Goal: Task Accomplishment & Management: Manage account settings

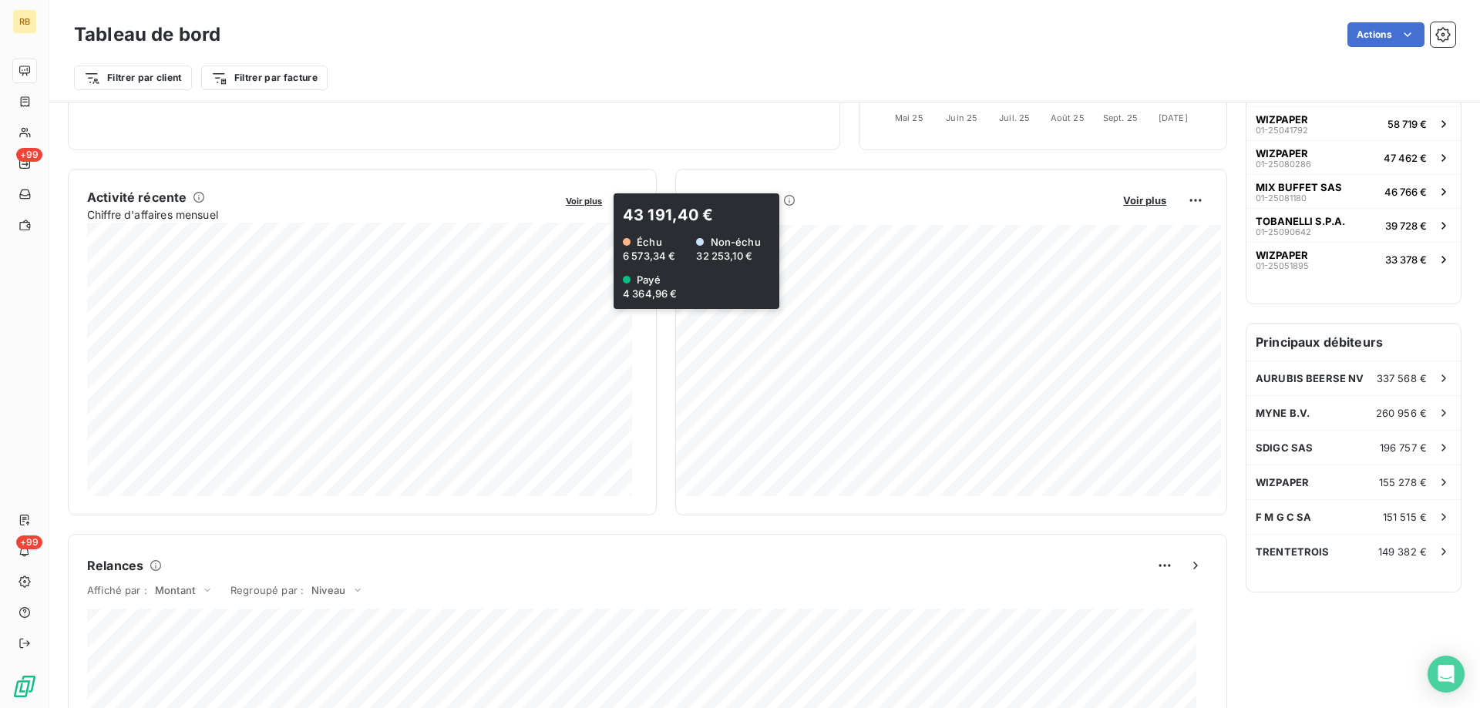
scroll to position [233, 0]
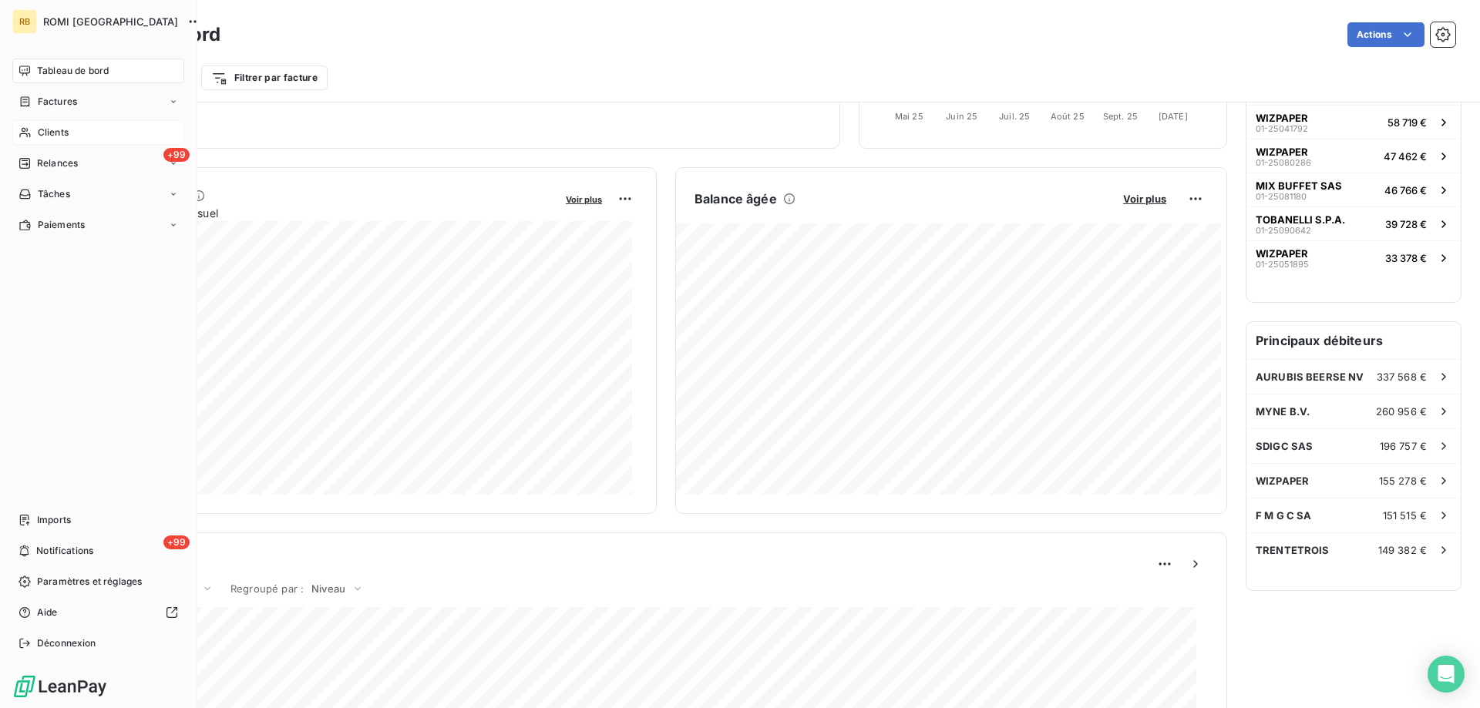
click at [61, 136] on span "Clients" at bounding box center [53, 133] width 31 height 14
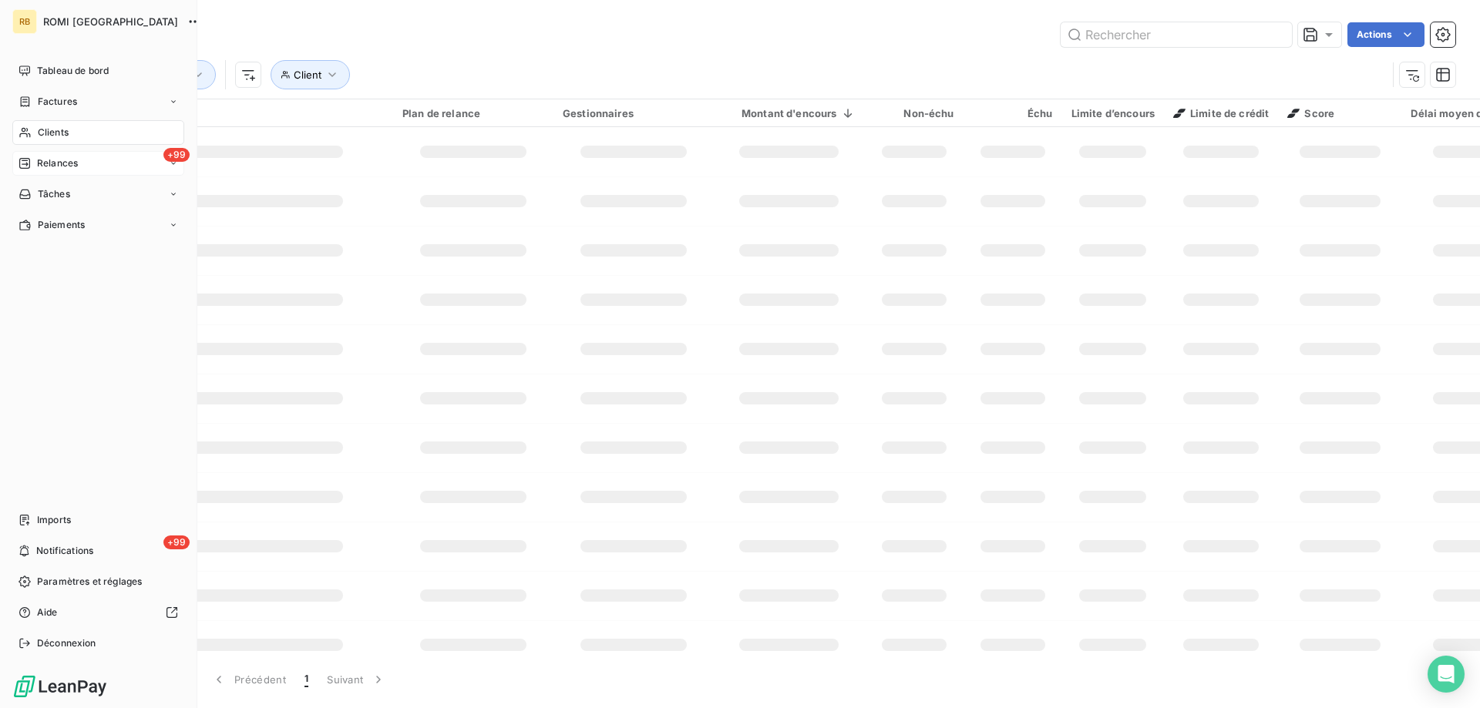
click at [52, 151] on div "+99 Relances" at bounding box center [98, 163] width 172 height 25
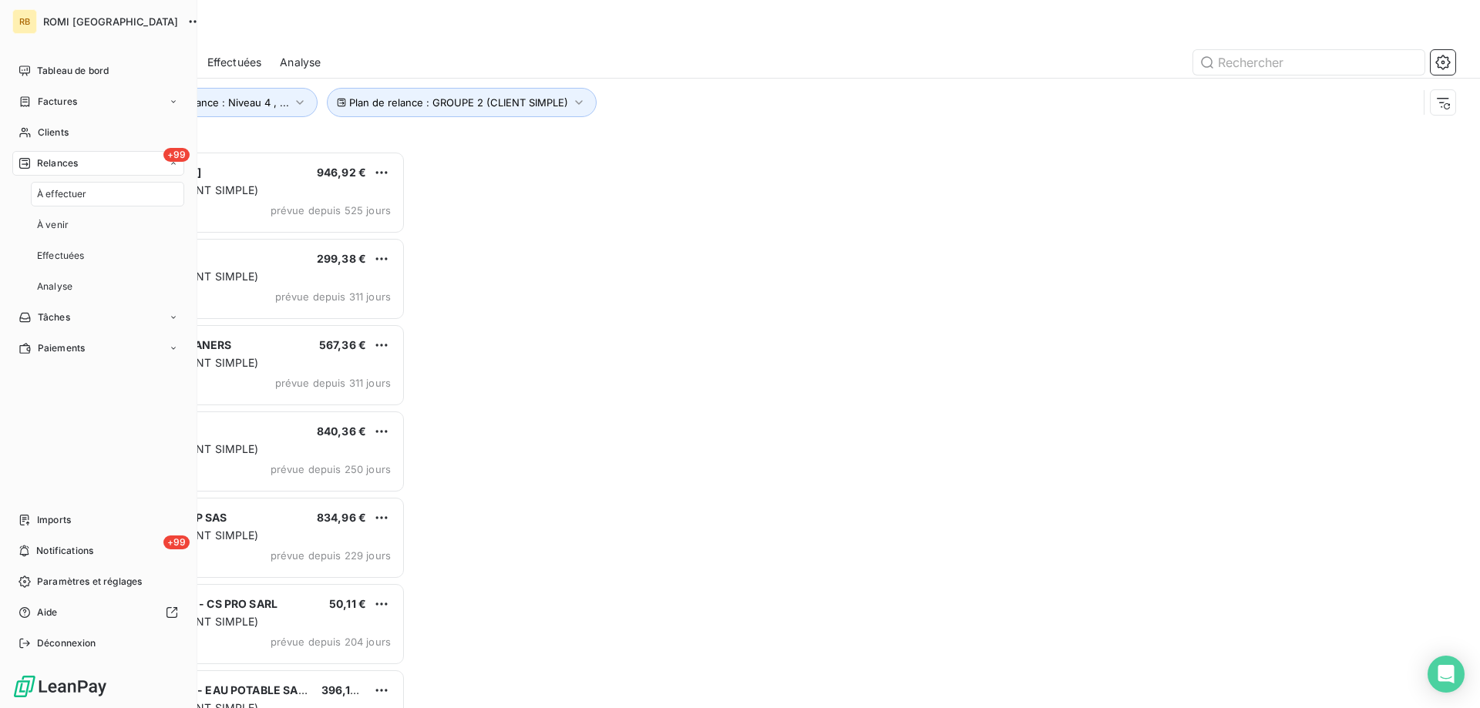
scroll to position [546, 320]
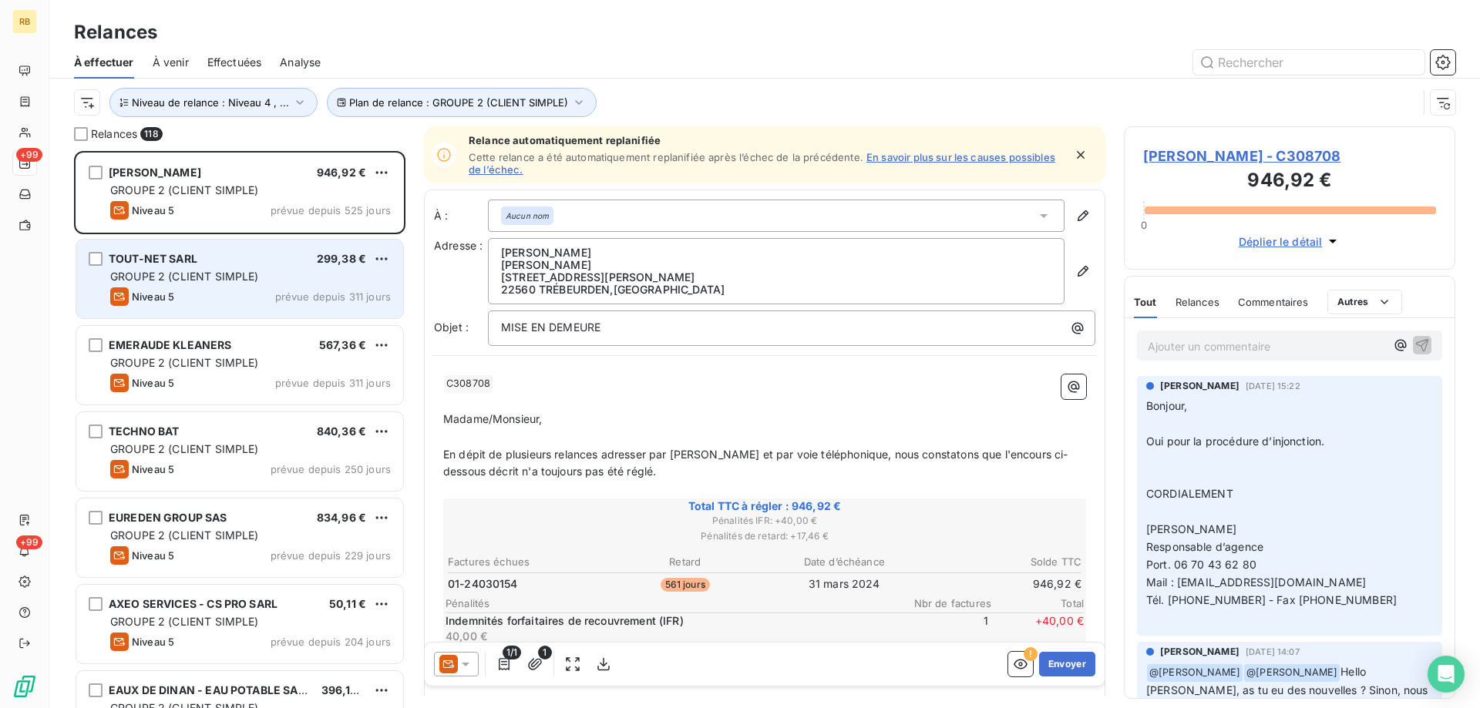
click at [184, 279] on span "GROUPE 2 (CLIENT SIMPLE)" at bounding box center [184, 276] width 149 height 13
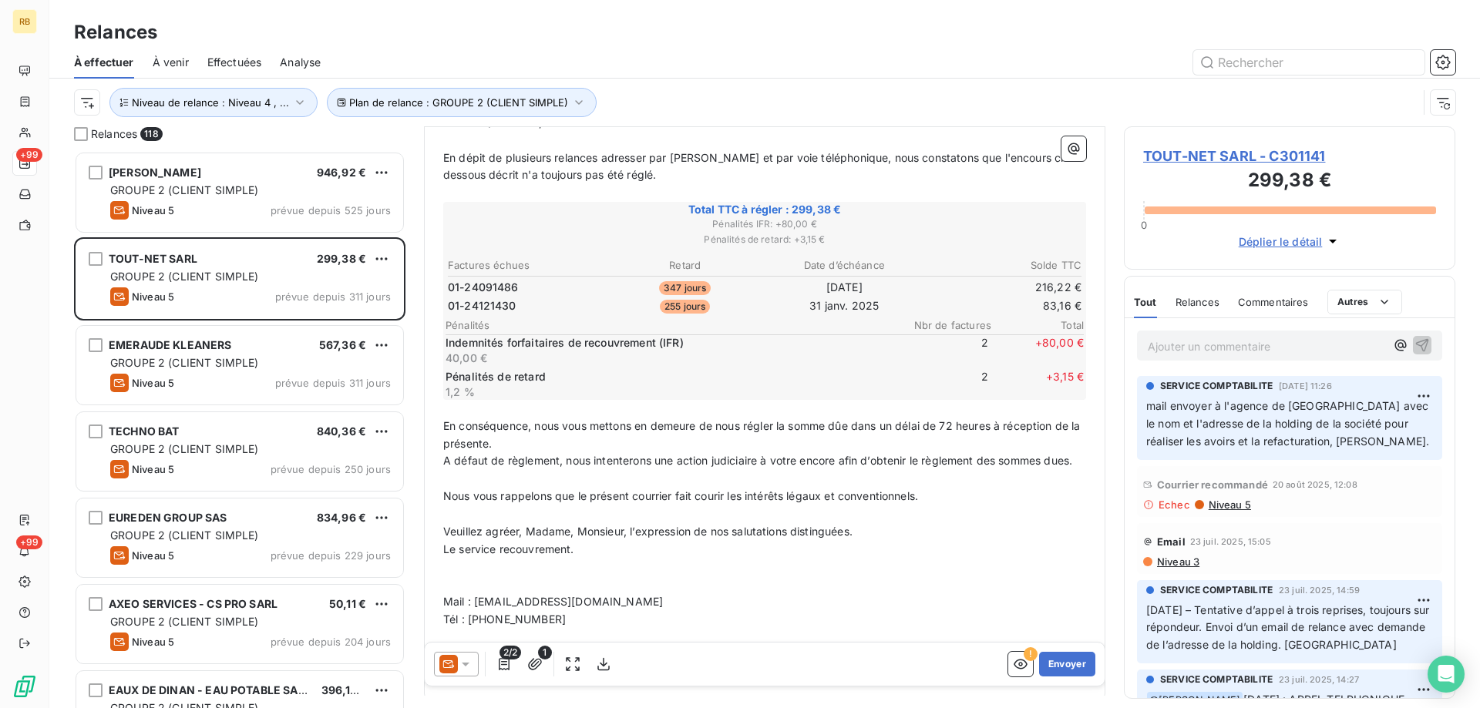
scroll to position [309, 0]
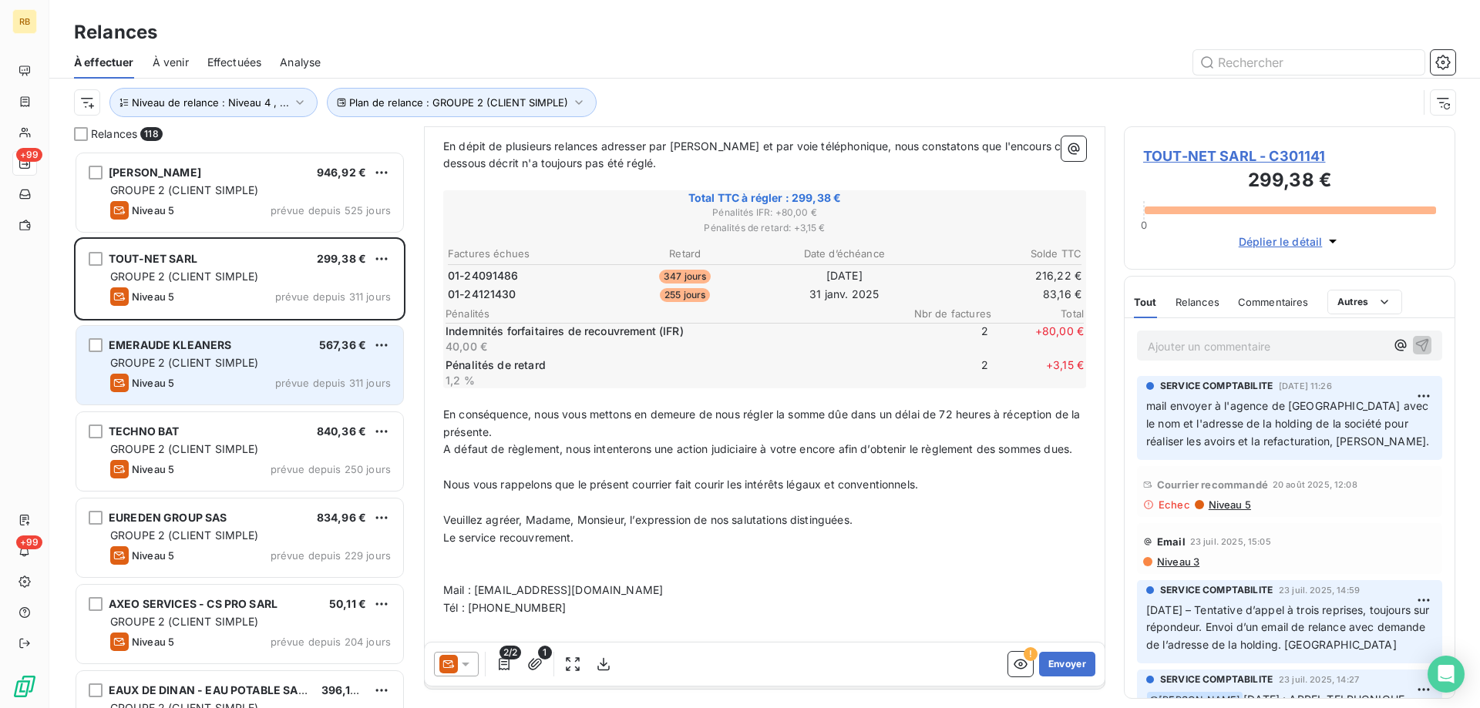
click at [250, 378] on div "Niveau 5 prévue depuis 311 jours" at bounding box center [250, 383] width 281 height 18
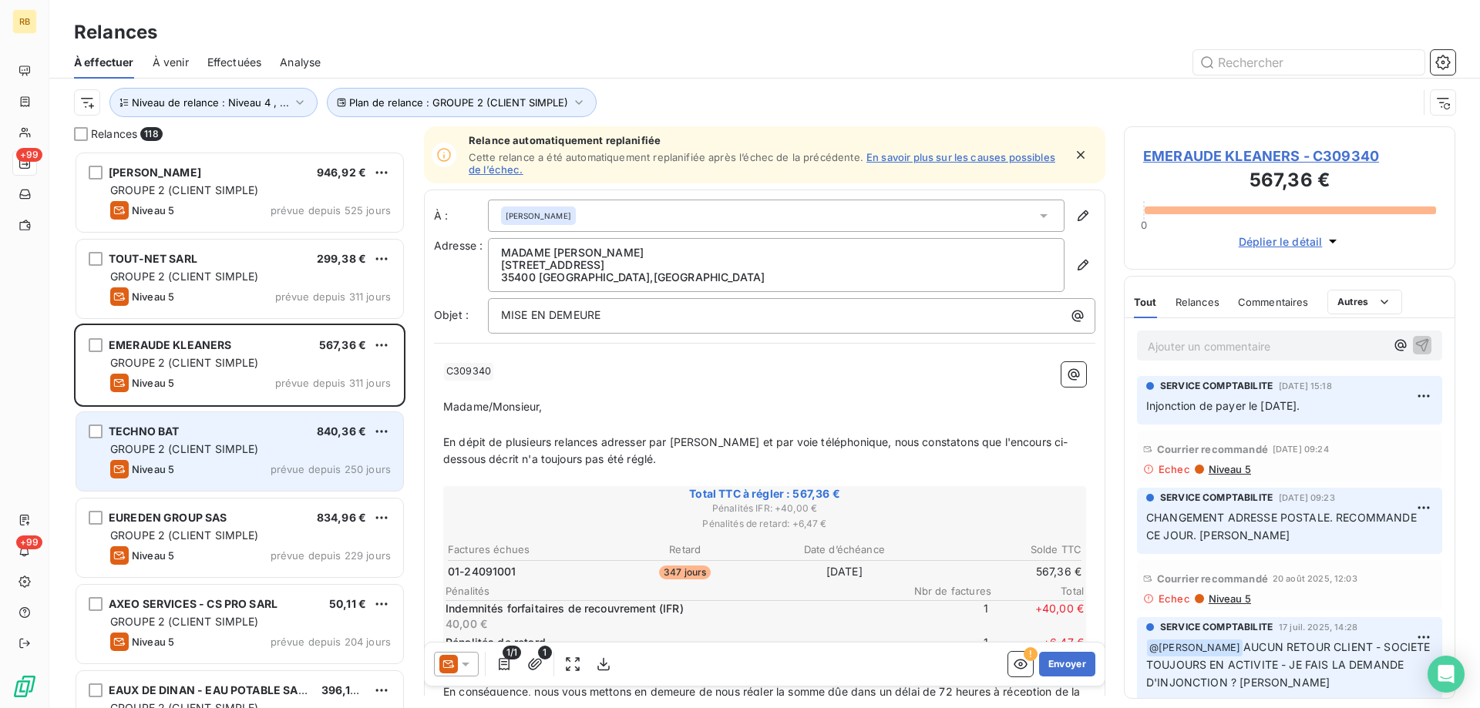
click at [208, 436] on div "TECHNO BAT 840,36 €" at bounding box center [250, 432] width 281 height 14
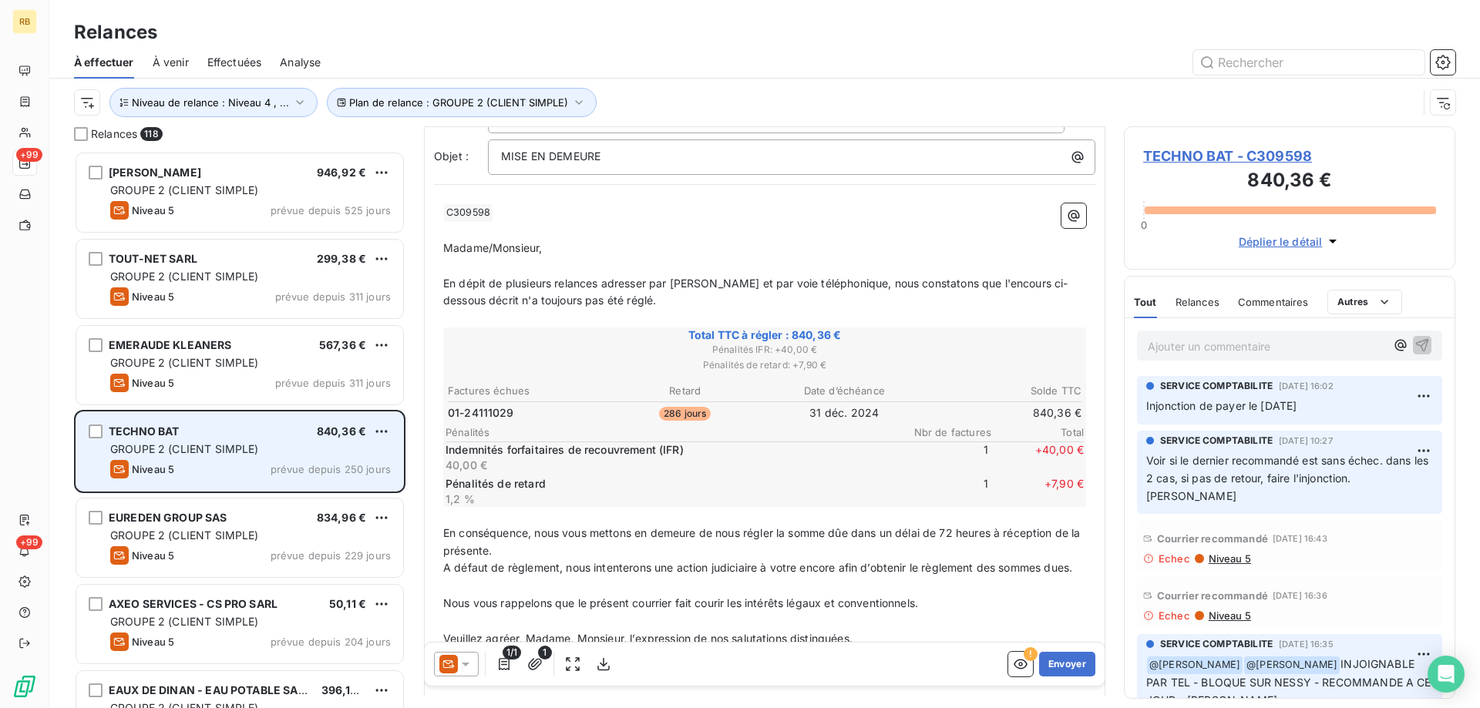
scroll to position [232, 0]
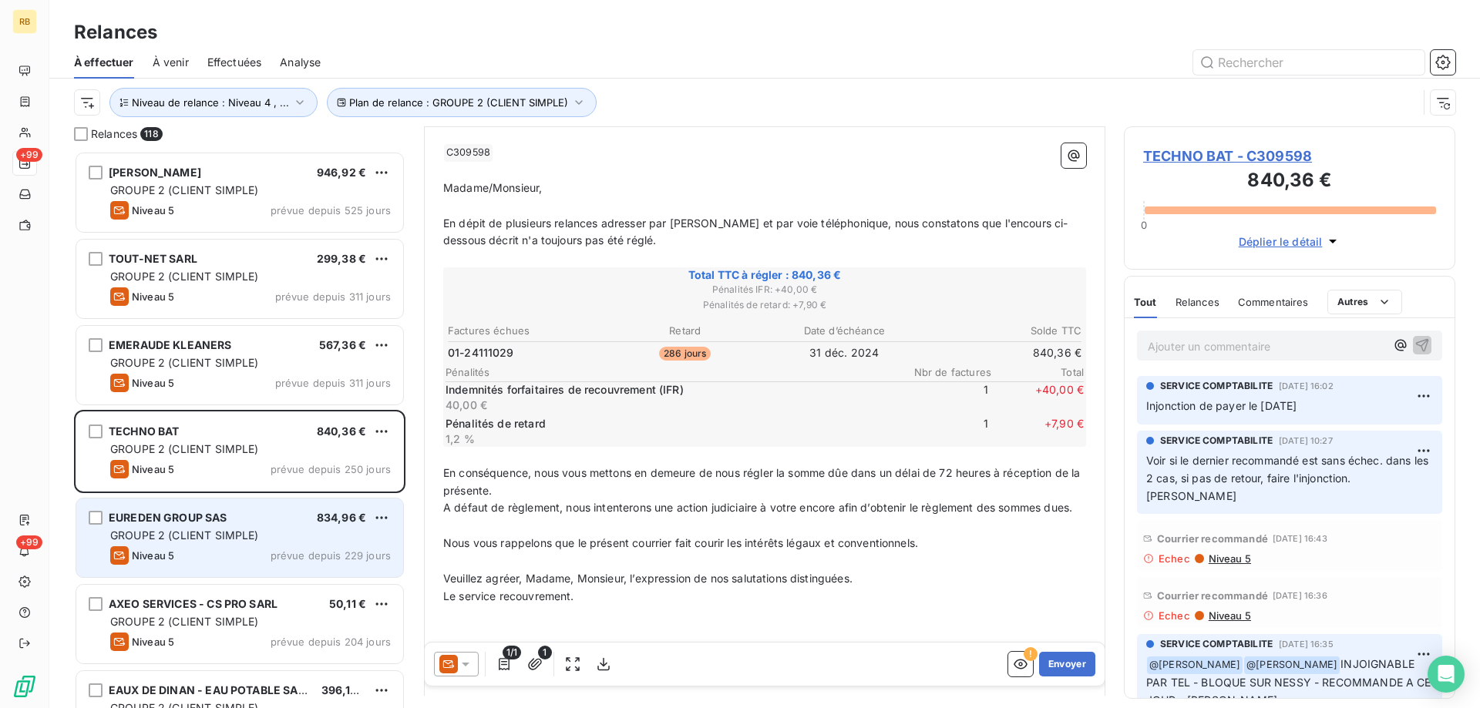
click at [206, 518] on span "EUREDEN GROUP SAS" at bounding box center [168, 517] width 119 height 13
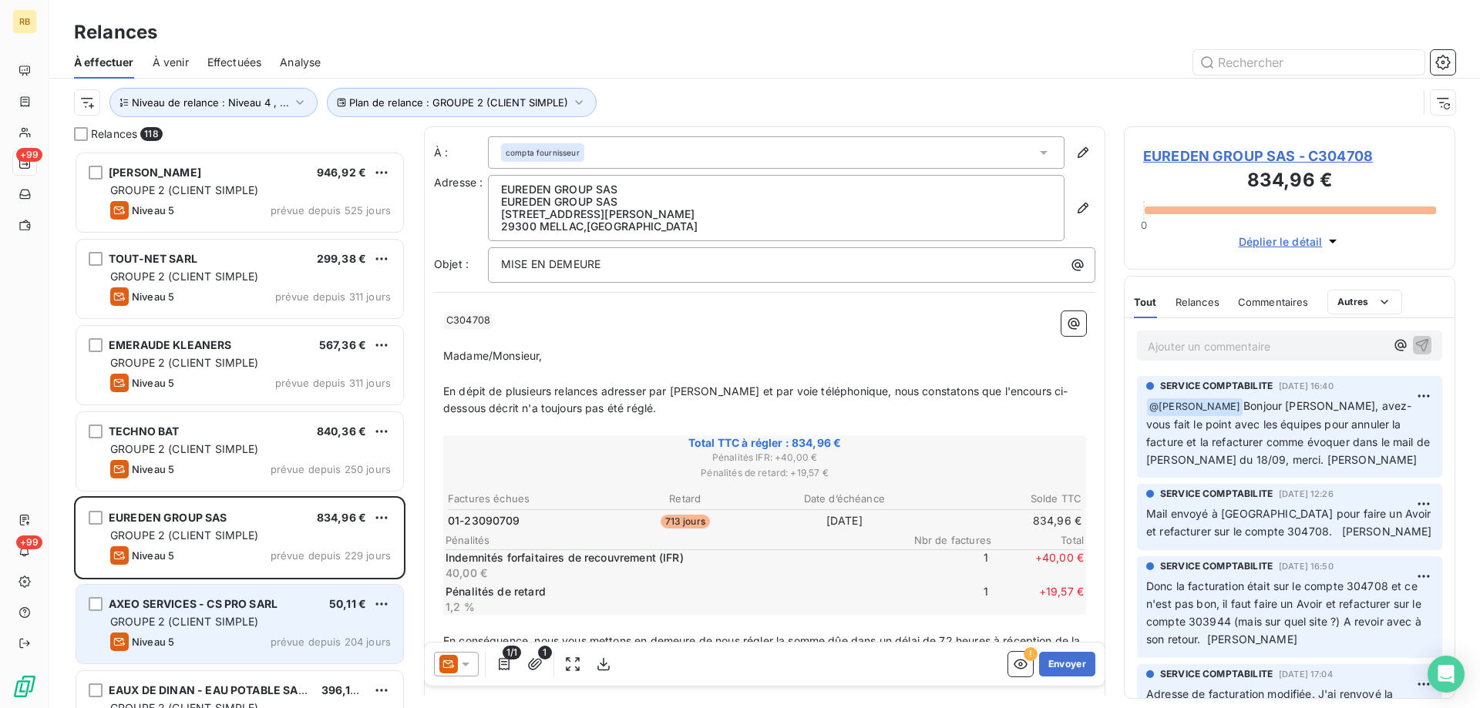
click at [175, 634] on div "Niveau 5 prévue depuis 204 jours" at bounding box center [250, 642] width 281 height 18
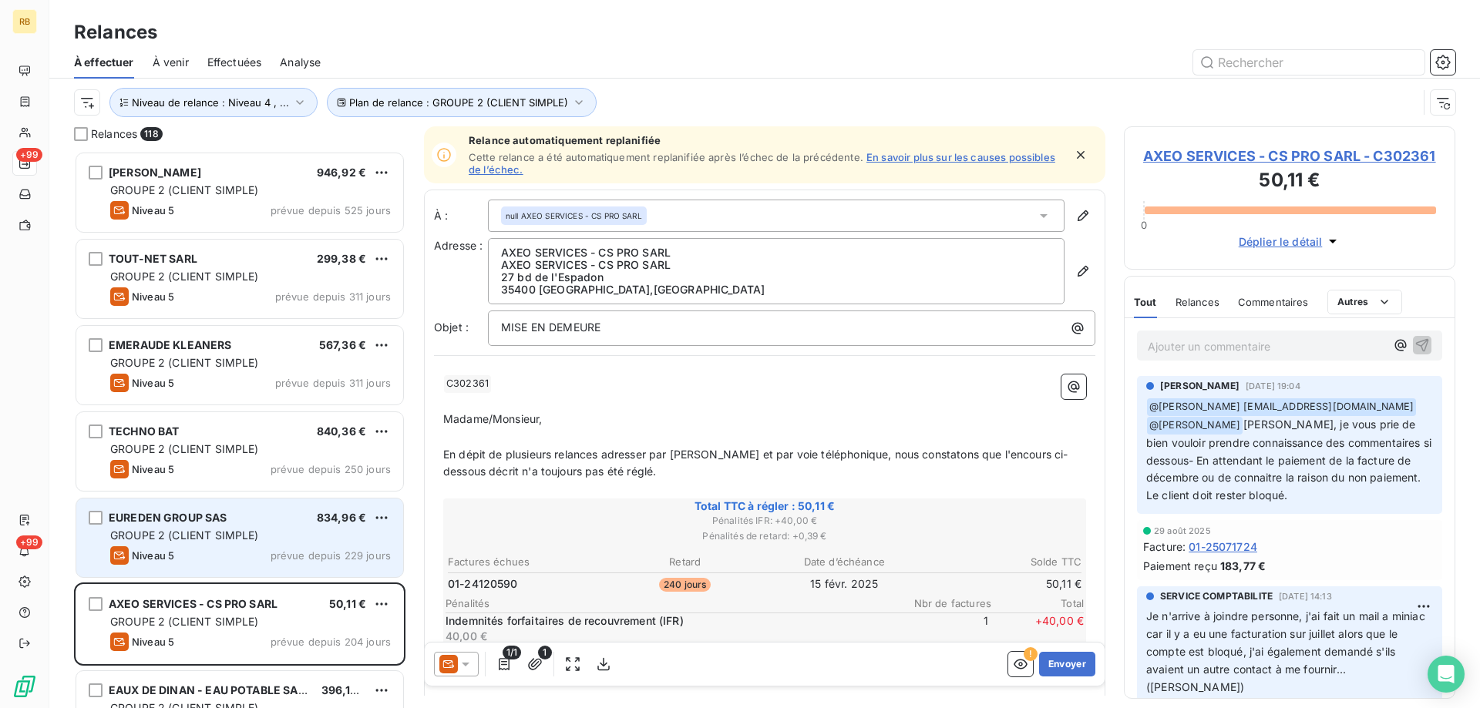
click at [210, 537] on span "GROUPE 2 (CLIENT SIMPLE)" at bounding box center [184, 535] width 149 height 13
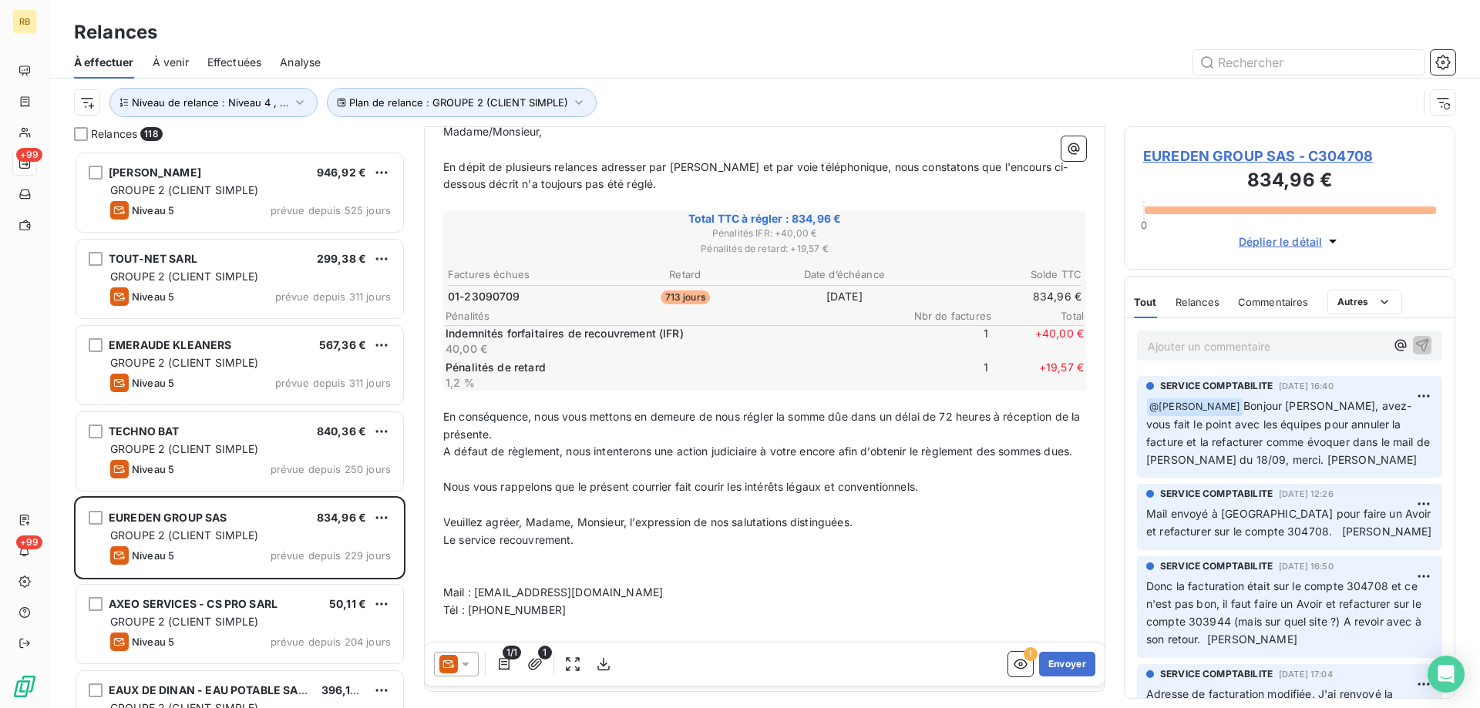
scroll to position [232, 0]
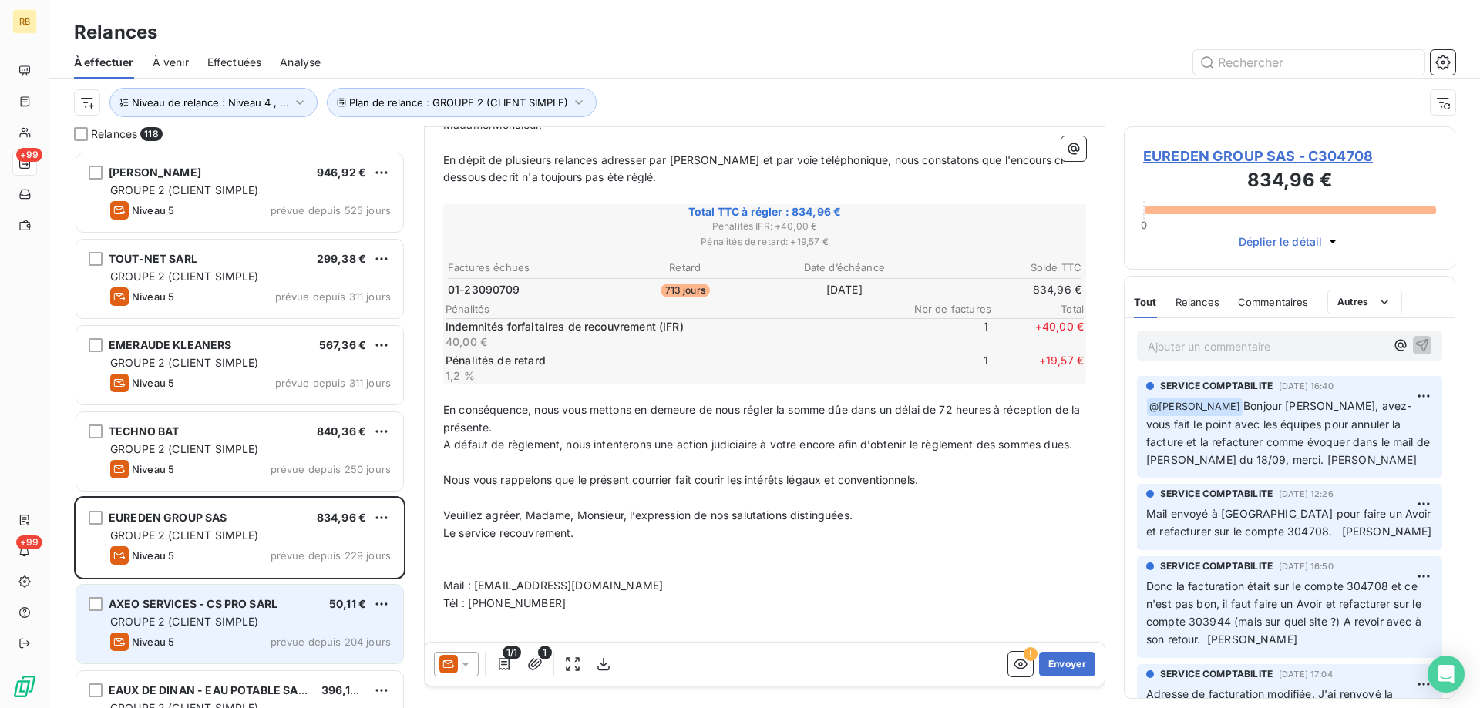
click at [275, 630] on div "AXEO SERVICES - CS PRO SARL 50,11 € GROUPE 2 (CLIENT SIMPLE) Niveau 5 prévue de…" at bounding box center [239, 624] width 327 height 79
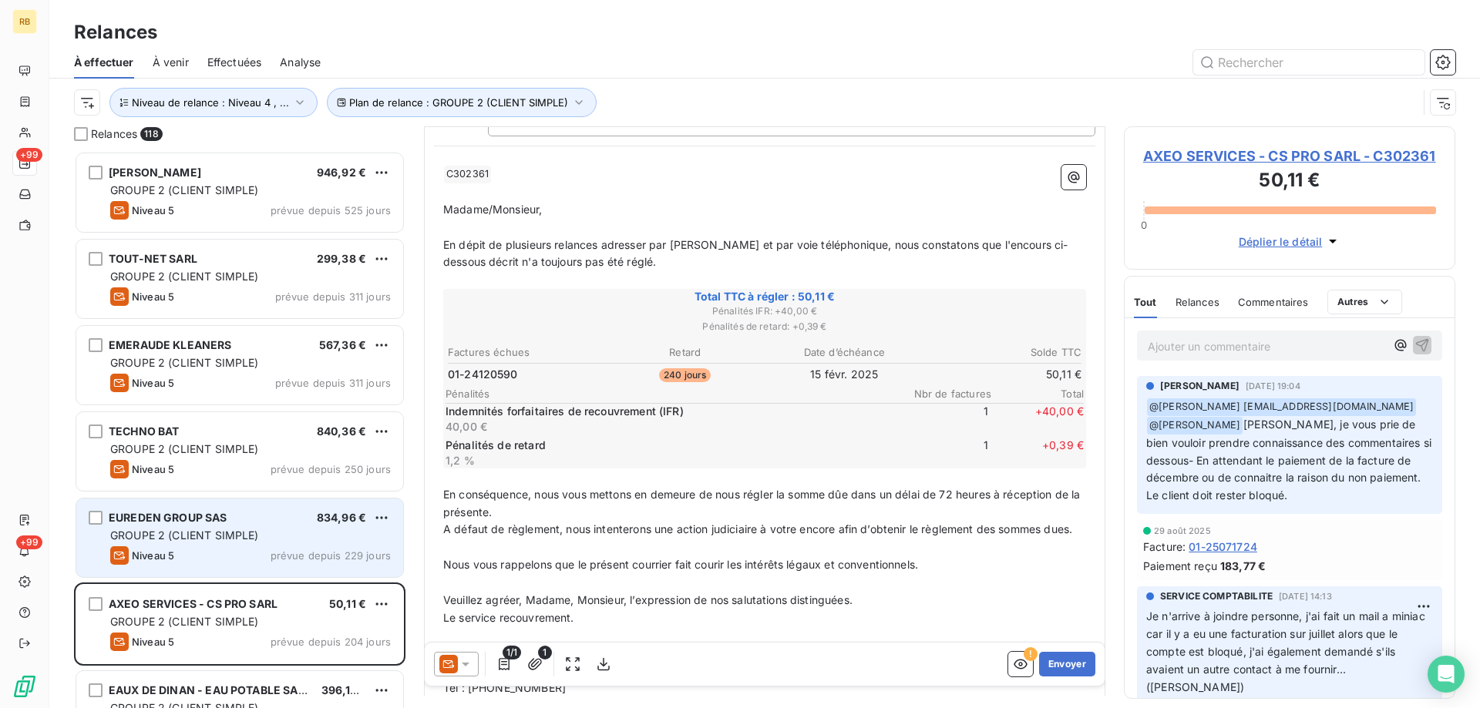
click at [292, 566] on div "EUREDEN GROUP SAS 834,96 € GROUPE 2 (CLIENT SIMPLE) Niveau 5 prévue depuis 229 …" at bounding box center [239, 538] width 327 height 79
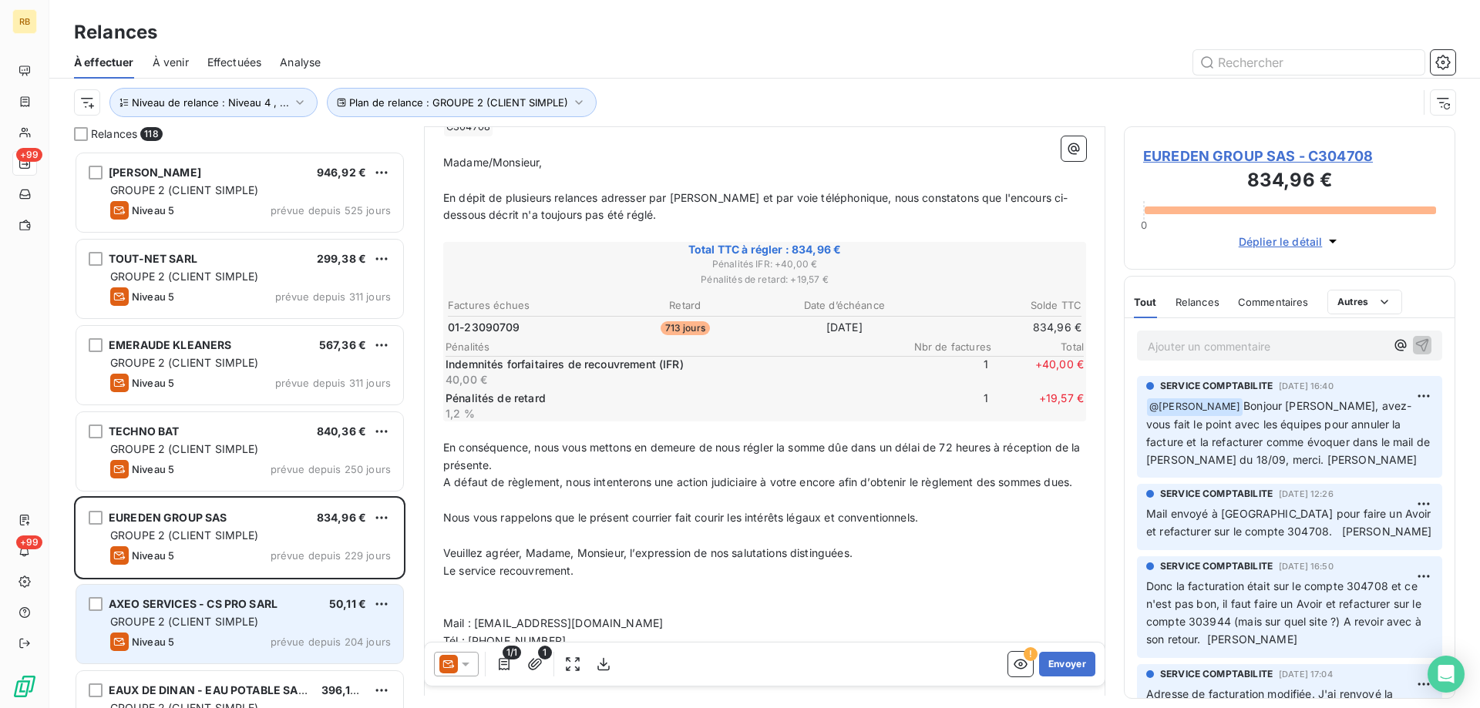
scroll to position [232, 0]
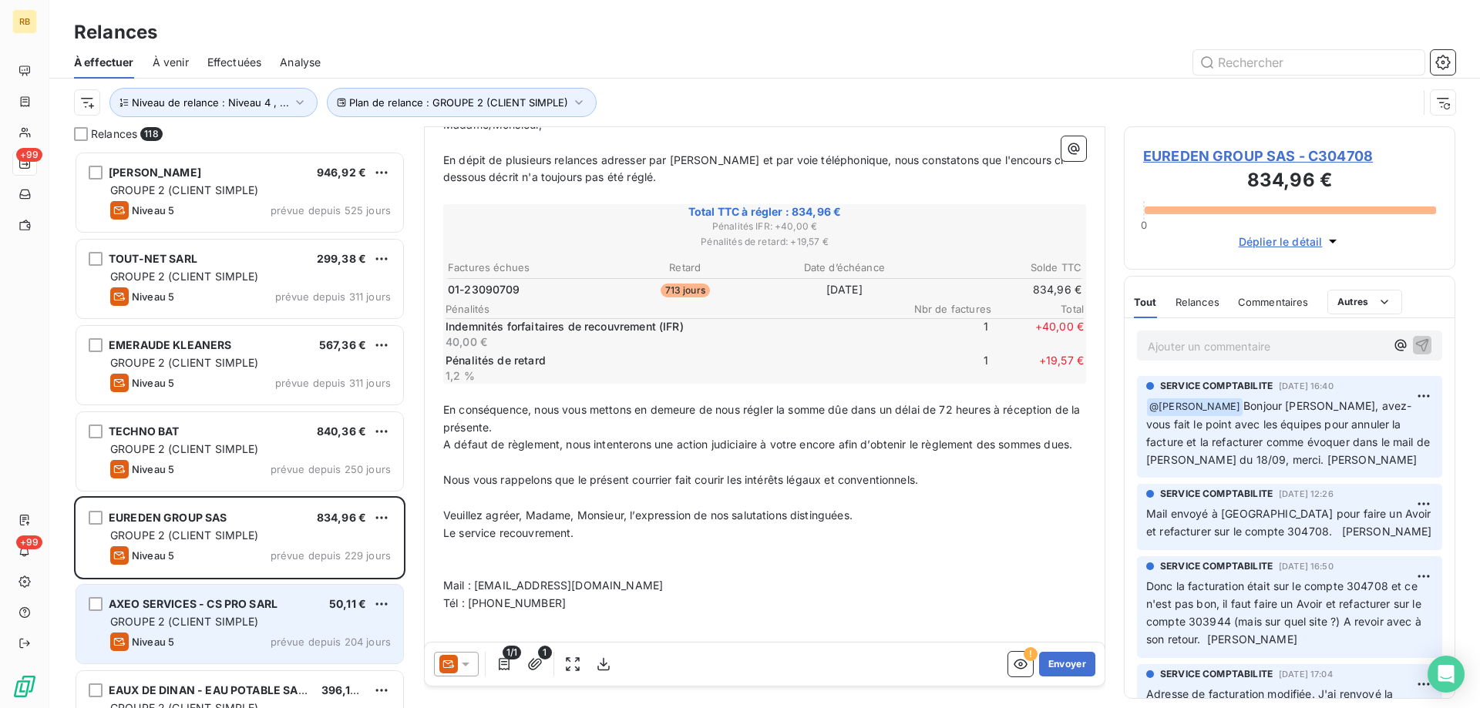
click at [320, 607] on div "AXEO SERVICES - CS PRO SARL 50,11 €" at bounding box center [250, 604] width 281 height 14
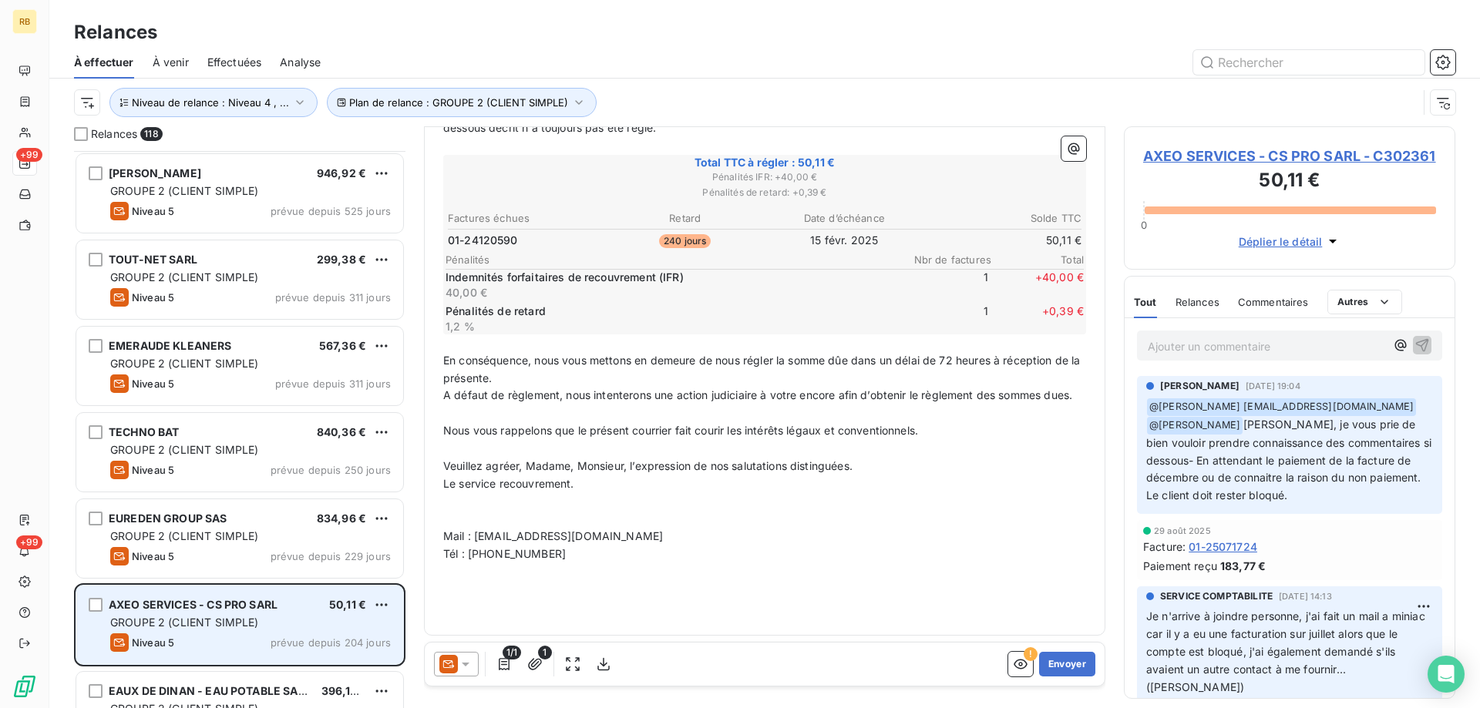
scroll to position [232, 0]
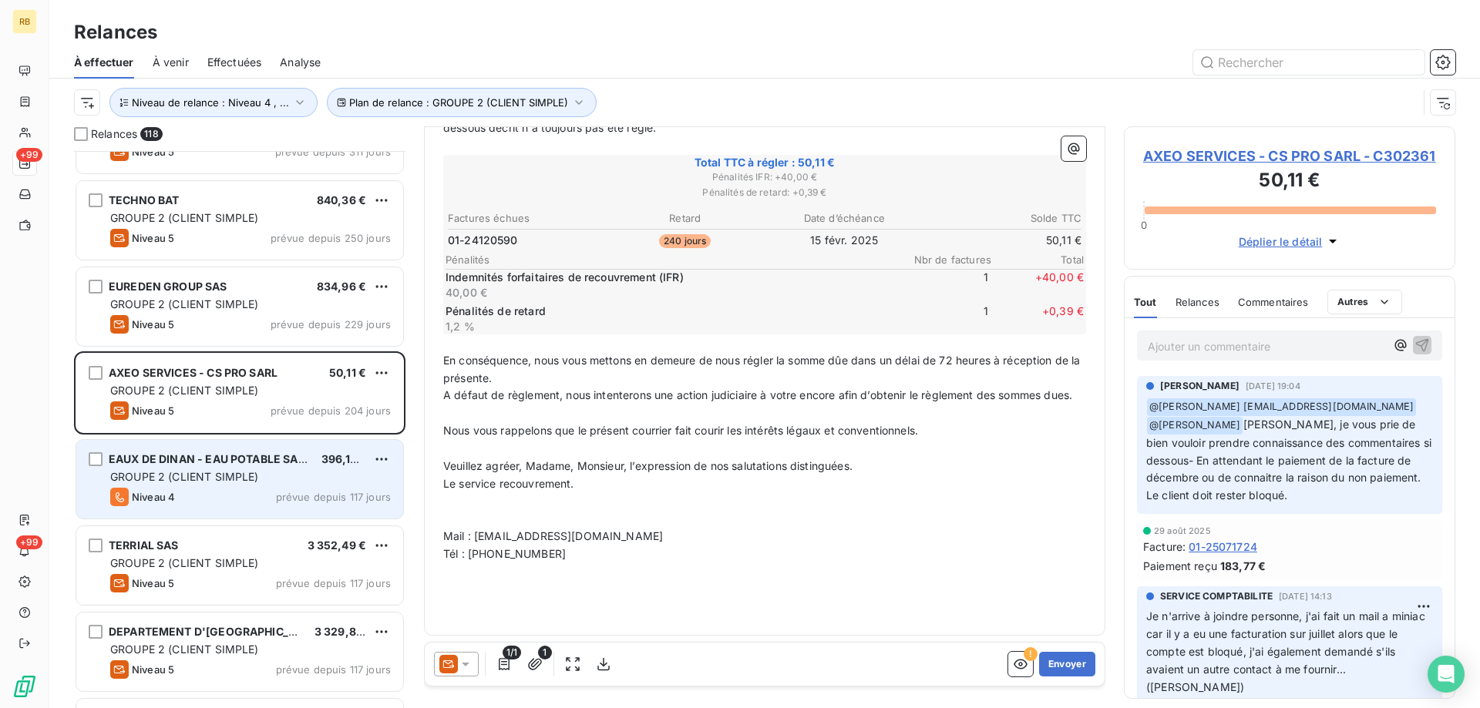
click at [218, 489] on div "Niveau 4 prévue depuis 117 jours" at bounding box center [250, 497] width 281 height 18
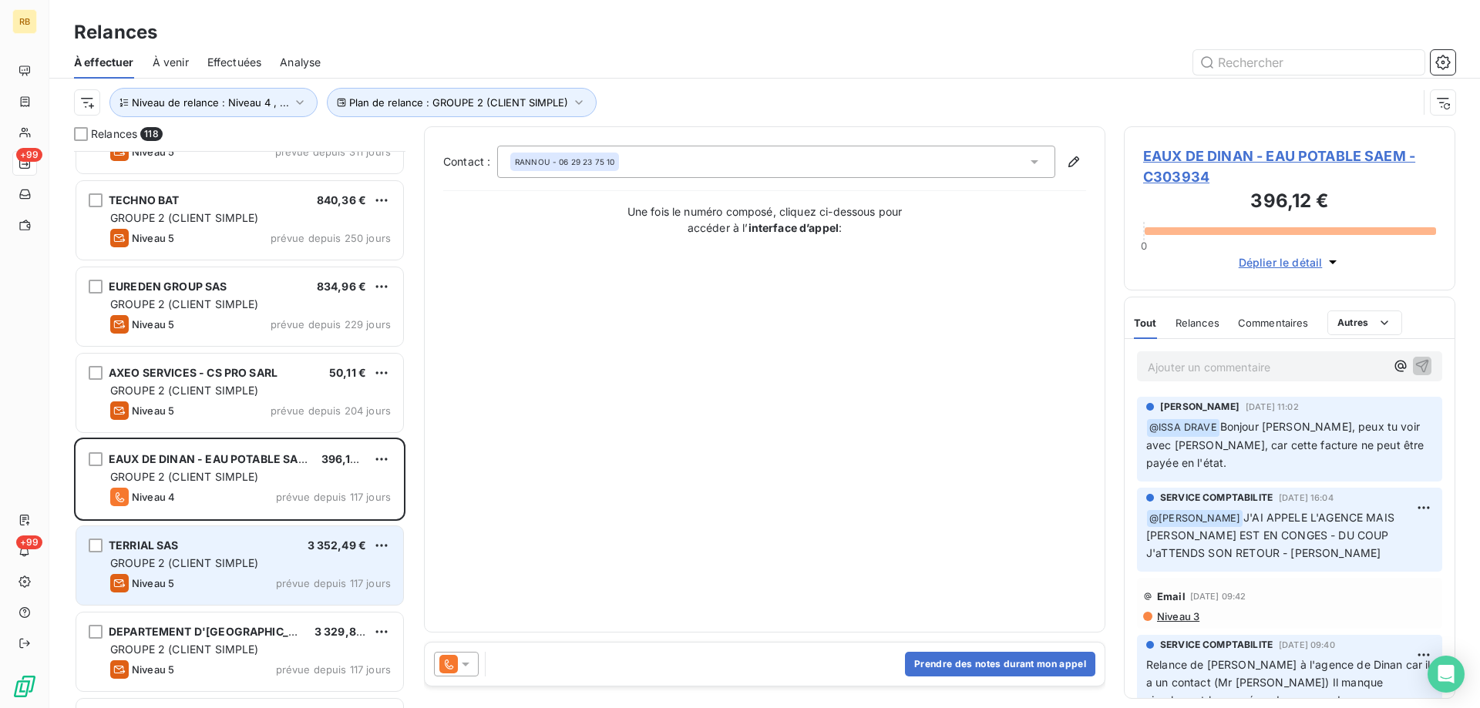
click at [212, 564] on span "GROUPE 2 (CLIENT SIMPLE)" at bounding box center [184, 562] width 149 height 13
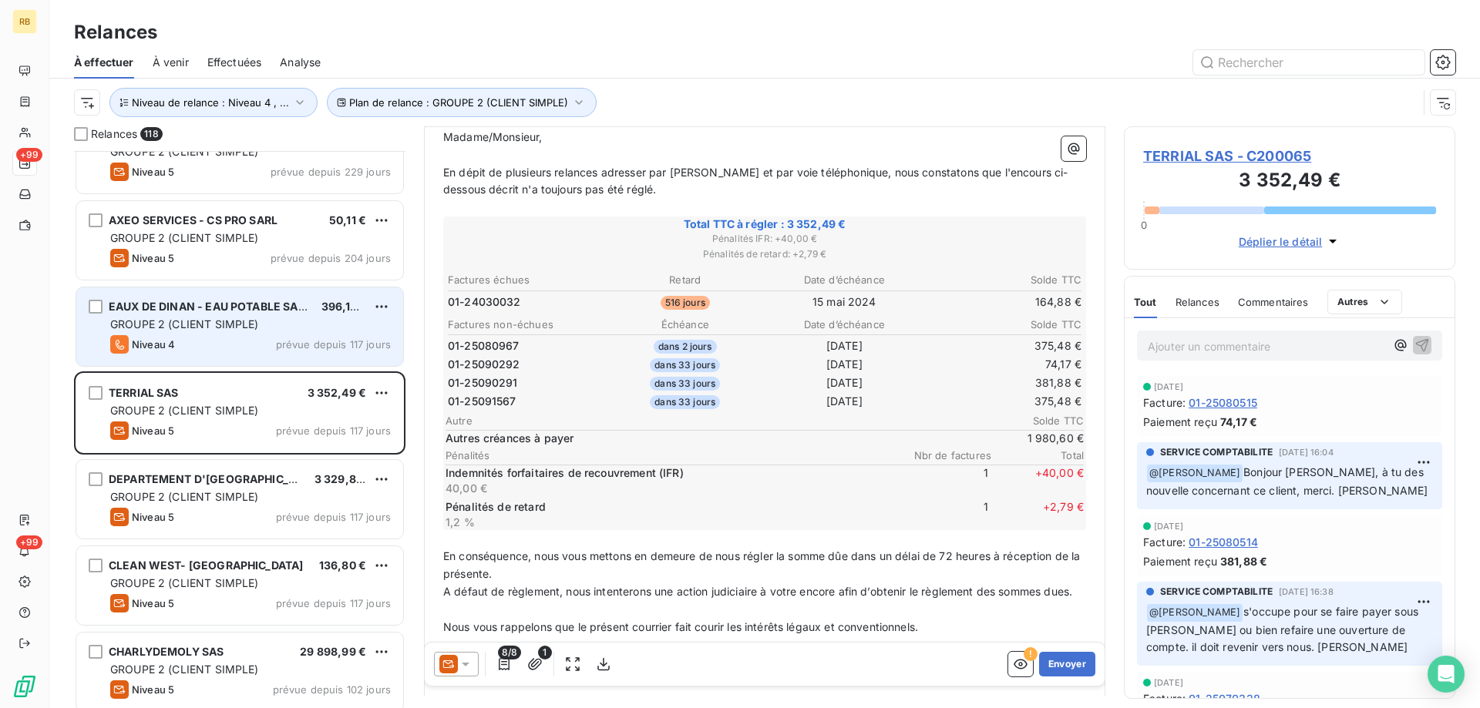
scroll to position [463, 0]
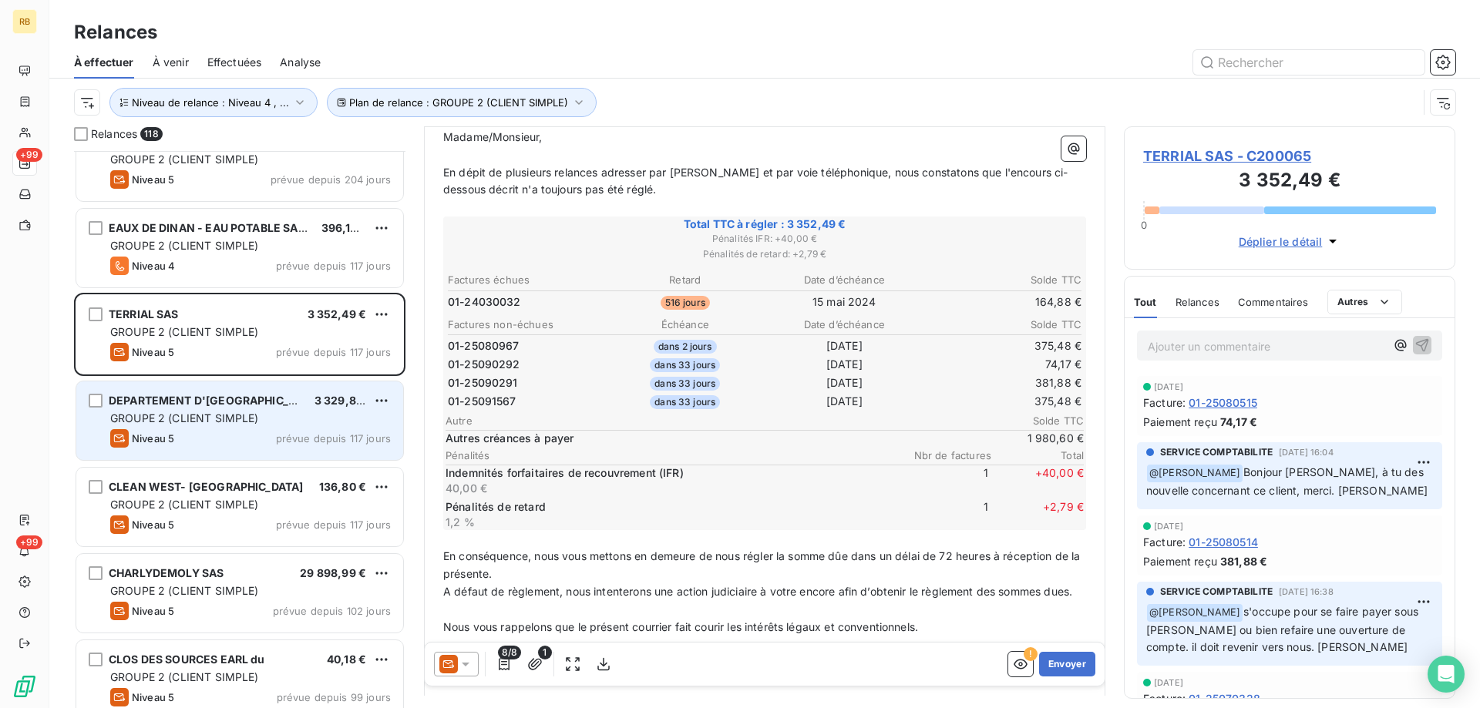
click at [264, 426] on div "DEPARTEMENT D'ILLE & VILAINE 3 329,81 € GROUPE 2 (CLIENT SIMPLE) Niveau 5 prévu…" at bounding box center [239, 421] width 327 height 79
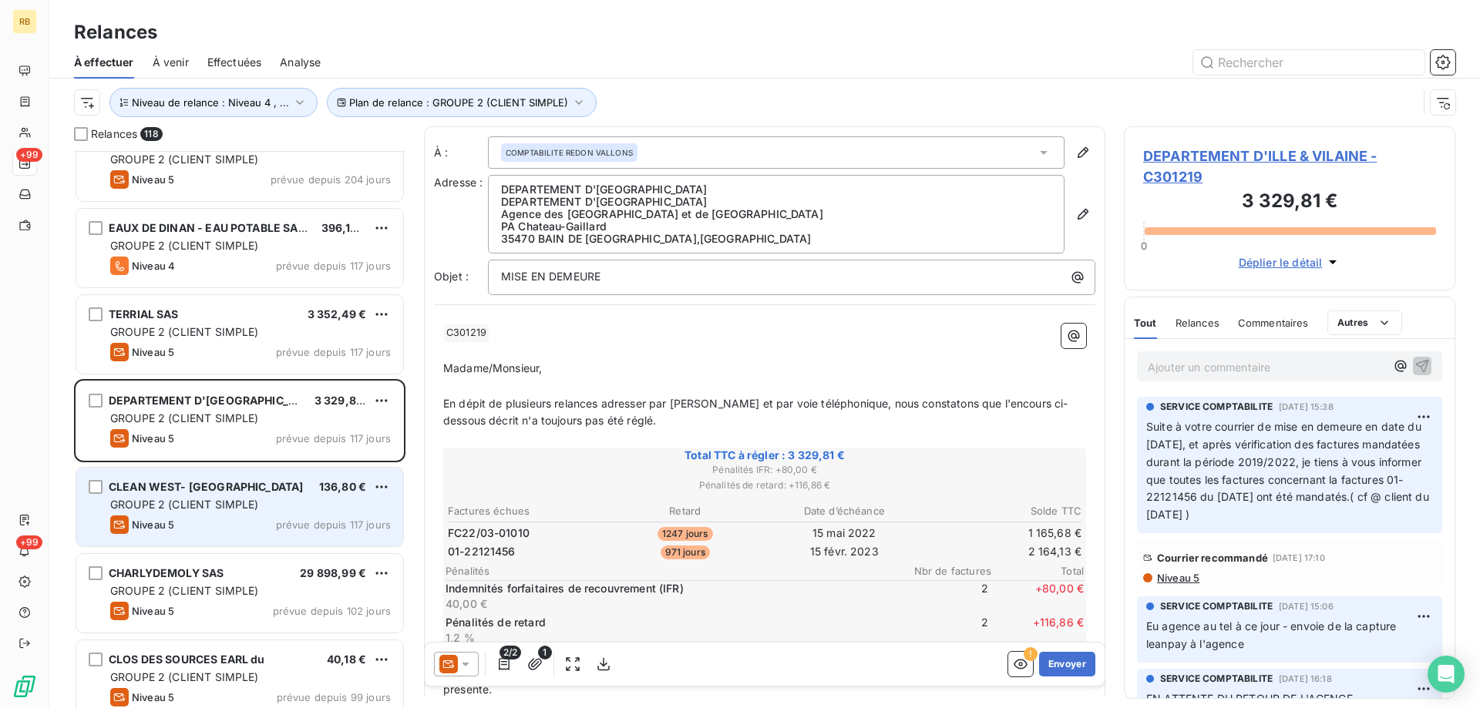
click at [240, 515] on div "CLEAN WEST- LE CAER 136,80 € GROUPE 2 (CLIENT SIMPLE) Niveau 5 prévue depuis 11…" at bounding box center [239, 507] width 327 height 79
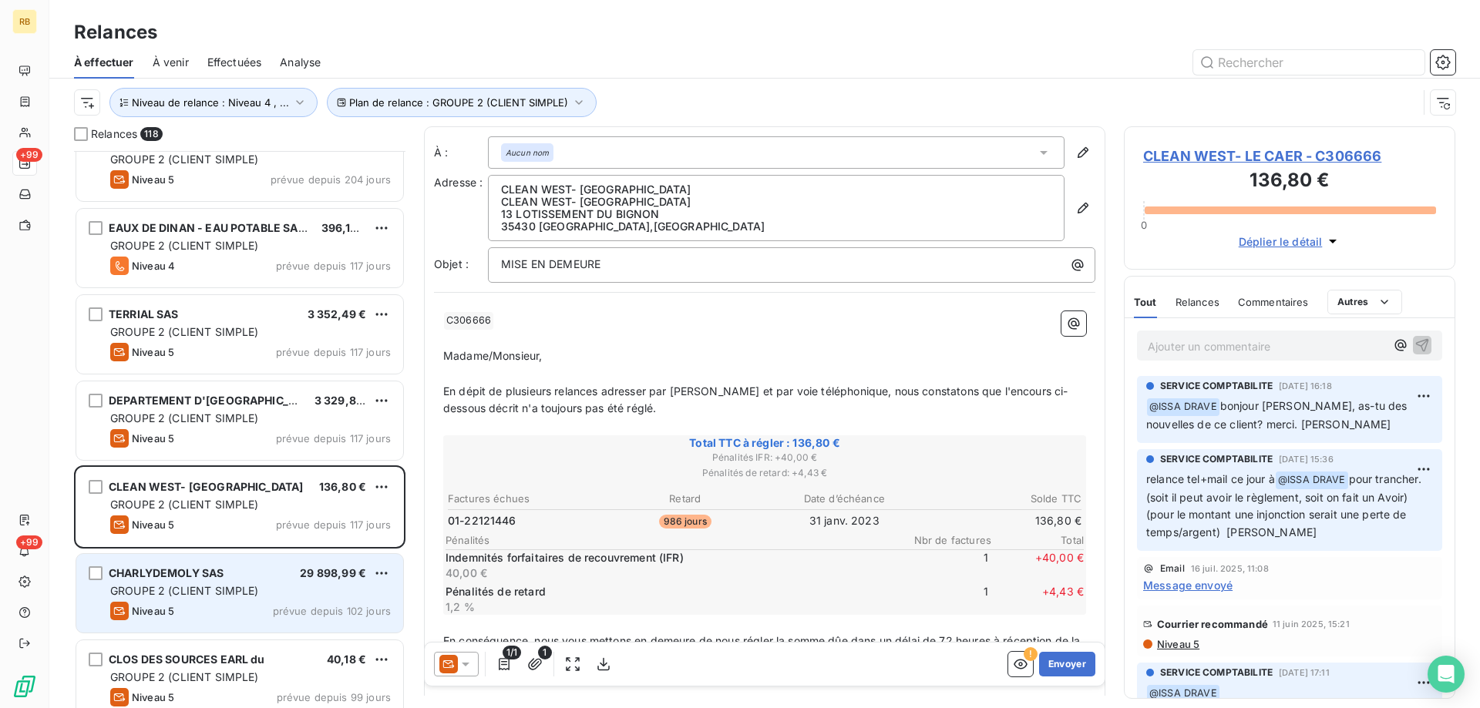
click at [233, 557] on div "CHARLYDEMOLY SAS 29 898,99 € GROUPE 2 (CLIENT SIMPLE) Niveau 5 prévue depuis 10…" at bounding box center [239, 593] width 327 height 79
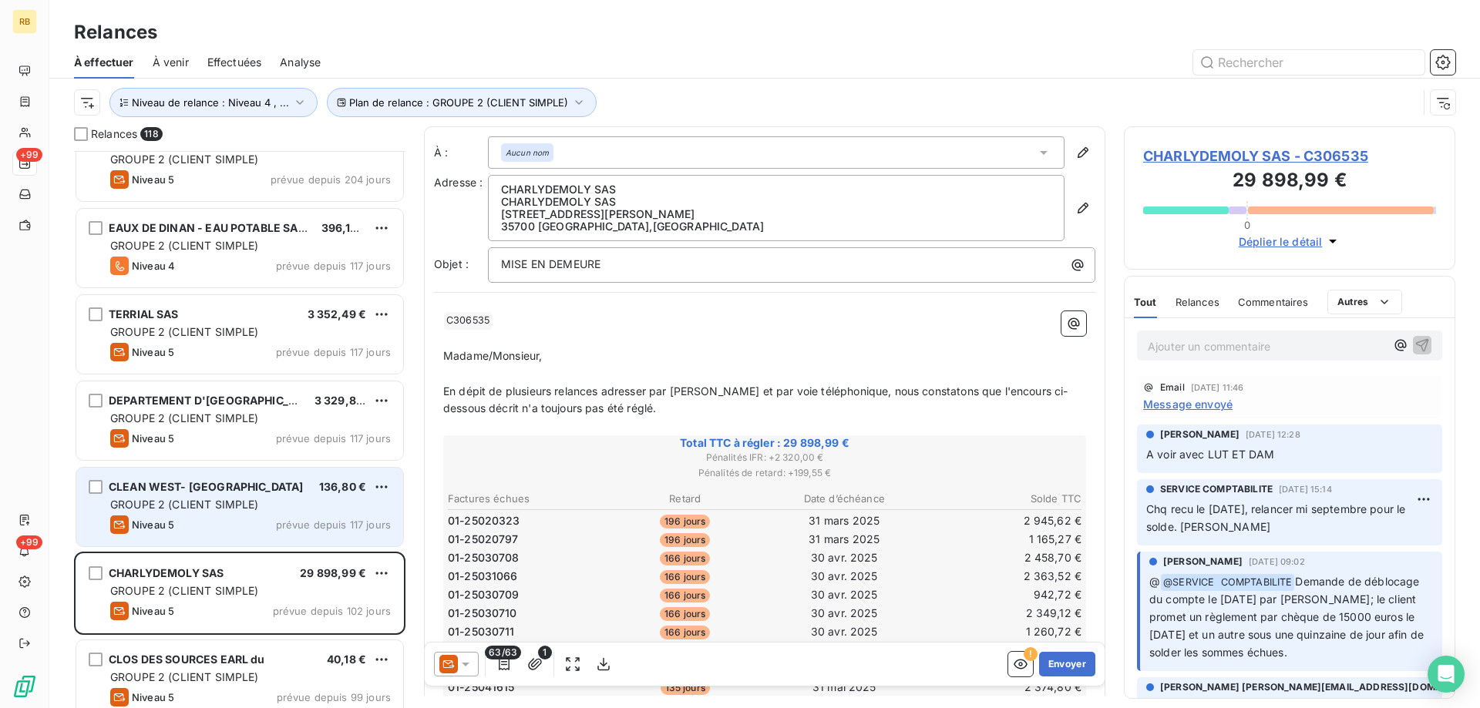
click at [206, 519] on div "Niveau 5 prévue depuis 117 jours" at bounding box center [250, 525] width 281 height 18
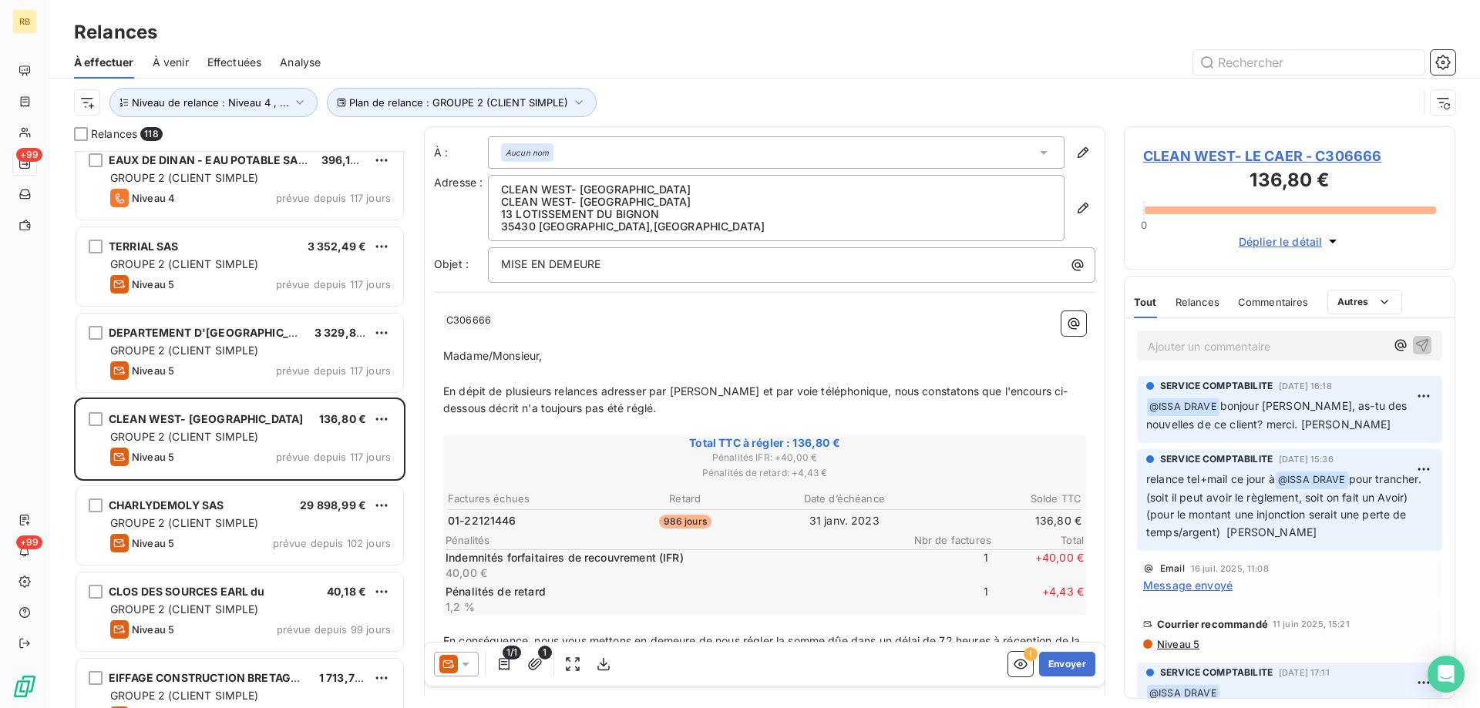
scroll to position [540, 0]
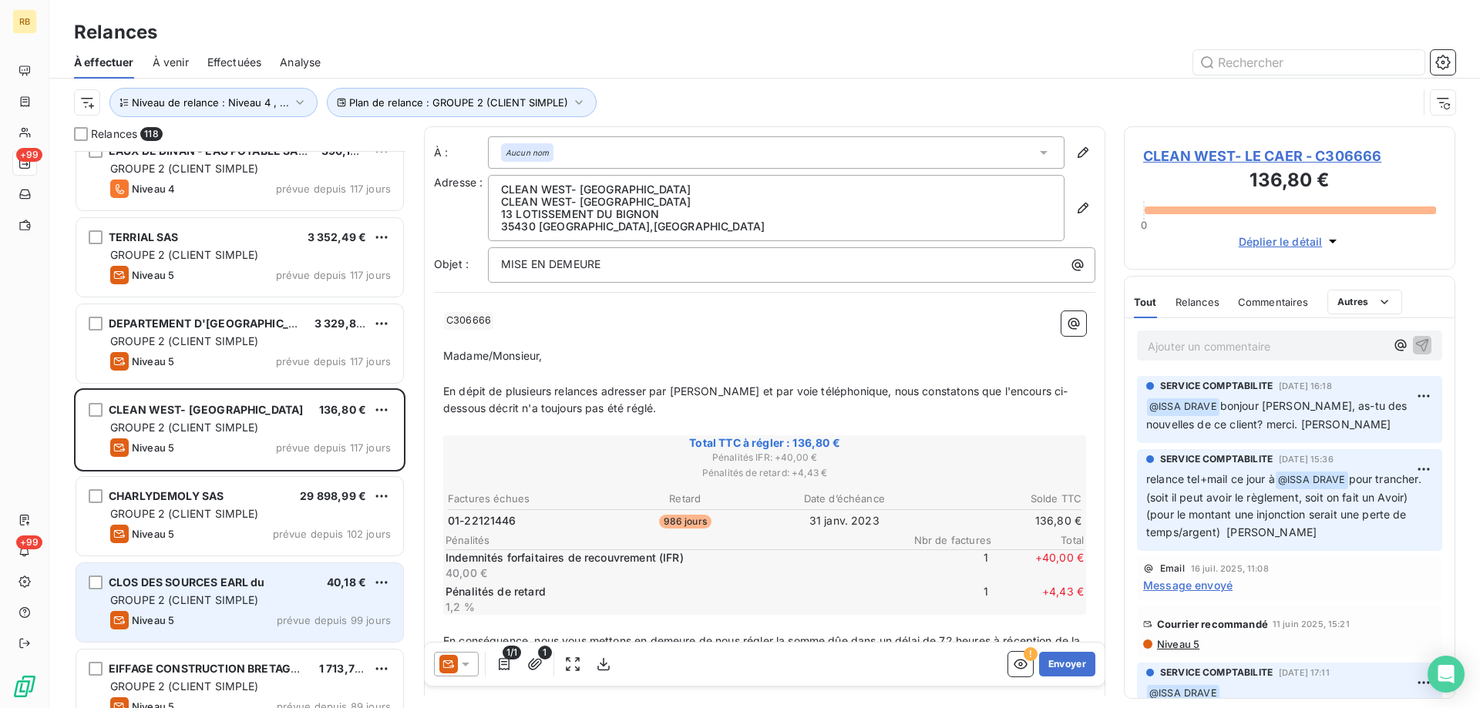
click at [199, 615] on div "Niveau 5 prévue depuis 99 jours" at bounding box center [250, 620] width 281 height 18
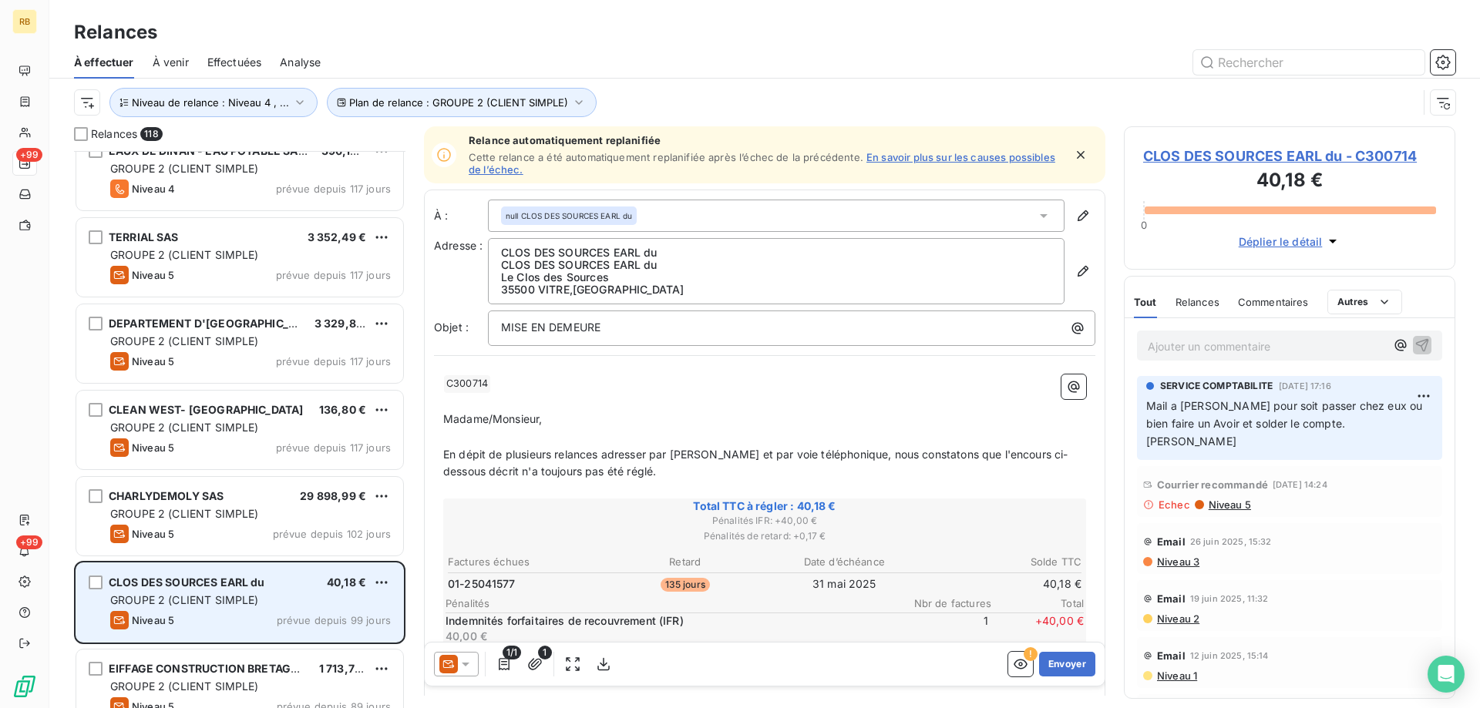
scroll to position [694, 0]
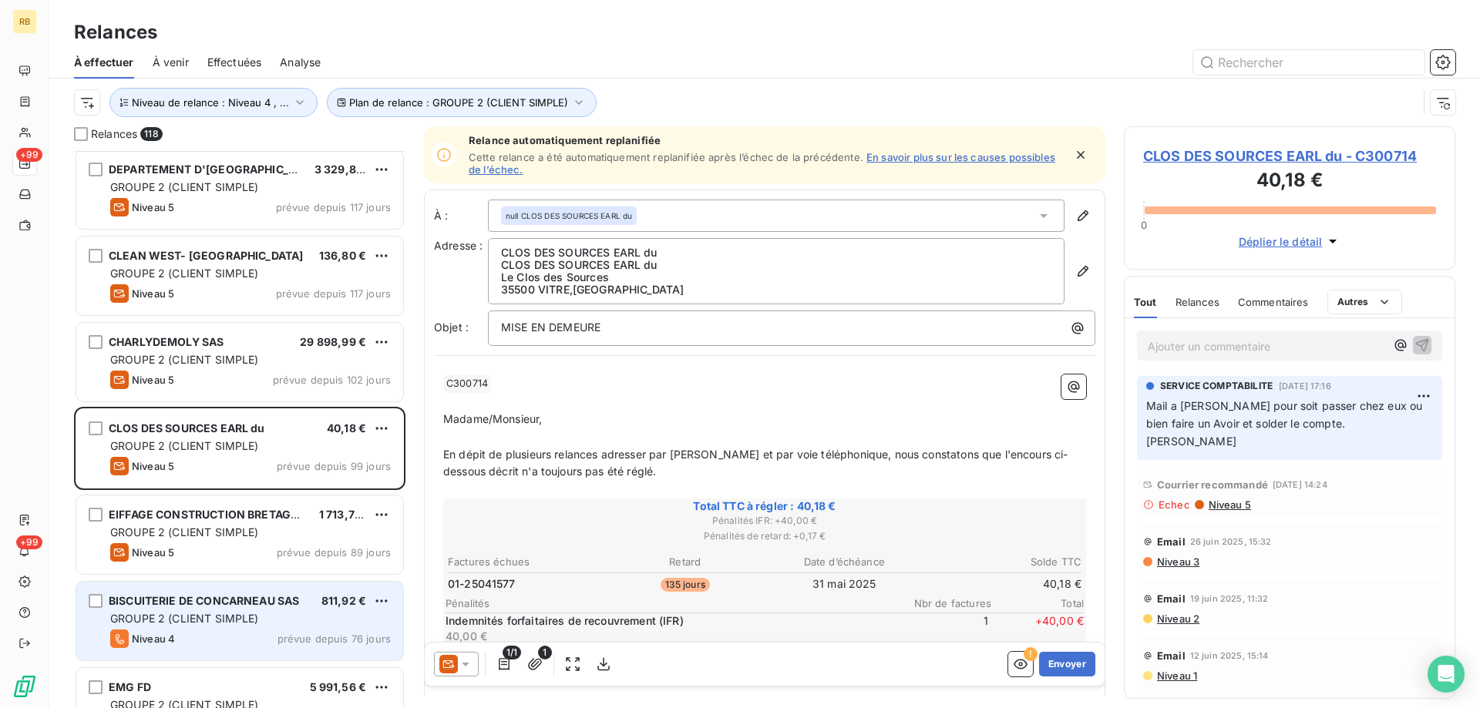
click at [193, 622] on span "GROUPE 2 (CLIENT SIMPLE)" at bounding box center [184, 618] width 149 height 13
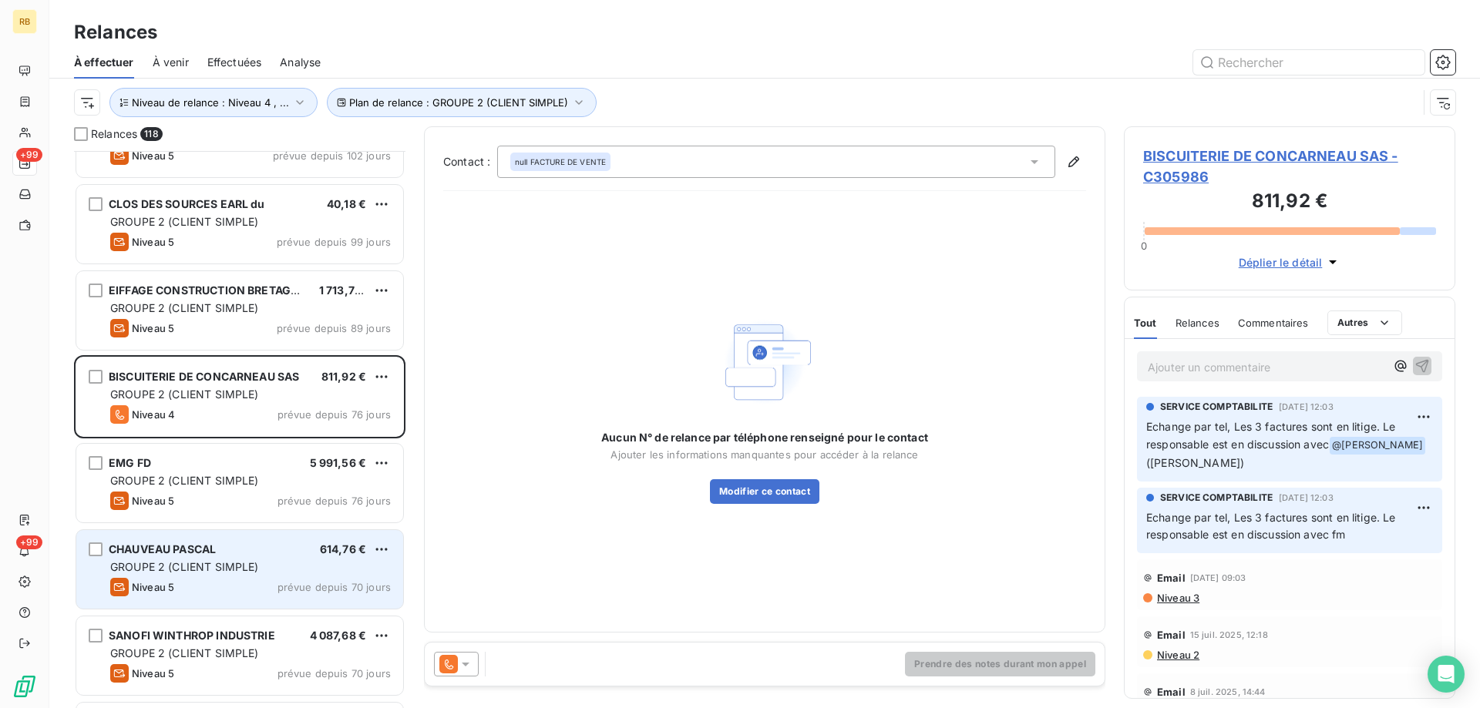
scroll to position [926, 0]
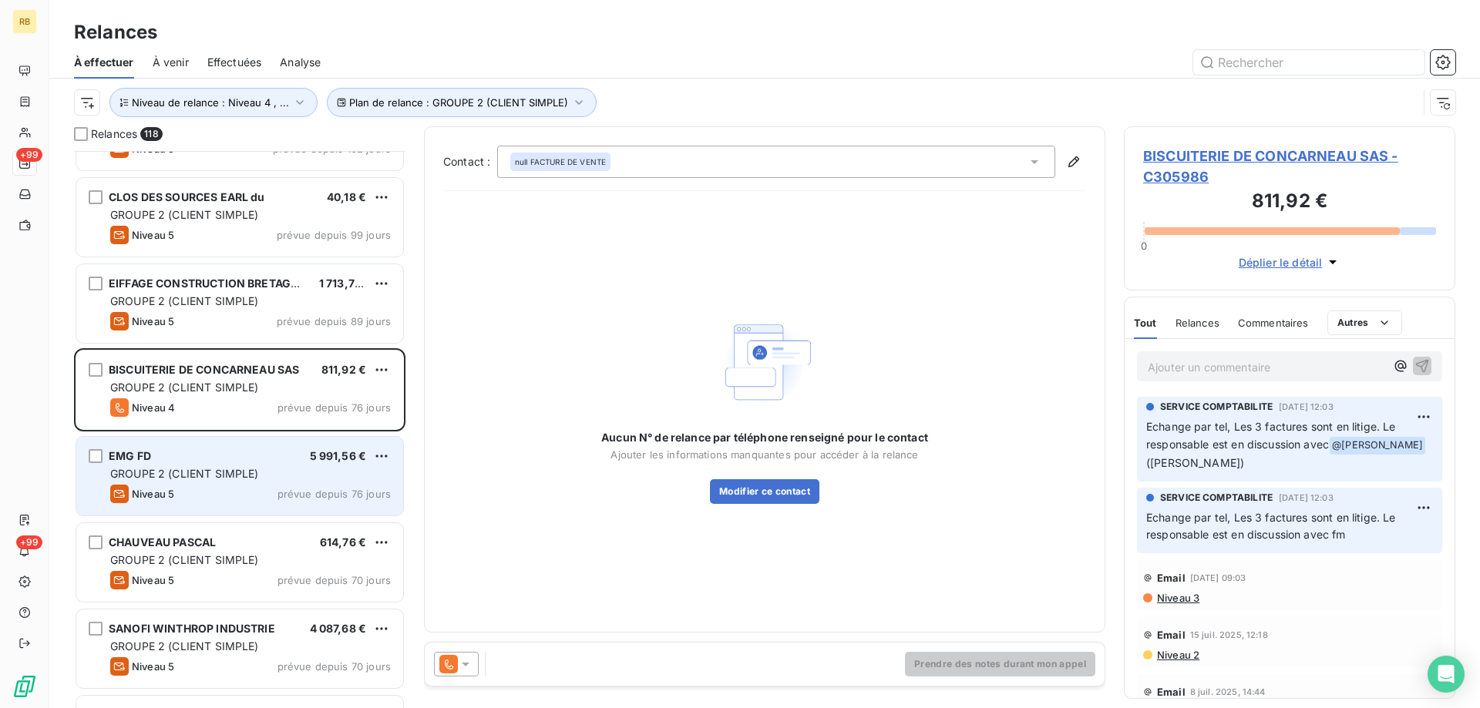
click at [172, 456] on div "EMG FD 5 991,56 €" at bounding box center [250, 456] width 281 height 14
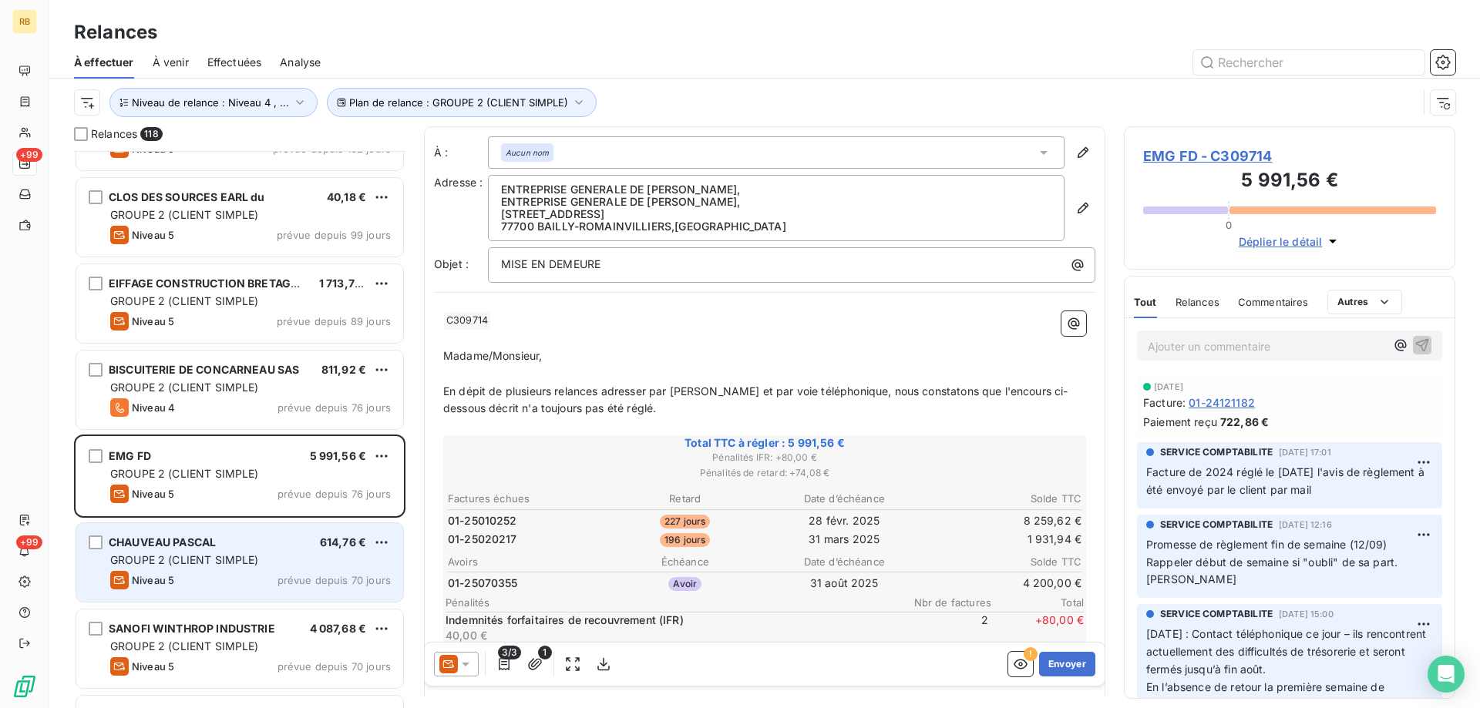
click at [284, 563] on div "GROUPE 2 (CLIENT SIMPLE)" at bounding box center [250, 560] width 281 height 15
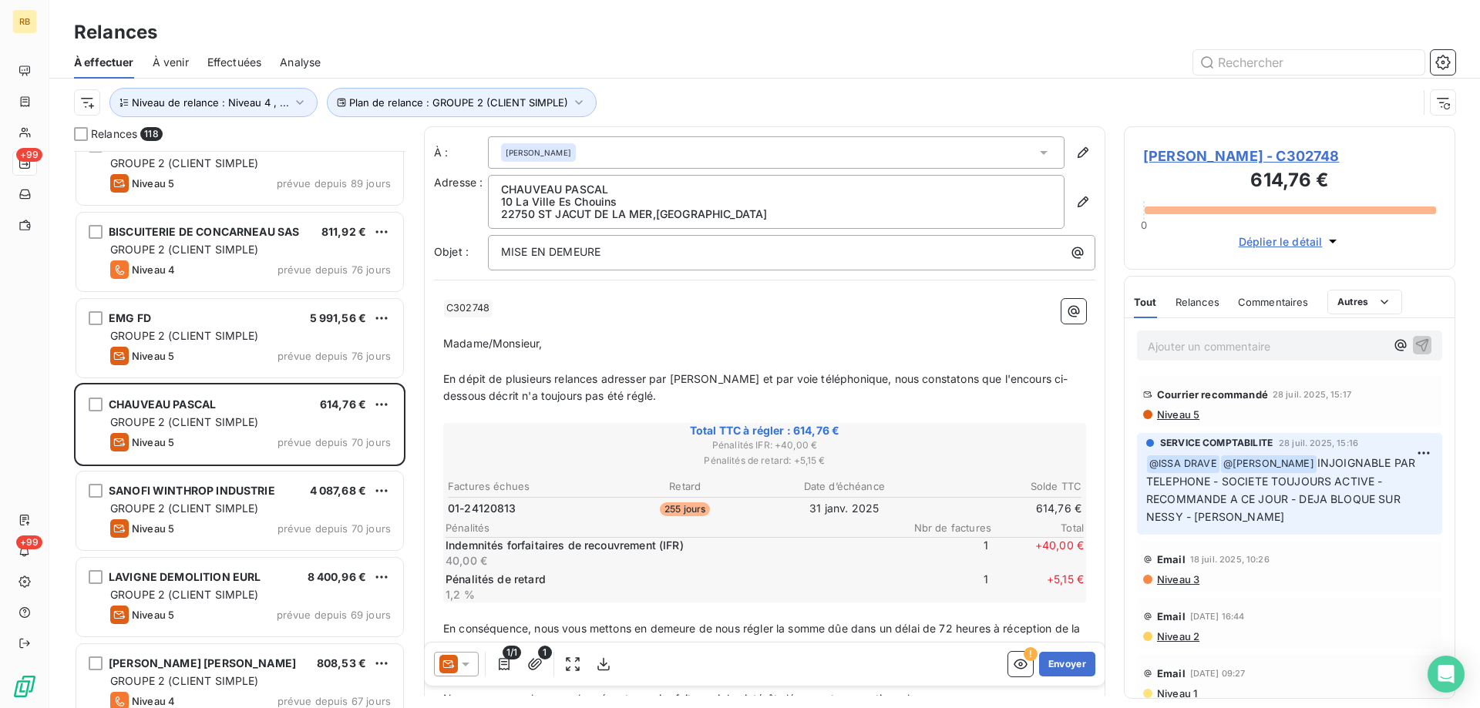
scroll to position [1157, 0]
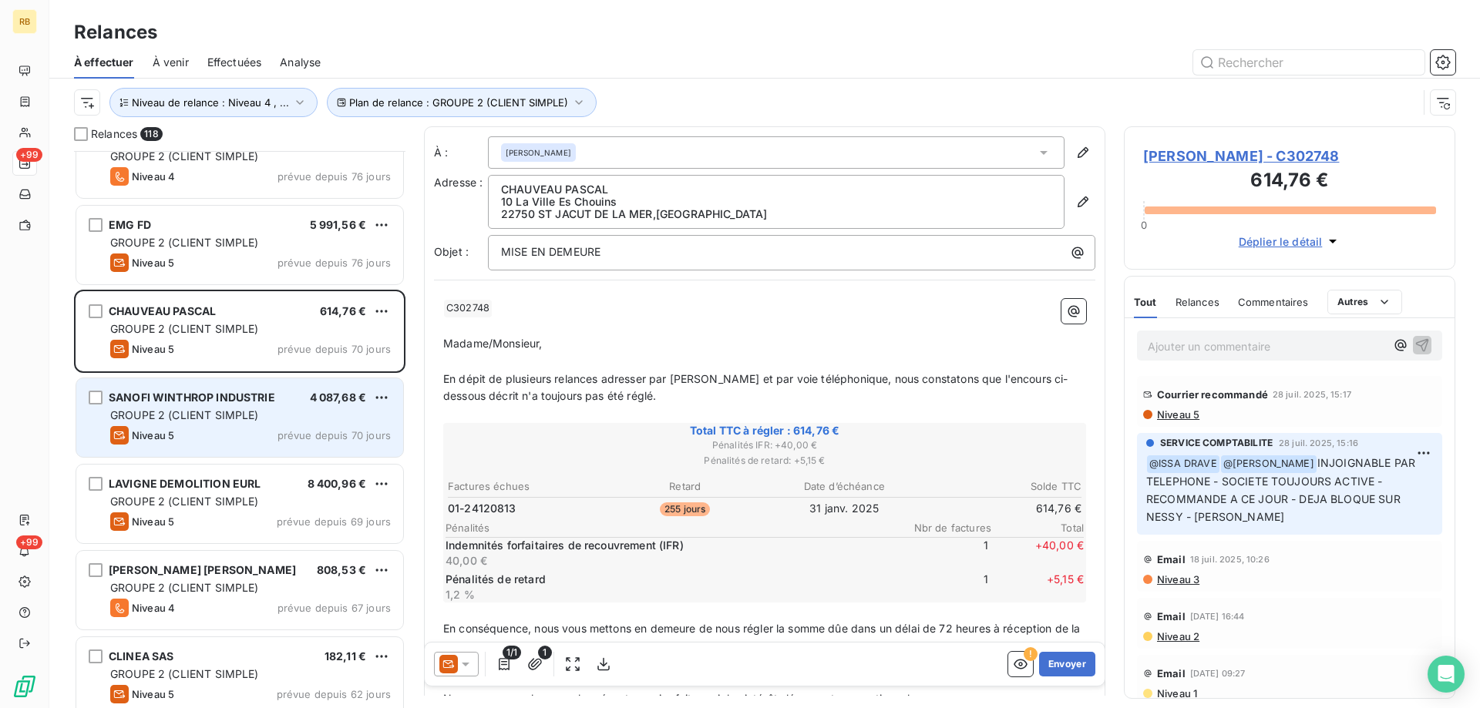
click at [252, 424] on div "SANOFI WINTHROP INDUSTRIE 4 087,68 € GROUPE 2 (CLIENT SIMPLE) Niveau 5 prévue d…" at bounding box center [239, 417] width 327 height 79
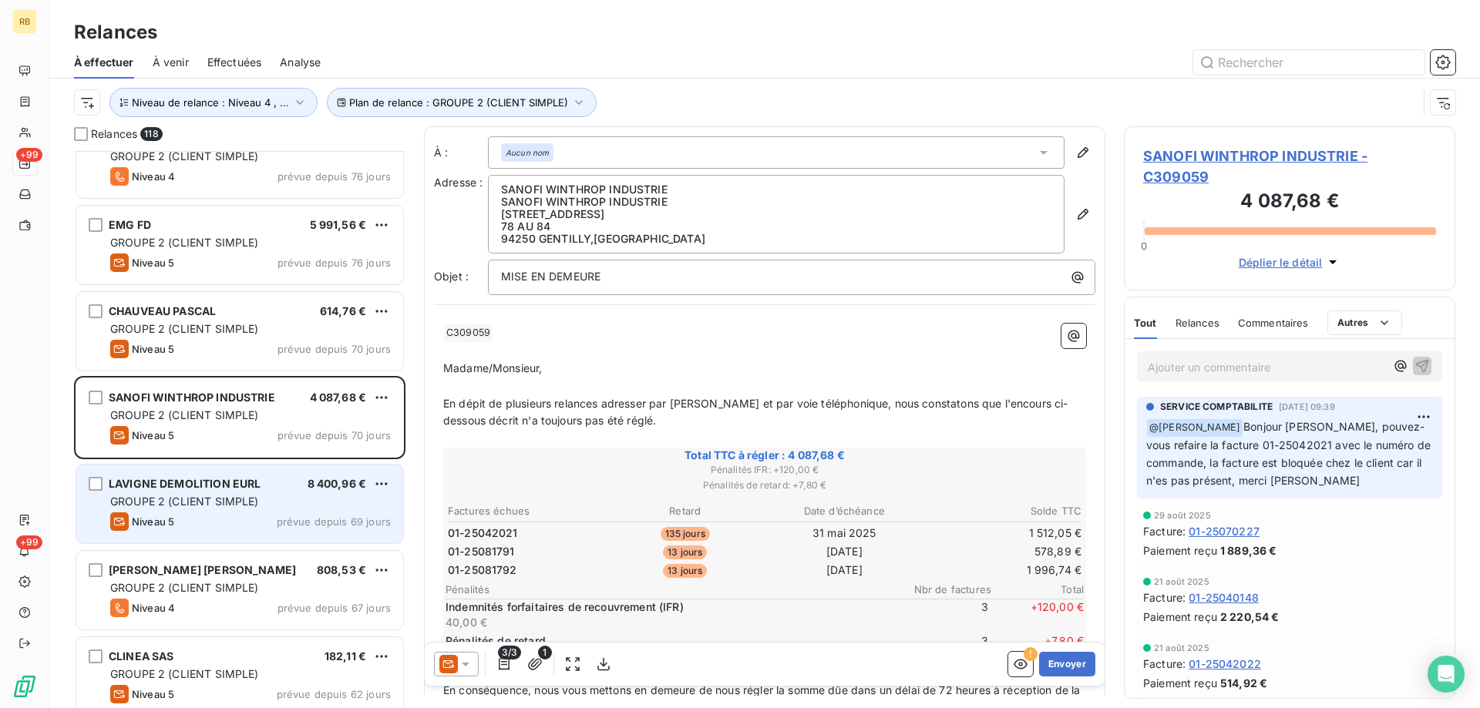
click at [302, 506] on div "GROUPE 2 (CLIENT SIMPLE)" at bounding box center [250, 501] width 281 height 15
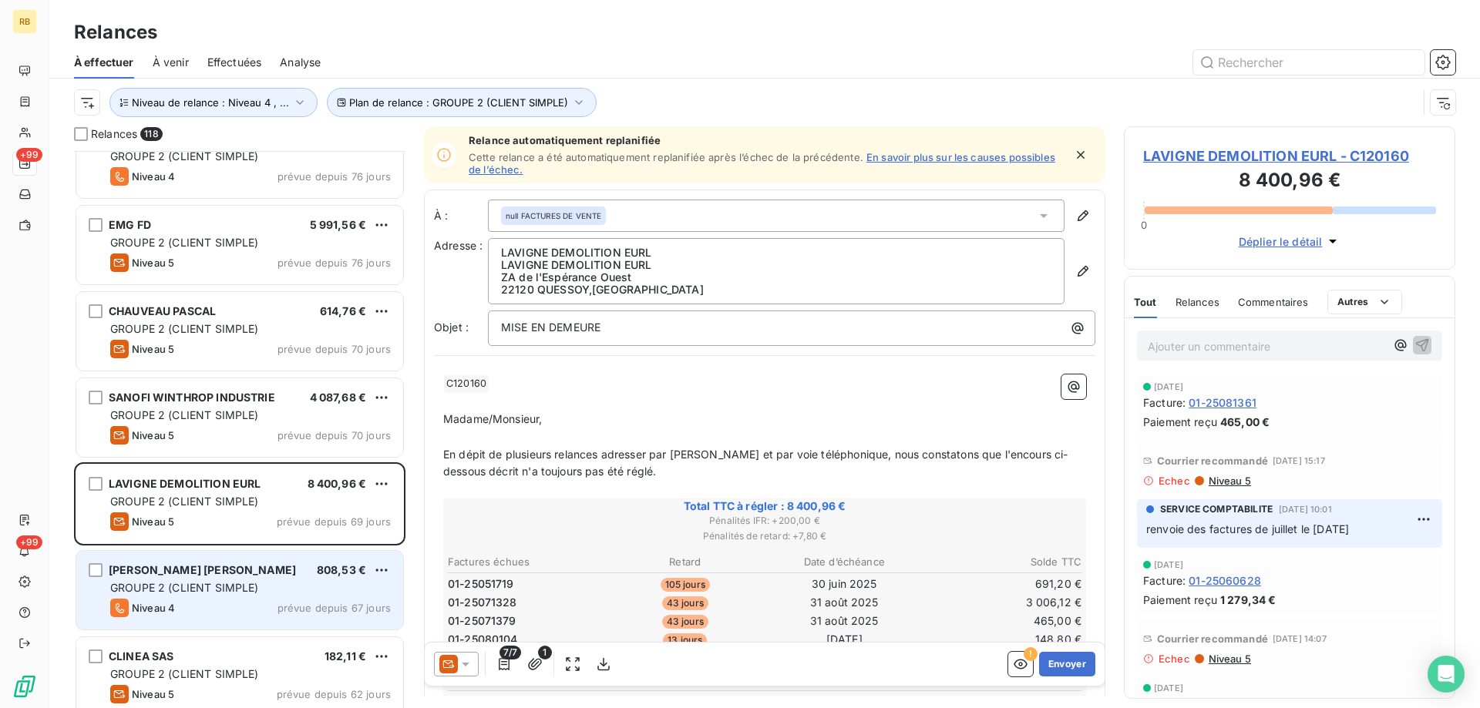
click at [169, 577] on div "[PERSON_NAME] [PERSON_NAME]" at bounding box center [202, 570] width 187 height 15
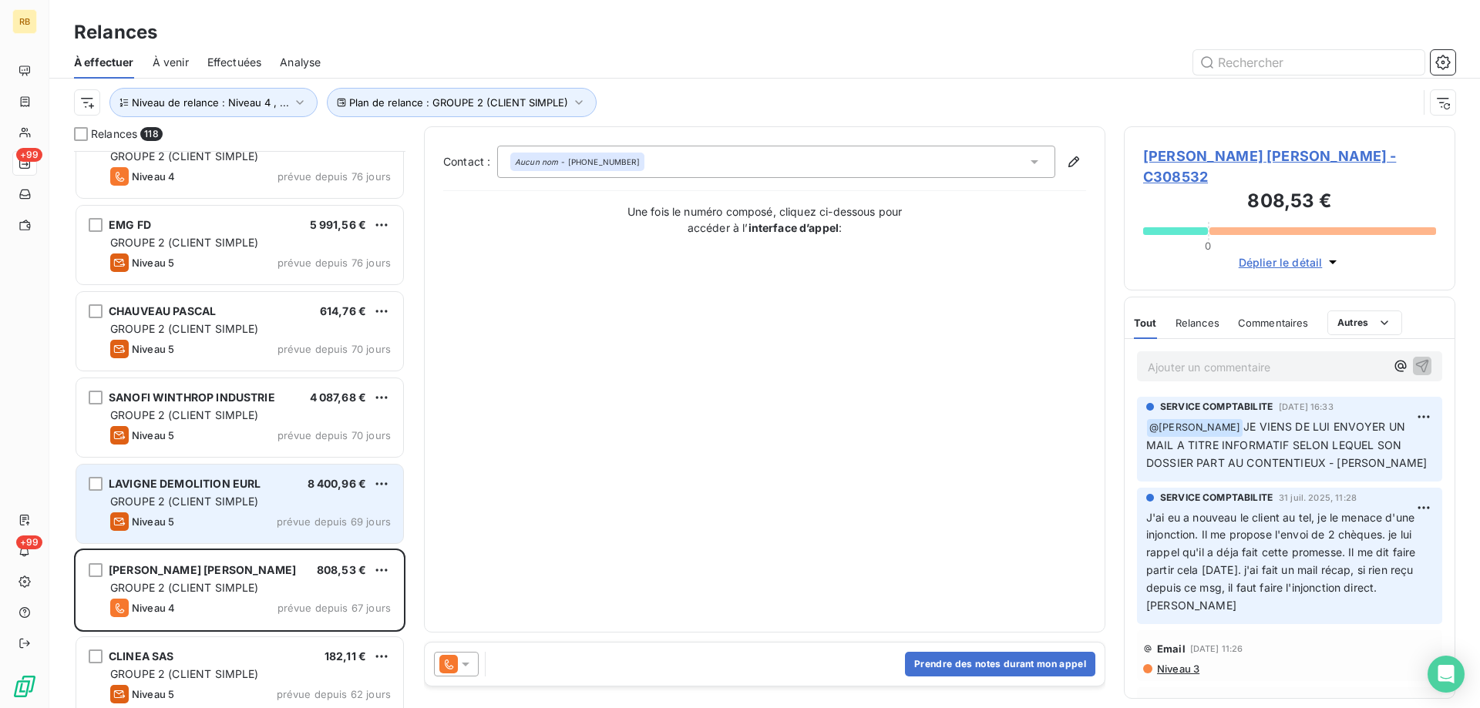
click at [279, 494] on div "GROUPE 2 (CLIENT SIMPLE)" at bounding box center [250, 501] width 281 height 15
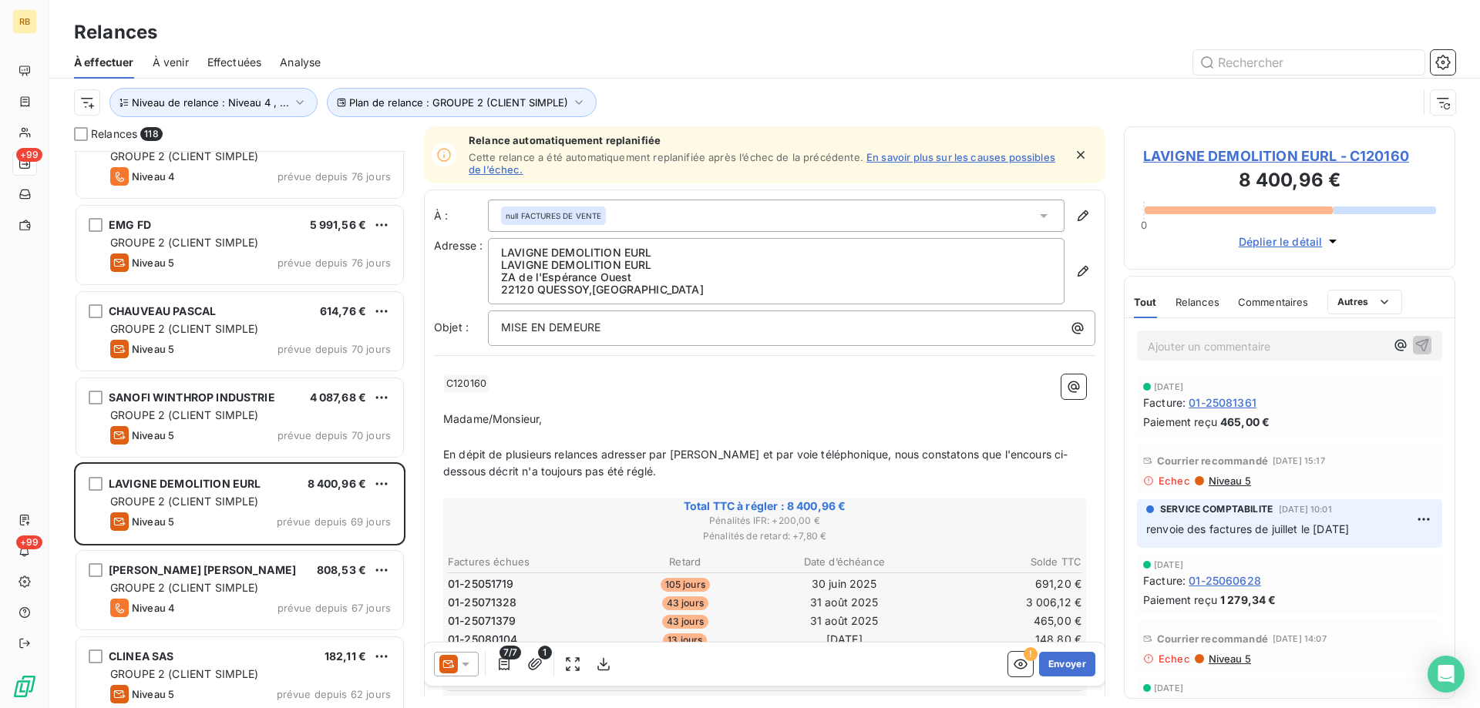
click at [181, 634] on div "[PERSON_NAME] [PERSON_NAME] 808,53 € GROUPE 2 (CLIENT SIMPLE) Niveau 4 prévue d…" at bounding box center [239, 592] width 331 height 86
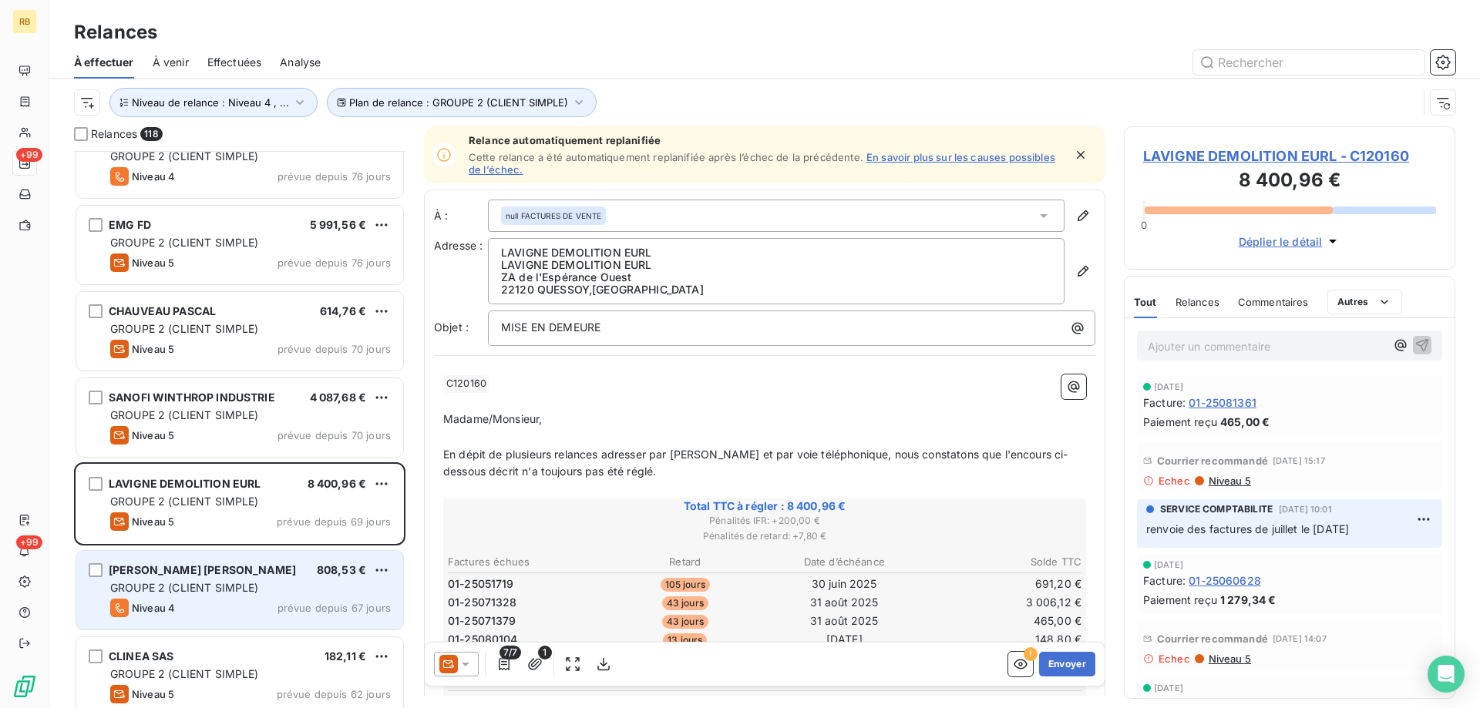
click at [206, 580] on div "[PERSON_NAME] [PERSON_NAME] 808,53 € GROUPE 2 (CLIENT SIMPLE) Niveau 4 prévue d…" at bounding box center [239, 590] width 327 height 79
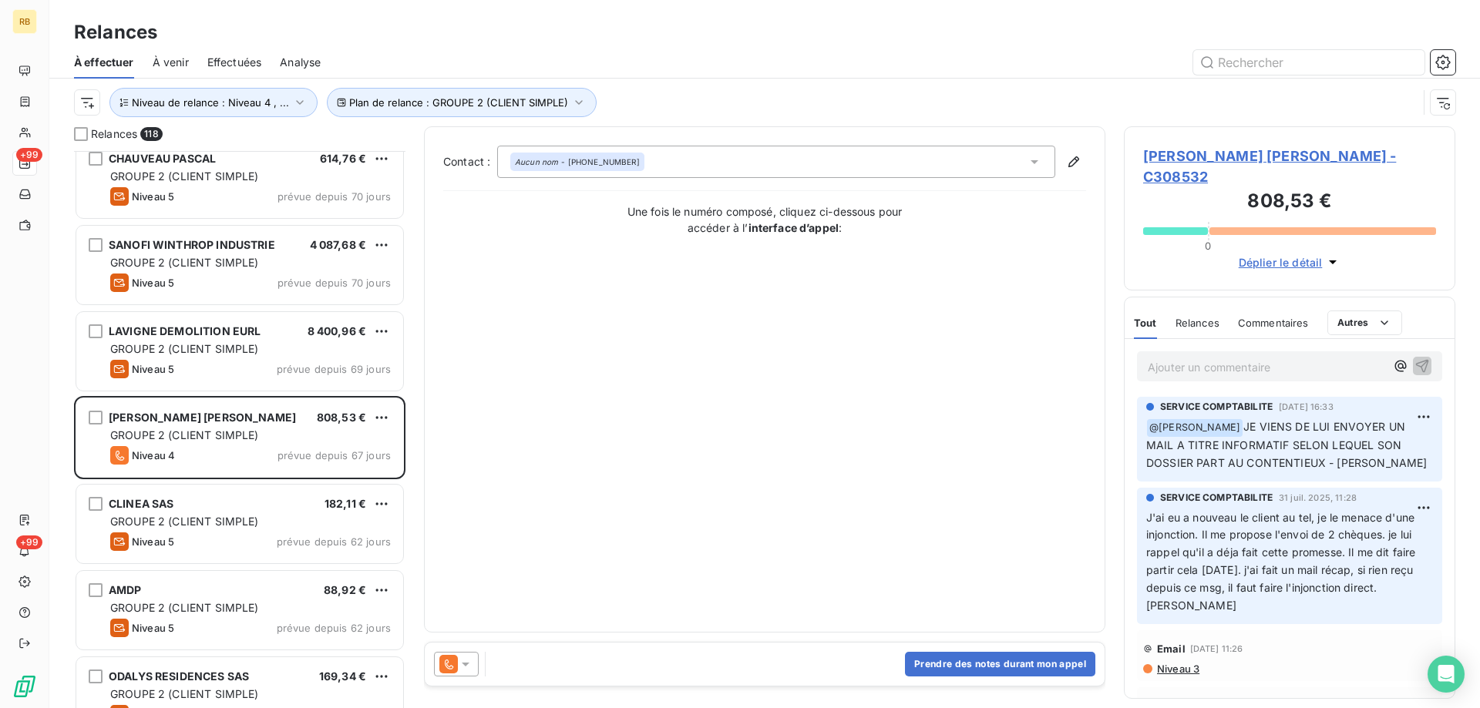
scroll to position [1311, 0]
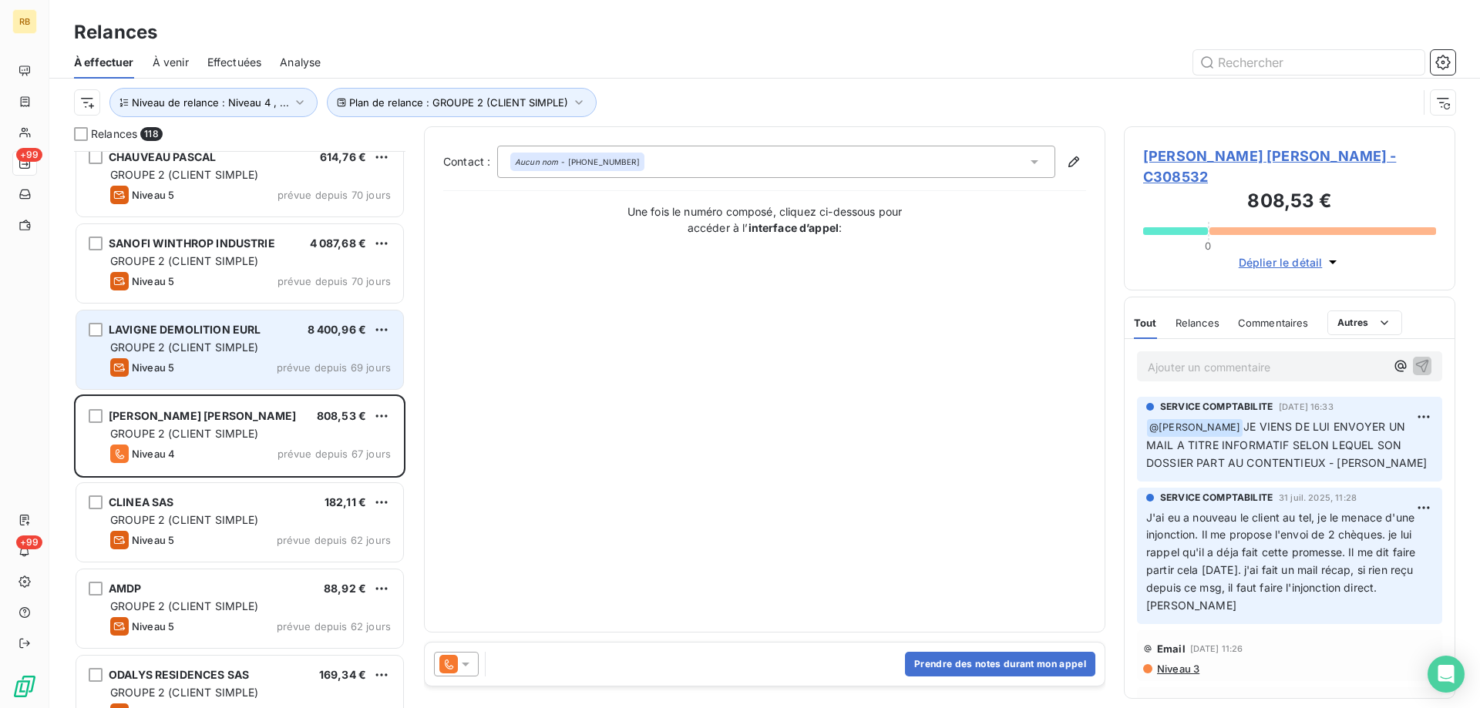
click at [259, 357] on div "LAVIGNE DEMOLITION EURL 8 400,96 € GROUPE 2 (CLIENT SIMPLE) Niveau 5 prévue dep…" at bounding box center [239, 350] width 327 height 79
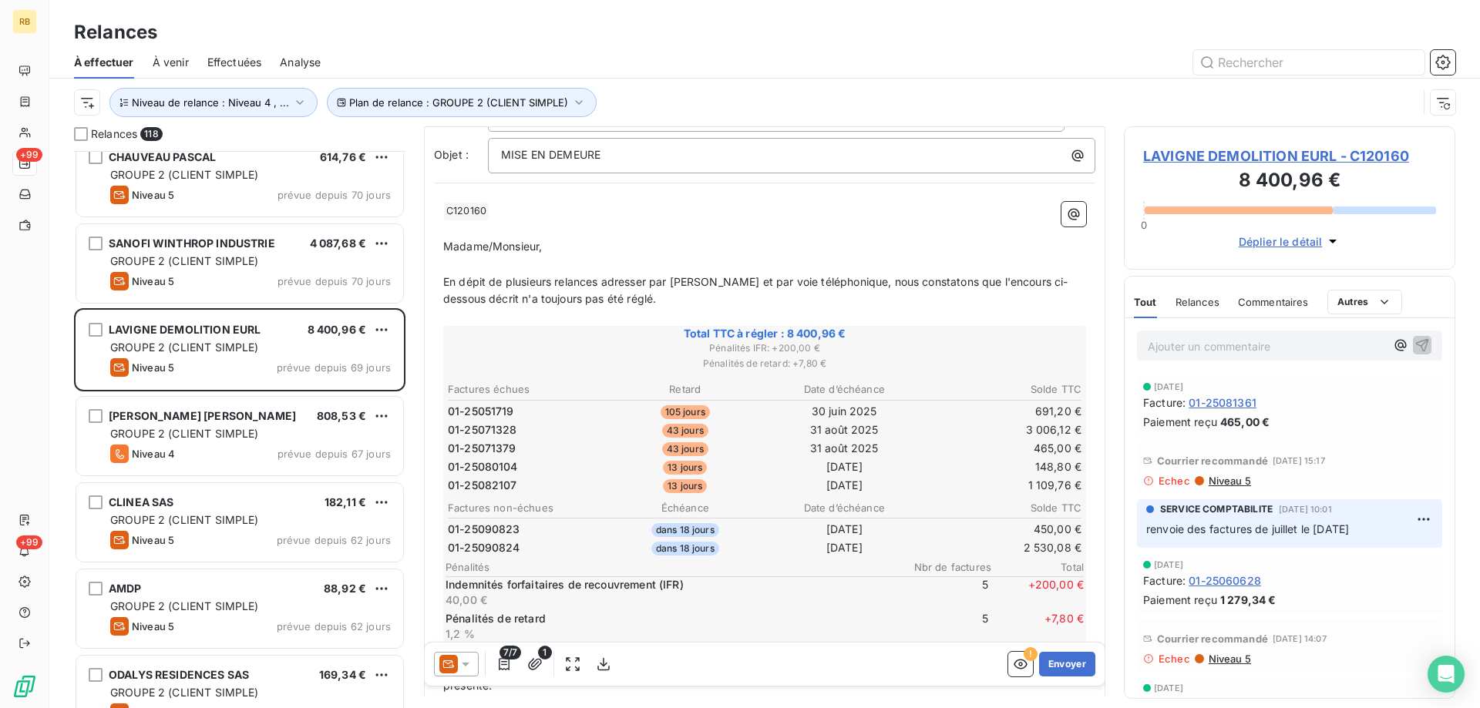
scroll to position [232, 0]
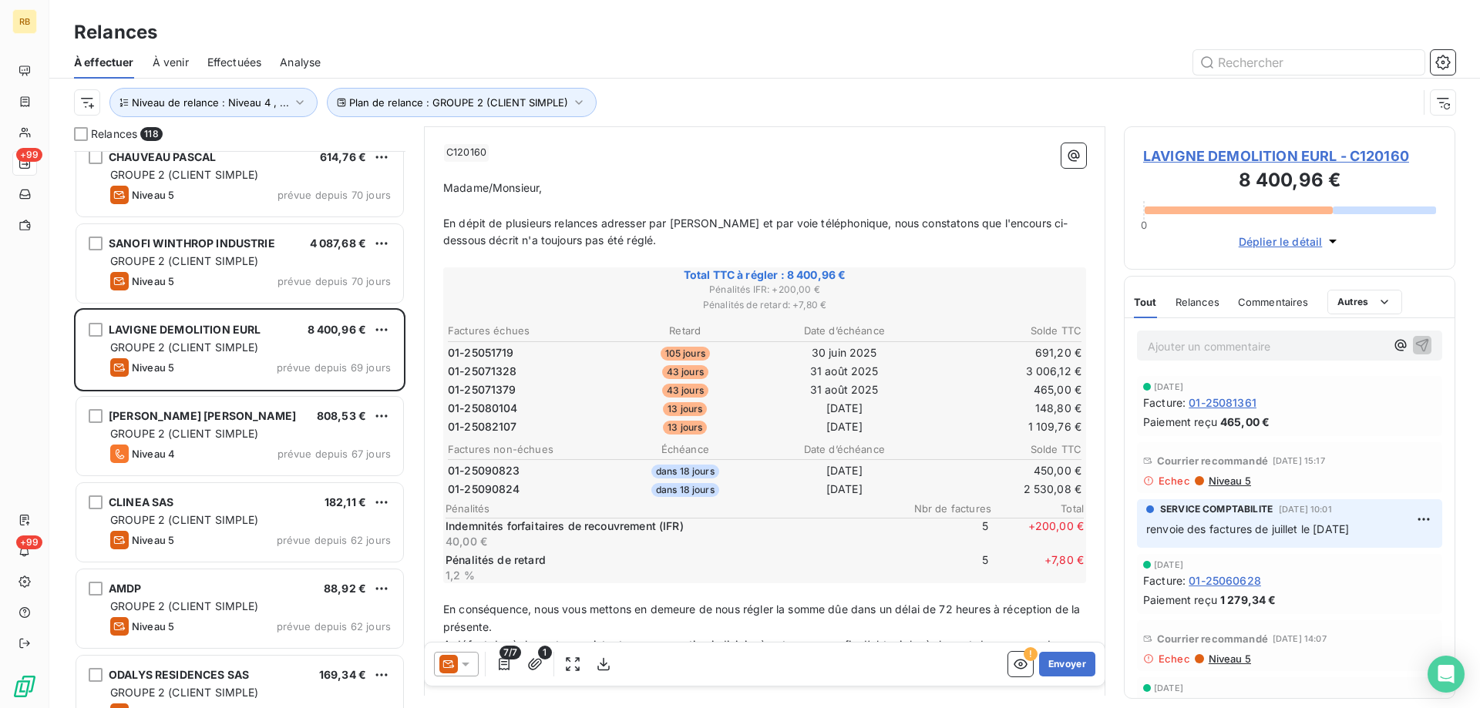
click at [1224, 476] on span "Niveau 5" at bounding box center [1229, 481] width 44 height 12
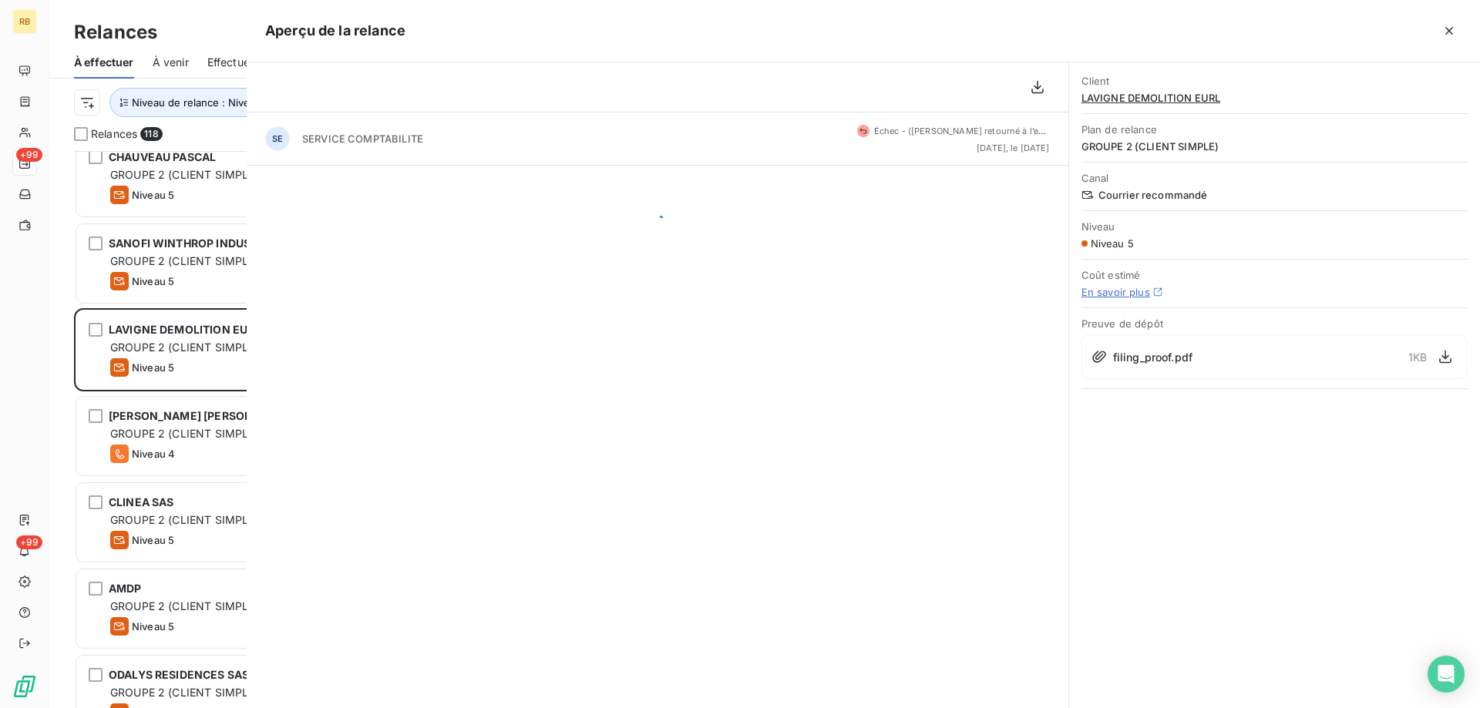
scroll to position [546, 320]
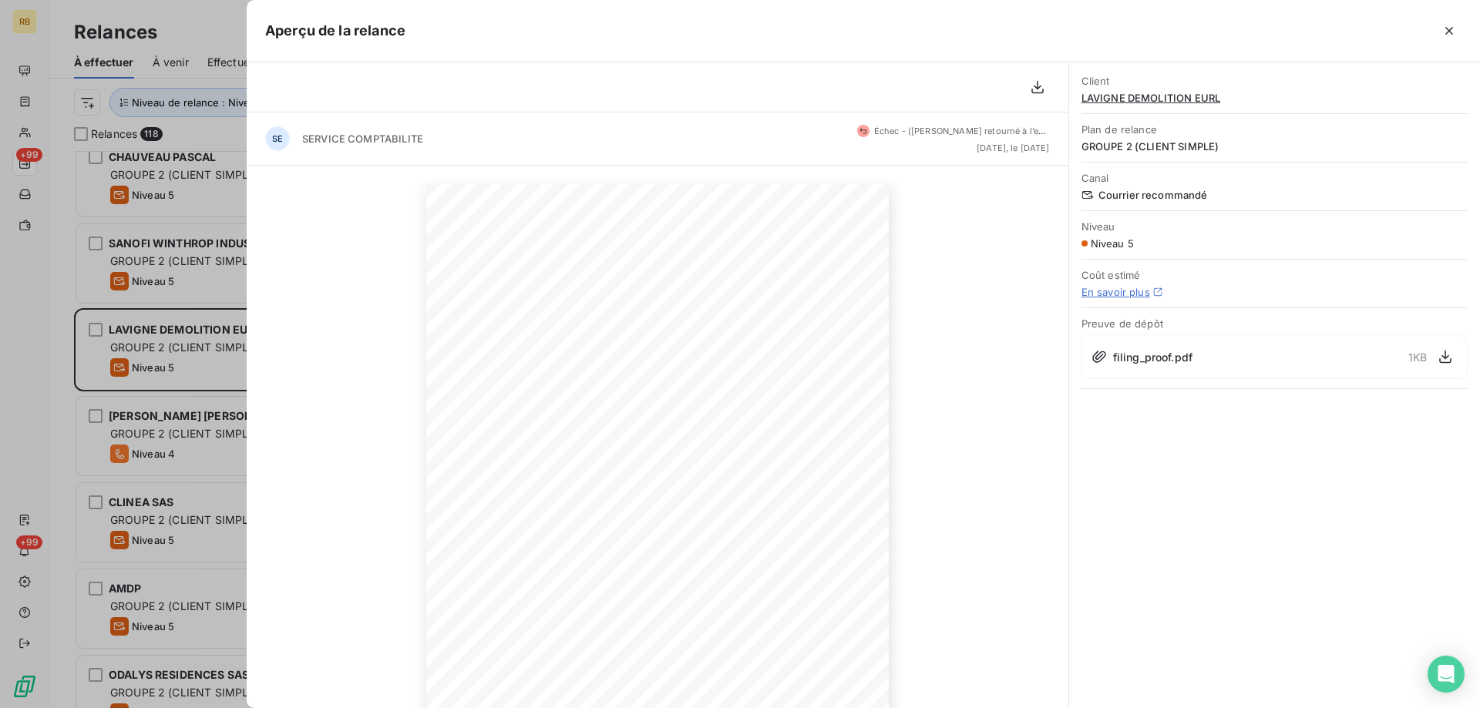
click at [1180, 355] on span "filing_proof.pdf" at bounding box center [1152, 357] width 79 height 16
click at [1151, 355] on span "filing_proof.pdf" at bounding box center [1152, 357] width 79 height 16
click at [1454, 355] on button "button" at bounding box center [1445, 357] width 25 height 25
click at [1461, 25] on div "Aperçu de la relance" at bounding box center [863, 31] width 1233 height 62
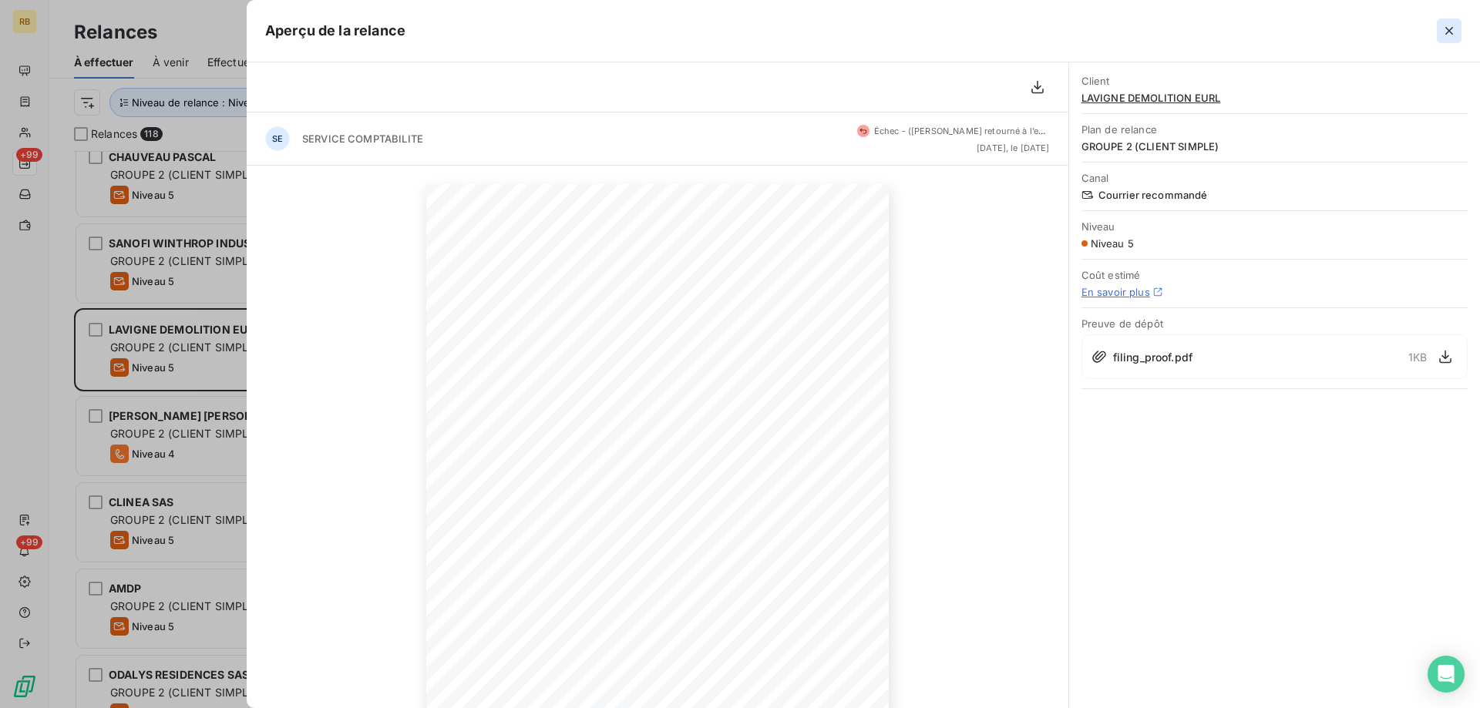
click at [1458, 25] on button "button" at bounding box center [1449, 30] width 25 height 25
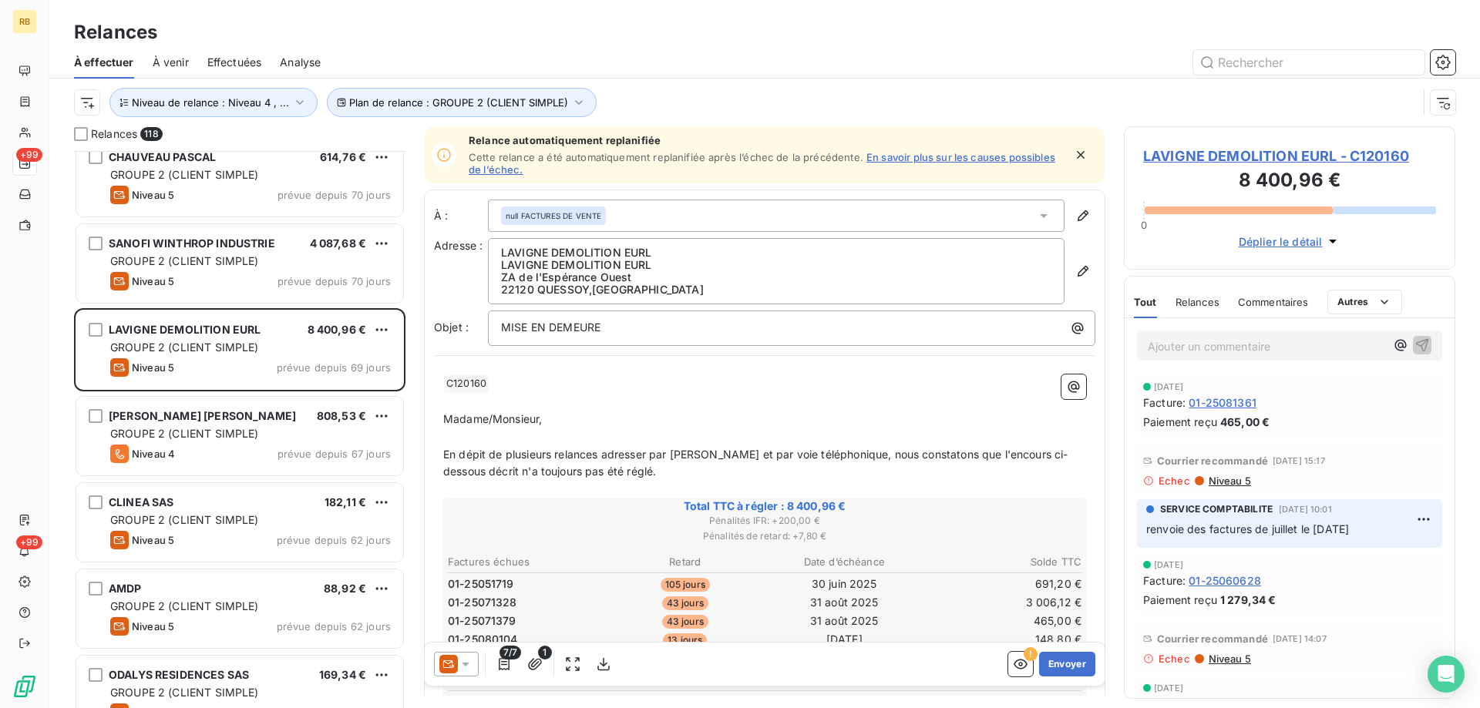
click at [1202, 154] on span "LAVIGNE DEMOLITION EURL - C120160" at bounding box center [1289, 156] width 293 height 21
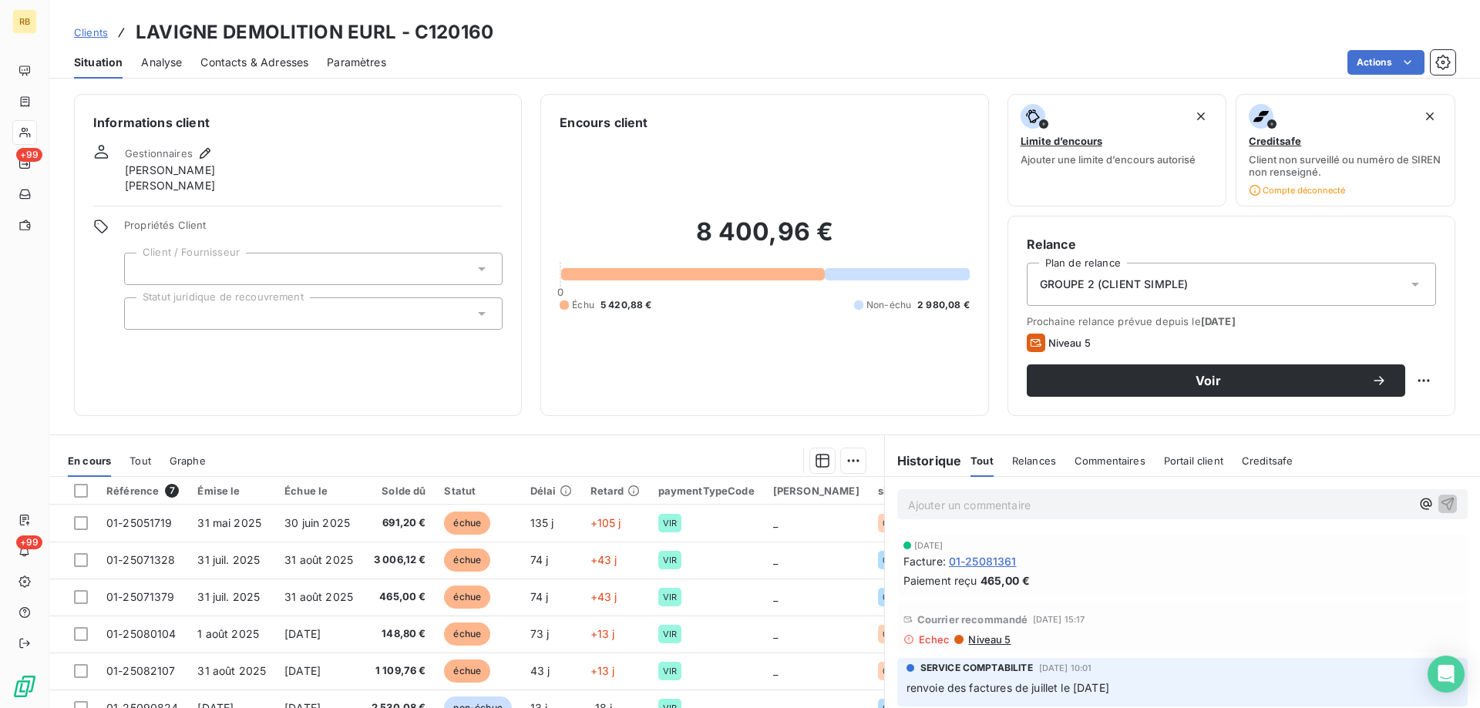
click at [282, 66] on span "Contacts & Adresses" at bounding box center [254, 62] width 108 height 15
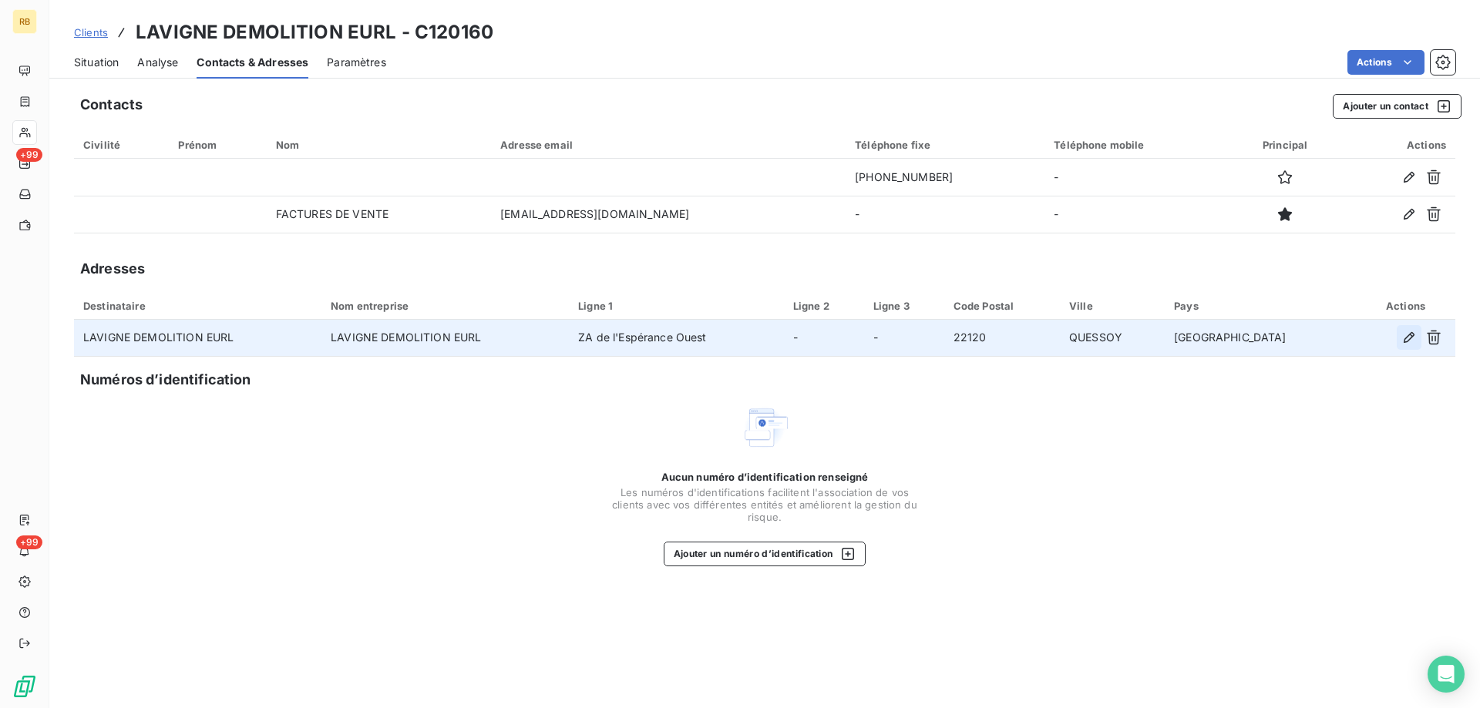
click at [1413, 338] on icon "button" at bounding box center [1408, 337] width 15 height 15
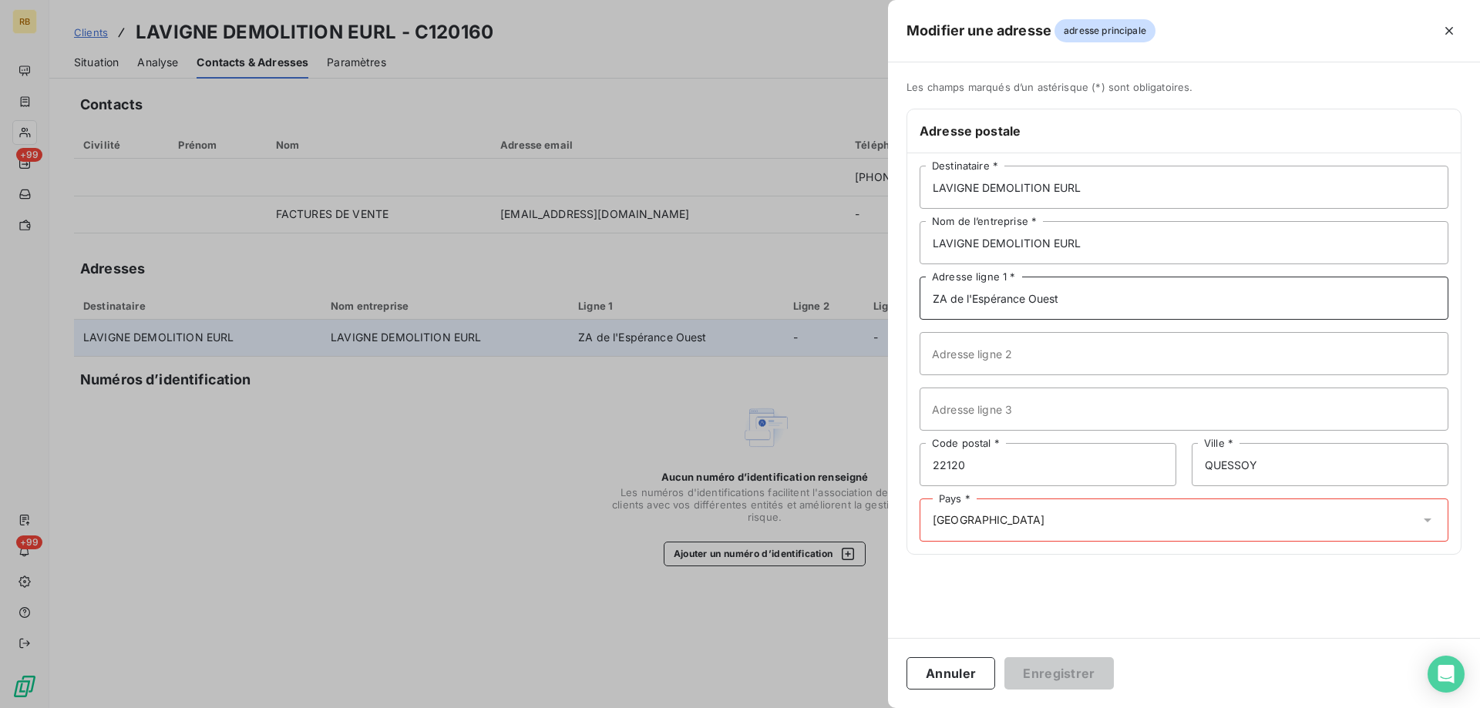
drag, startPoint x: 1063, startPoint y: 298, endPoint x: 717, endPoint y: 283, distance: 346.4
click at [717, 708] on div "Modifier une adresse adresse principale Les champs marqués d’un astérisque (*) …" at bounding box center [740, 708] width 1480 height 0
click at [1115, 298] on input "ZA de l'Espérance Ouest" at bounding box center [1183, 298] width 529 height 43
paste input "13 RUE DE POMPIN"
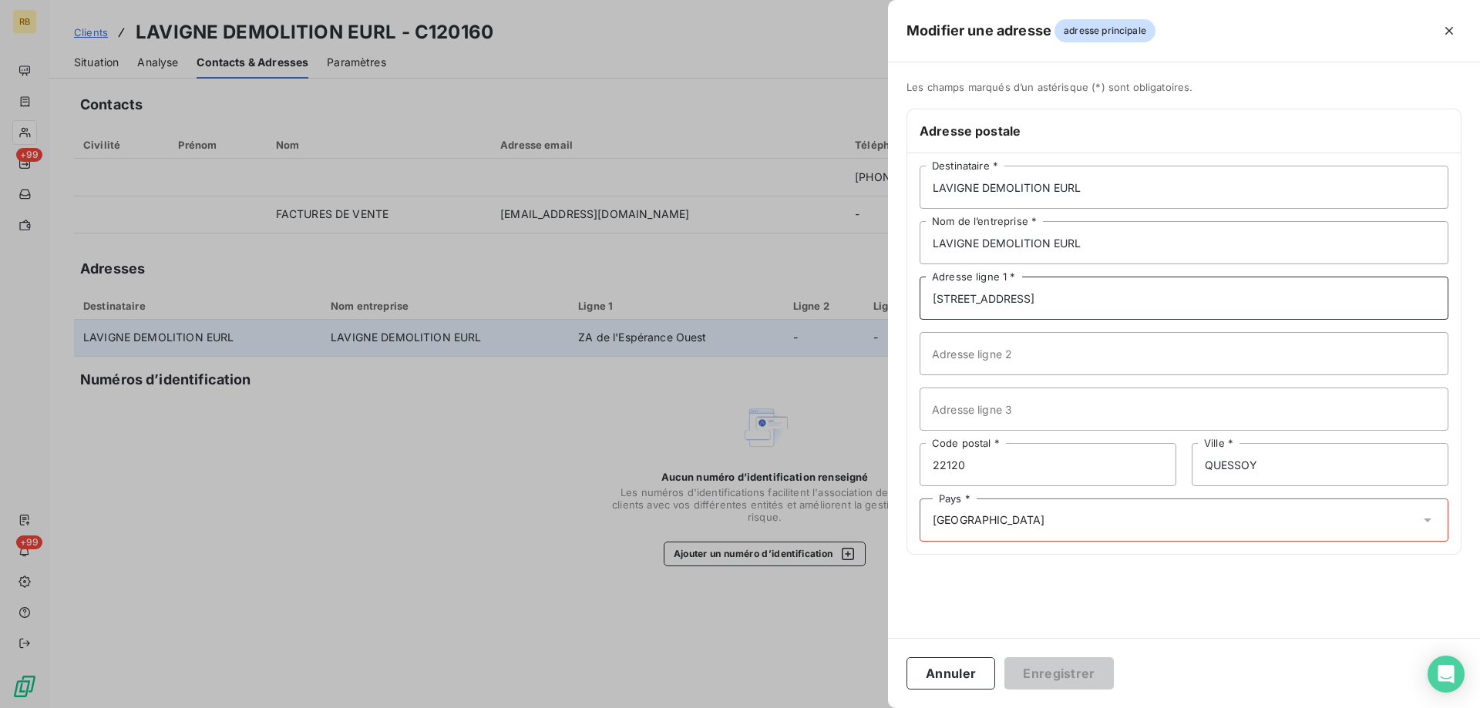
type input "13 RUE DE POMPIN"
drag, startPoint x: 1293, startPoint y: 462, endPoint x: 1125, endPoint y: 469, distance: 168.2
click at [1126, 469] on div "22120 Code postal * QUESSOY Ville *" at bounding box center [1183, 464] width 529 height 43
paste input "YFFINIAC"
type input "YFFINIAC"
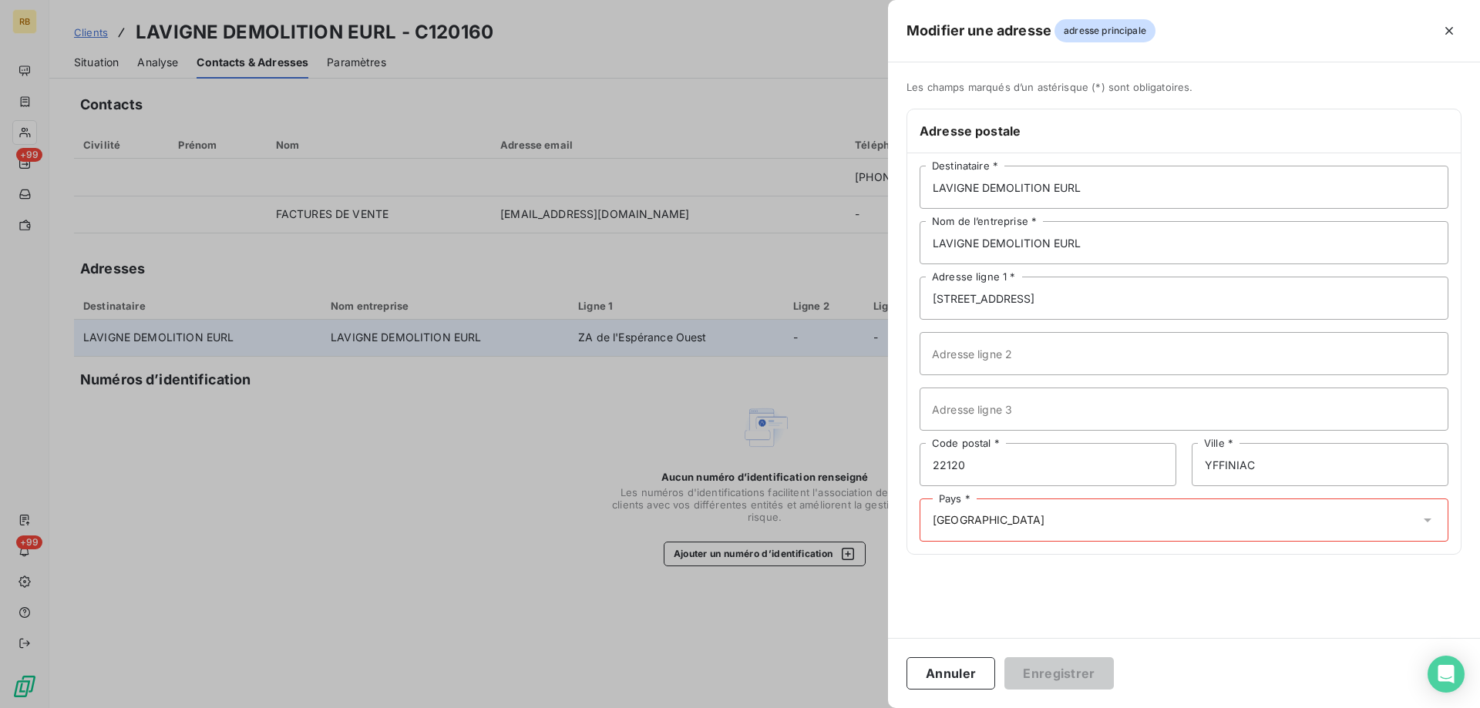
click at [1008, 522] on div "Pays * FRANCE" at bounding box center [1183, 520] width 529 height 43
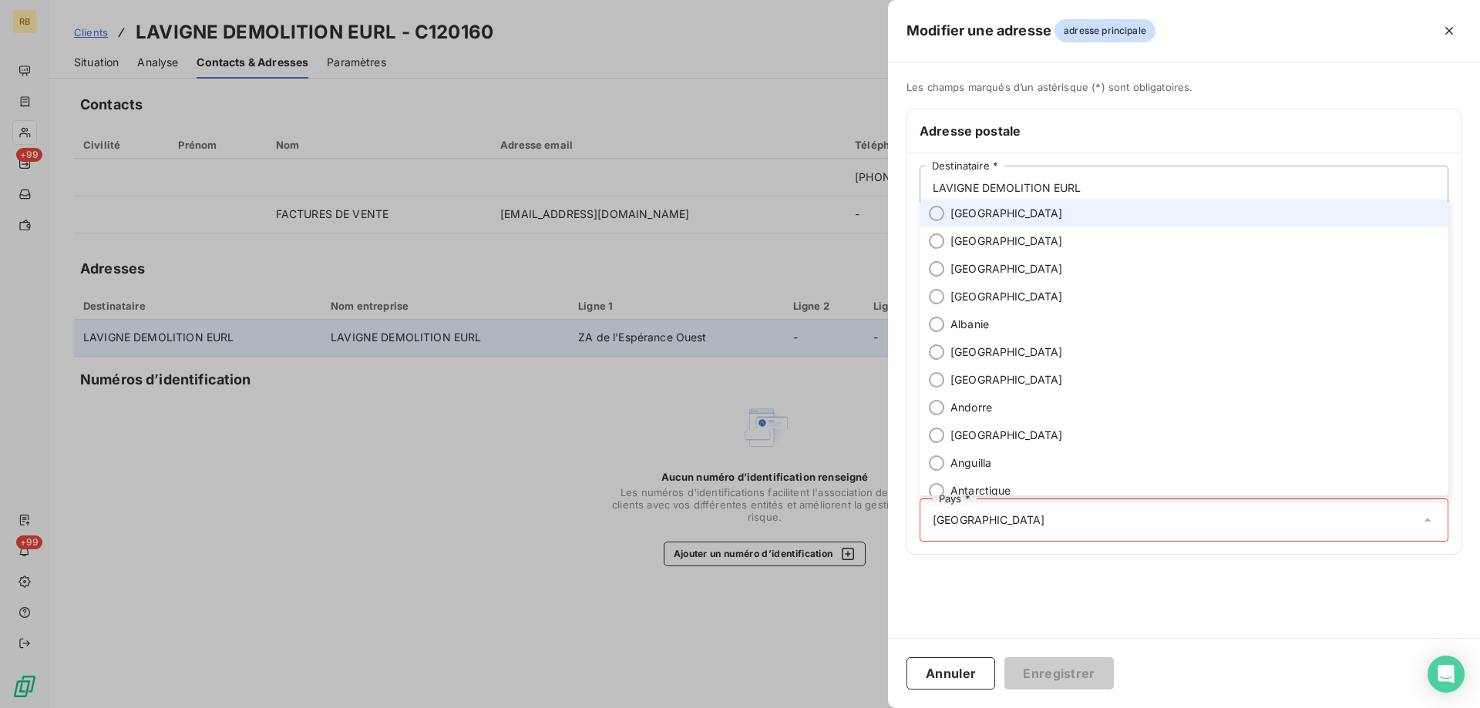
click at [949, 210] on li "[GEOGRAPHIC_DATA]" at bounding box center [1183, 214] width 529 height 28
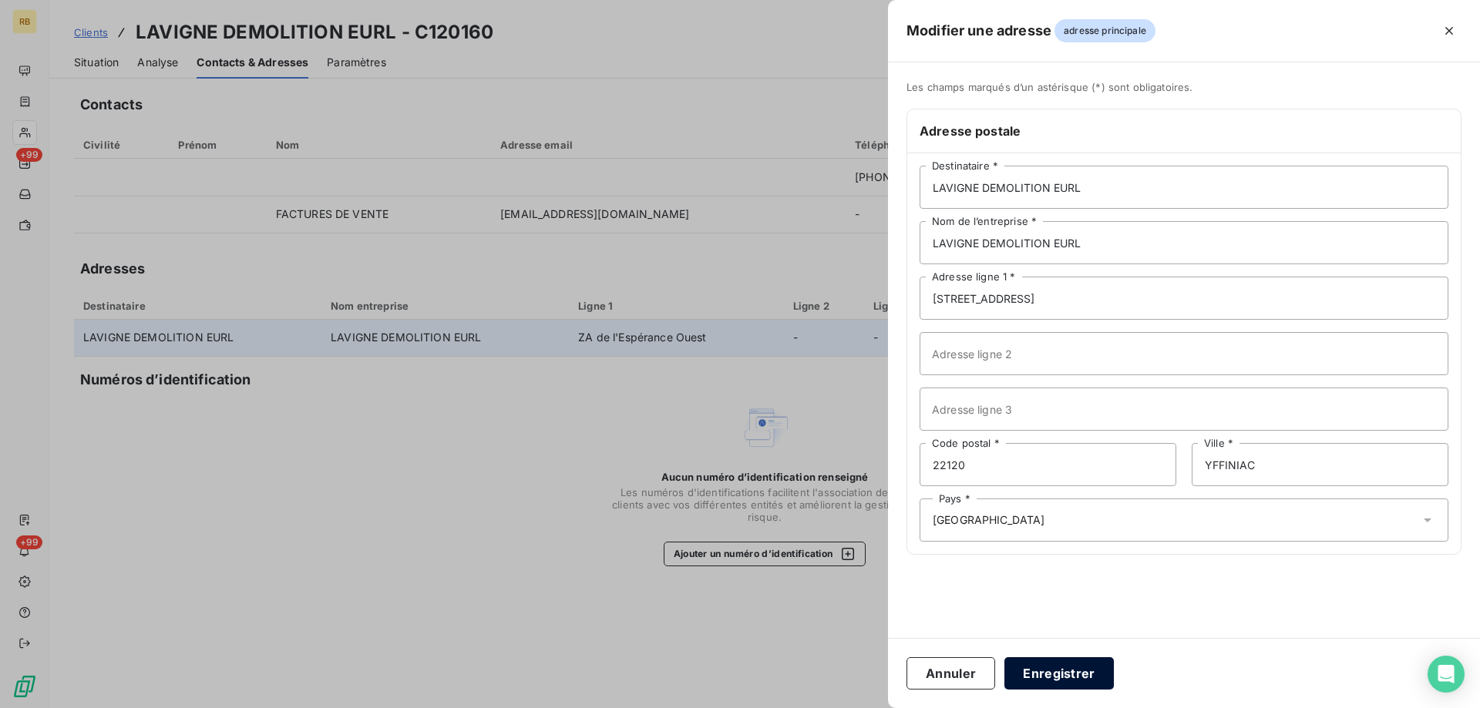
click at [1066, 664] on button "Enregistrer" at bounding box center [1058, 673] width 109 height 32
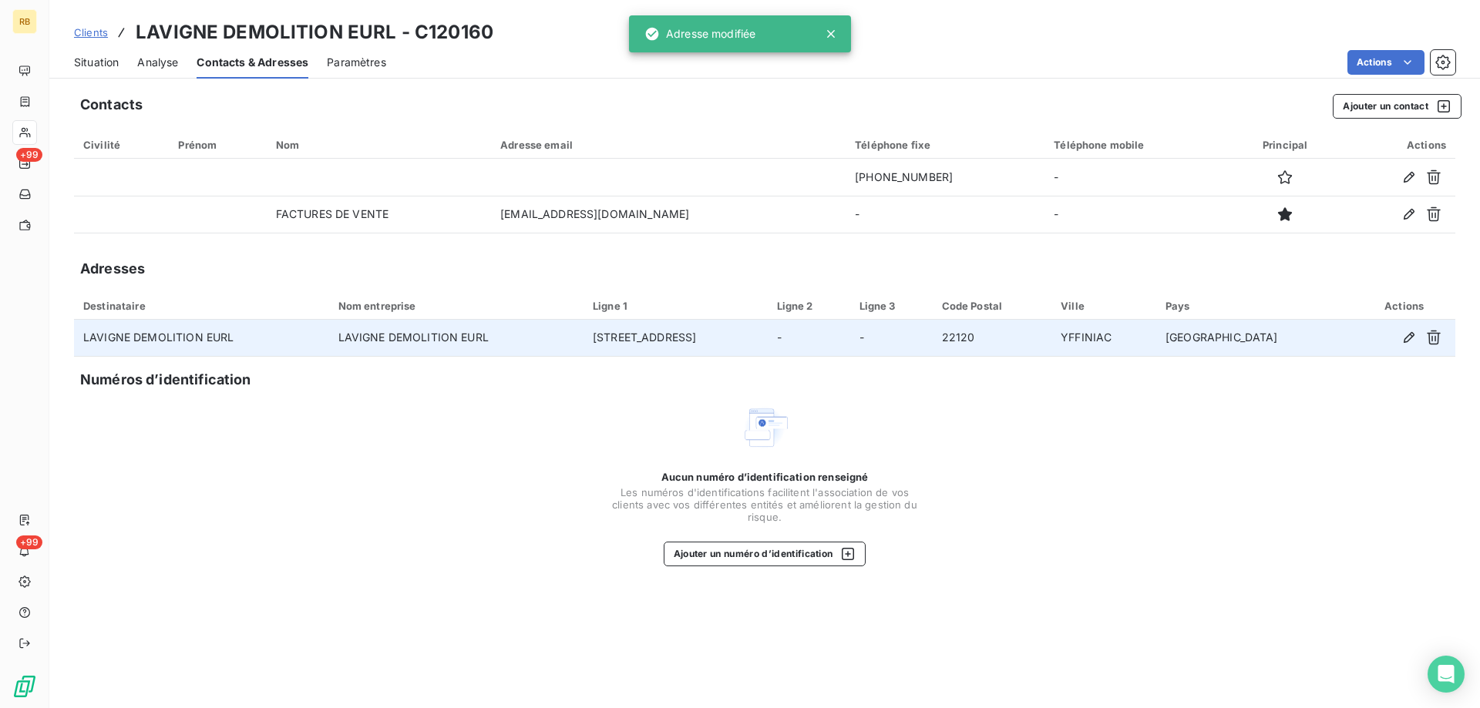
click at [93, 53] on div "Situation" at bounding box center [96, 62] width 45 height 32
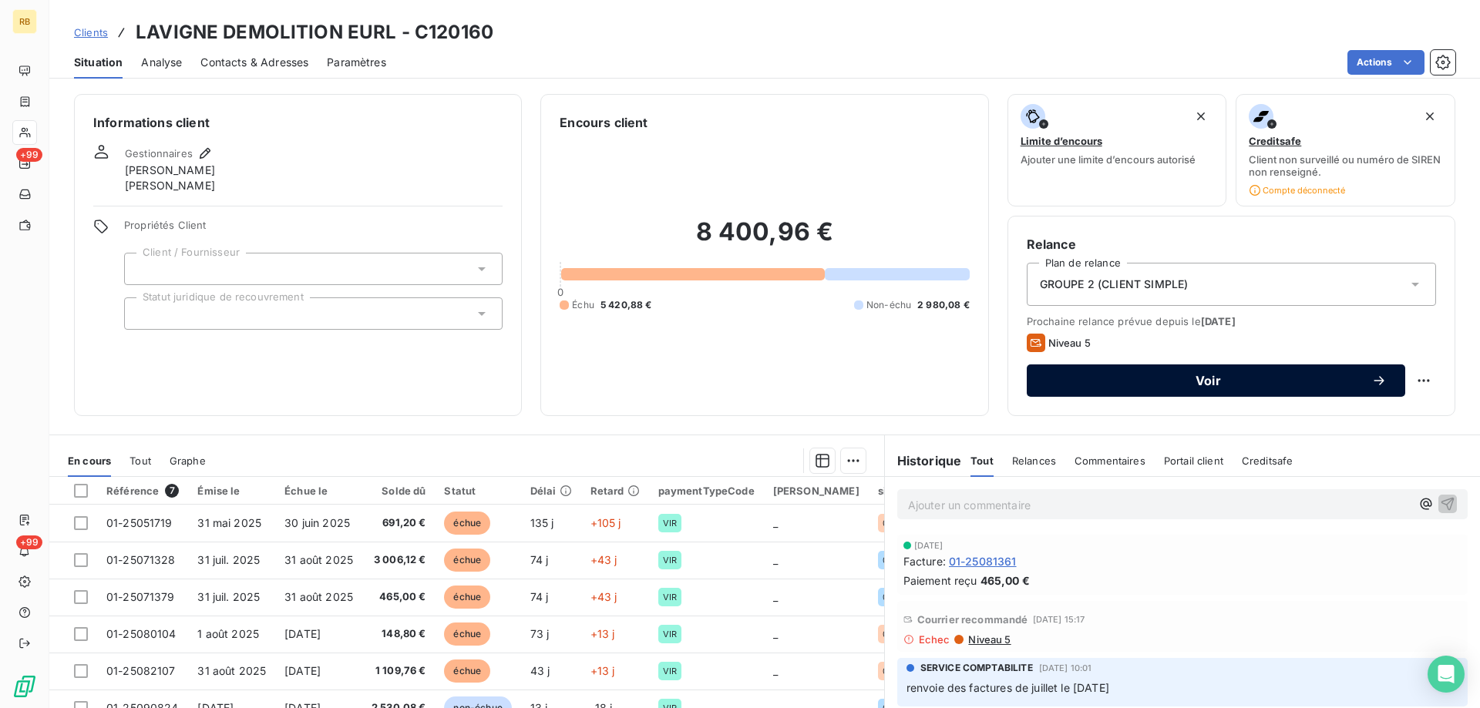
click at [1217, 379] on span "Voir" at bounding box center [1208, 381] width 326 height 12
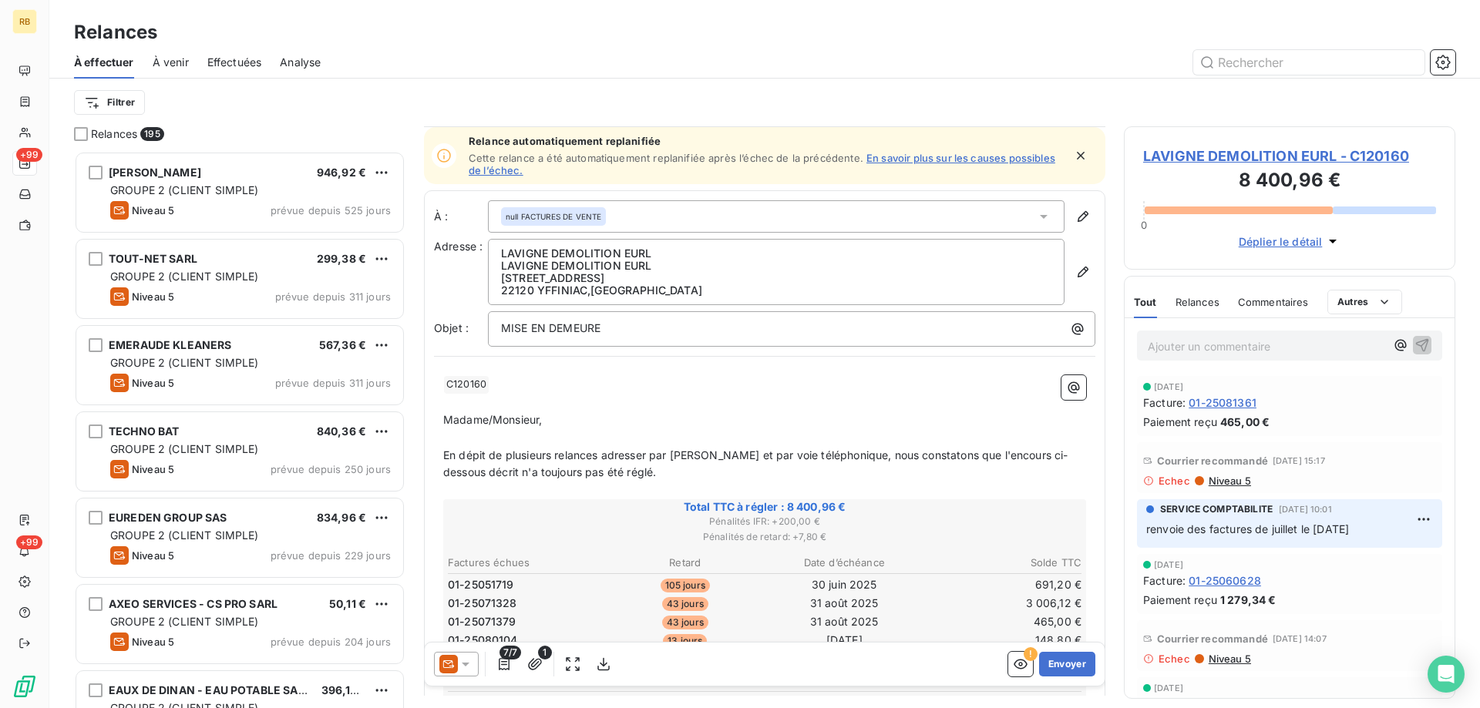
scroll to position [499, 0]
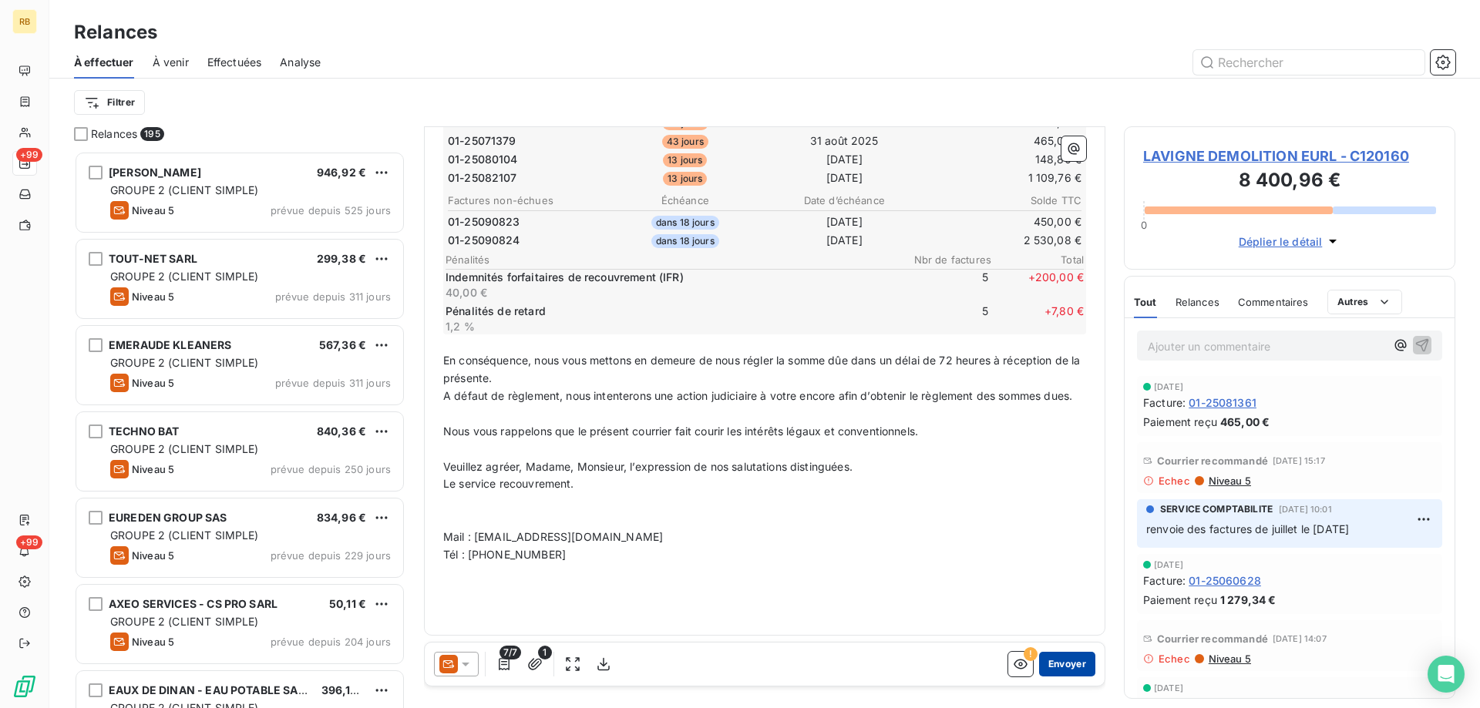
click at [1077, 657] on button "Envoyer" at bounding box center [1067, 664] width 56 height 25
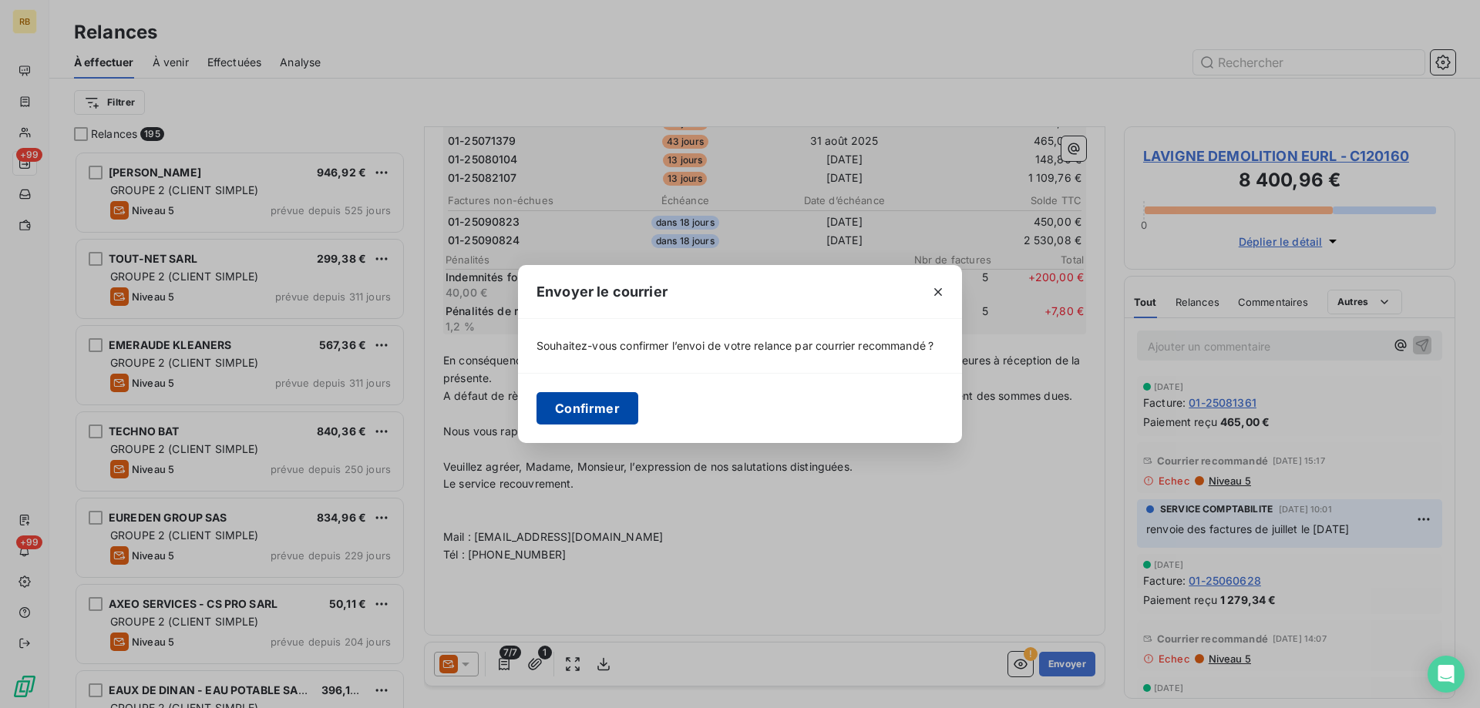
click at [574, 415] on button "Confirmer" at bounding box center [587, 408] width 102 height 32
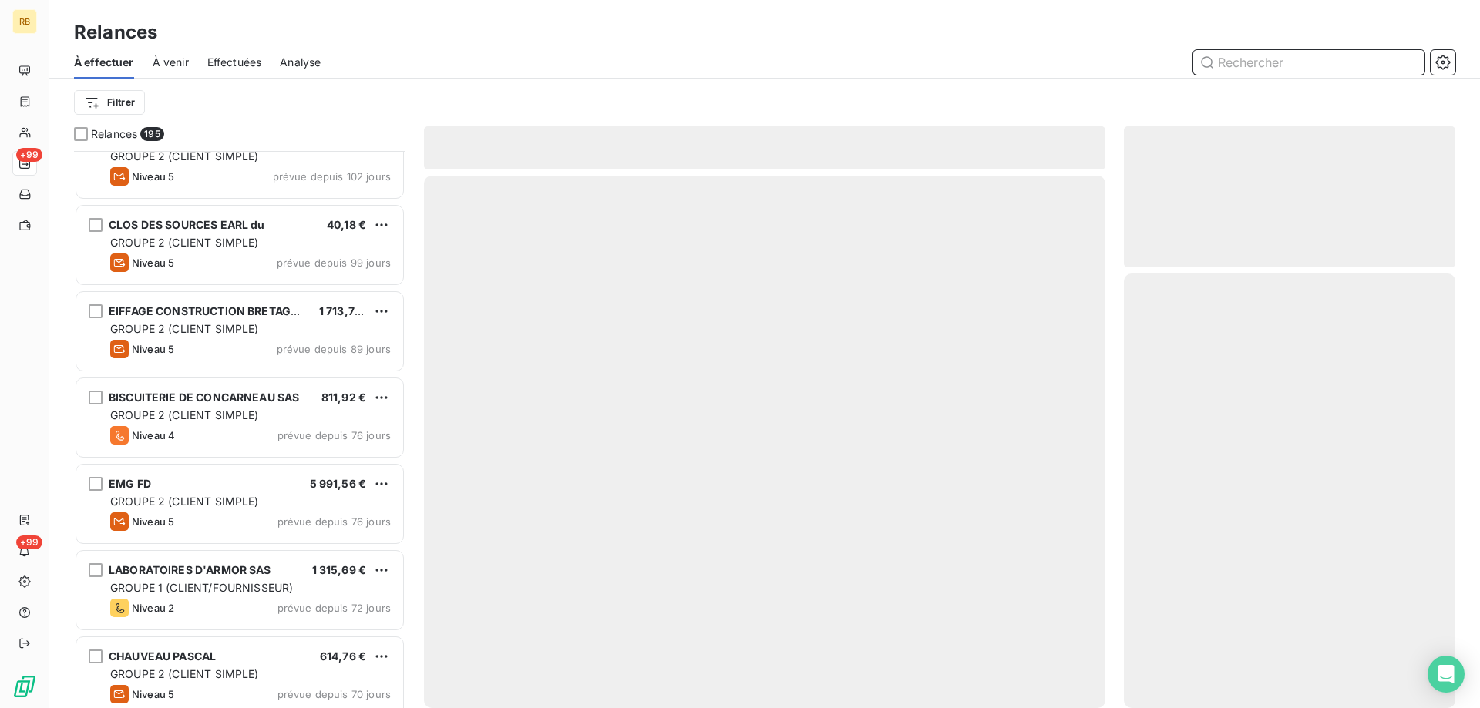
scroll to position [926, 0]
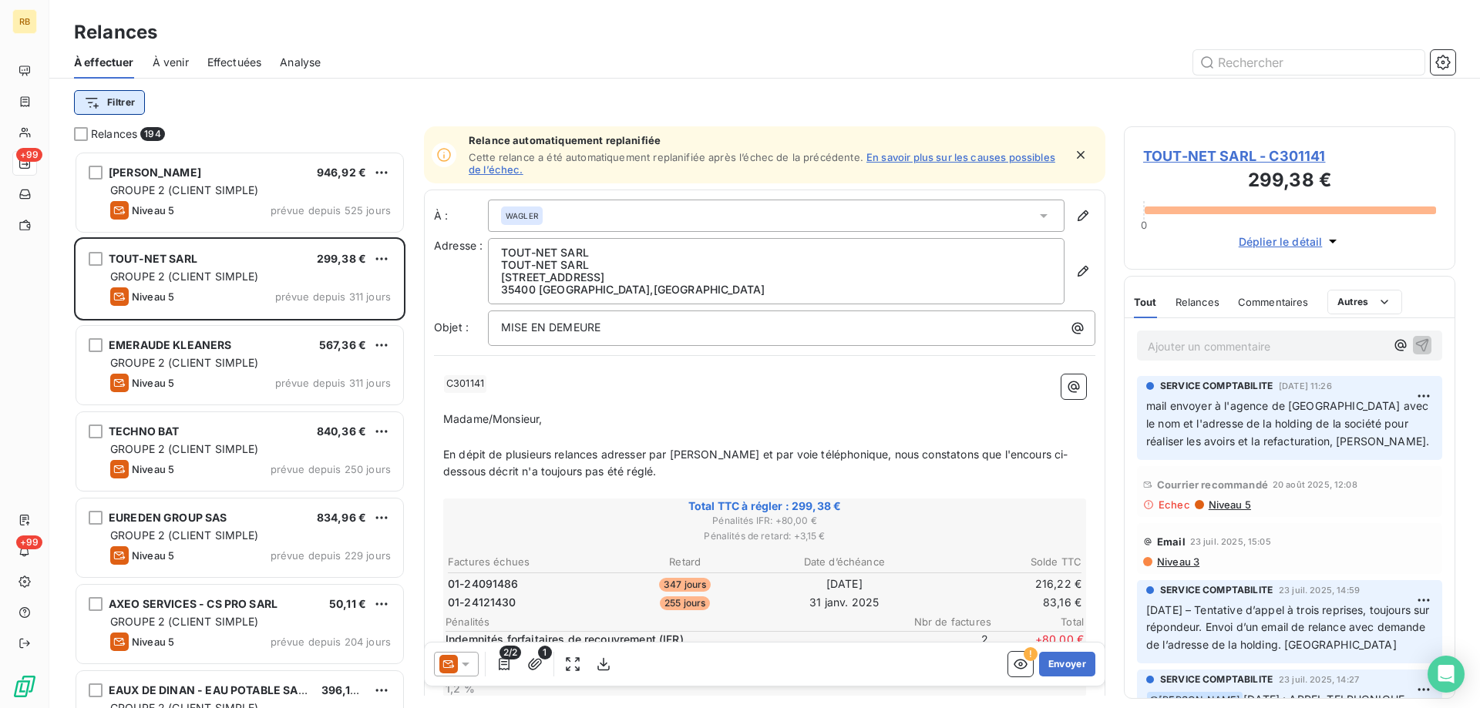
click at [131, 91] on html "RB +99 +99 Relances À effectuer À venir Effectuées Analyse Filtrer Relances 194…" at bounding box center [740, 354] width 1480 height 708
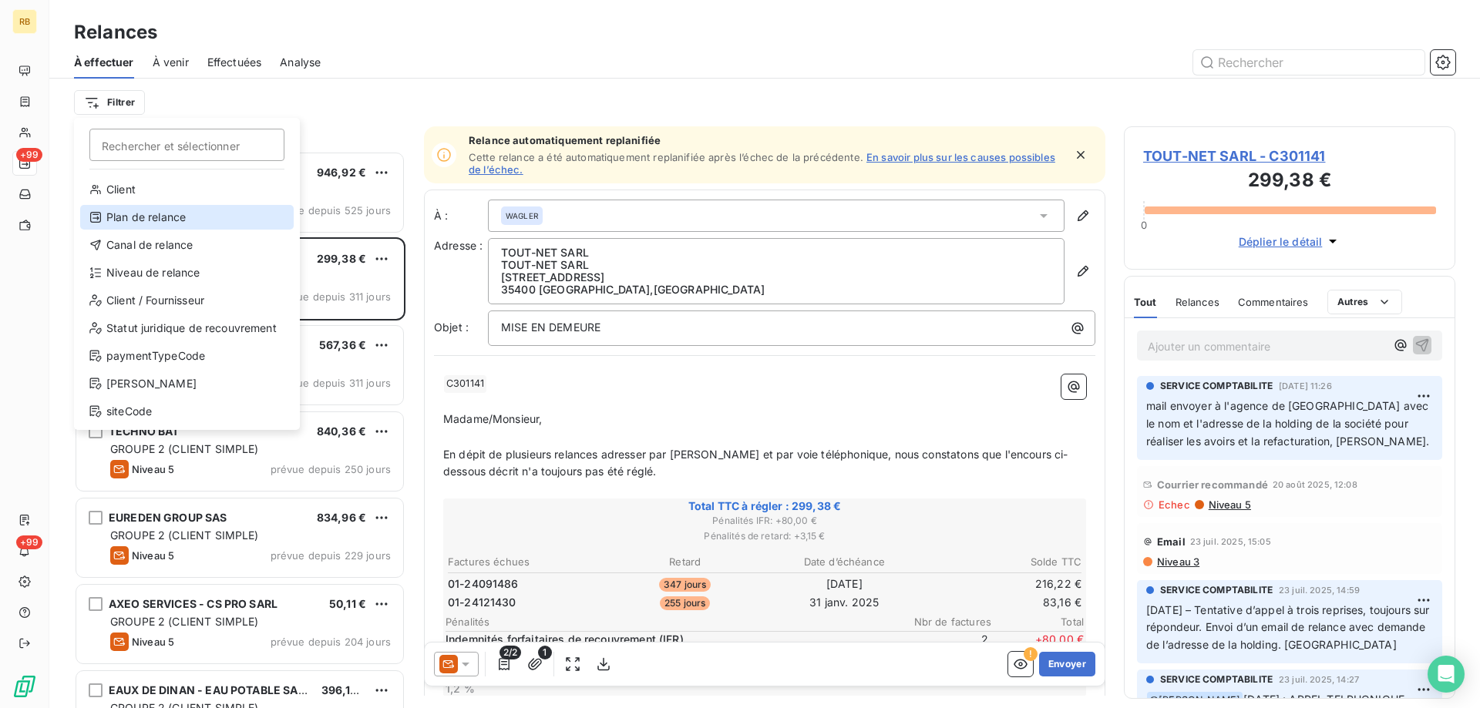
click at [133, 222] on div "Plan de relance" at bounding box center [186, 217] width 213 height 25
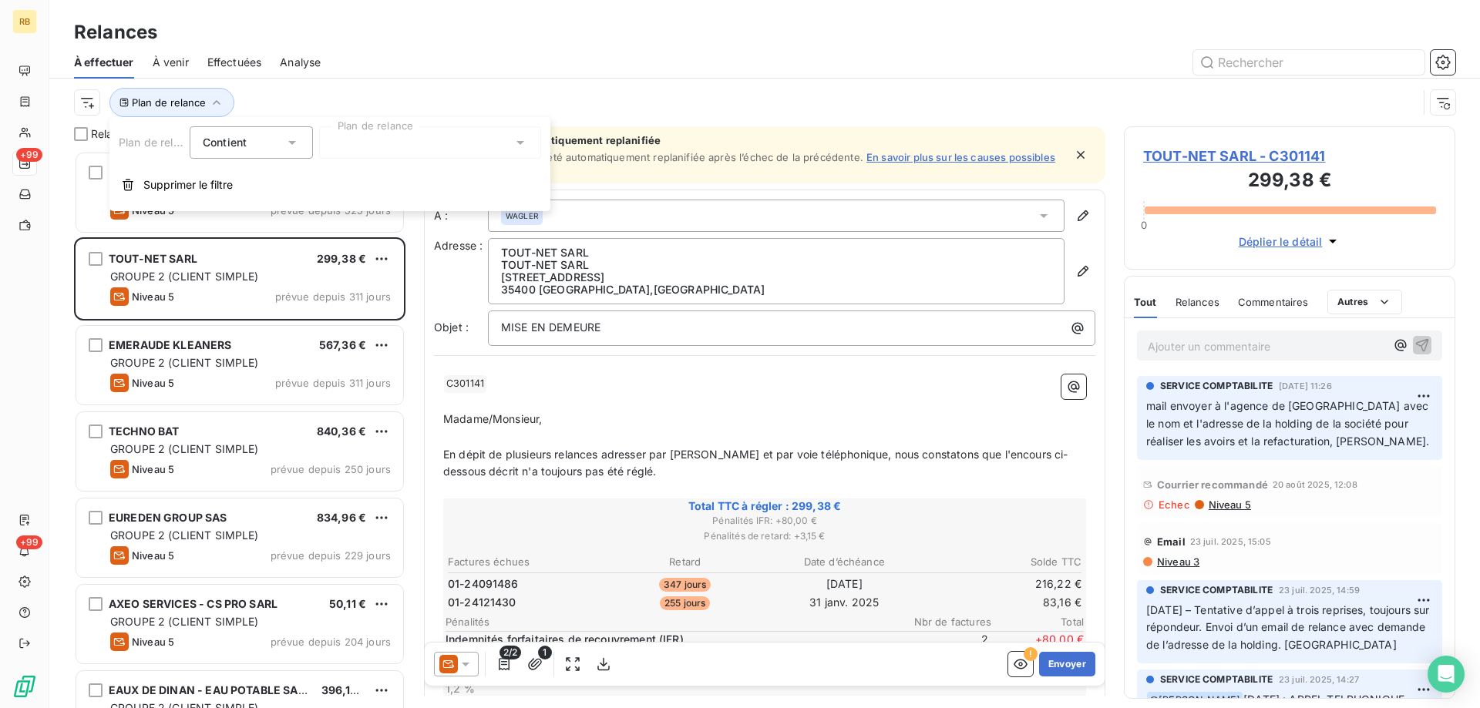
click at [407, 132] on div at bounding box center [430, 142] width 222 height 32
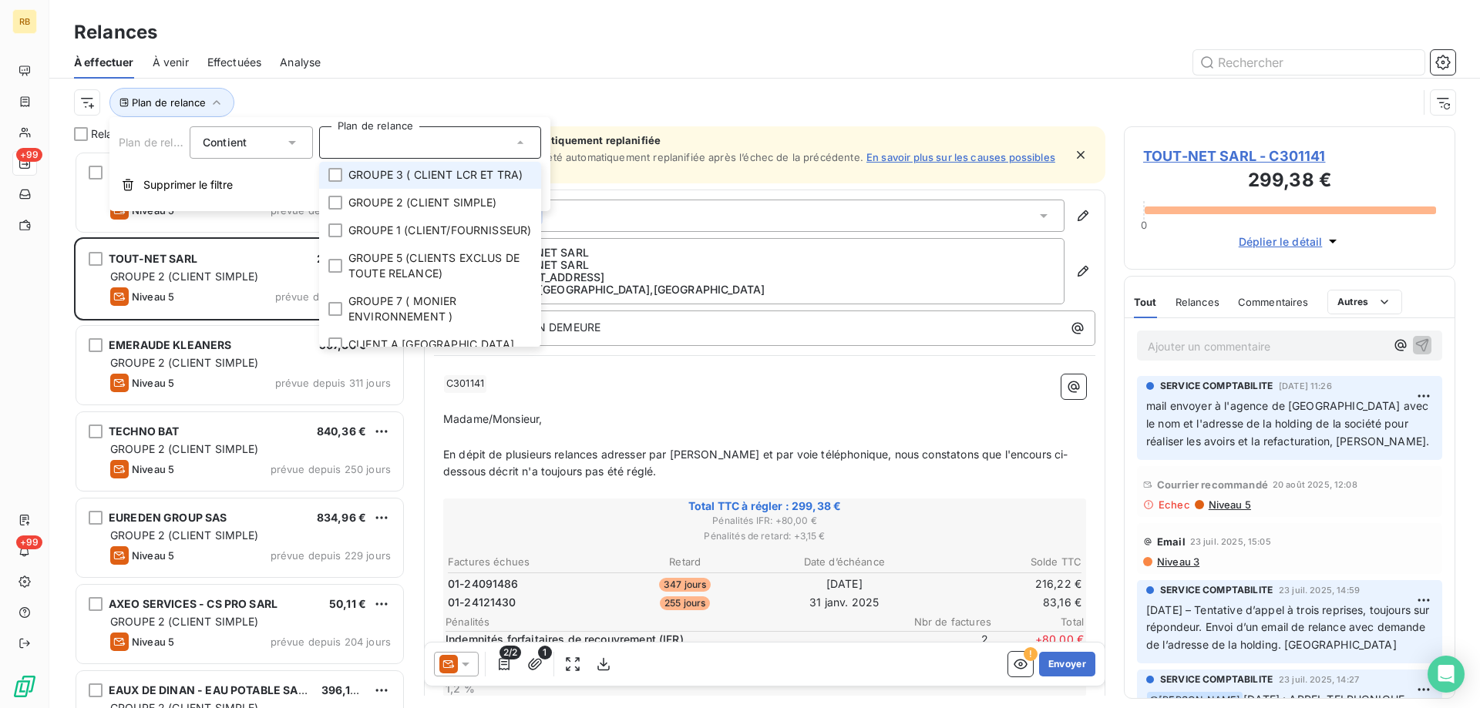
scroll to position [86, 0]
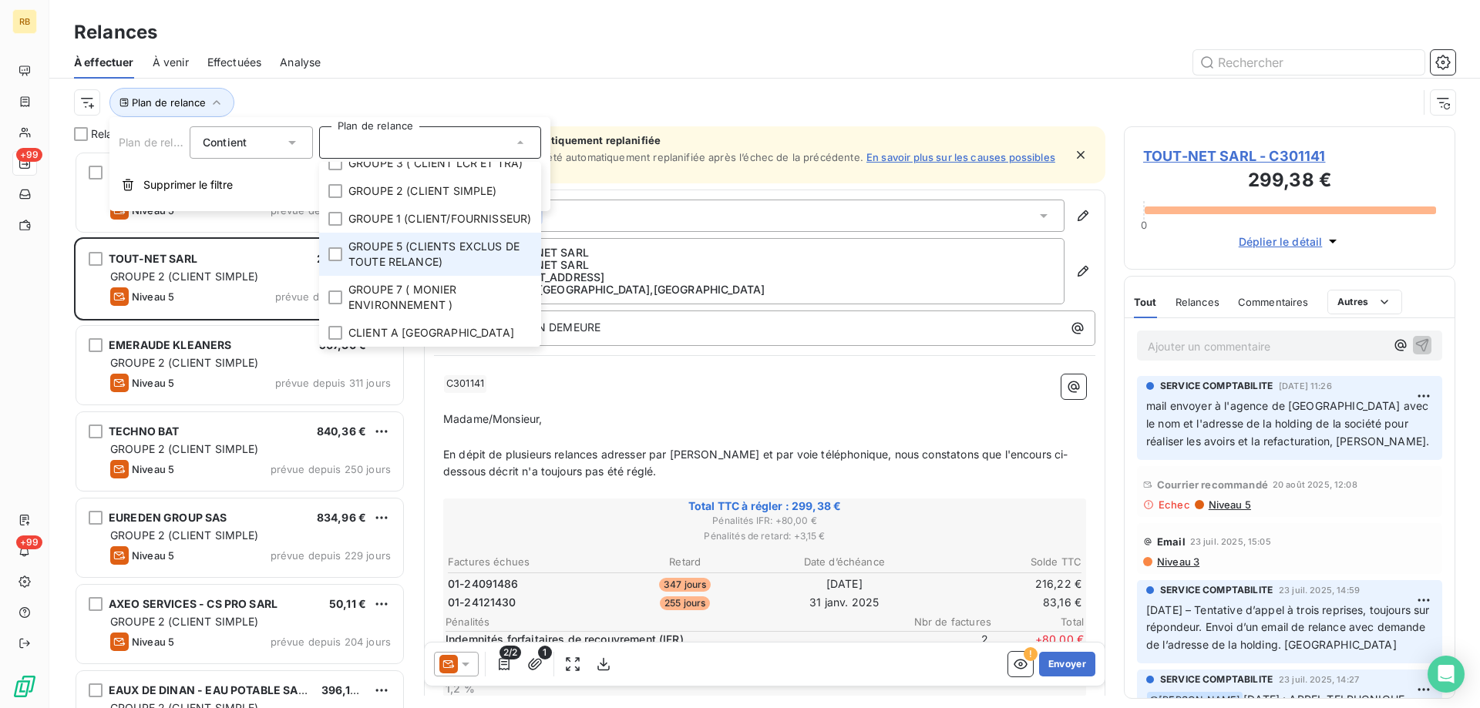
click at [382, 258] on span "GROUPE 5 (CLIENTS EXCLUS DE TOUTE RELANCE)" at bounding box center [439, 254] width 183 height 31
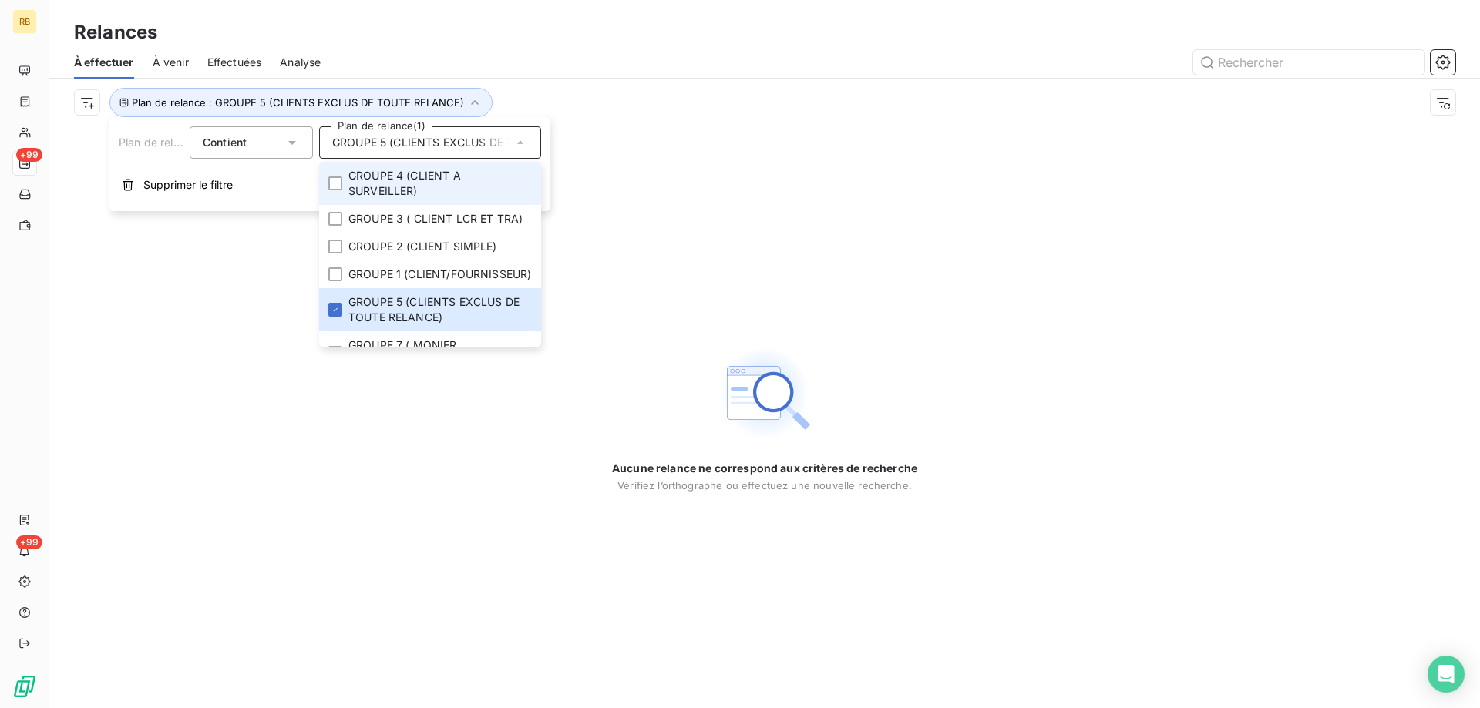
click at [388, 183] on span "GROUPE 4 (CLIENT A SURVEILLER)" at bounding box center [439, 183] width 183 height 31
drag, startPoint x: 697, startPoint y: 26, endPoint x: 684, endPoint y: 30, distance: 13.7
click at [696, 26] on div "Relances" at bounding box center [764, 32] width 1430 height 28
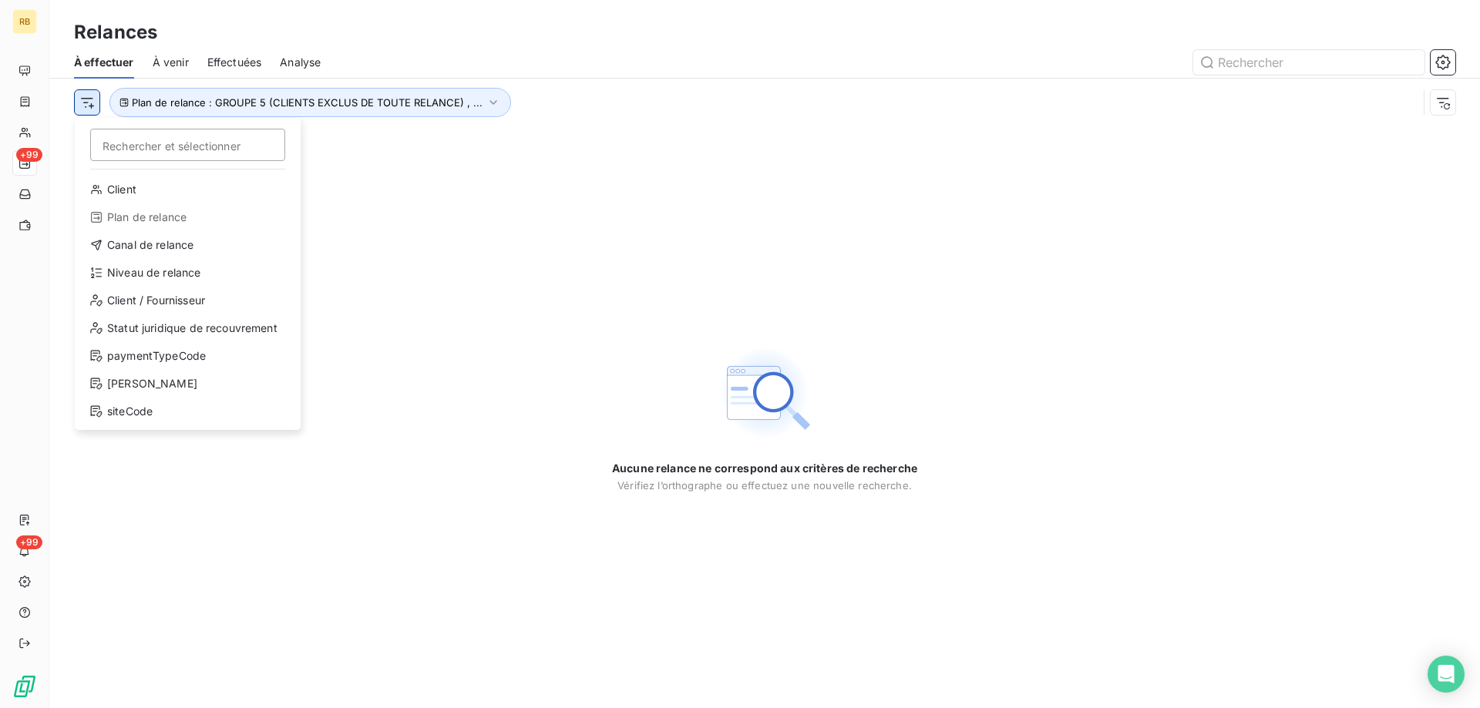
click at [79, 106] on html "RB +99 +99 Relances À effectuer À venir Effectuées Analyse Rechercher et sélect…" at bounding box center [740, 354] width 1480 height 708
click at [137, 175] on div "Rechercher et sélectionner Client Plan de relance Canal de relance Niveau de re…" at bounding box center [188, 274] width 226 height 312
click at [133, 186] on div "Client" at bounding box center [187, 189] width 213 height 25
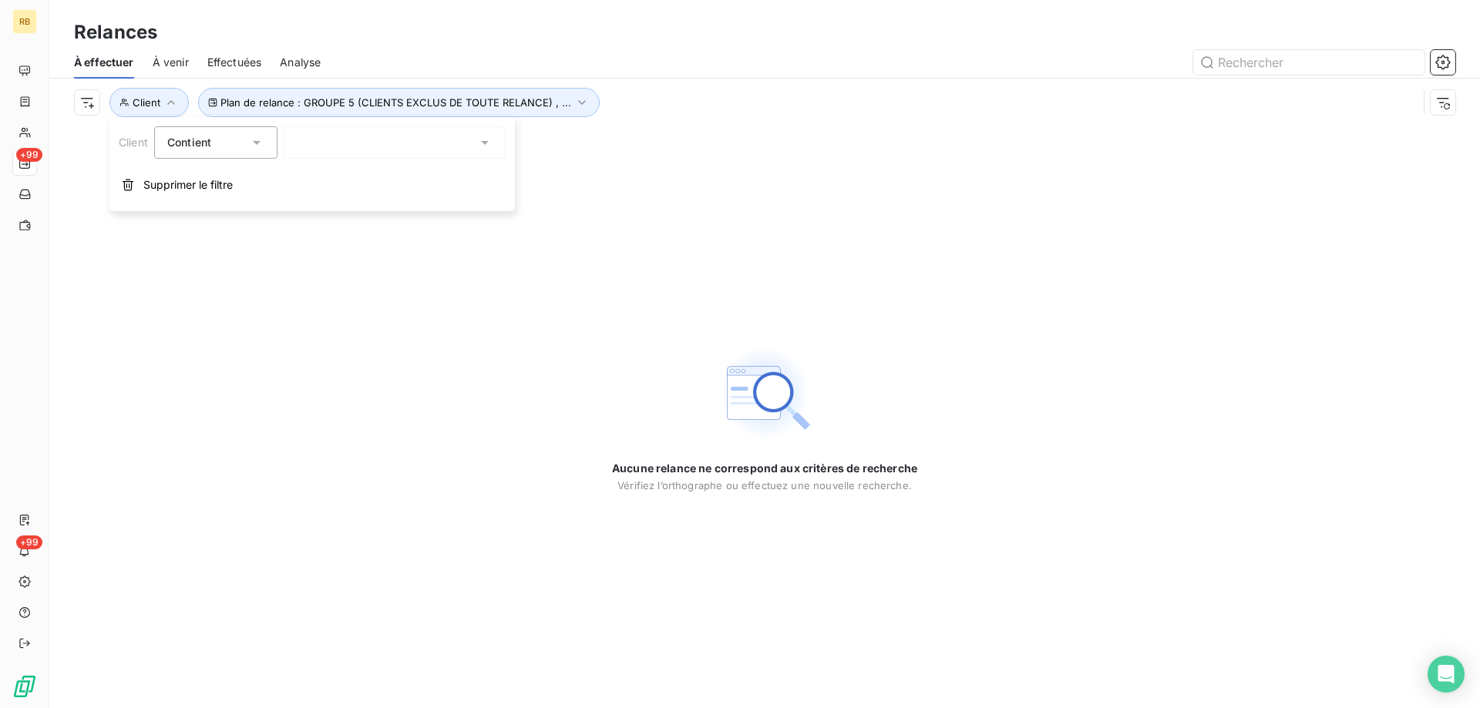
click at [440, 142] on div at bounding box center [395, 142] width 222 height 32
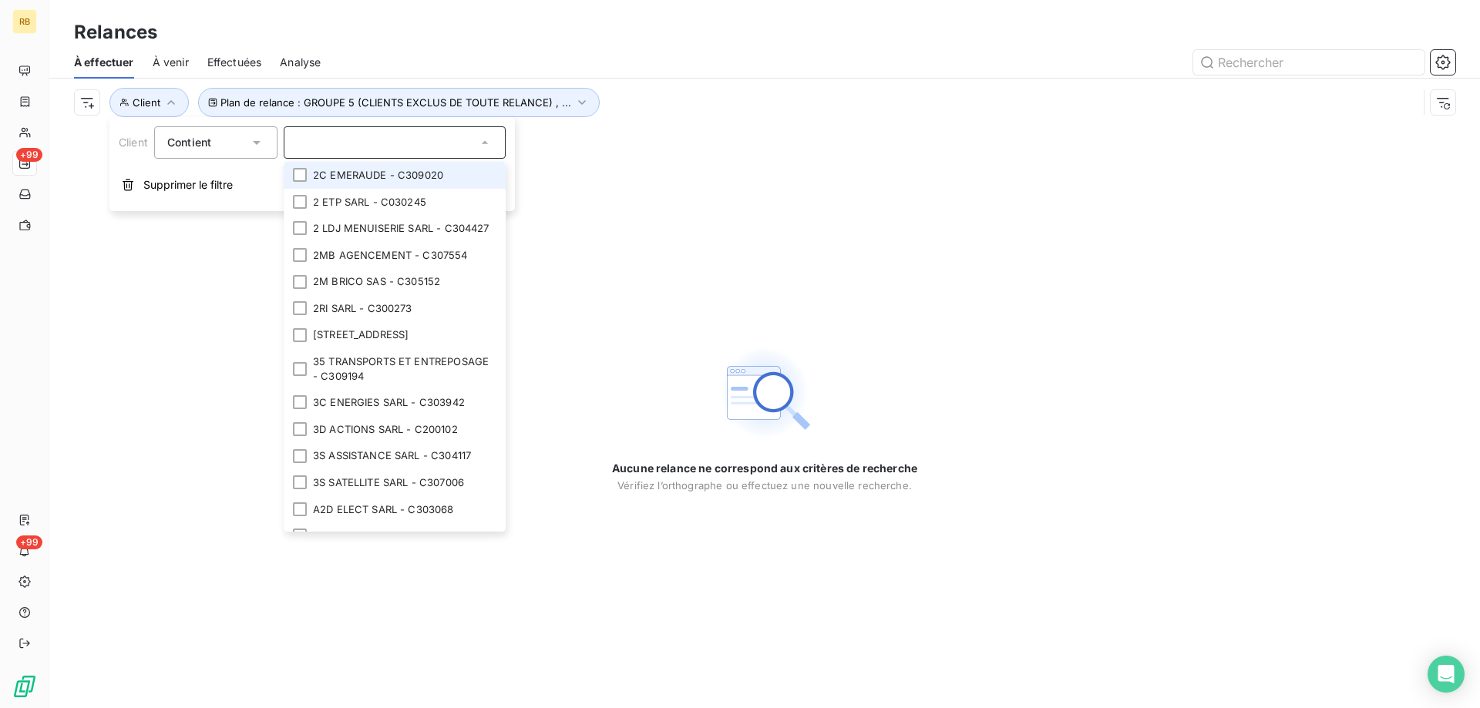
click at [440, 142] on input "text" at bounding box center [387, 143] width 180 height 14
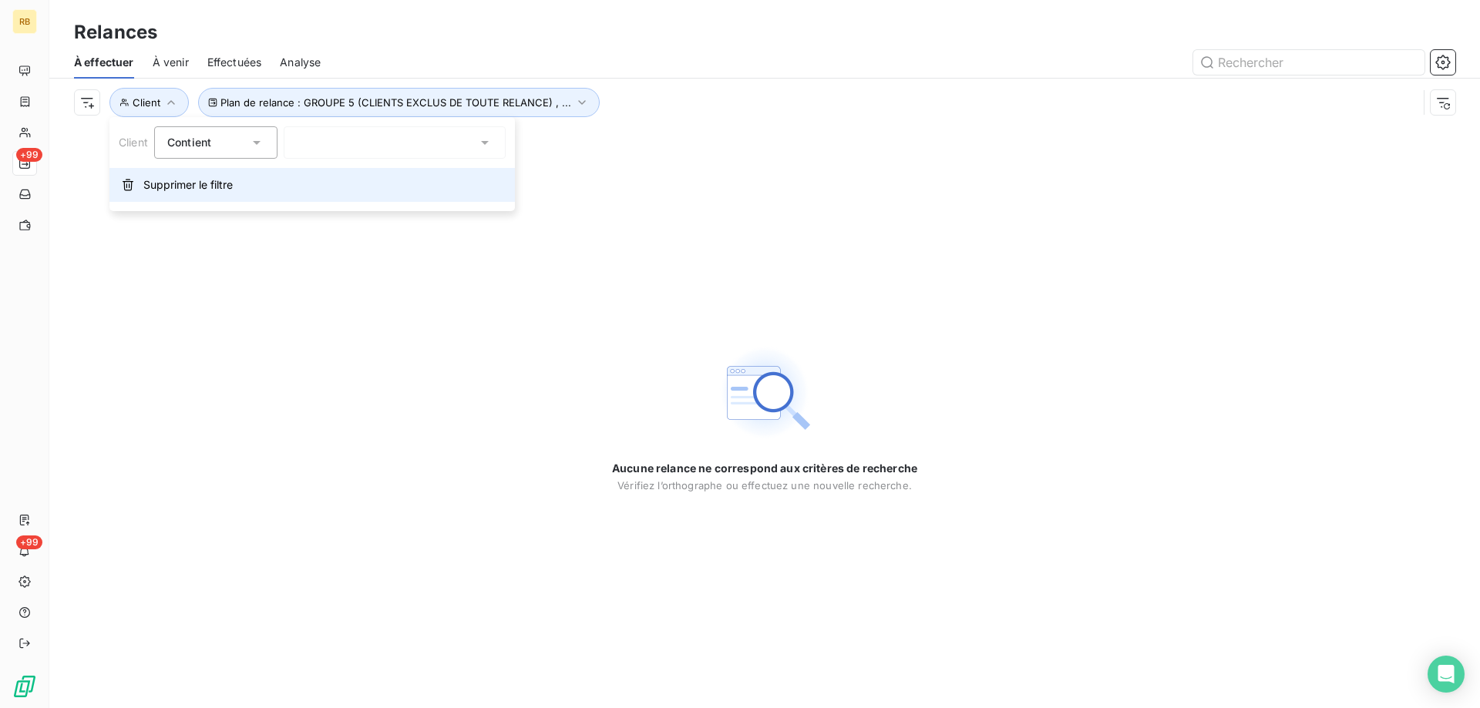
drag, startPoint x: 158, startPoint y: 187, endPoint x: 132, endPoint y: 132, distance: 60.7
click at [158, 186] on span "Supprimer le filtre" at bounding box center [187, 184] width 89 height 15
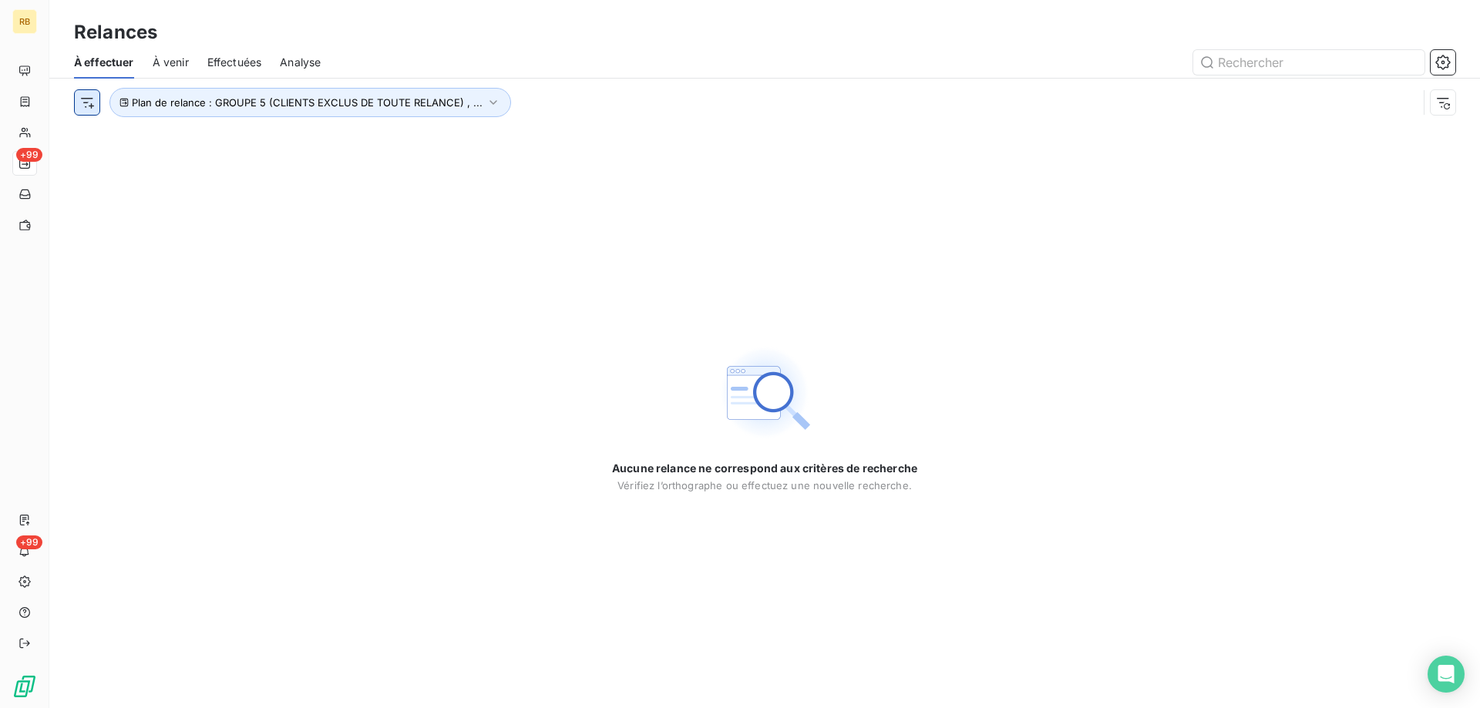
click at [95, 103] on html "RB +99 +99 Relances À effectuer À venir Effectuées Analyse Plan de relance : GR…" at bounding box center [740, 354] width 1480 height 708
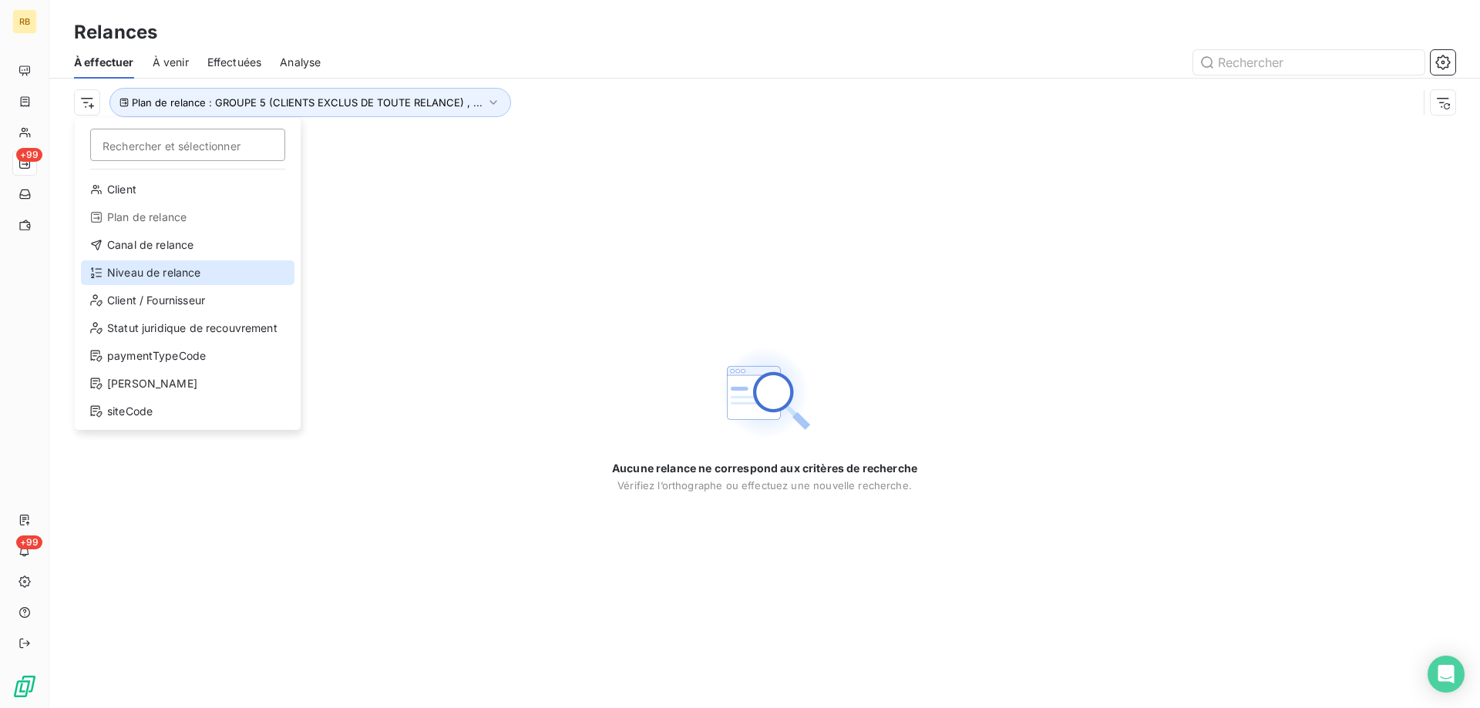
click at [147, 274] on div "Niveau de relance" at bounding box center [187, 273] width 213 height 25
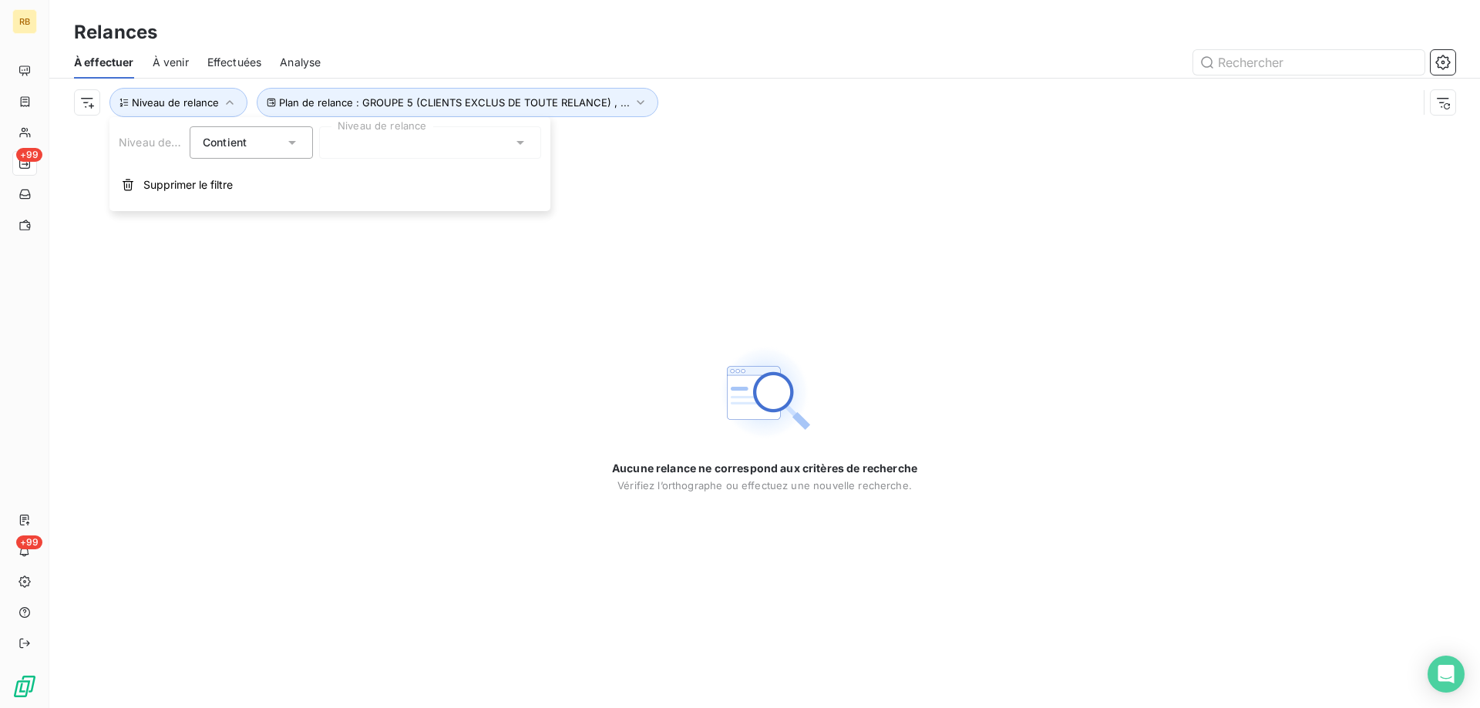
click at [424, 133] on div at bounding box center [430, 142] width 222 height 32
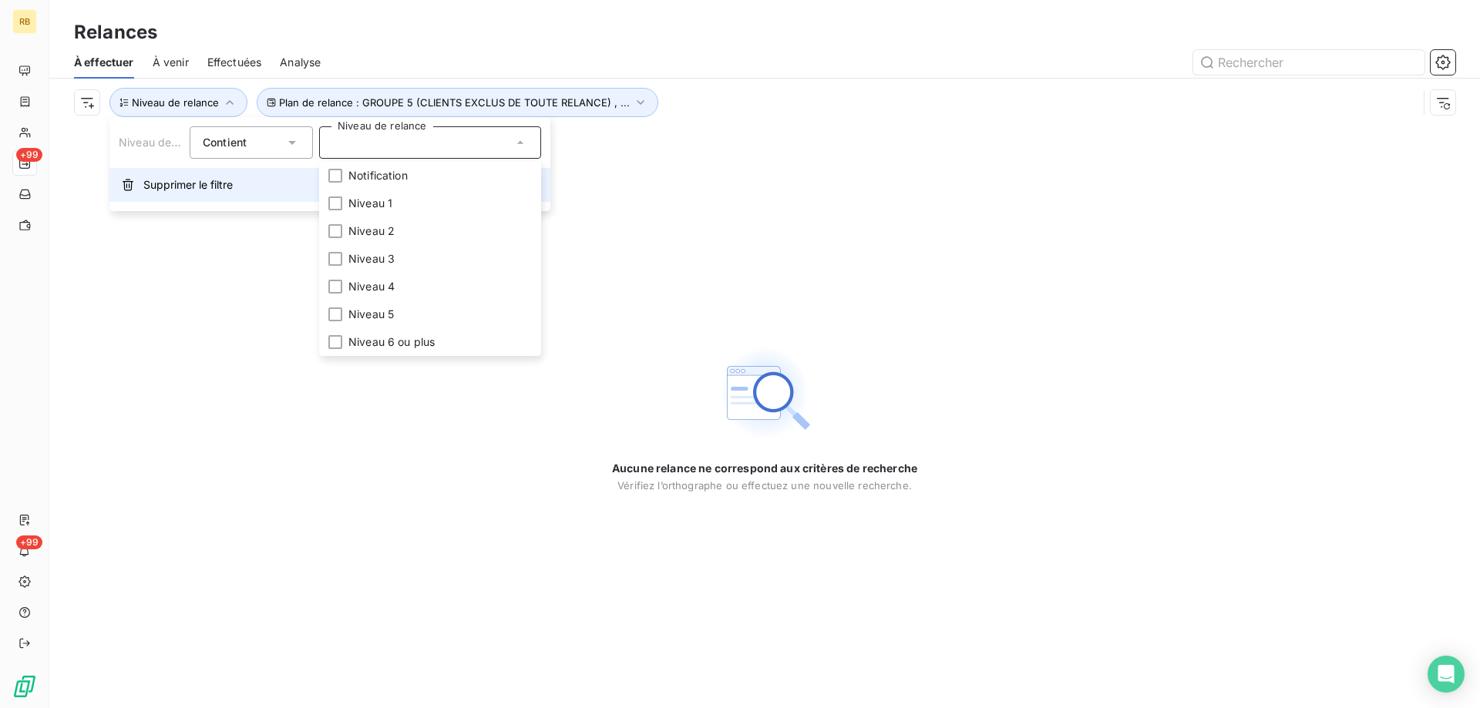
click at [191, 184] on span "Supprimer le filtre" at bounding box center [187, 184] width 89 height 15
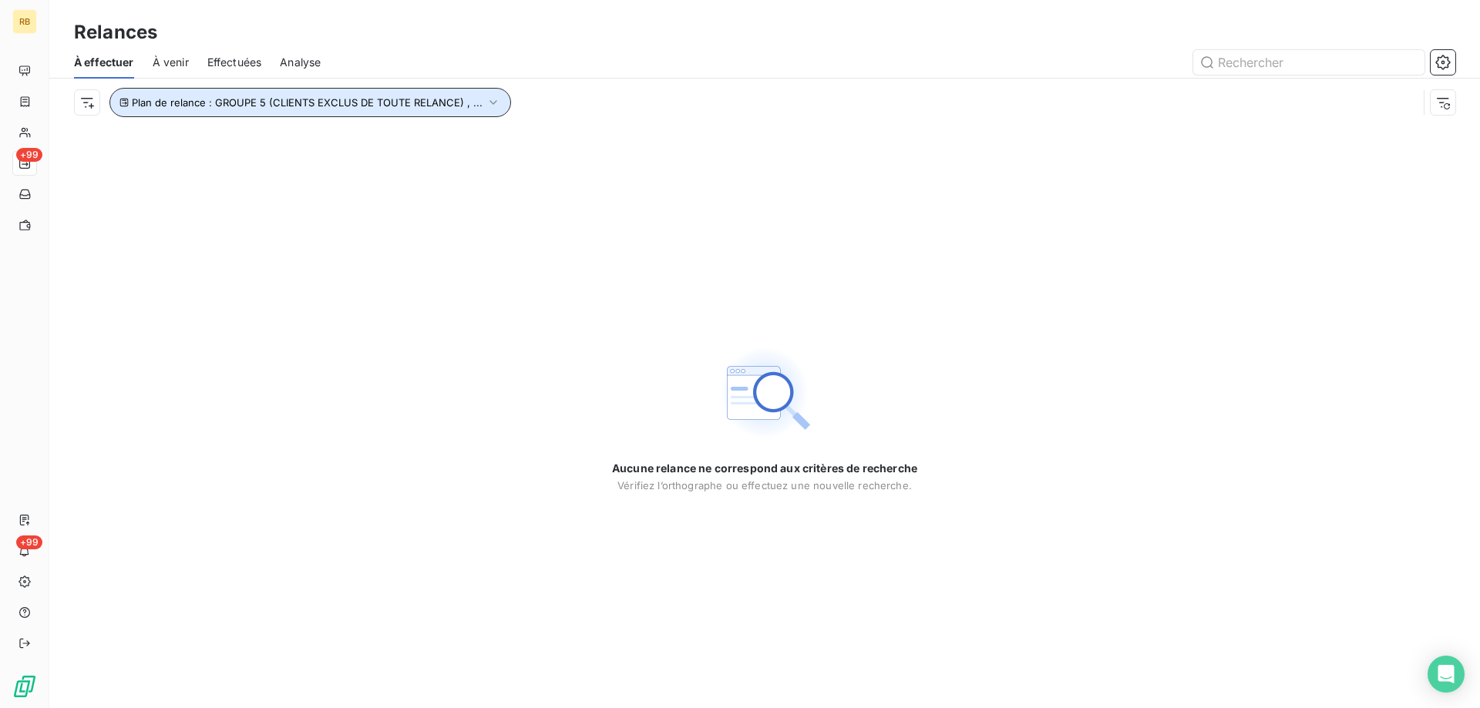
click at [296, 112] on button "Plan de relance : GROUPE 5 (CLIENTS EXCLUS DE TOUTE RELANCE) , ..." at bounding box center [310, 102] width 402 height 29
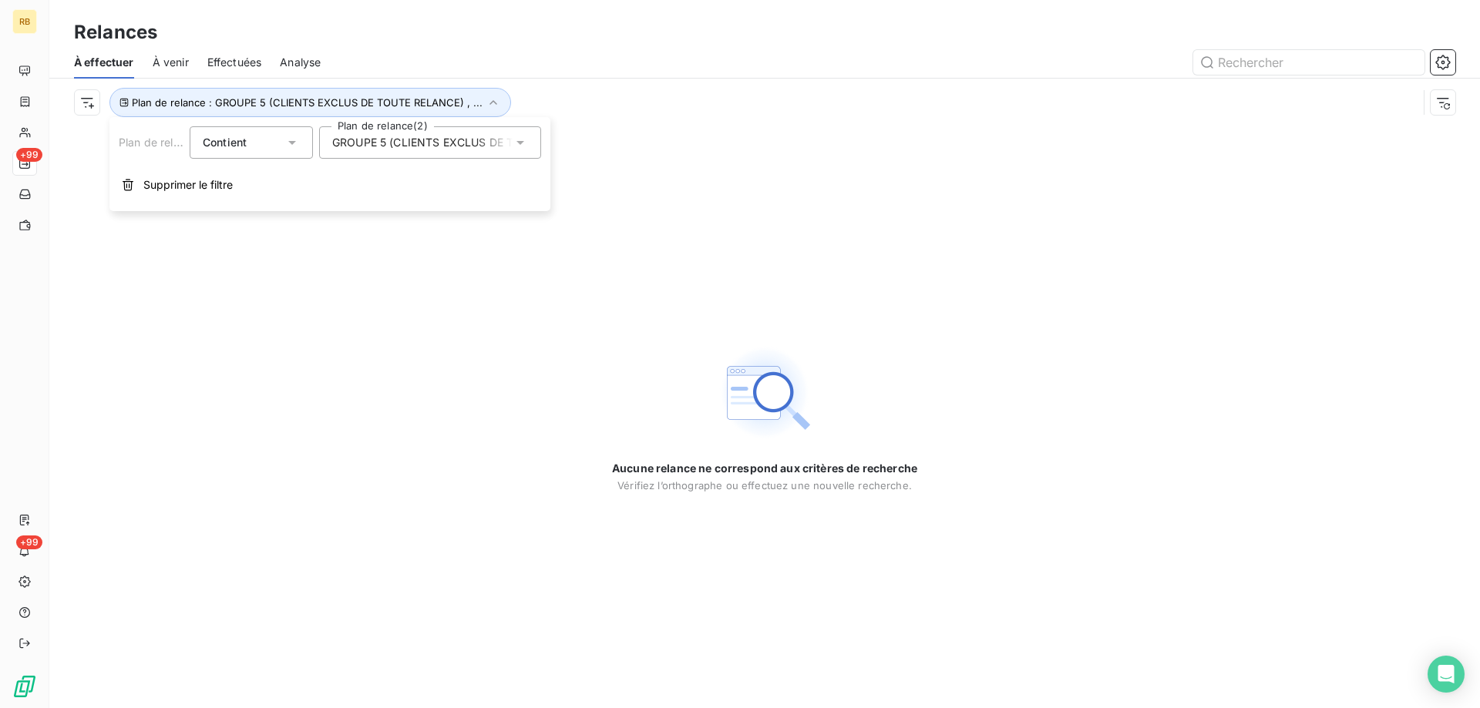
click at [422, 145] on span "GROUPE 5 (CLIENTS EXCLUS DE TOUTE RELANCE)" at bounding box center [466, 142] width 268 height 15
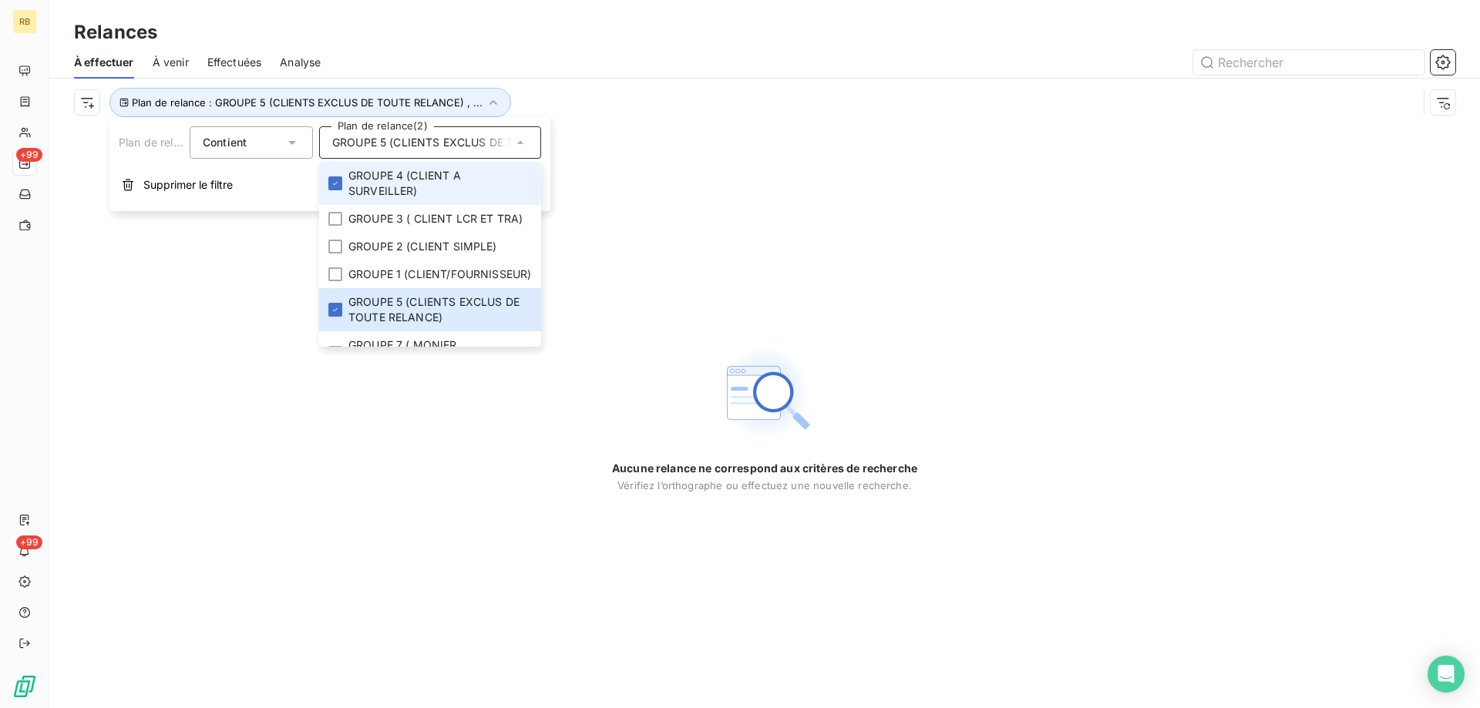
click at [422, 145] on span "GROUPE 5 (CLIENTS EXCLUS DE TOUTE RELANCE)" at bounding box center [466, 142] width 268 height 15
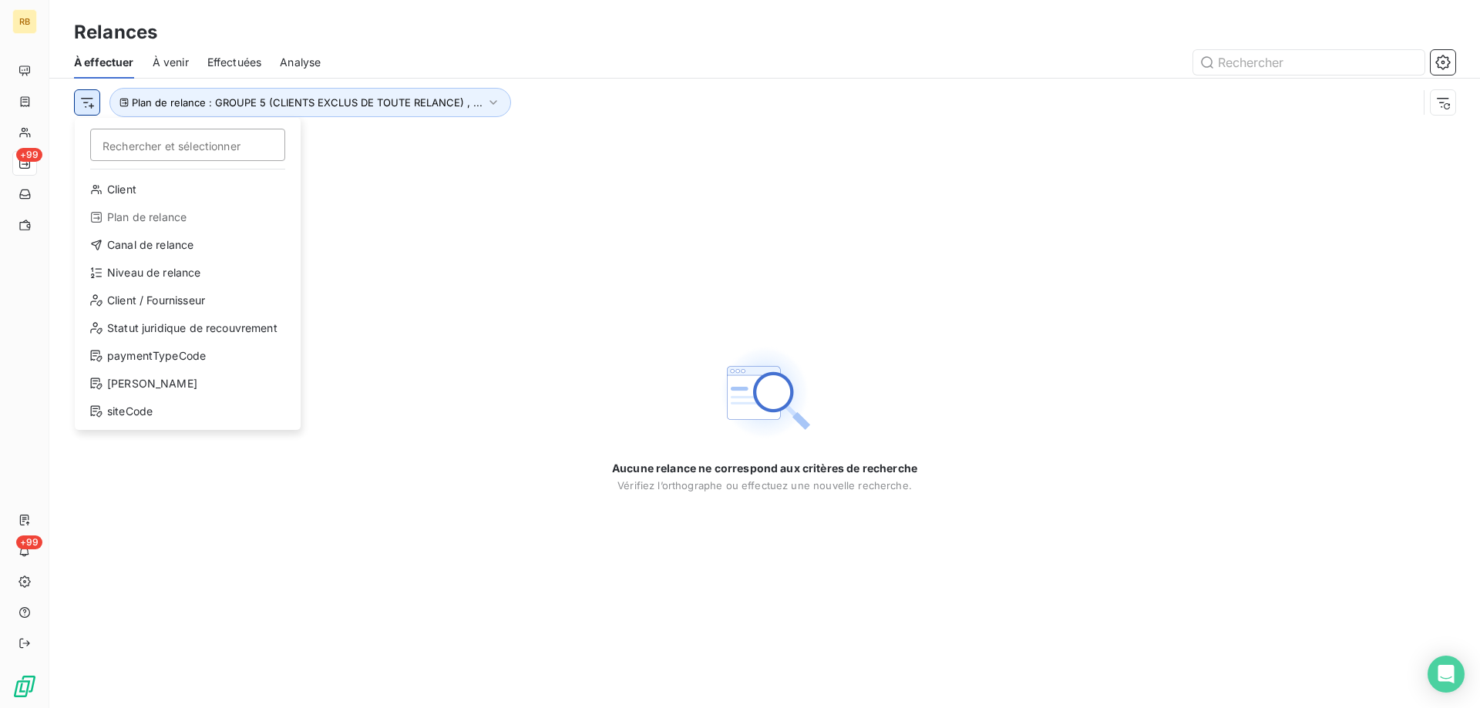
click at [95, 101] on html "RB +99 +99 Relances À effectuer À venir Effectuées Analyse Rechercher et sélect…" at bounding box center [740, 354] width 1480 height 708
click at [125, 187] on div "Client" at bounding box center [187, 189] width 213 height 25
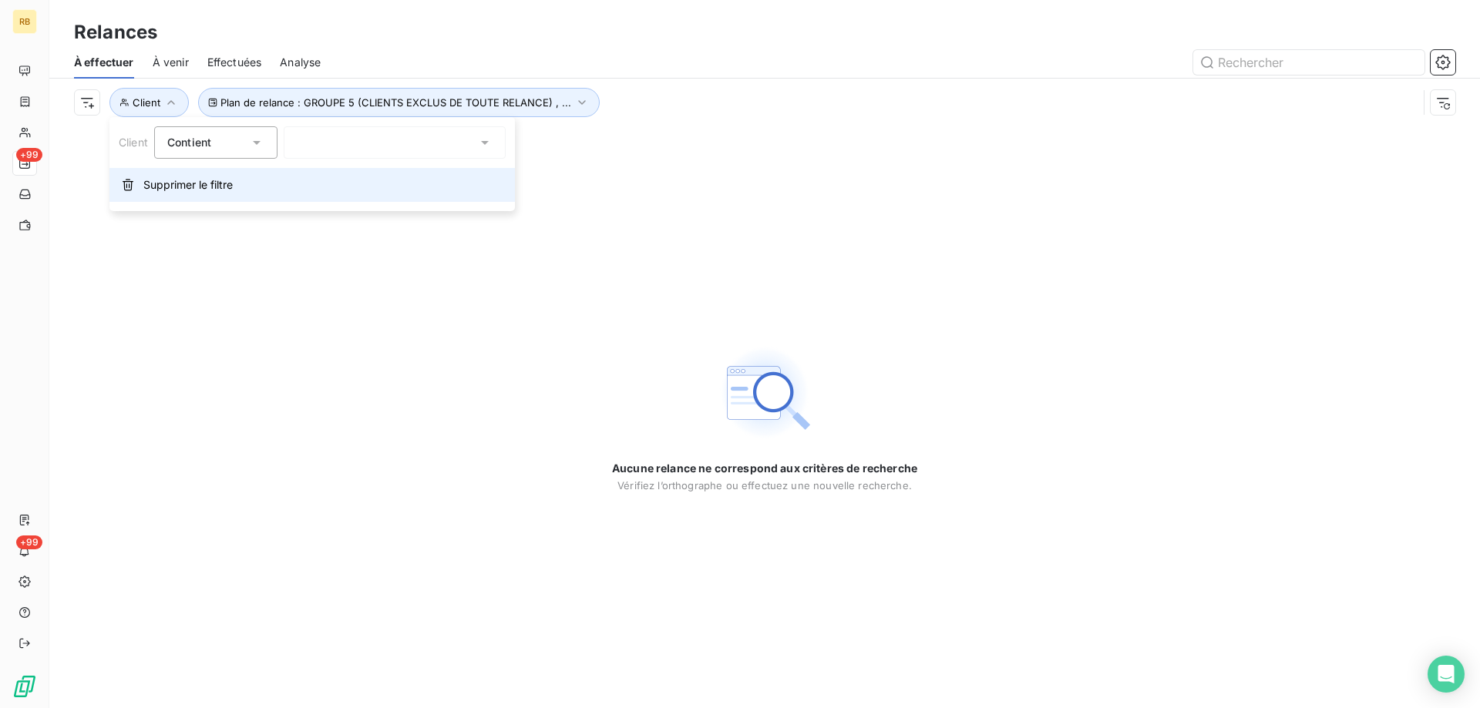
drag, startPoint x: 177, startPoint y: 185, endPoint x: 87, endPoint y: 102, distance: 122.7
click at [177, 183] on span "Supprimer le filtre" at bounding box center [187, 184] width 89 height 15
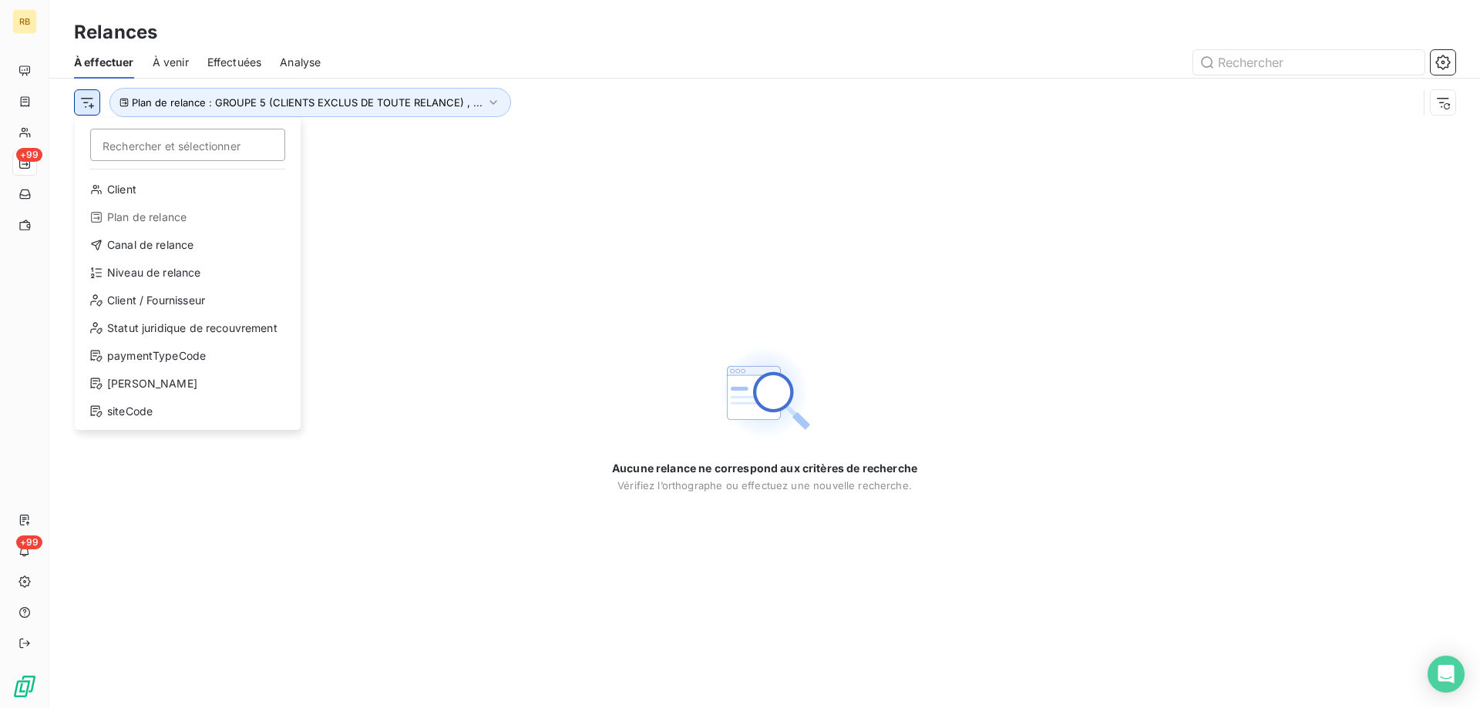
click at [86, 99] on html "RB +99 +99 Relances À effectuer À venir Effectuées Analyse Rechercher et sélect…" at bounding box center [740, 354] width 1480 height 708
click at [182, 294] on div "Client / Fournisseur" at bounding box center [187, 300] width 213 height 25
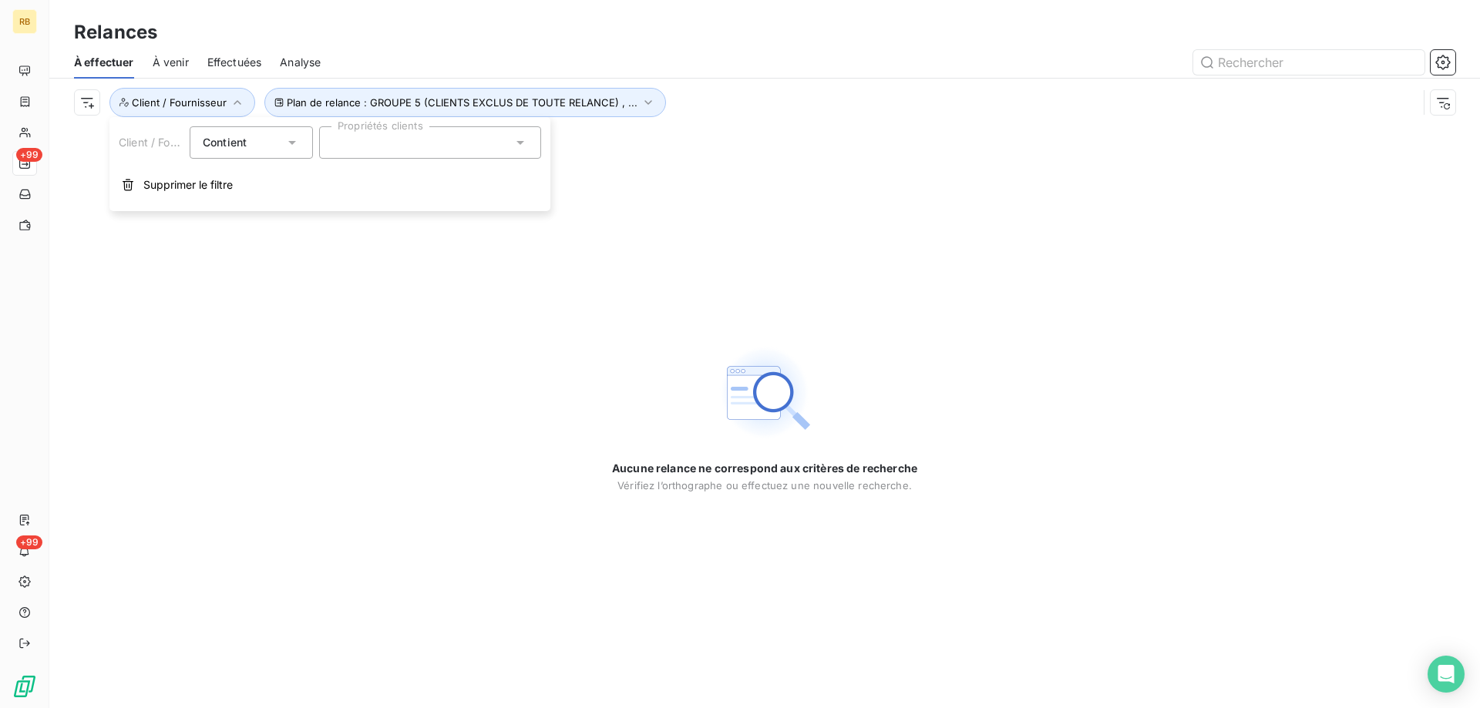
click at [481, 138] on div at bounding box center [430, 142] width 222 height 32
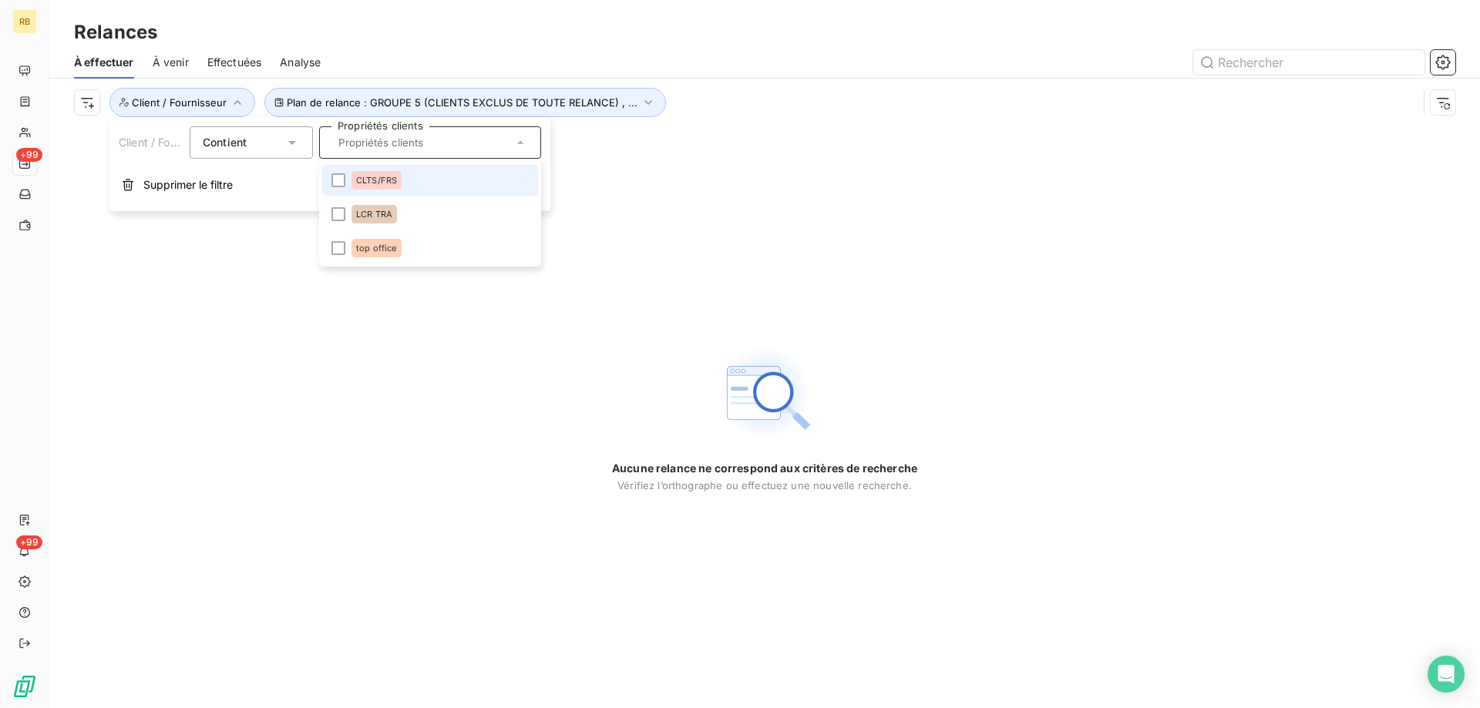
click at [481, 138] on input "text" at bounding box center [422, 143] width 180 height 14
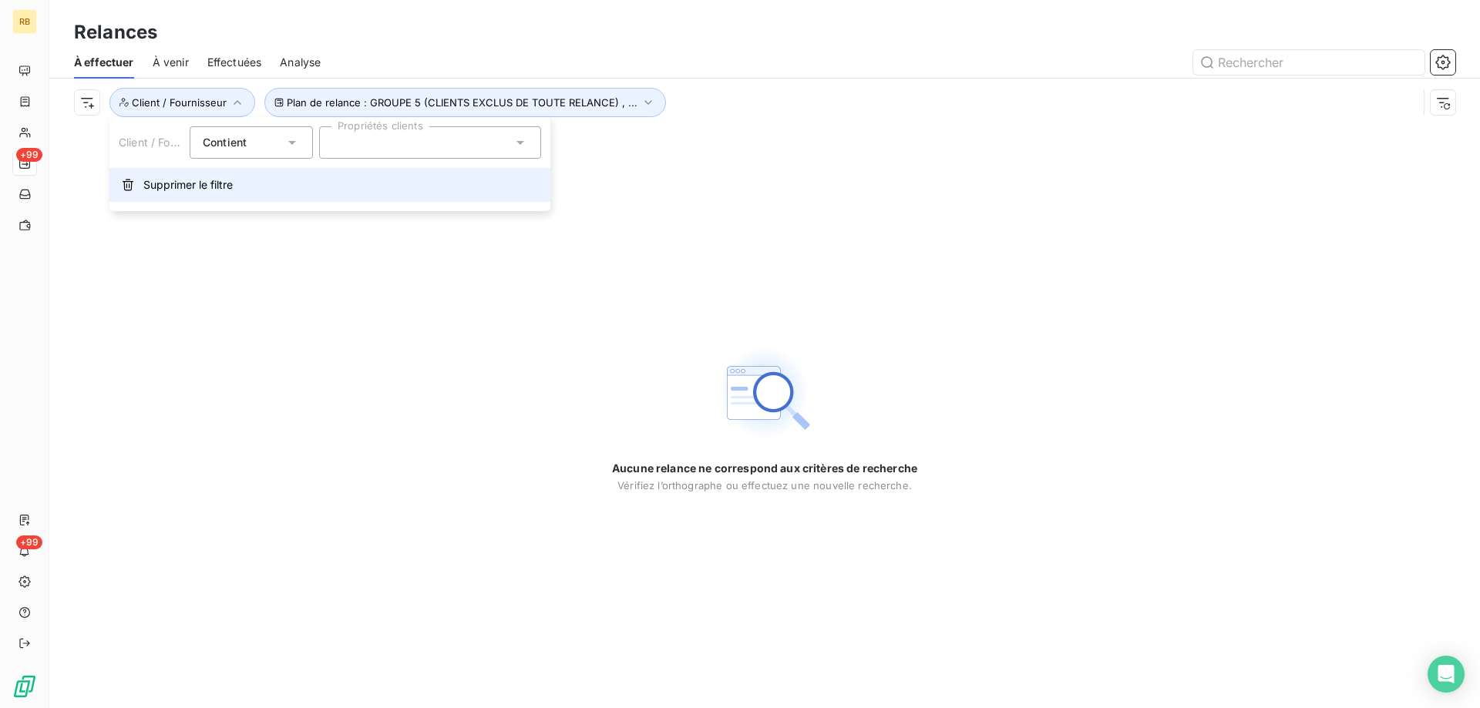
click at [170, 182] on span "Supprimer le filtre" at bounding box center [187, 184] width 89 height 15
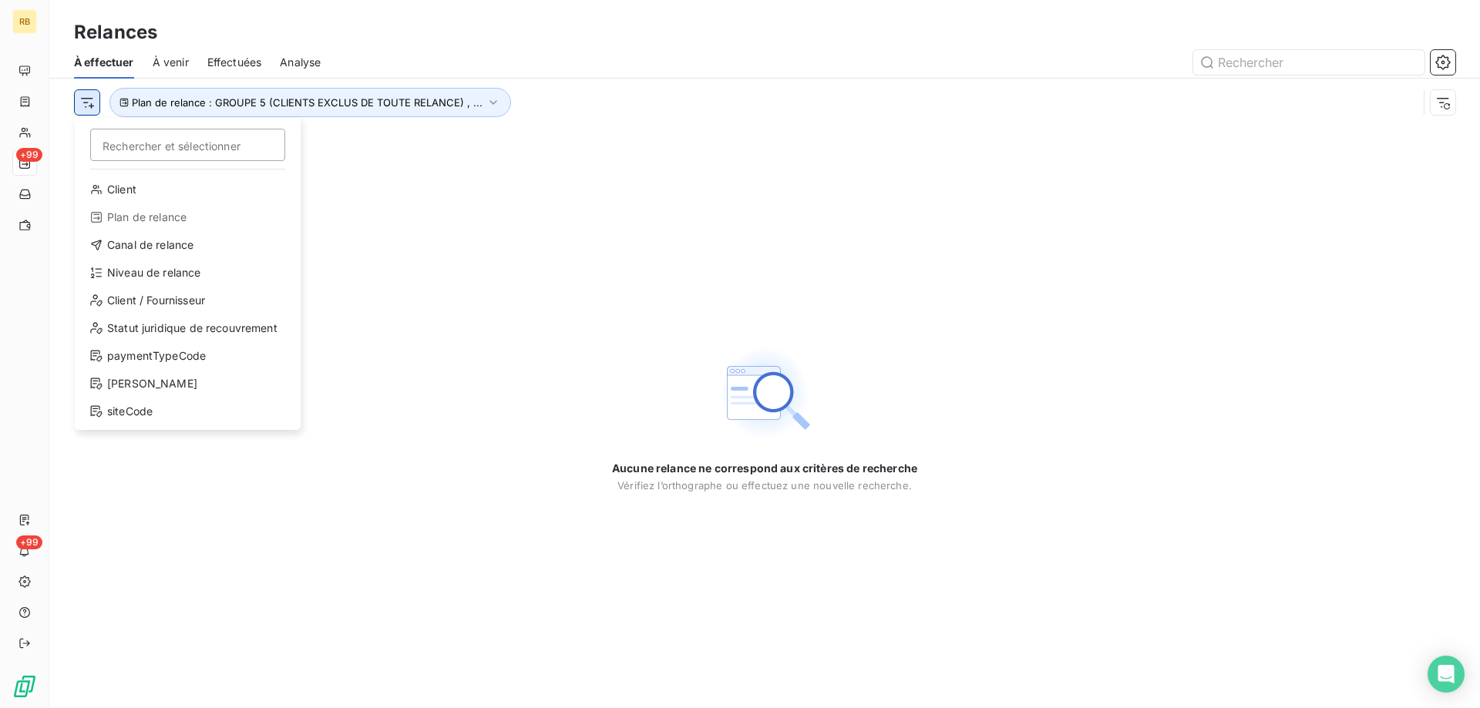
click at [95, 99] on html "RB +99 +99 Relances À effectuer À venir Effectuées Analyse Rechercher et sélect…" at bounding box center [740, 354] width 1480 height 708
click at [113, 245] on div "Canal de relance" at bounding box center [187, 245] width 213 height 25
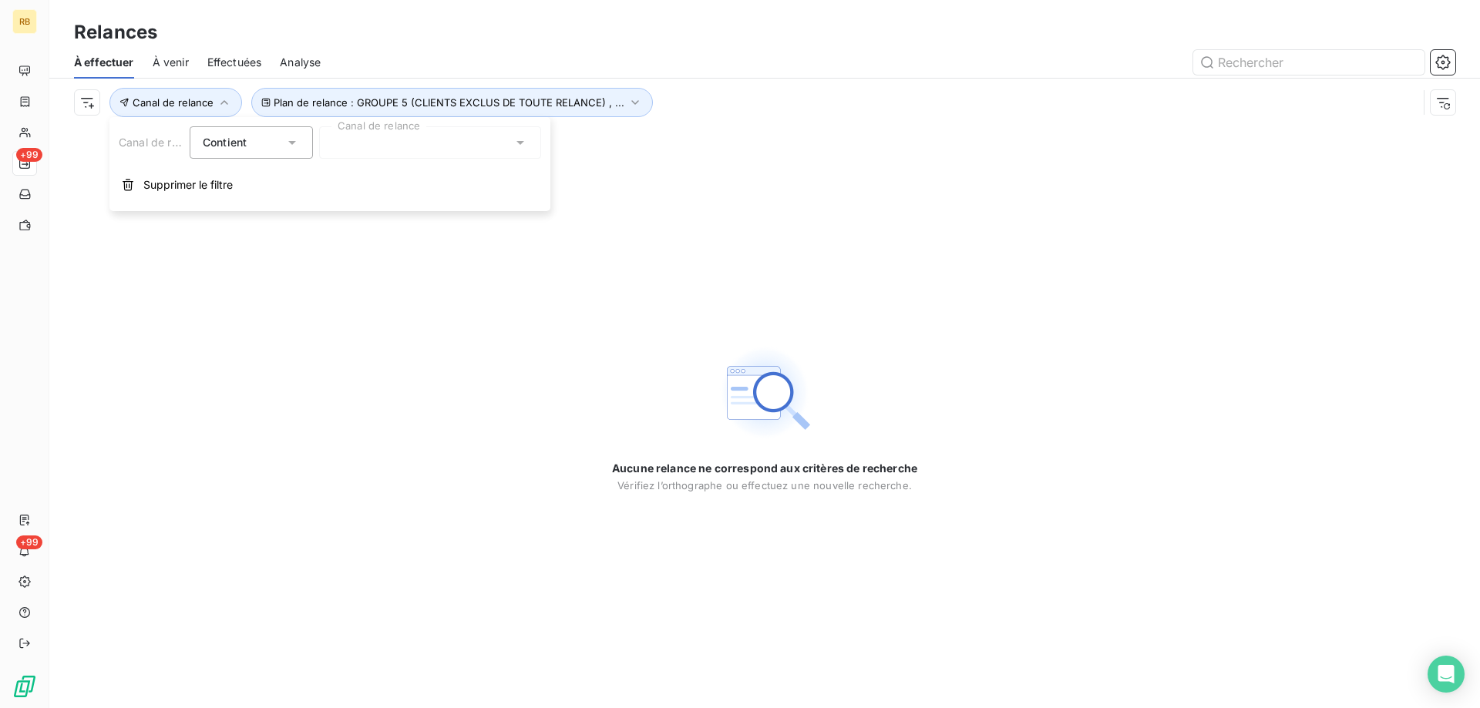
click at [482, 124] on div "Canal de relance Contient is Canal de relance Supprimer le filtre" at bounding box center [329, 164] width 441 height 94
click at [461, 155] on div at bounding box center [430, 142] width 222 height 32
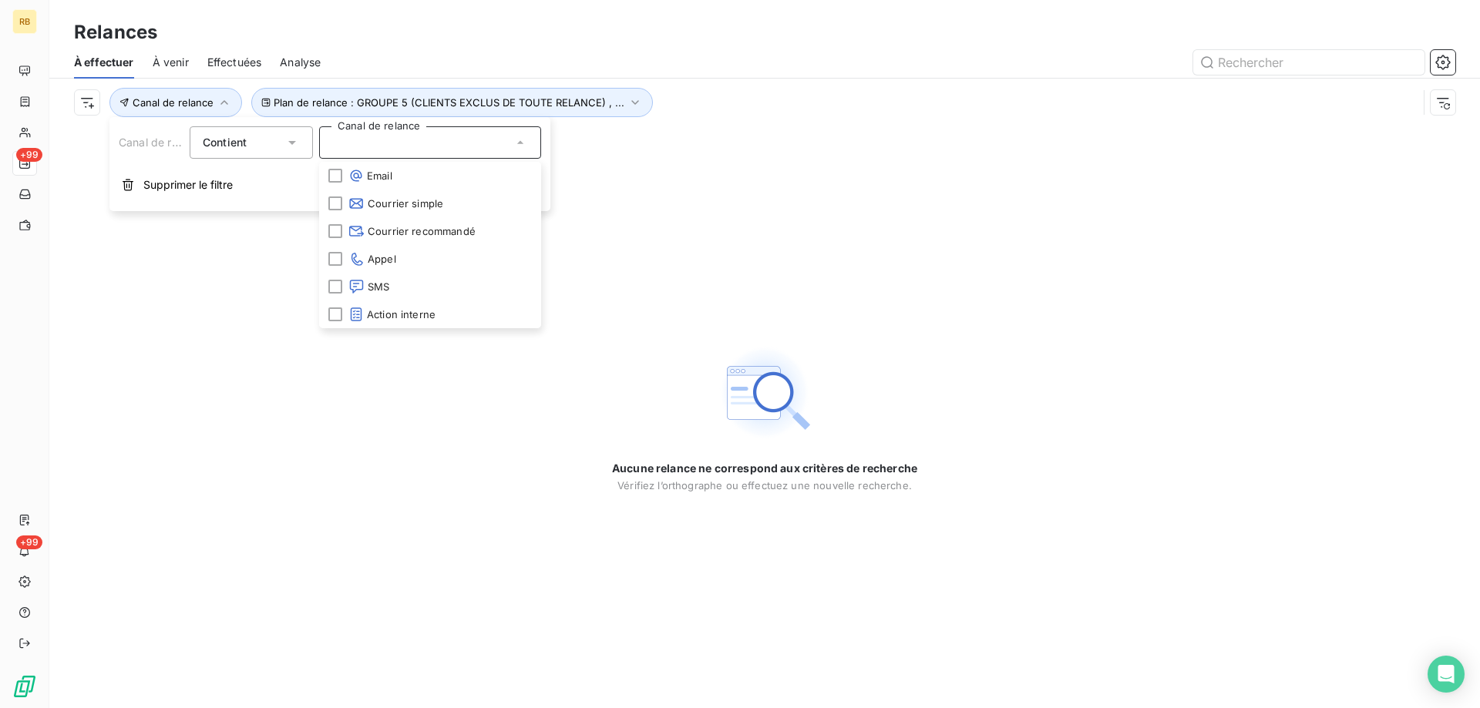
click at [386, 145] on div at bounding box center [430, 142] width 222 height 32
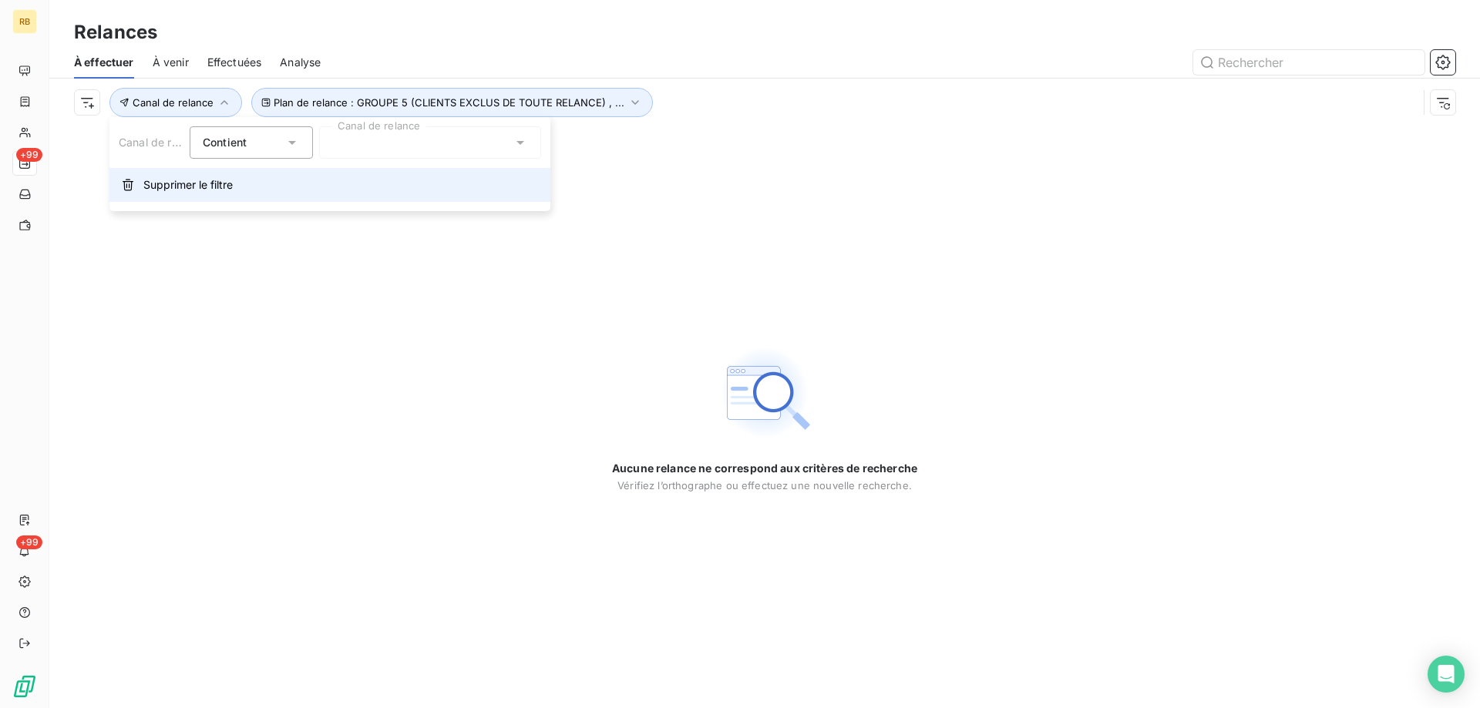
click at [168, 179] on span "Supprimer le filtre" at bounding box center [187, 184] width 89 height 15
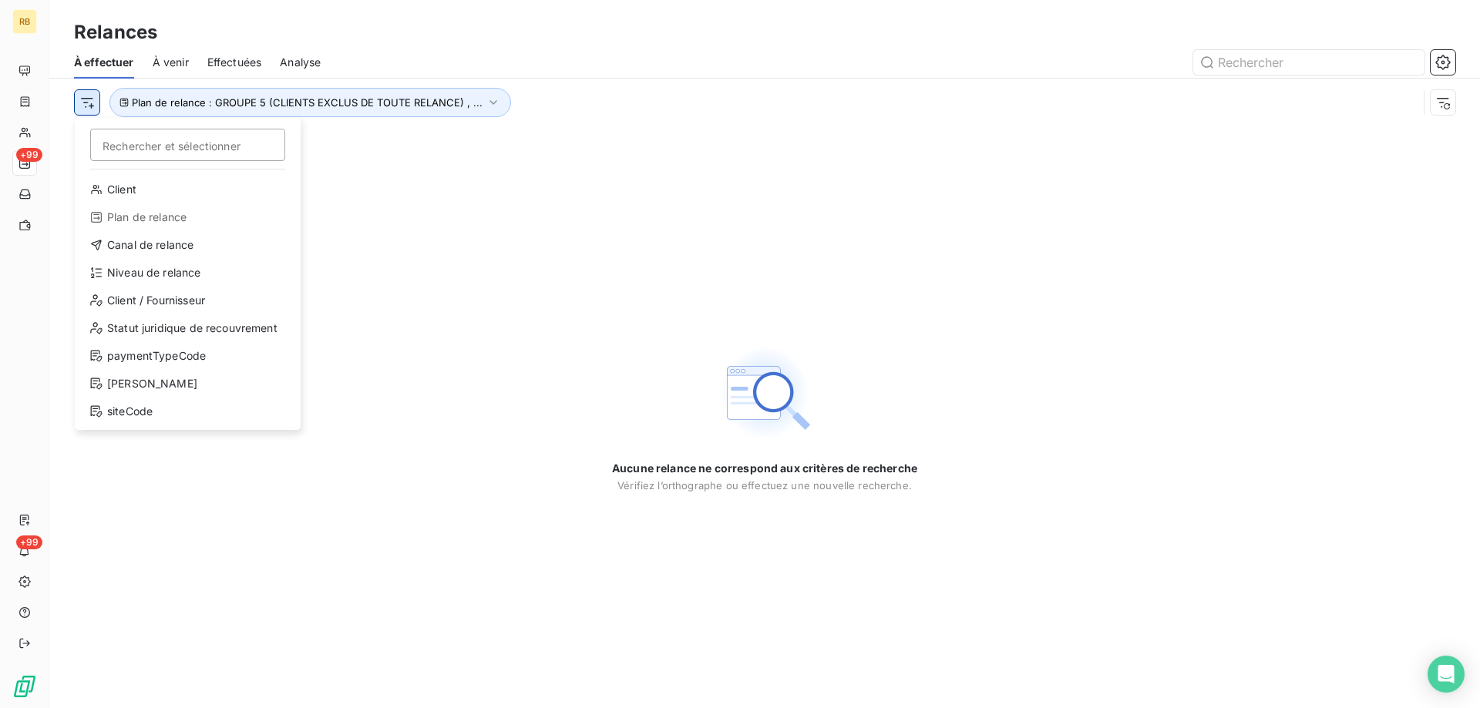
click at [92, 95] on html "RB +99 +99 Relances À effectuer À venir Effectuées Analyse Rechercher et sélect…" at bounding box center [740, 354] width 1480 height 708
click at [151, 271] on div "Niveau de relance" at bounding box center [187, 273] width 213 height 25
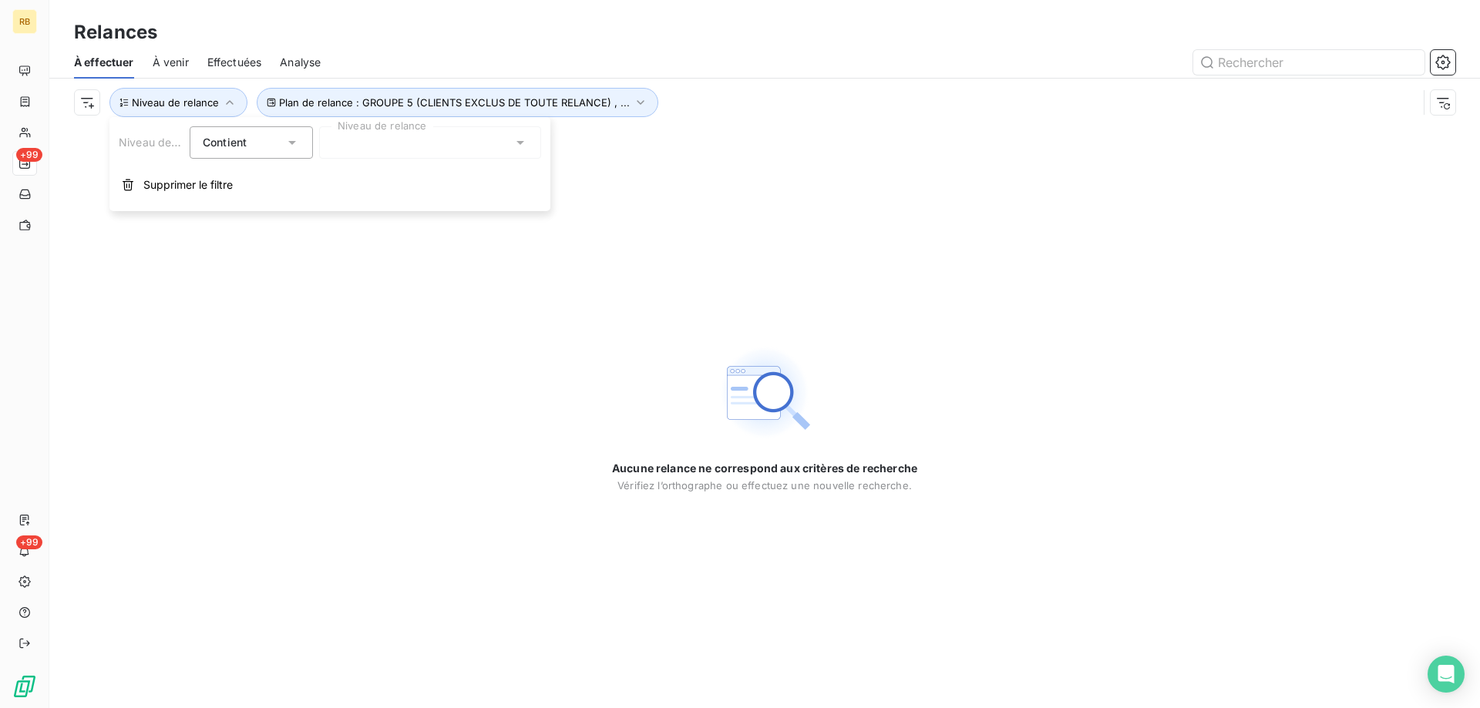
click at [456, 143] on div at bounding box center [430, 142] width 222 height 32
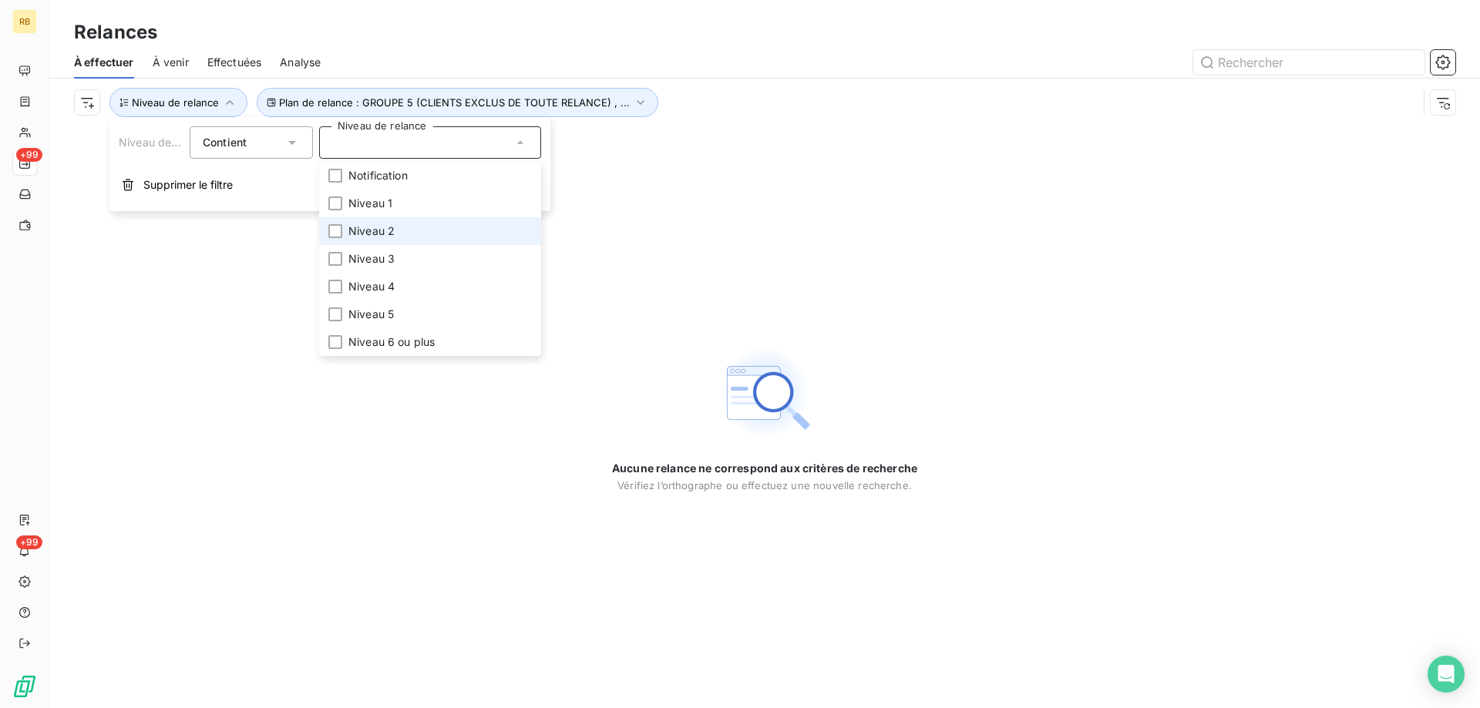
click at [385, 227] on span "Niveau 2" at bounding box center [371, 231] width 46 height 15
click at [382, 227] on span "Niveau 2" at bounding box center [371, 231] width 46 height 15
click at [260, 189] on button "Supprimer le filtre" at bounding box center [329, 185] width 441 height 34
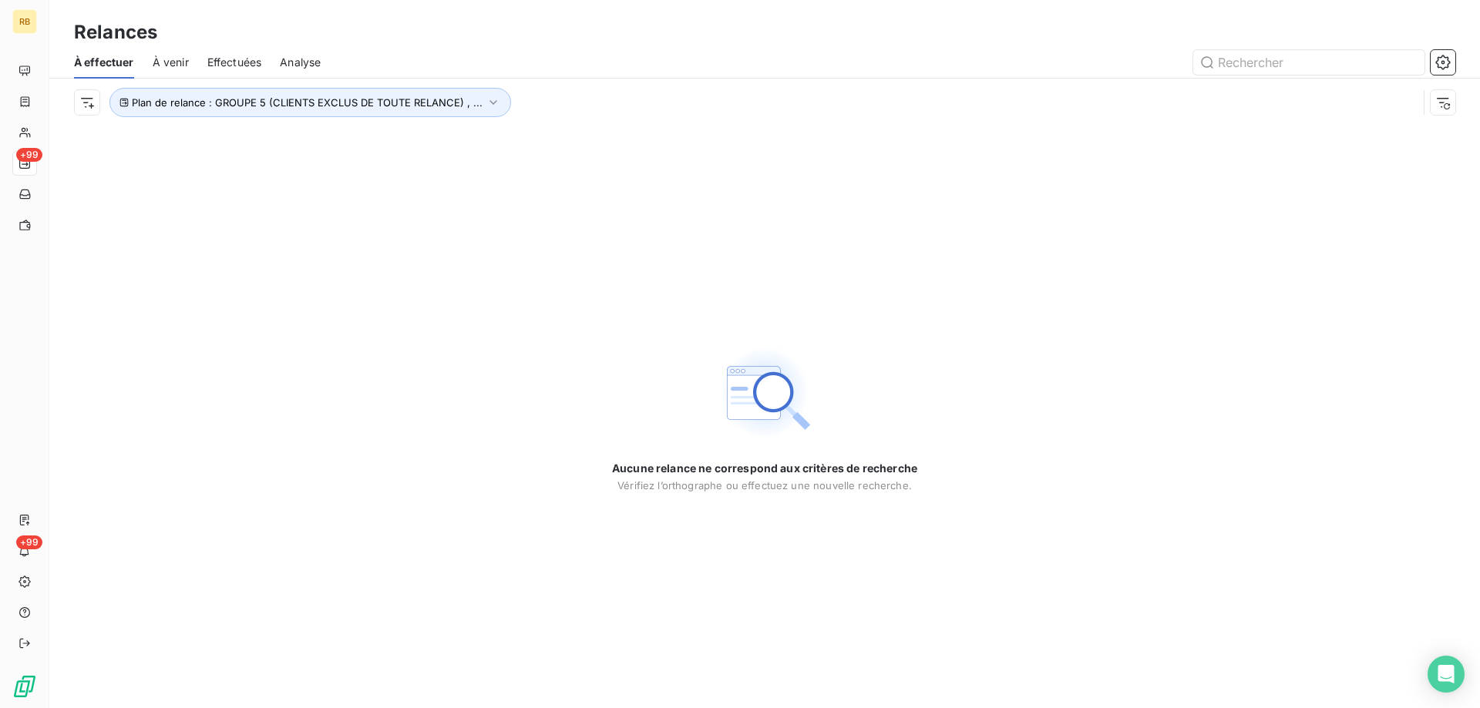
click at [418, 208] on div "Aucune relance ne correspond aux critères de recherche Vérifiez l’orthographe o…" at bounding box center [764, 417] width 1430 height 582
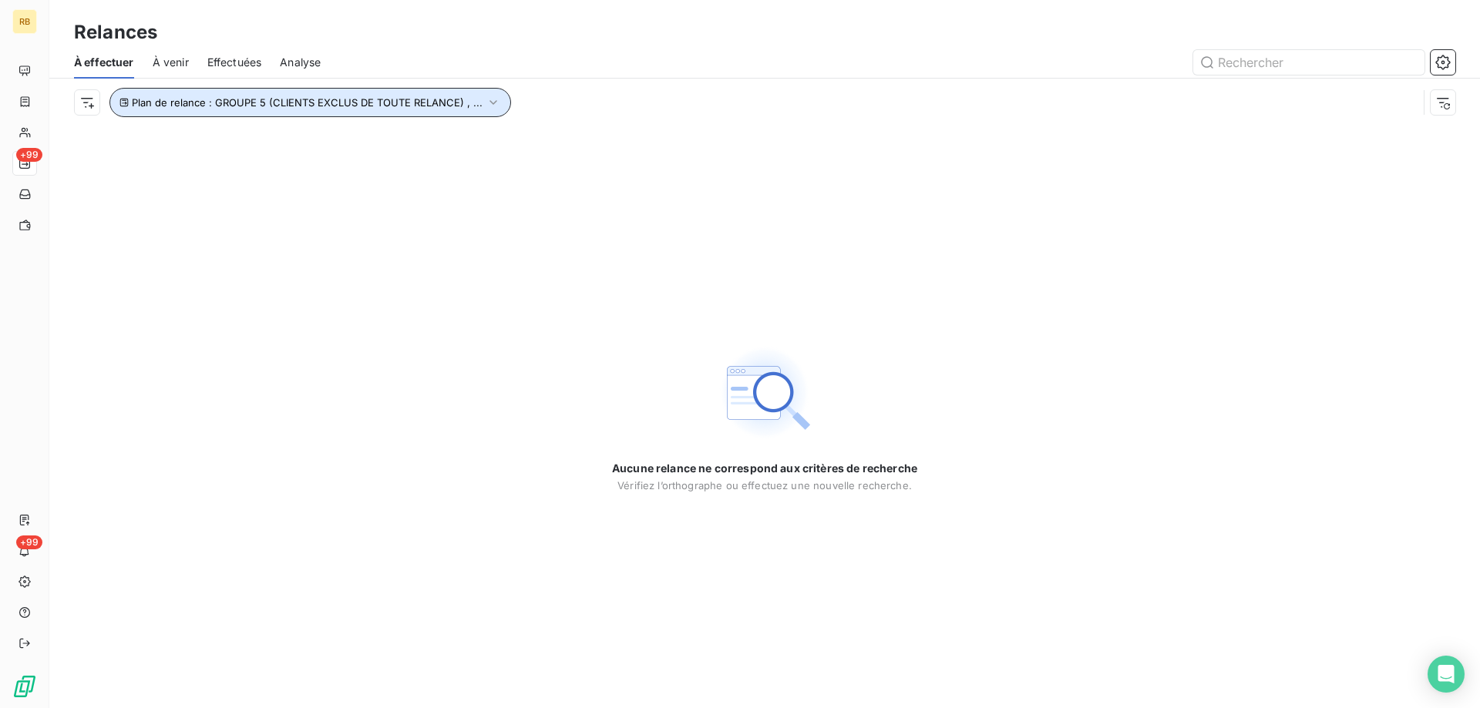
click at [438, 96] on button "Plan de relance : GROUPE 5 (CLIENTS EXCLUS DE TOUTE RELANCE) , ..." at bounding box center [310, 102] width 402 height 29
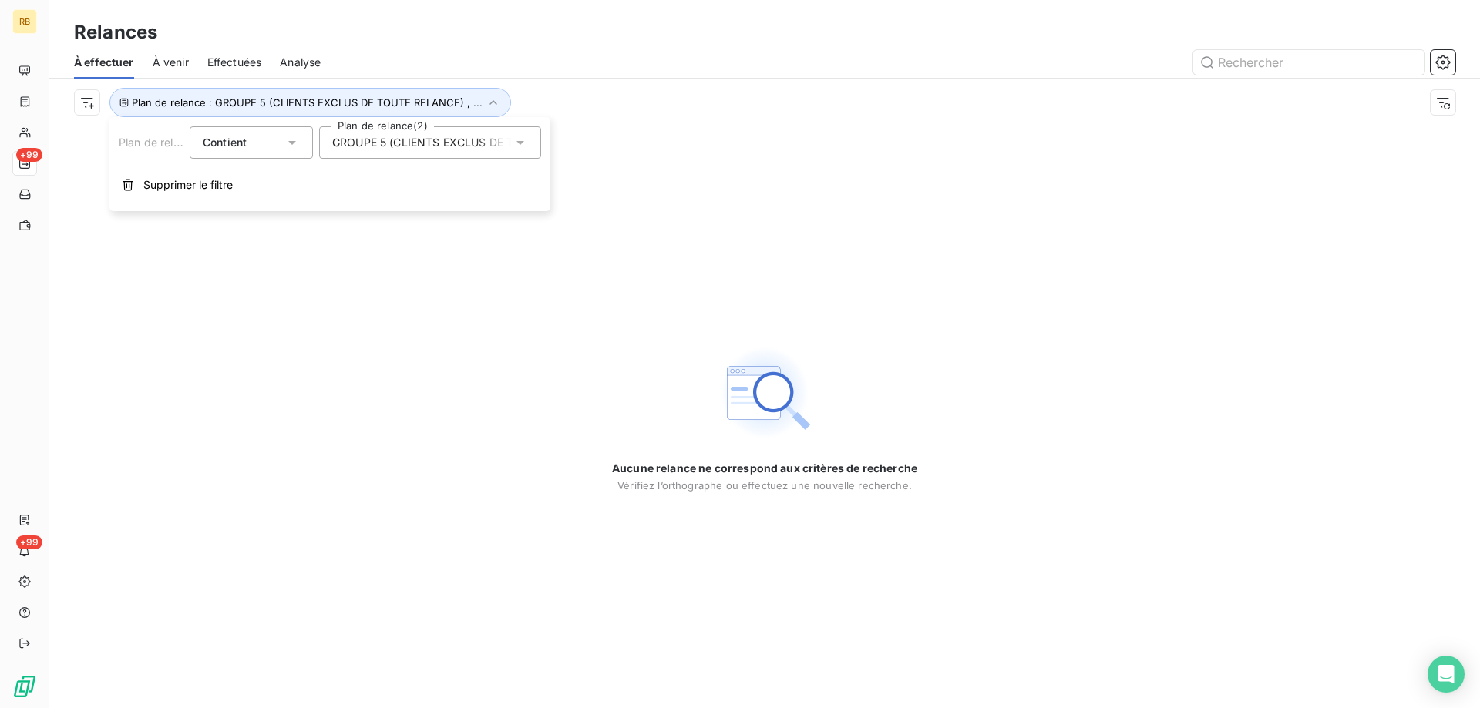
click at [356, 155] on div "GROUPE 5 (CLIENTS EXCLUS DE TOUTE RELANCE) , GROUPE 4 (CLIENT A SURVEILLER)" at bounding box center [430, 142] width 222 height 32
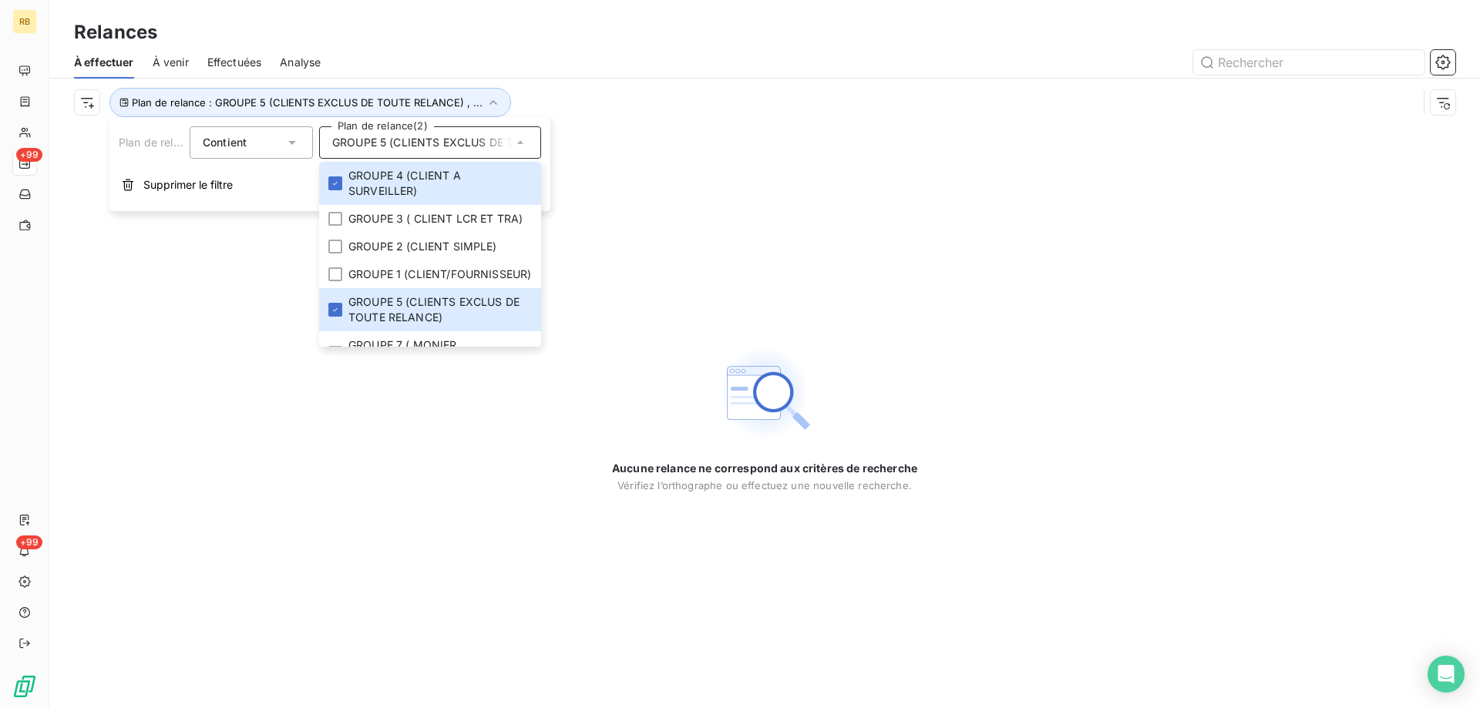
drag, startPoint x: 265, startPoint y: 274, endPoint x: 254, endPoint y: 255, distance: 21.4
click at [264, 274] on div "Aucune relance ne correspond aux critères de recherche Vérifiez l’orthographe o…" at bounding box center [764, 417] width 1430 height 582
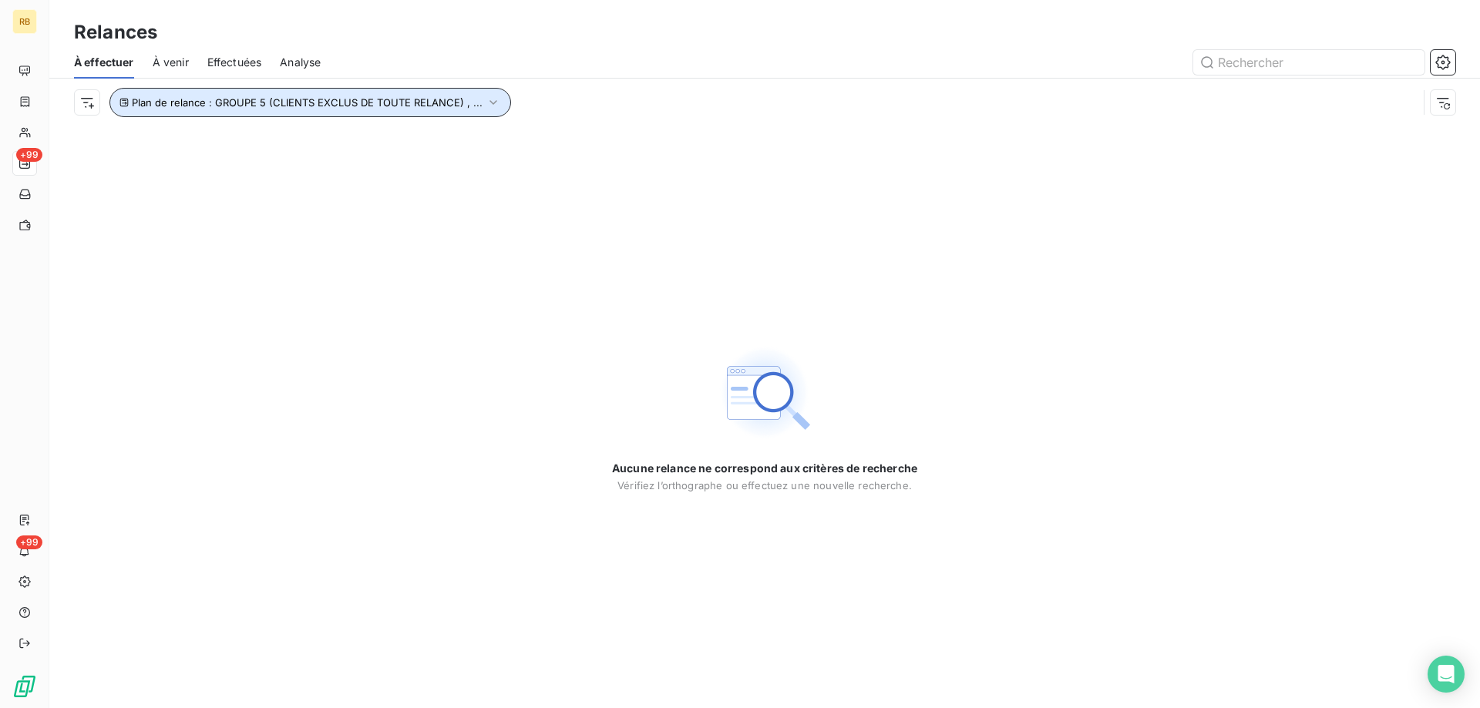
click at [385, 89] on button "Plan de relance : GROUPE 5 (CLIENTS EXCLUS DE TOUTE RELANCE) , ..." at bounding box center [310, 102] width 402 height 29
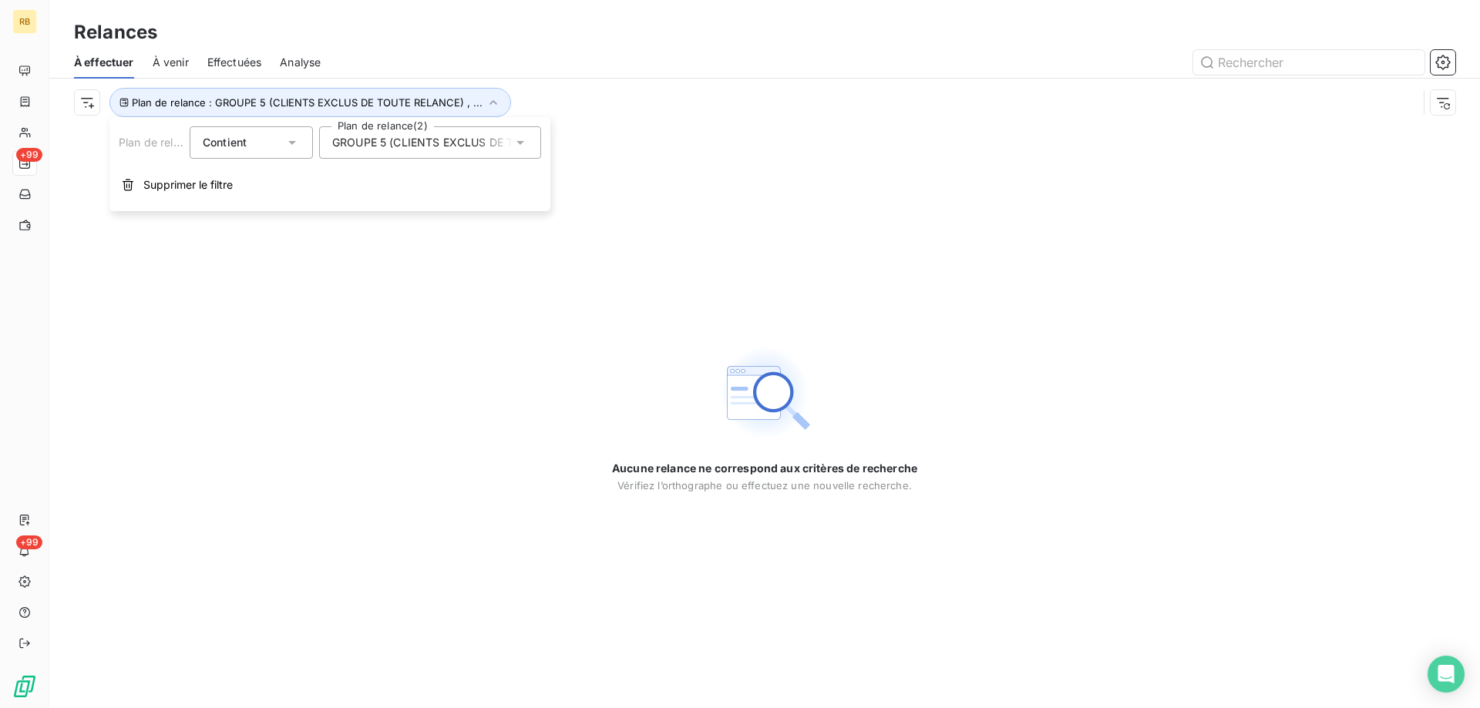
click at [183, 165] on div "Plan de relance Contient is Plan de relance (2) GROUPE 5 (CLIENTS EXCLUS DE TOU…" at bounding box center [329, 164] width 441 height 94
click at [182, 184] on span "Supprimer le filtre" at bounding box center [187, 184] width 89 height 15
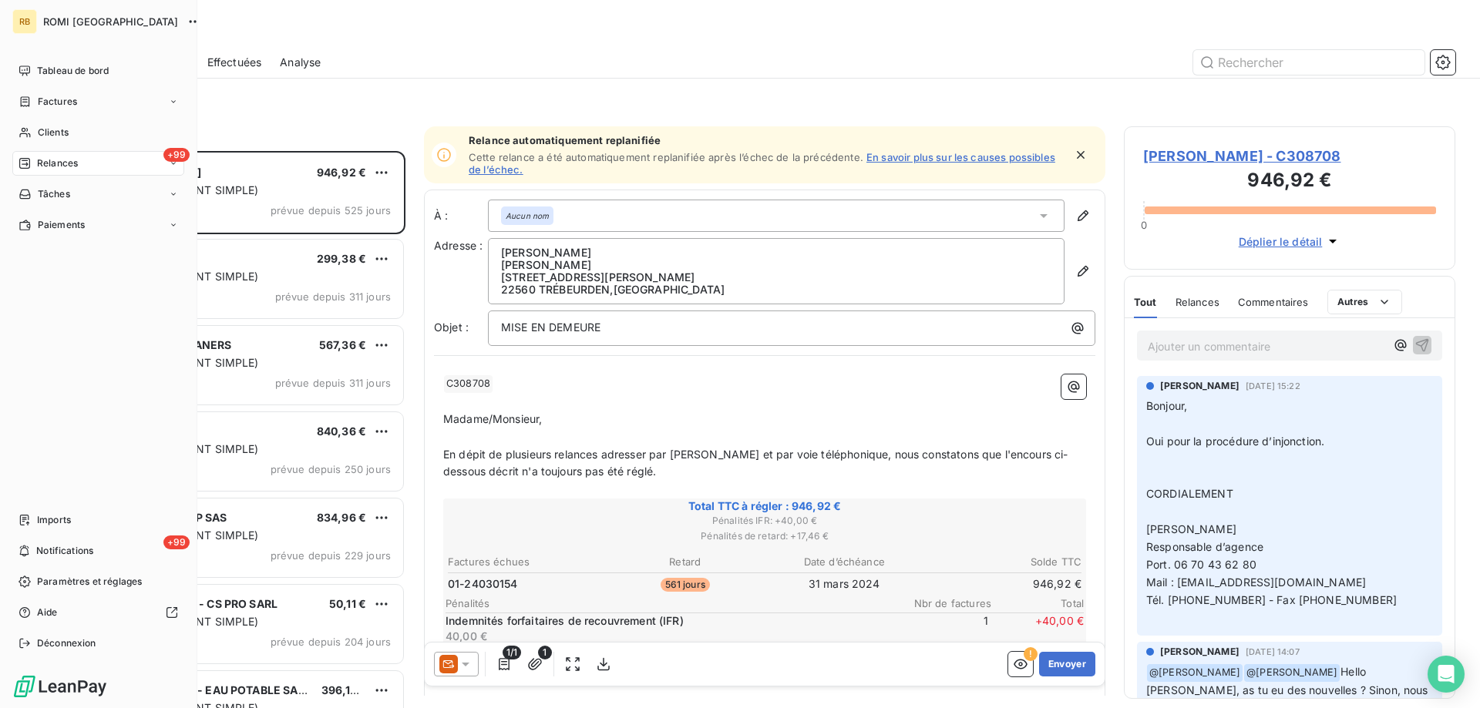
scroll to position [546, 320]
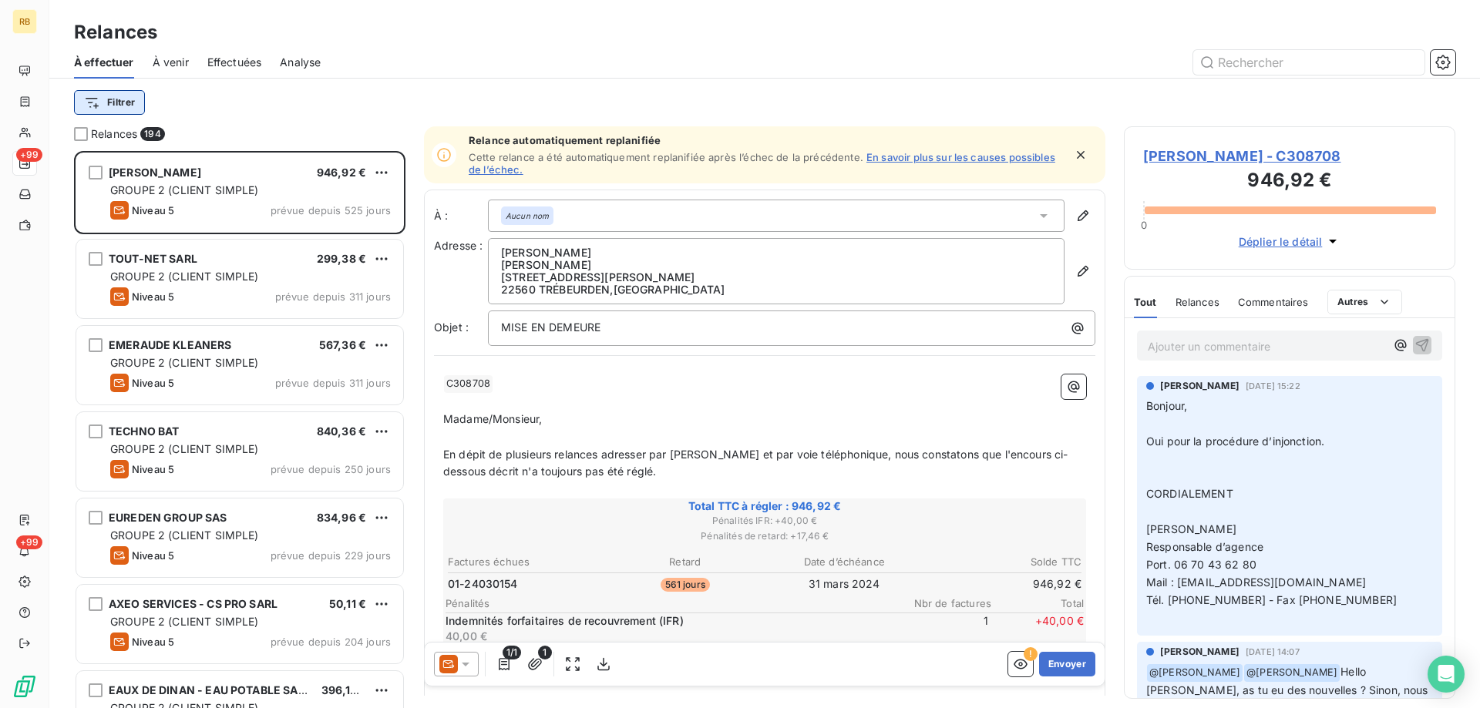
click at [113, 96] on html "RB +99 +99 Relances À effectuer À venir Effectuées Analyse Filtrer Relances 194…" at bounding box center [740, 354] width 1480 height 708
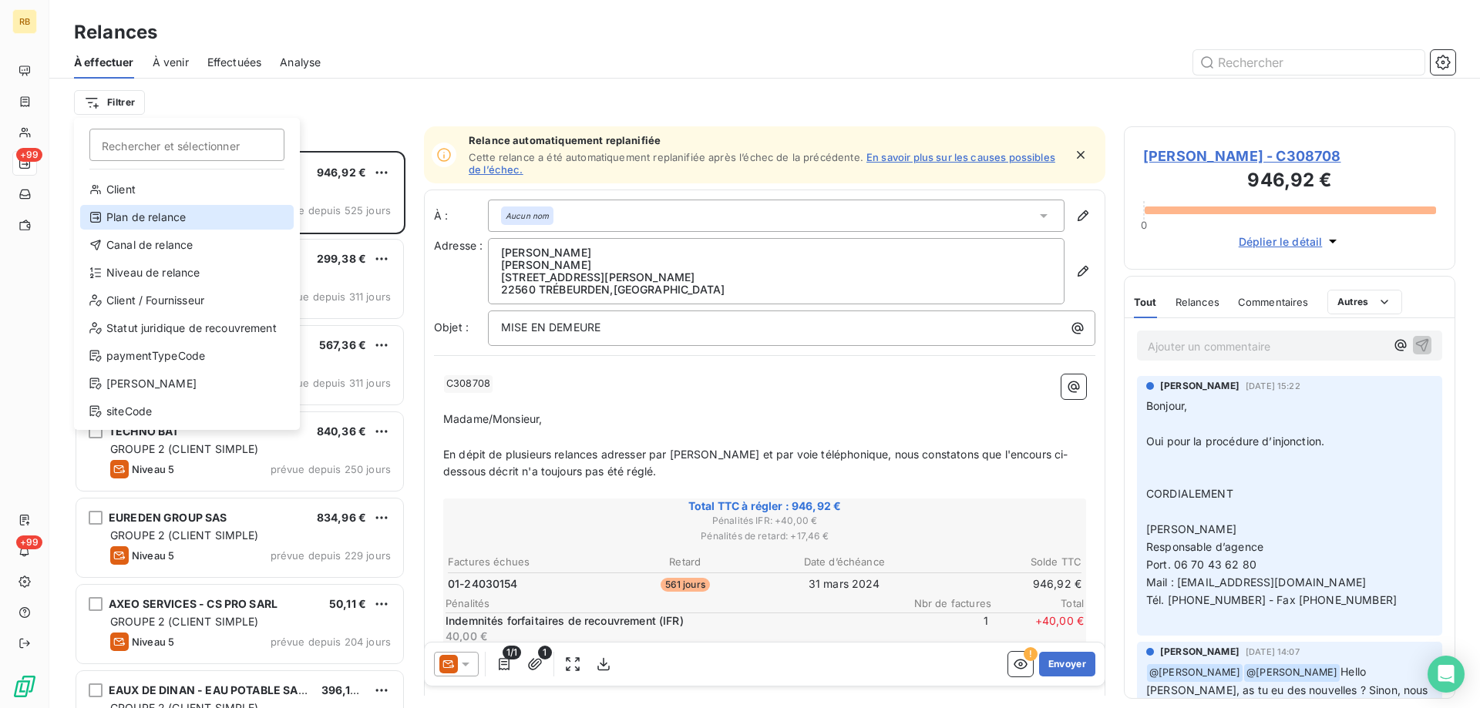
click at [115, 221] on div "Plan de relance" at bounding box center [186, 217] width 213 height 25
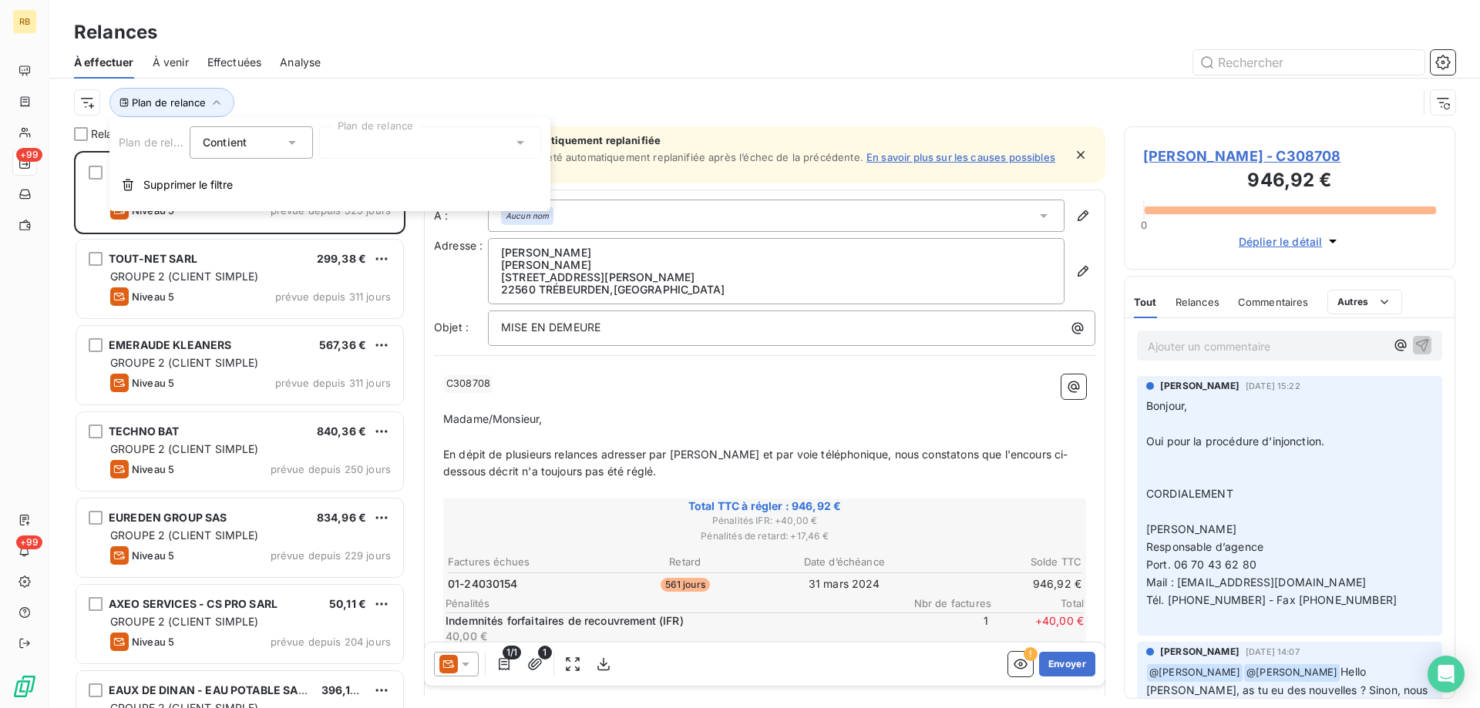
click at [398, 143] on div at bounding box center [430, 142] width 222 height 32
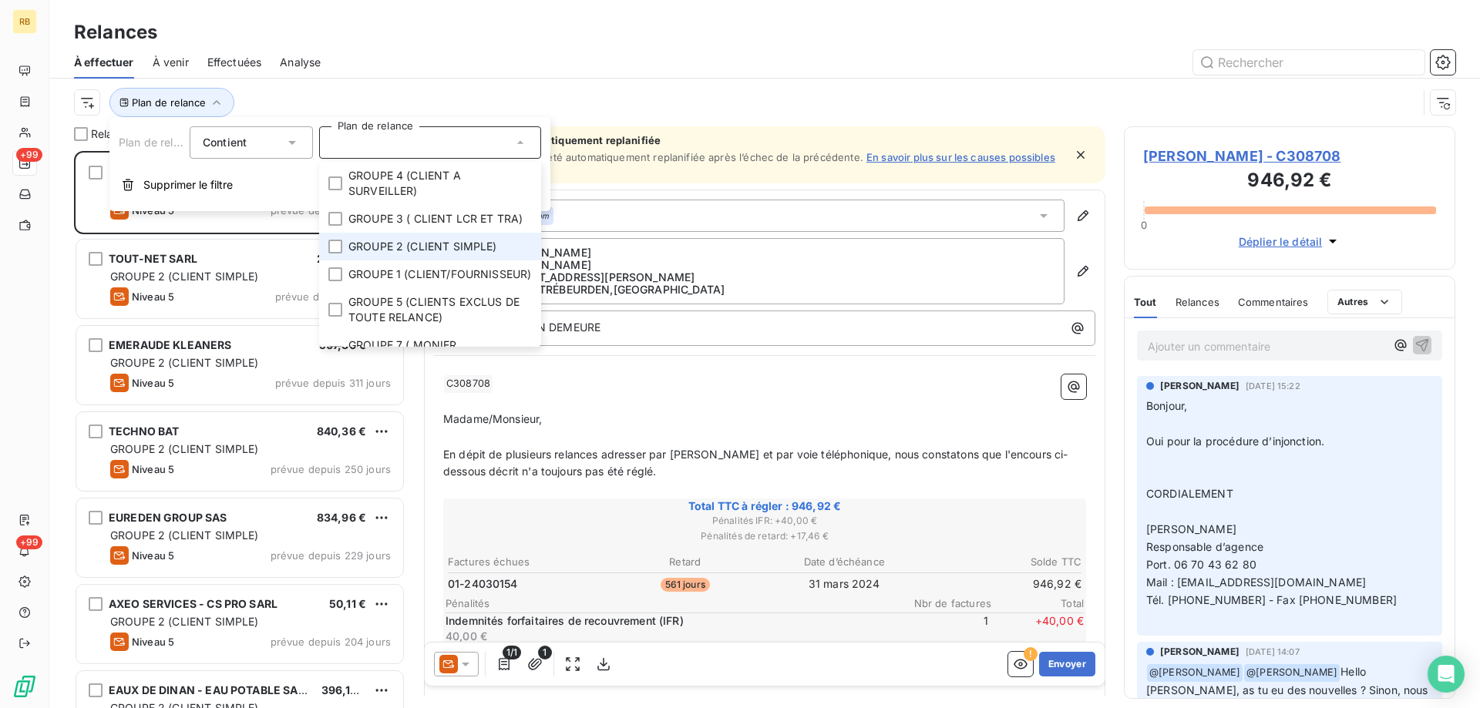
click at [425, 254] on span "GROUPE 2 (CLIENT SIMPLE)" at bounding box center [422, 246] width 149 height 15
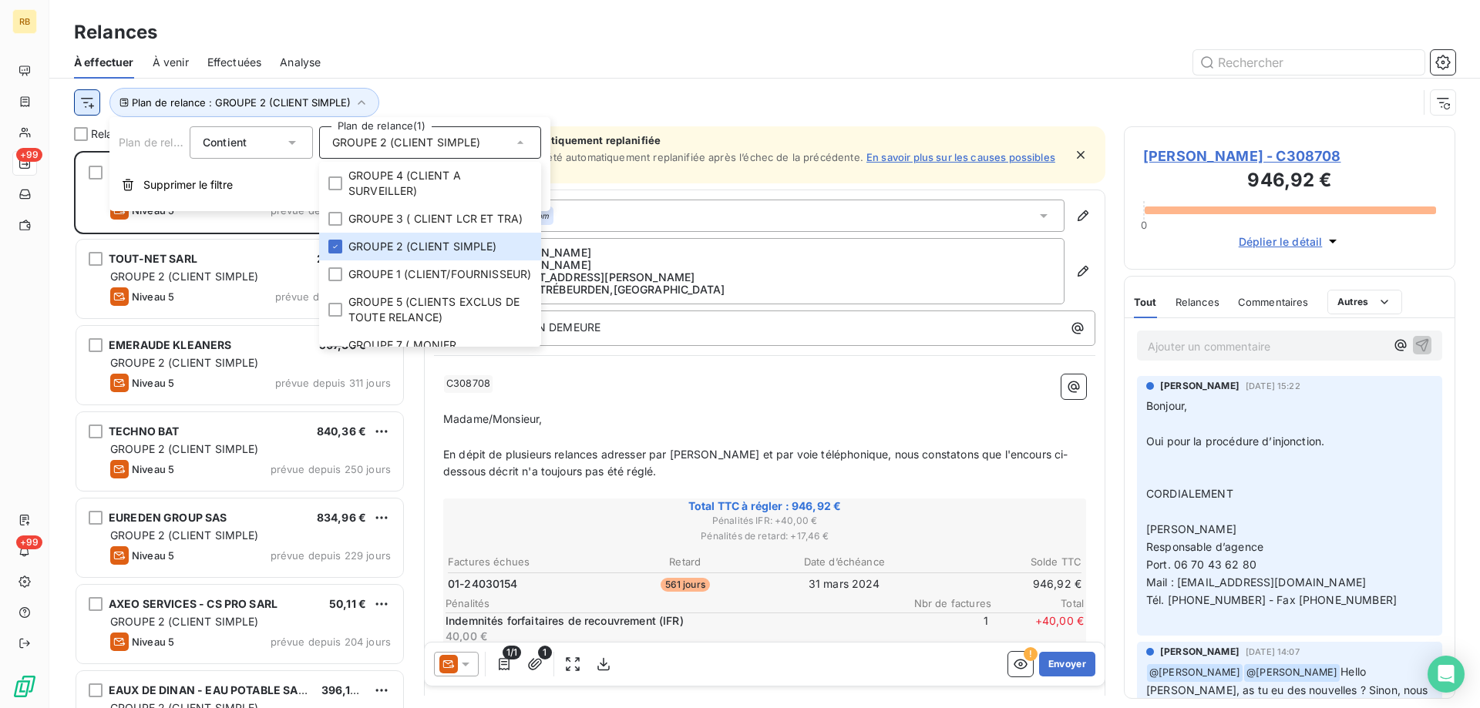
click at [85, 96] on html "RB +99 +99 Relances À effectuer À venir Effectuées Analyse Plan de relance : GR…" at bounding box center [740, 354] width 1480 height 708
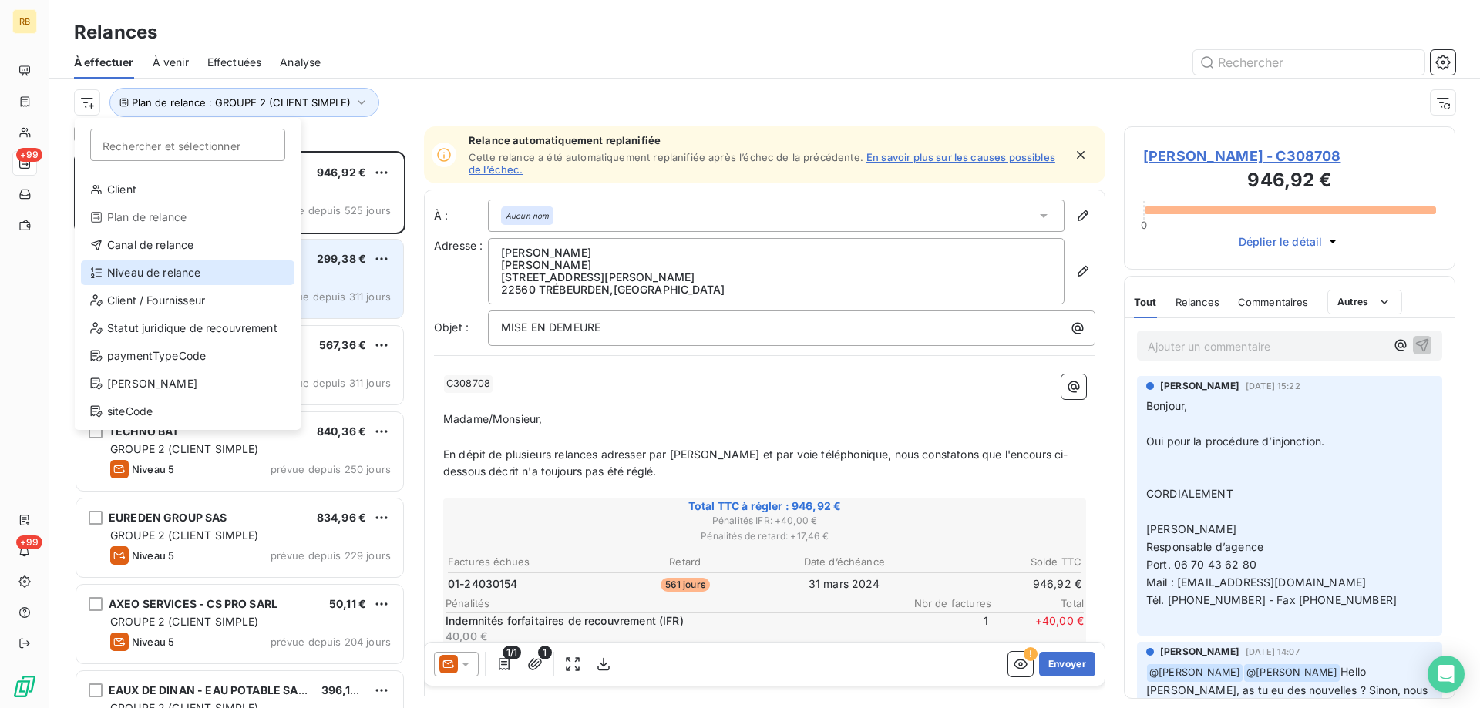
click at [153, 264] on div "Niveau de relance" at bounding box center [187, 273] width 213 height 25
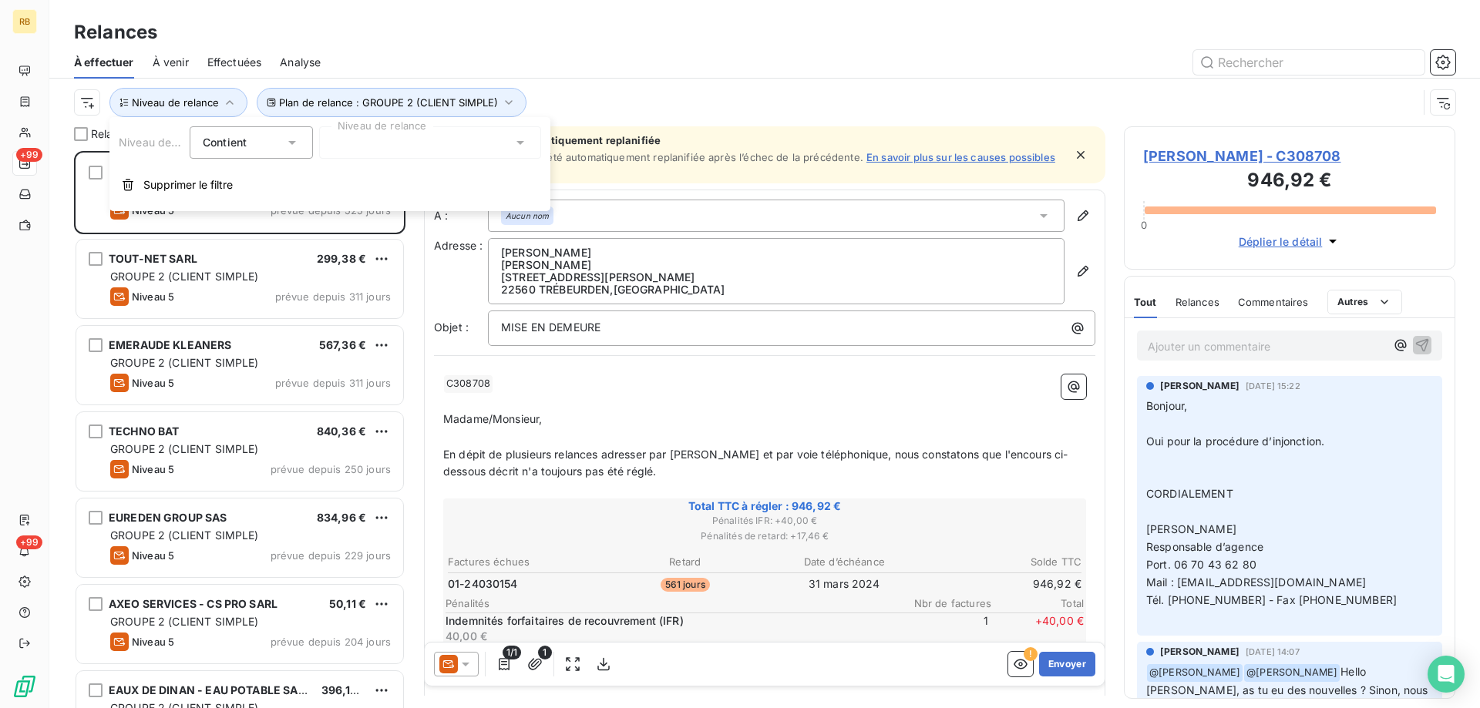
click at [447, 151] on div at bounding box center [430, 142] width 222 height 32
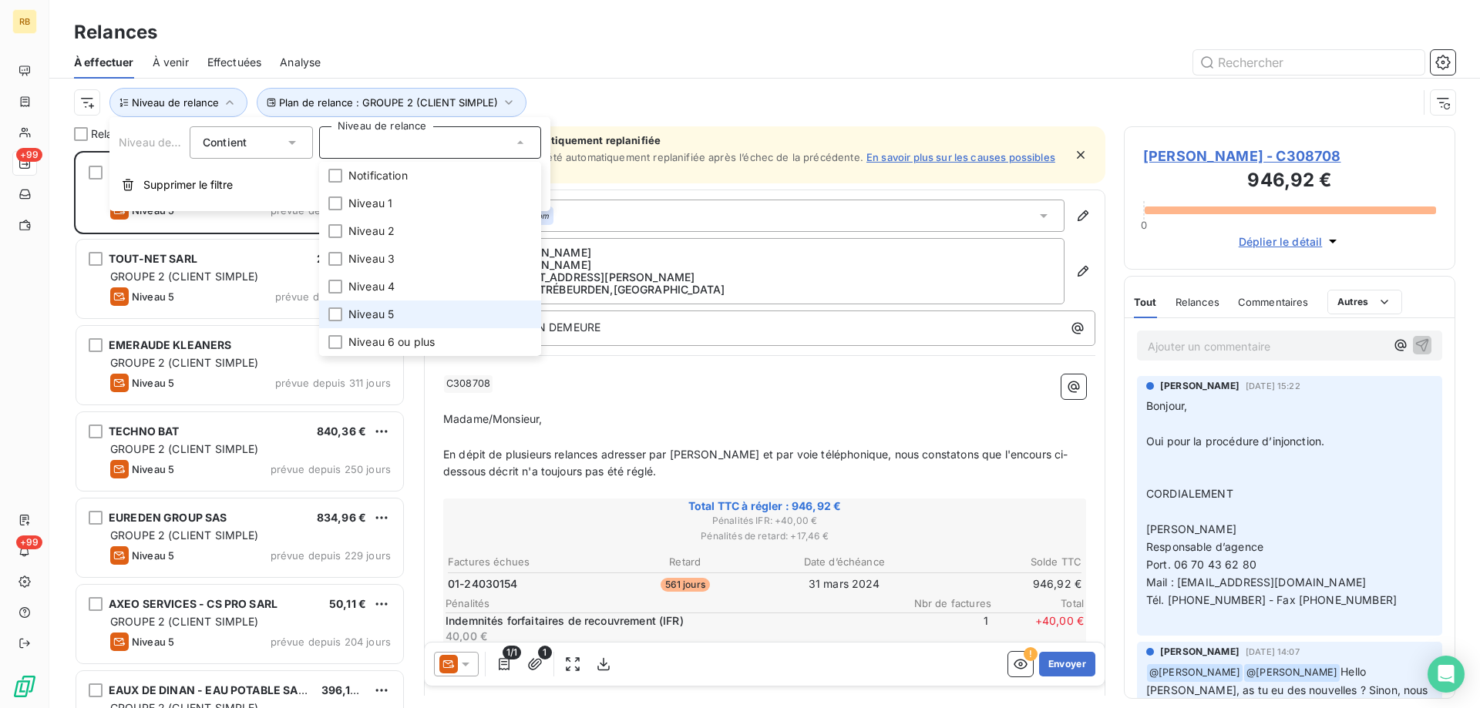
click at [363, 302] on li "Niveau 5" at bounding box center [430, 315] width 222 height 28
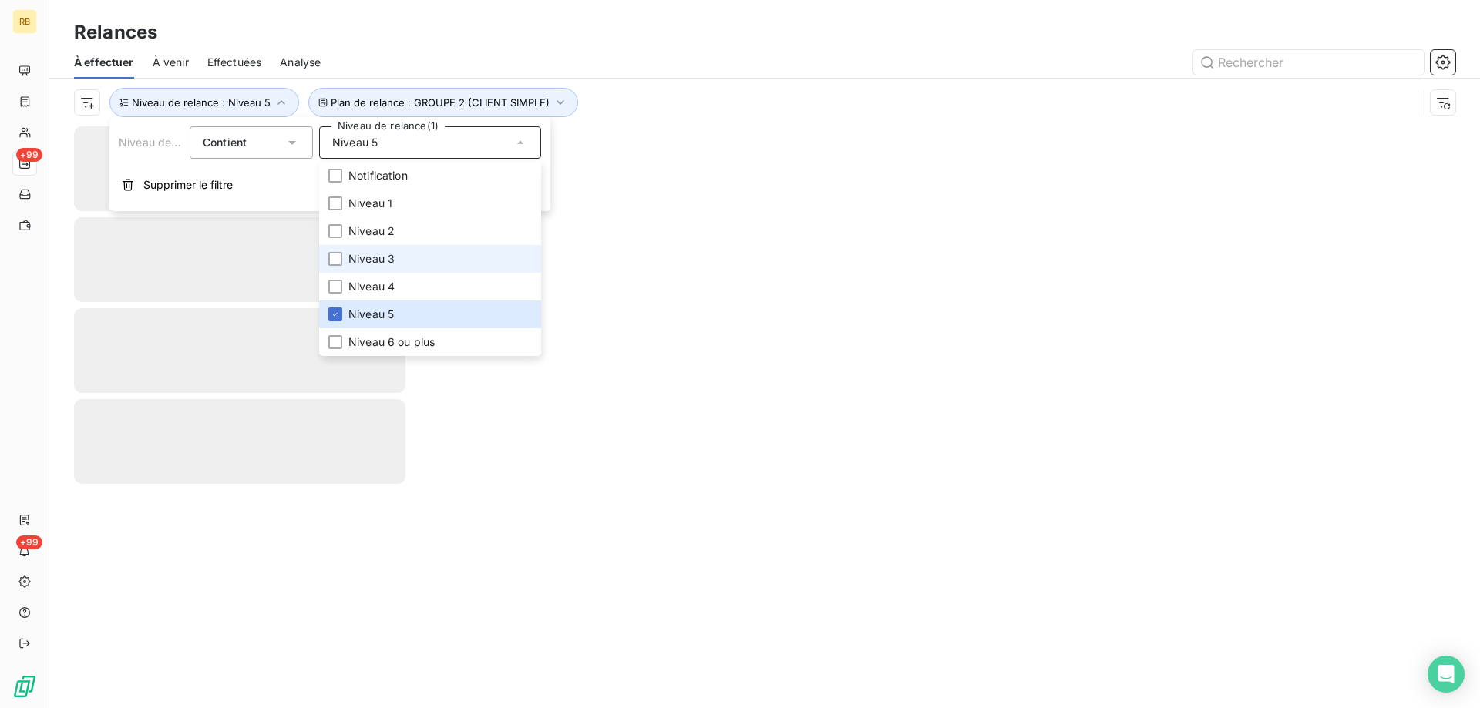
click at [363, 258] on span "Niveau 3" at bounding box center [371, 258] width 46 height 15
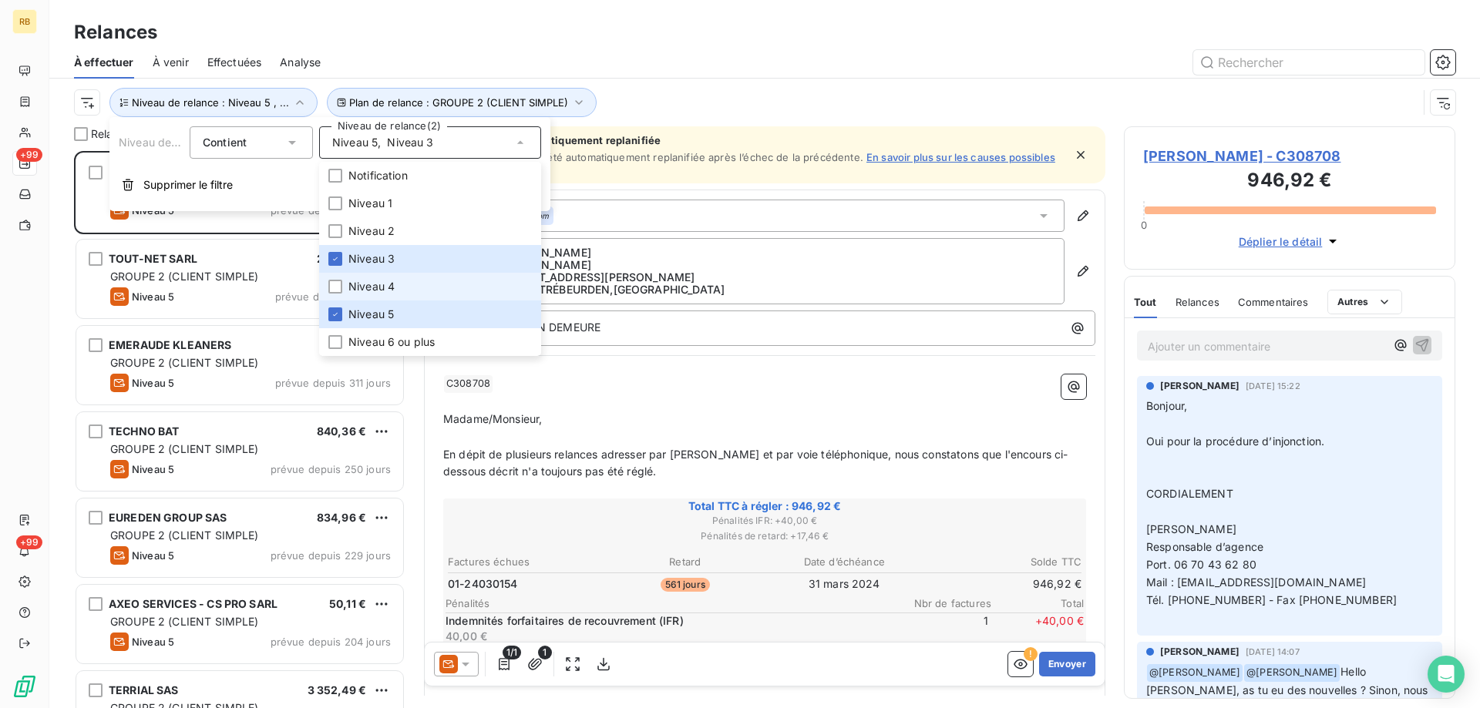
click at [358, 280] on span "Niveau 4" at bounding box center [371, 286] width 46 height 15
click at [355, 253] on span "Niveau 3" at bounding box center [371, 258] width 46 height 15
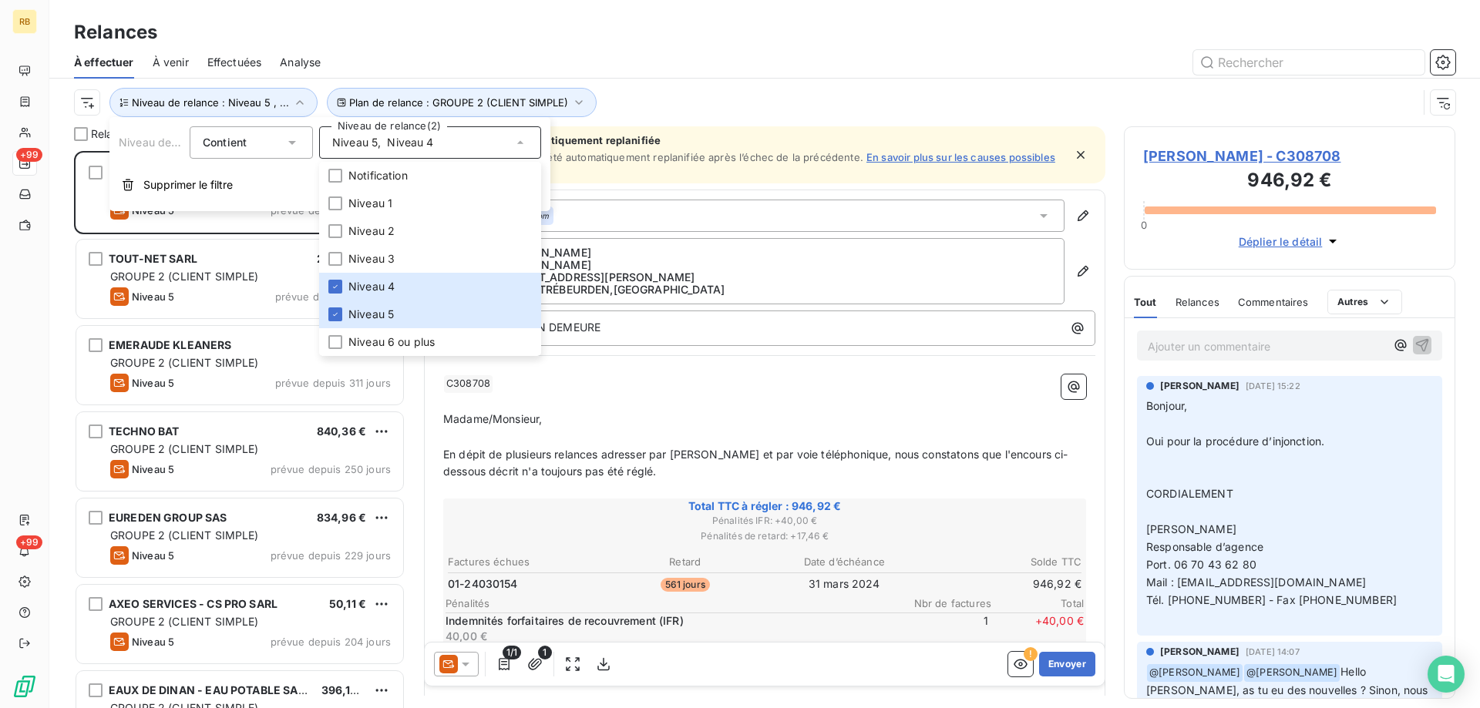
click at [722, 75] on div "À effectuer À venir Effectuées Analyse" at bounding box center [764, 62] width 1430 height 32
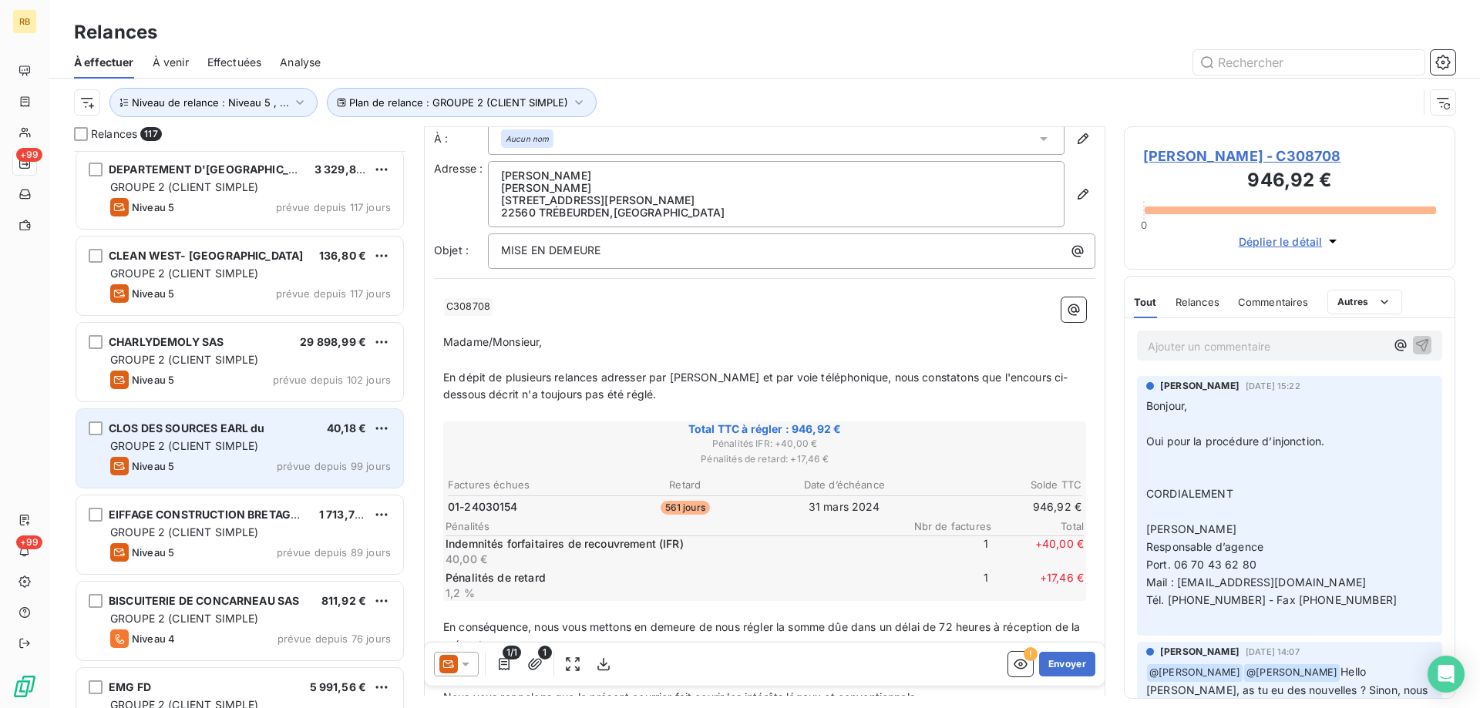
scroll to position [772, 0]
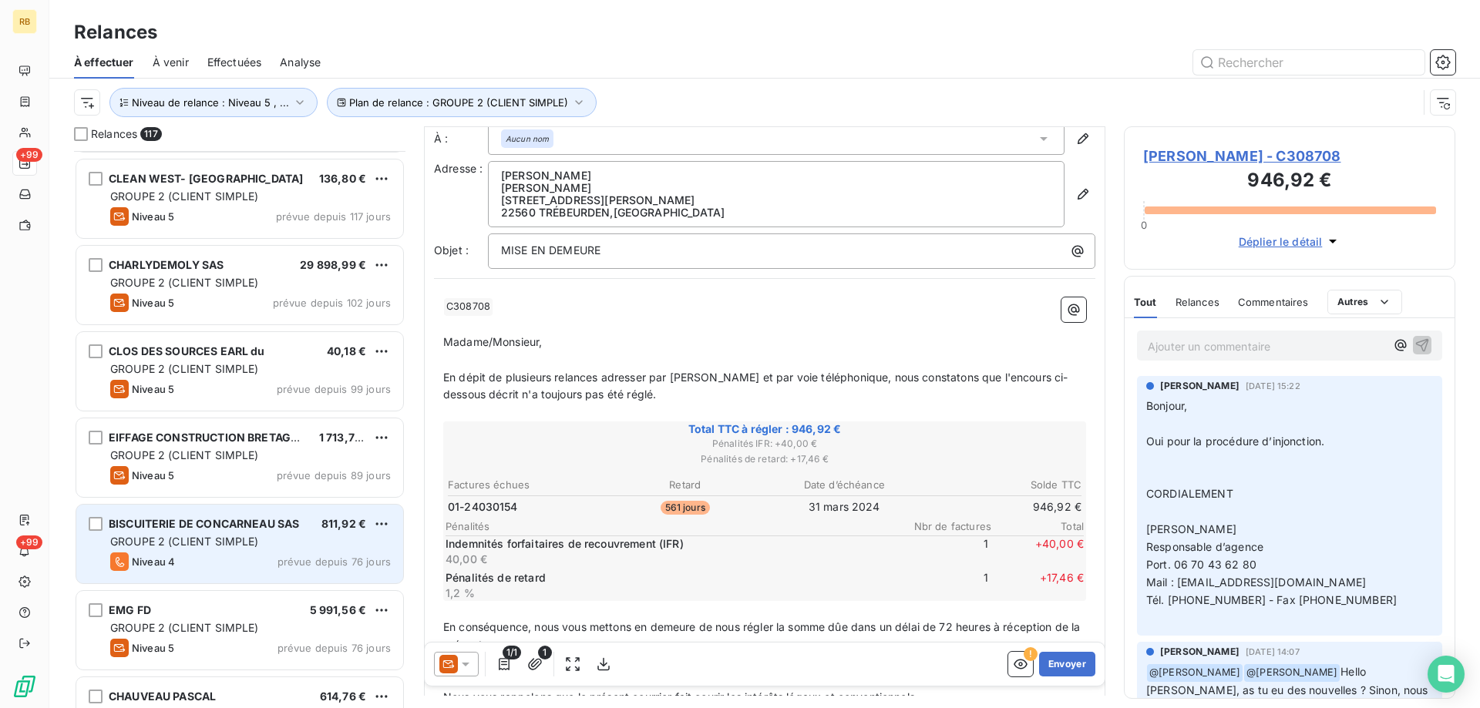
click at [232, 535] on span "GROUPE 2 (CLIENT SIMPLE)" at bounding box center [184, 541] width 149 height 13
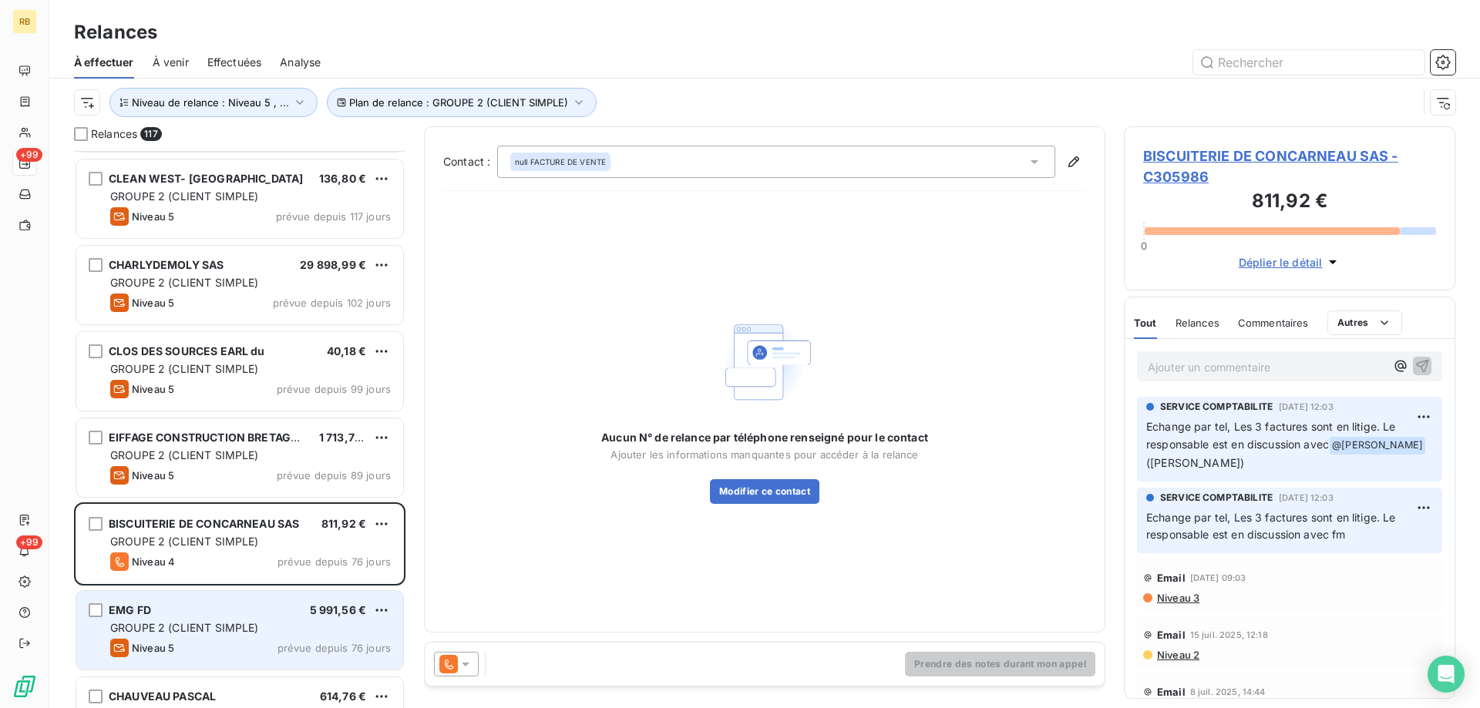
click at [237, 622] on span "GROUPE 2 (CLIENT SIMPLE)" at bounding box center [184, 627] width 149 height 13
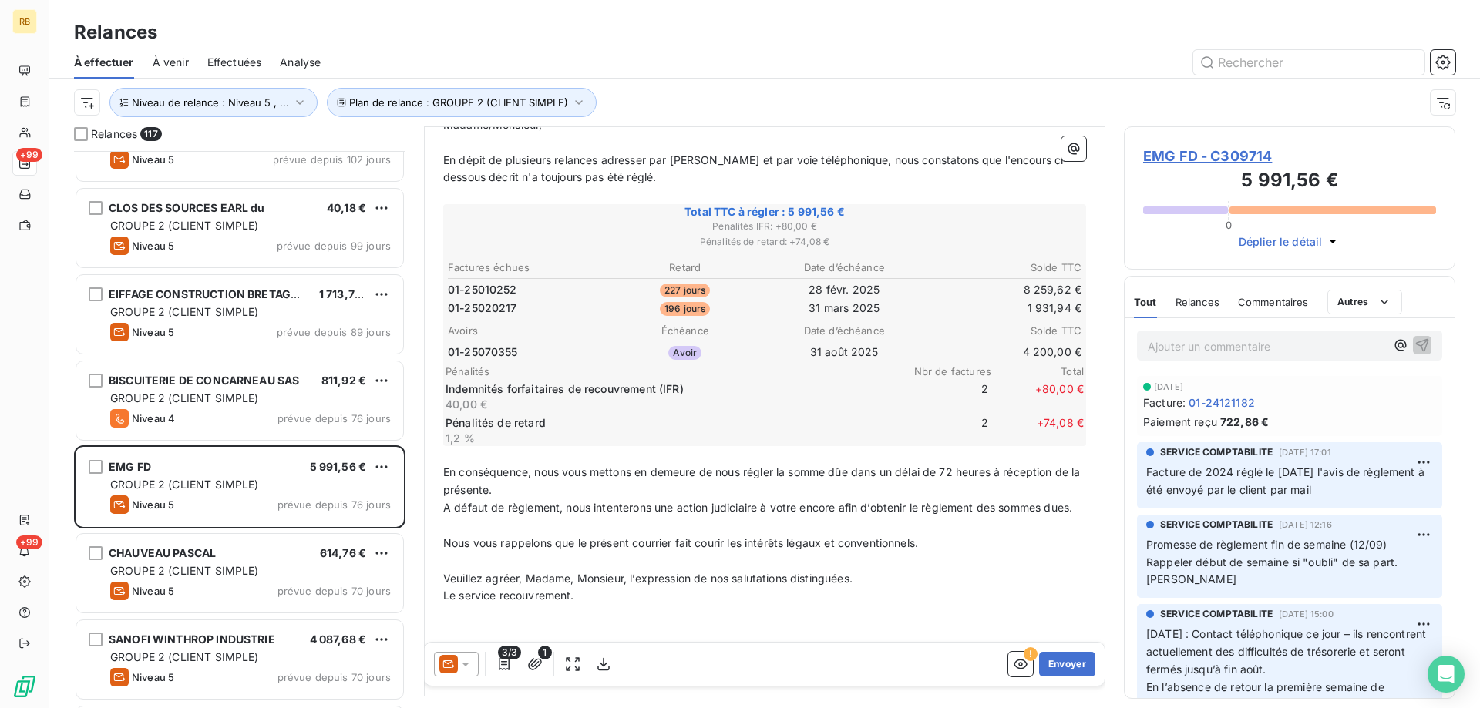
scroll to position [926, 0]
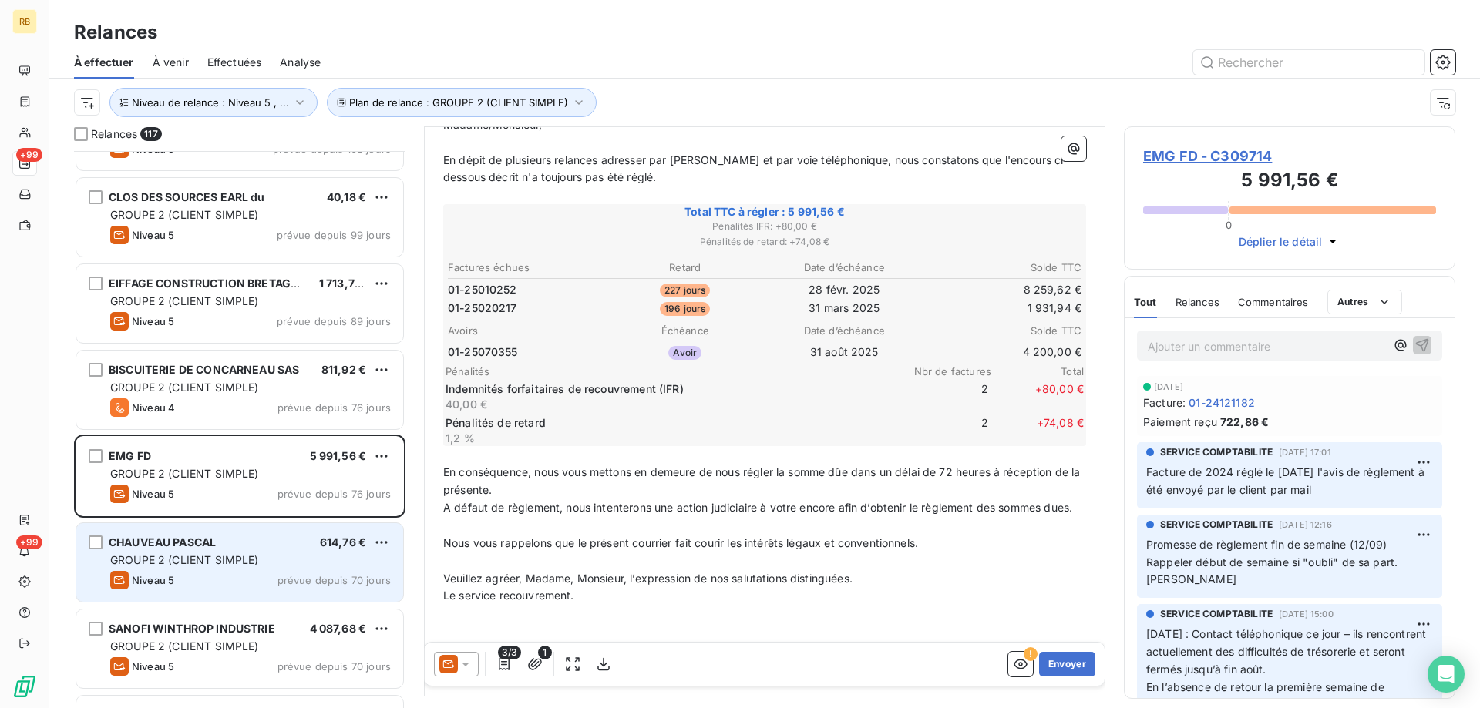
click at [276, 563] on div "GROUPE 2 (CLIENT SIMPLE)" at bounding box center [250, 560] width 281 height 15
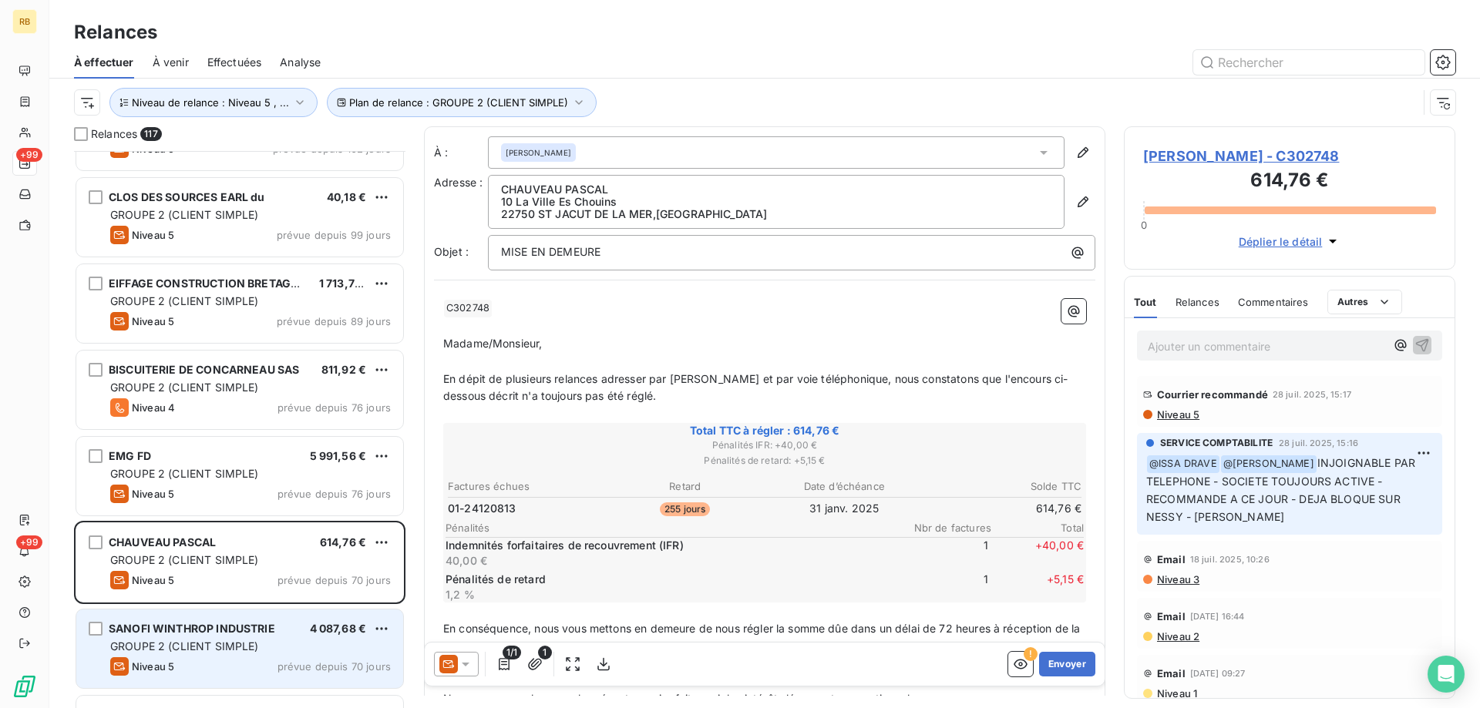
click at [295, 626] on div "SANOFI WINTHROP INDUSTRIE 4 087,68 €" at bounding box center [250, 629] width 281 height 14
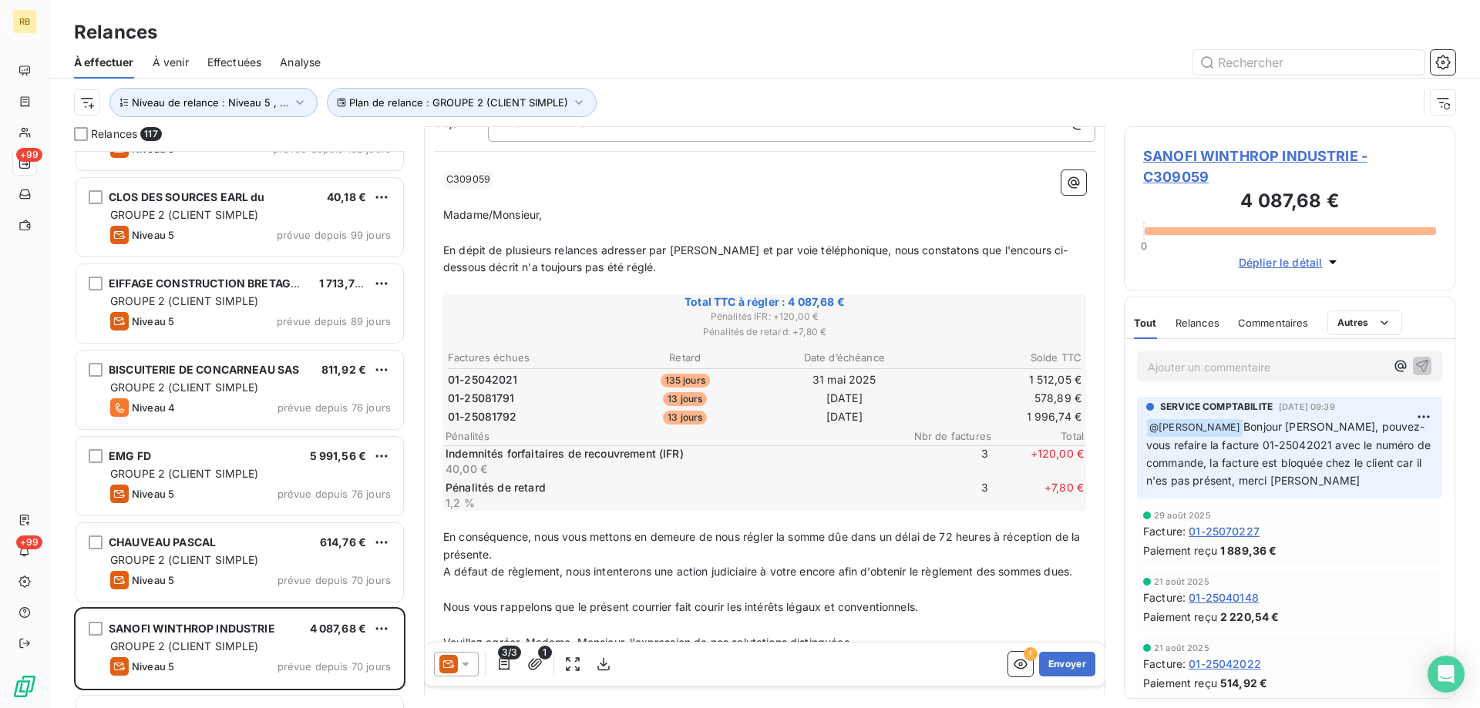
scroll to position [155, 0]
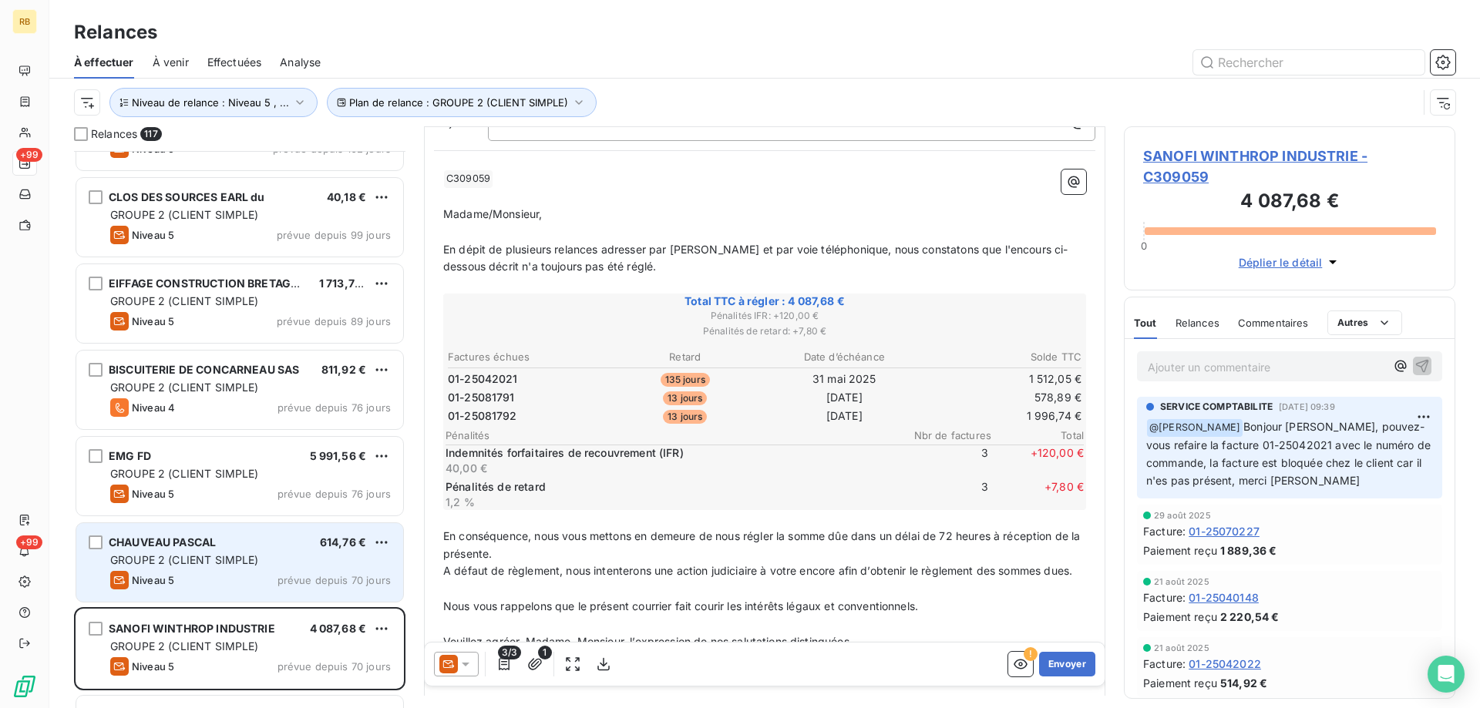
click at [267, 566] on div "GROUPE 2 (CLIENT SIMPLE)" at bounding box center [250, 560] width 281 height 15
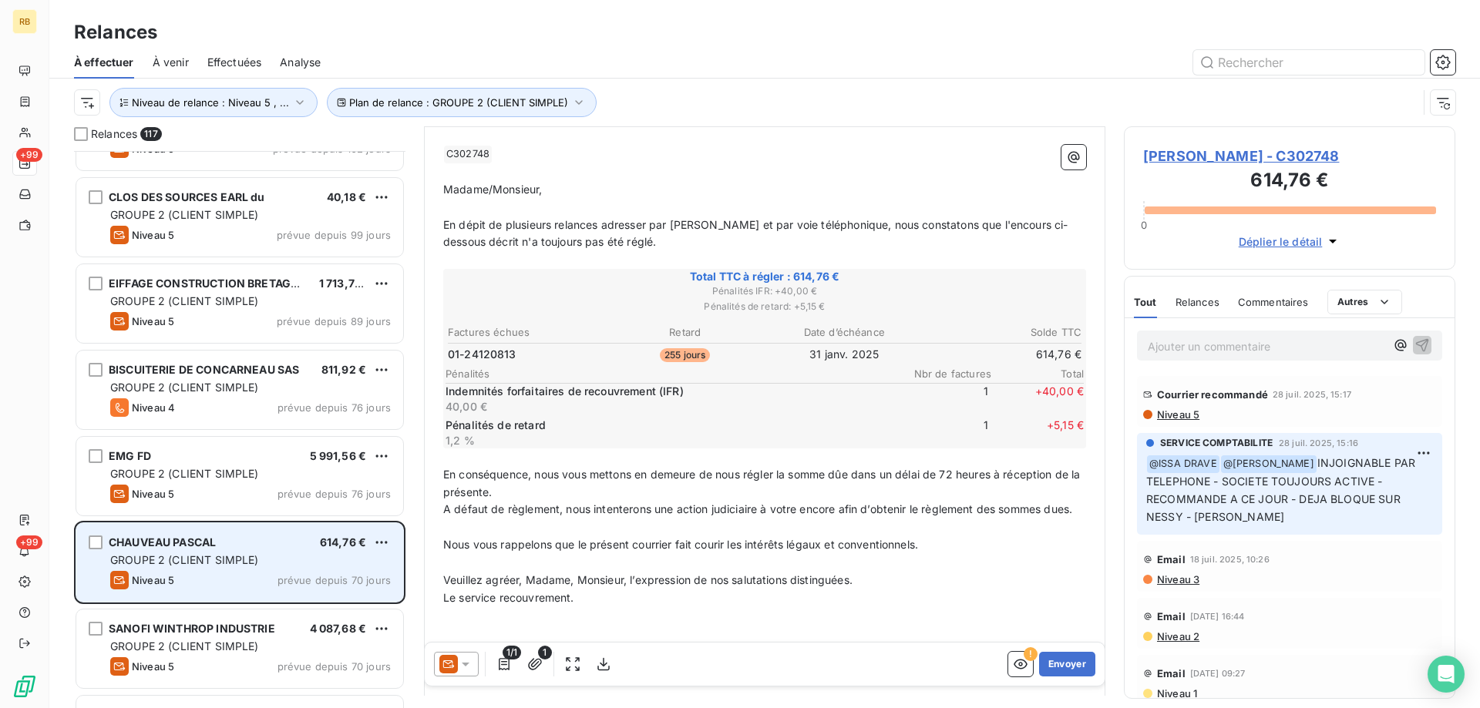
scroll to position [121, 0]
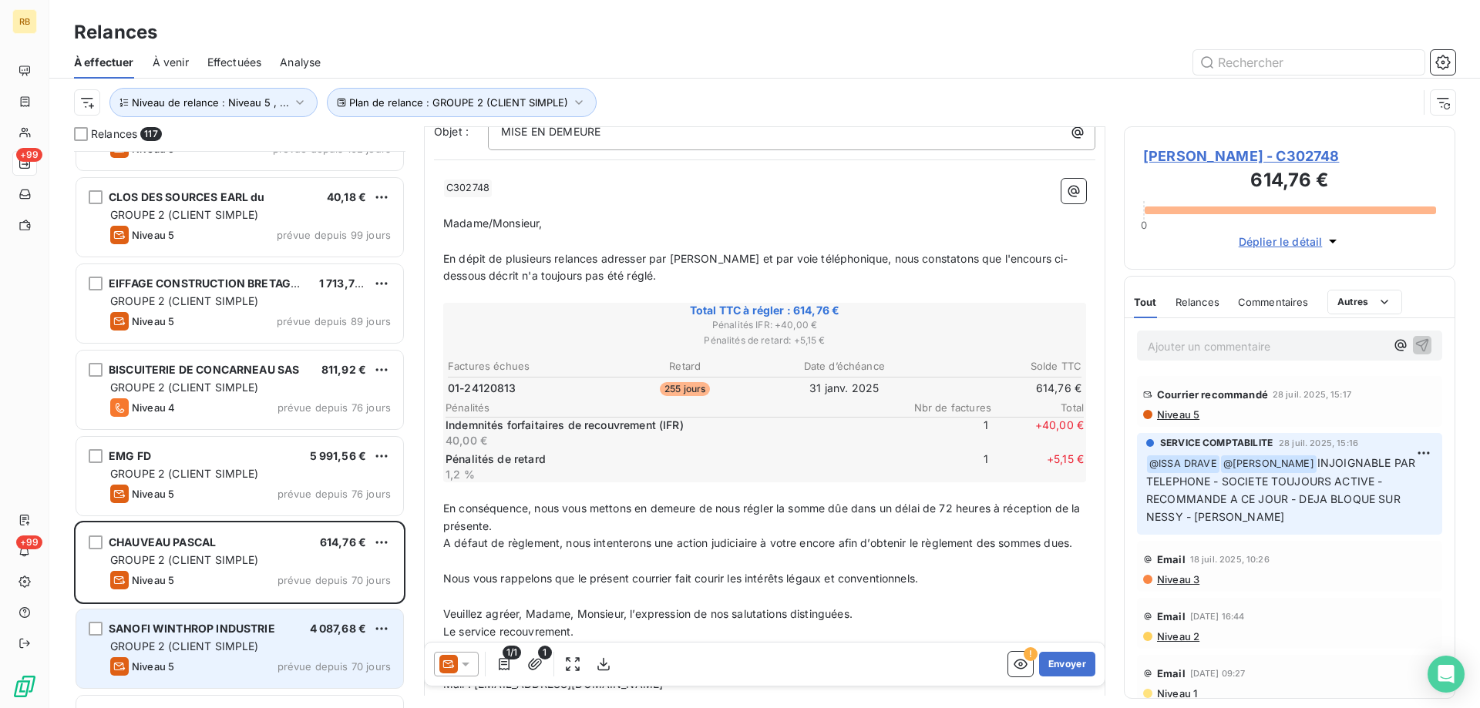
click at [243, 620] on div "SANOFI WINTHROP INDUSTRIE 4 087,68 € GROUPE 2 (CLIENT SIMPLE) Niveau 5 prévue d…" at bounding box center [239, 649] width 327 height 79
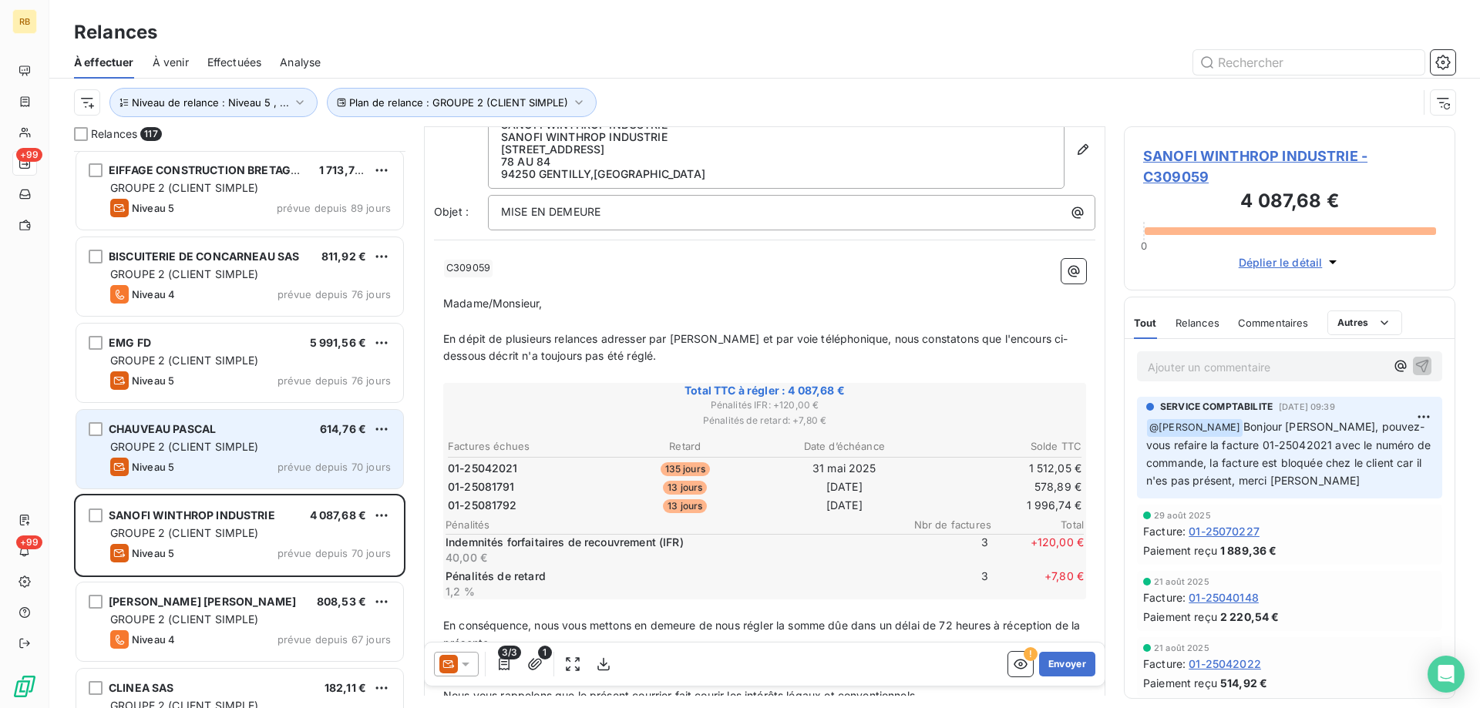
scroll to position [1080, 0]
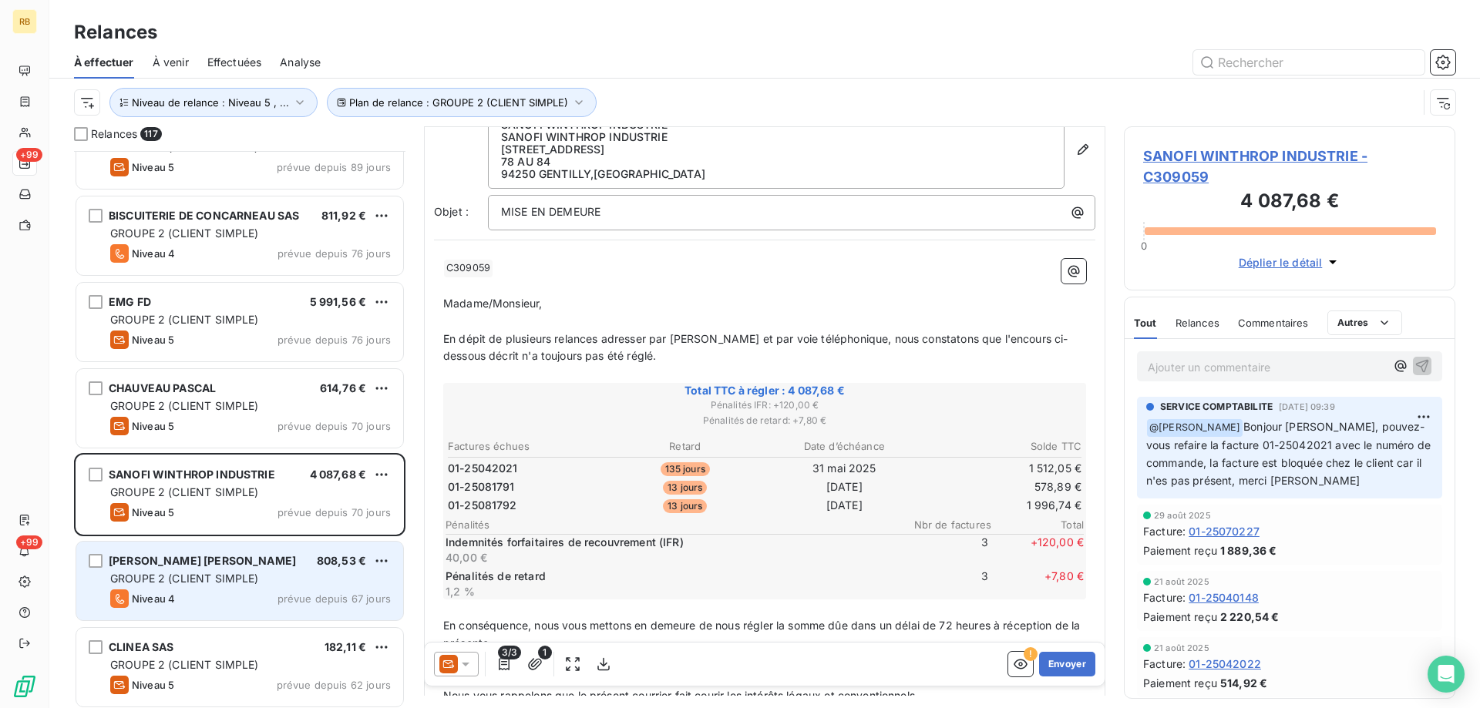
click at [245, 580] on span "GROUPE 2 (CLIENT SIMPLE)" at bounding box center [184, 578] width 149 height 13
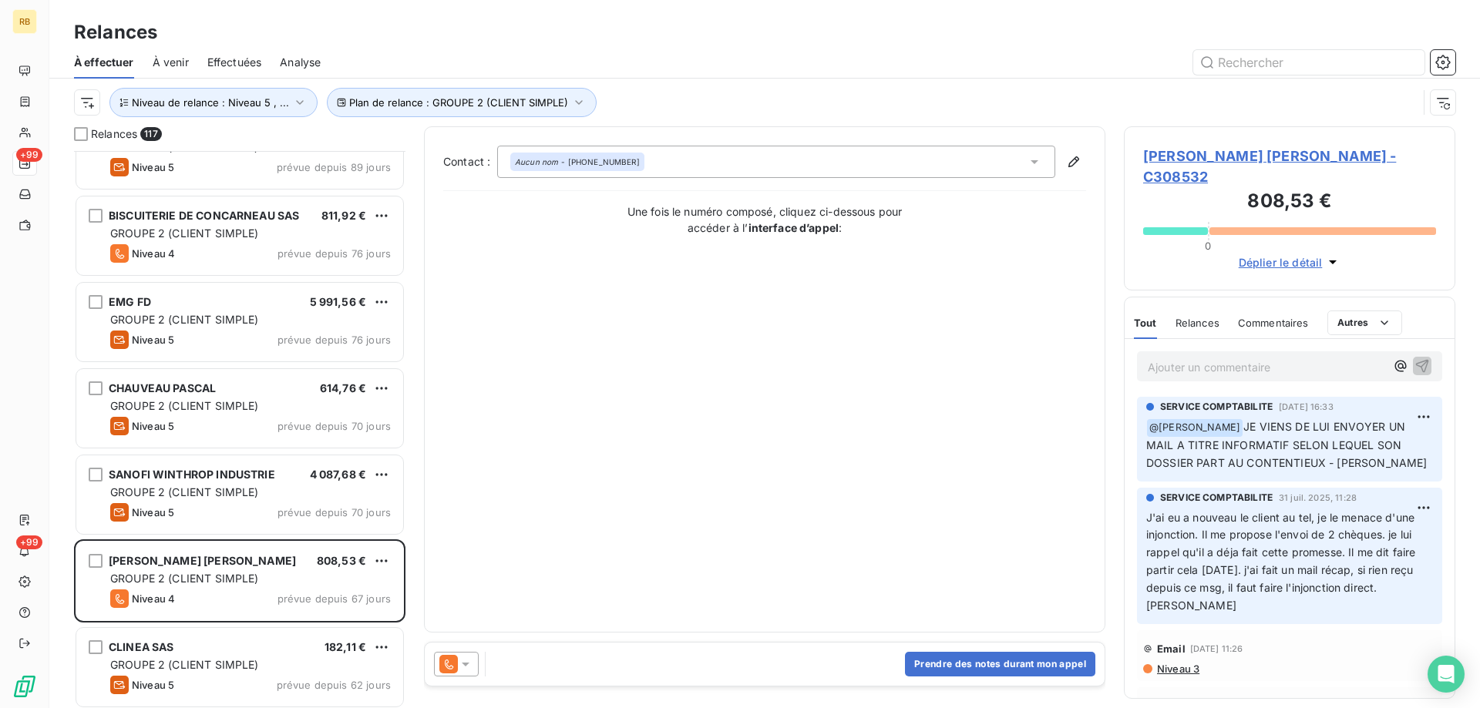
click at [1193, 159] on span "[PERSON_NAME] [PERSON_NAME] - C308532" at bounding box center [1289, 167] width 293 height 42
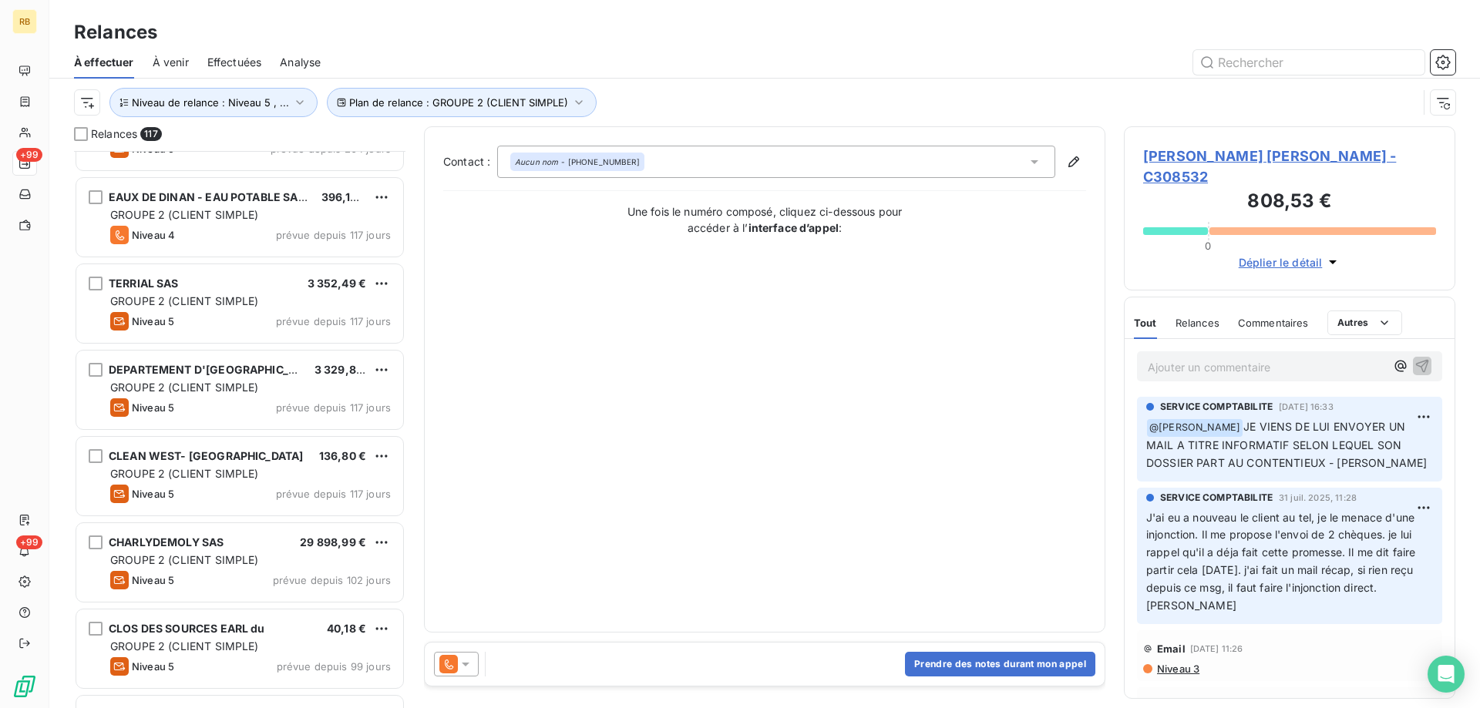
scroll to position [540, 0]
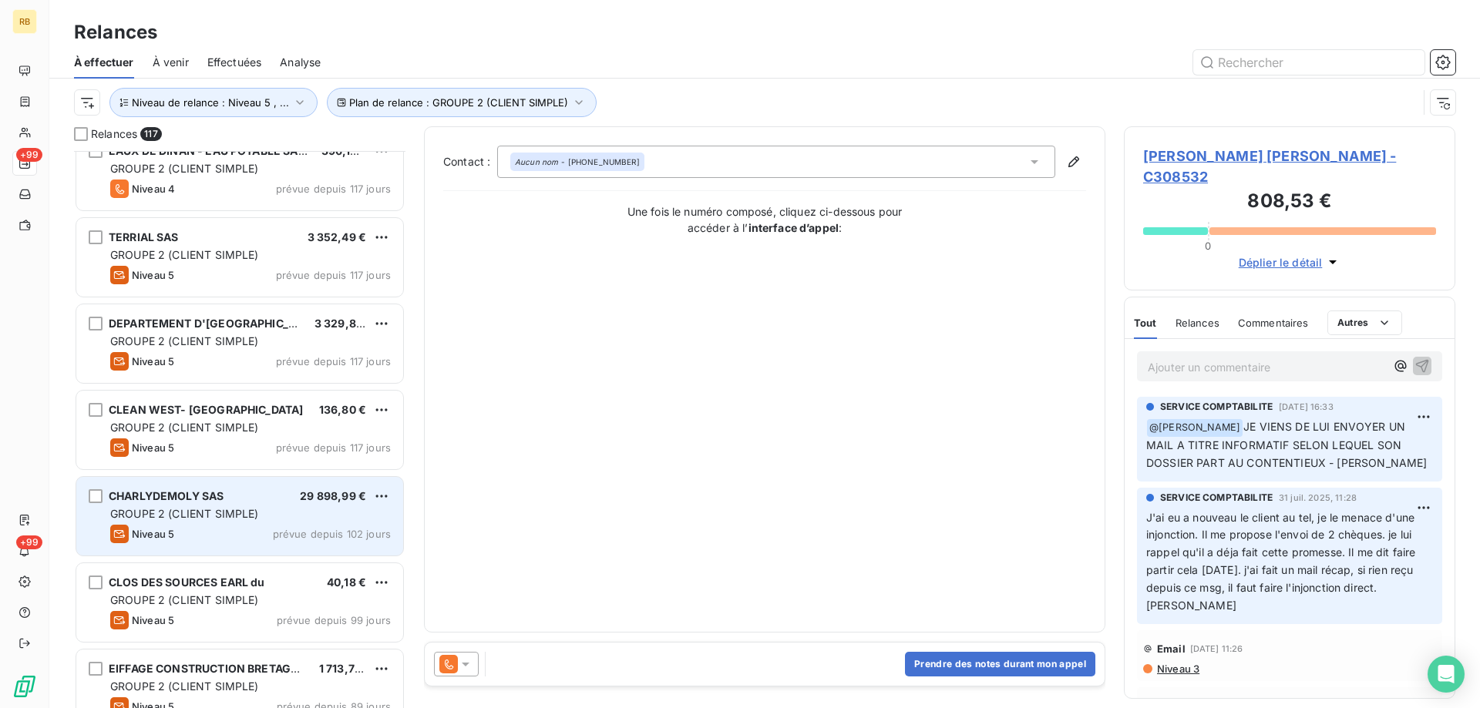
click at [216, 506] on div "GROUPE 2 (CLIENT SIMPLE)" at bounding box center [250, 513] width 281 height 15
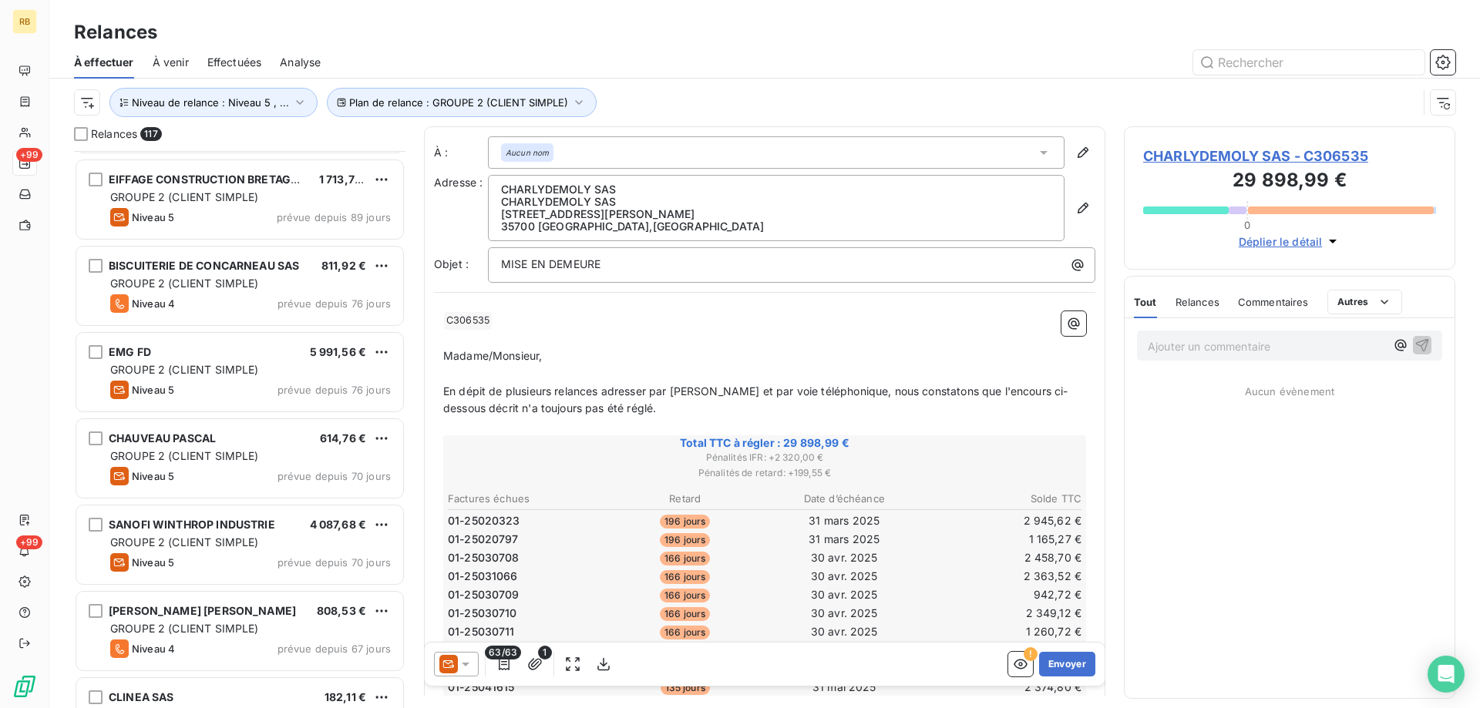
scroll to position [1080, 0]
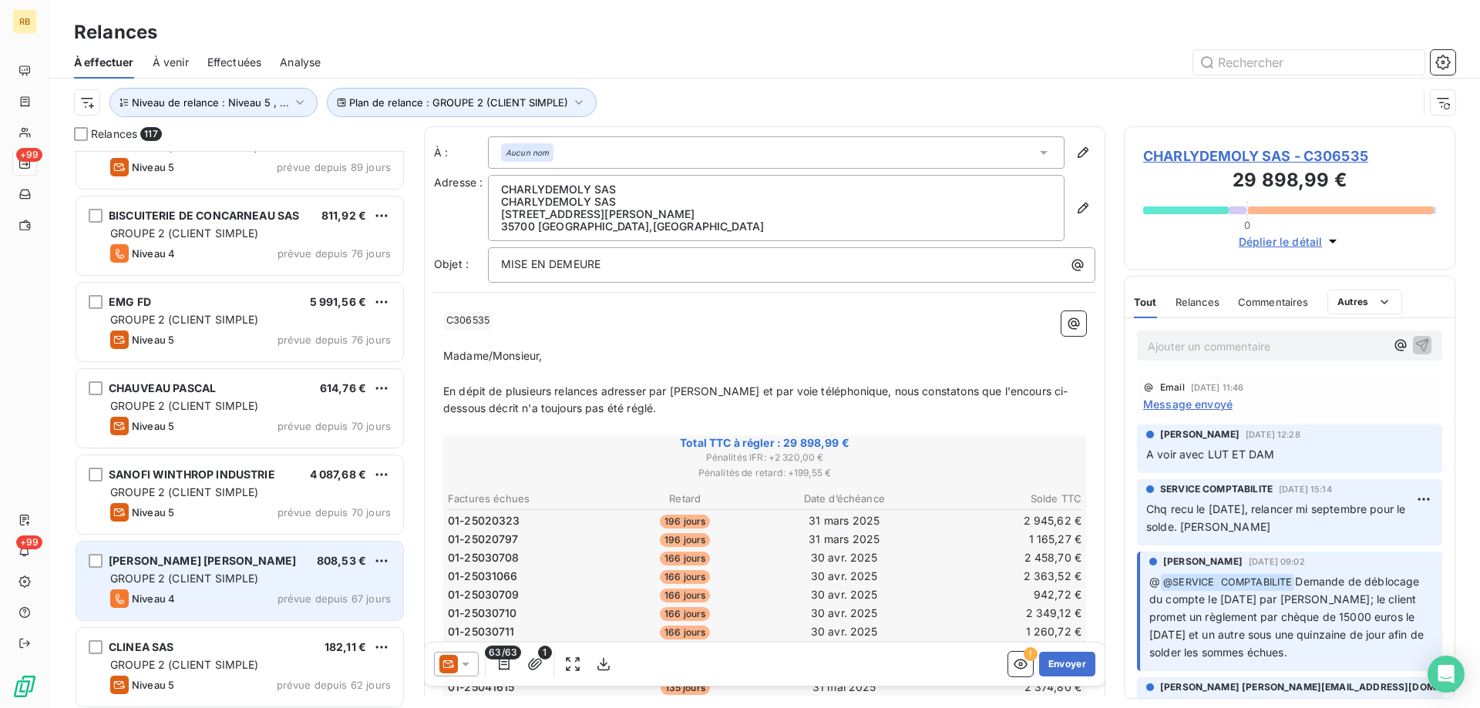
click at [200, 570] on div "[PERSON_NAME] [PERSON_NAME] 808,53 € GROUPE 2 (CLIENT SIMPLE) Niveau 4 prévue d…" at bounding box center [239, 581] width 327 height 79
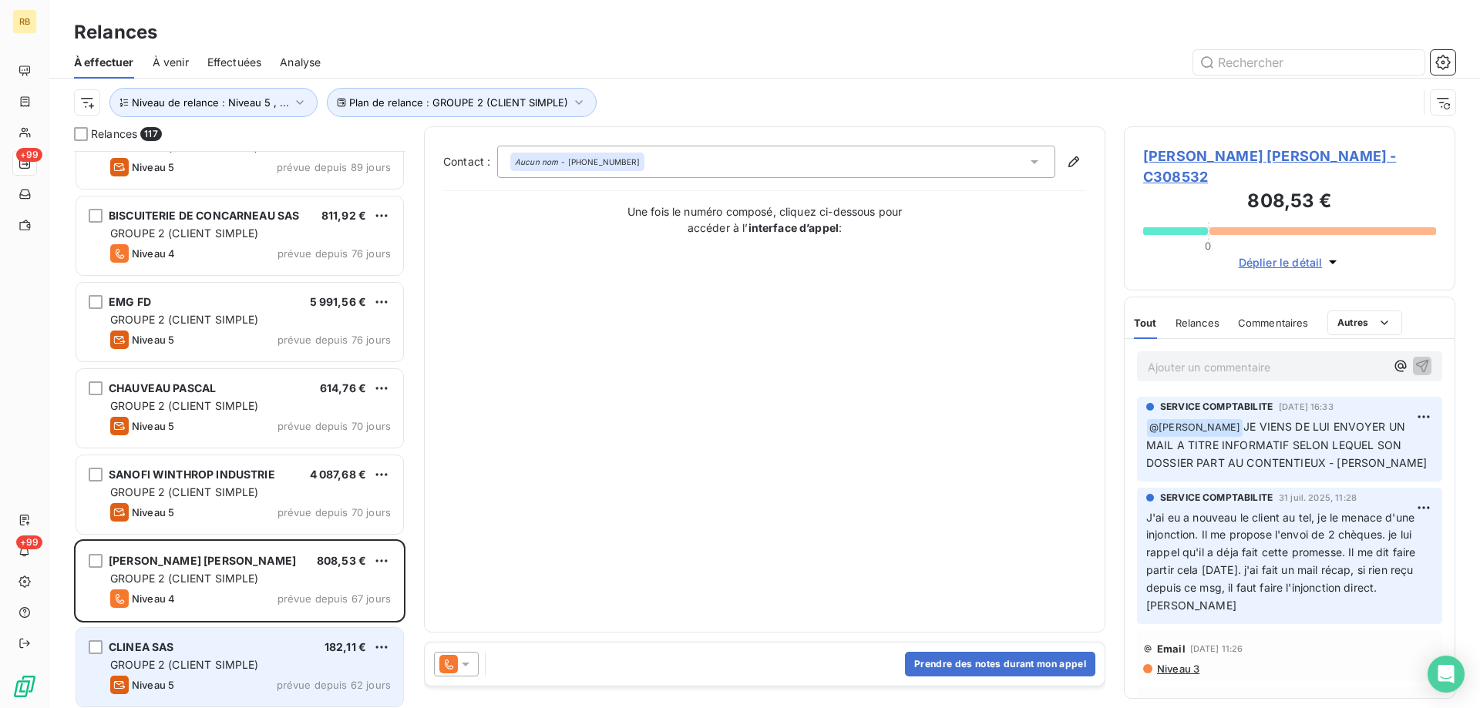
click at [227, 647] on div "CLINEA SAS 182,11 €" at bounding box center [250, 647] width 281 height 14
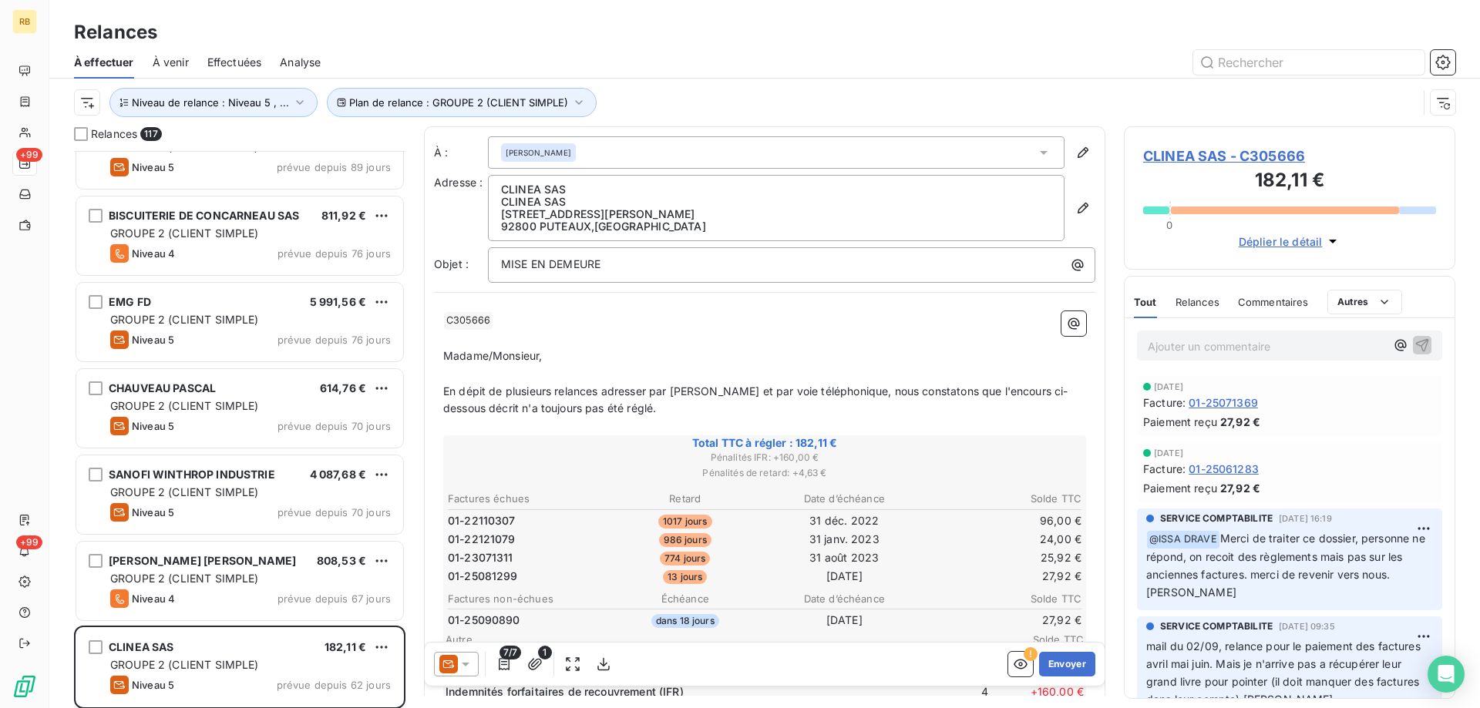
scroll to position [1234, 0]
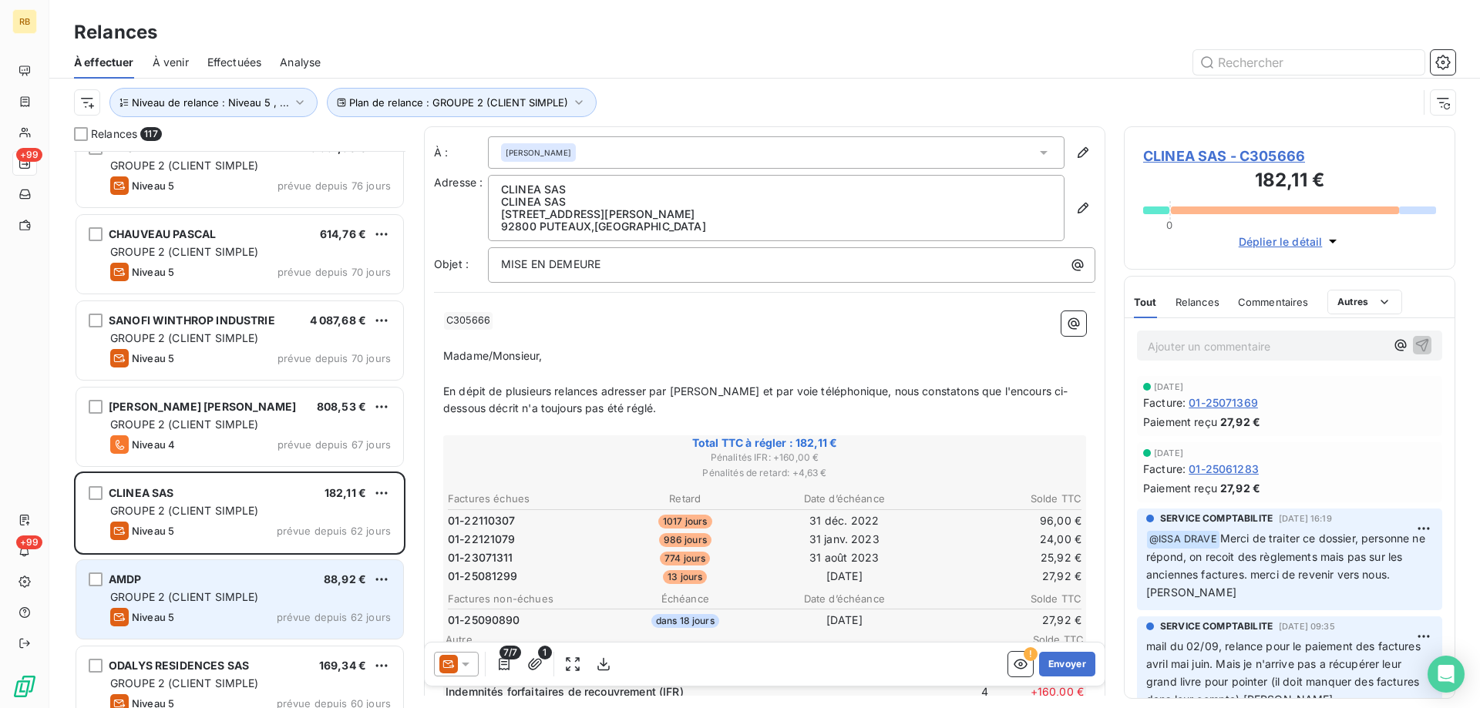
click at [250, 587] on div "AMDP 88,92 € GROUPE 2 (CLIENT SIMPLE) Niveau 5 prévue depuis 62 jours" at bounding box center [239, 599] width 327 height 79
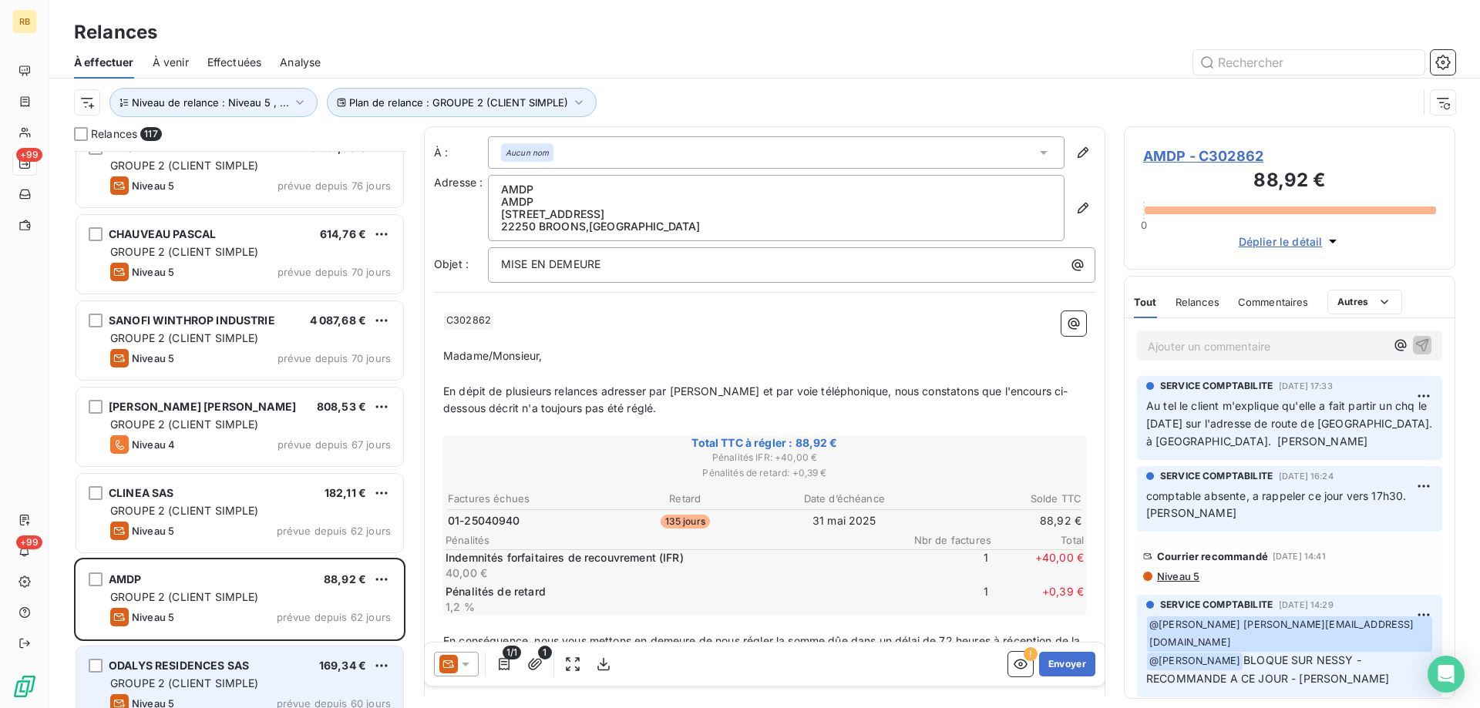
click at [235, 674] on div "ODALYS RESIDENCES SAS" at bounding box center [179, 665] width 140 height 15
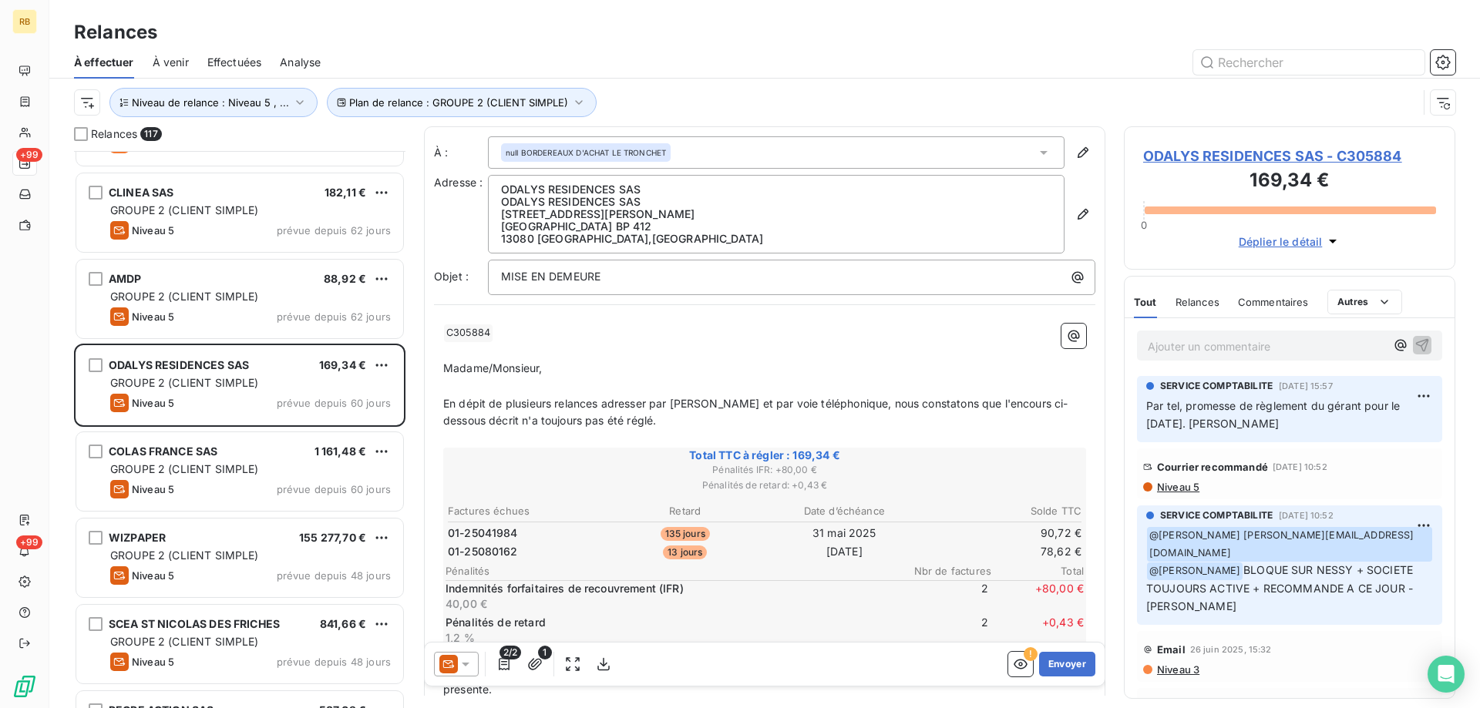
scroll to position [1542, 0]
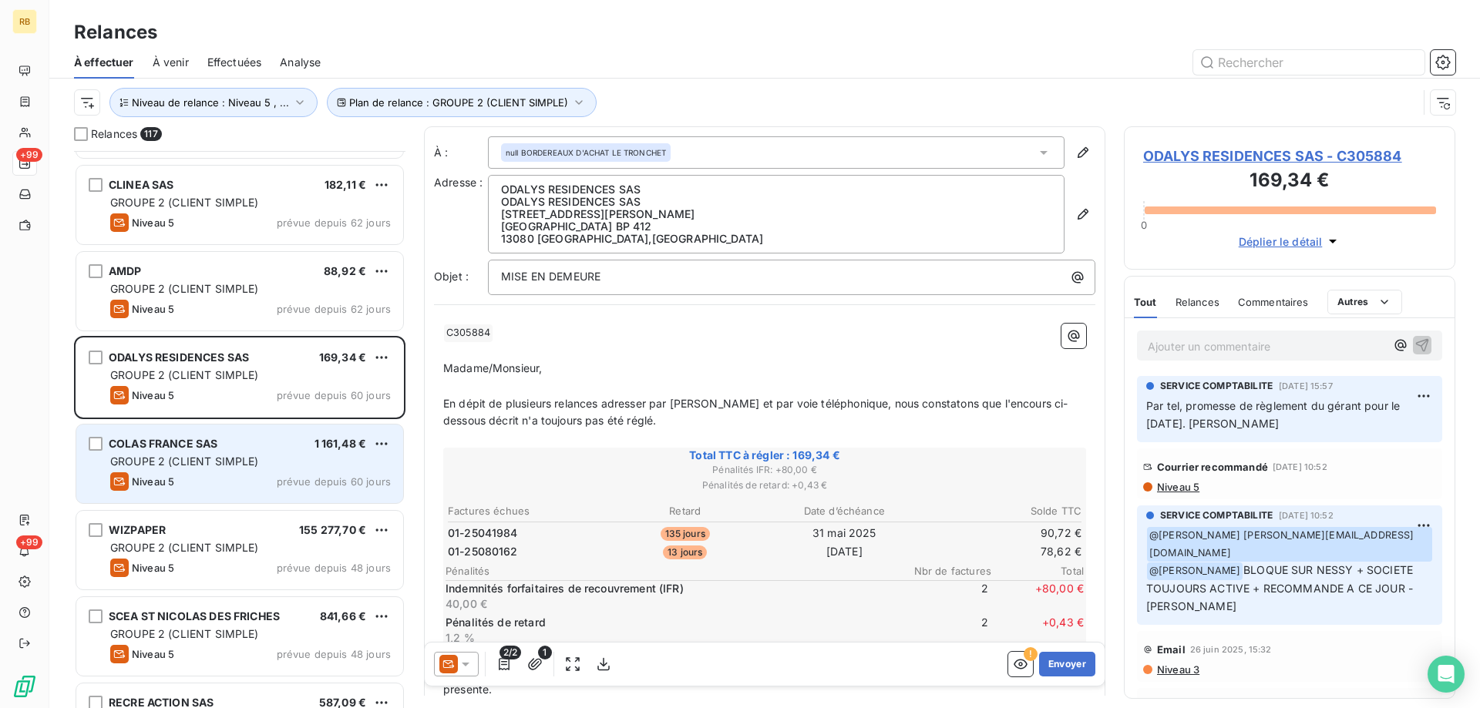
click at [242, 460] on span "GROUPE 2 (CLIENT SIMPLE)" at bounding box center [184, 461] width 149 height 13
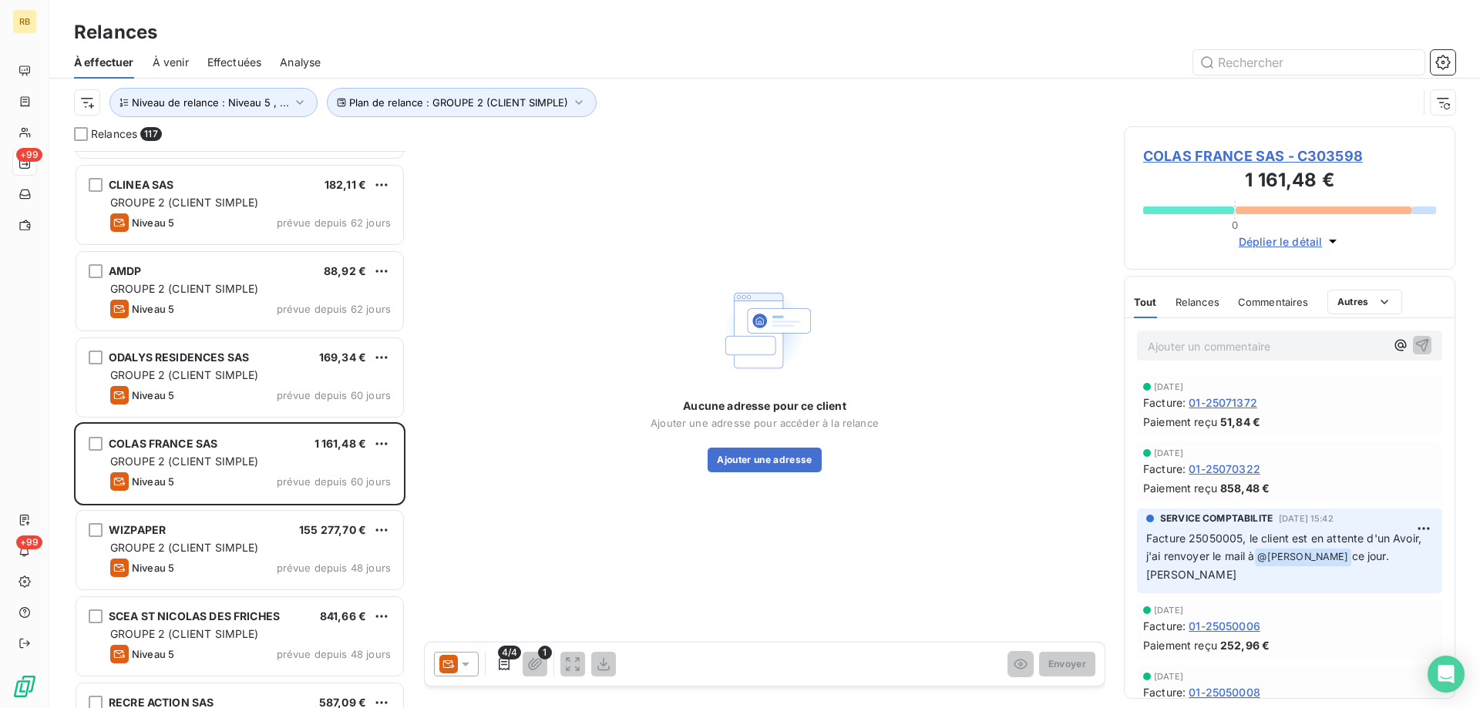
click at [1212, 153] on span "COLAS FRANCE SAS - C303598" at bounding box center [1289, 156] width 293 height 21
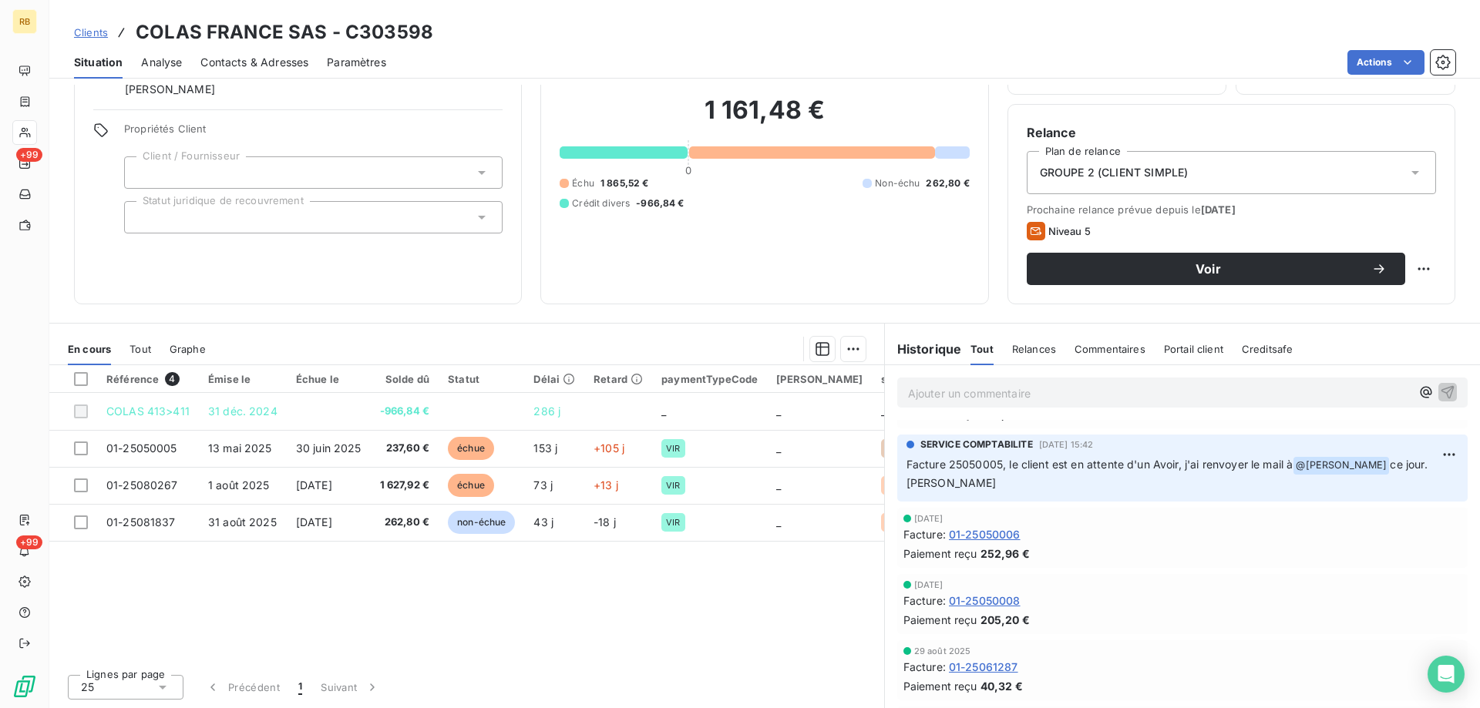
scroll to position [77, 0]
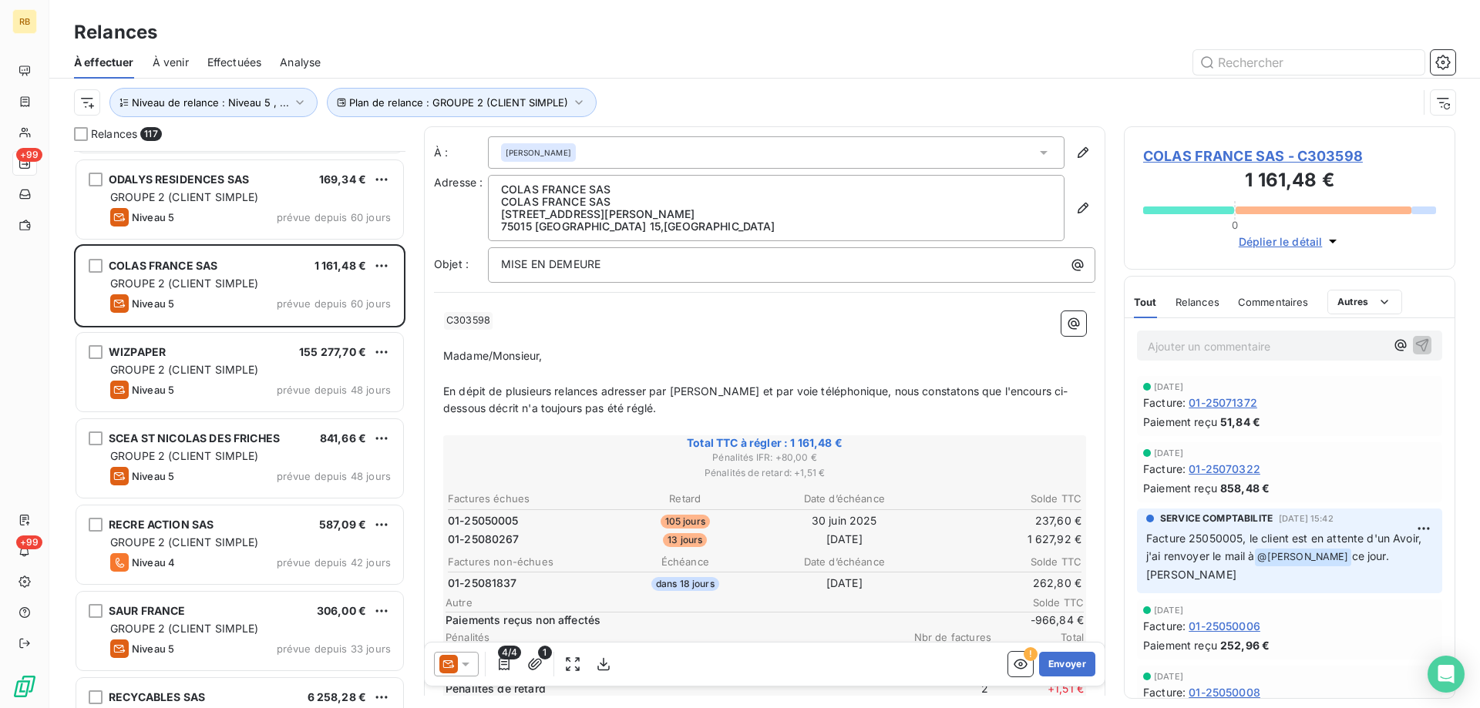
scroll to position [1696, 0]
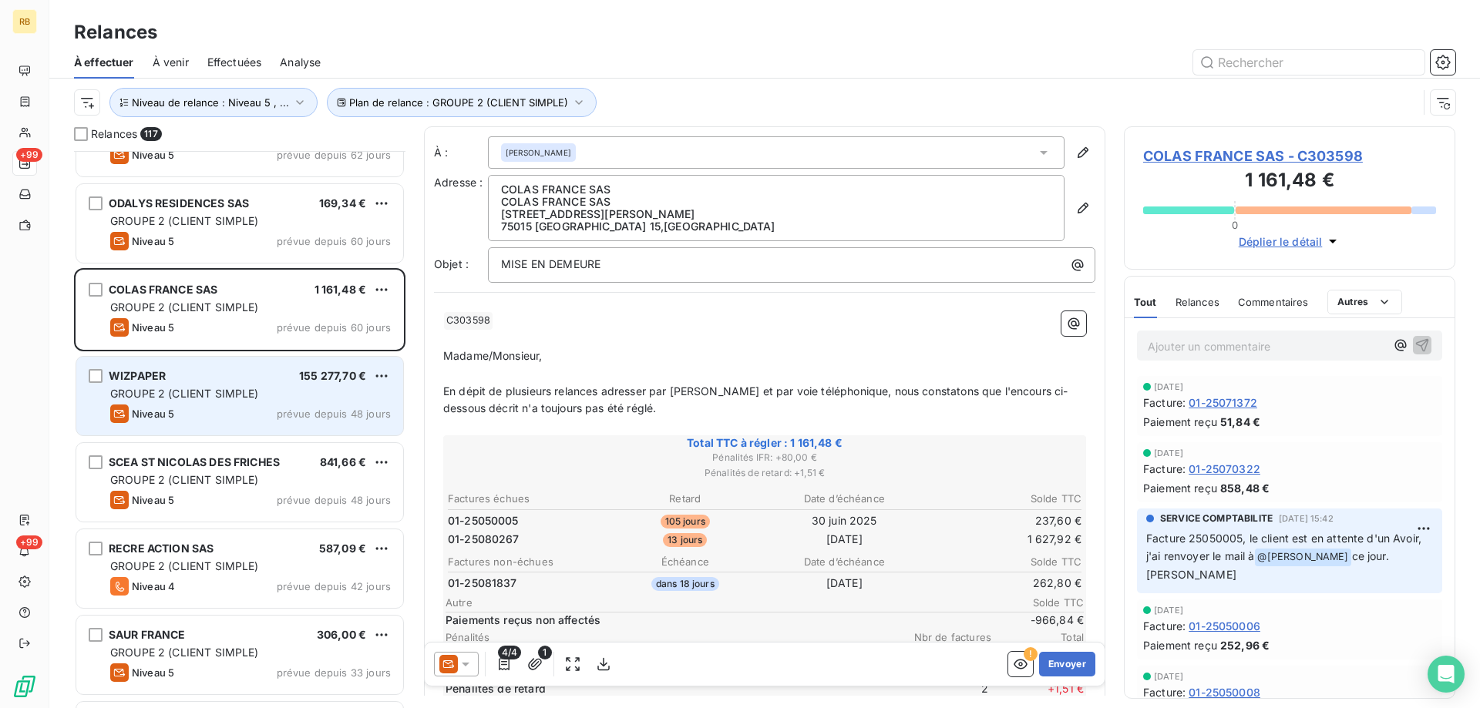
click at [227, 375] on div "WIZPAPER 155 277,70 €" at bounding box center [250, 376] width 281 height 14
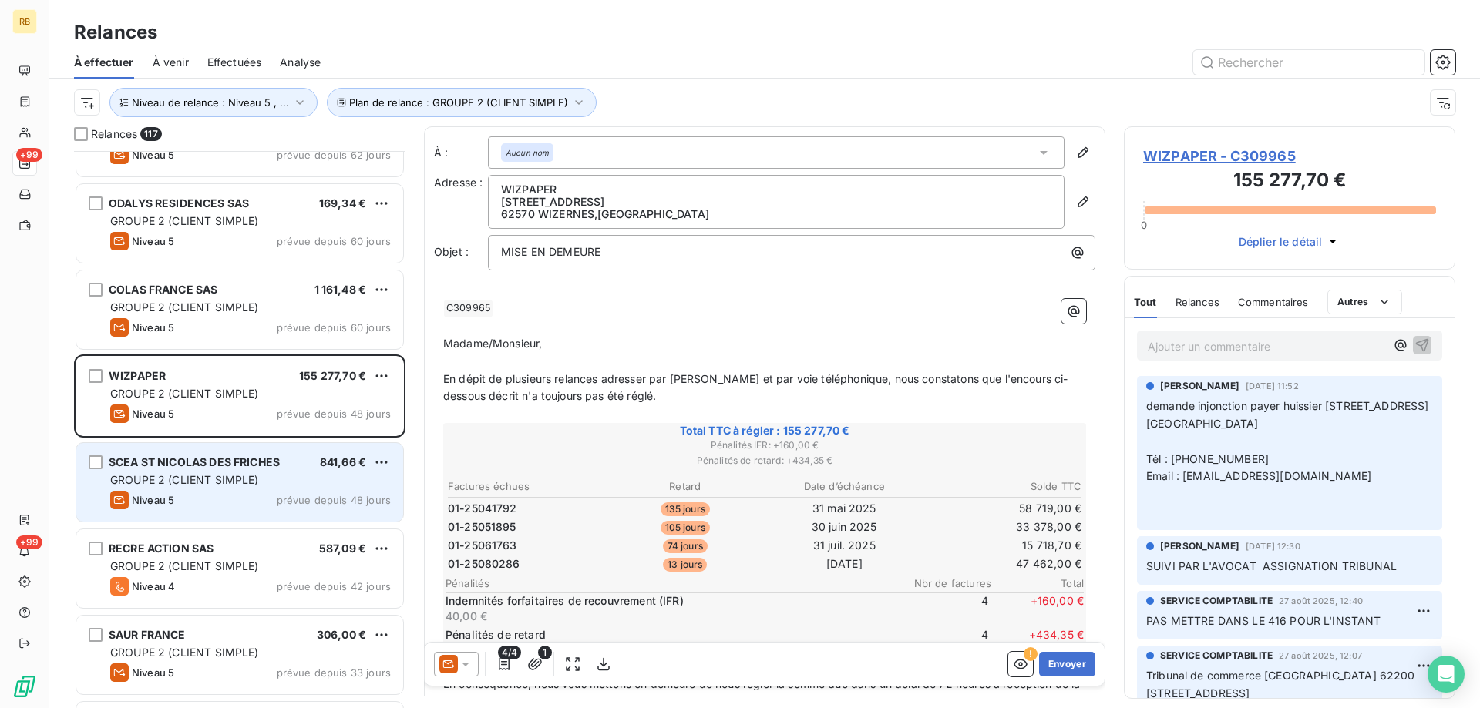
click at [245, 466] on span "SCEA ST NICOLAS DES FRICHES" at bounding box center [194, 462] width 171 height 13
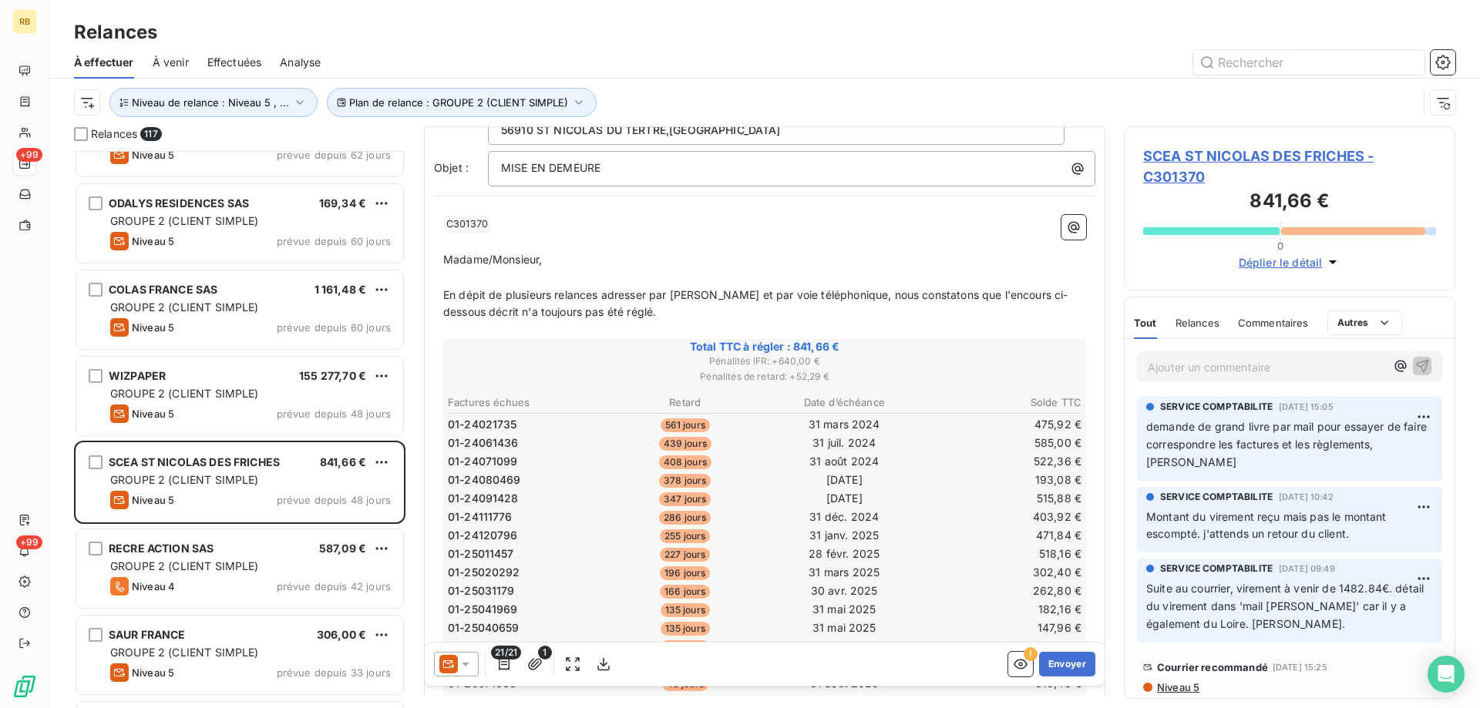
scroll to position [1, 0]
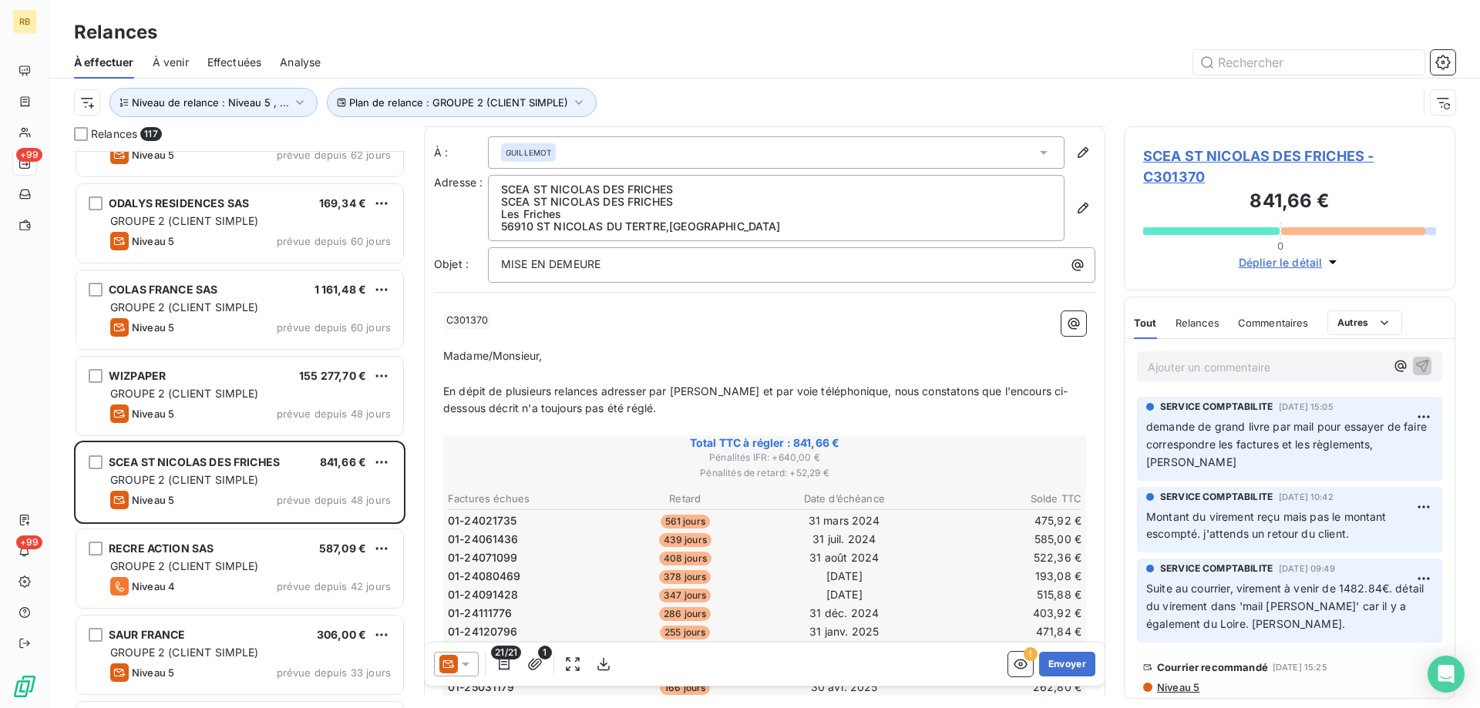
click at [1165, 140] on div "SCEA ST NICOLAS DES FRICHES - C301370 841,66 € 0 Déplier le détail" at bounding box center [1289, 208] width 331 height 164
click at [1183, 169] on span "SCEA ST NICOLAS DES FRICHES - C301370" at bounding box center [1289, 167] width 293 height 42
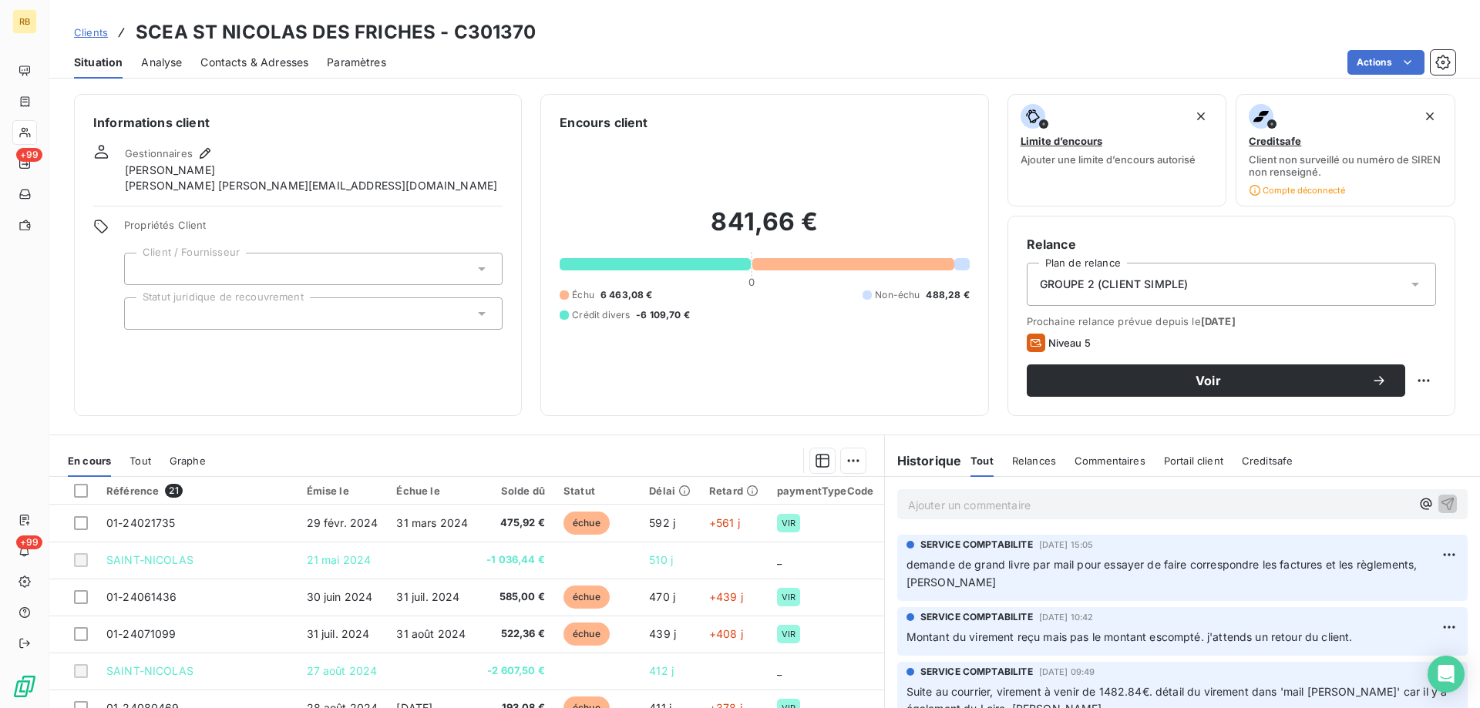
click at [261, 71] on div "Contacts & Adresses" at bounding box center [254, 62] width 108 height 32
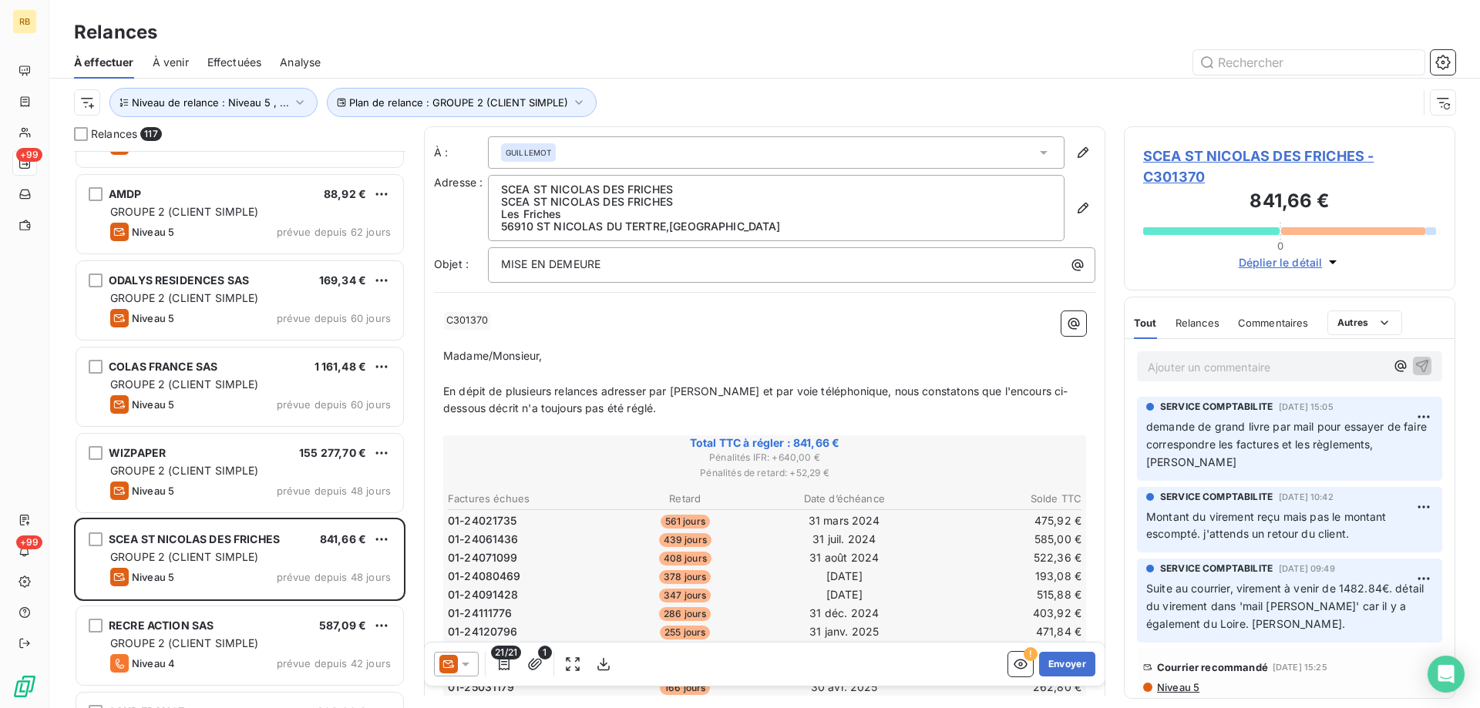
scroll to position [2005, 0]
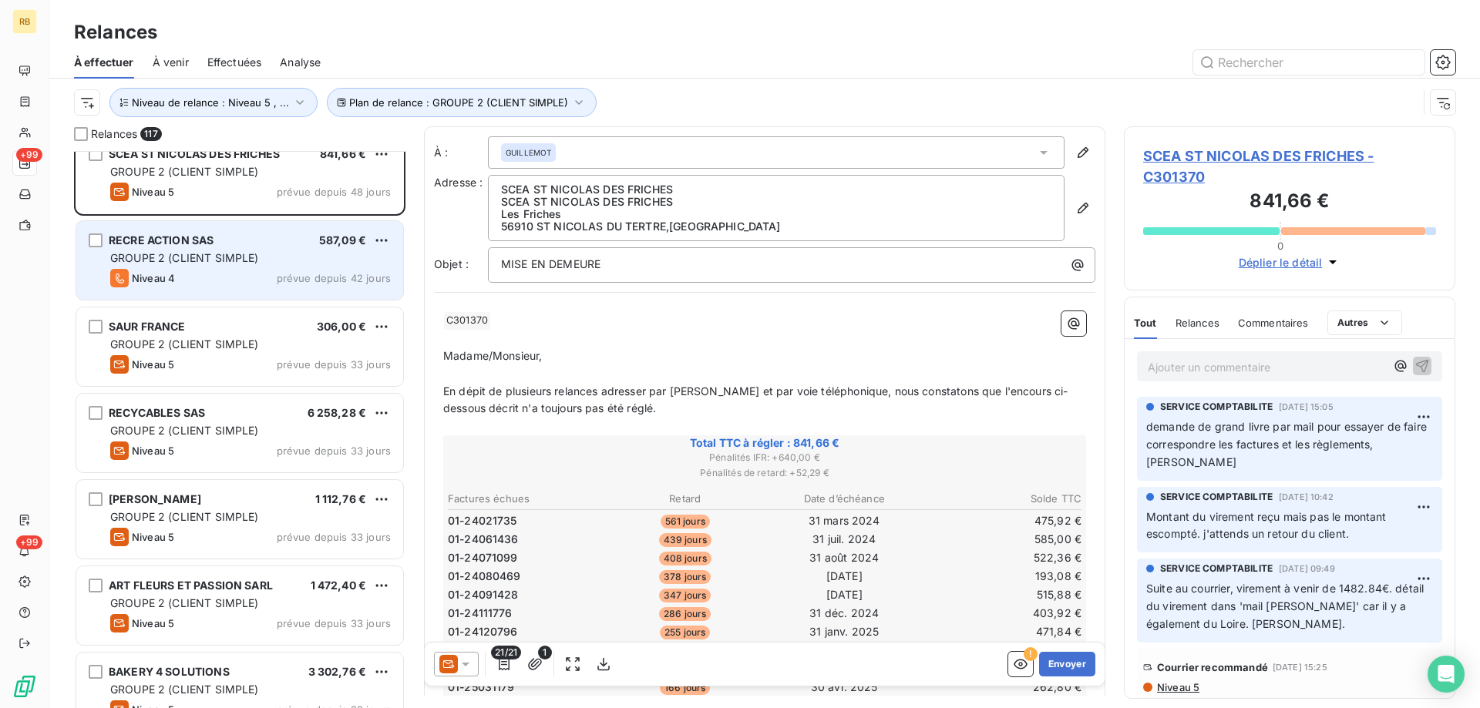
click at [294, 274] on span "prévue depuis 42 jours" at bounding box center [334, 278] width 114 height 12
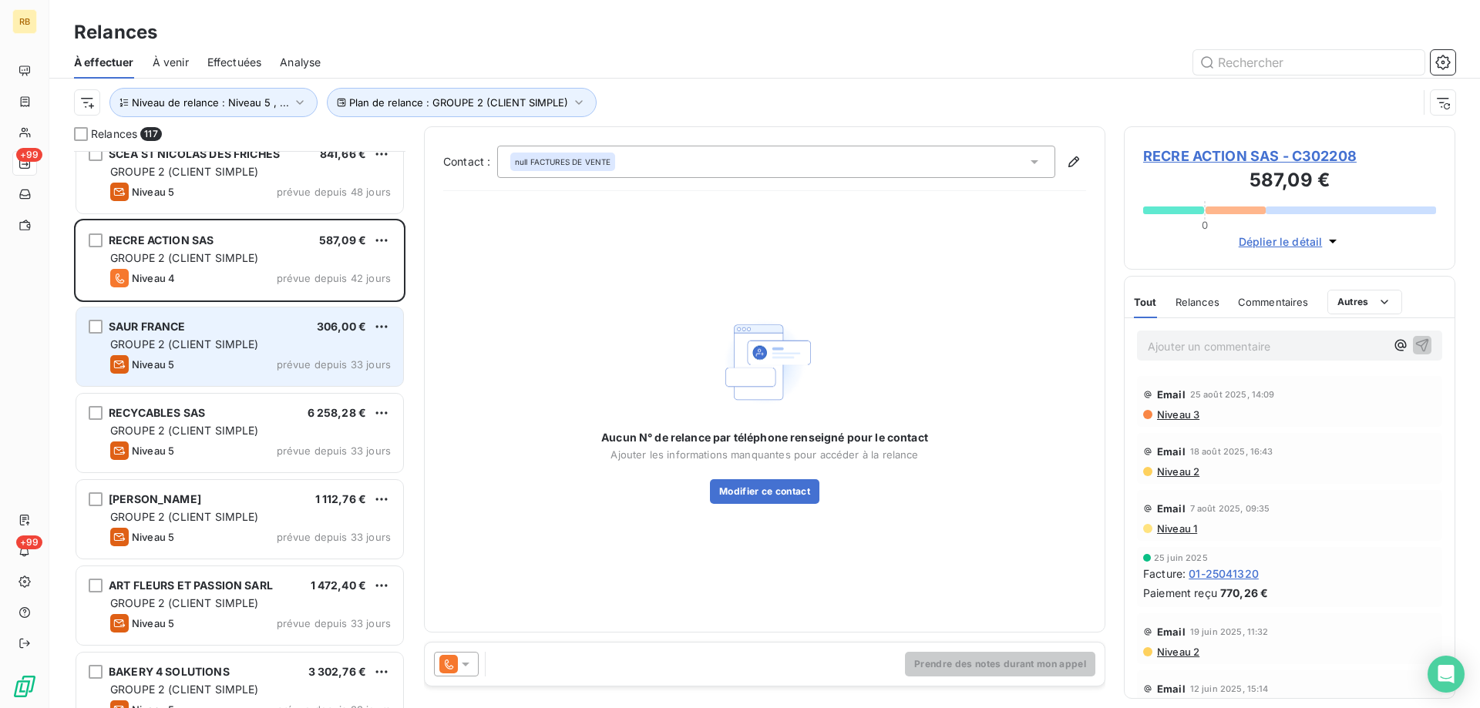
click at [295, 343] on div "GROUPE 2 (CLIENT SIMPLE)" at bounding box center [250, 344] width 281 height 15
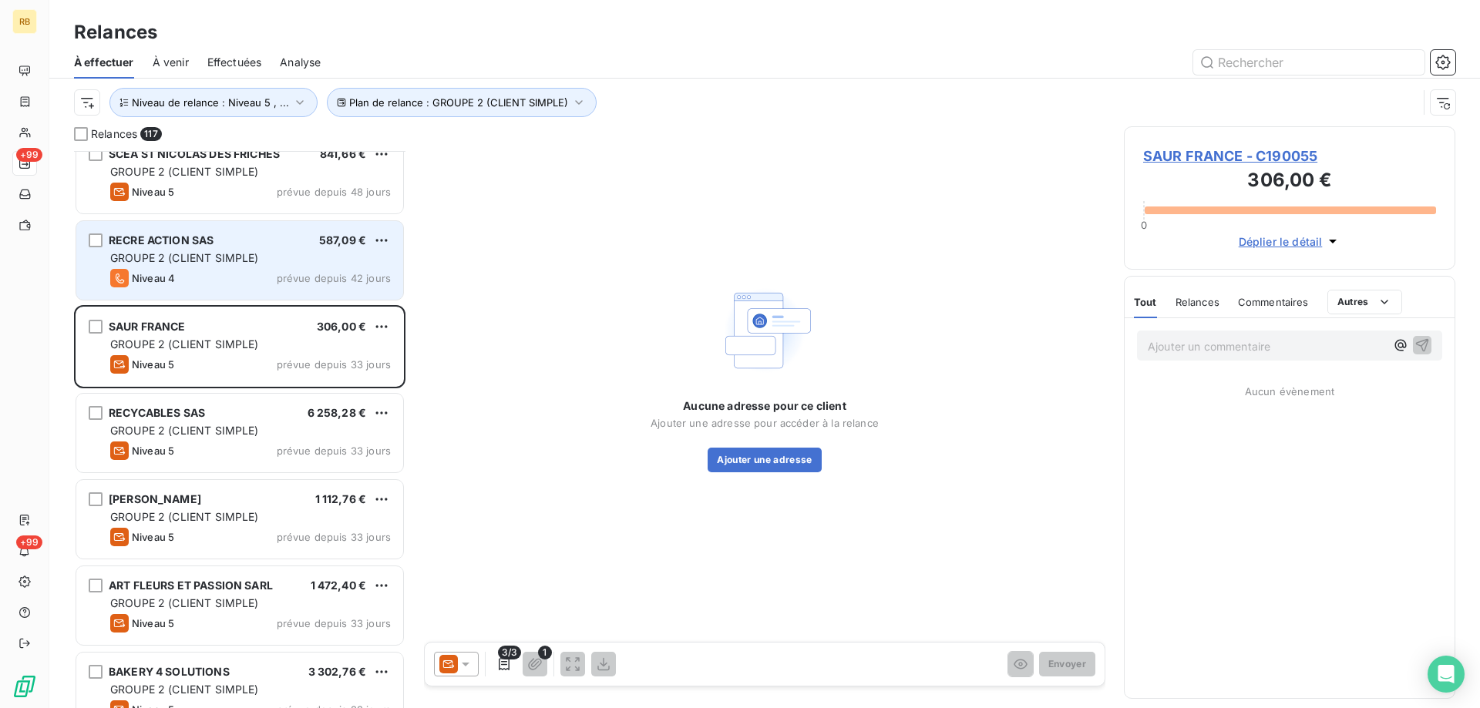
click at [239, 262] on span "GROUPE 2 (CLIENT SIMPLE)" at bounding box center [184, 257] width 149 height 13
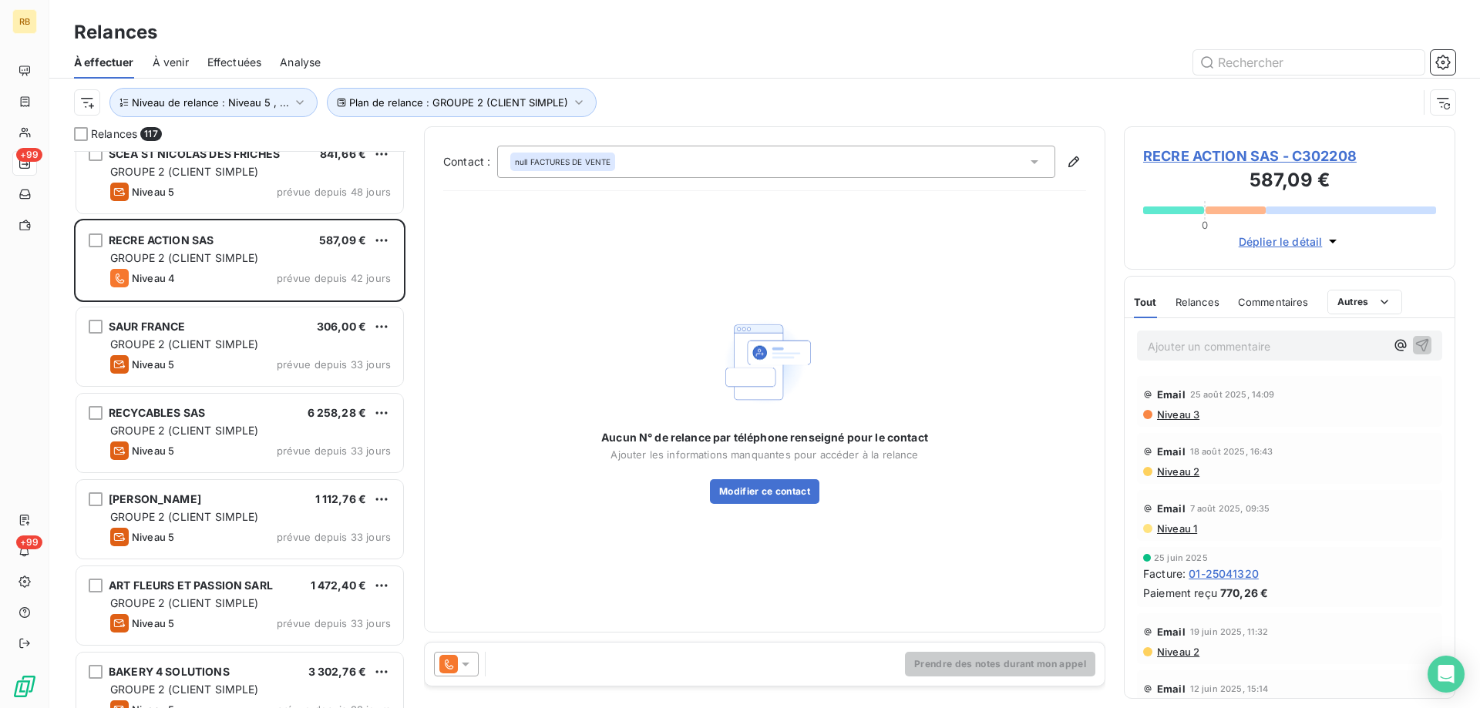
click at [1232, 154] on span "RECRE ACTION SAS - C302208" at bounding box center [1289, 156] width 293 height 21
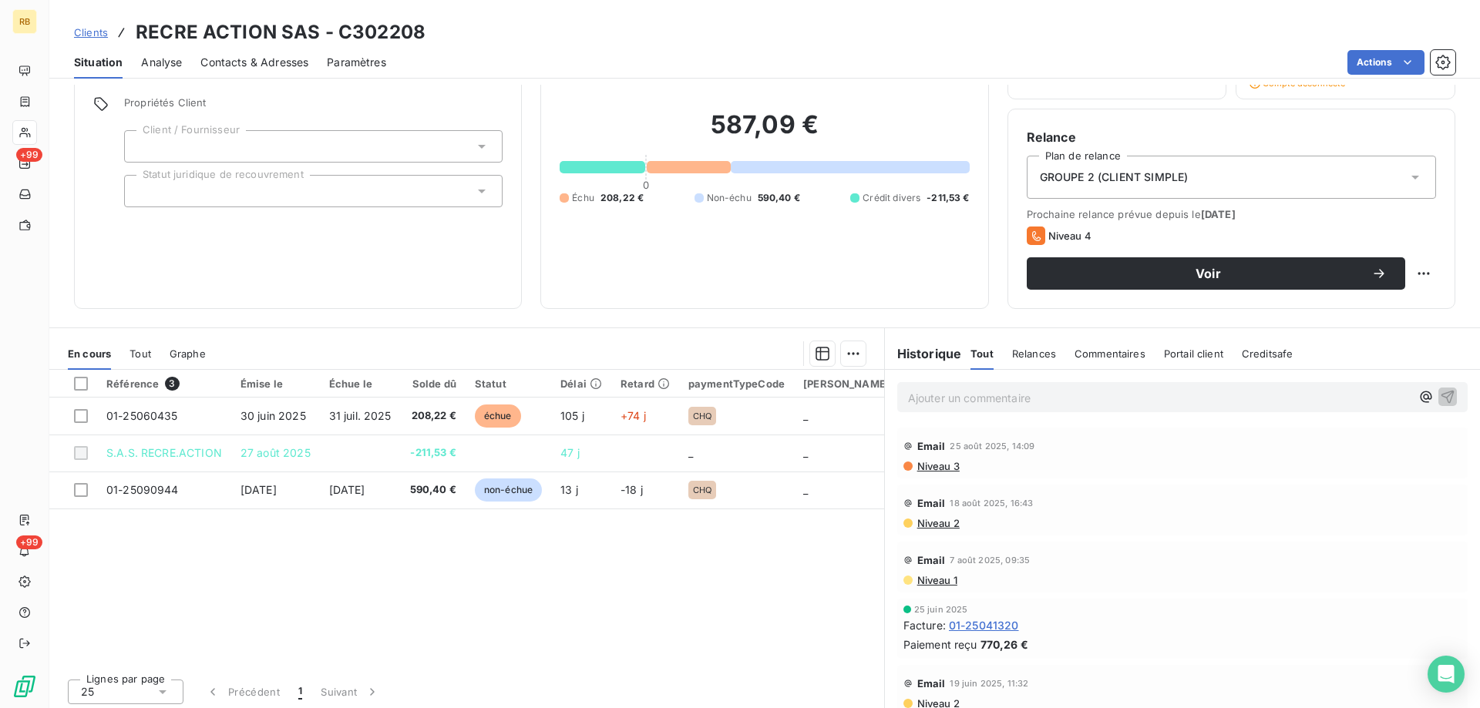
scroll to position [112, 0]
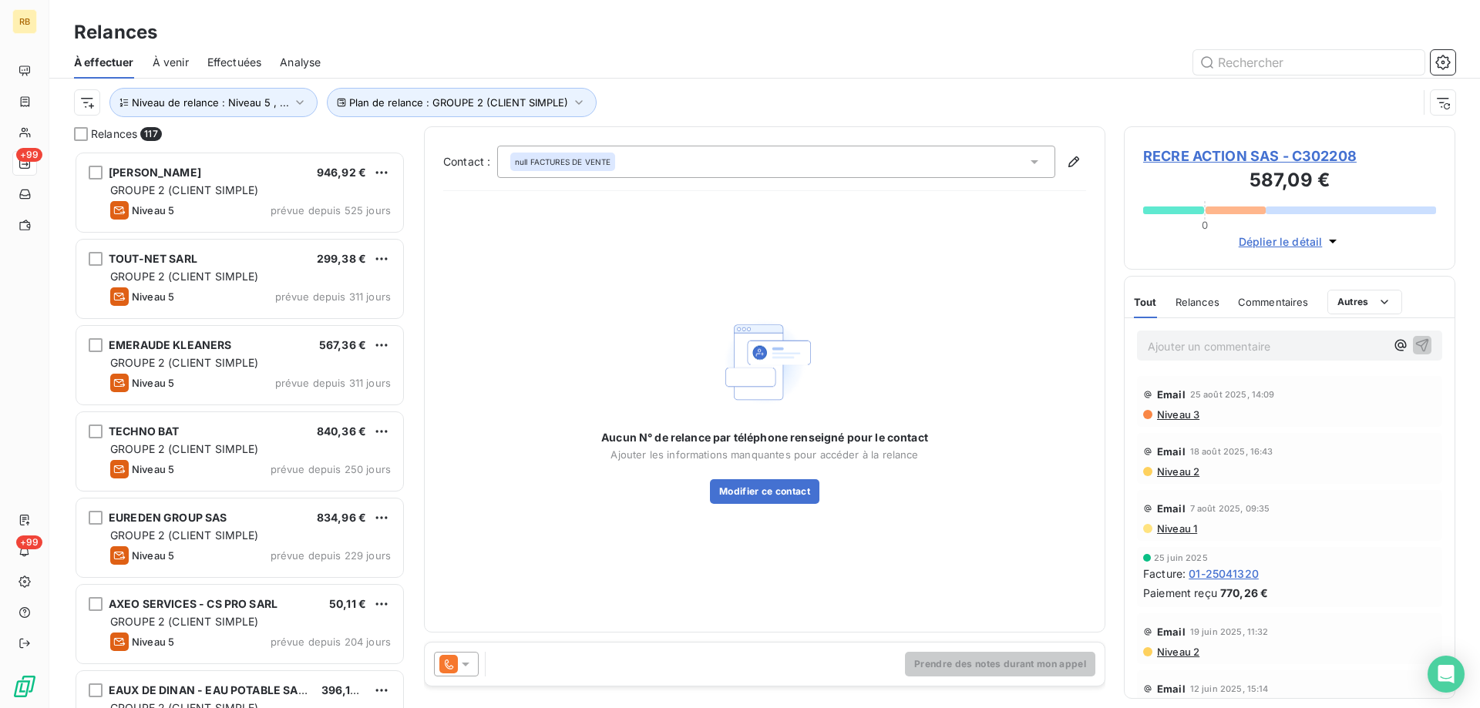
scroll to position [546, 320]
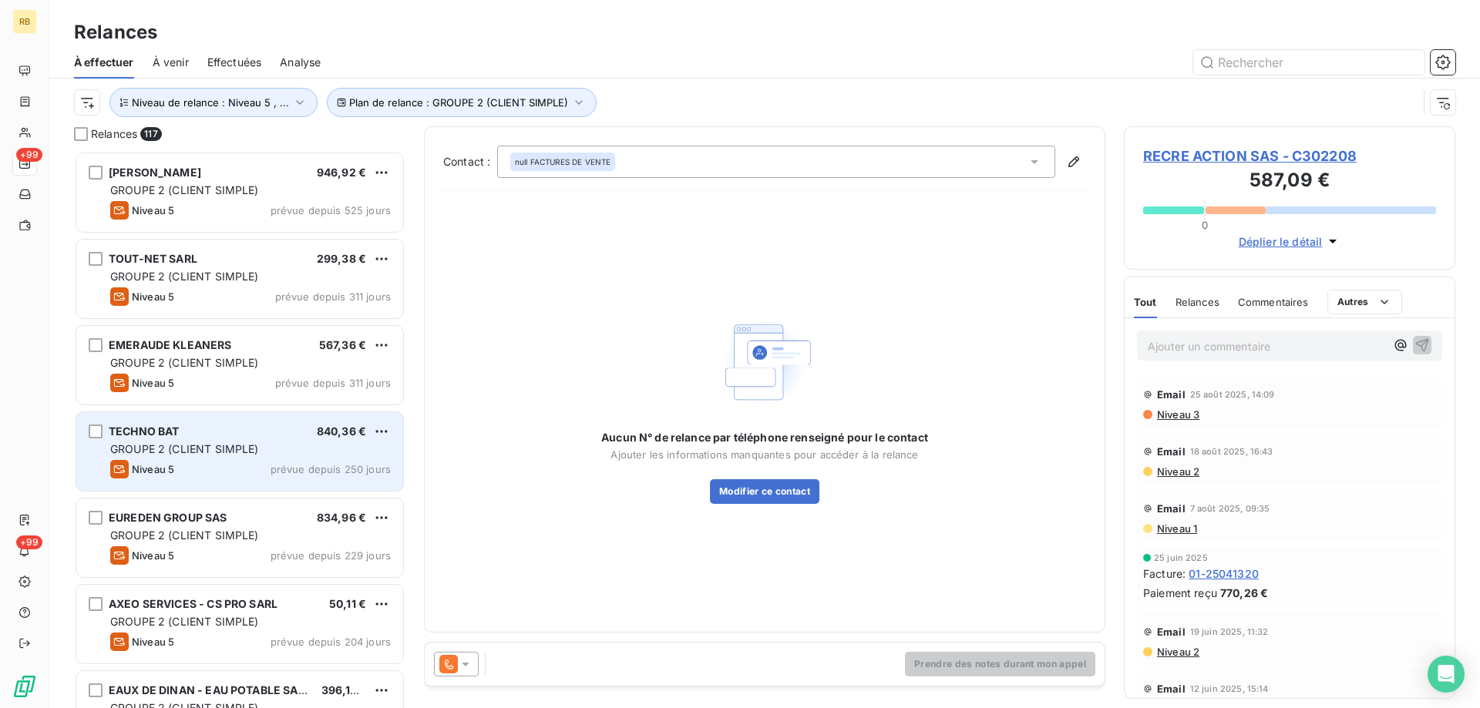
click at [269, 444] on div "GROUPE 2 (CLIENT SIMPLE)" at bounding box center [250, 449] width 281 height 15
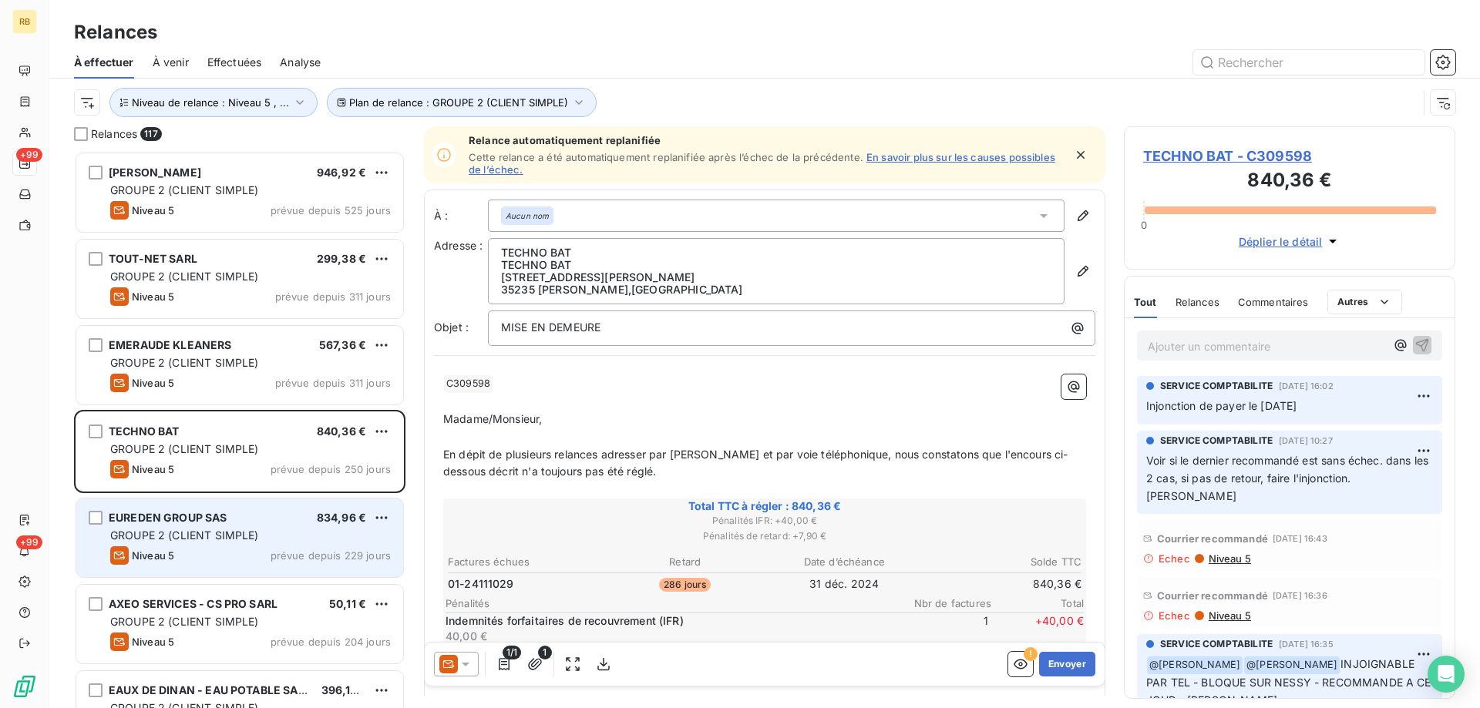
click at [277, 542] on div "GROUPE 2 (CLIENT SIMPLE)" at bounding box center [250, 535] width 281 height 15
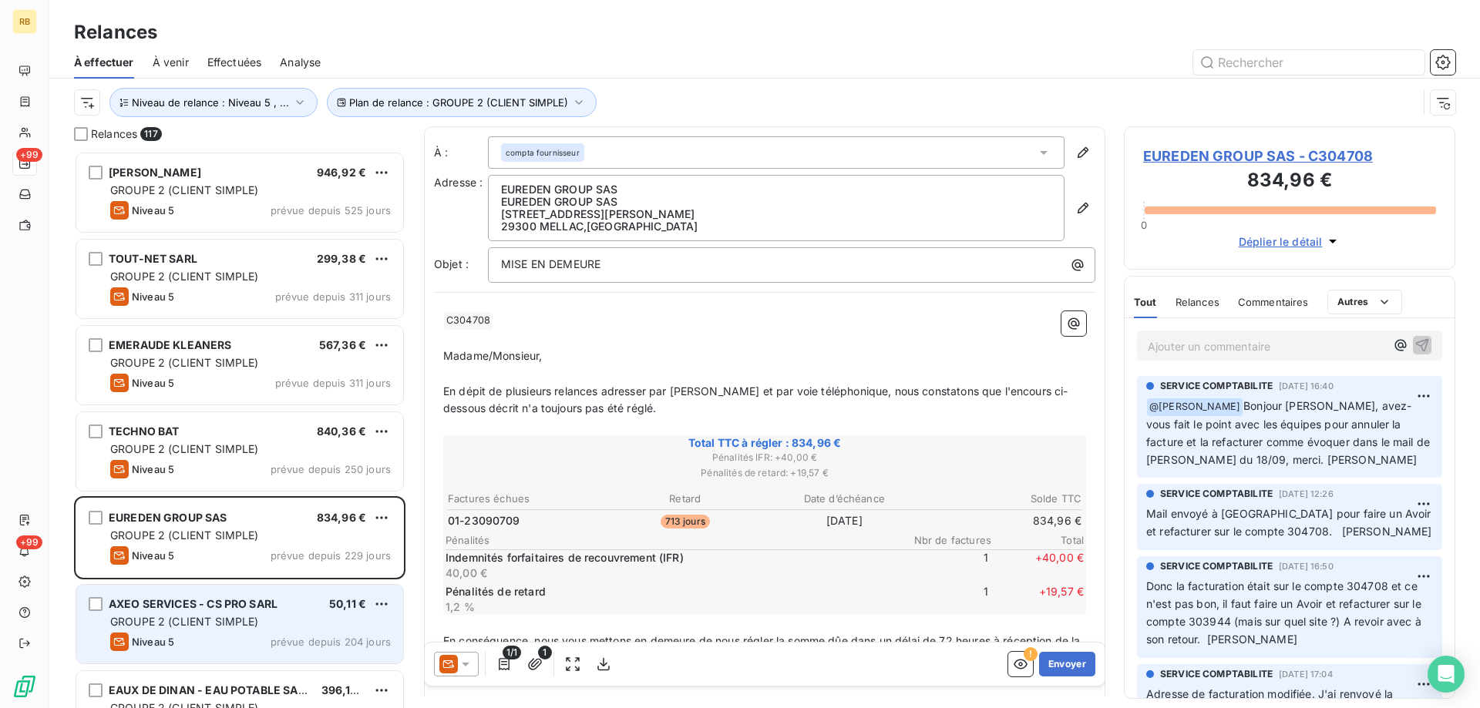
click at [234, 630] on div "AXEO SERVICES - CS PRO SARL 50,11 € GROUPE 2 (CLIENT SIMPLE) Niveau 5 prévue de…" at bounding box center [239, 624] width 327 height 79
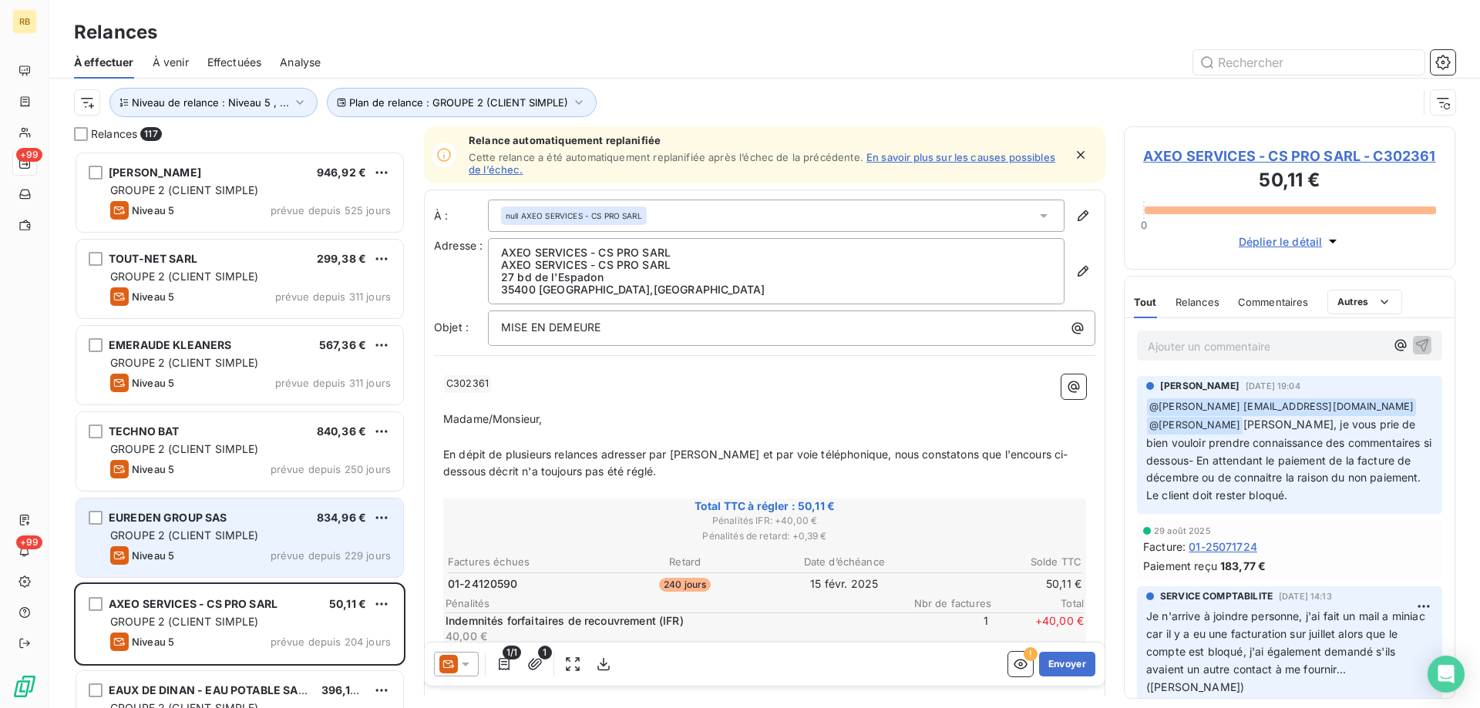
click at [215, 502] on div "EUREDEN GROUP SAS 834,96 € GROUPE 2 (CLIENT SIMPLE) Niveau 5 prévue depuis 229 …" at bounding box center [239, 538] width 327 height 79
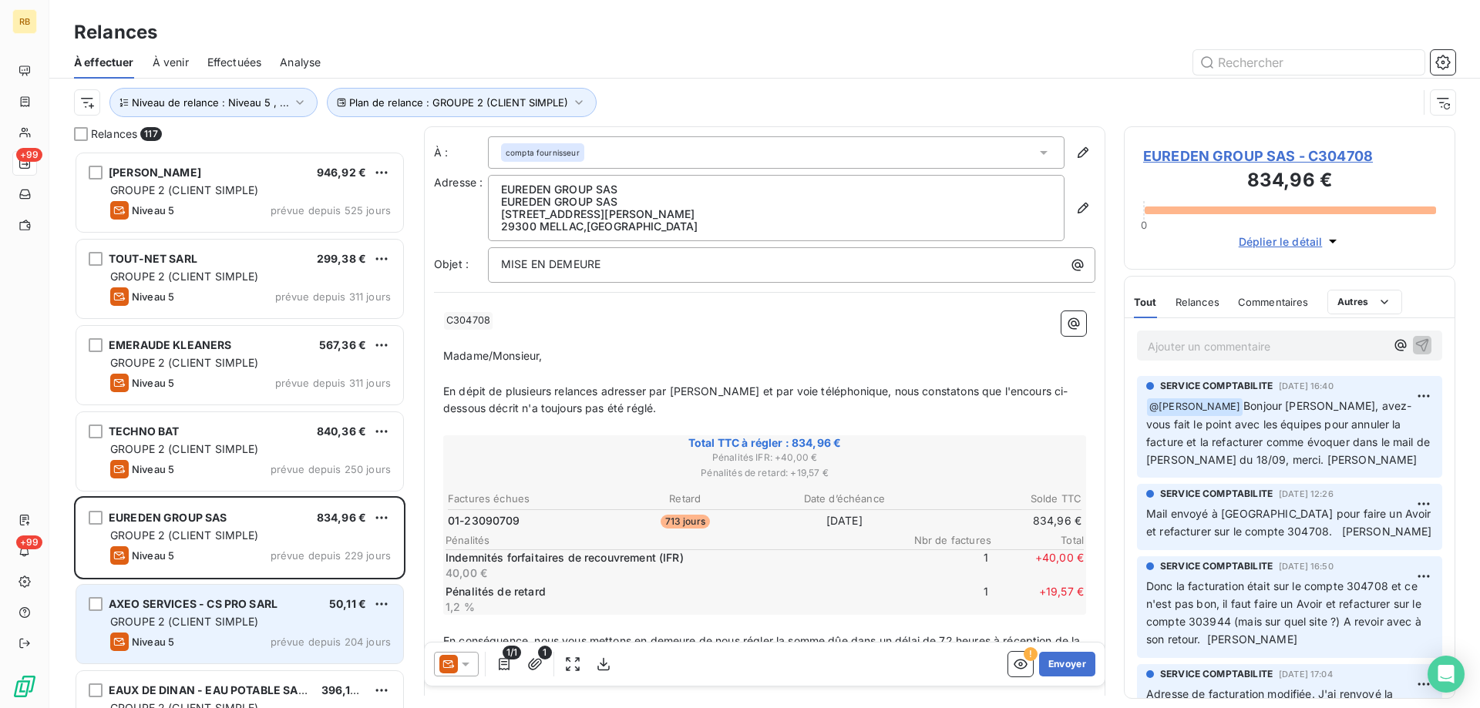
drag, startPoint x: 214, startPoint y: 607, endPoint x: 213, endPoint y: 647, distance: 40.1
click at [214, 607] on span "AXEO SERVICES - CS PRO SARL" at bounding box center [193, 603] width 169 height 13
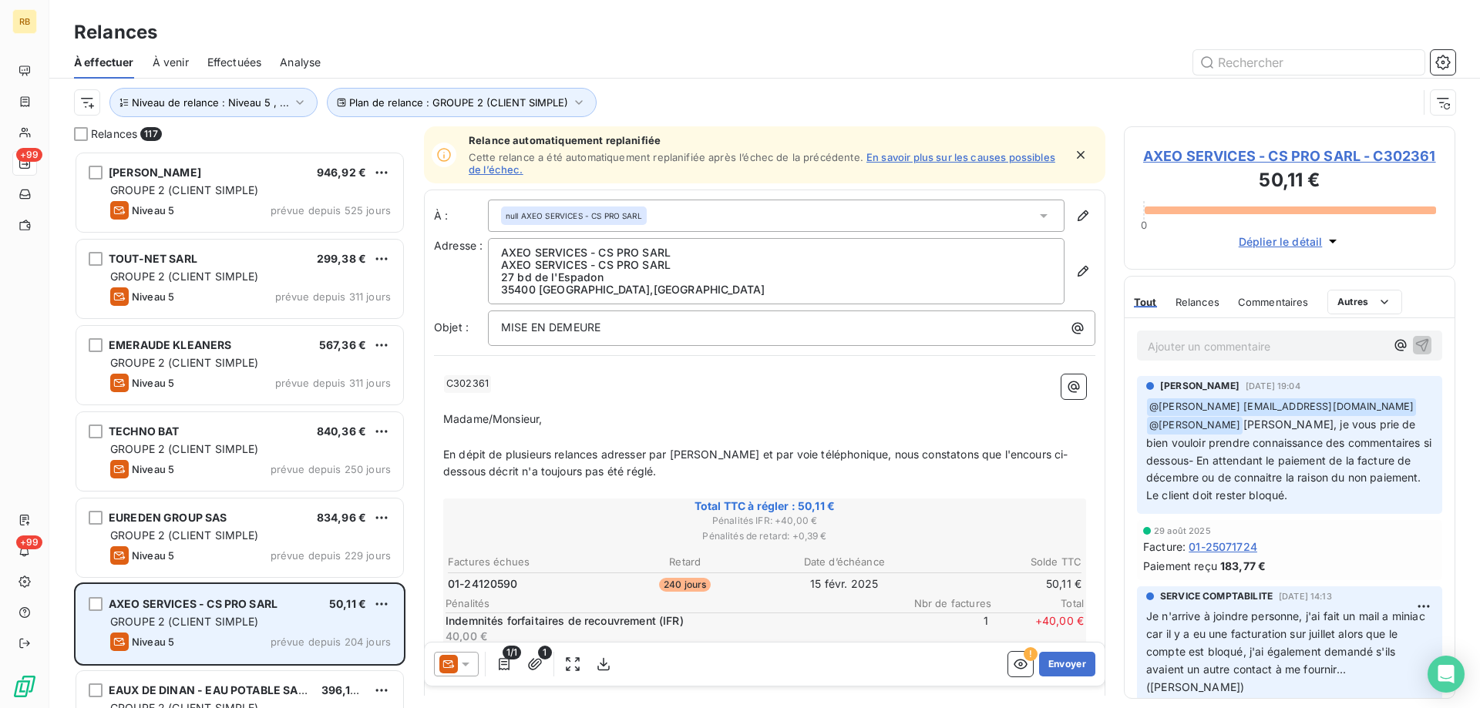
click at [211, 657] on div "AXEO SERVICES - CS PRO SARL 50,11 € GROUPE 2 (CLIENT SIMPLE) Niveau 5 prévue de…" at bounding box center [239, 624] width 327 height 79
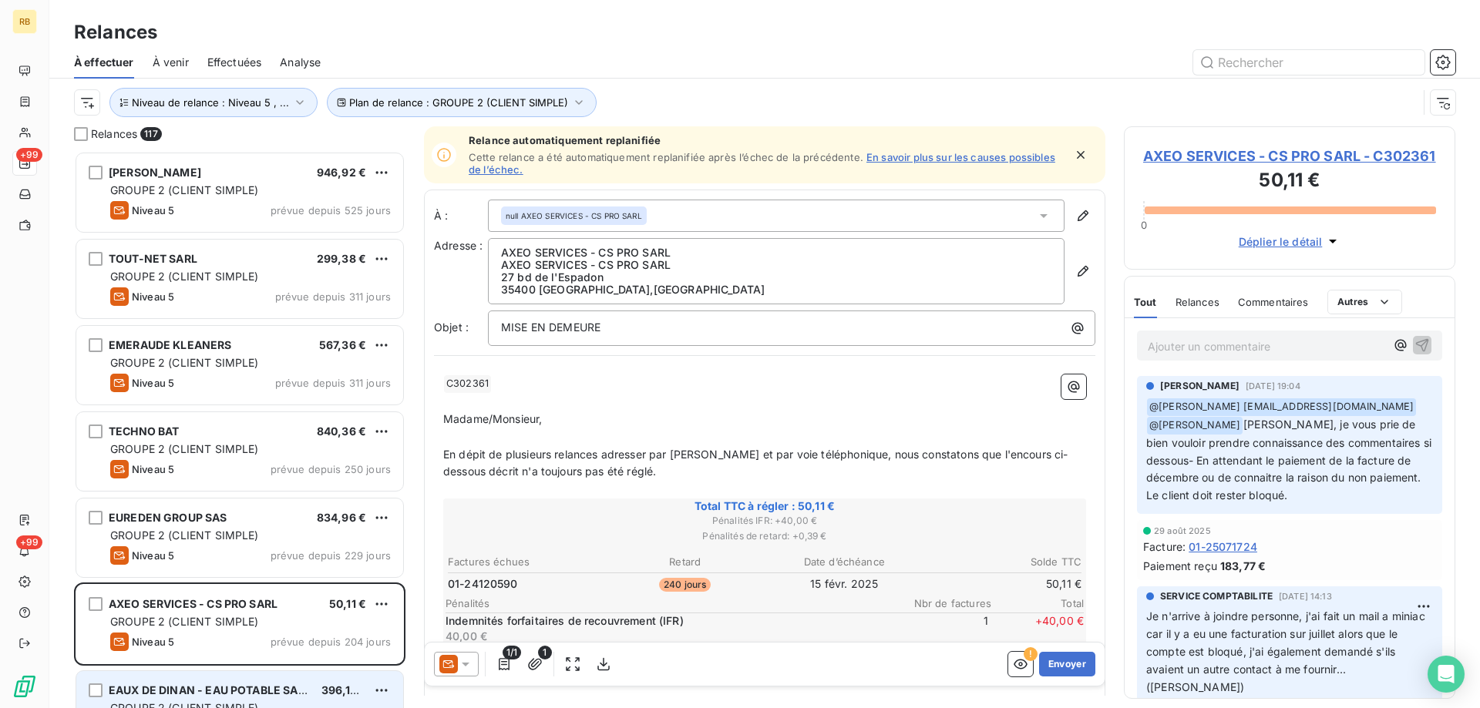
click at [219, 699] on div "EAUX DE DINAN - EAU POTABLE SAEM 396,12 € GROUPE 2 (CLIENT SIMPLE) Niveau 4 pré…" at bounding box center [239, 710] width 327 height 79
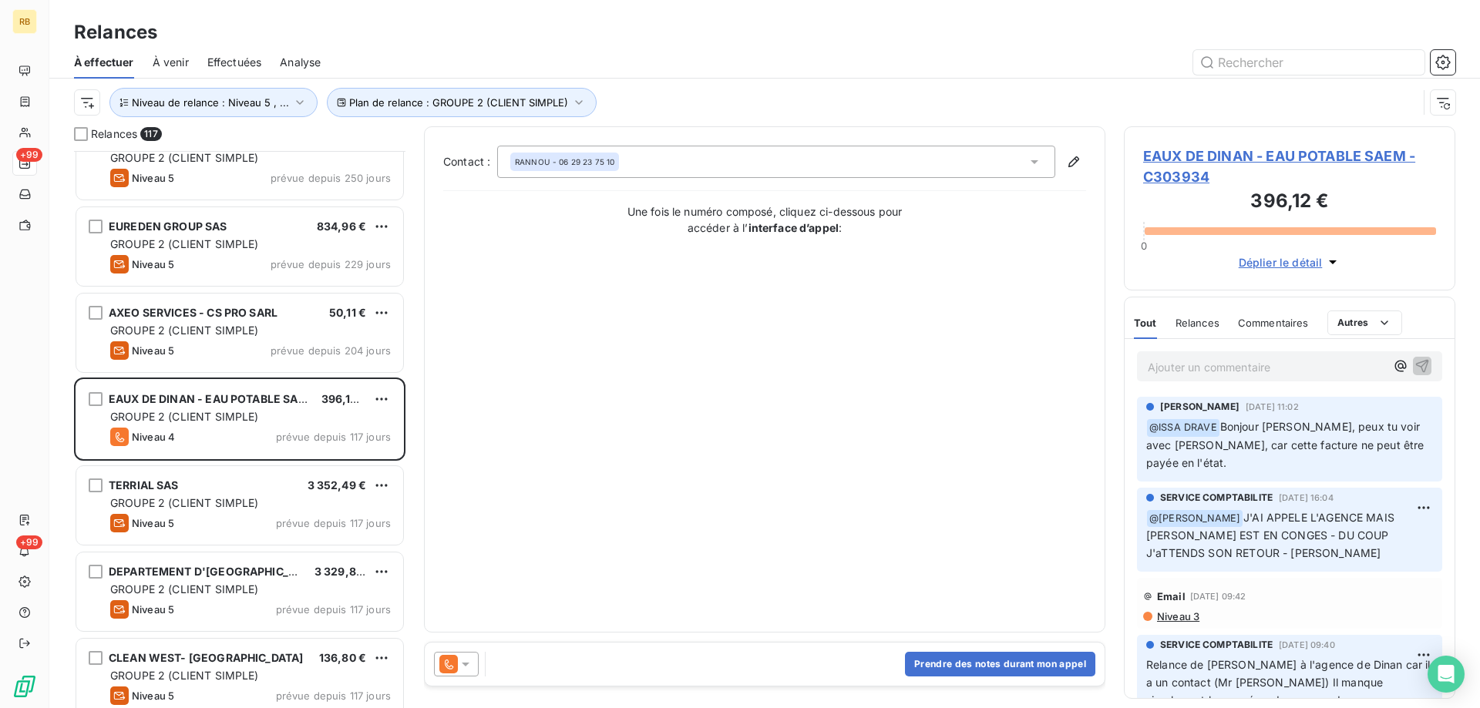
scroll to position [309, 0]
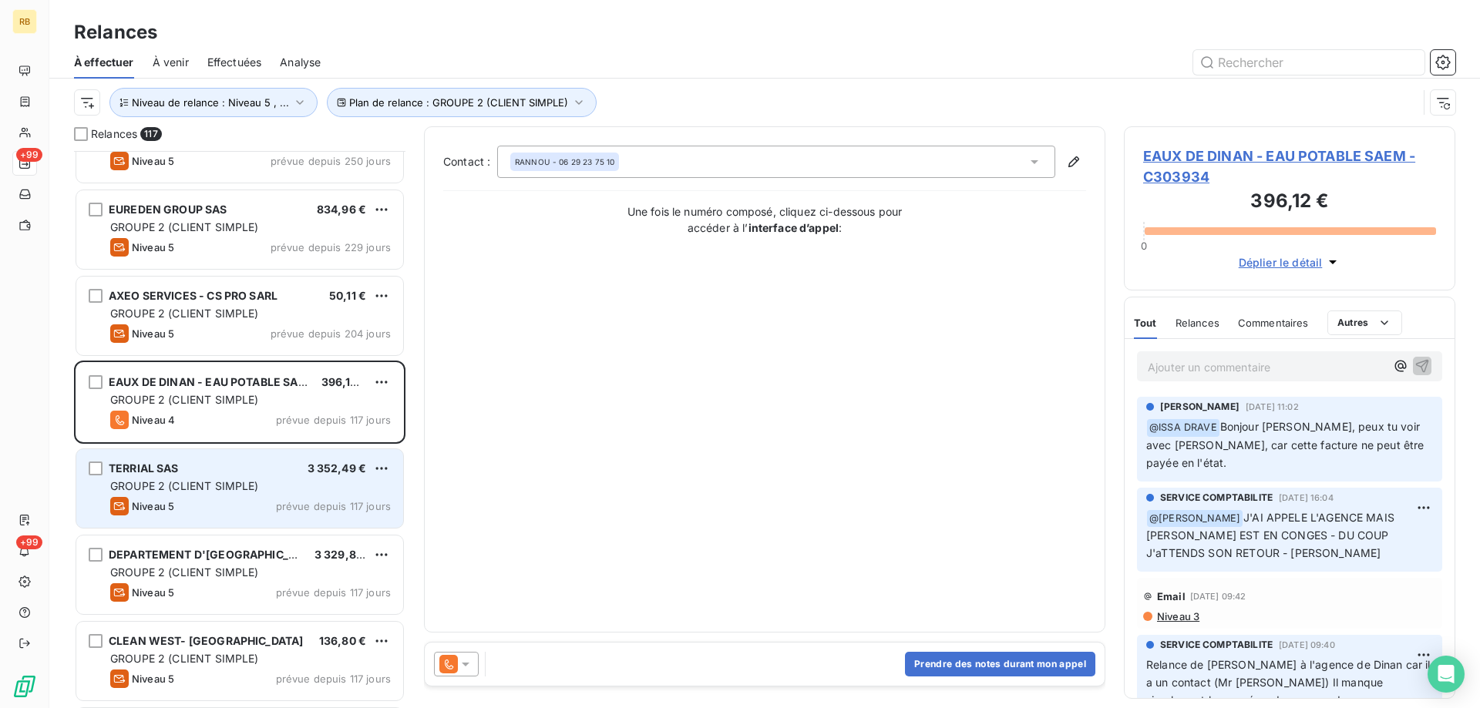
click at [236, 476] on div "TERRIAL SAS 3 352,49 € GROUPE 2 (CLIENT SIMPLE) Niveau 5 prévue depuis 117 jours" at bounding box center [239, 488] width 327 height 79
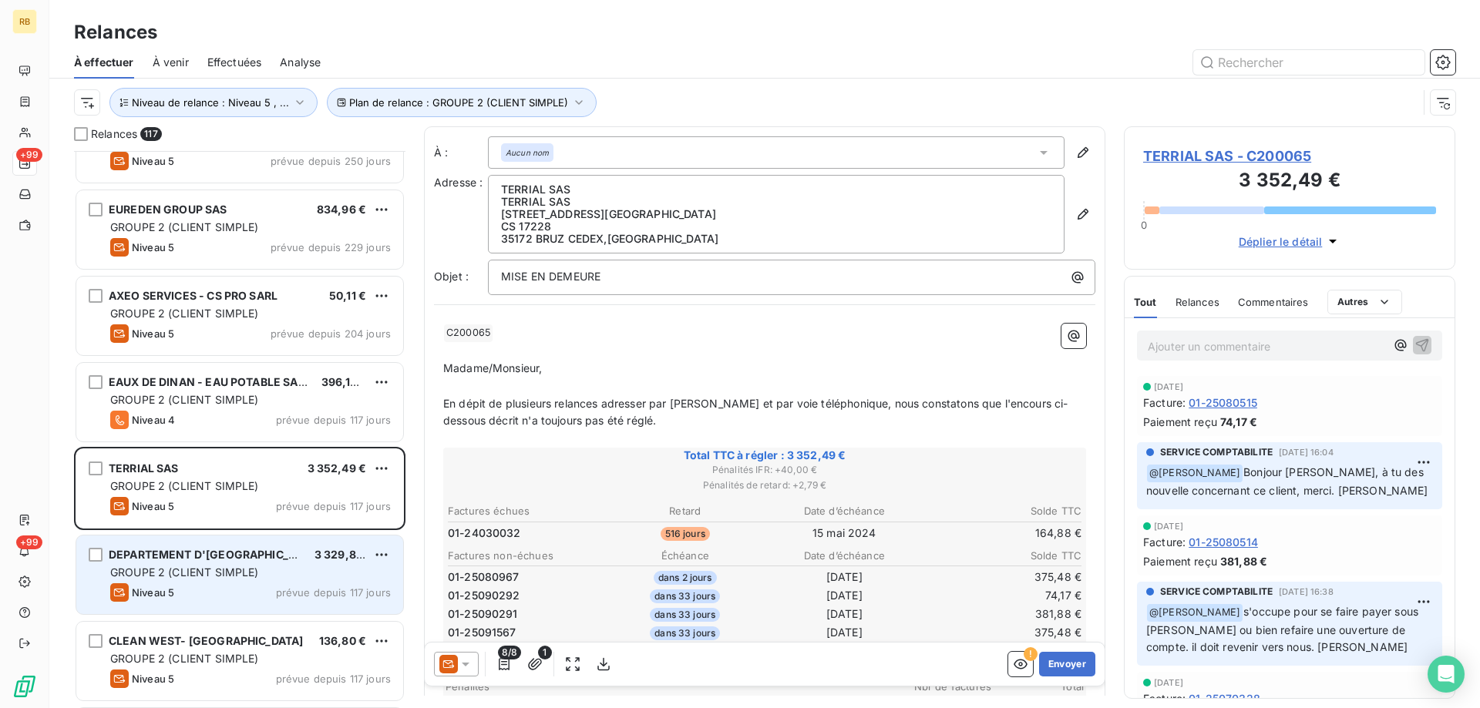
click at [164, 591] on span "Niveau 5" at bounding box center [153, 593] width 42 height 12
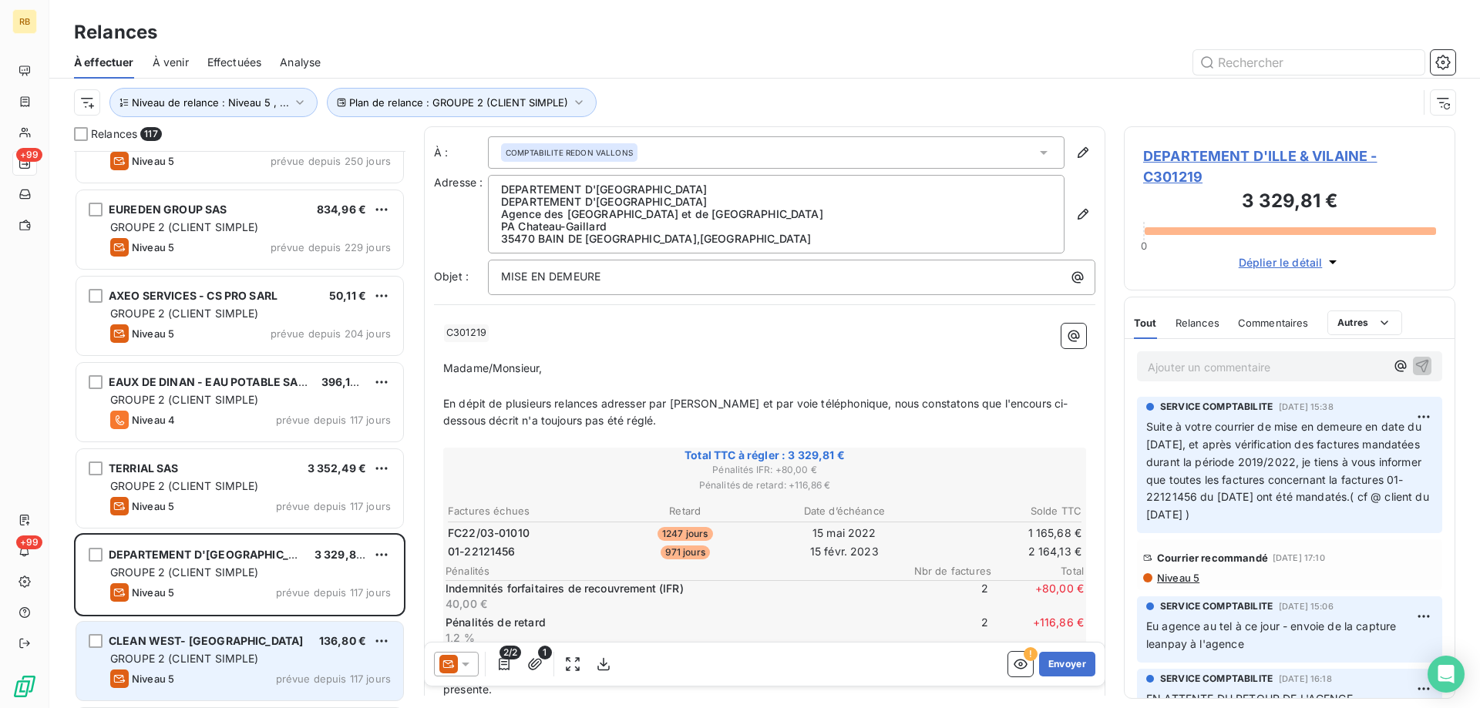
click at [239, 638] on div "CLEAN WEST- LE CAER 136,80 €" at bounding box center [250, 641] width 281 height 14
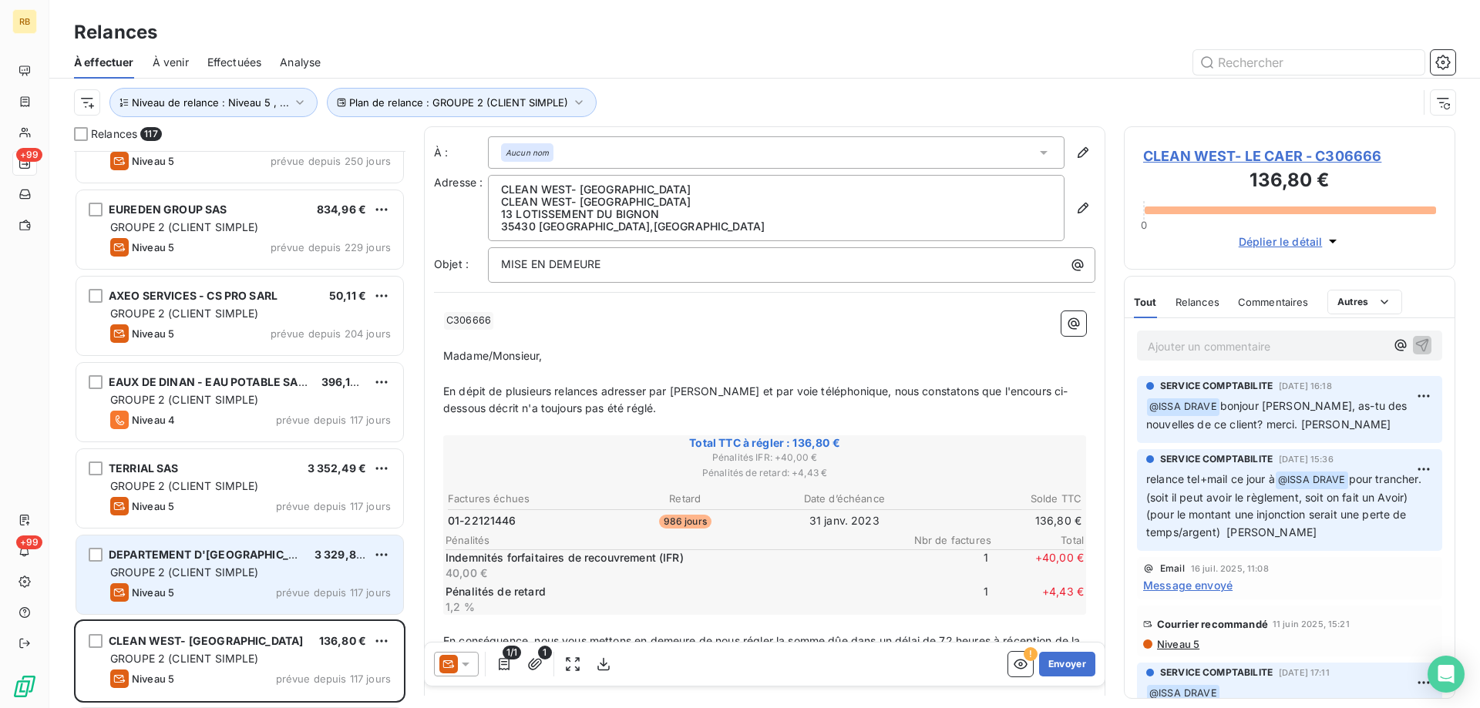
click at [237, 549] on span "DEPARTEMENT D'[GEOGRAPHIC_DATA]" at bounding box center [215, 554] width 212 height 13
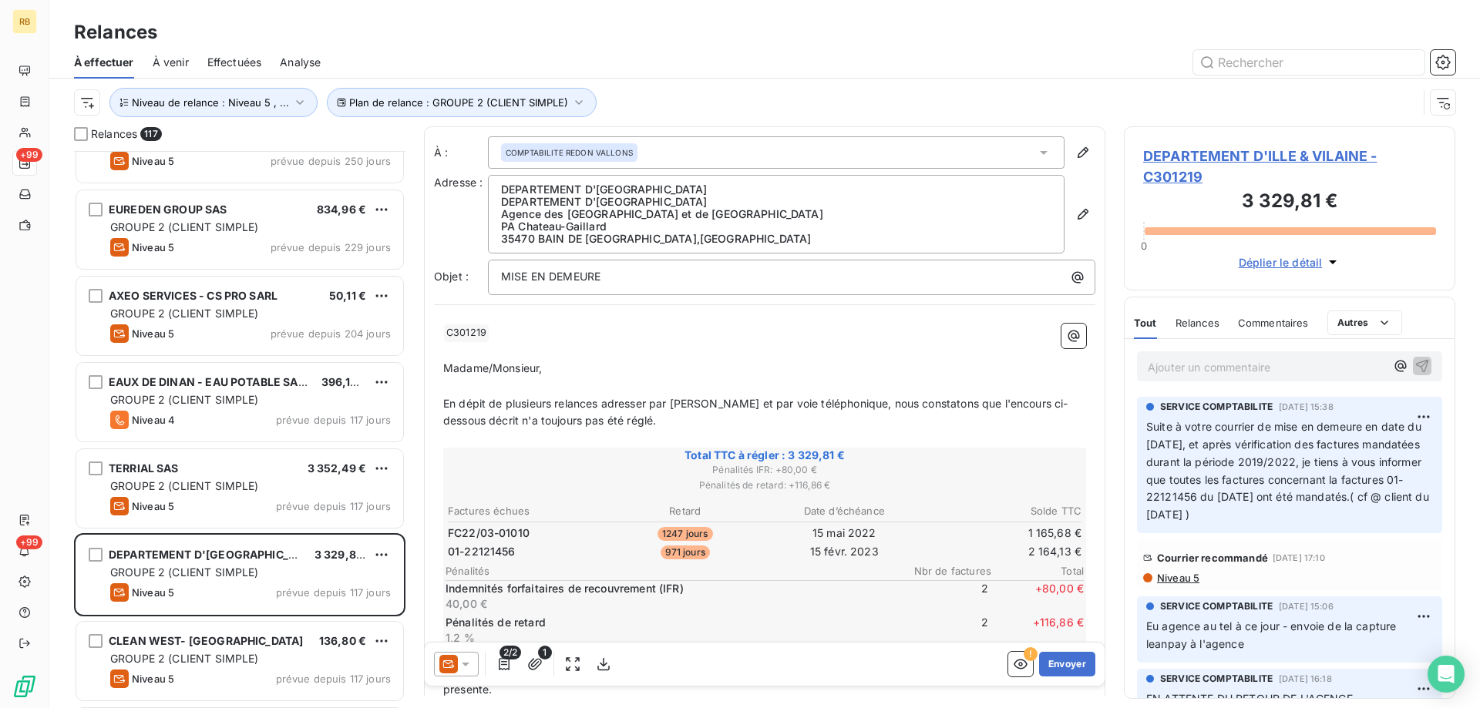
click at [1183, 163] on span "DEPARTEMENT D'ILLE & VILAINE - C301219" at bounding box center [1289, 167] width 293 height 42
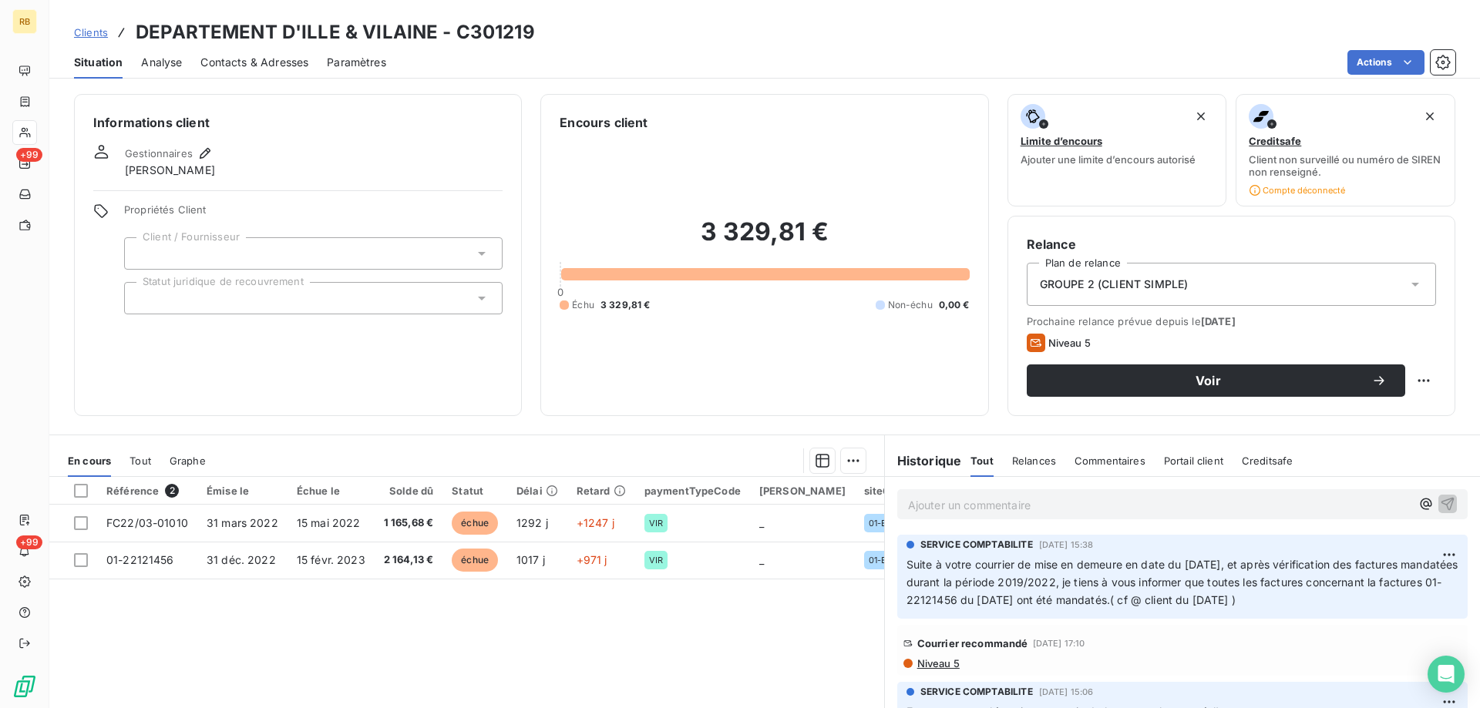
click at [220, 60] on span "Contacts & Adresses" at bounding box center [254, 62] width 108 height 15
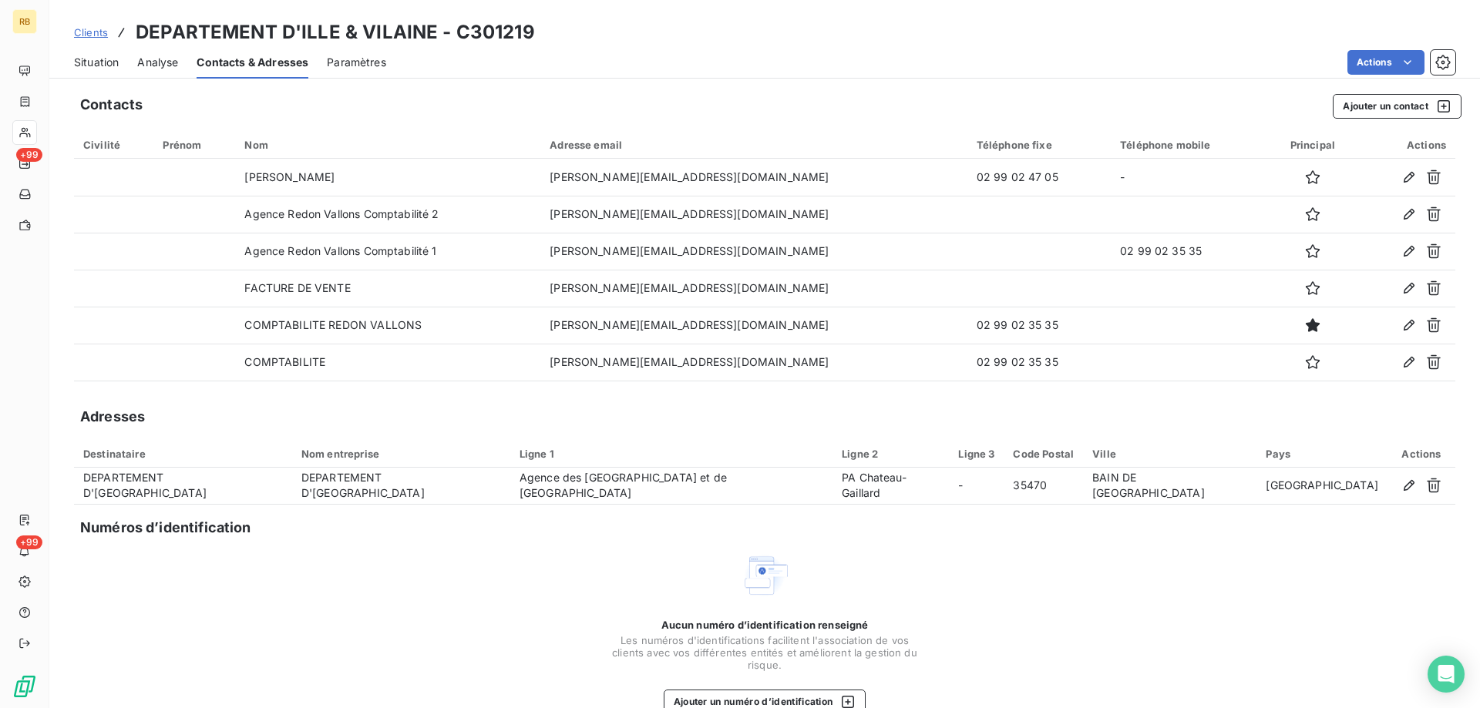
click at [82, 56] on span "Situation" at bounding box center [96, 62] width 45 height 15
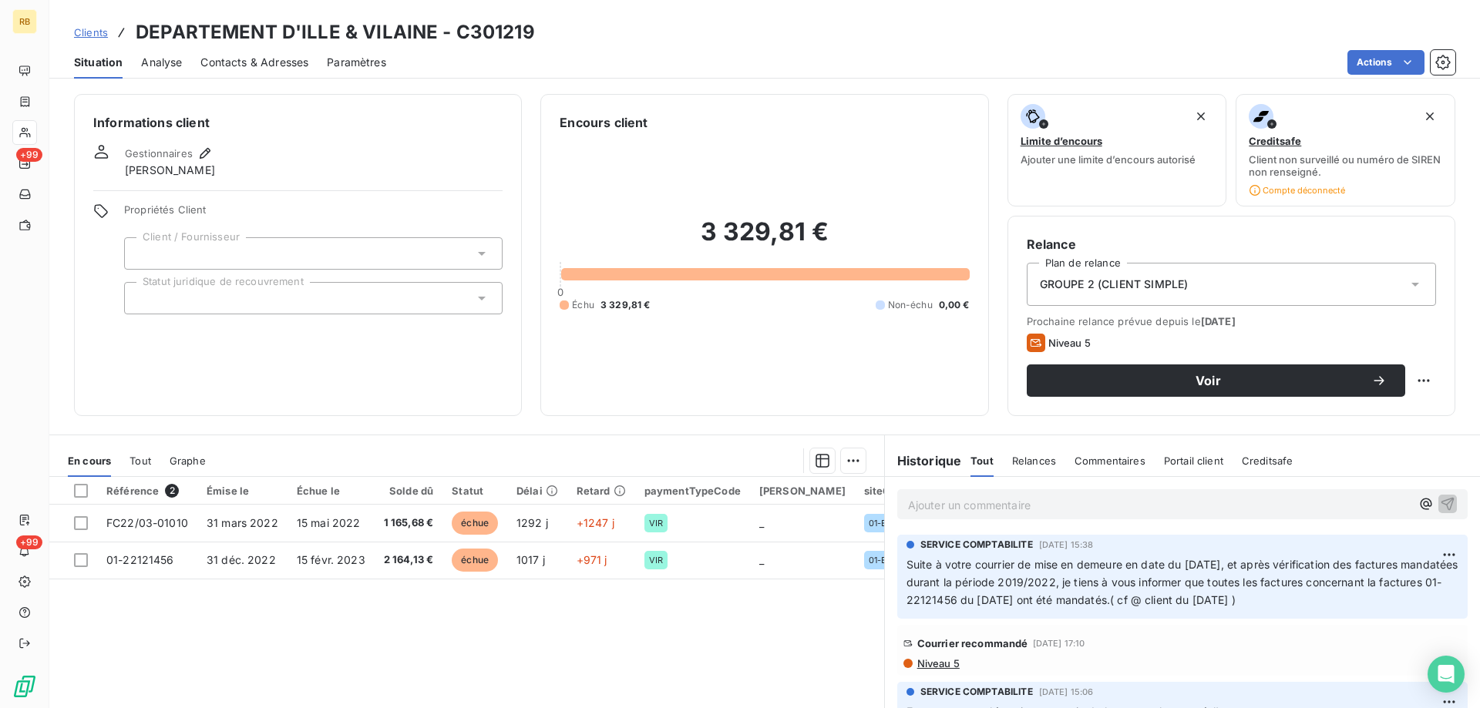
click at [234, 66] on span "Contacts & Adresses" at bounding box center [254, 62] width 108 height 15
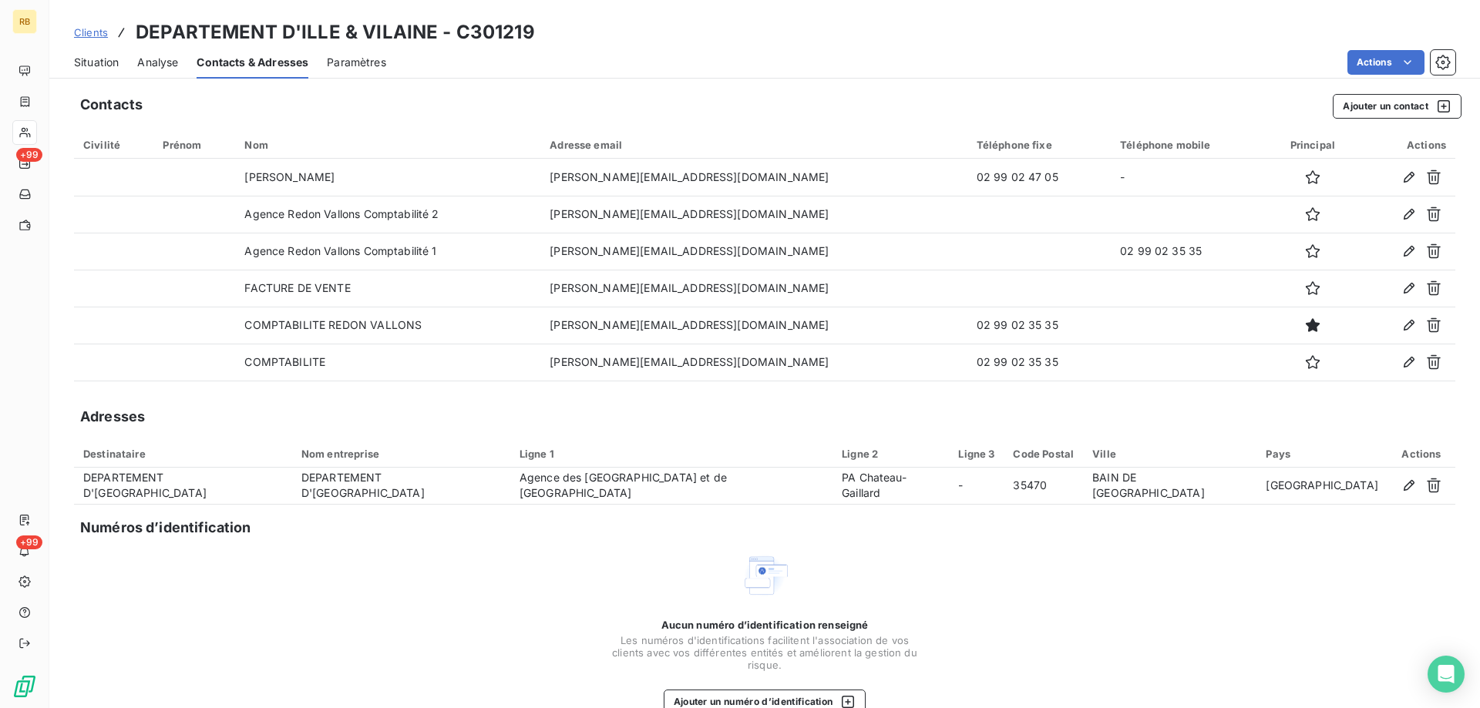
click at [88, 59] on span "Situation" at bounding box center [96, 62] width 45 height 15
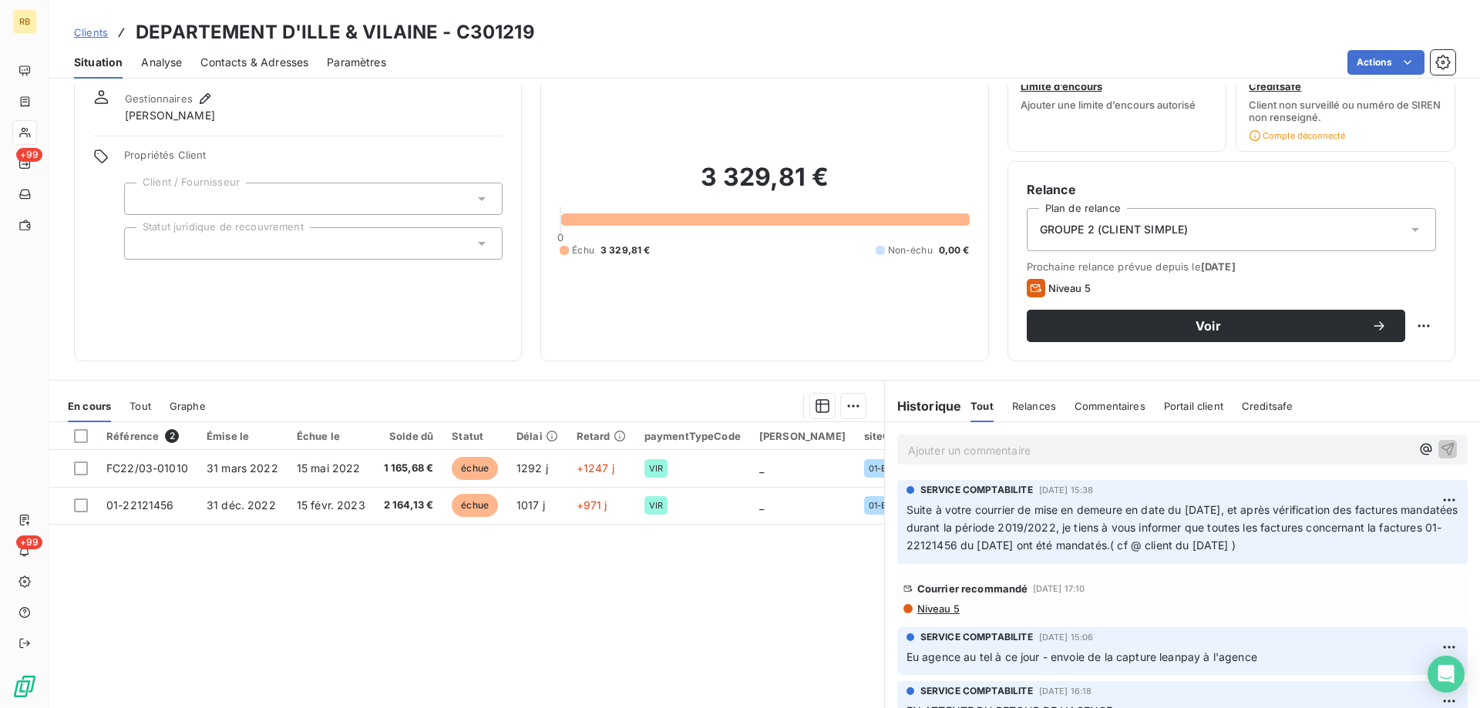
scroll to position [77, 0]
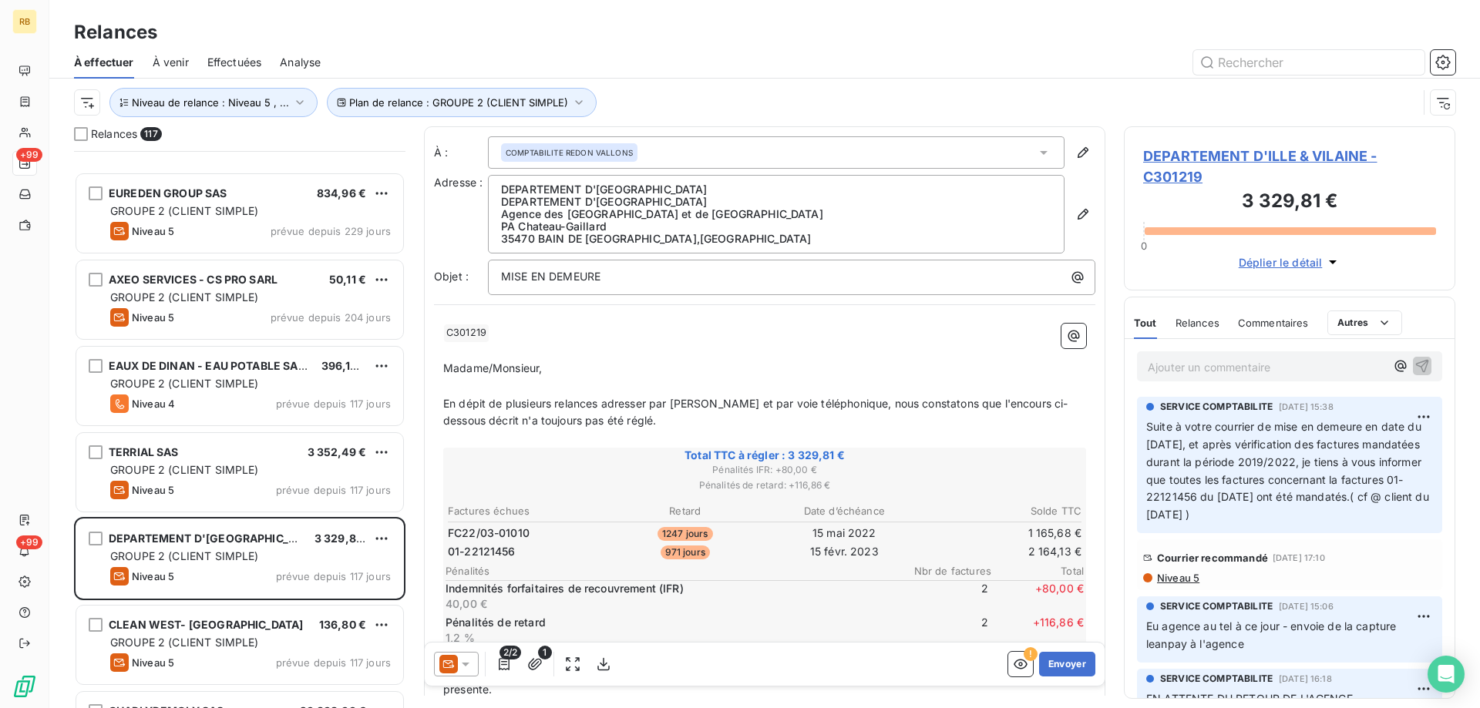
scroll to position [540, 0]
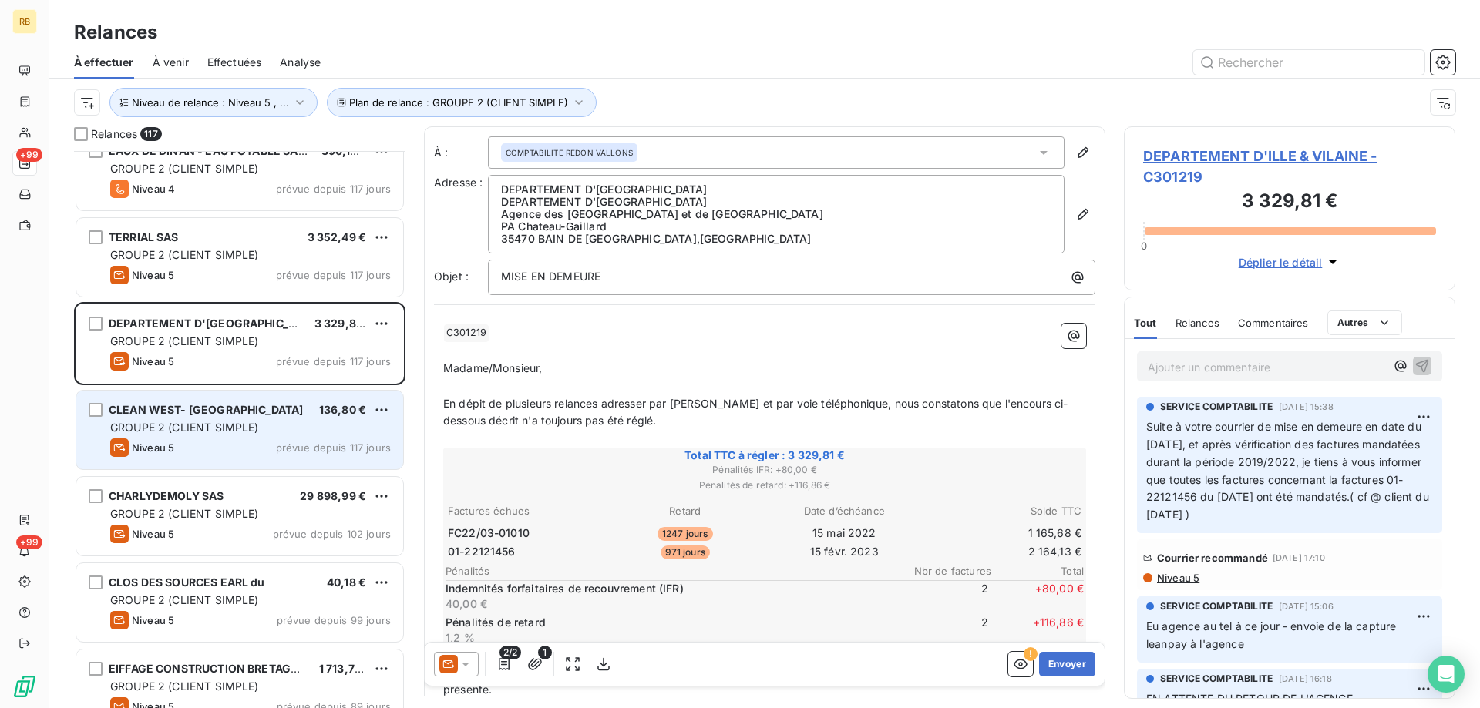
click at [244, 422] on span "GROUPE 2 (CLIENT SIMPLE)" at bounding box center [184, 427] width 149 height 13
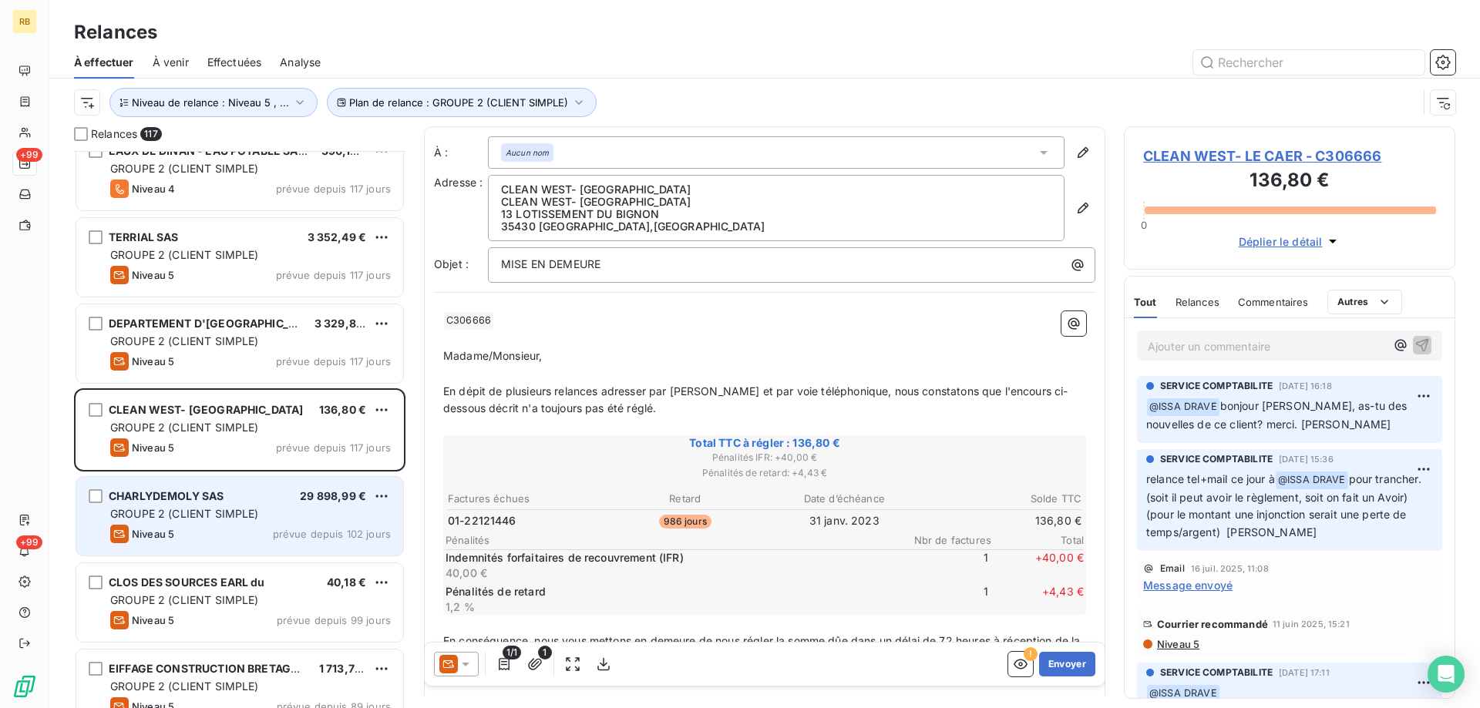
click at [175, 523] on div "CHARLYDEMOLY SAS 29 898,99 € GROUPE 2 (CLIENT SIMPLE) Niveau 5 prévue depuis 10…" at bounding box center [239, 516] width 327 height 79
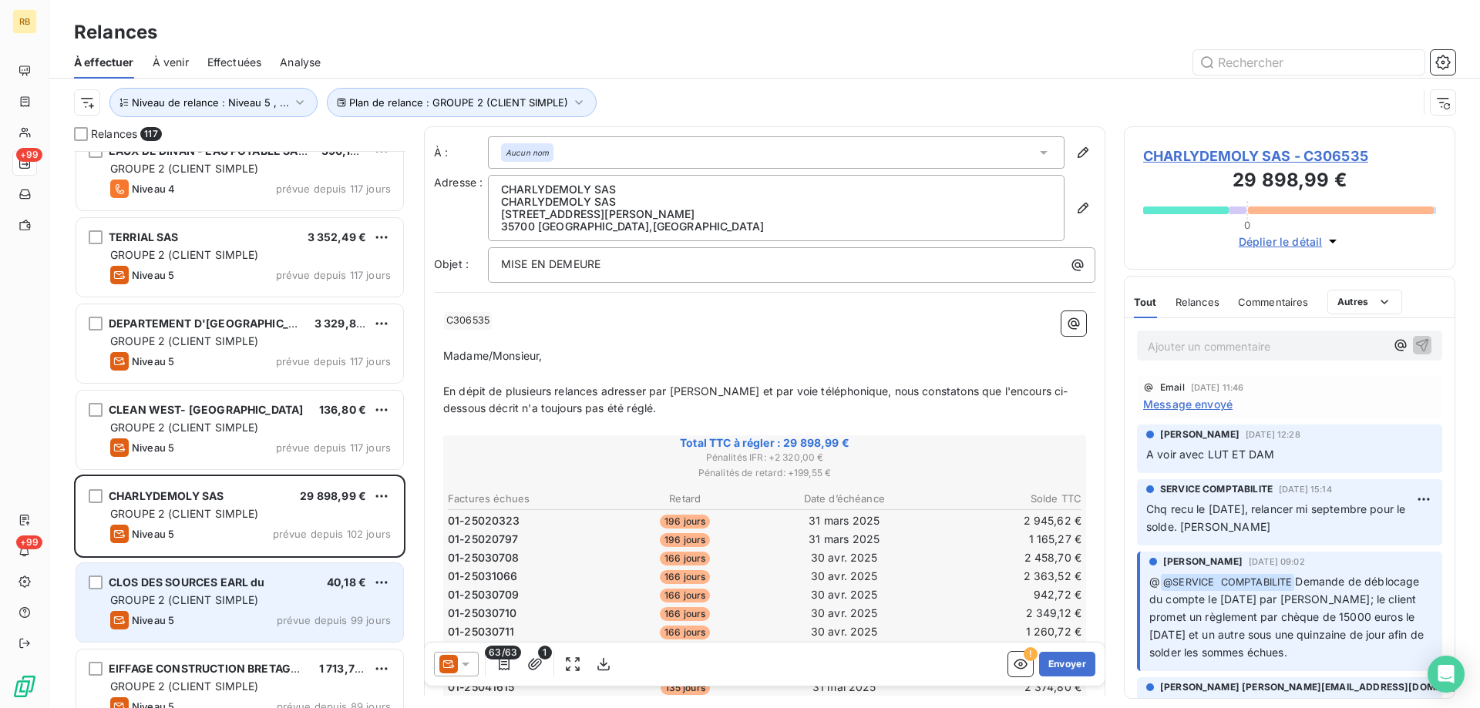
click at [207, 592] on div "CLOS DES SOURCES EARL du 40,18 € GROUPE 2 (CLIENT SIMPLE) Niveau 5 prévue depui…" at bounding box center [239, 602] width 327 height 79
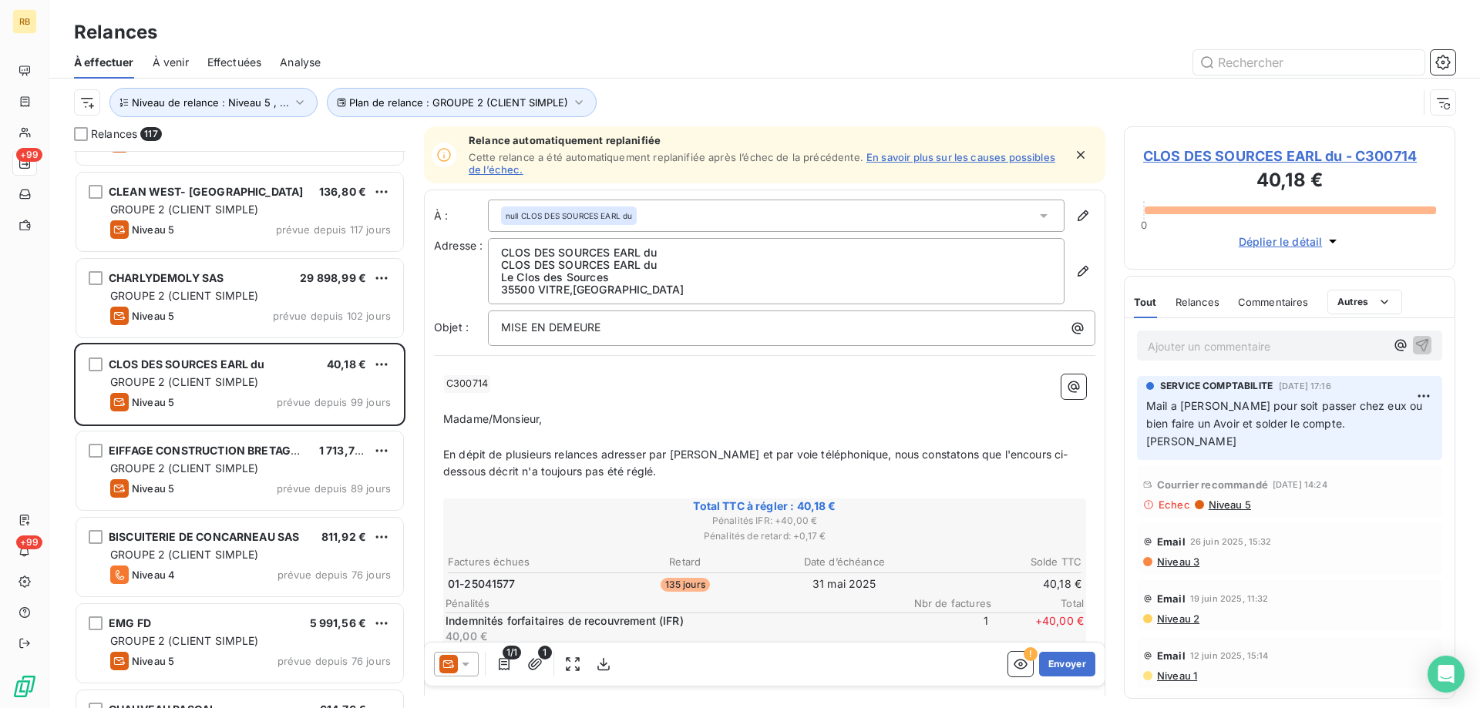
scroll to position [772, 0]
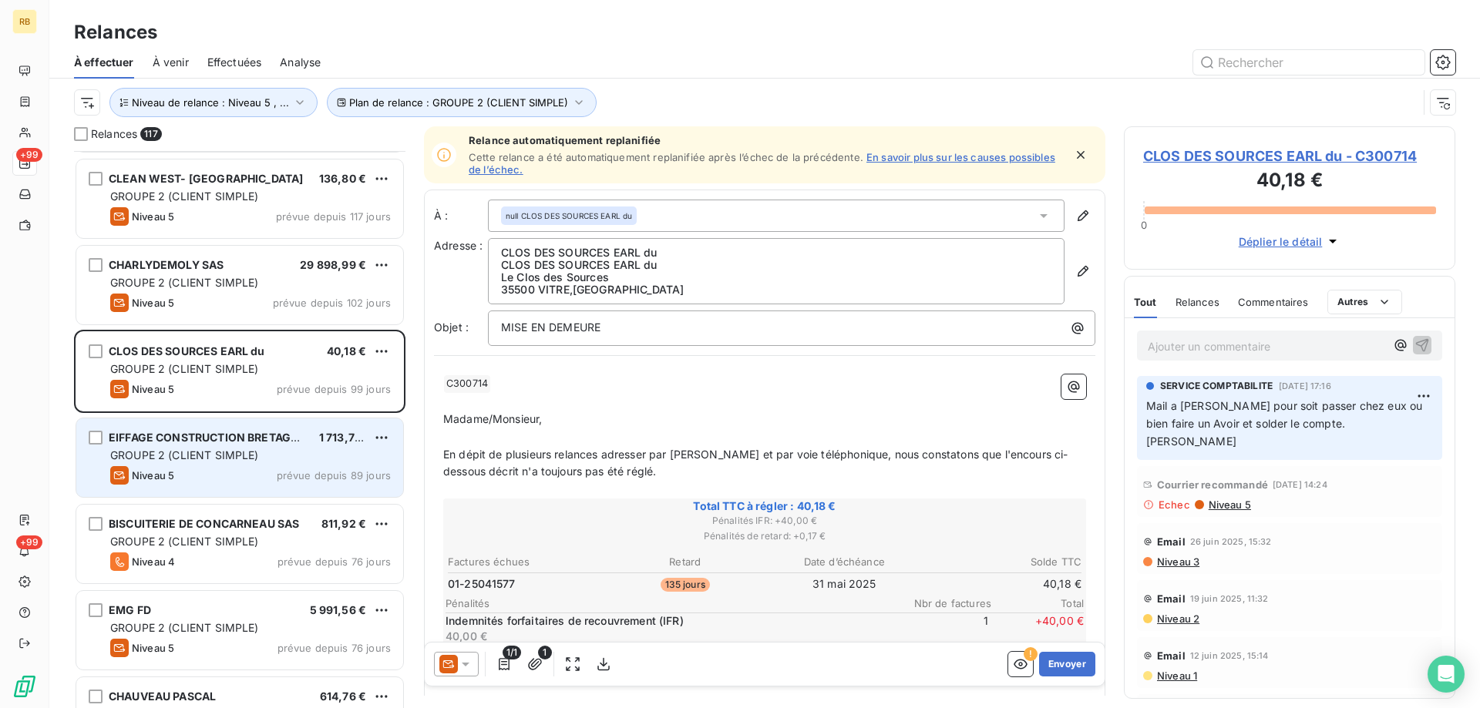
click at [271, 467] on div "Niveau 5 prévue depuis 89 jours" at bounding box center [250, 475] width 281 height 18
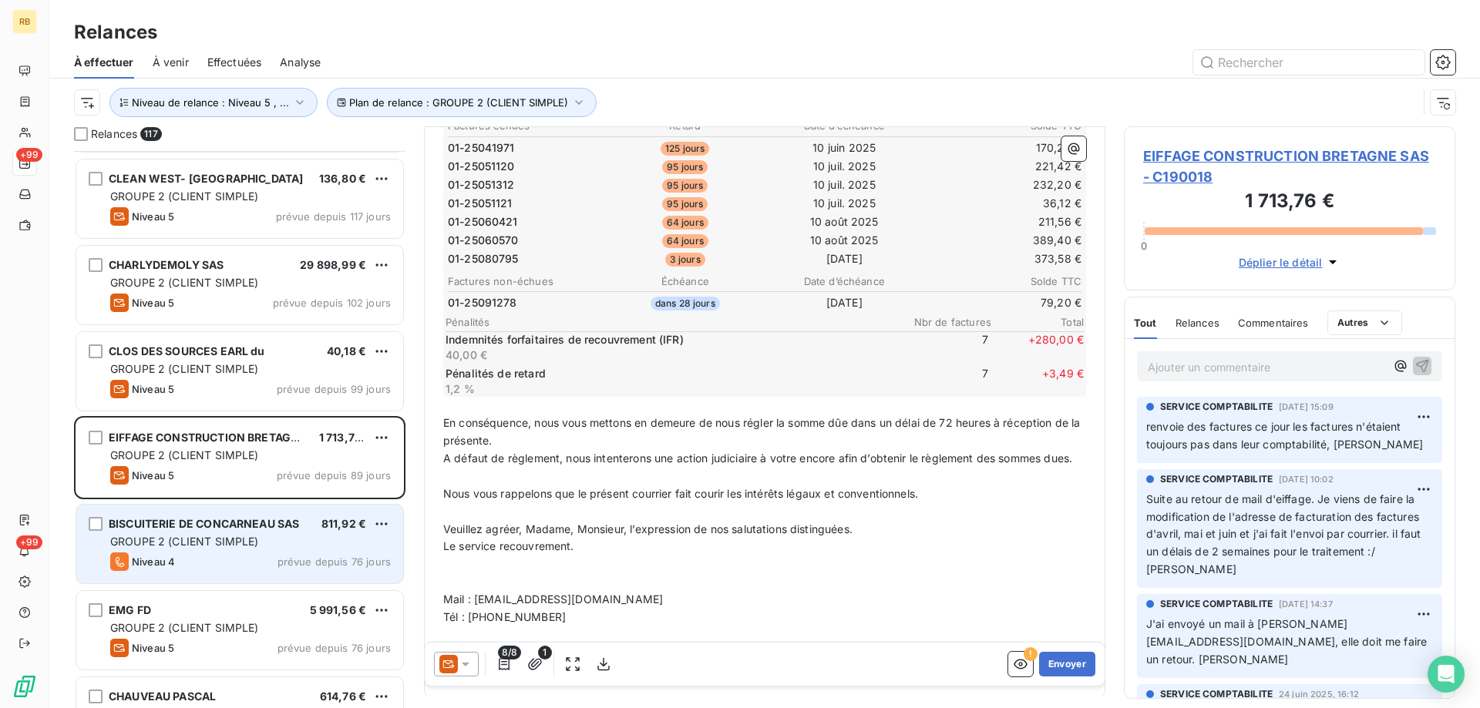
scroll to position [849, 0]
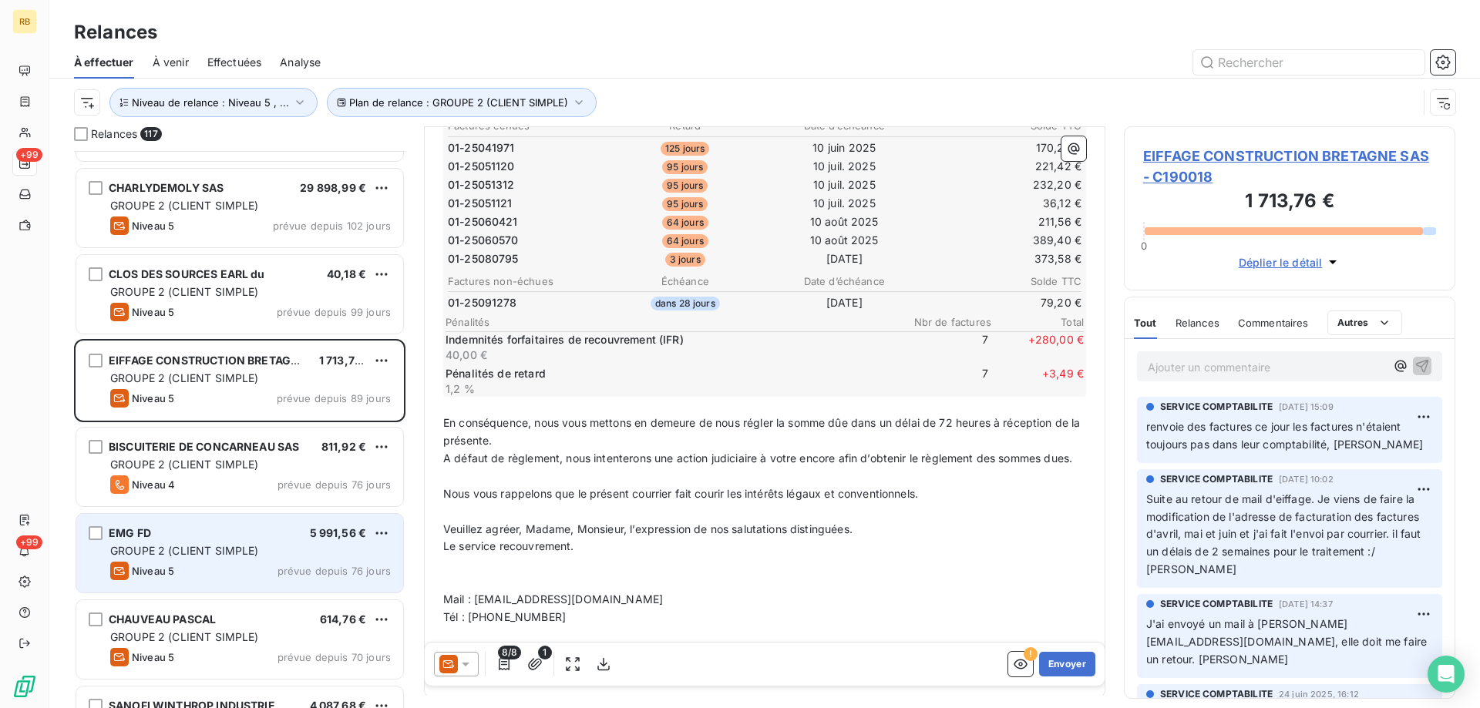
click at [276, 556] on div "GROUPE 2 (CLIENT SIMPLE)" at bounding box center [250, 550] width 281 height 15
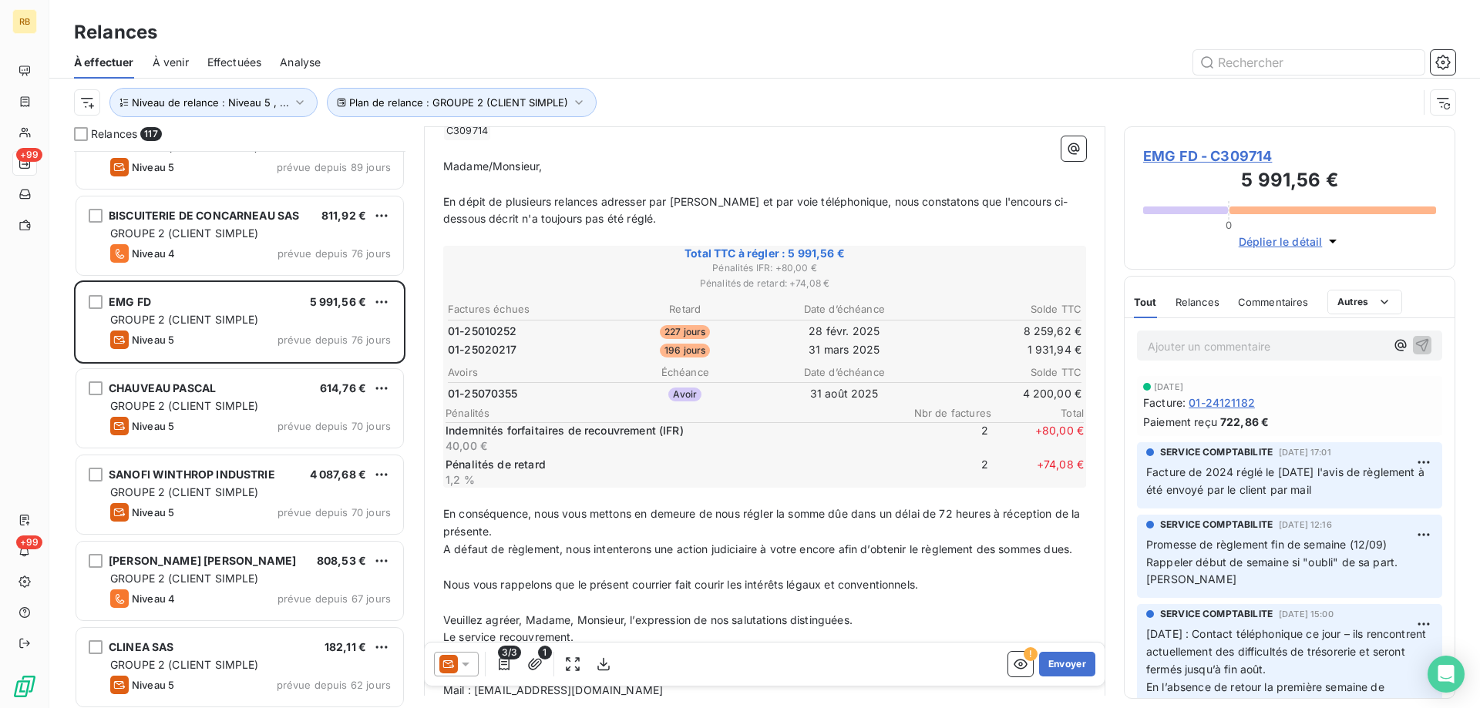
scroll to position [155, 0]
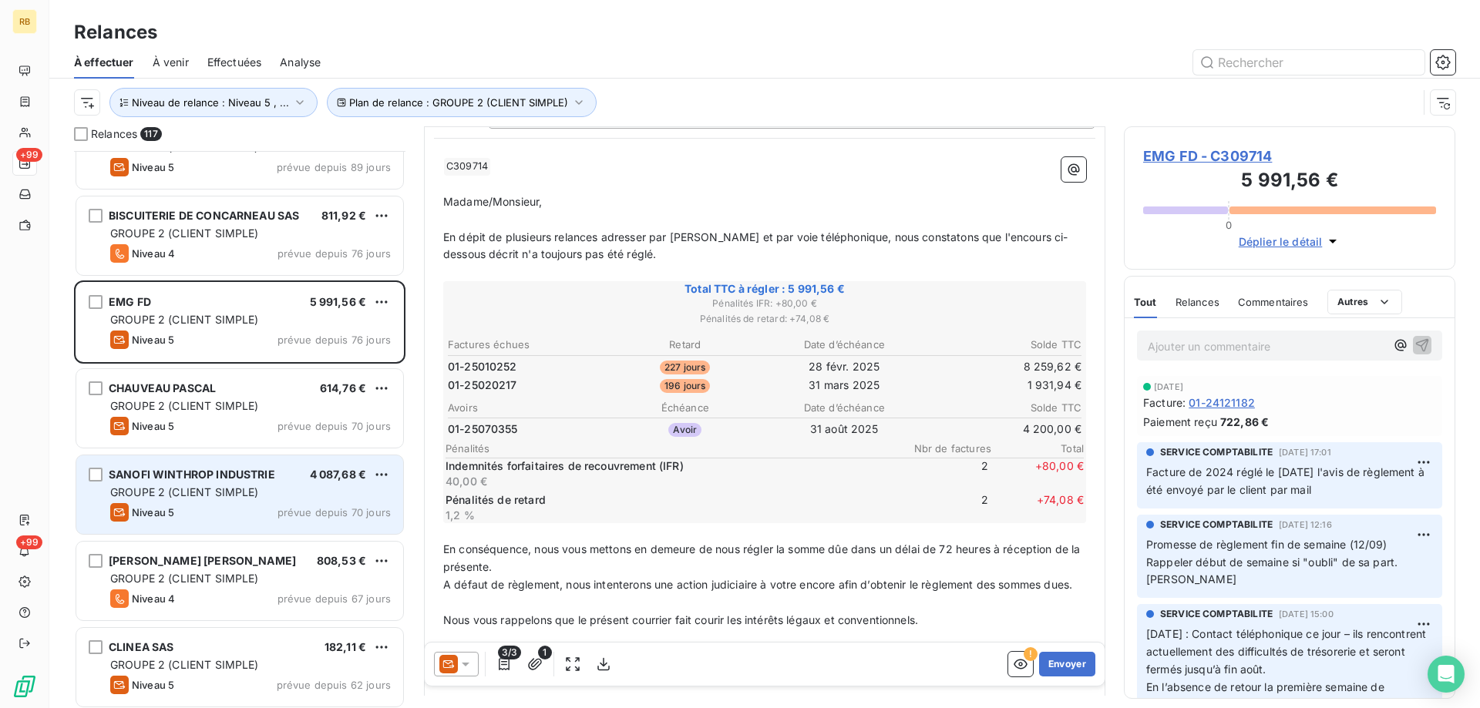
click at [210, 481] on div "SANOFI WINTHROP INDUSTRIE" at bounding box center [192, 474] width 166 height 15
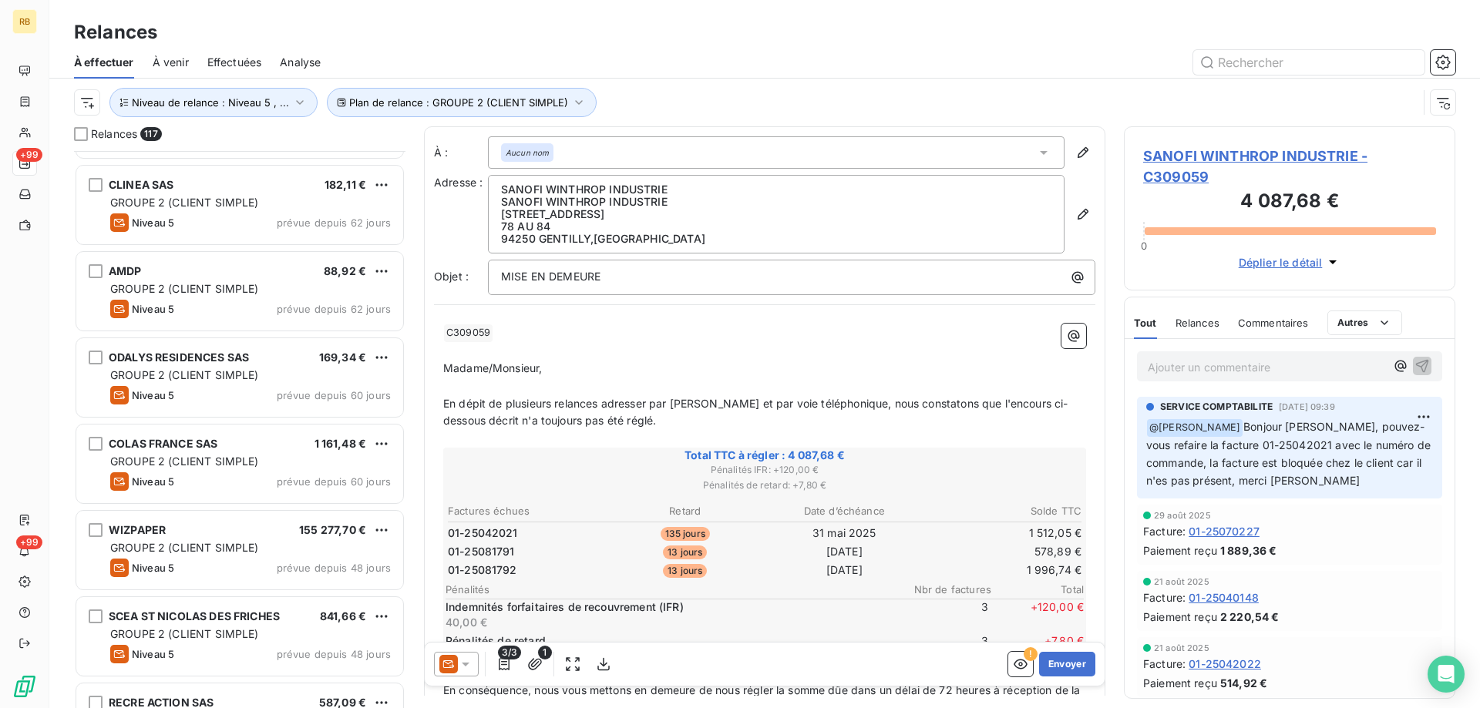
scroll to position [1234, 0]
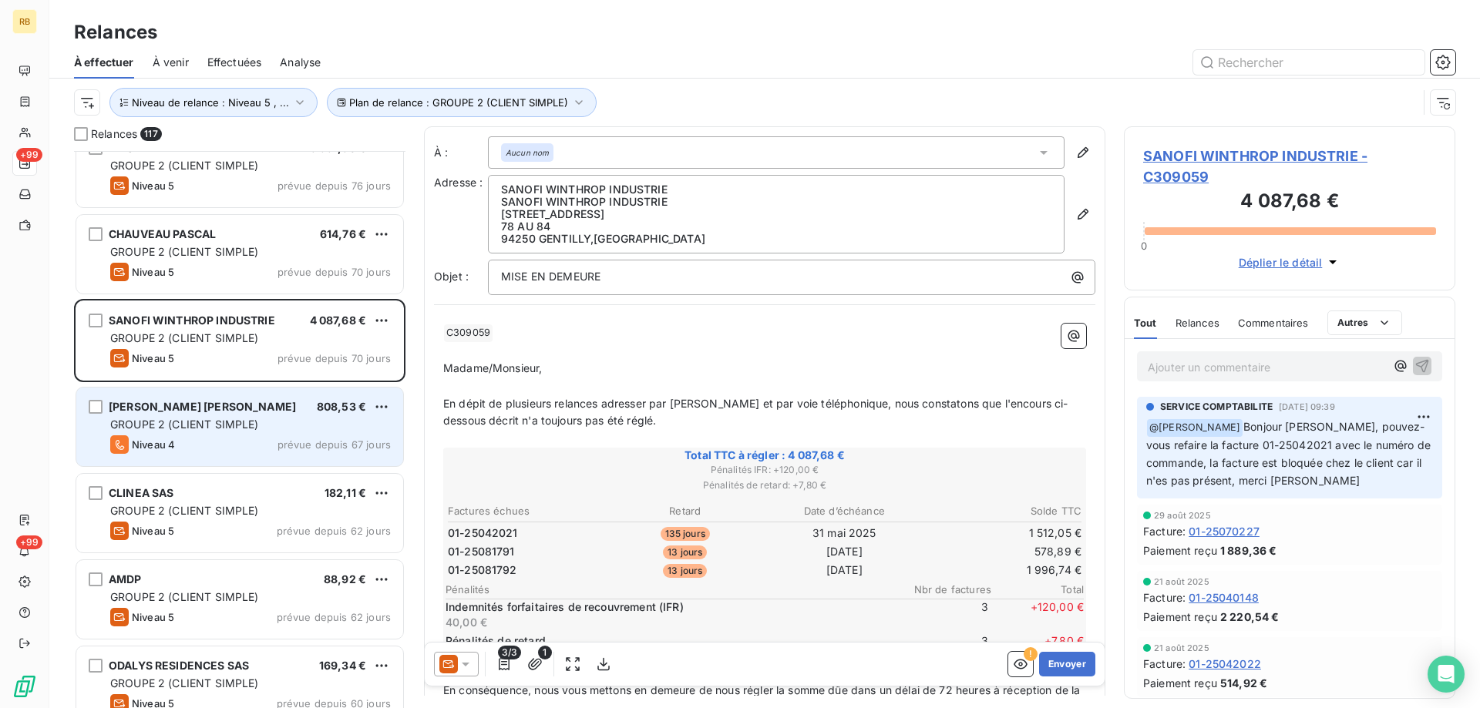
click at [219, 415] on div "[PERSON_NAME] [PERSON_NAME] 808,53 € GROUPE 2 (CLIENT SIMPLE) Niveau 4 prévue d…" at bounding box center [239, 427] width 327 height 79
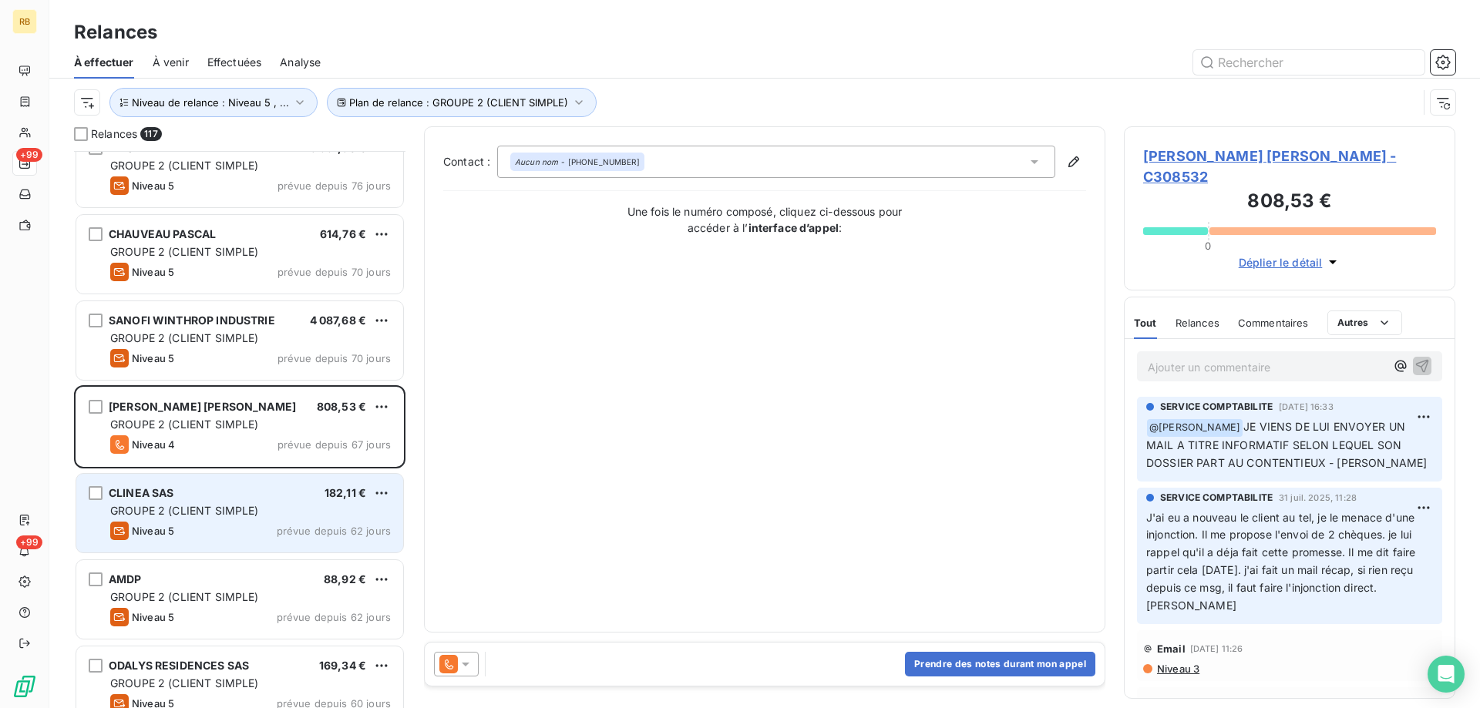
click at [186, 503] on div "GROUPE 2 (CLIENT SIMPLE)" at bounding box center [250, 510] width 281 height 15
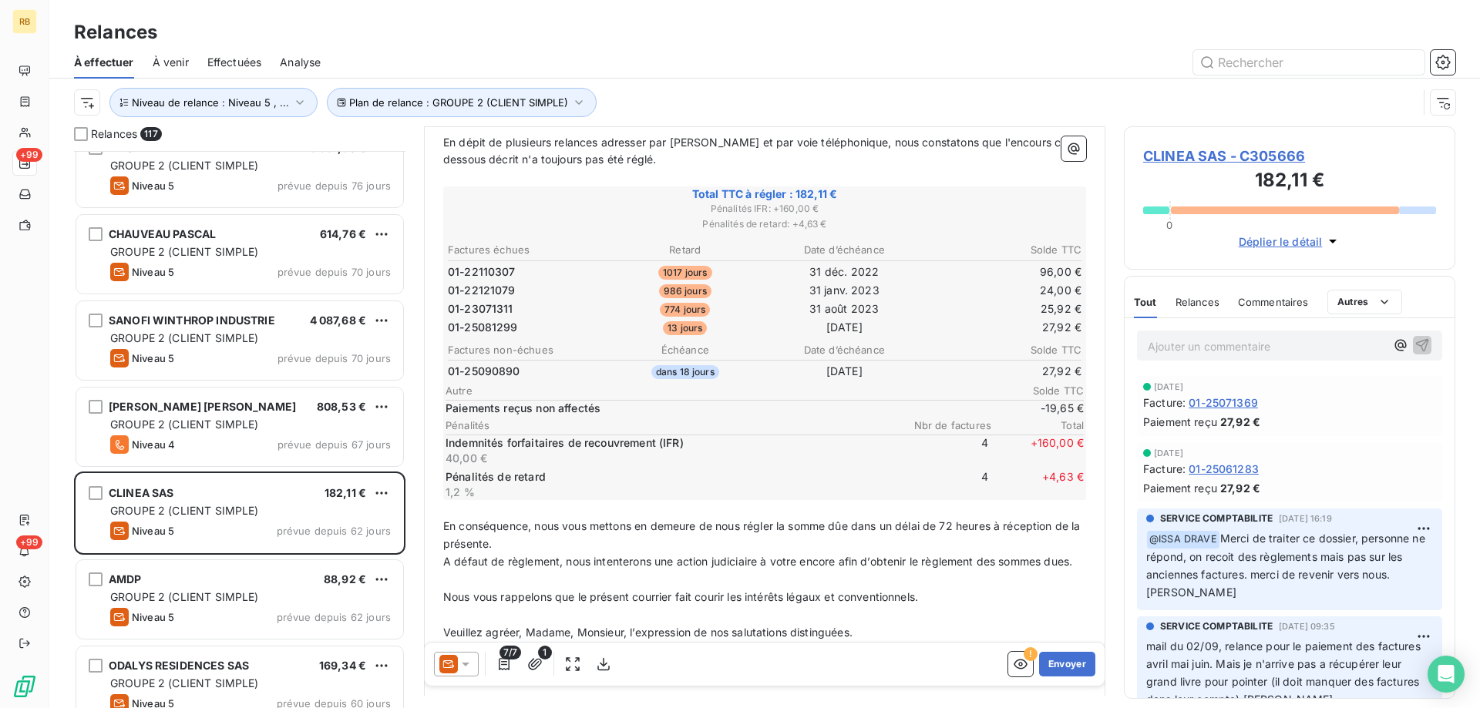
scroll to position [232, 0]
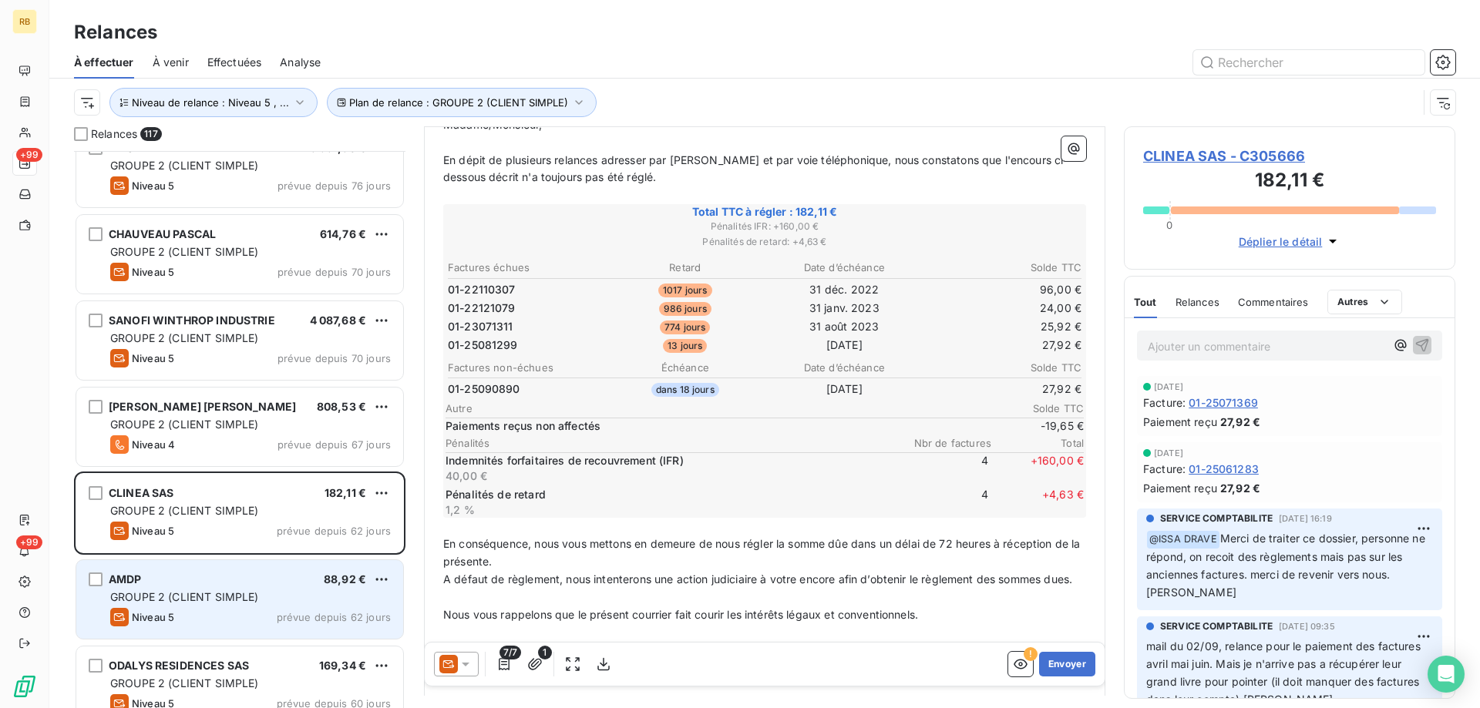
click at [256, 593] on span "GROUPE 2 (CLIENT SIMPLE)" at bounding box center [184, 596] width 149 height 13
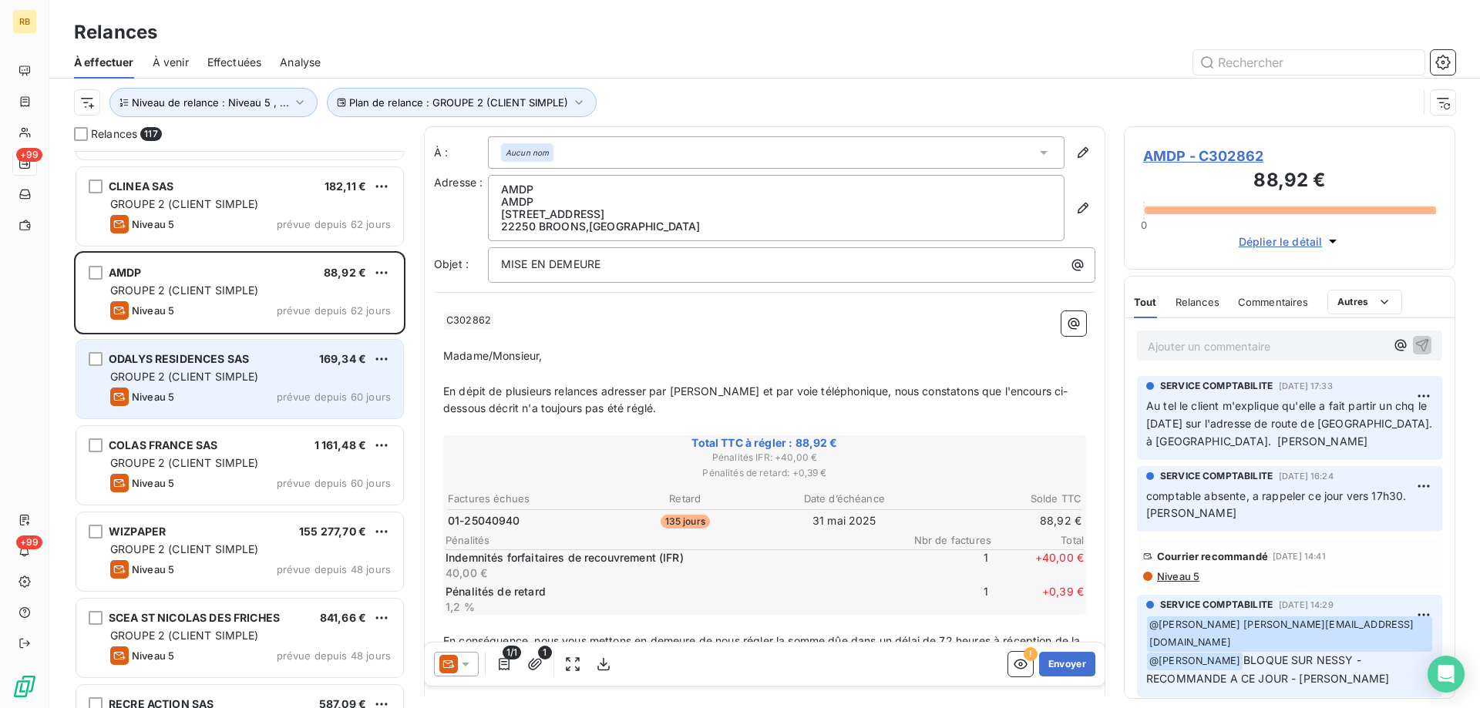
scroll to position [1542, 0]
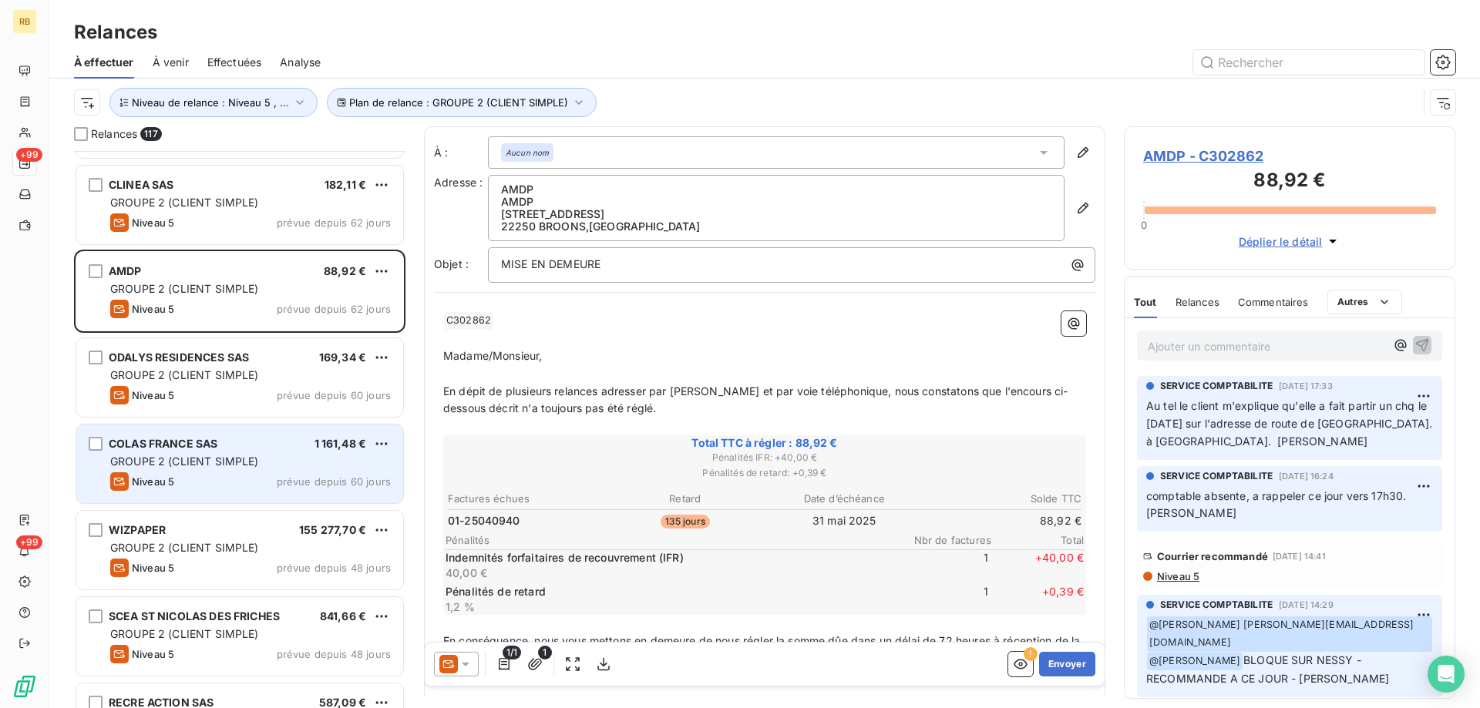
click at [255, 456] on span "GROUPE 2 (CLIENT SIMPLE)" at bounding box center [184, 461] width 149 height 13
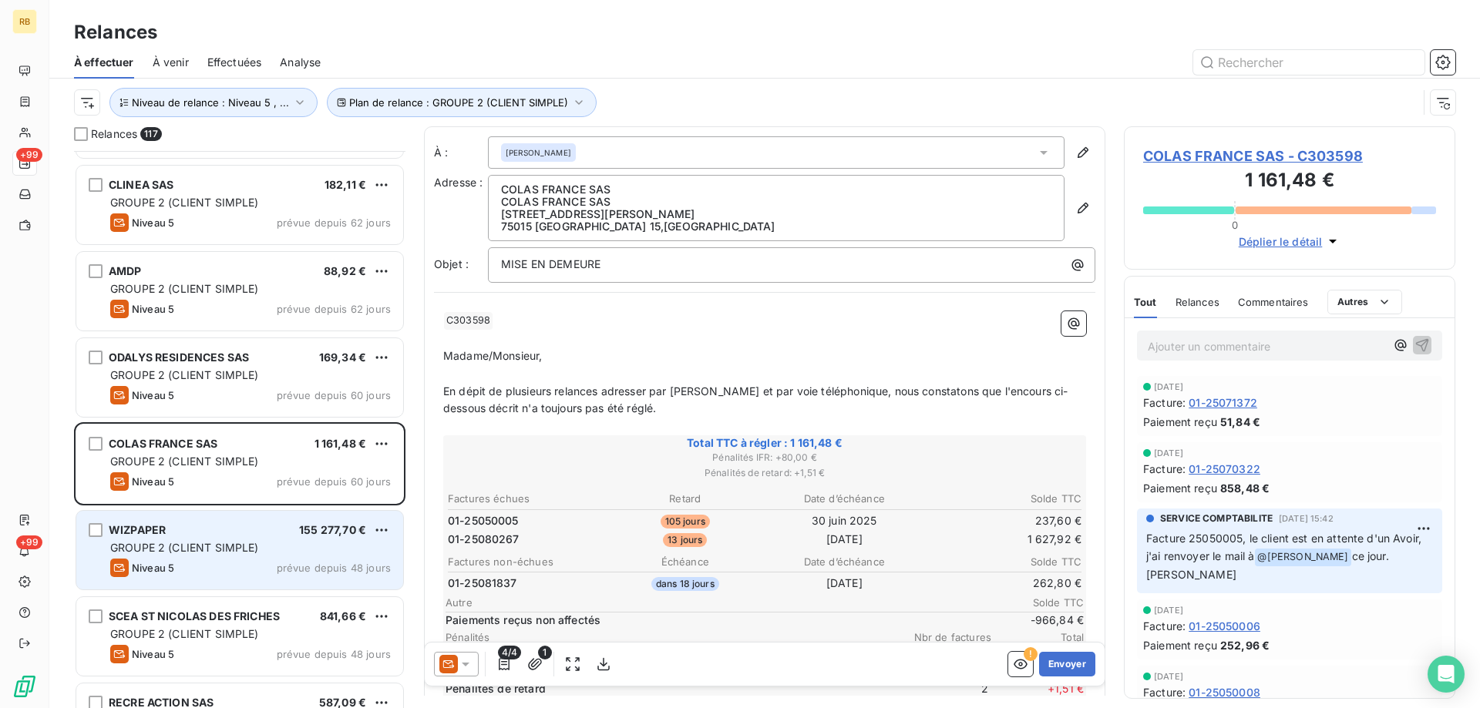
click at [241, 547] on span "GROUPE 2 (CLIENT SIMPLE)" at bounding box center [184, 547] width 149 height 13
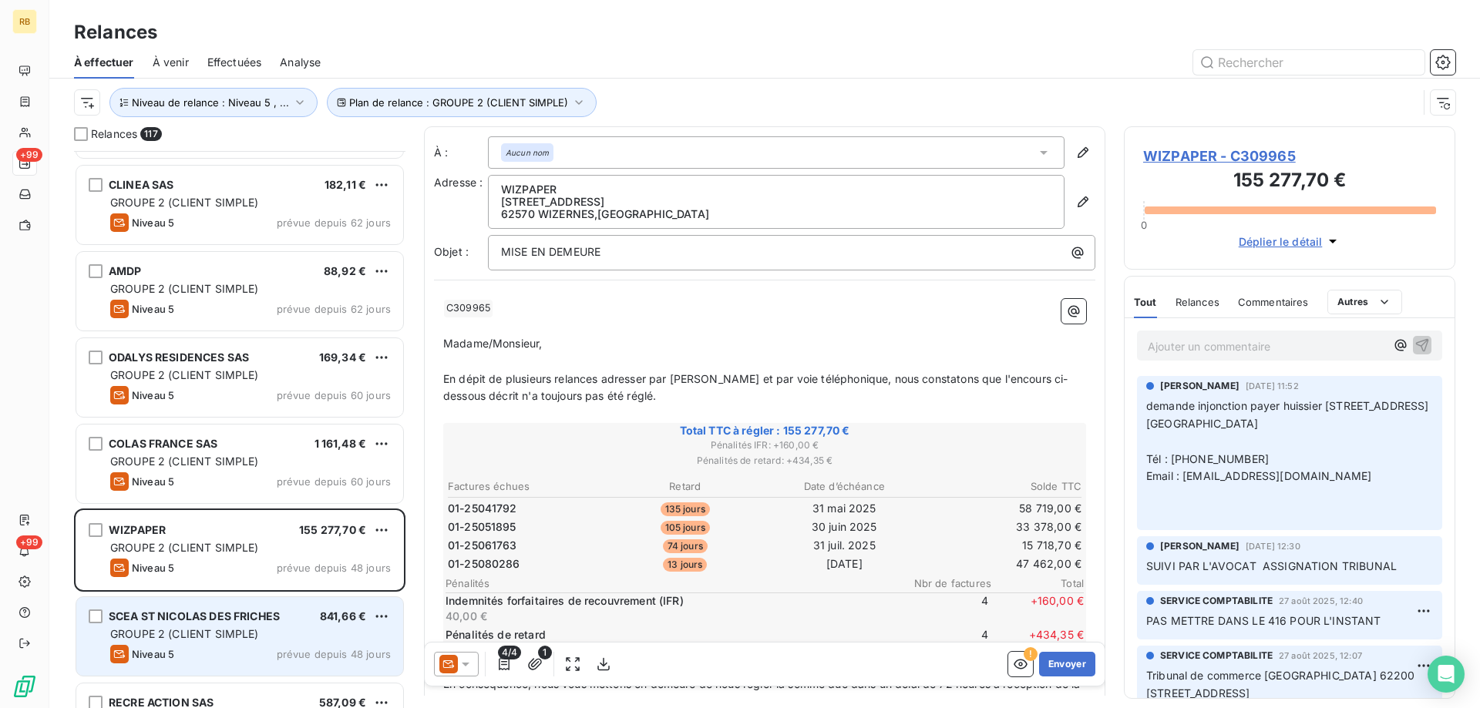
click at [247, 636] on span "GROUPE 2 (CLIENT SIMPLE)" at bounding box center [184, 633] width 149 height 13
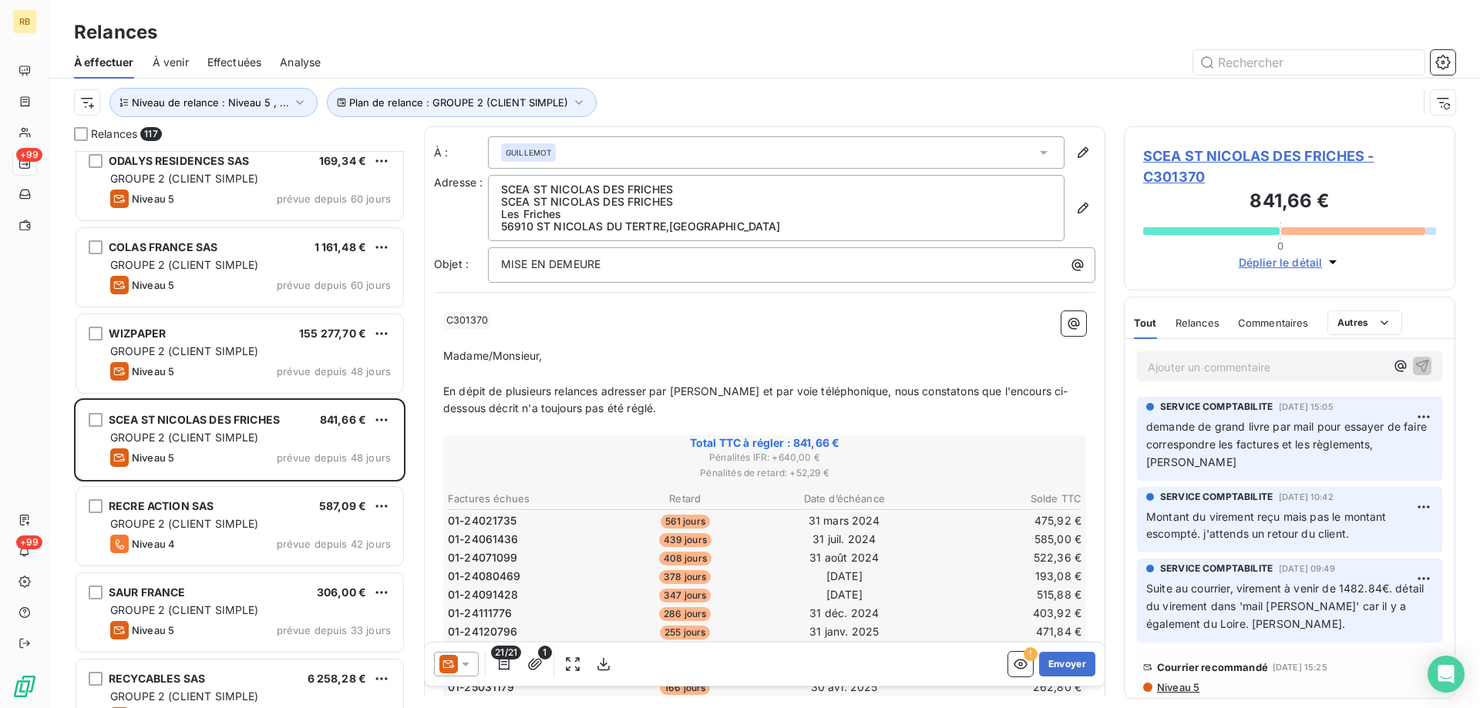
scroll to position [1851, 0]
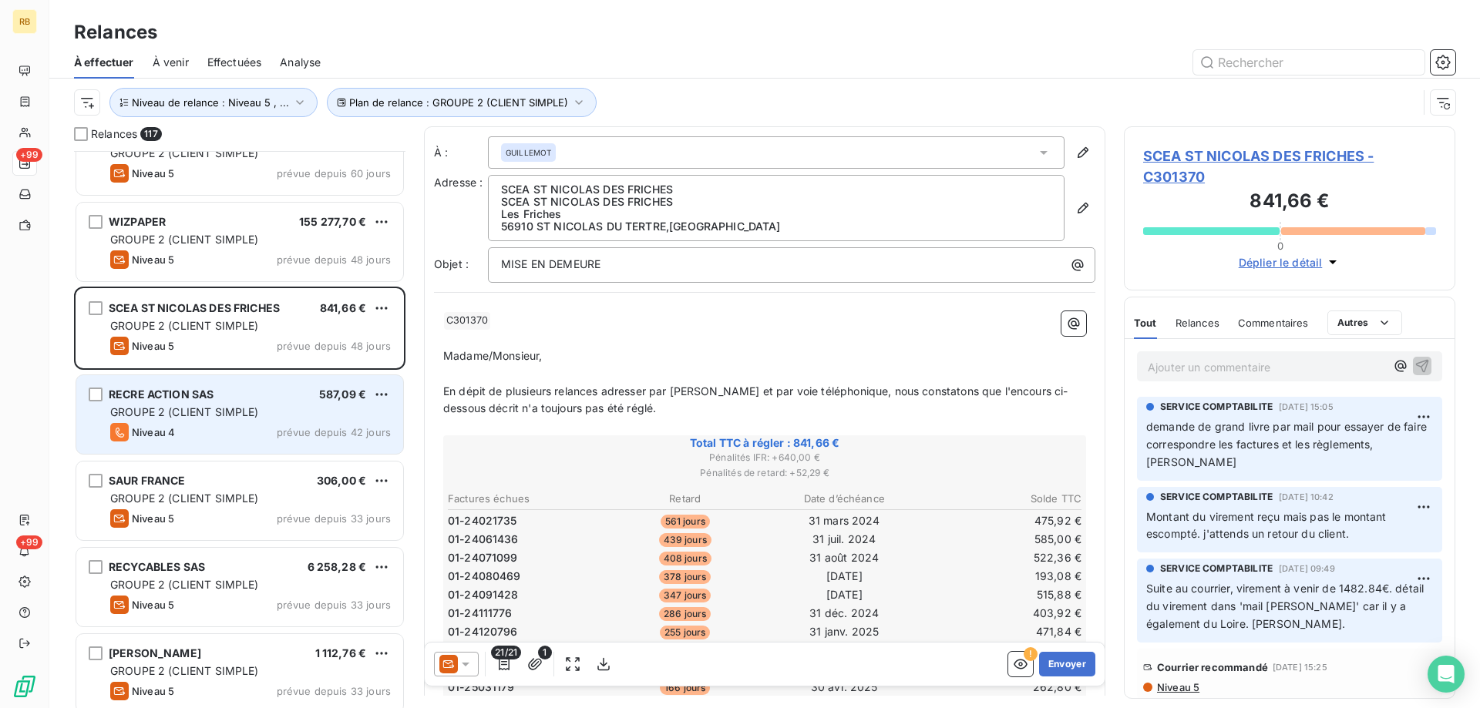
click at [235, 399] on div "RECRE ACTION SAS 587,09 €" at bounding box center [250, 395] width 281 height 14
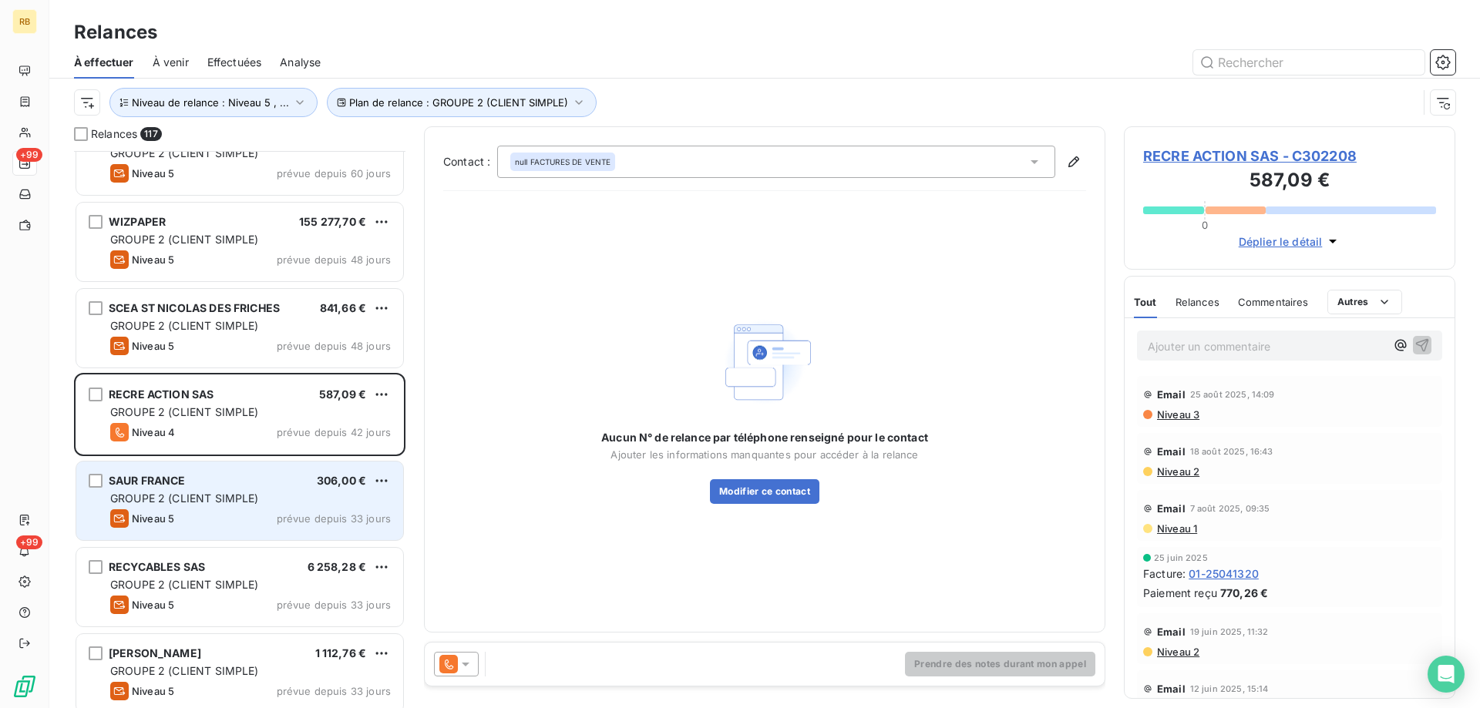
click at [229, 482] on div "SAUR FRANCE 306,00 €" at bounding box center [250, 481] width 281 height 14
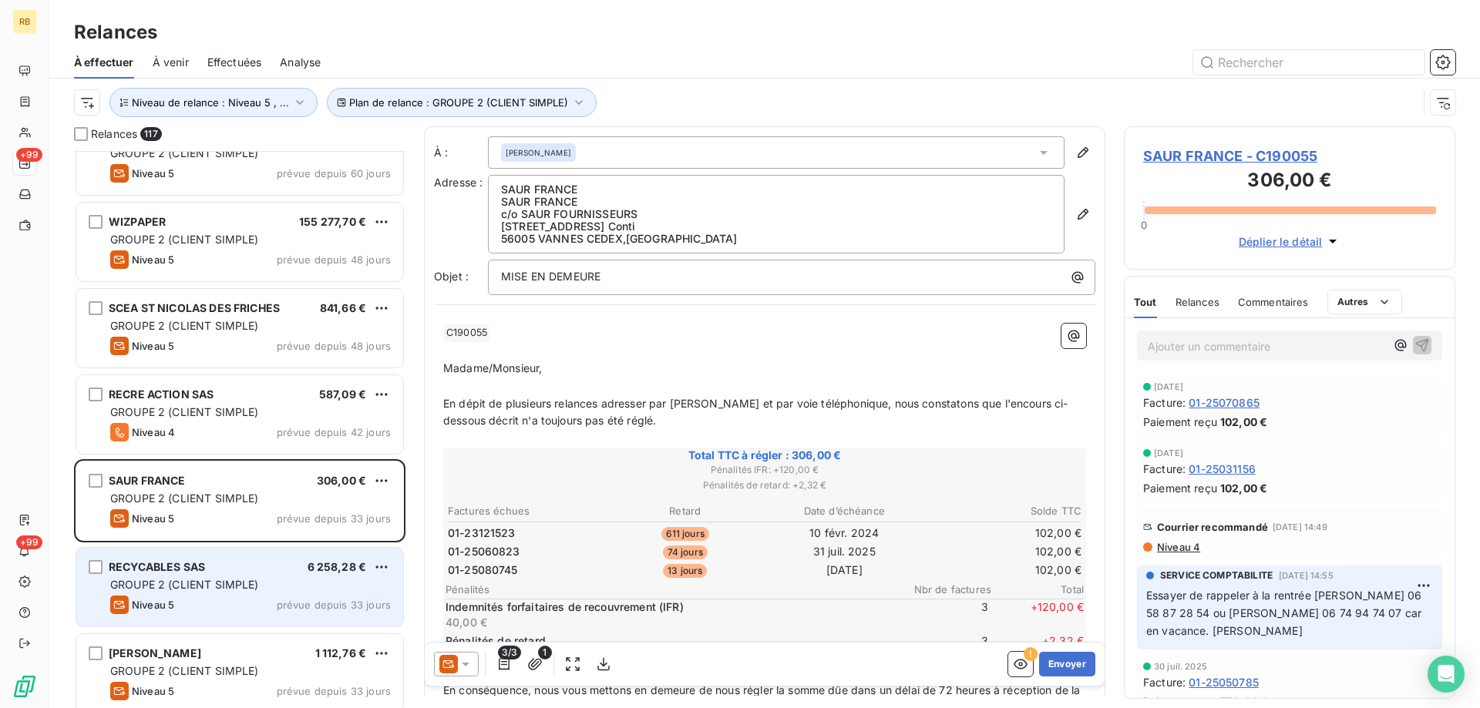
click at [321, 596] on div "Niveau 5 prévue depuis 33 jours" at bounding box center [250, 605] width 281 height 18
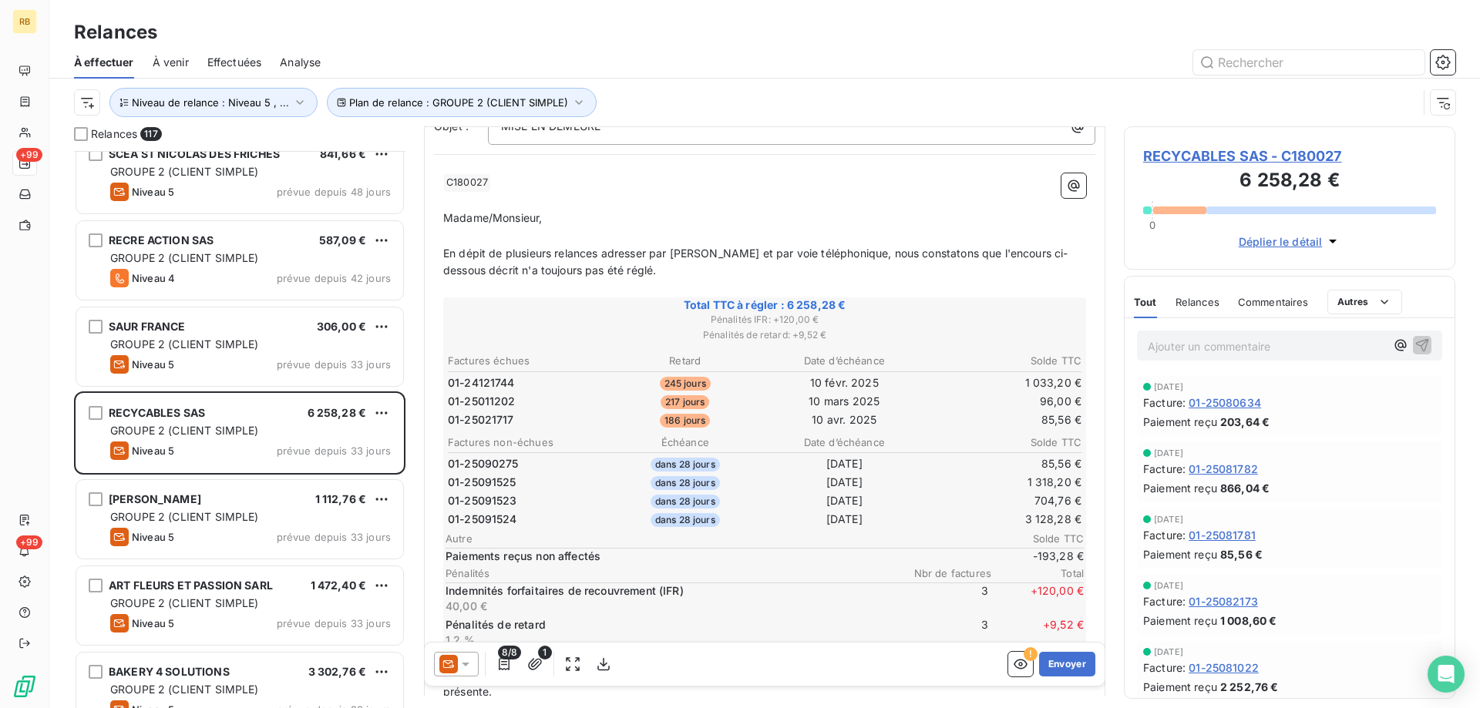
scroll to position [155, 0]
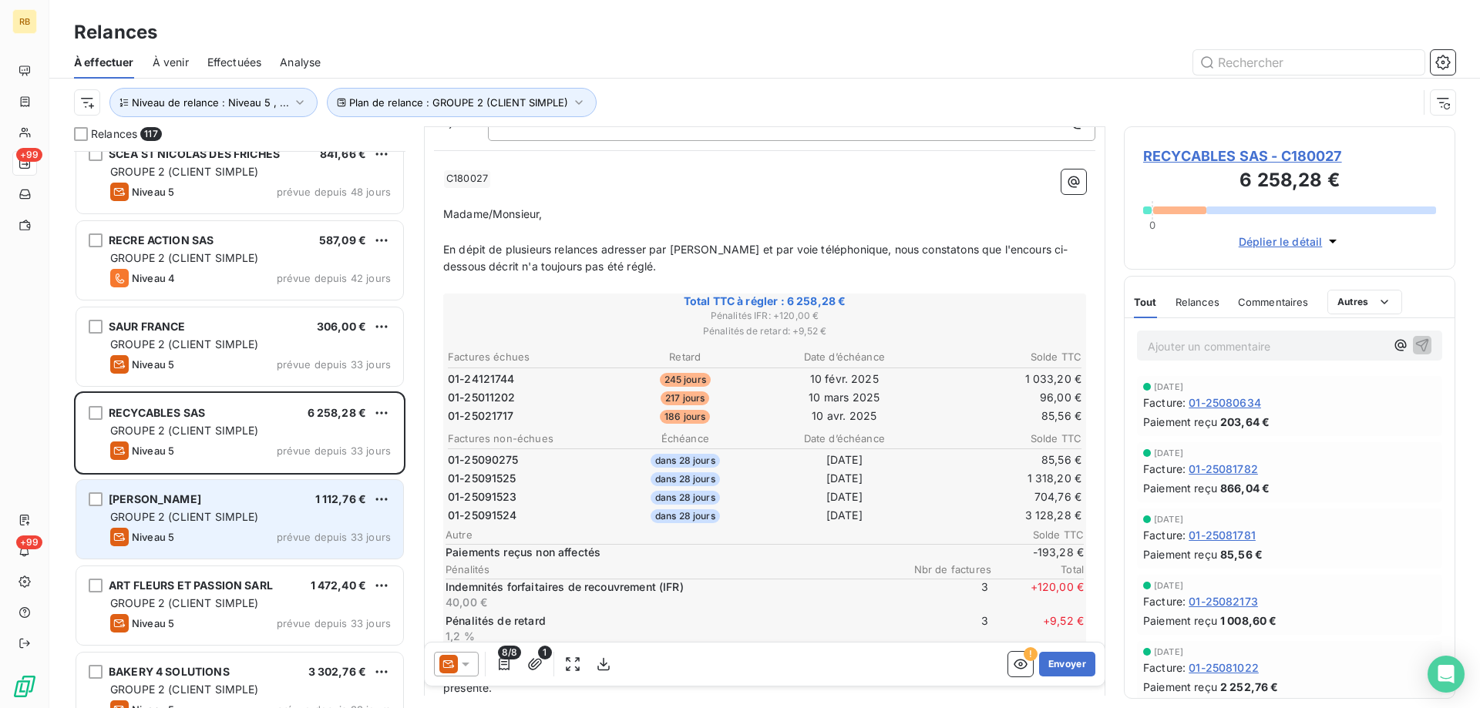
click at [297, 482] on div "[PERSON_NAME] 1 112,76 € GROUPE 2 (CLIENT SIMPLE) Niveau 5 prévue depuis 33 jou…" at bounding box center [239, 519] width 327 height 79
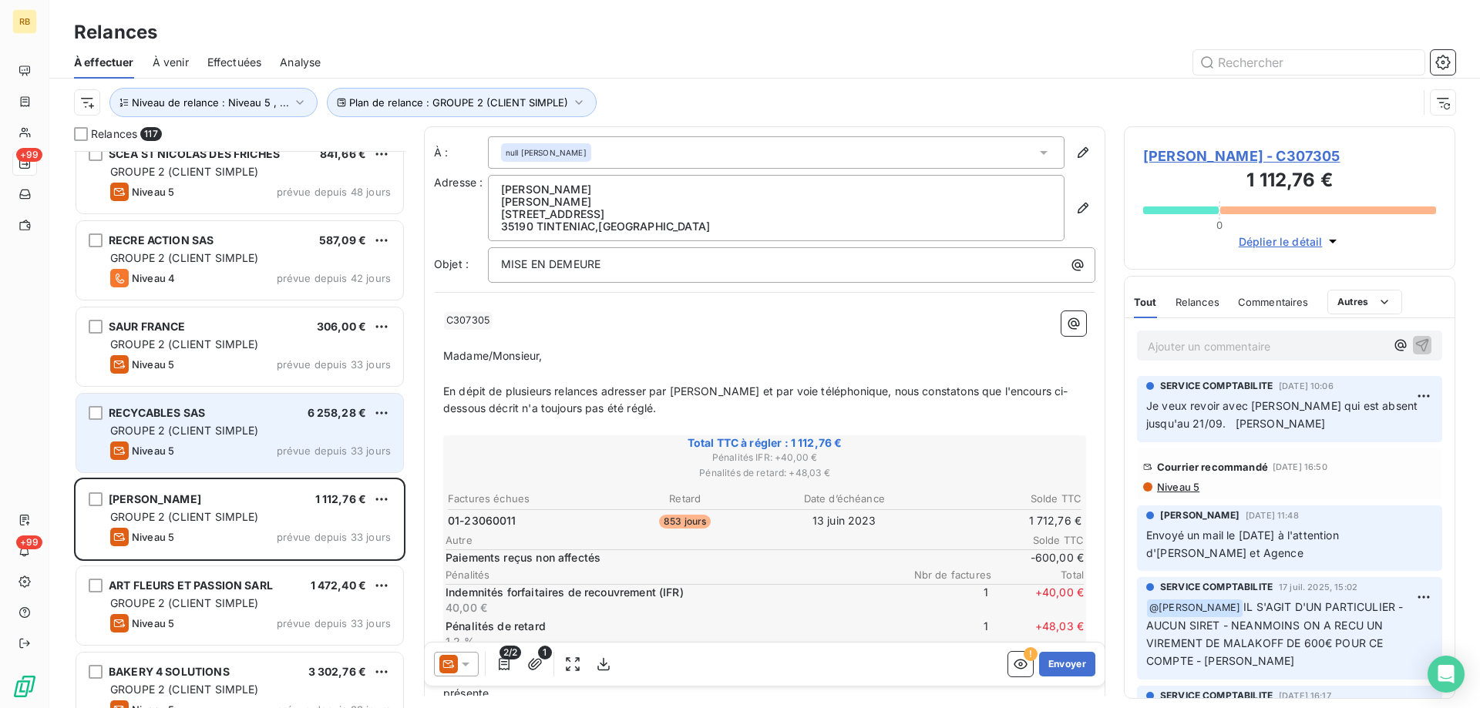
click at [274, 428] on div "GROUPE 2 (CLIENT SIMPLE)" at bounding box center [250, 430] width 281 height 15
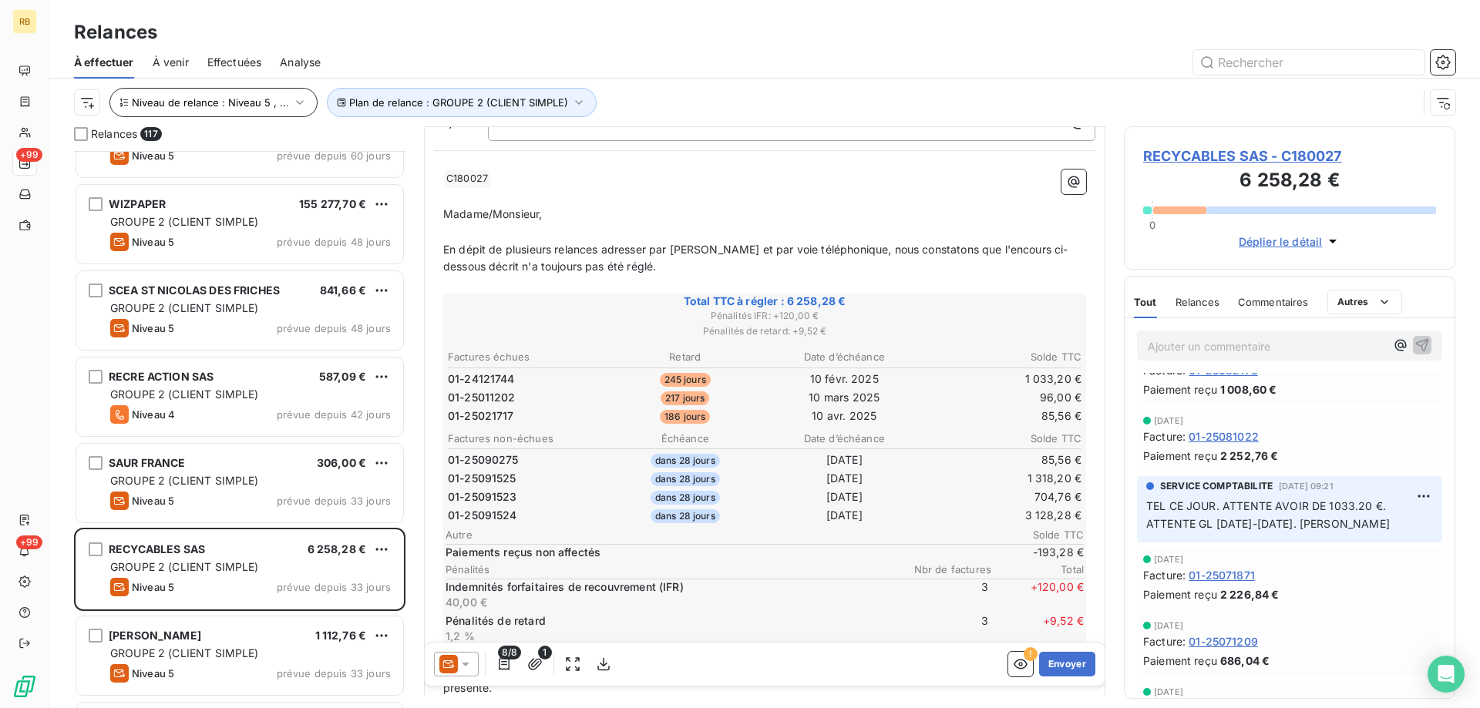
scroll to position [1851, 0]
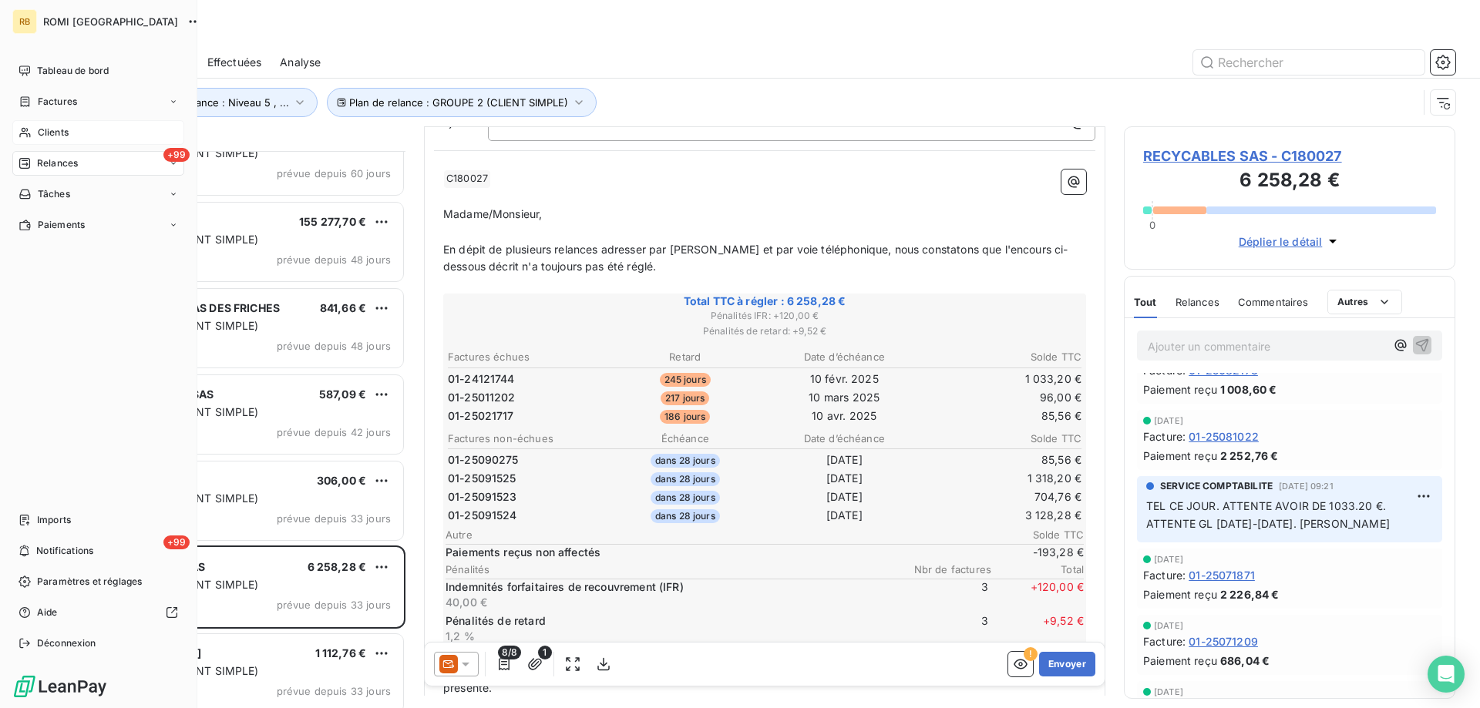
click at [66, 126] on span "Clients" at bounding box center [53, 133] width 31 height 14
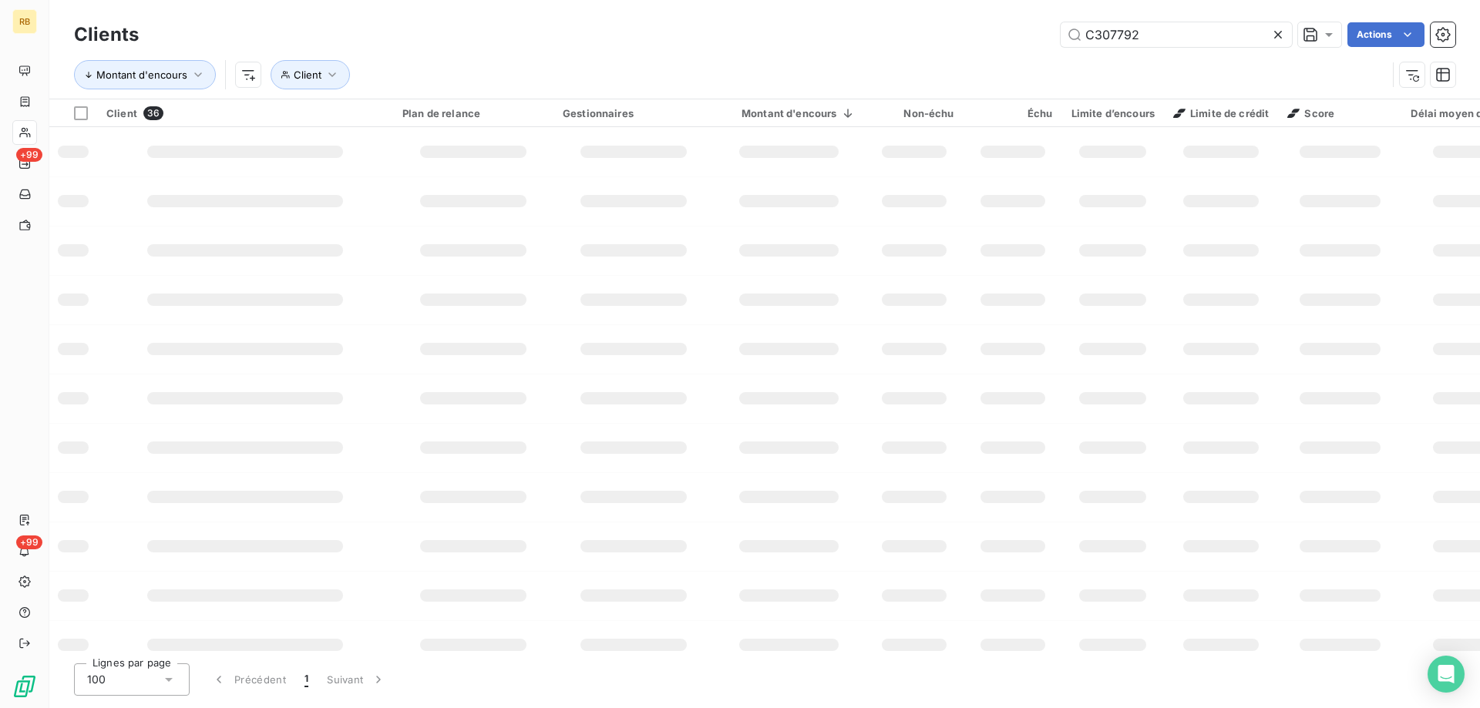
type input "C307792"
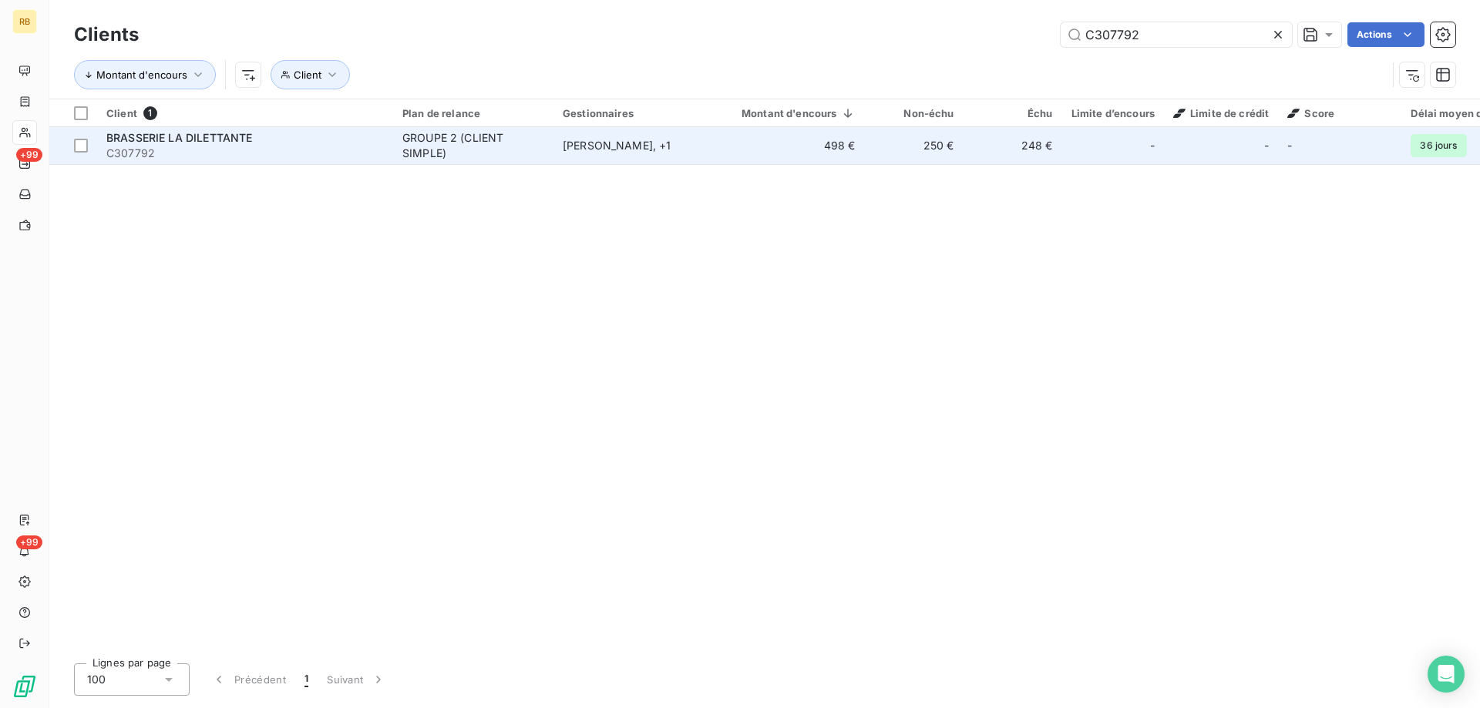
click at [241, 146] on span "C307792" at bounding box center [244, 153] width 277 height 15
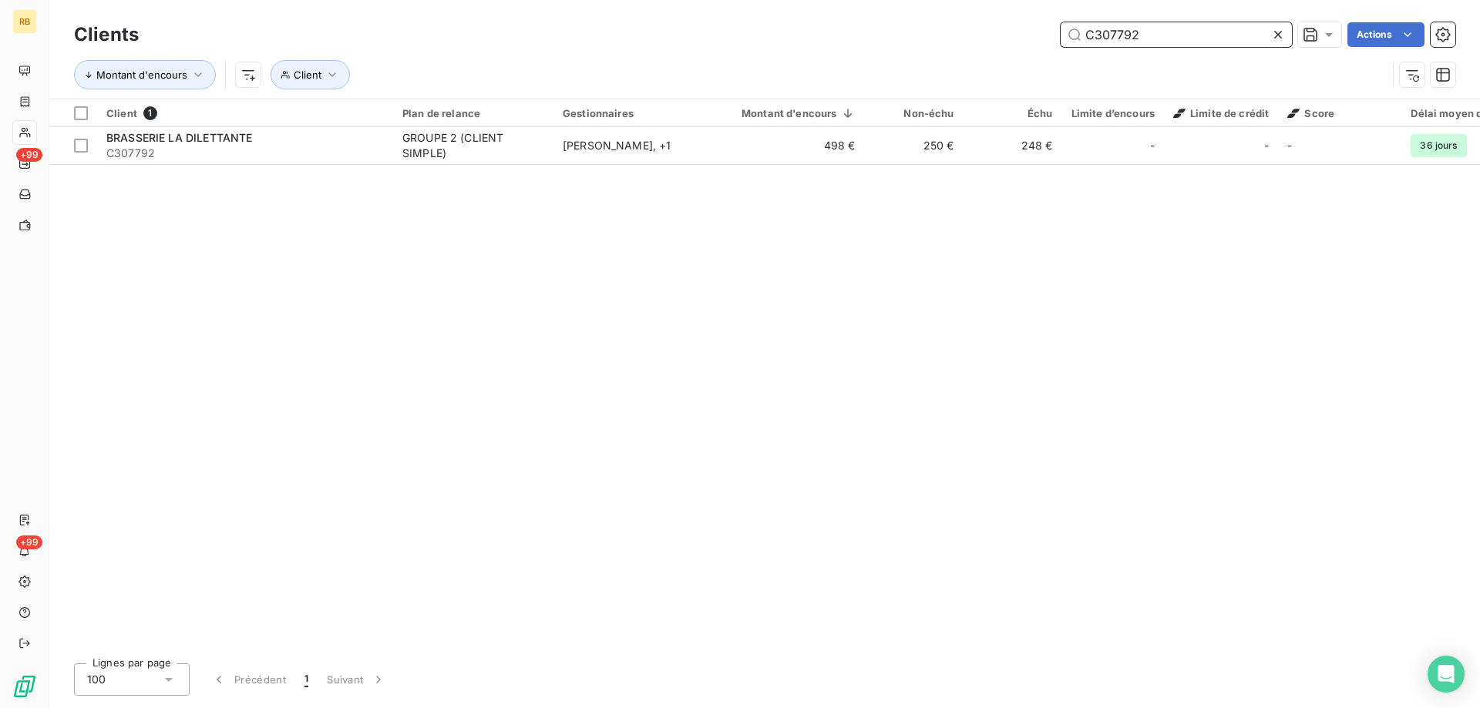
drag, startPoint x: 1222, startPoint y: 42, endPoint x: 1090, endPoint y: 42, distance: 132.6
click at [1090, 42] on input "C307792" at bounding box center [1176, 34] width 231 height 25
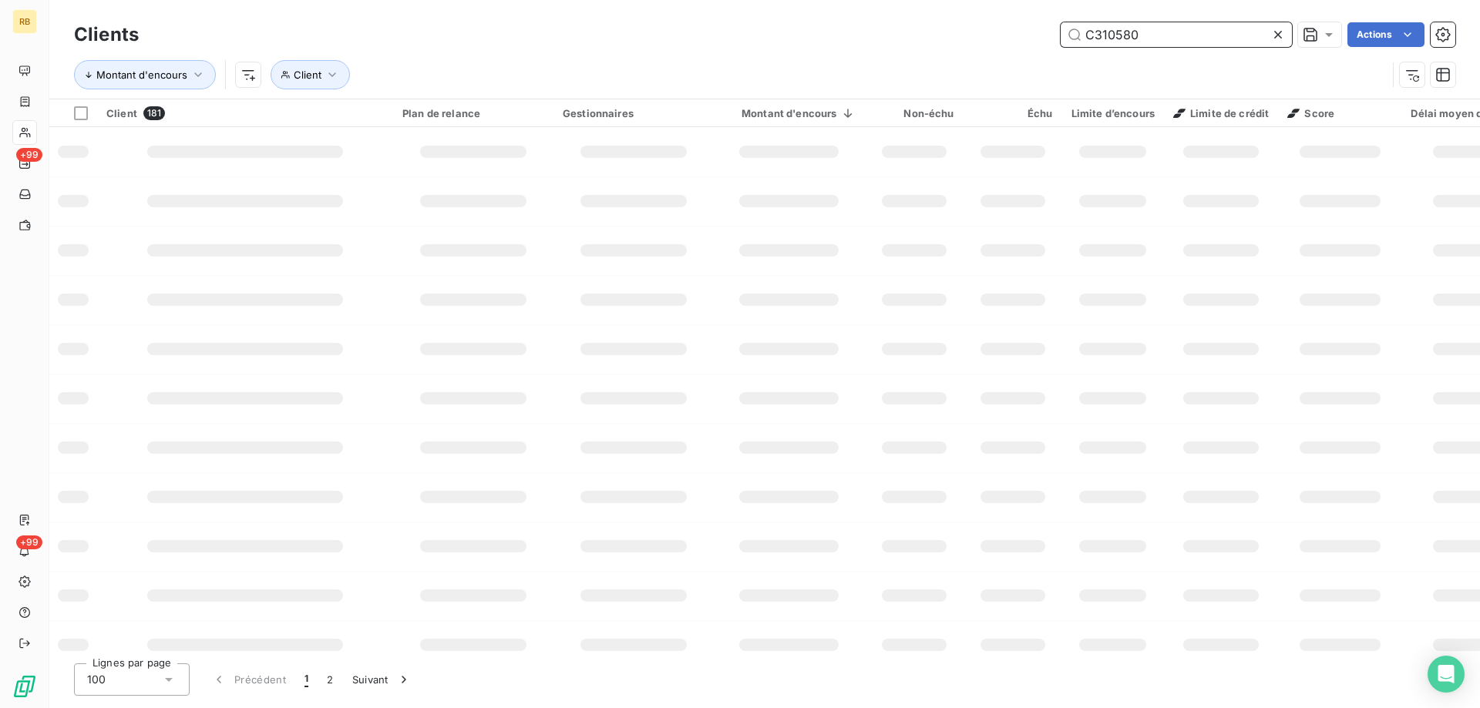
type input "C310580"
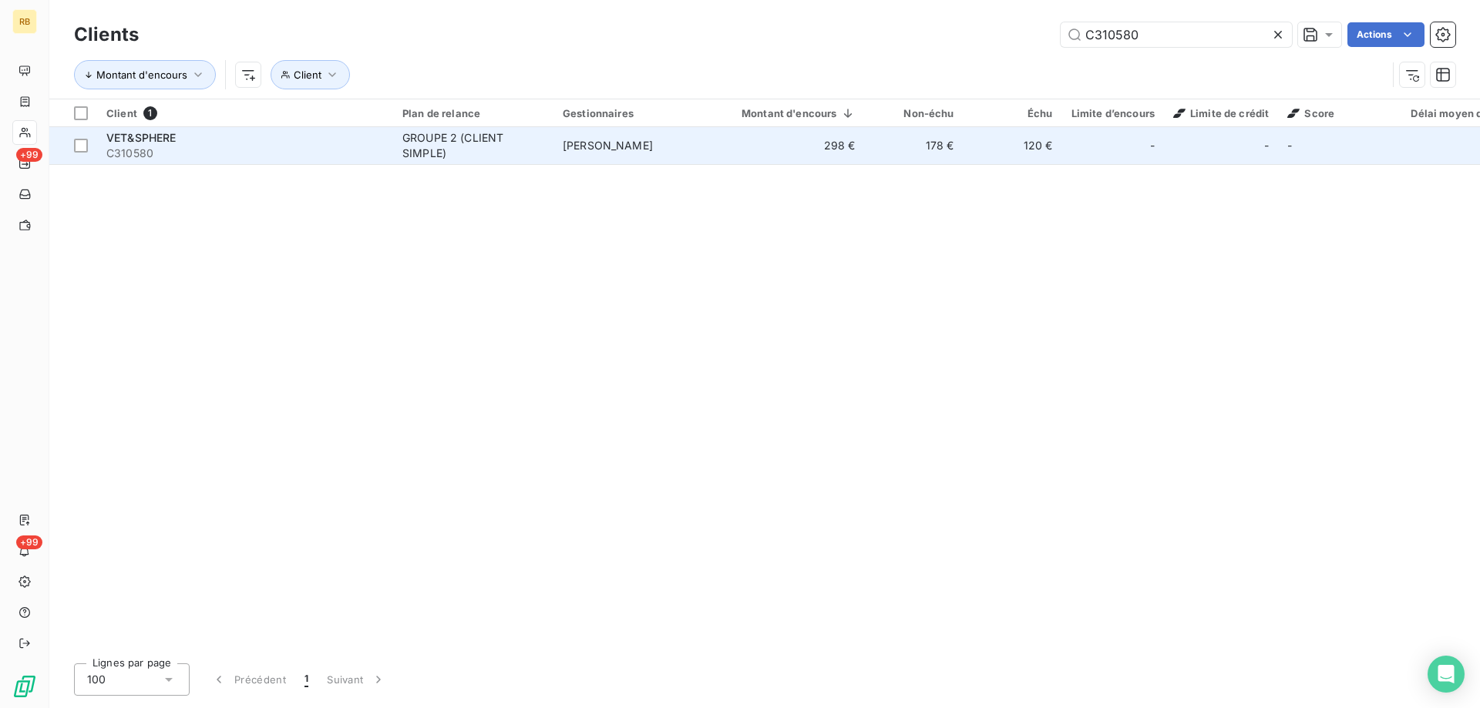
click at [456, 144] on div "GROUPE 2 (CLIENT SIMPLE)" at bounding box center [473, 145] width 142 height 31
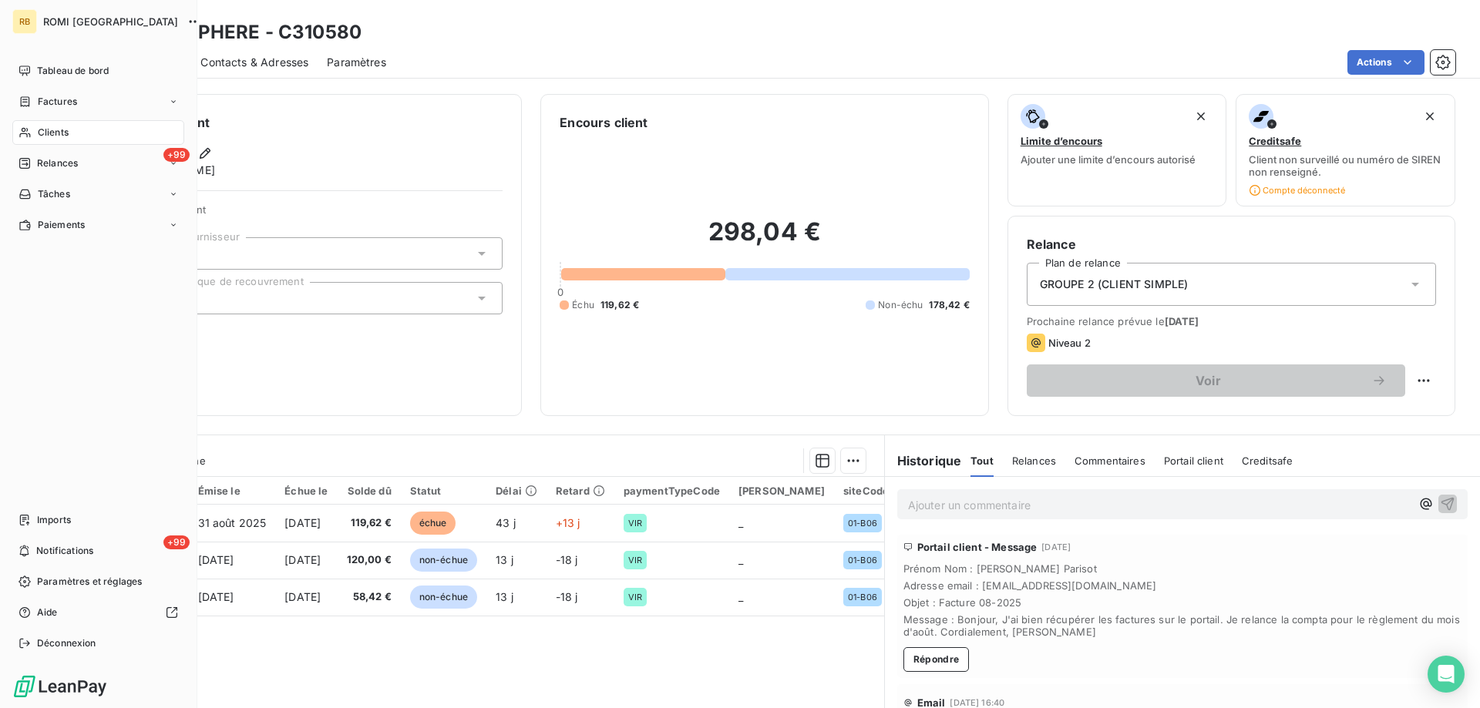
click at [26, 148] on nav "Tableau de bord Factures Clients +99 Relances Tâches Paiements" at bounding box center [98, 148] width 172 height 179
click at [50, 171] on div "+99 Relances" at bounding box center [98, 163] width 172 height 25
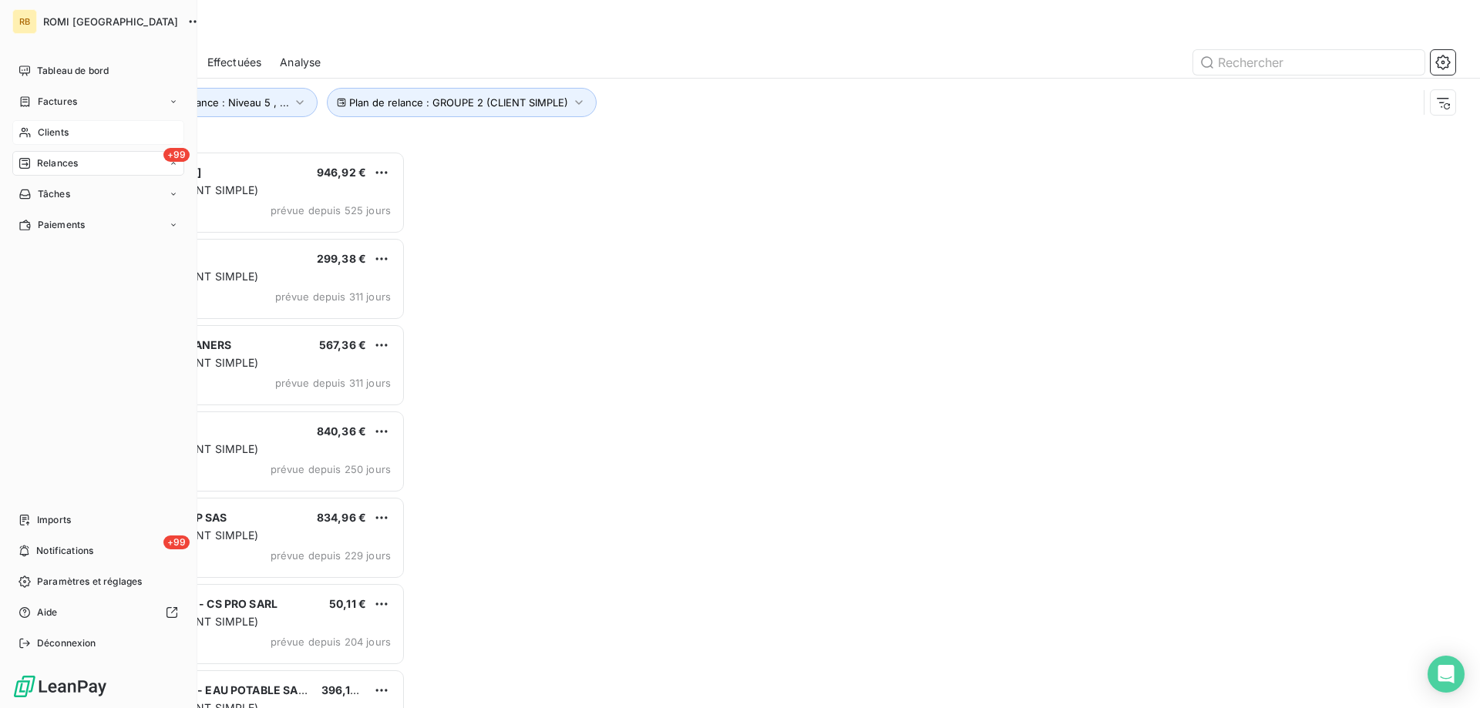
scroll to position [546, 320]
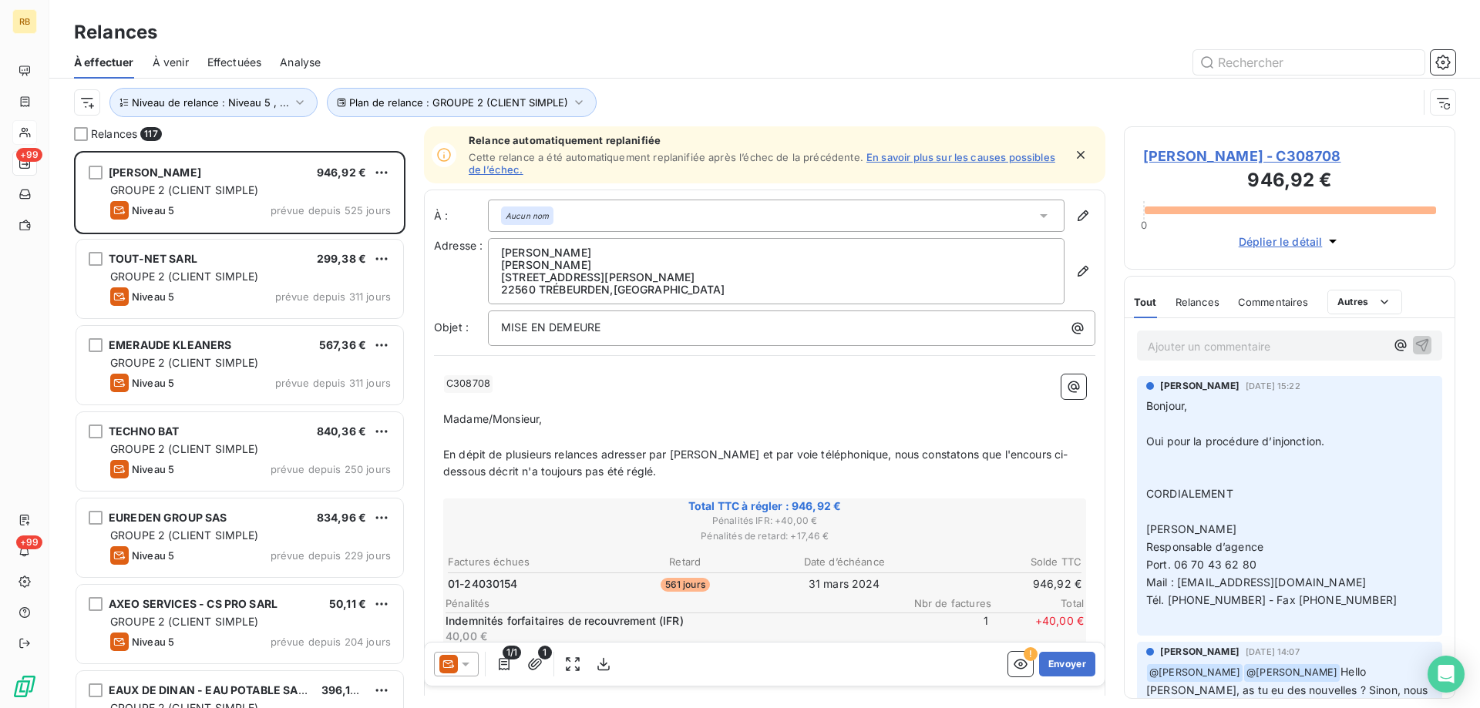
click at [751, 12] on div "Relances À effectuer À venir Effectuées Analyse Plan de relance : GROUPE 2 (CLI…" at bounding box center [764, 63] width 1430 height 126
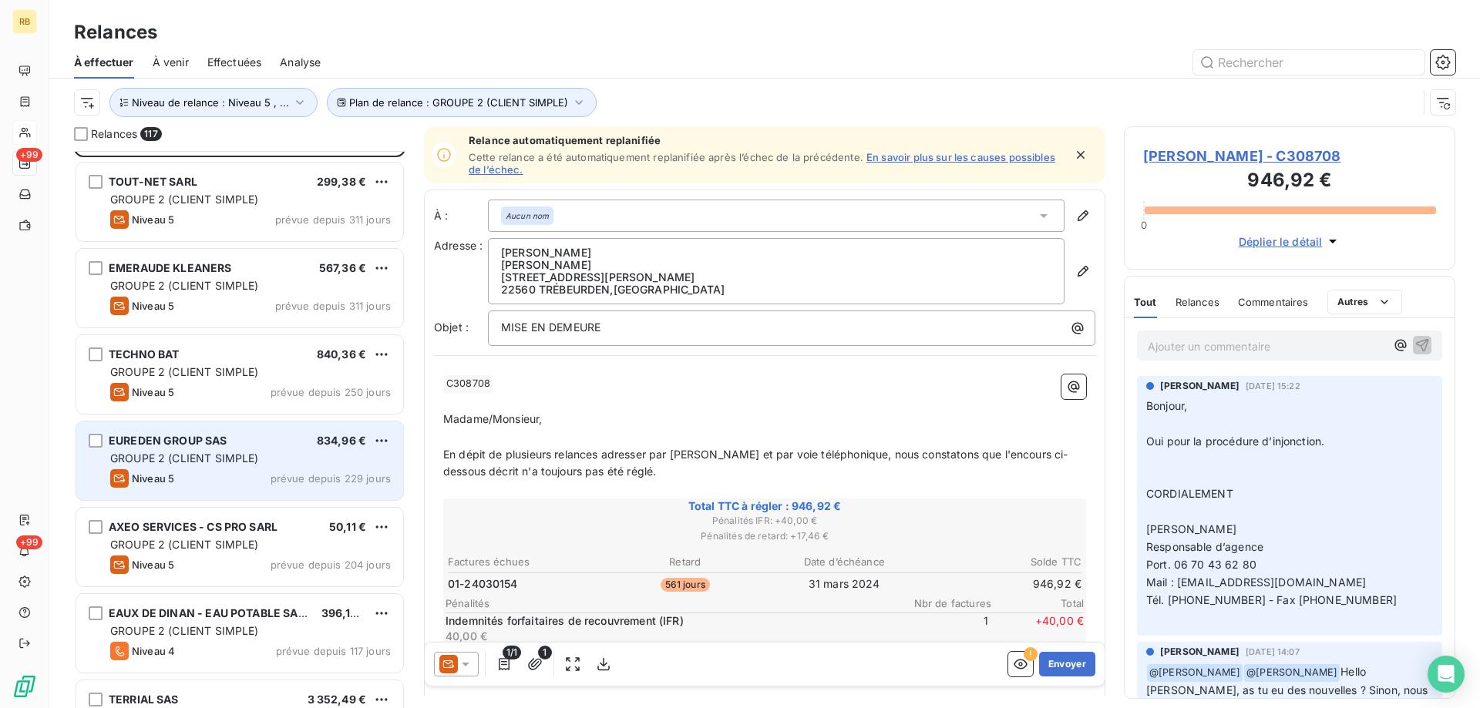
scroll to position [0, 0]
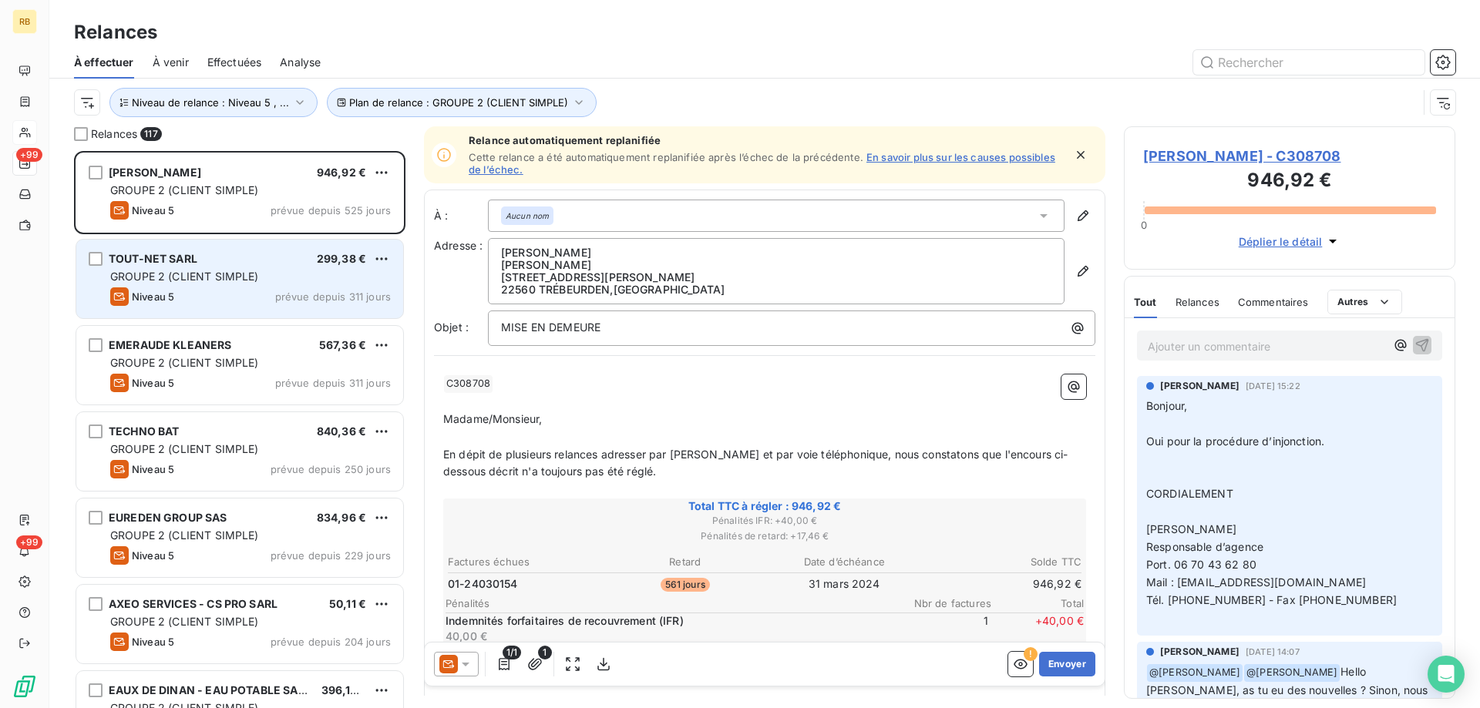
click at [258, 265] on div "TOUT-NET SARL 299,38 €" at bounding box center [250, 259] width 281 height 14
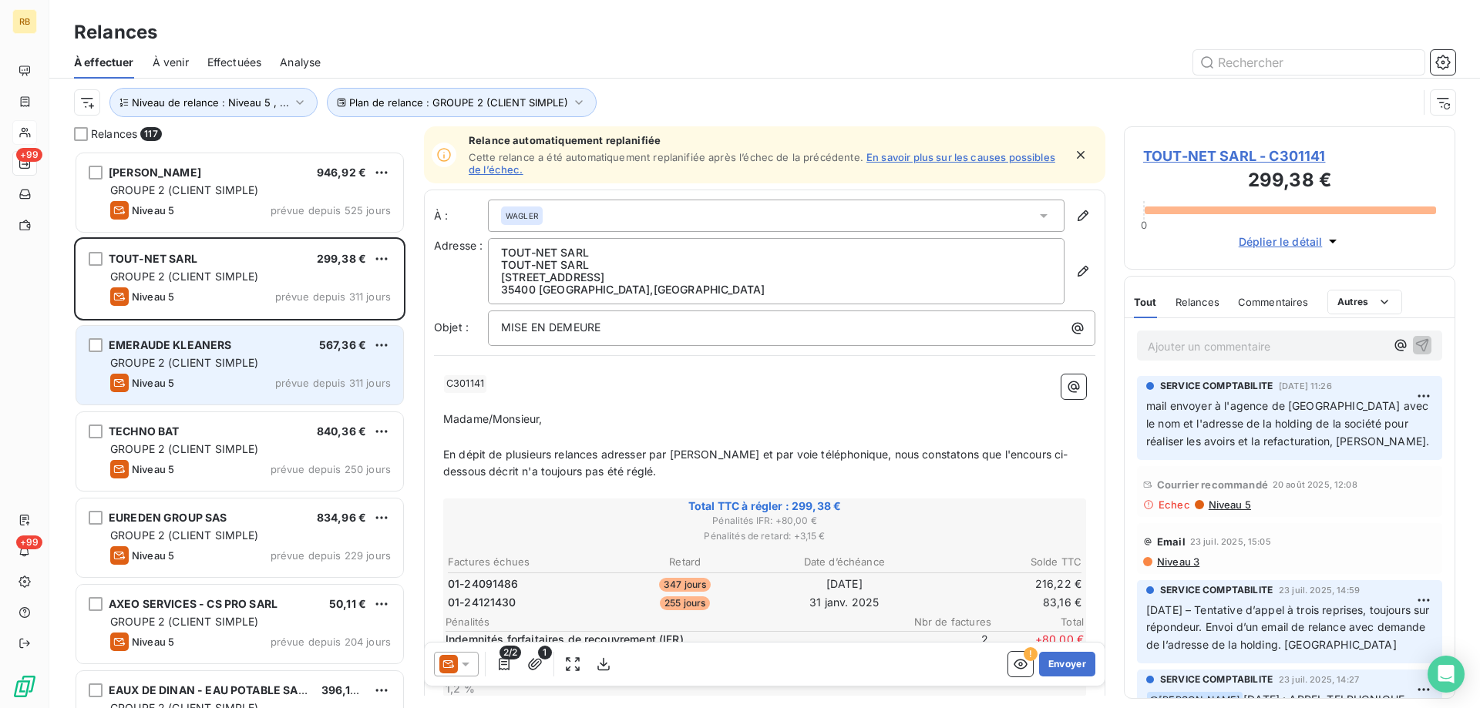
click at [281, 368] on div "GROUPE 2 (CLIENT SIMPLE)" at bounding box center [250, 362] width 281 height 15
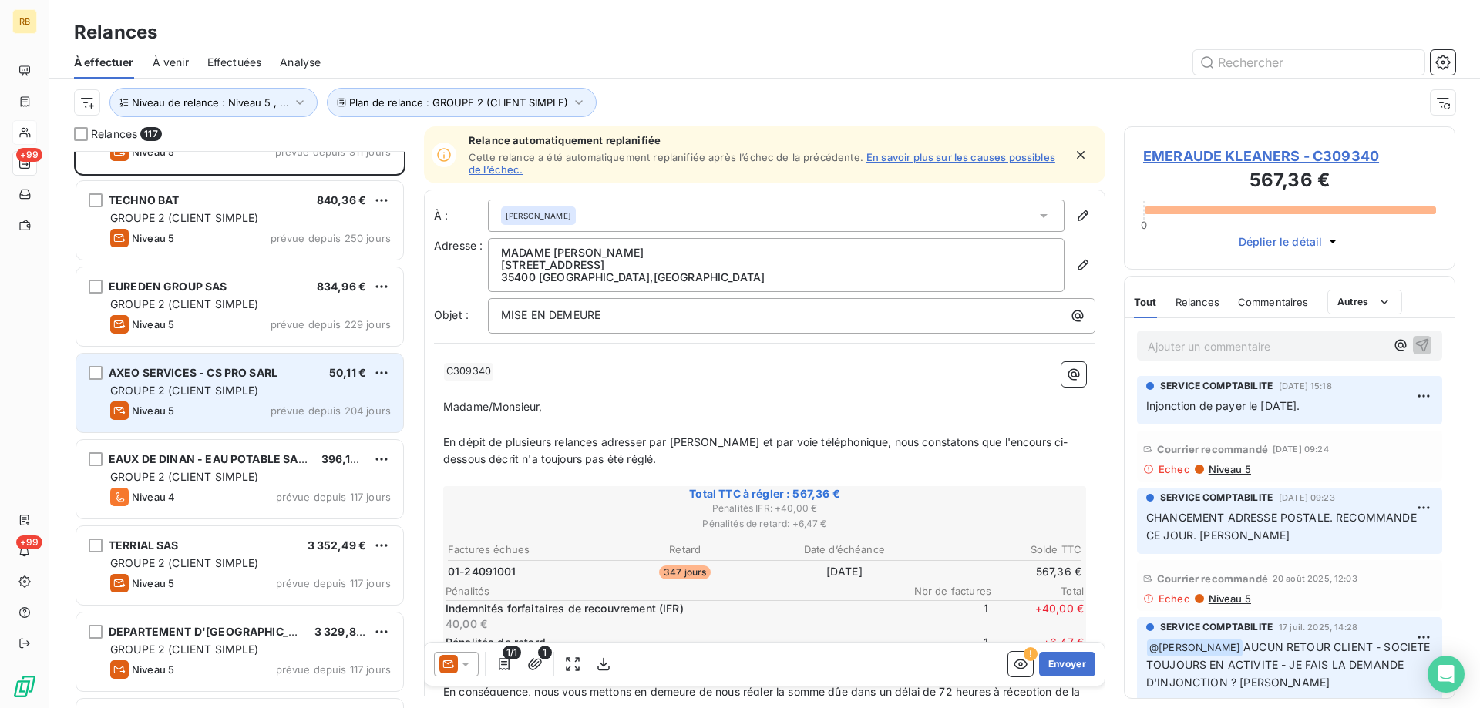
scroll to position [309, 0]
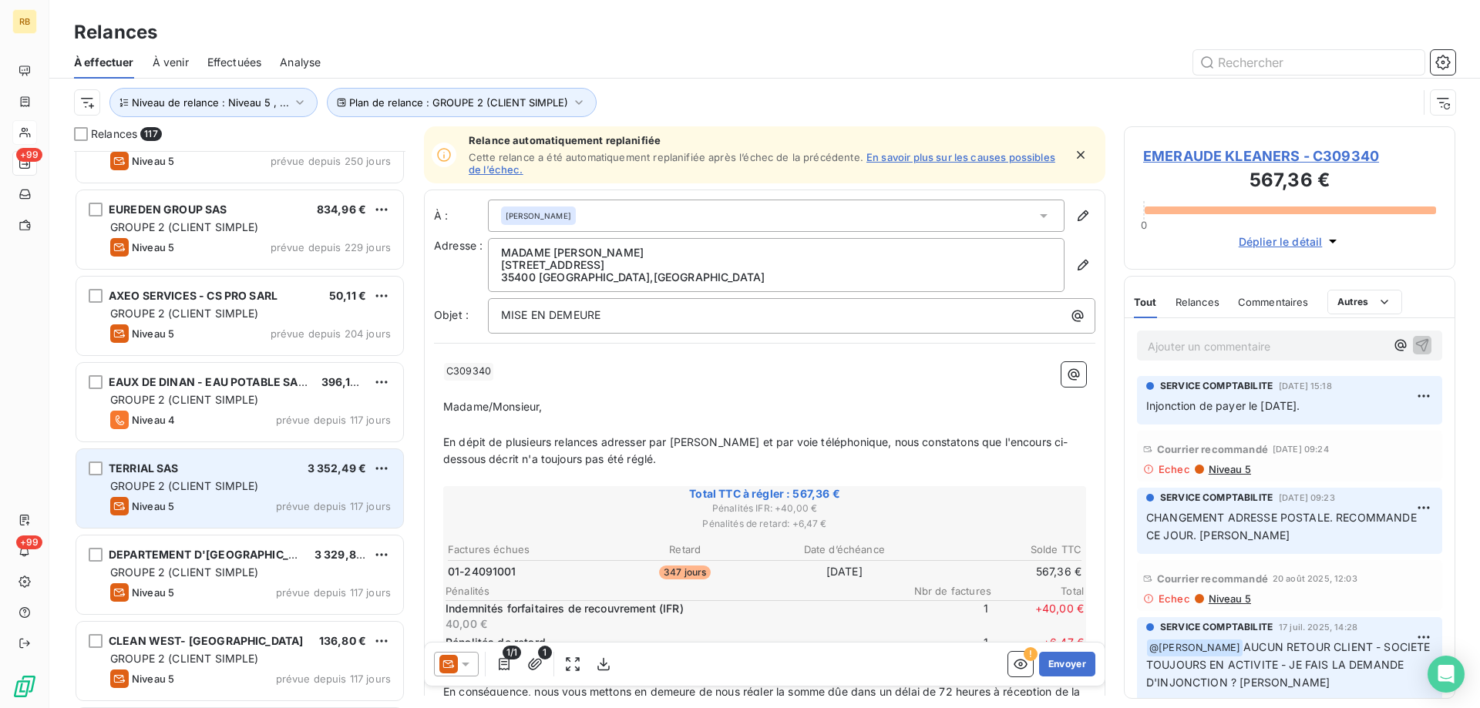
click at [237, 489] on span "GROUPE 2 (CLIENT SIMPLE)" at bounding box center [184, 485] width 149 height 13
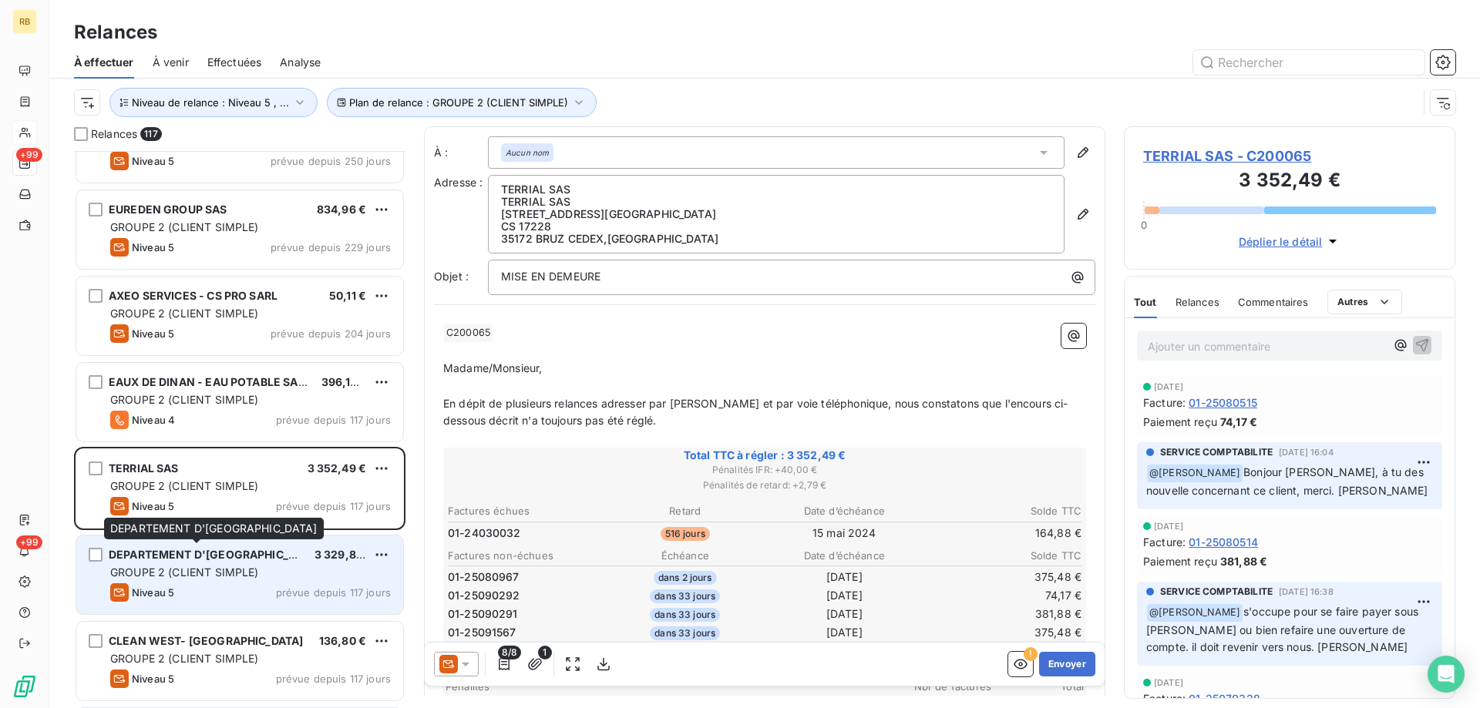
click at [220, 552] on span "DEPARTEMENT D'[GEOGRAPHIC_DATA]" at bounding box center [215, 554] width 212 height 13
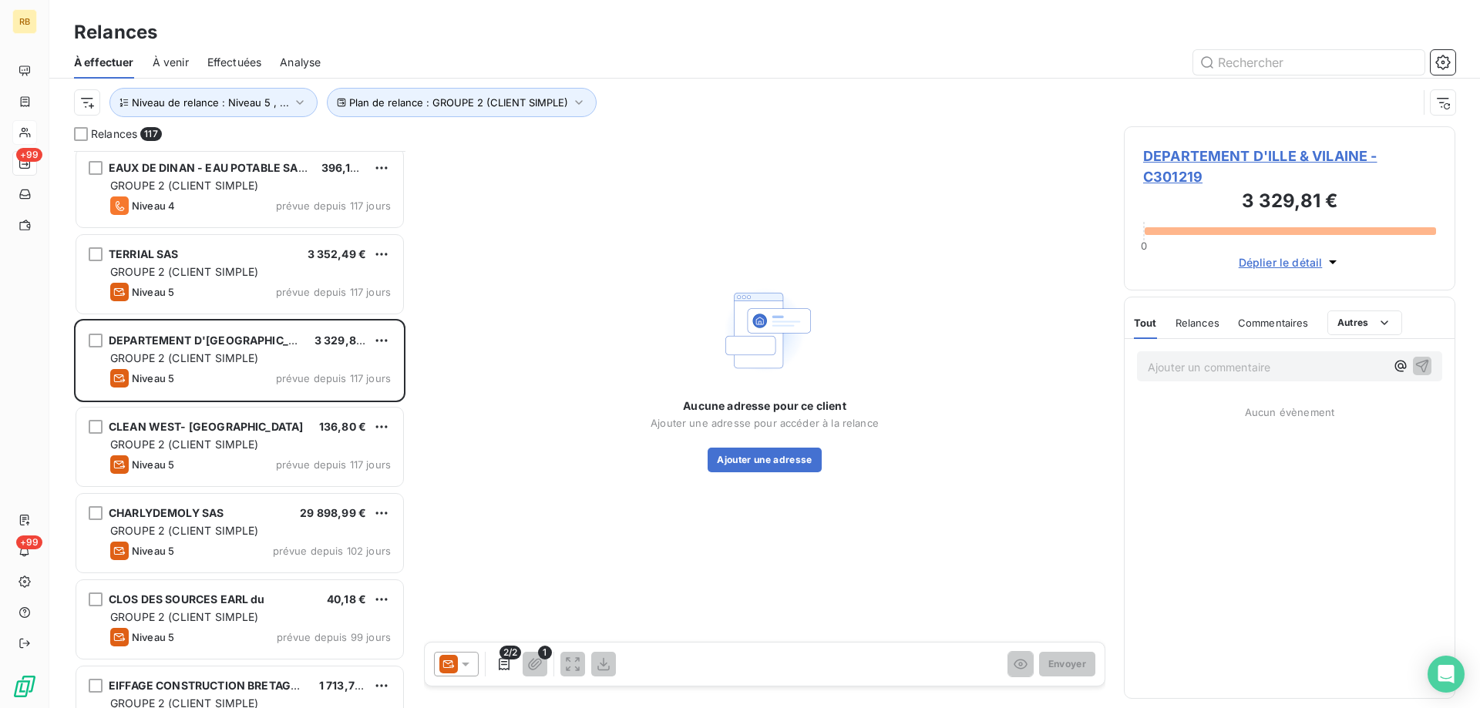
scroll to position [540, 0]
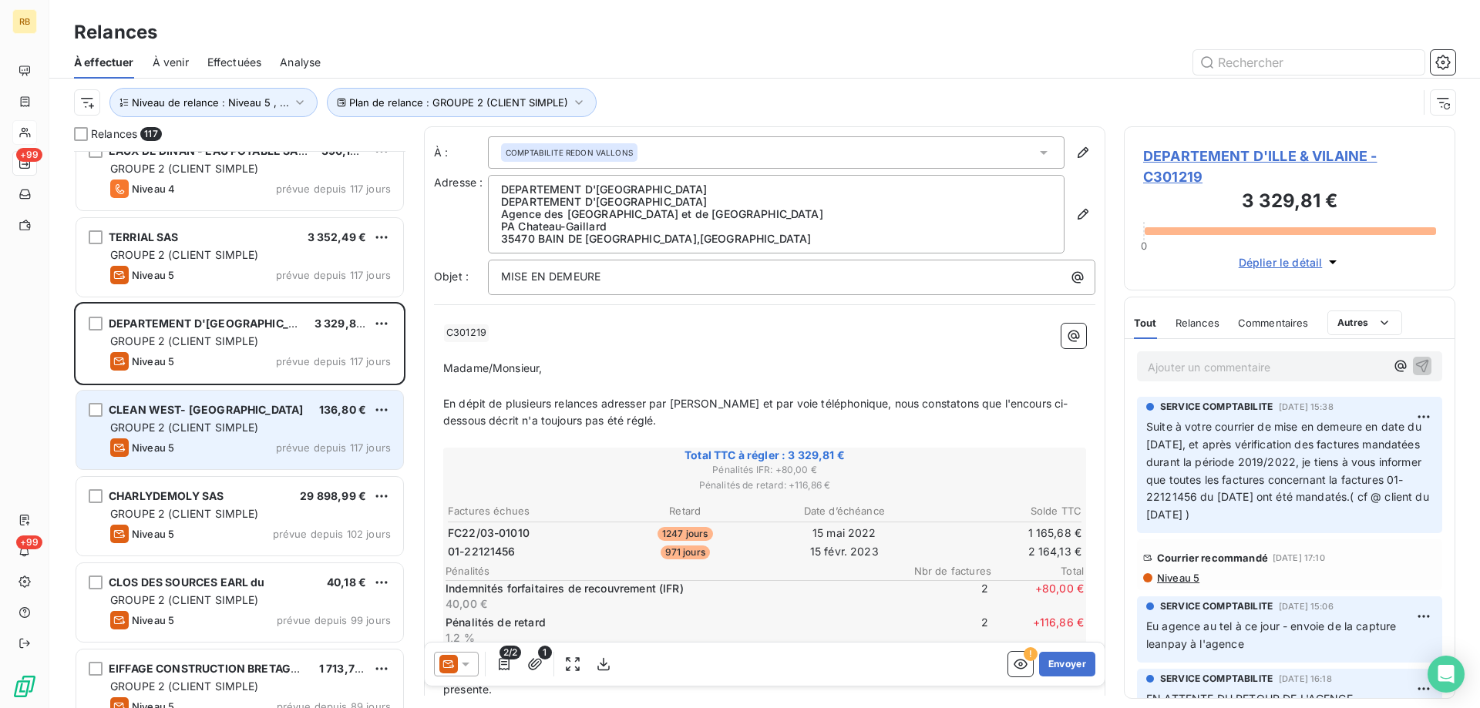
click at [230, 424] on span "GROUPE 2 (CLIENT SIMPLE)" at bounding box center [184, 427] width 149 height 13
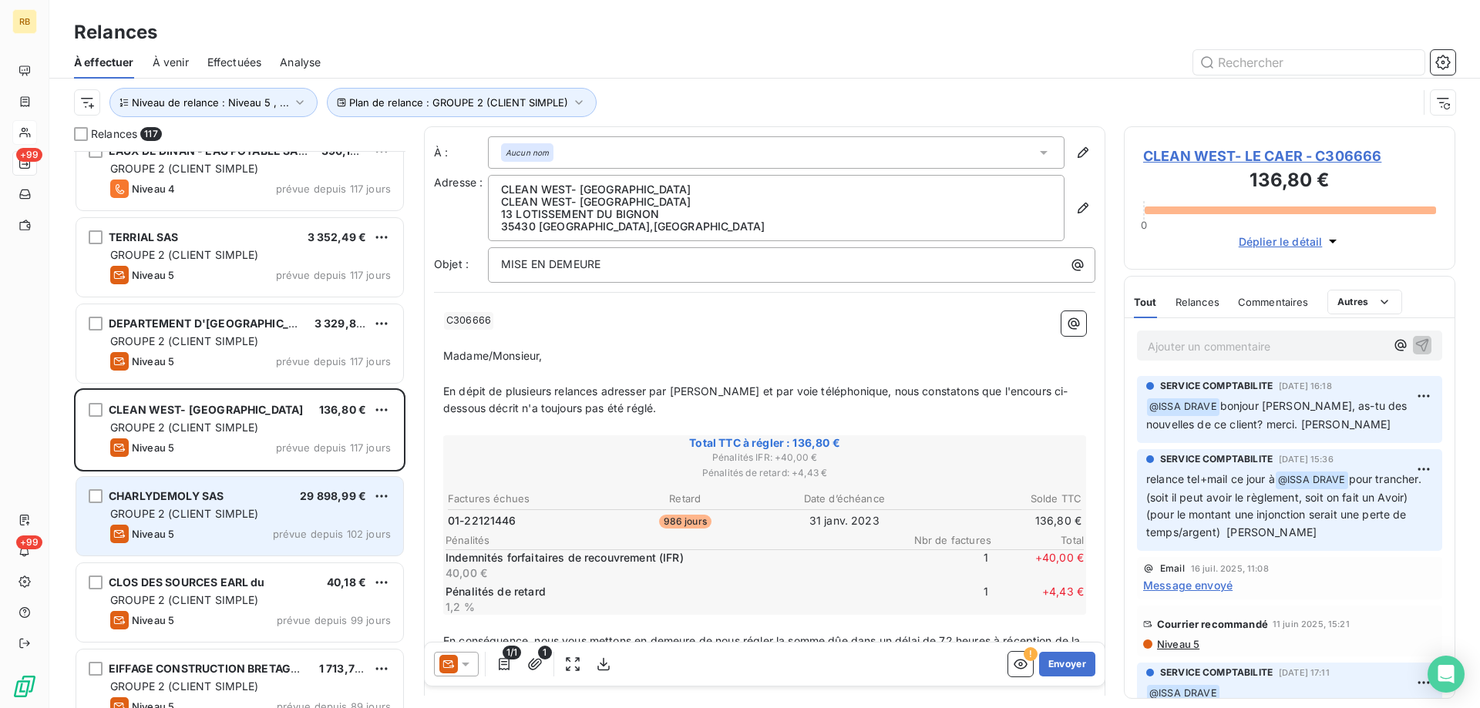
click at [221, 534] on div "Niveau 5 prévue depuis 102 jours" at bounding box center [250, 534] width 281 height 18
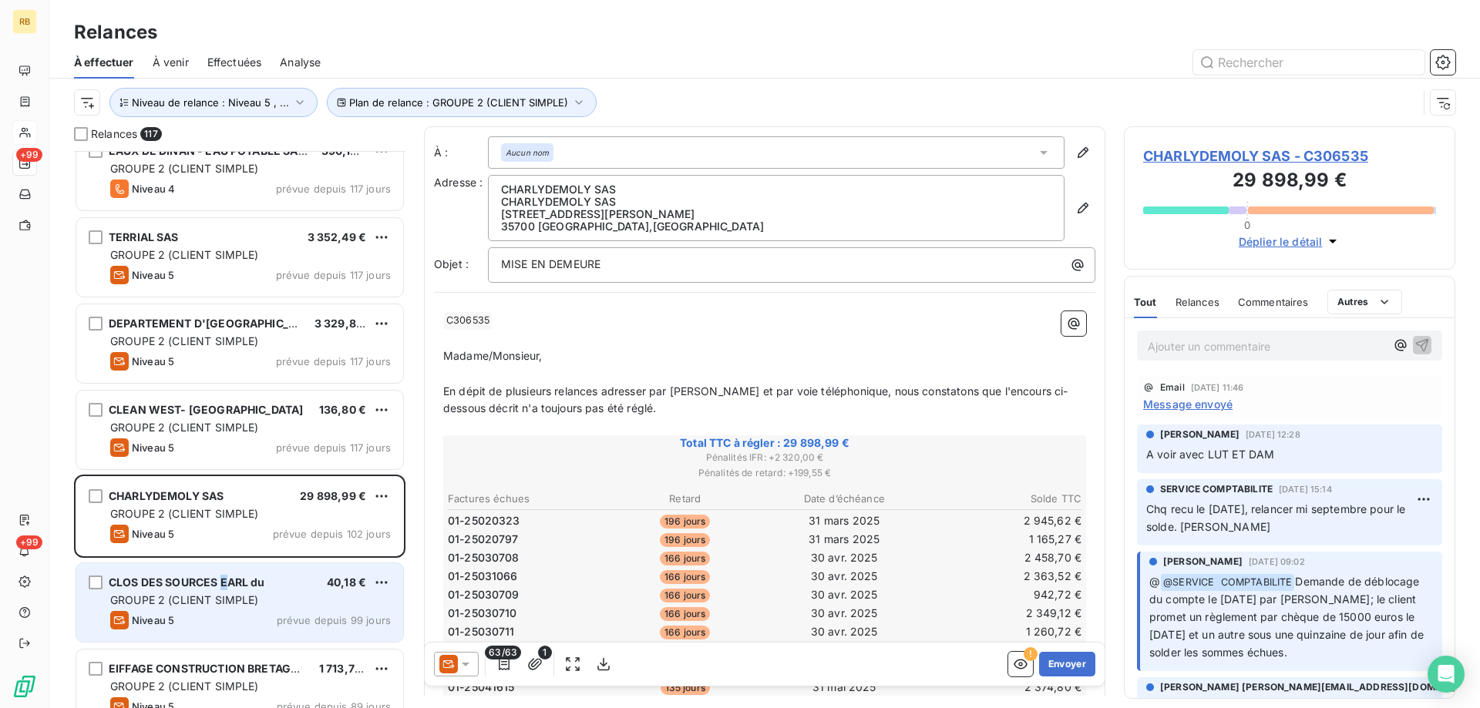
drag, startPoint x: 224, startPoint y: 581, endPoint x: 217, endPoint y: 566, distance: 16.6
click at [222, 581] on span "CLOS DES SOURCES EARL du" at bounding box center [187, 582] width 156 height 13
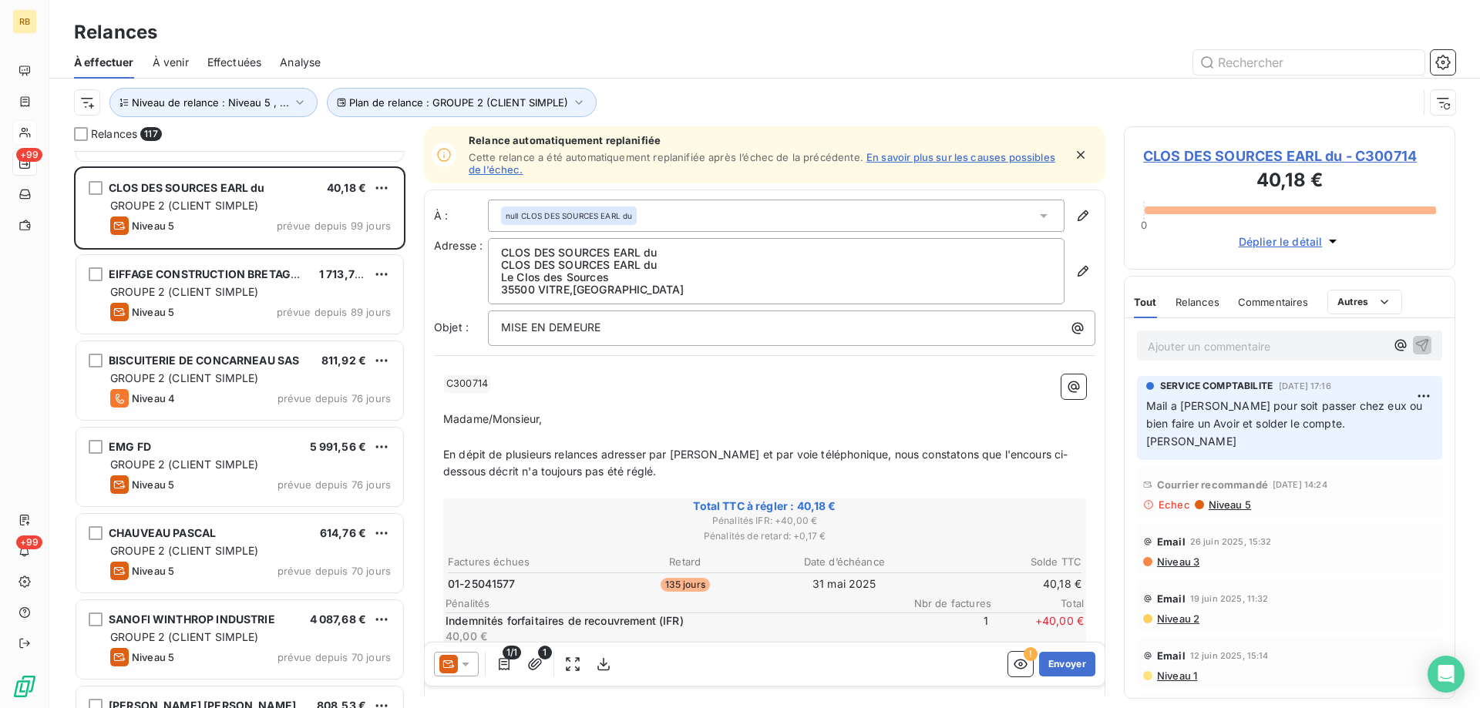
scroll to position [926, 0]
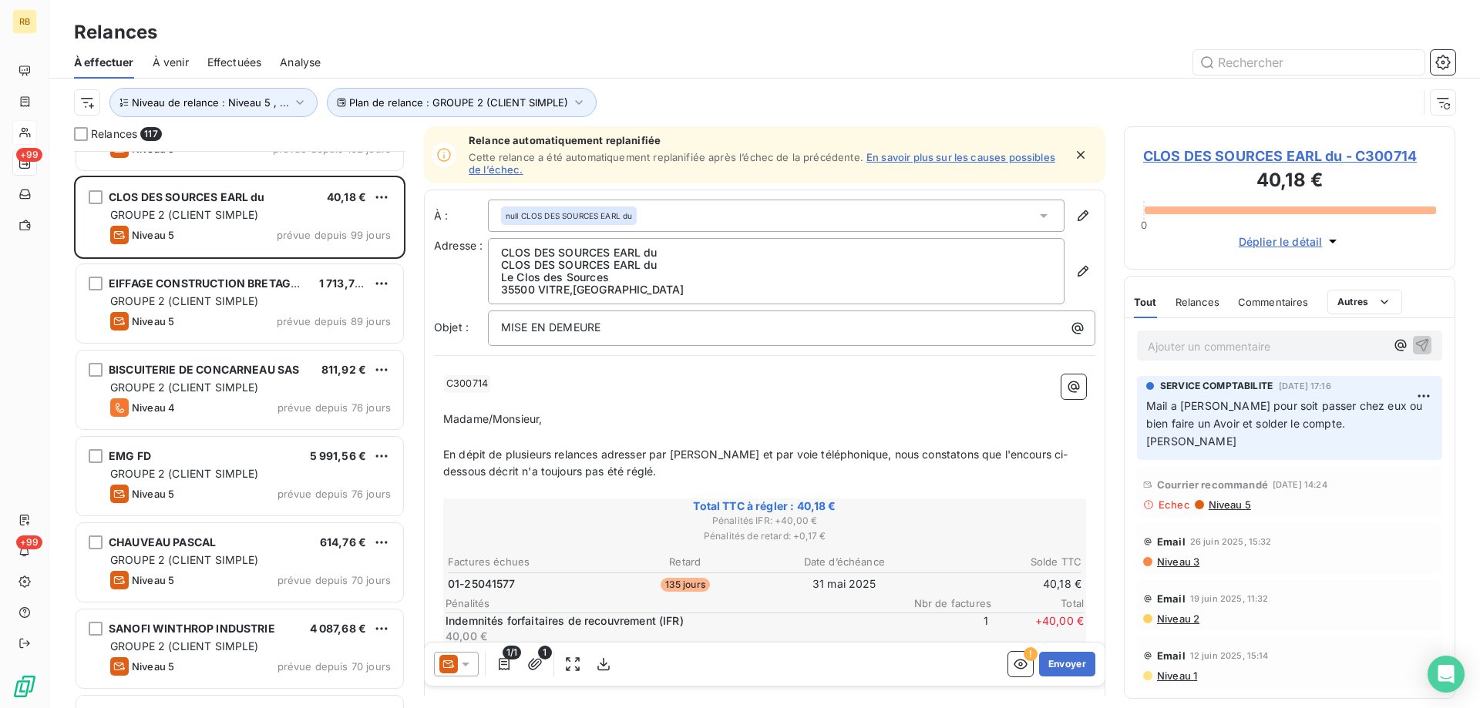
click at [249, 306] on span "GROUPE 2 (CLIENT SIMPLE)" at bounding box center [184, 300] width 149 height 13
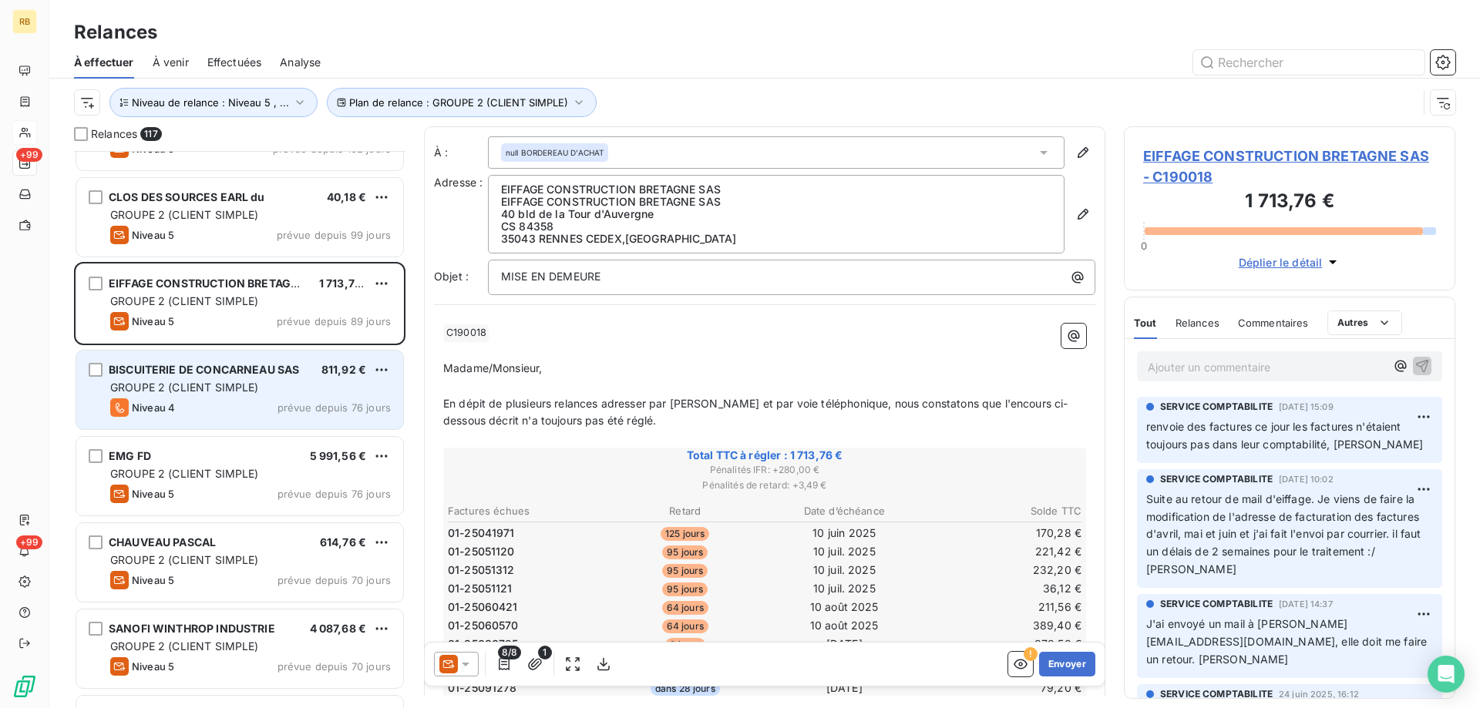
click at [242, 381] on span "GROUPE 2 (CLIENT SIMPLE)" at bounding box center [184, 387] width 149 height 13
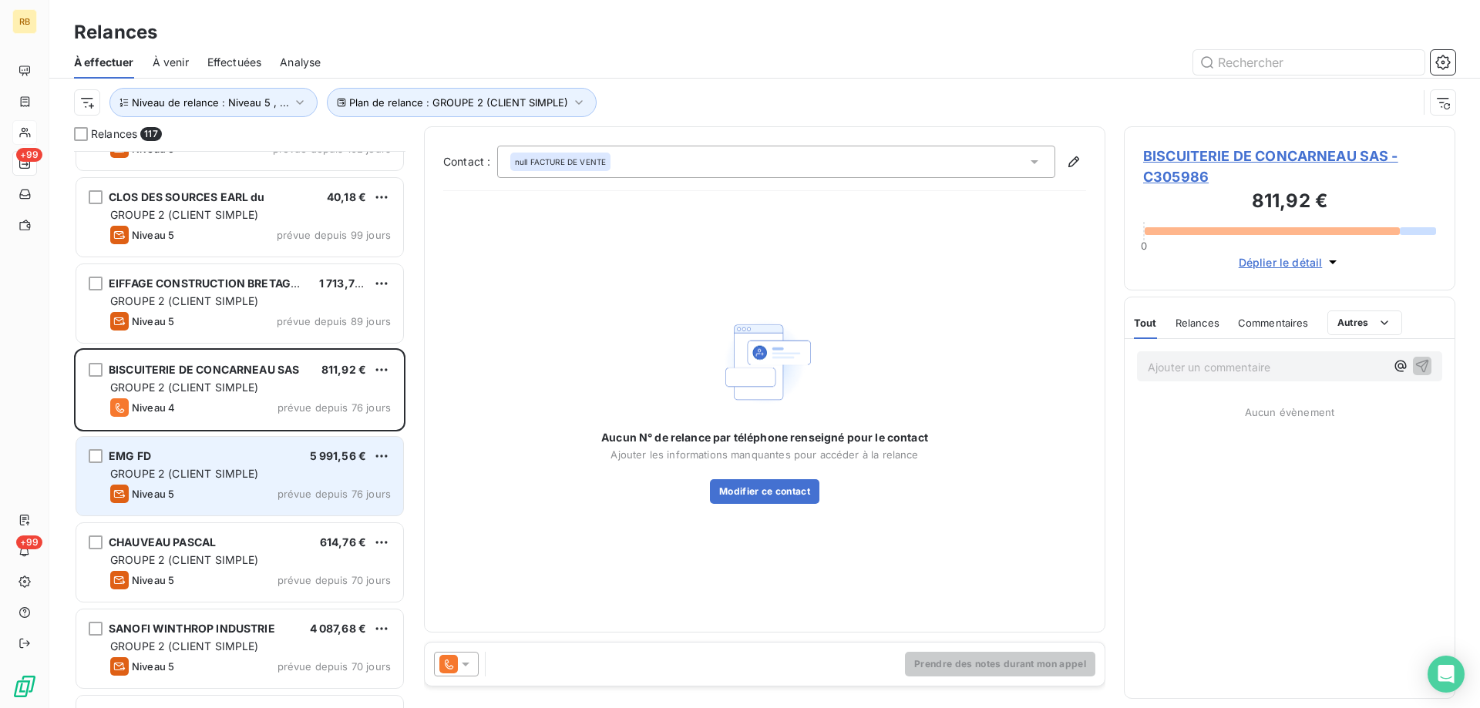
click at [267, 484] on div "EMG FD 5 991,56 € GROUPE 2 (CLIENT SIMPLE) Niveau 5 prévue depuis 76 jours" at bounding box center [239, 476] width 327 height 79
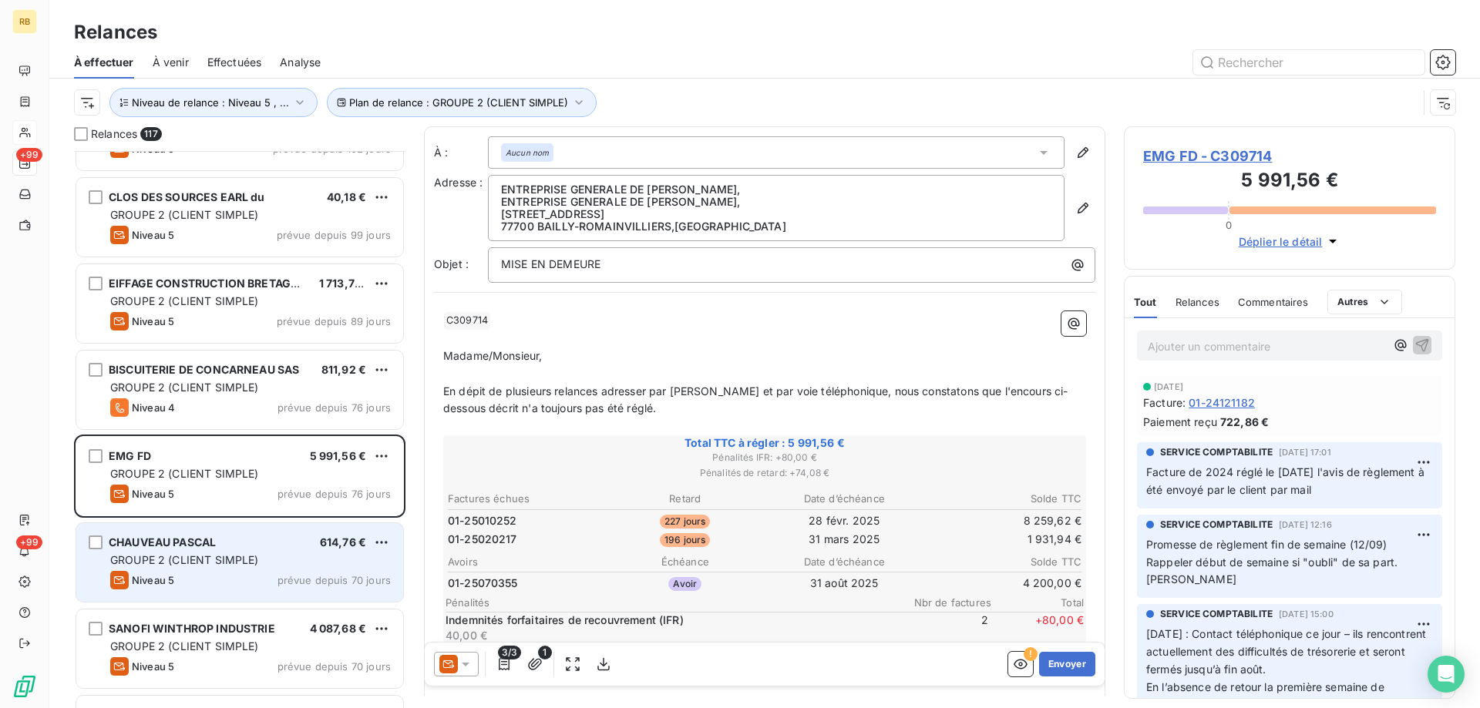
drag, startPoint x: 245, startPoint y: 587, endPoint x: 235, endPoint y: 560, distance: 29.5
click at [245, 586] on div "Niveau 5 prévue depuis 70 jours" at bounding box center [250, 580] width 281 height 18
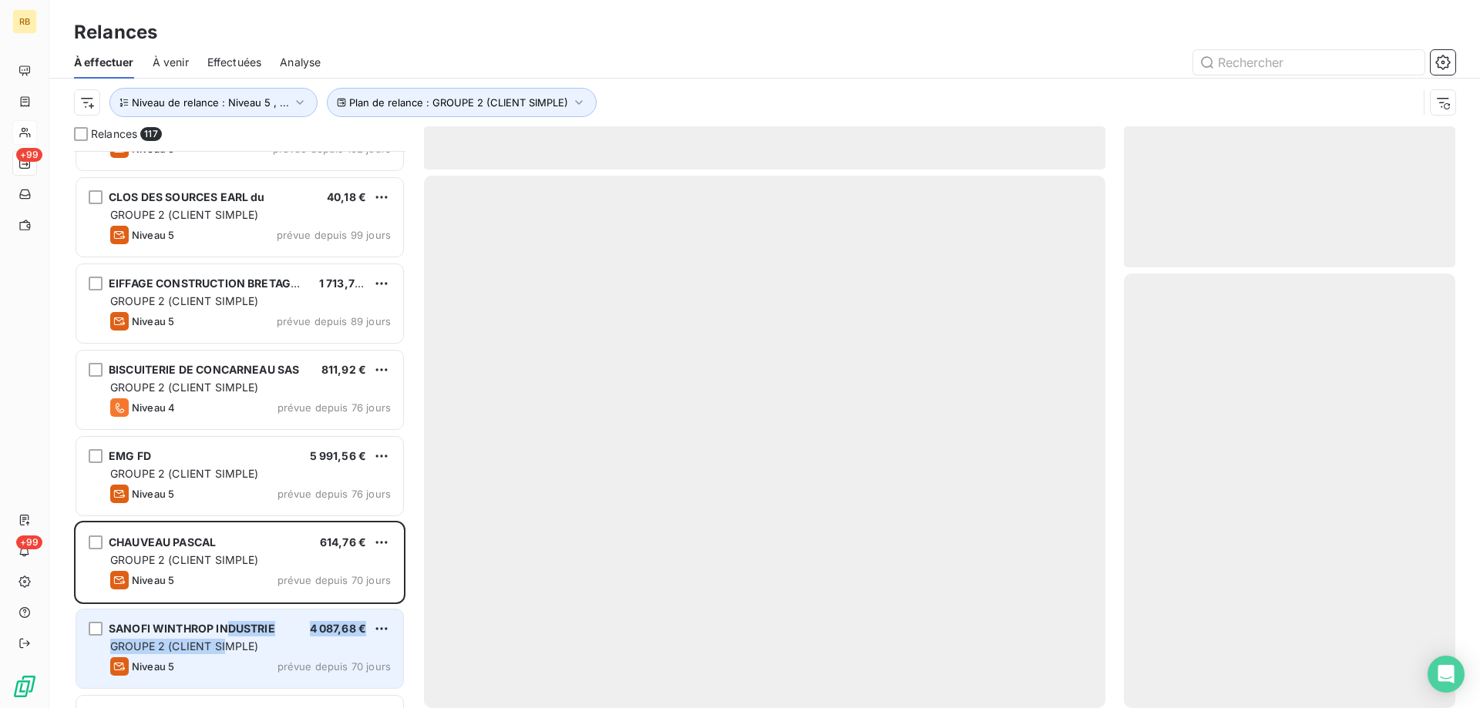
drag, startPoint x: 229, startPoint y: 637, endPoint x: 230, endPoint y: 629, distance: 7.7
click at [230, 637] on div "SANOFI WINTHROP INDUSTRIE 4 087,68 € GROUPE 2 (CLIENT SIMPLE) Niveau 5 prévue d…" at bounding box center [239, 649] width 327 height 79
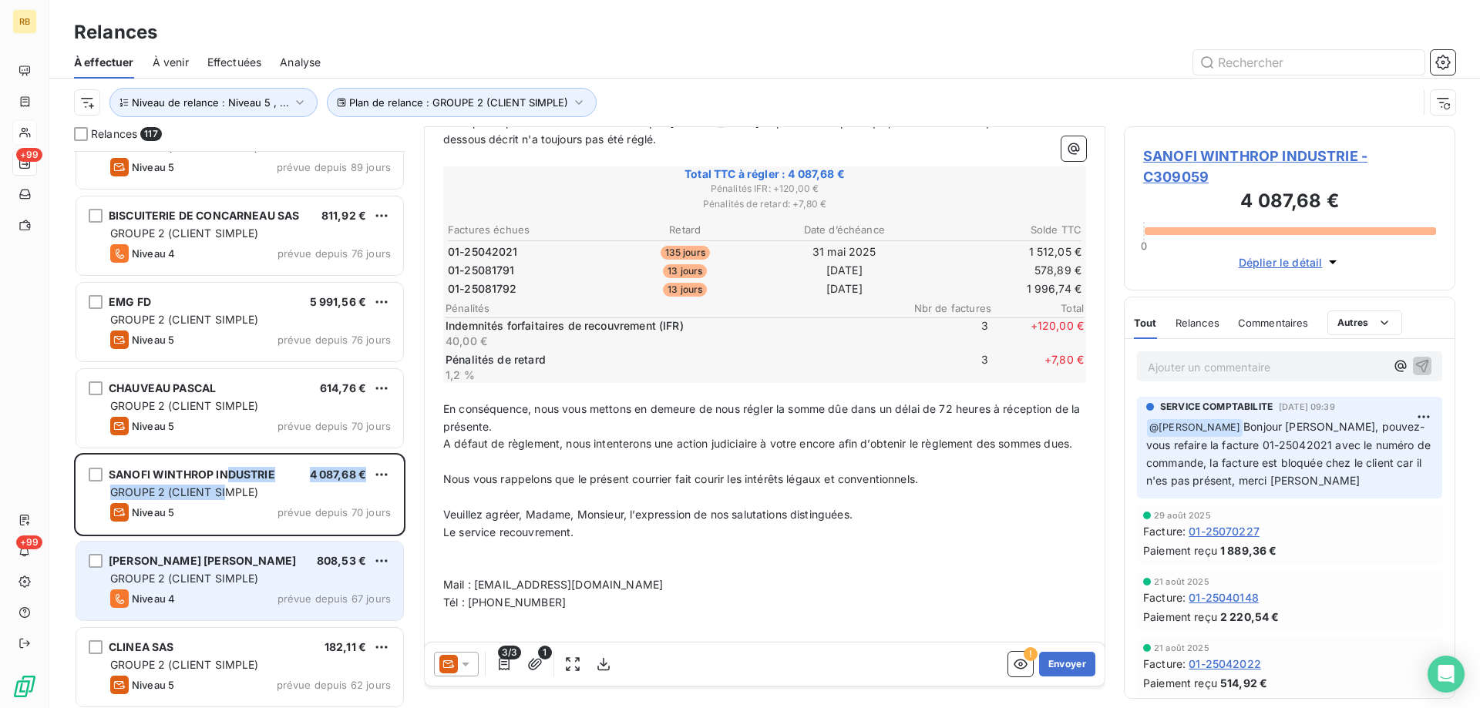
scroll to position [309, 0]
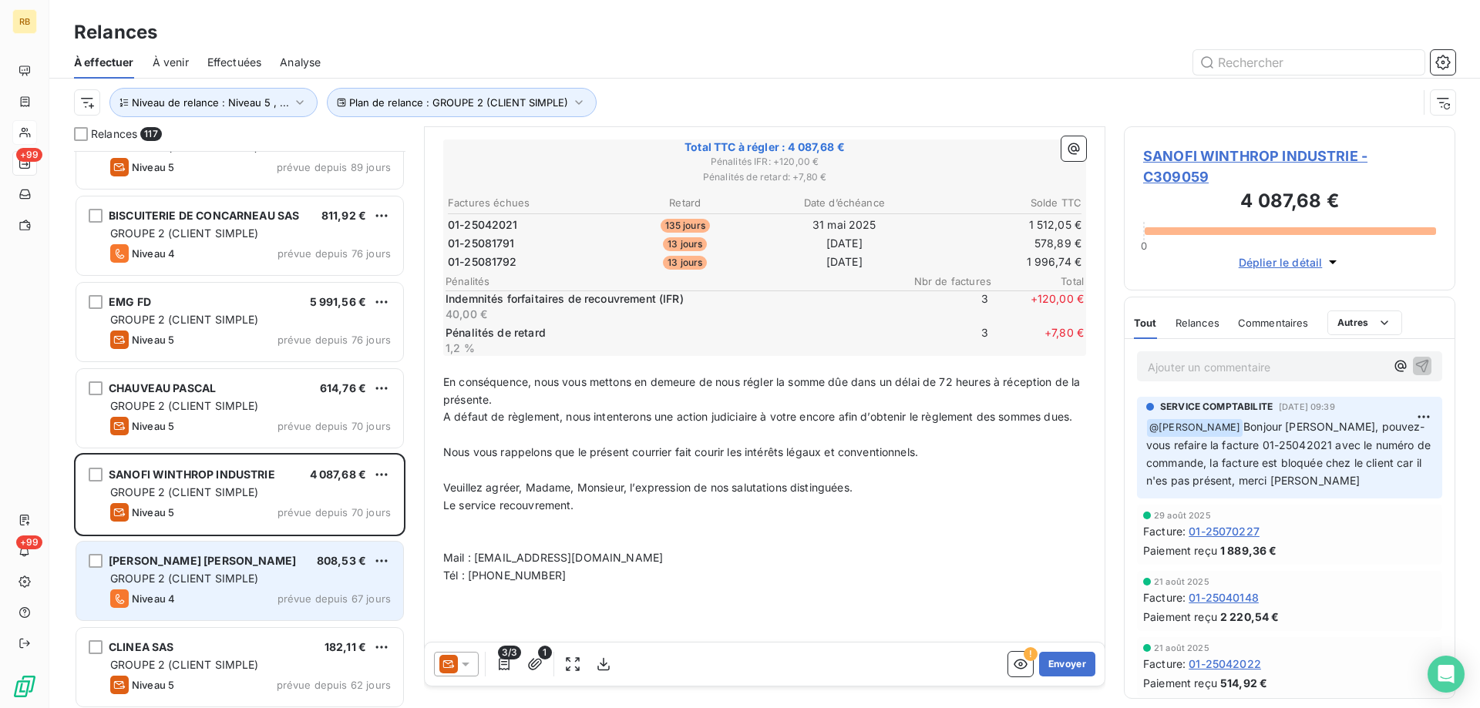
click at [321, 544] on div "[PERSON_NAME] [PERSON_NAME] 808,53 € GROUPE 2 (CLIENT SIMPLE) Niveau 4 prévue d…" at bounding box center [239, 581] width 327 height 79
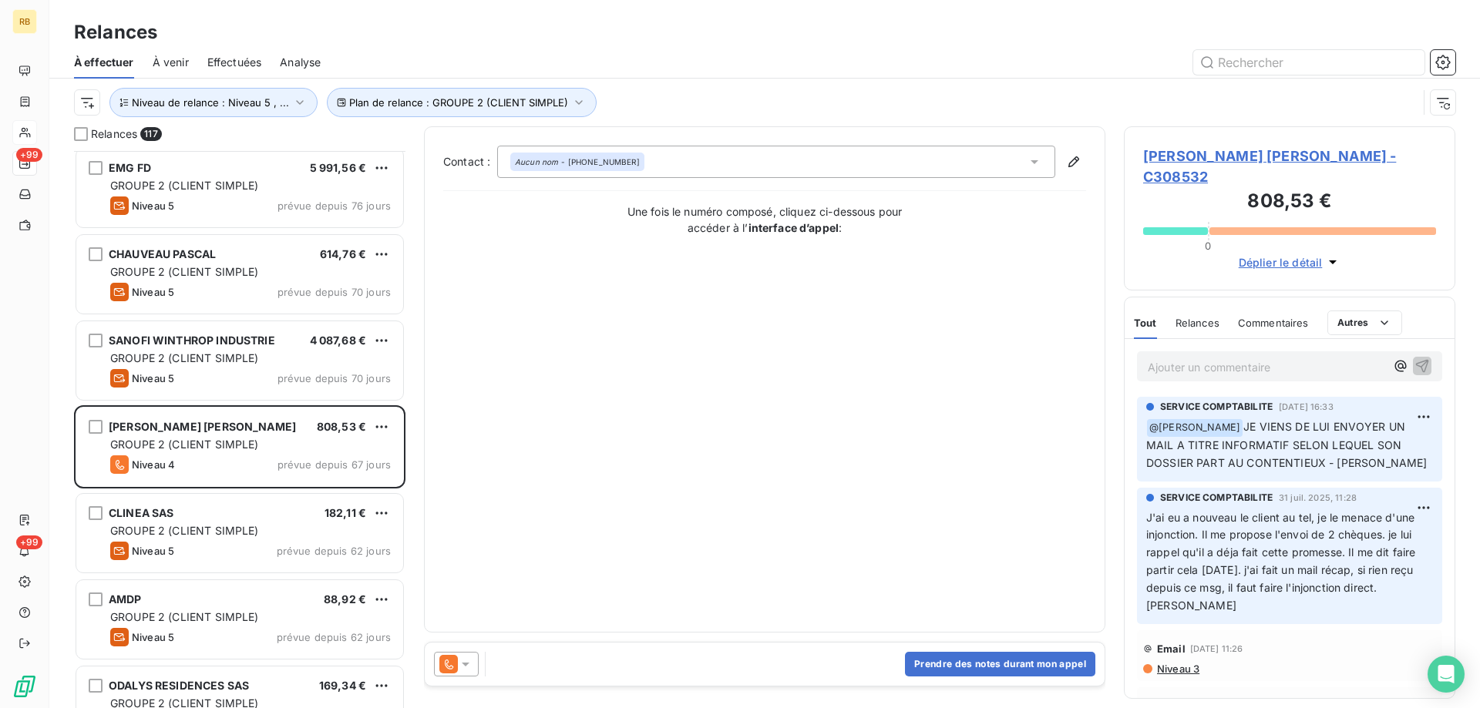
scroll to position [1234, 0]
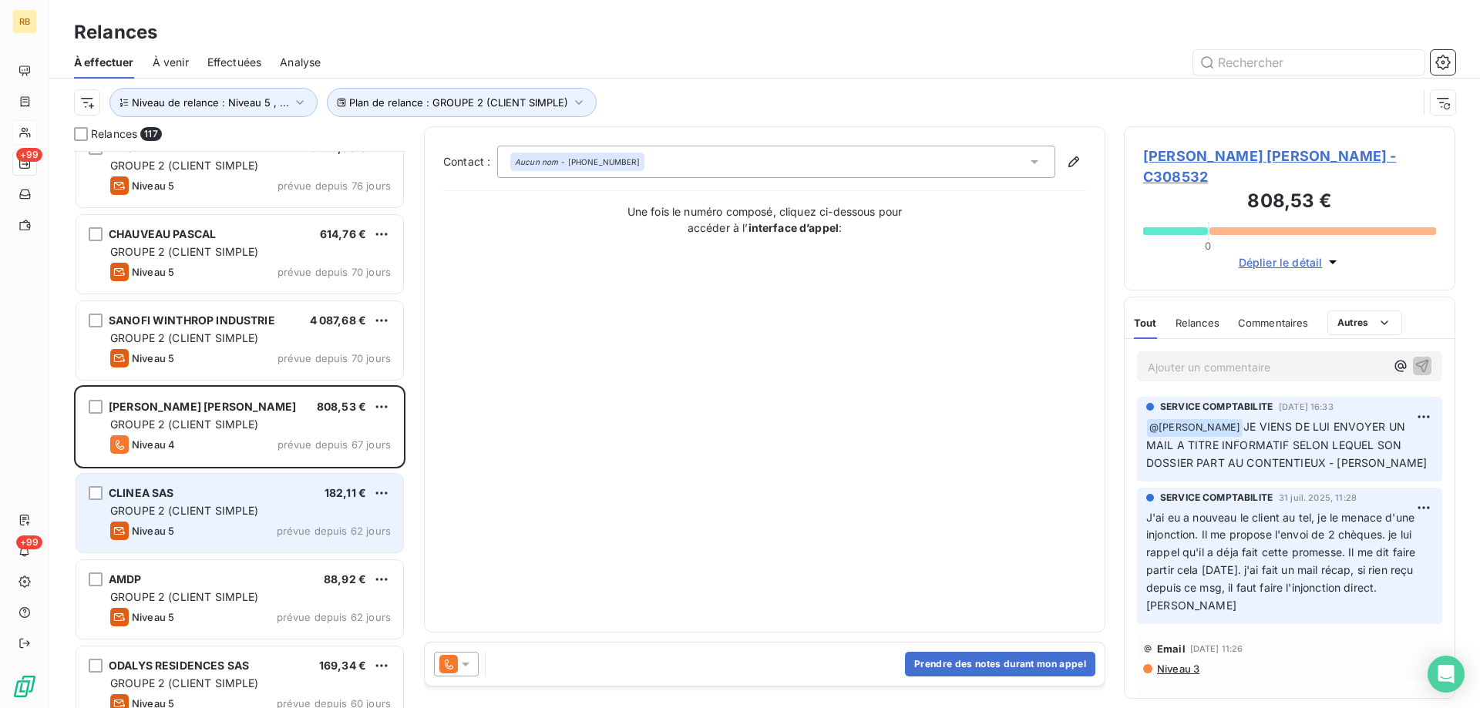
click at [298, 531] on span "prévue depuis 62 jours" at bounding box center [334, 531] width 114 height 12
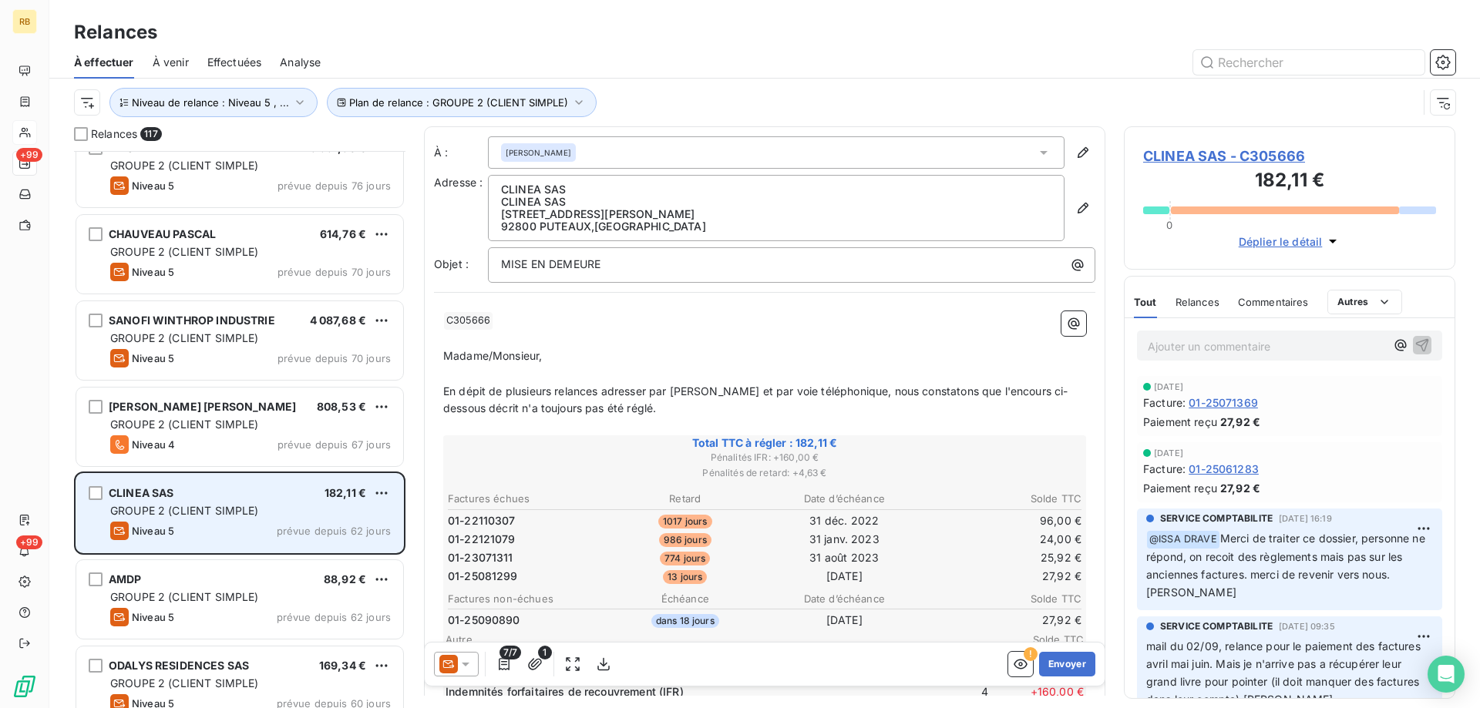
scroll to position [1311, 0]
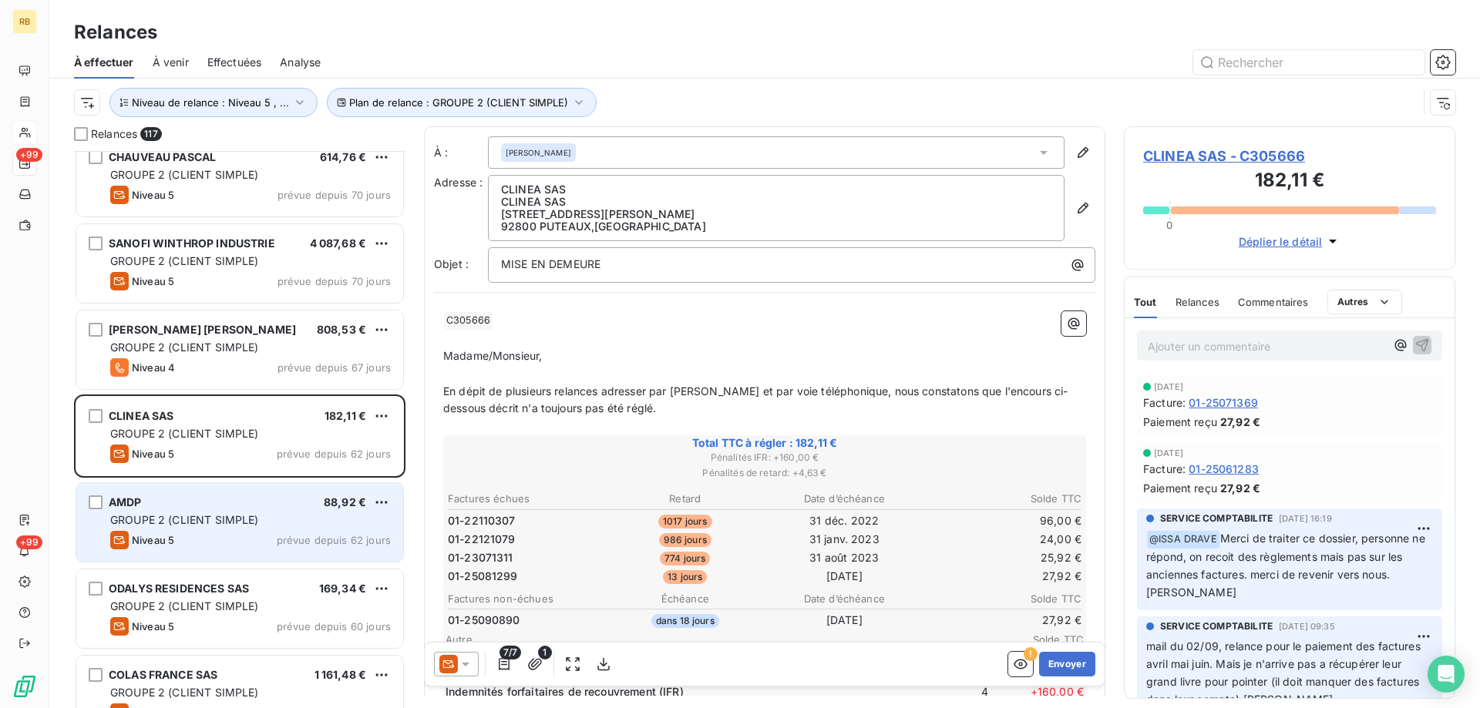
click at [181, 499] on div "AMDP 88,92 €" at bounding box center [250, 503] width 281 height 14
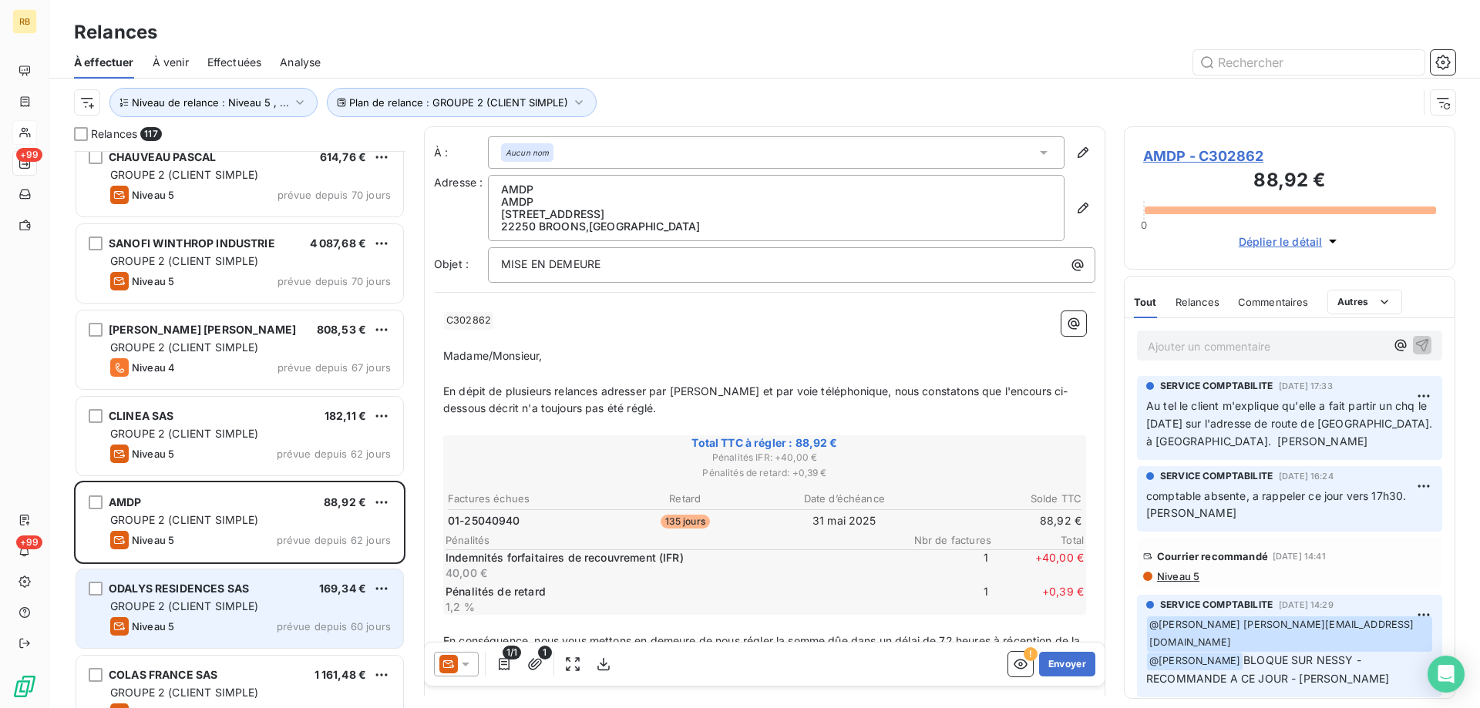
click at [234, 603] on span "GROUPE 2 (CLIENT SIMPLE)" at bounding box center [184, 606] width 149 height 13
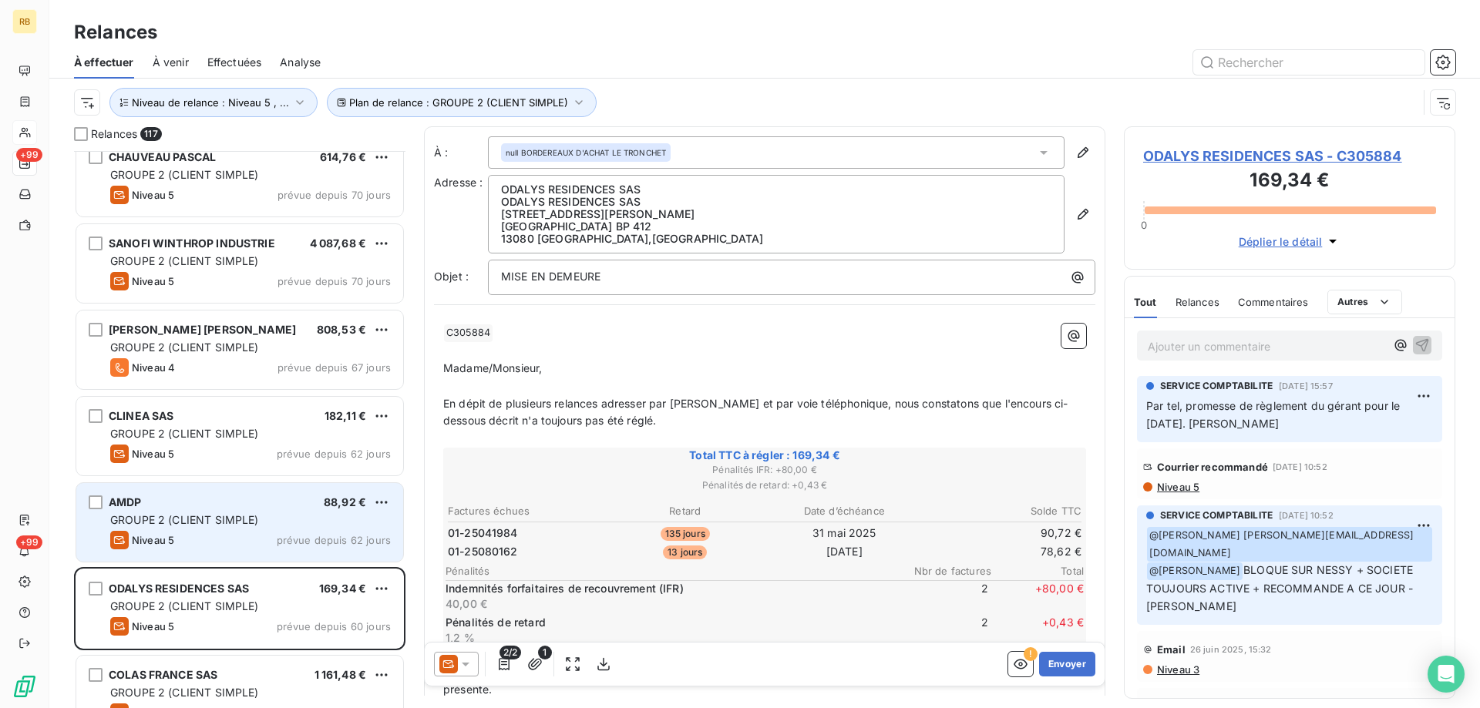
click at [258, 545] on div "Niveau 5 prévue depuis 62 jours" at bounding box center [250, 540] width 281 height 18
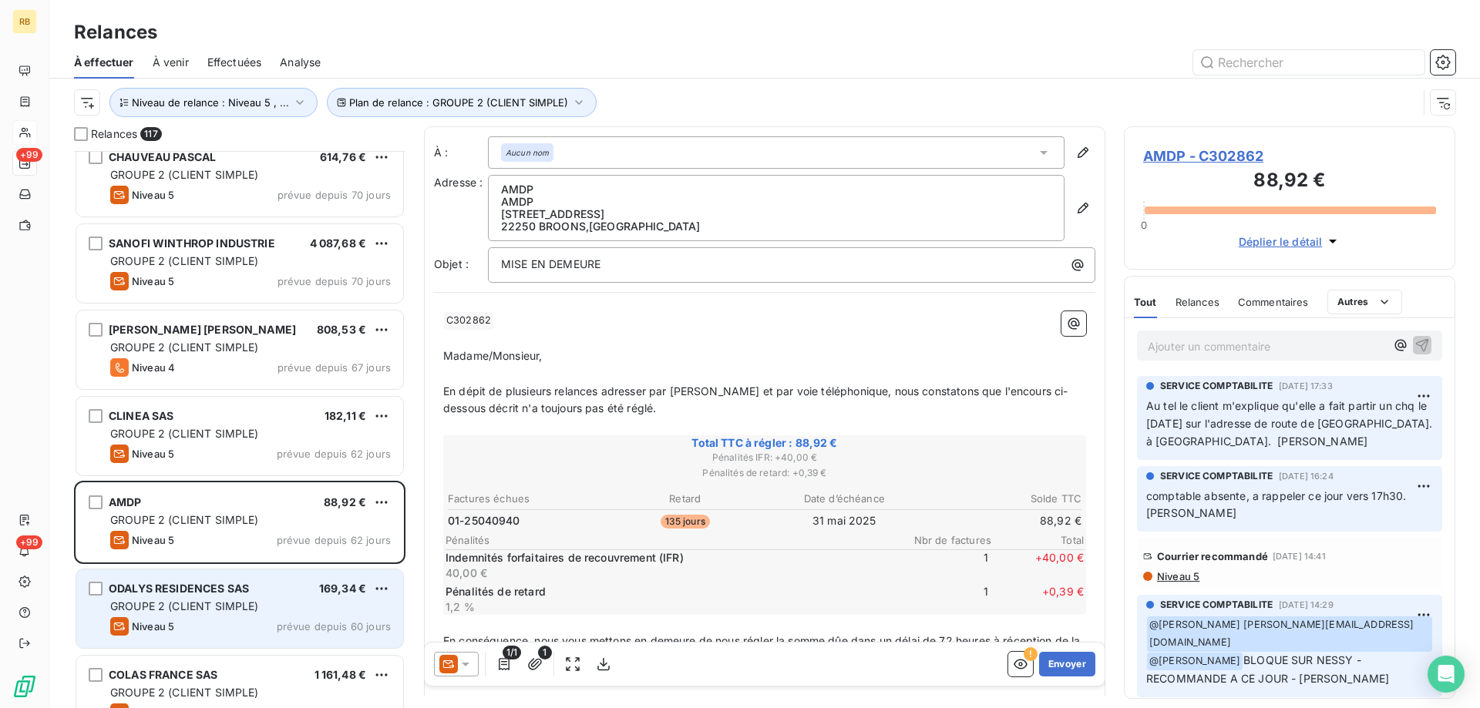
click at [298, 597] on div "ODALYS RESIDENCES SAS 169,34 € GROUPE 2 (CLIENT SIMPLE) Niveau 5 prévue depuis …" at bounding box center [239, 609] width 327 height 79
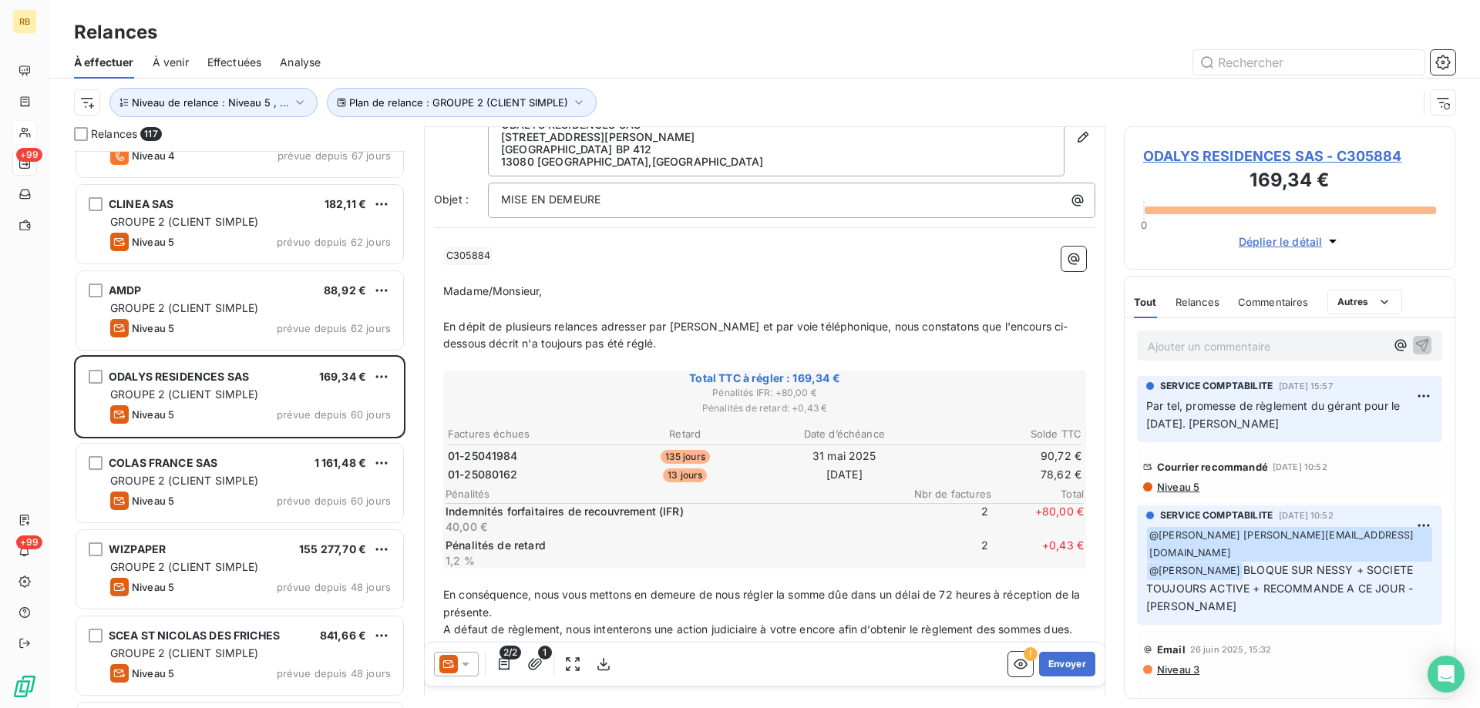
scroll to position [1542, 0]
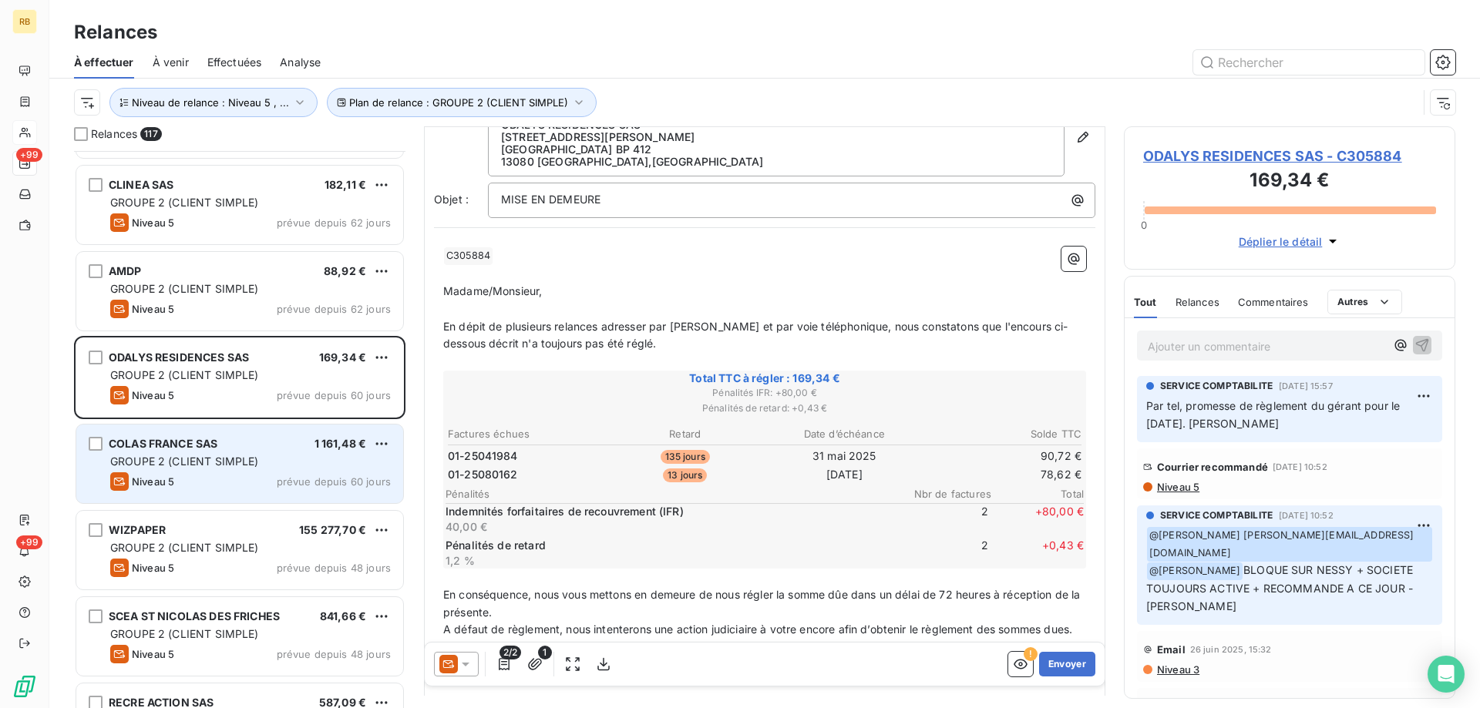
click at [254, 460] on span "GROUPE 2 (CLIENT SIMPLE)" at bounding box center [184, 461] width 149 height 13
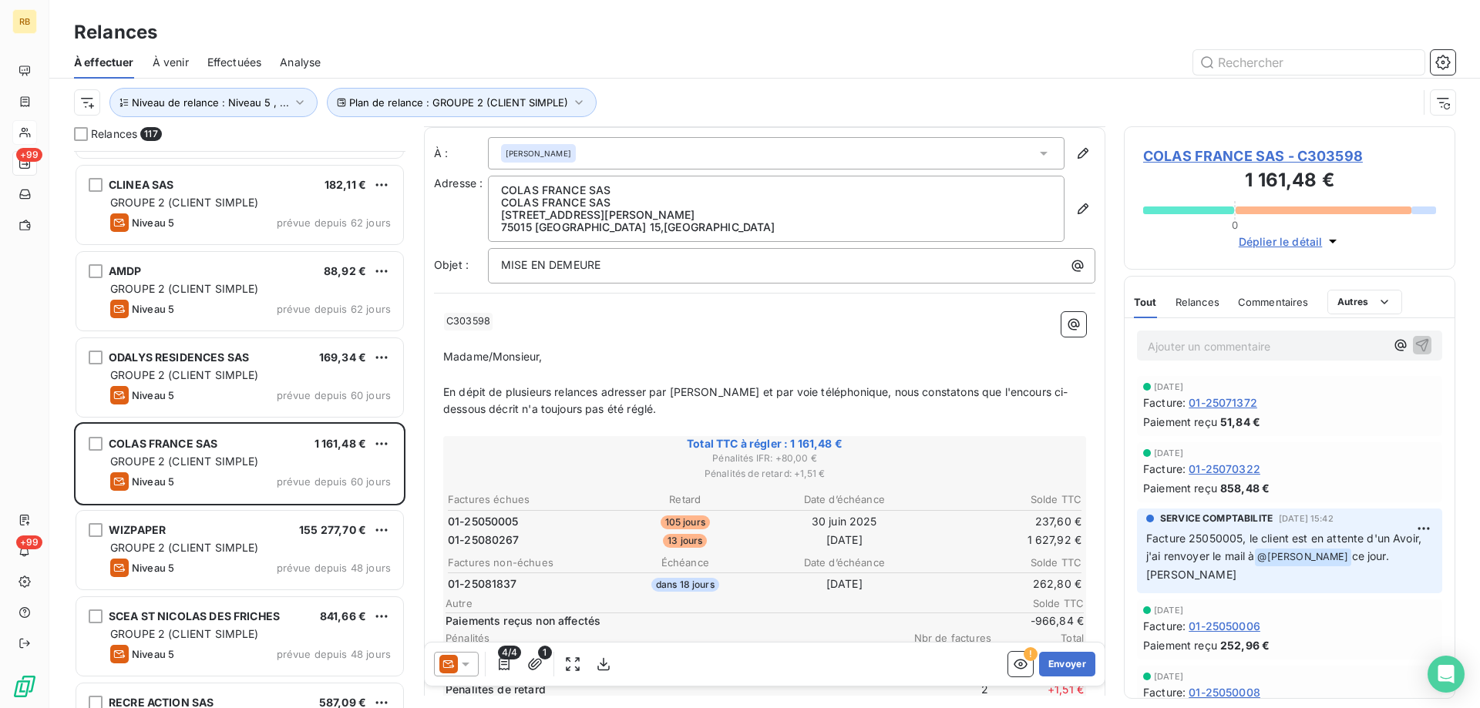
scroll to position [78, 0]
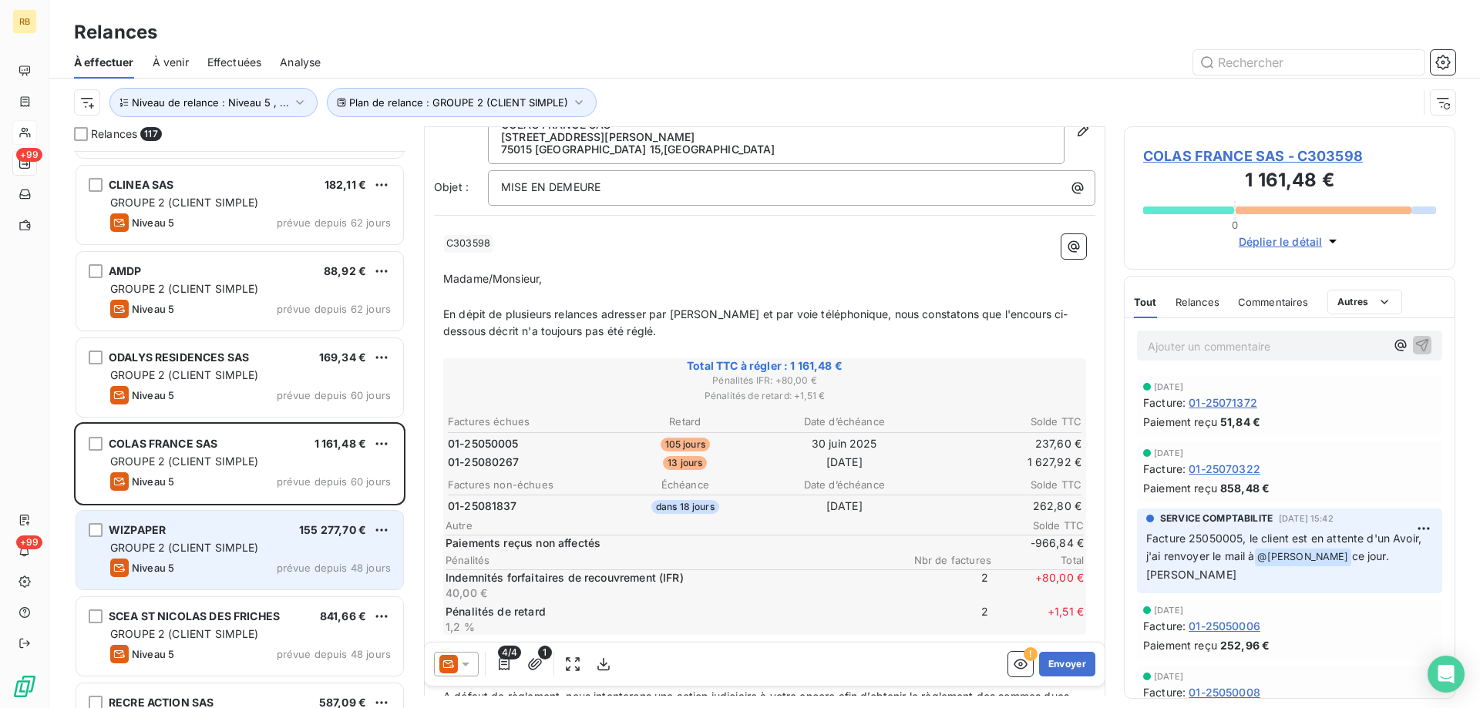
click at [219, 538] on div "WIZPAPER 155 277,70 € GROUPE 2 (CLIENT SIMPLE) Niveau 5 prévue depuis 48 jours" at bounding box center [239, 550] width 327 height 79
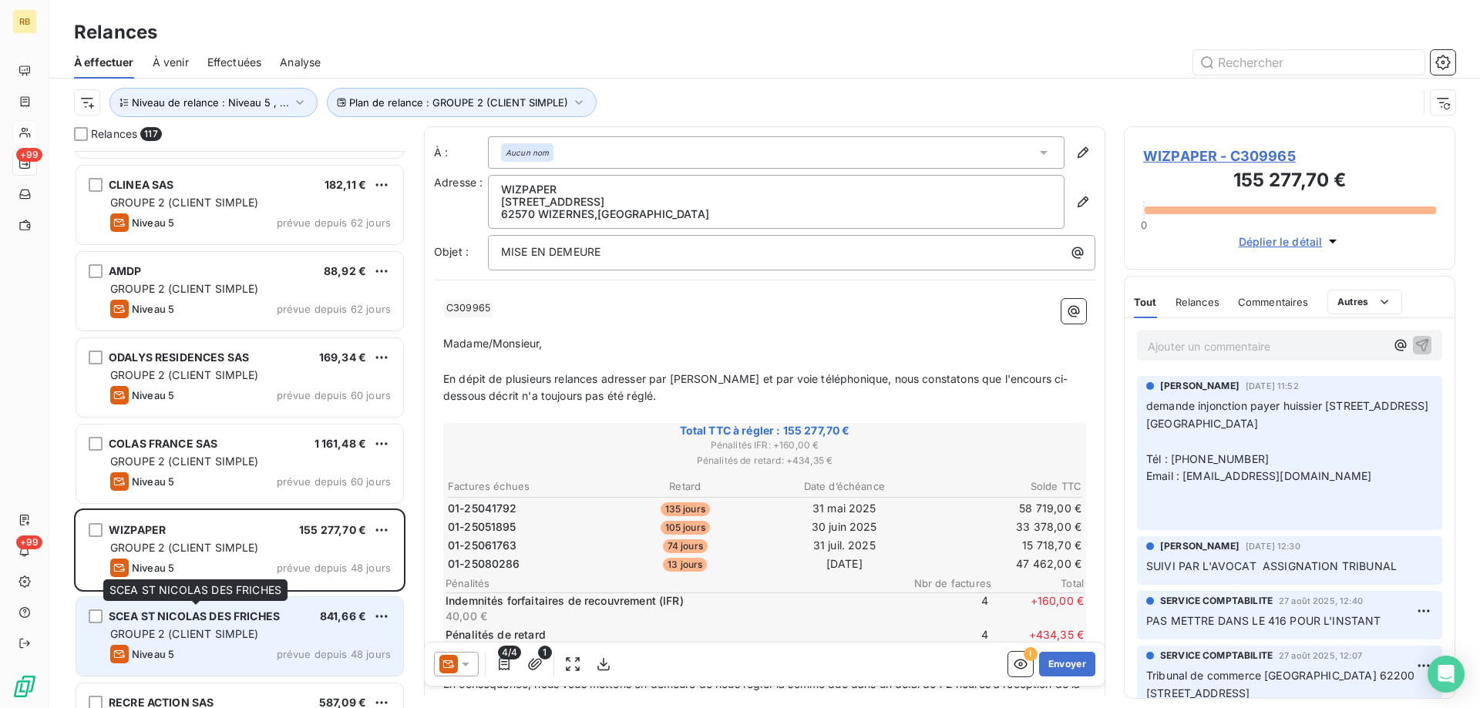
click at [257, 617] on span "SCEA ST NICOLAS DES FRICHES" at bounding box center [194, 616] width 171 height 13
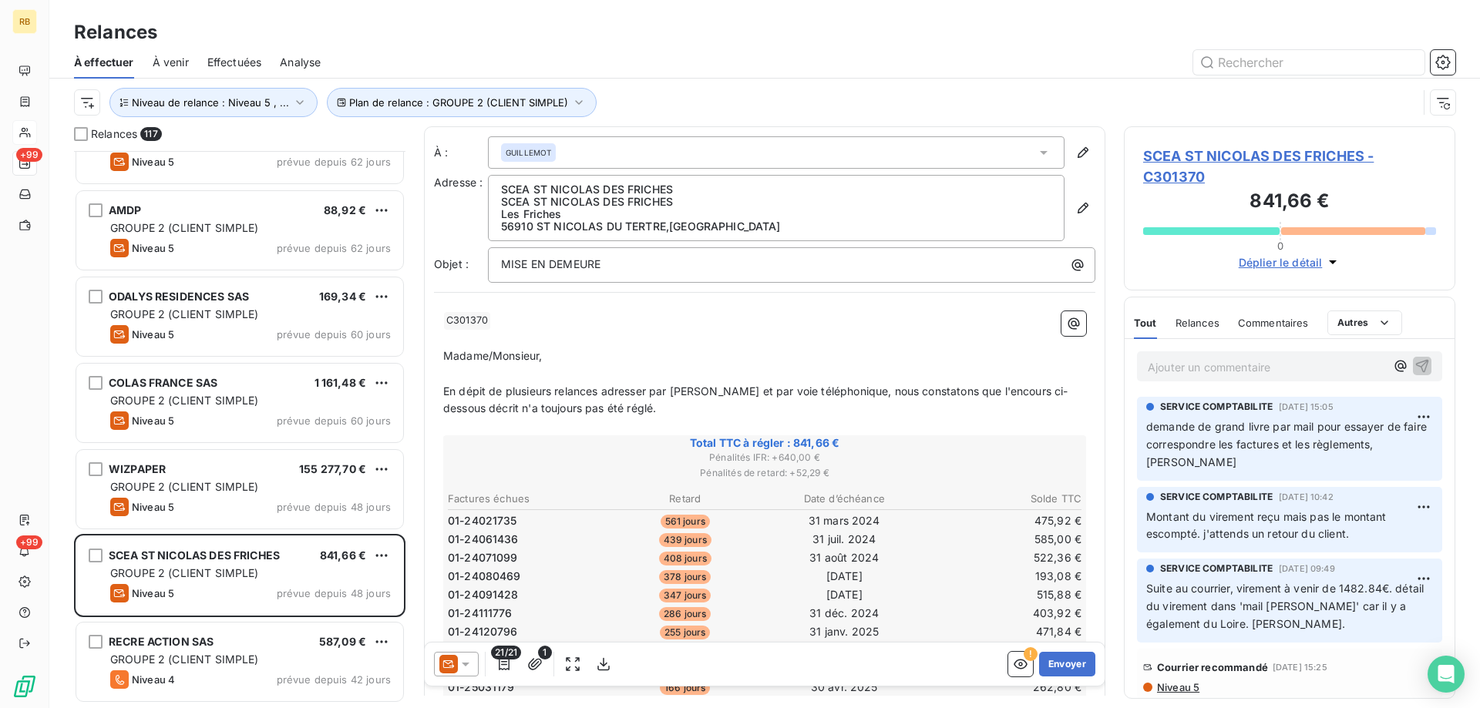
scroll to position [1696, 0]
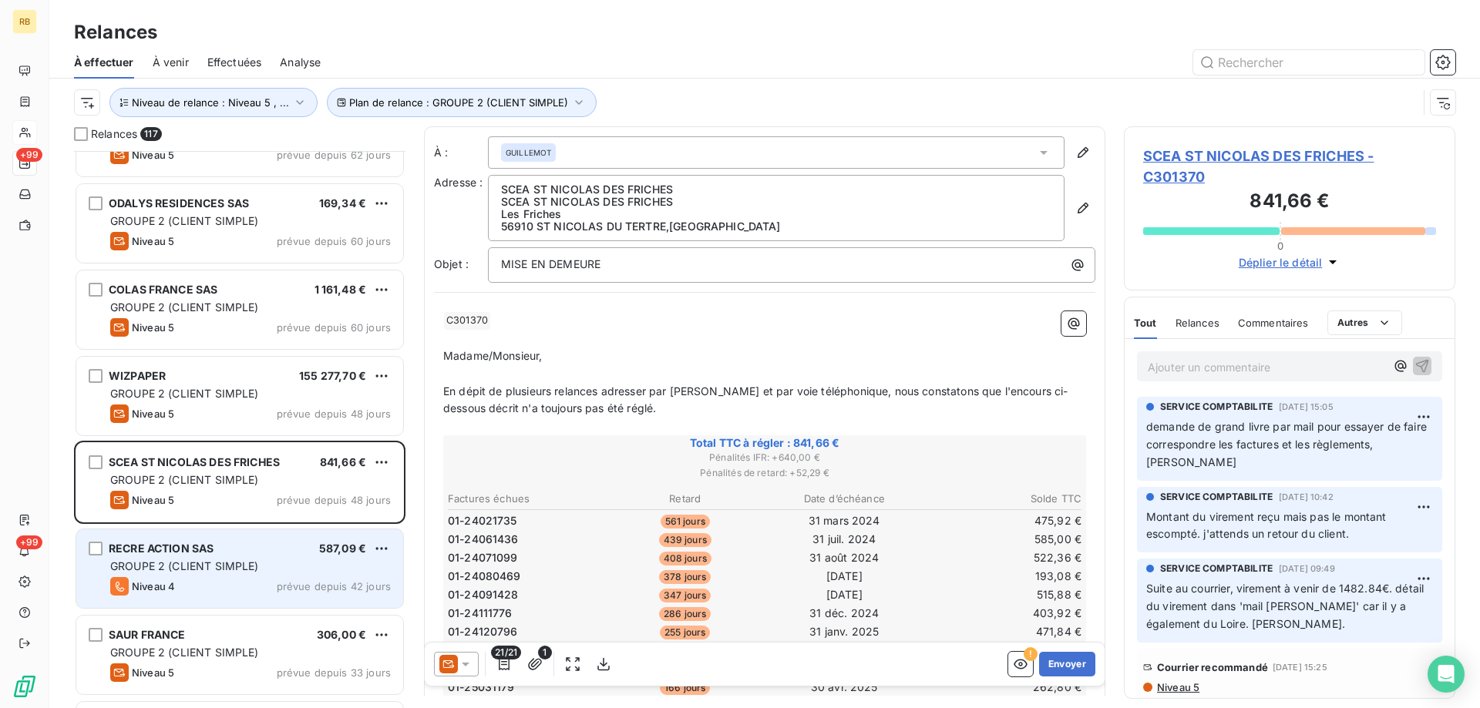
click at [309, 565] on div "GROUPE 2 (CLIENT SIMPLE)" at bounding box center [250, 566] width 281 height 15
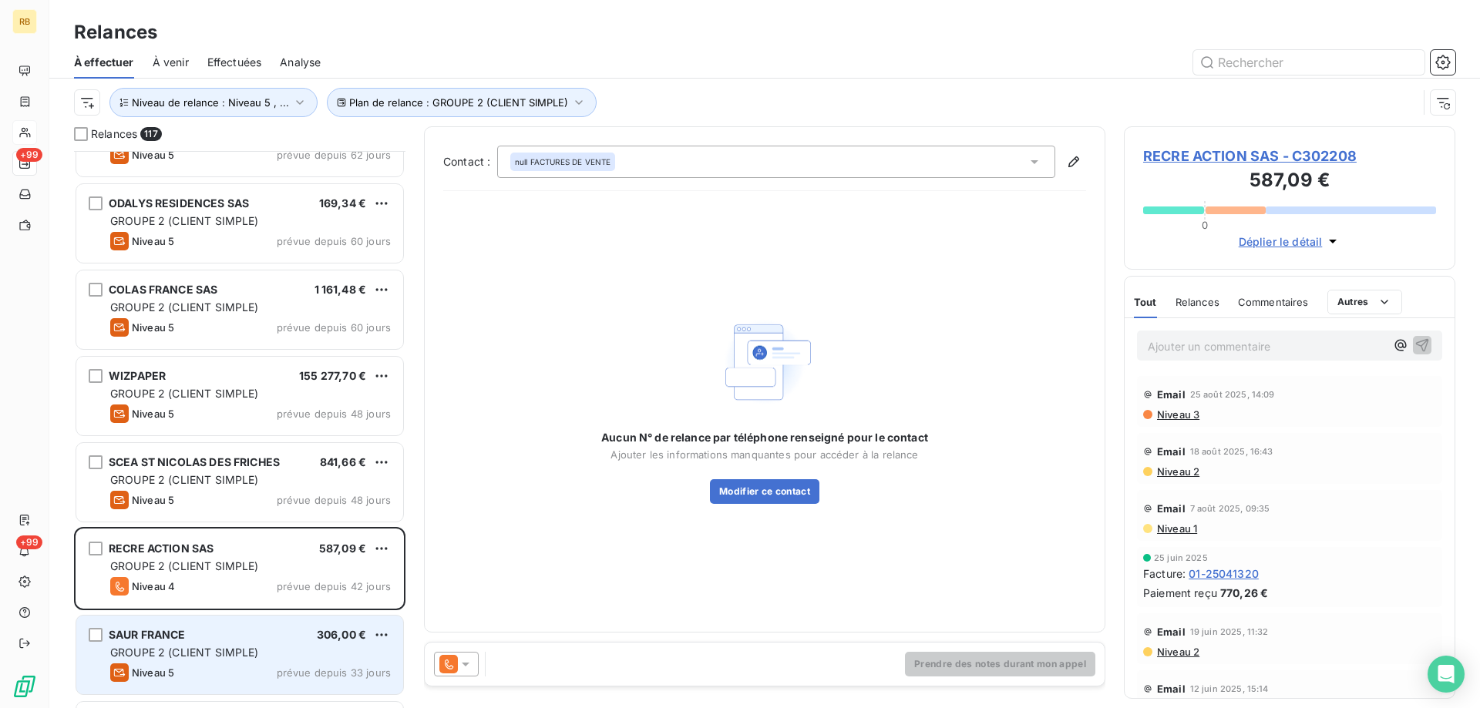
click at [243, 643] on div "SAUR FRANCE 306,00 € GROUPE 2 (CLIENT SIMPLE) Niveau 5 prévue depuis 33 jours" at bounding box center [239, 655] width 327 height 79
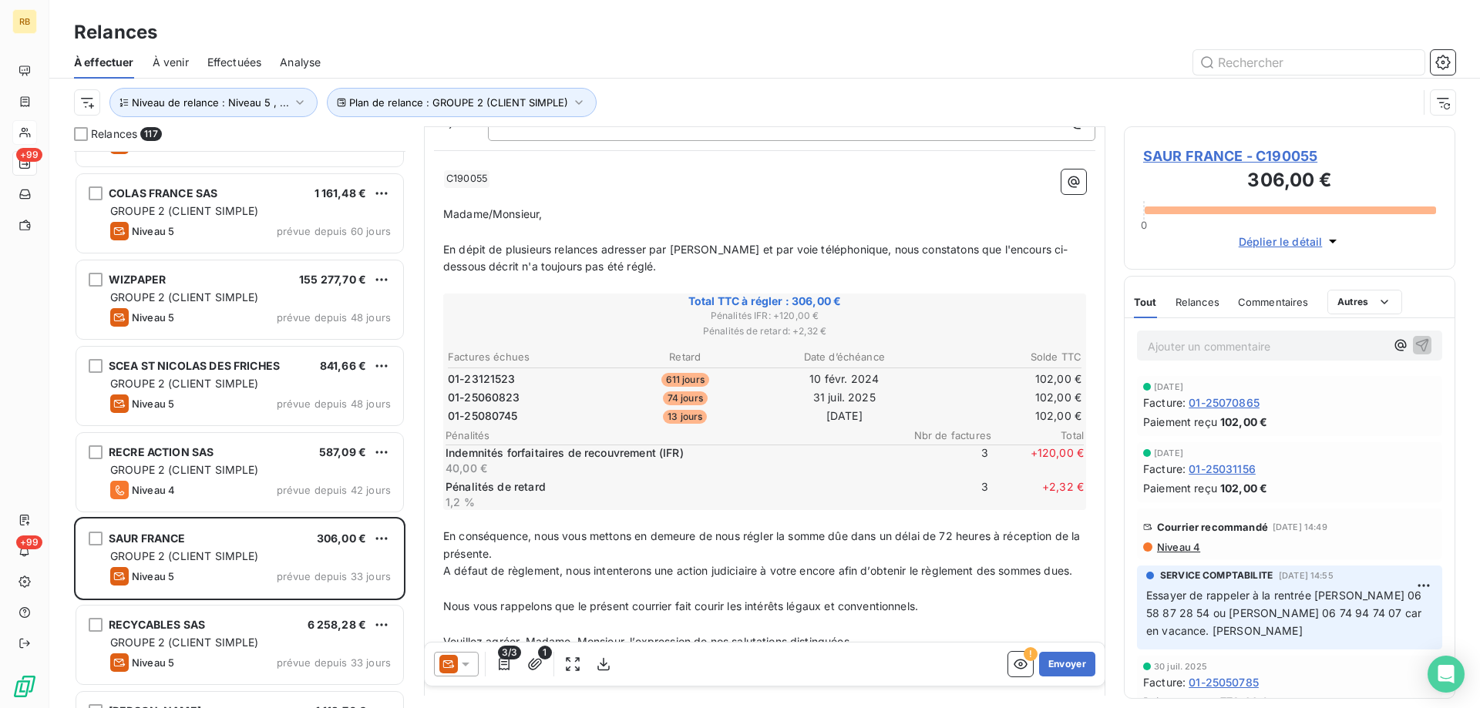
scroll to position [1851, 0]
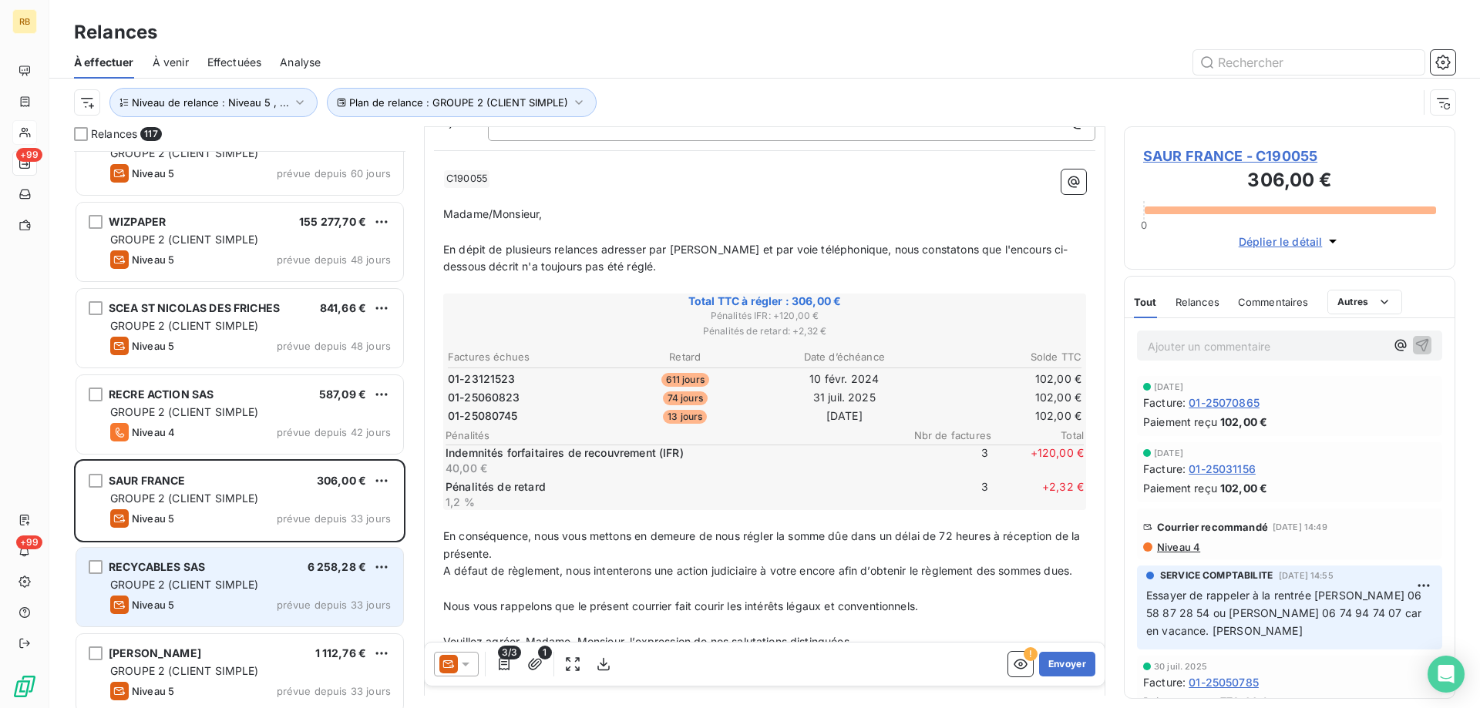
click at [202, 570] on span "RECYCABLES SAS" at bounding box center [157, 566] width 96 height 13
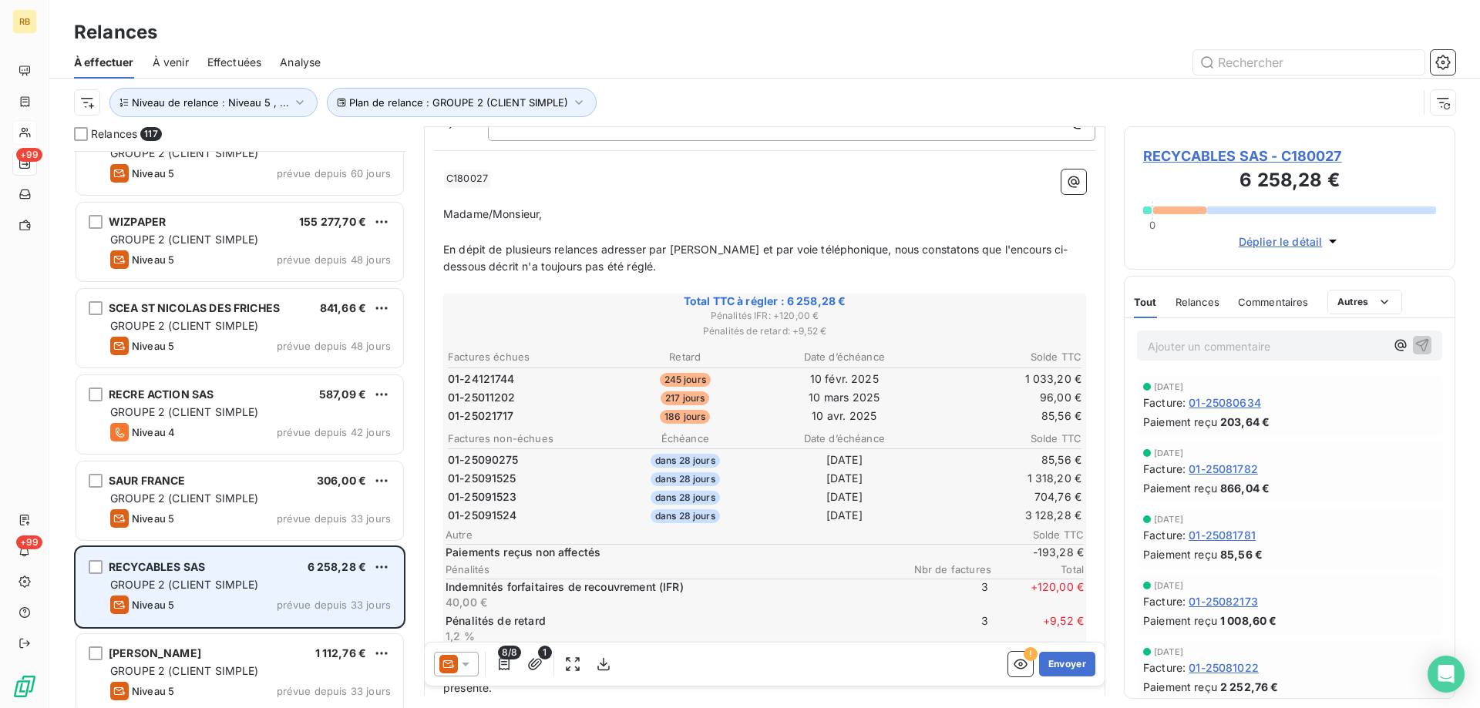
scroll to position [146, 0]
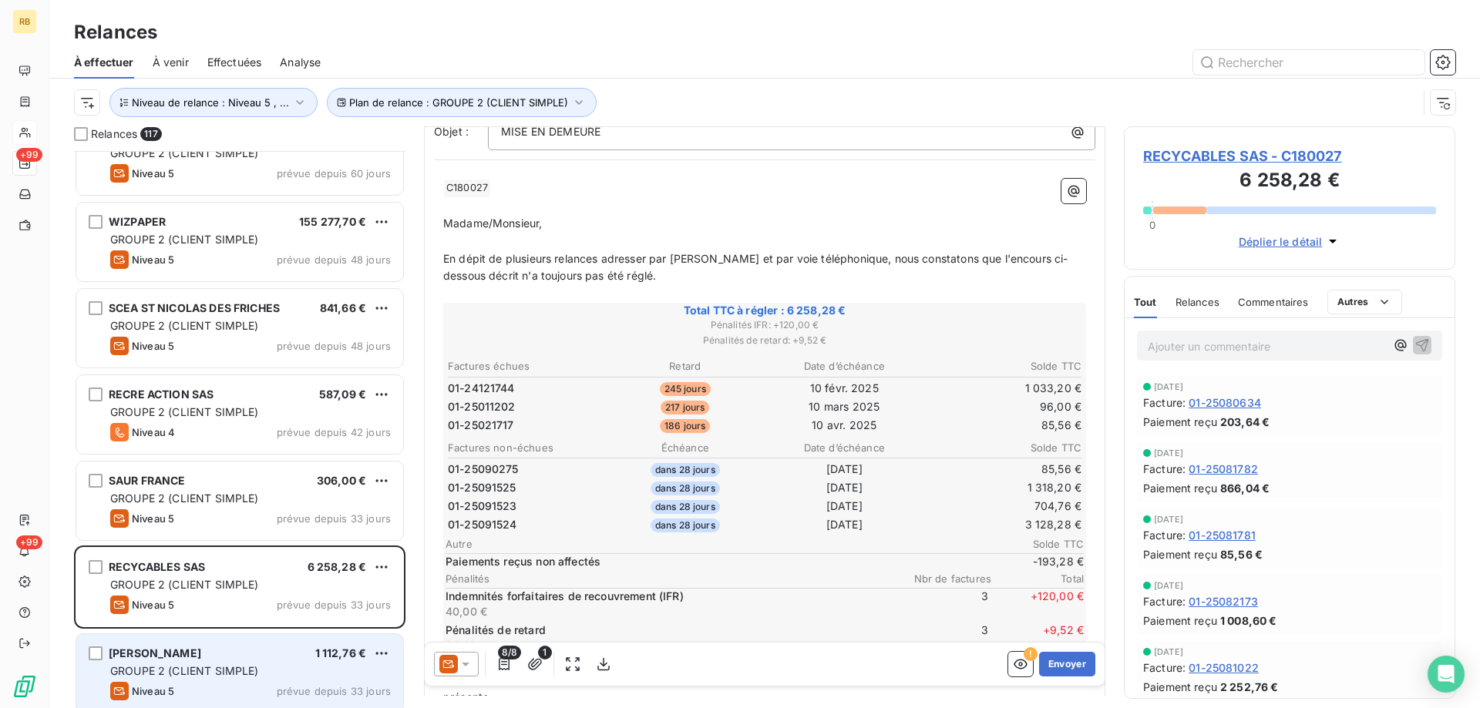
click at [237, 661] on div "[PERSON_NAME] 1 112,76 € GROUPE 2 (CLIENT SIMPLE) Niveau 5 prévue depuis 33 jou…" at bounding box center [239, 673] width 327 height 79
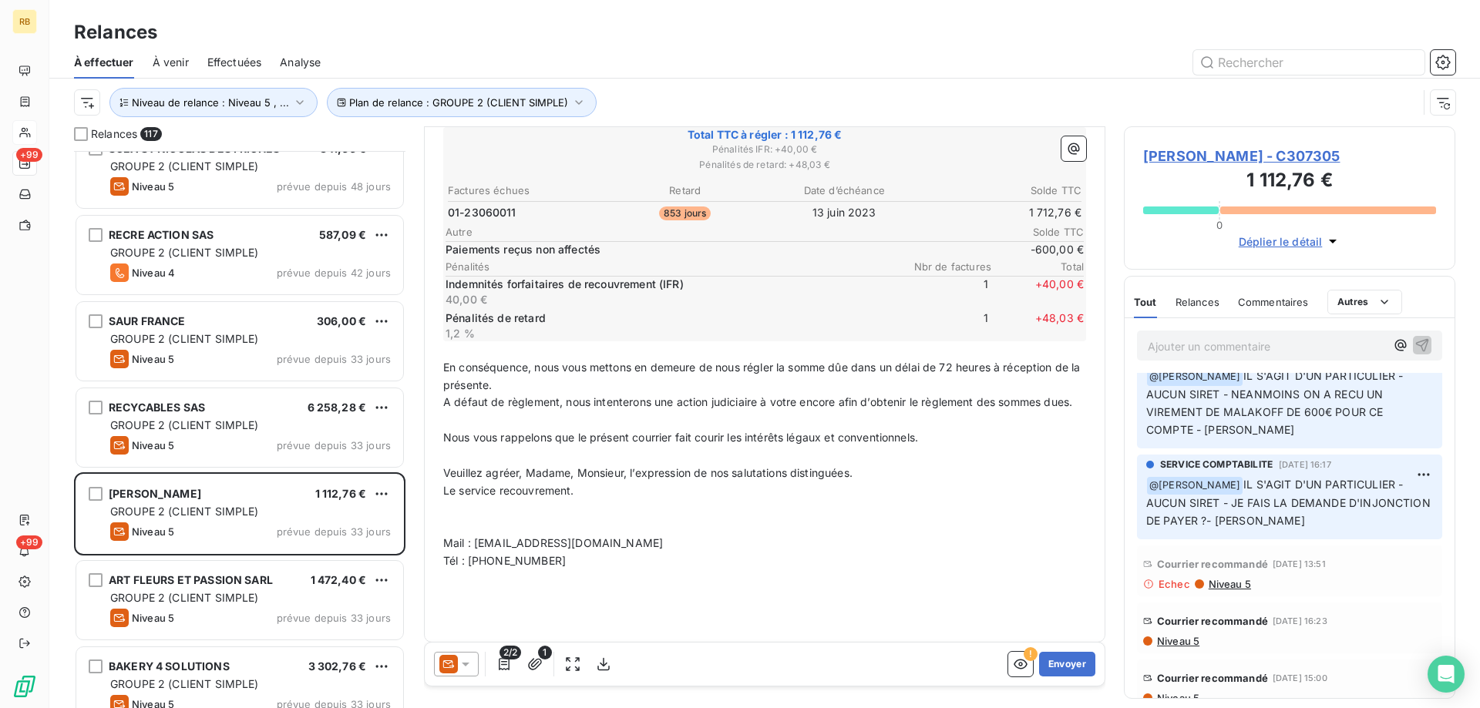
scroll to position [2159, 0]
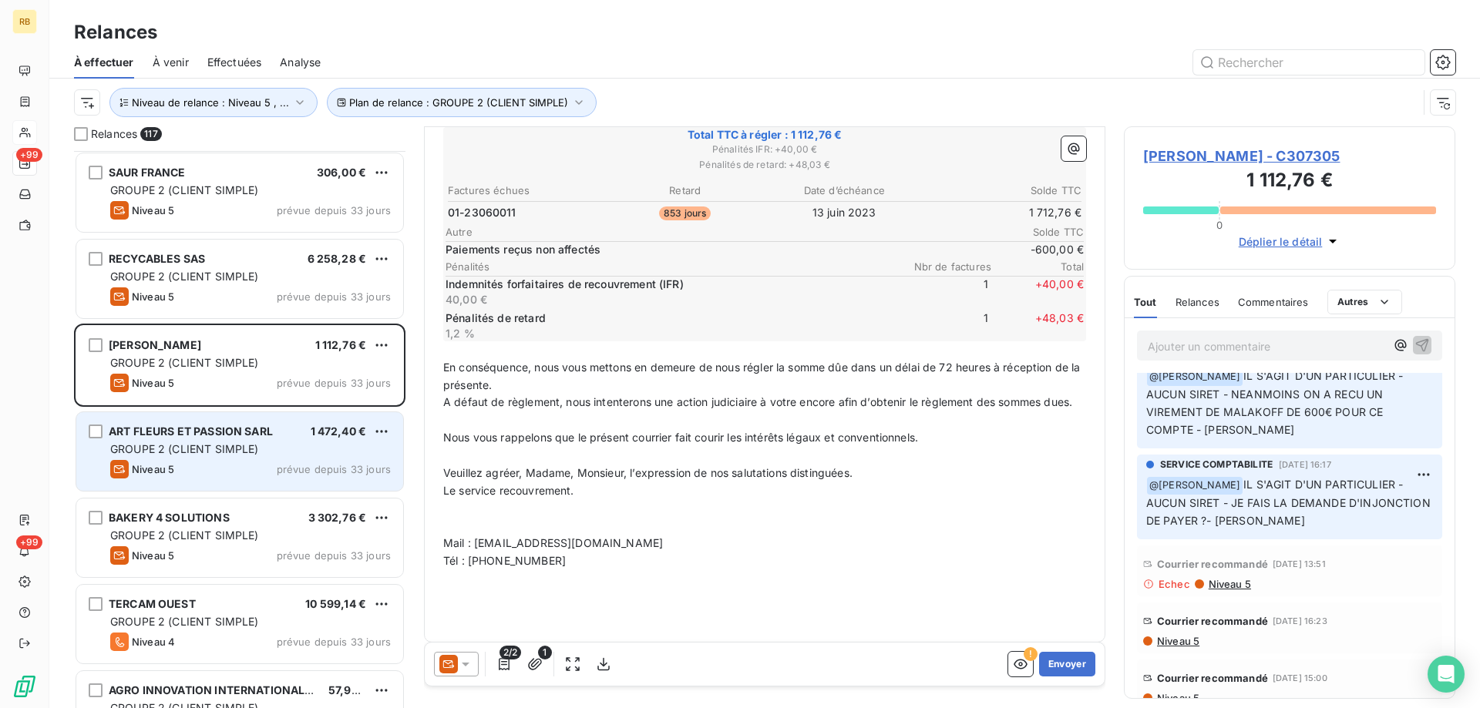
click at [321, 458] on div "ART FLEURS ET PASSION SARL 1 472,40 € GROUPE 2 (CLIENT SIMPLE) Niveau 5 prévue …" at bounding box center [239, 451] width 327 height 79
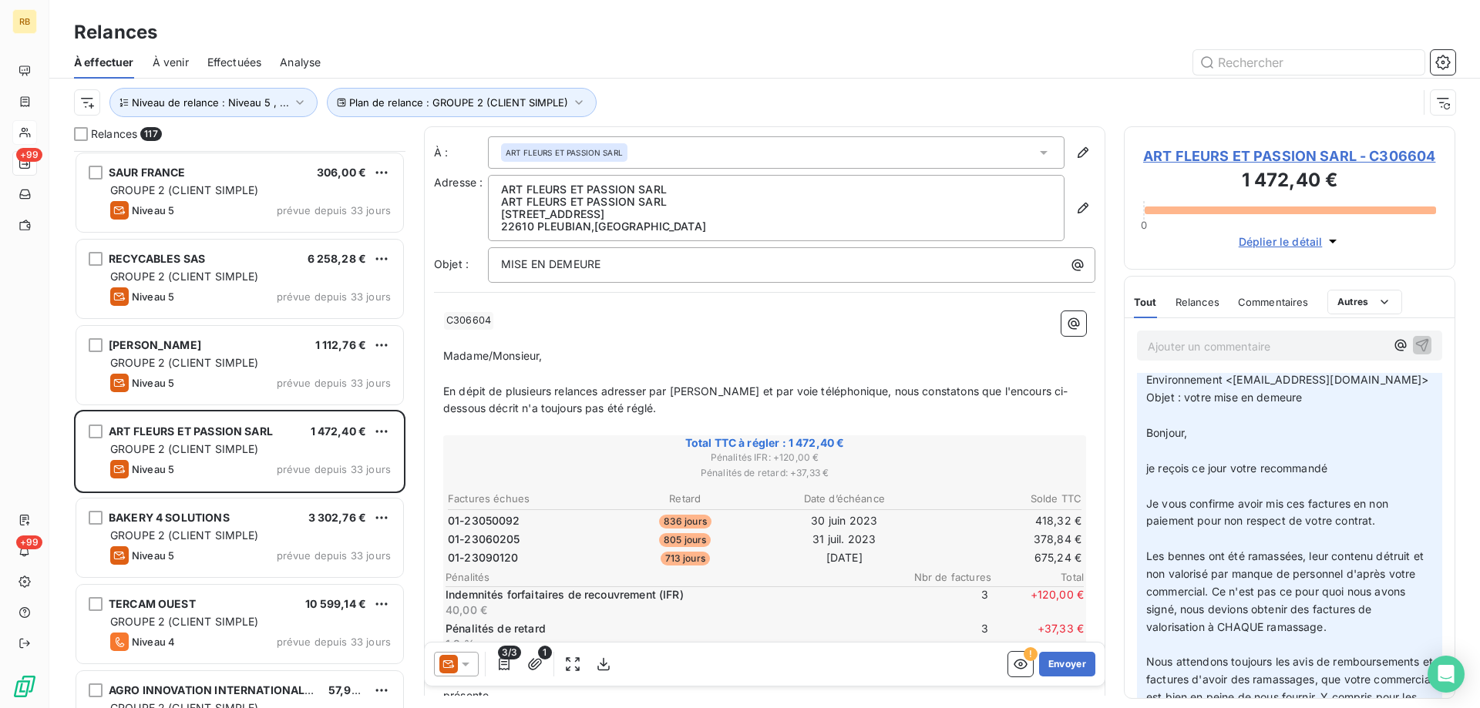
scroll to position [617, 0]
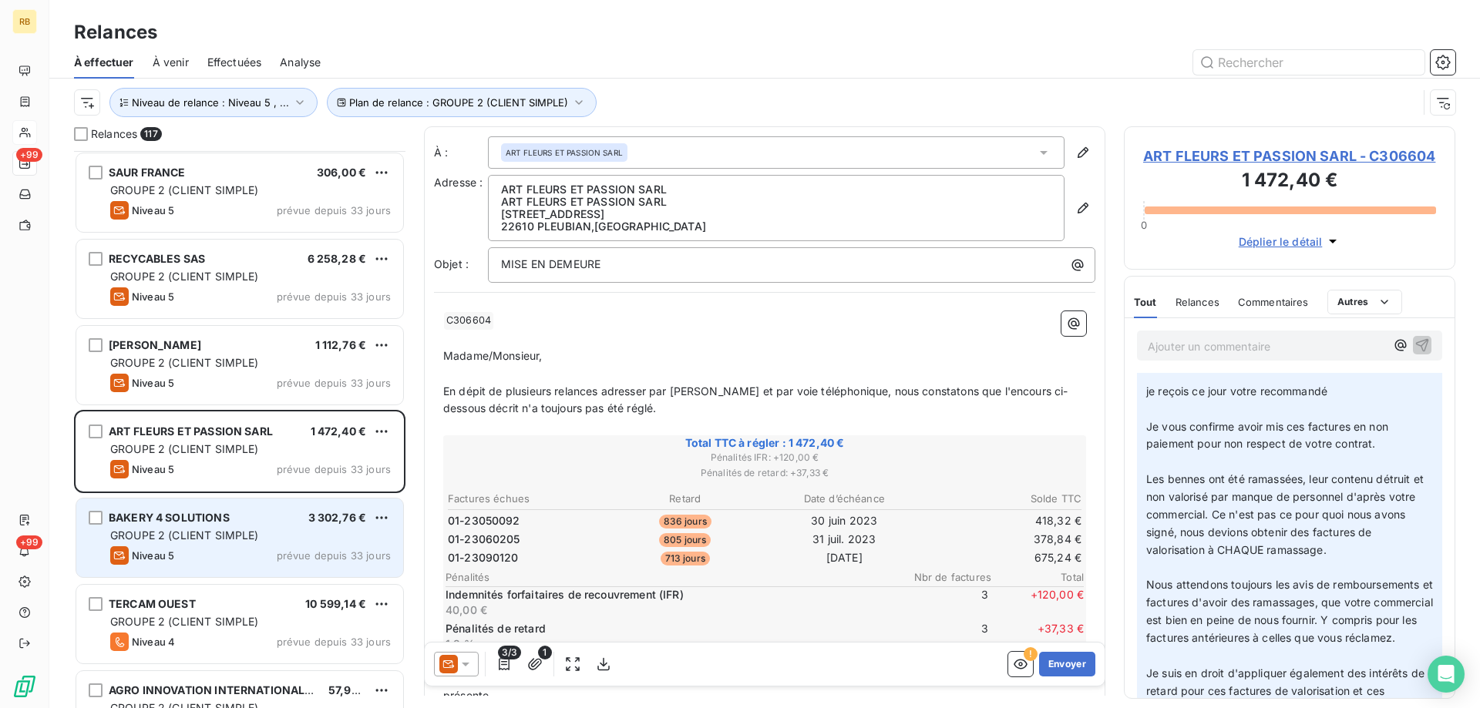
click at [222, 528] on div "GROUPE 2 (CLIENT SIMPLE)" at bounding box center [250, 535] width 281 height 15
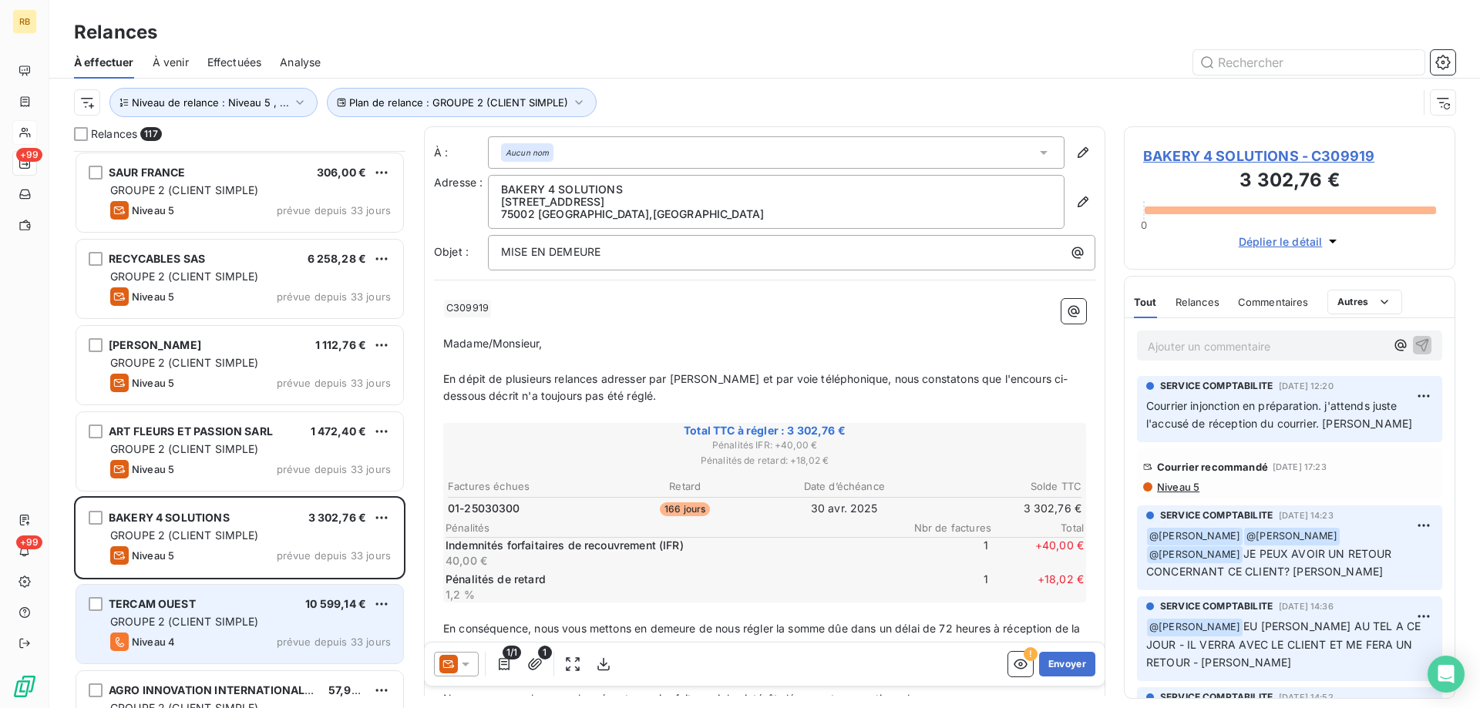
click at [253, 634] on div "TERCAM OUEST 10 599,14 € GROUPE 2 (CLIENT SIMPLE) Niveau 4 prévue depuis 33 jou…" at bounding box center [239, 624] width 327 height 79
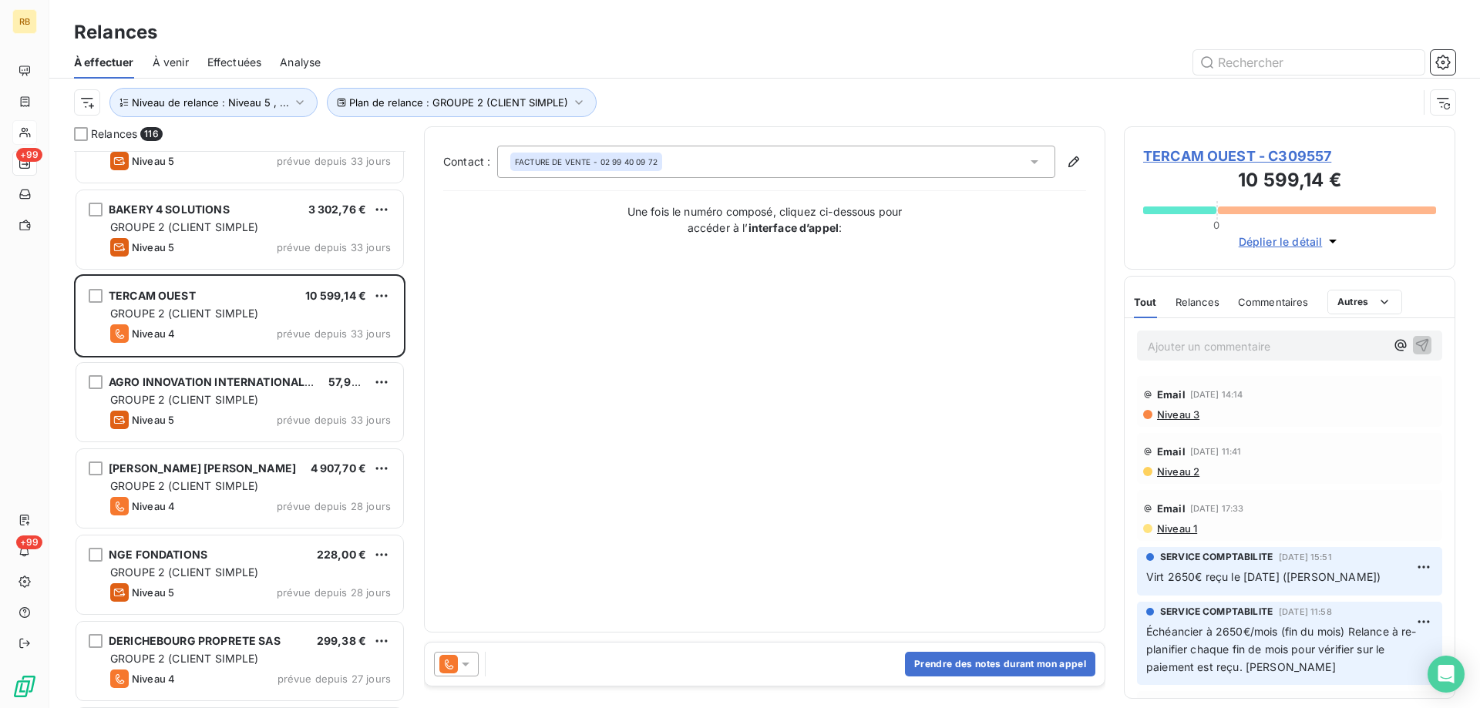
scroll to position [2390, 0]
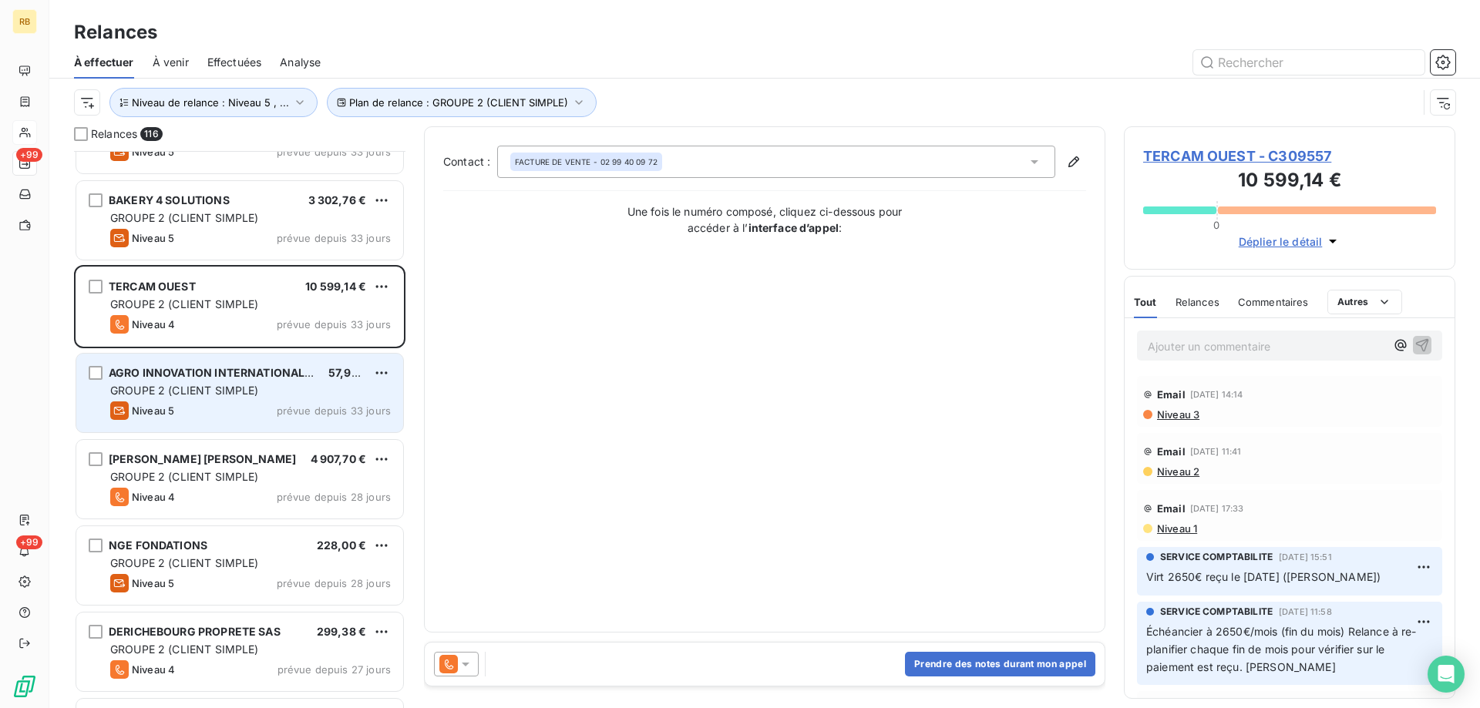
click at [237, 387] on span "GROUPE 2 (CLIENT SIMPLE)" at bounding box center [184, 390] width 149 height 13
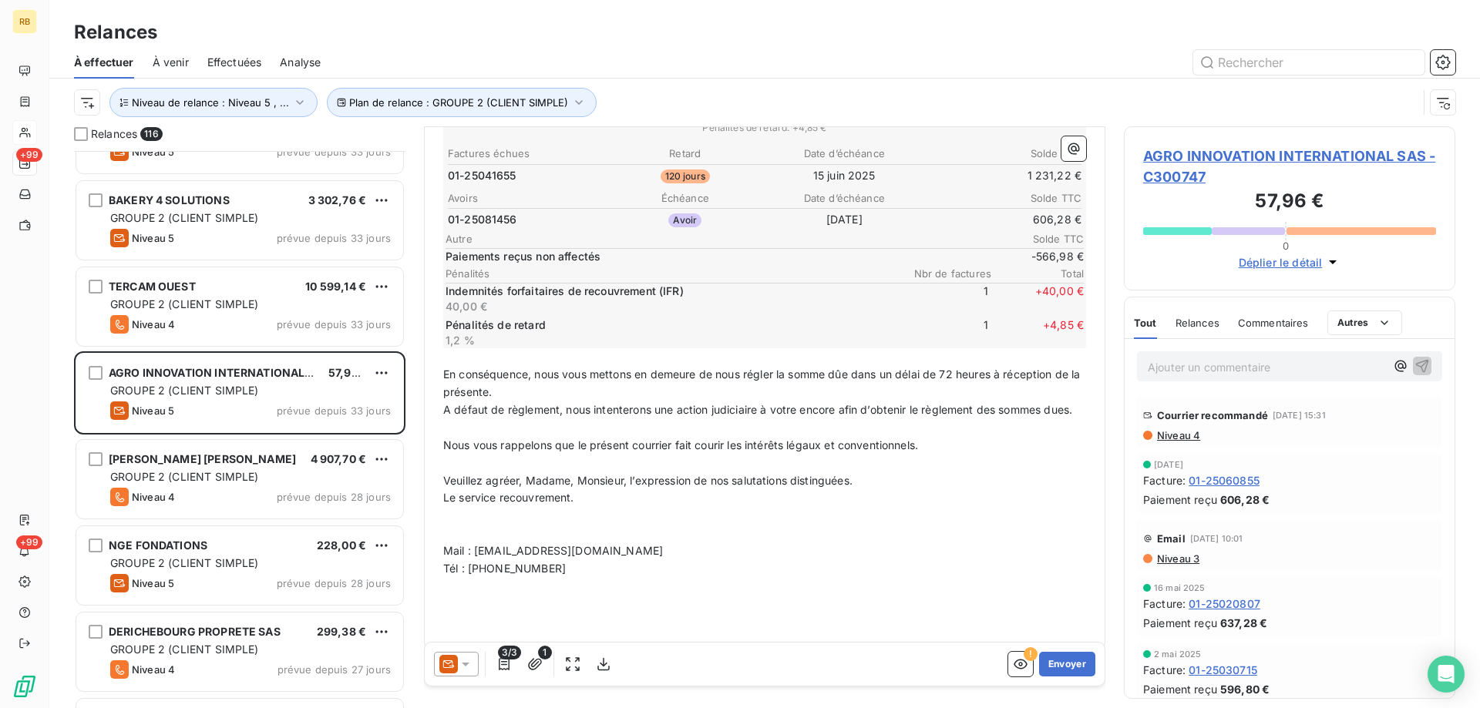
scroll to position [390, 0]
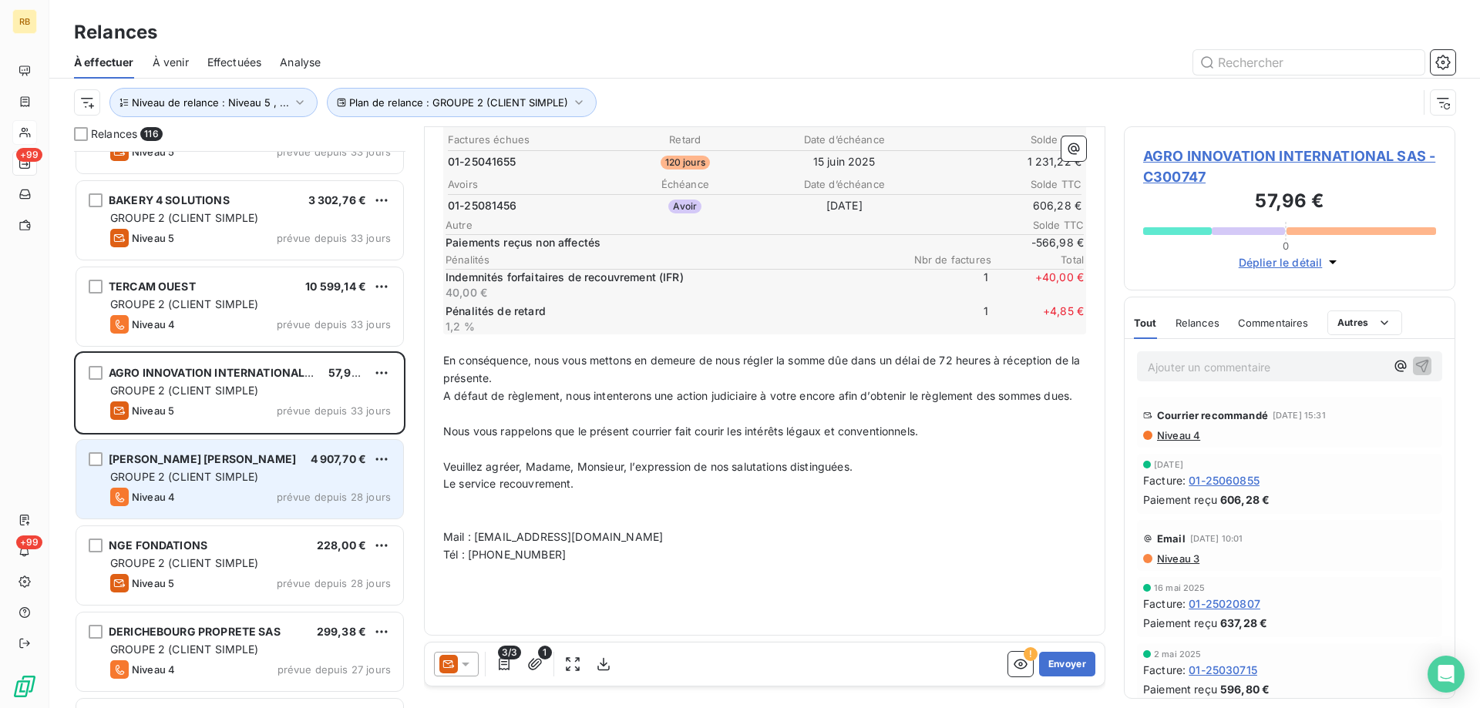
click at [210, 479] on span "GROUPE 2 (CLIENT SIMPLE)" at bounding box center [184, 476] width 149 height 13
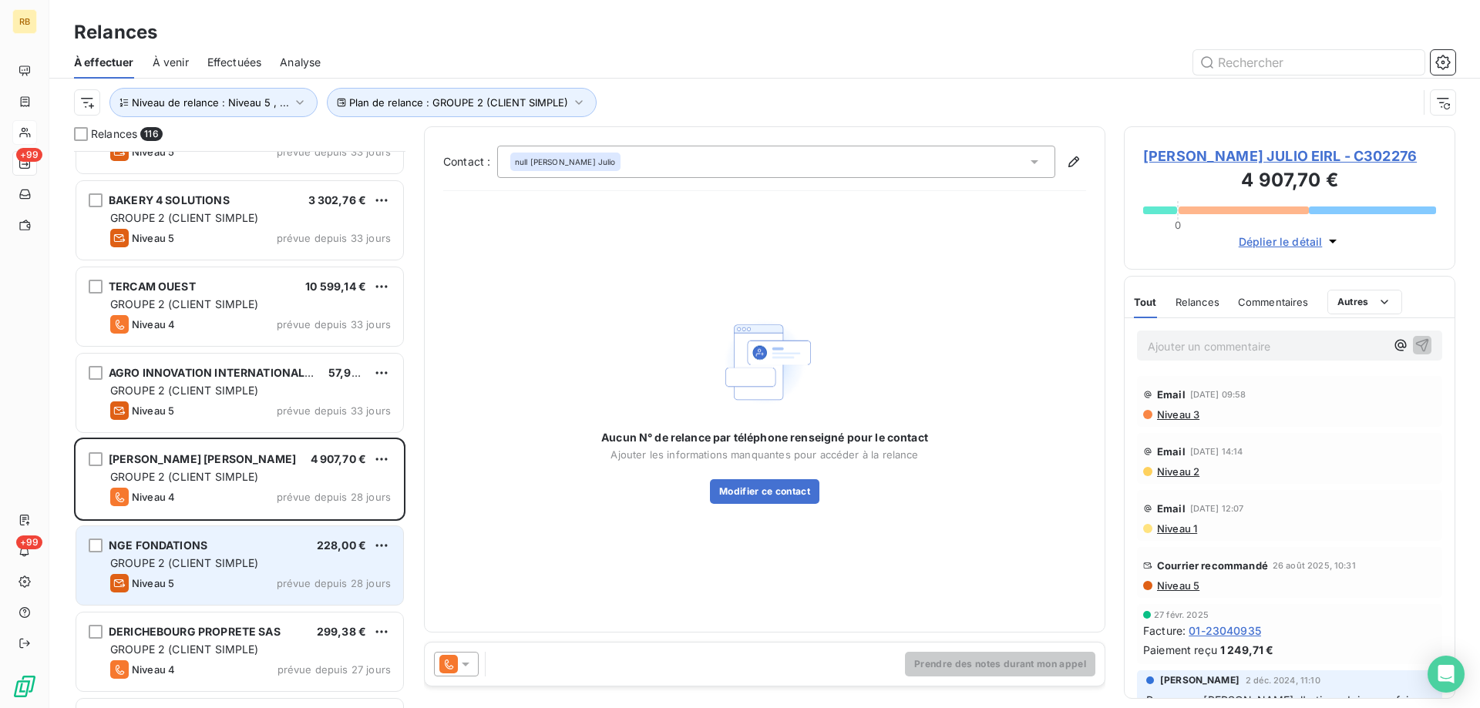
click at [199, 569] on span "GROUPE 2 (CLIENT SIMPLE)" at bounding box center [184, 562] width 149 height 13
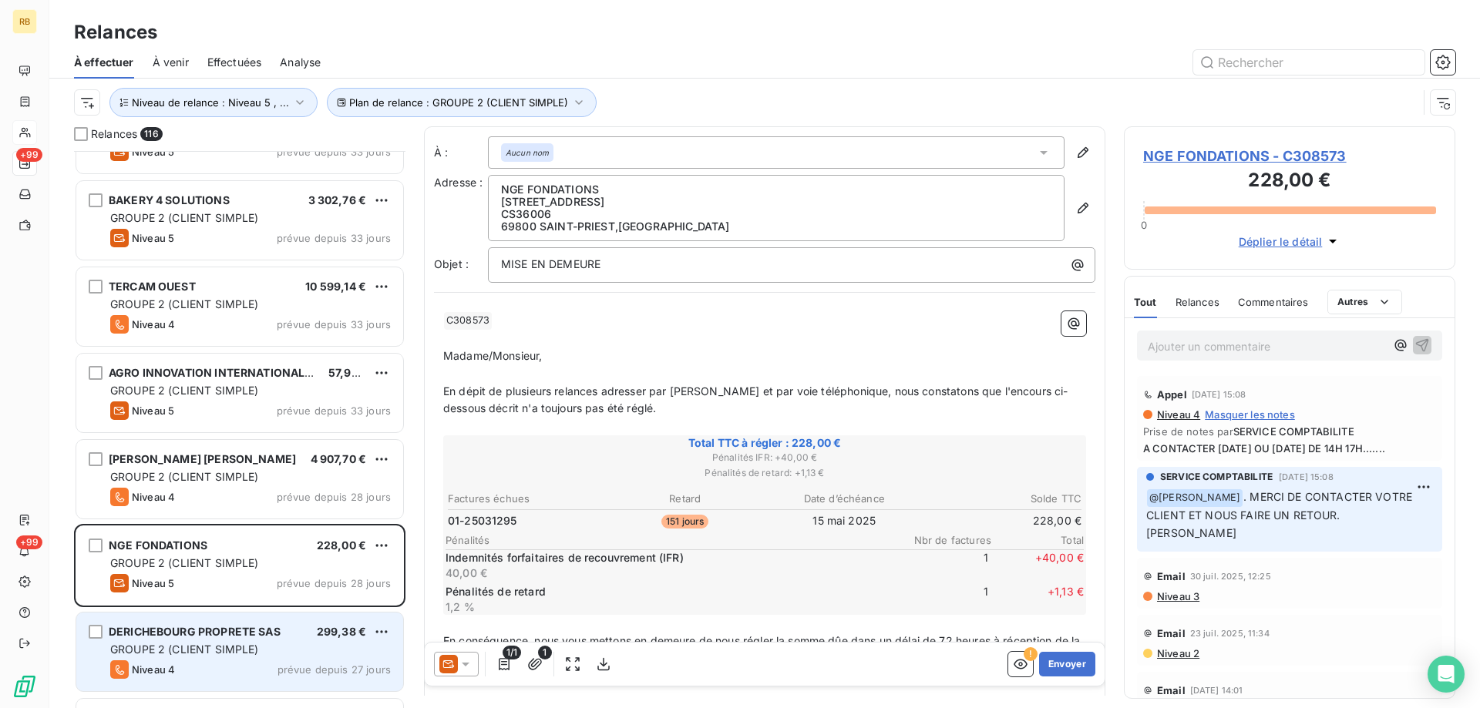
click at [231, 633] on span "DERICHEBOURG PROPRETE SAS" at bounding box center [195, 631] width 172 height 13
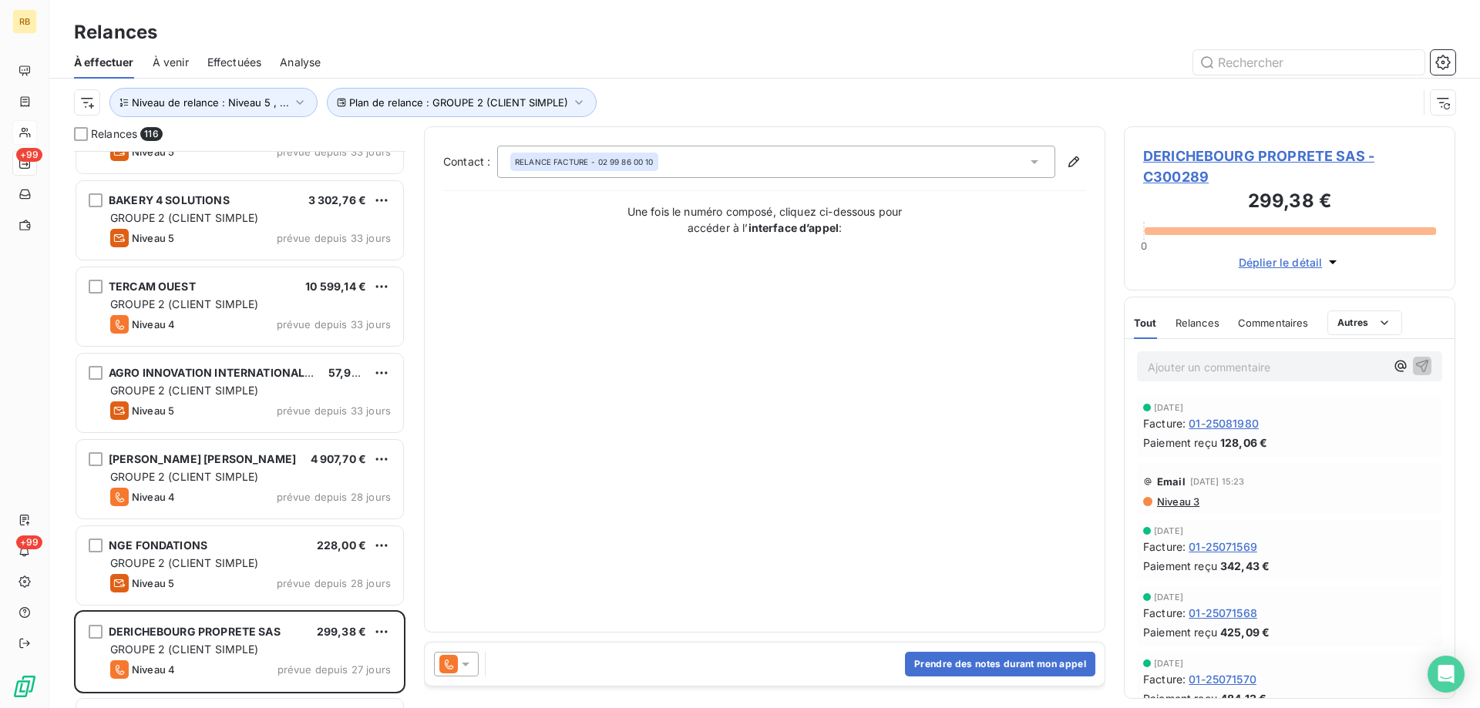
click at [901, 59] on div at bounding box center [897, 62] width 1116 height 25
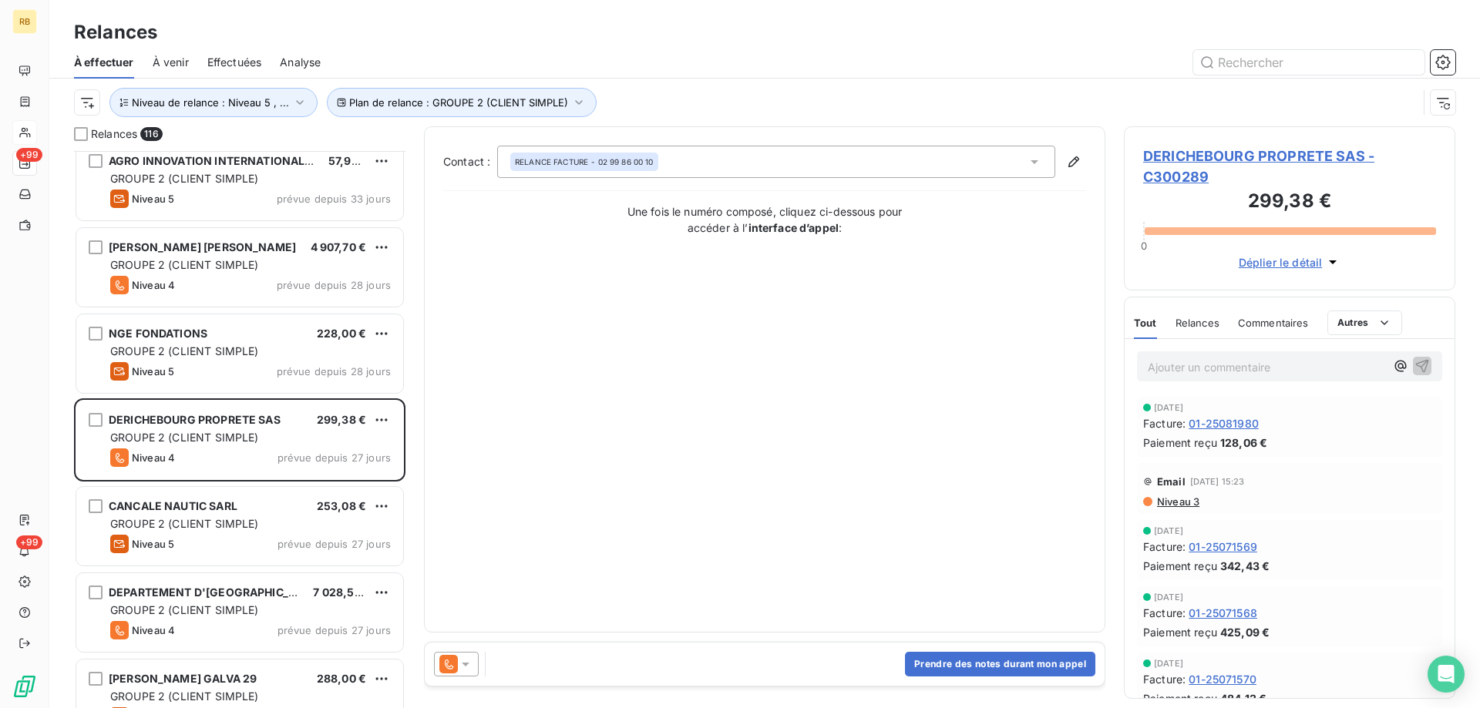
scroll to position [2621, 0]
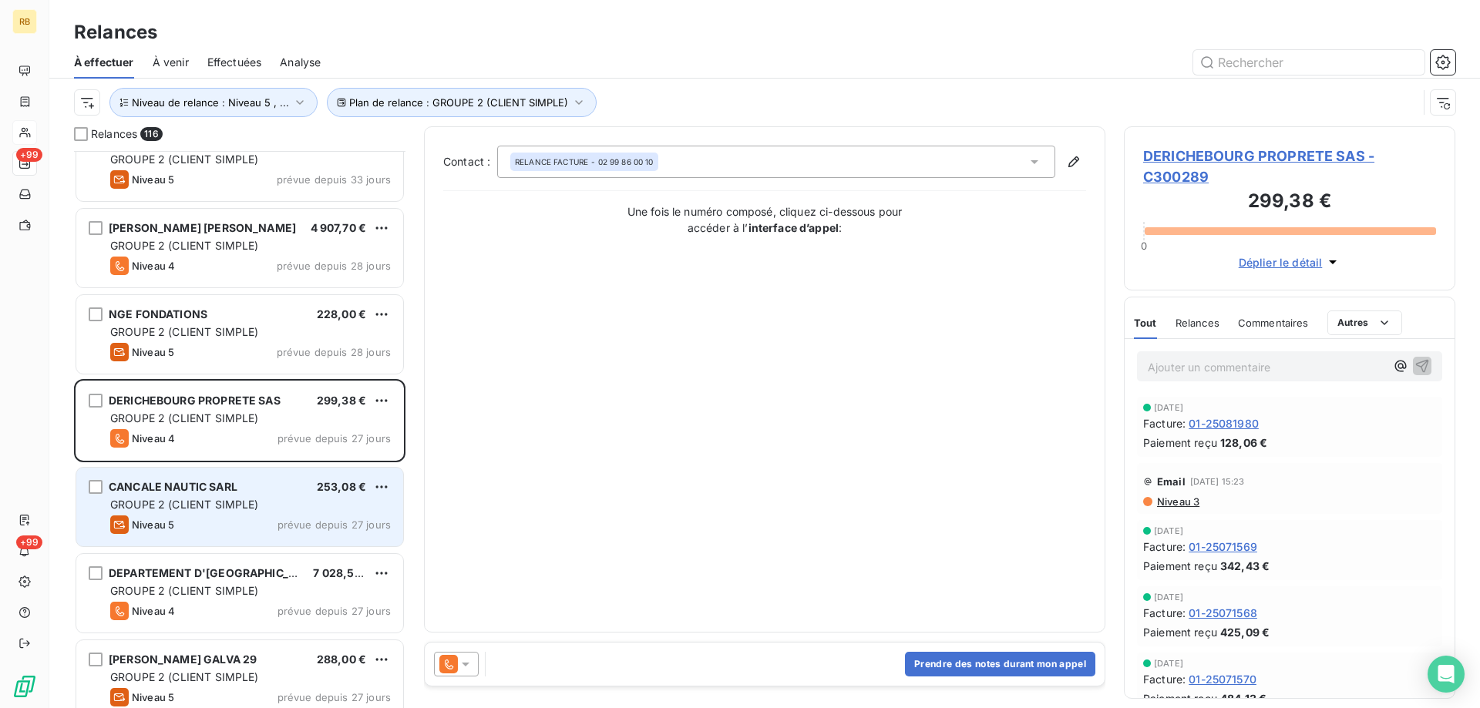
click at [273, 495] on div "CANCALE NAUTIC SARL 253,08 € GROUPE 2 (CLIENT SIMPLE) Niveau 5 prévue depuis 27…" at bounding box center [239, 507] width 327 height 79
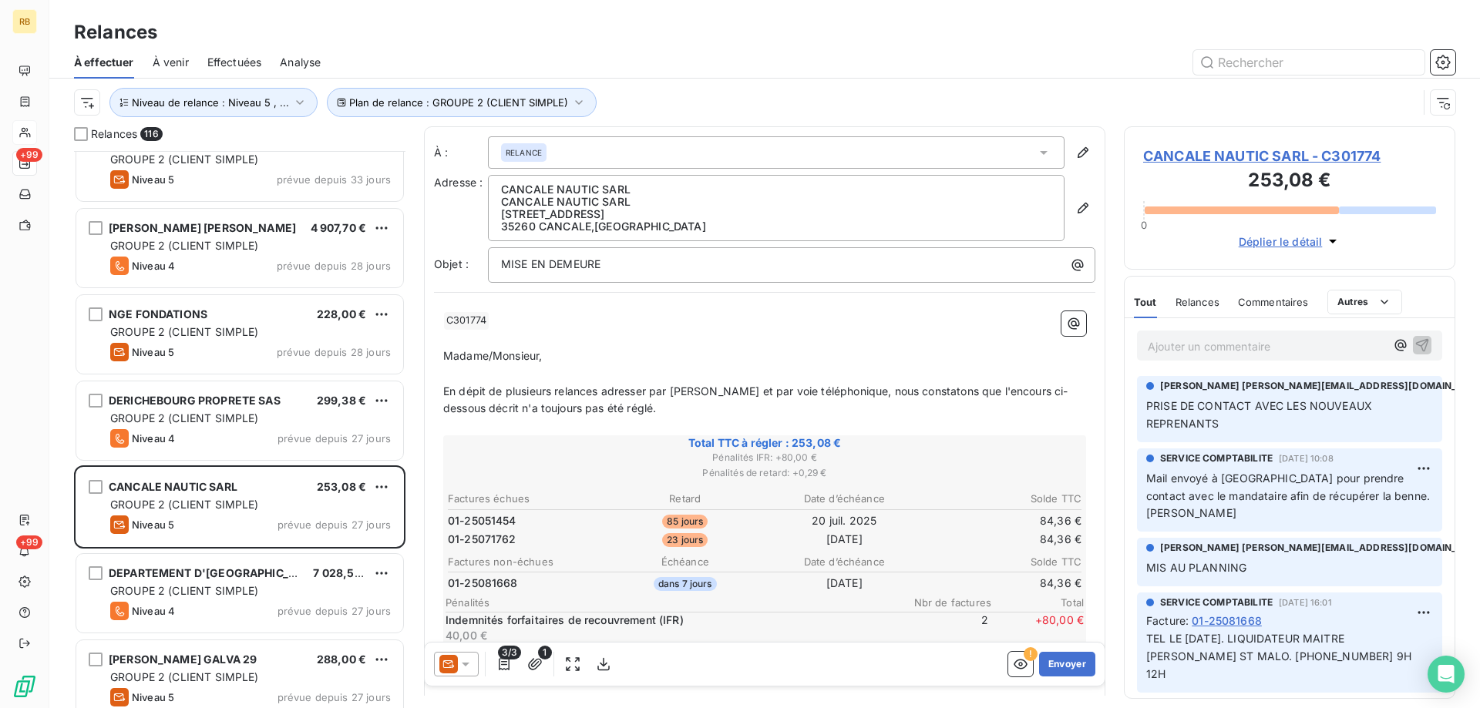
click at [1194, 301] on span "Relances" at bounding box center [1197, 302] width 44 height 12
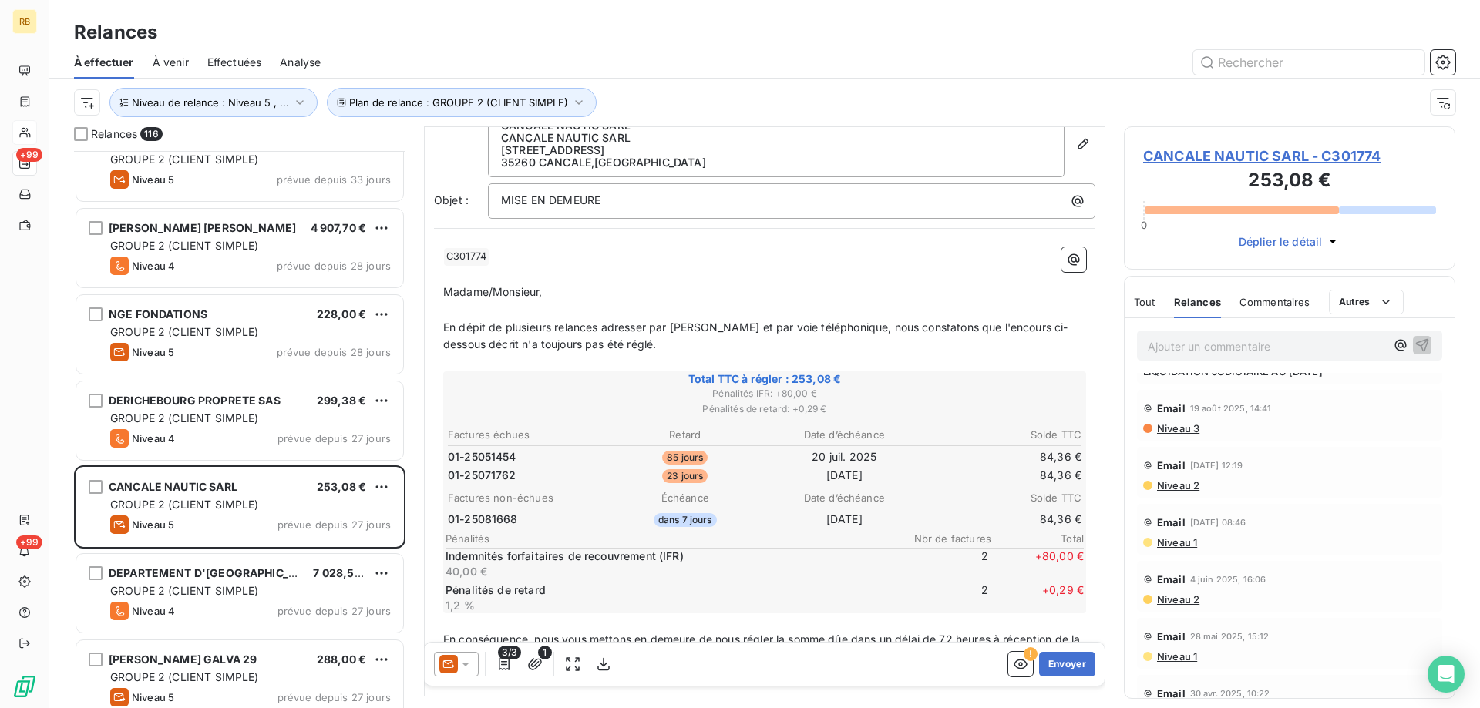
scroll to position [53, 0]
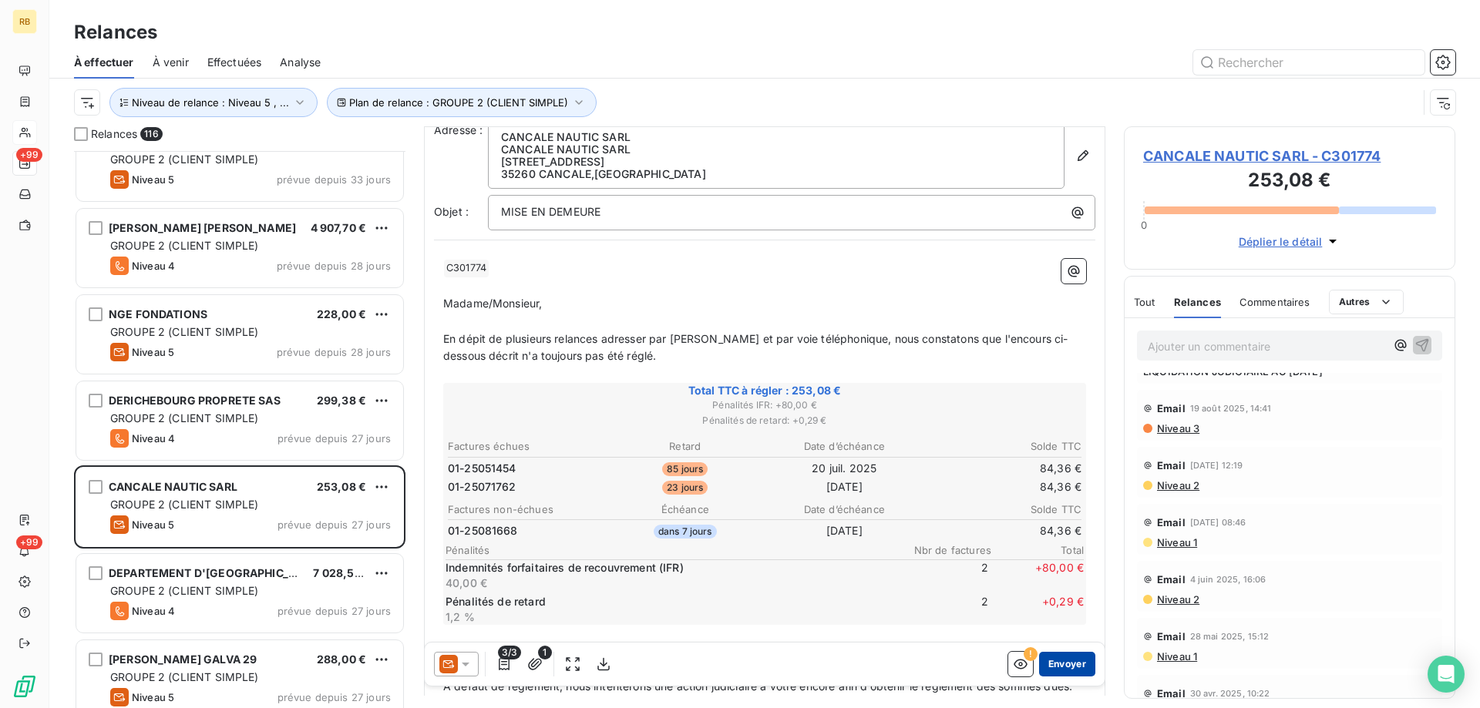
click at [1053, 661] on button "Envoyer" at bounding box center [1067, 664] width 56 height 25
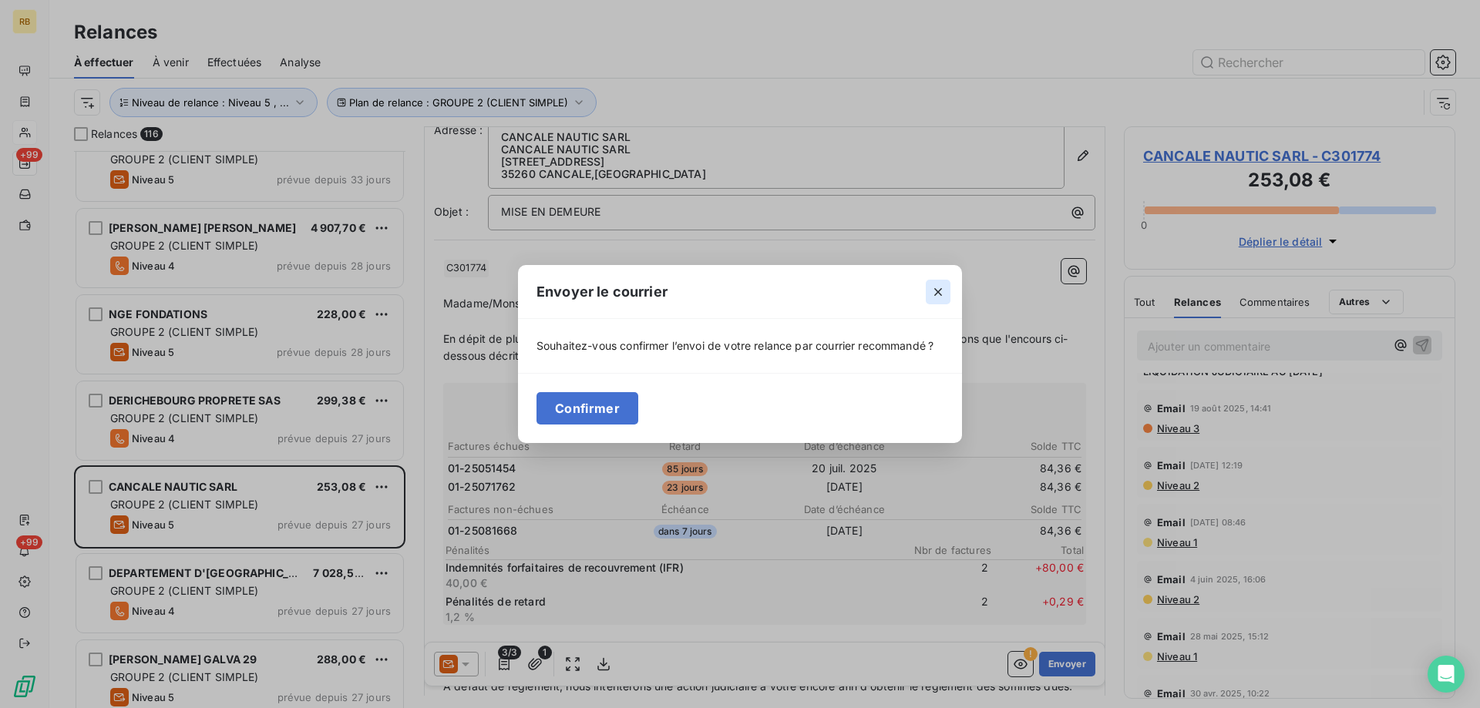
click at [940, 294] on icon "button" at bounding box center [938, 292] width 8 height 8
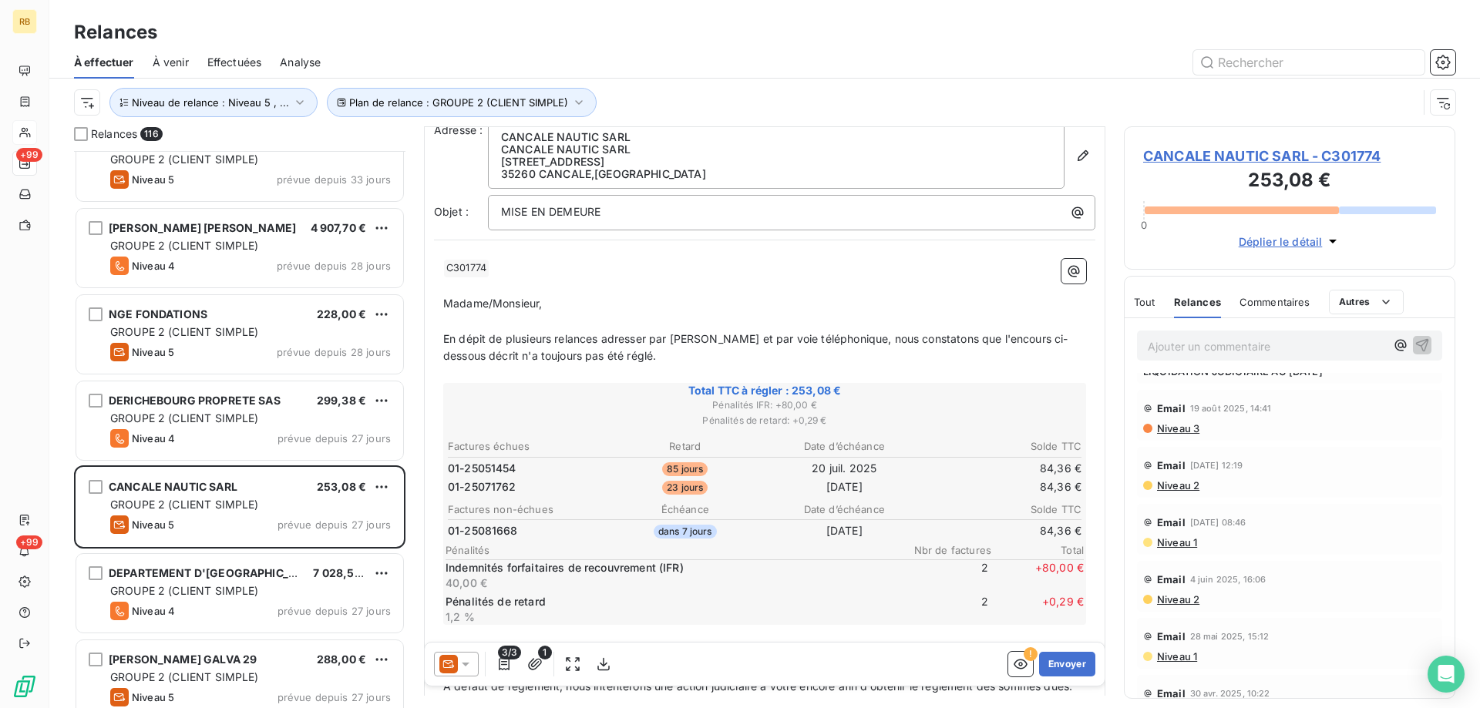
click at [516, 657] on span "3/3" at bounding box center [509, 653] width 23 height 14
click at [512, 657] on span "3/3" at bounding box center [509, 653] width 23 height 14
click at [500, 657] on span "3/3" at bounding box center [509, 653] width 23 height 14
click at [502, 664] on icon "button" at bounding box center [503, 664] width 15 height 15
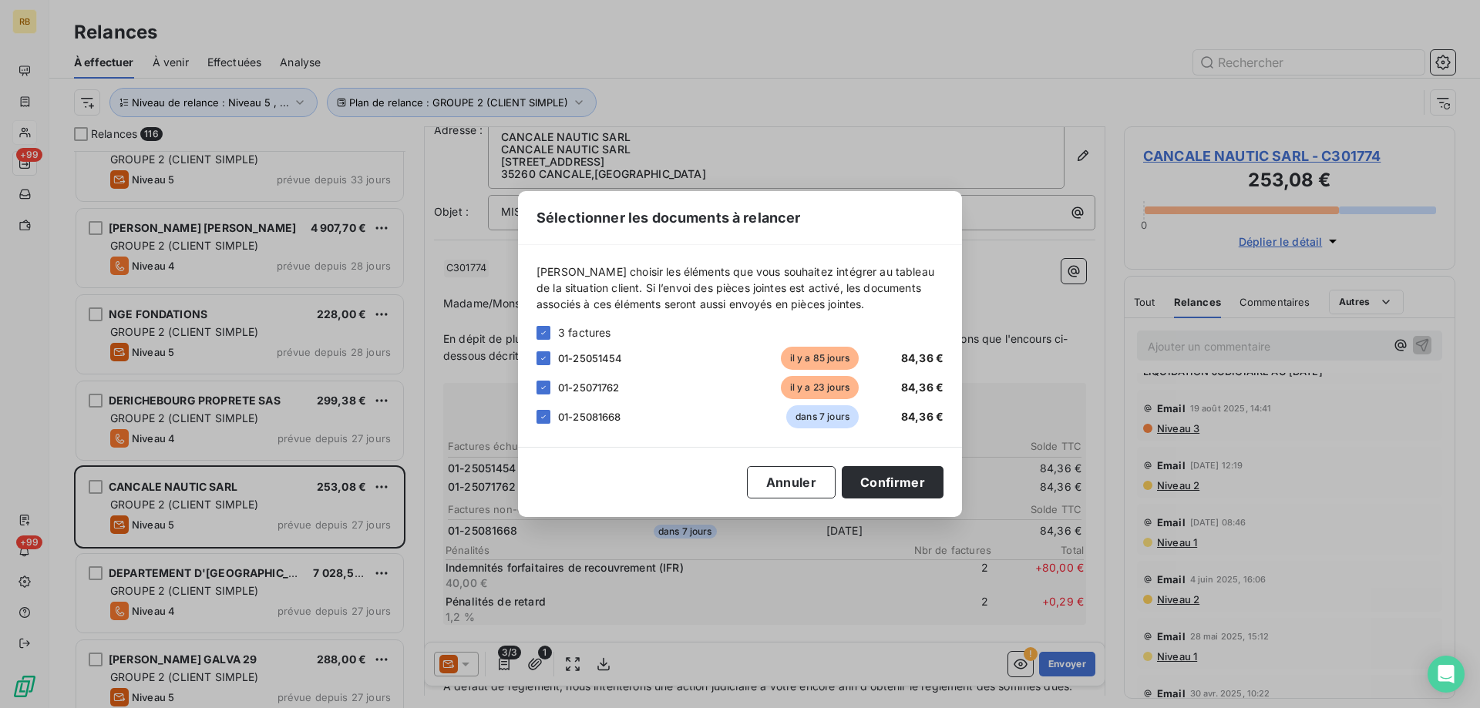
click at [551, 419] on div "01-25081668 dans 7 jours 84,36 €" at bounding box center [739, 416] width 407 height 23
click at [543, 419] on icon at bounding box center [543, 416] width 9 height 9
click at [899, 485] on button "Confirmer" at bounding box center [893, 482] width 102 height 32
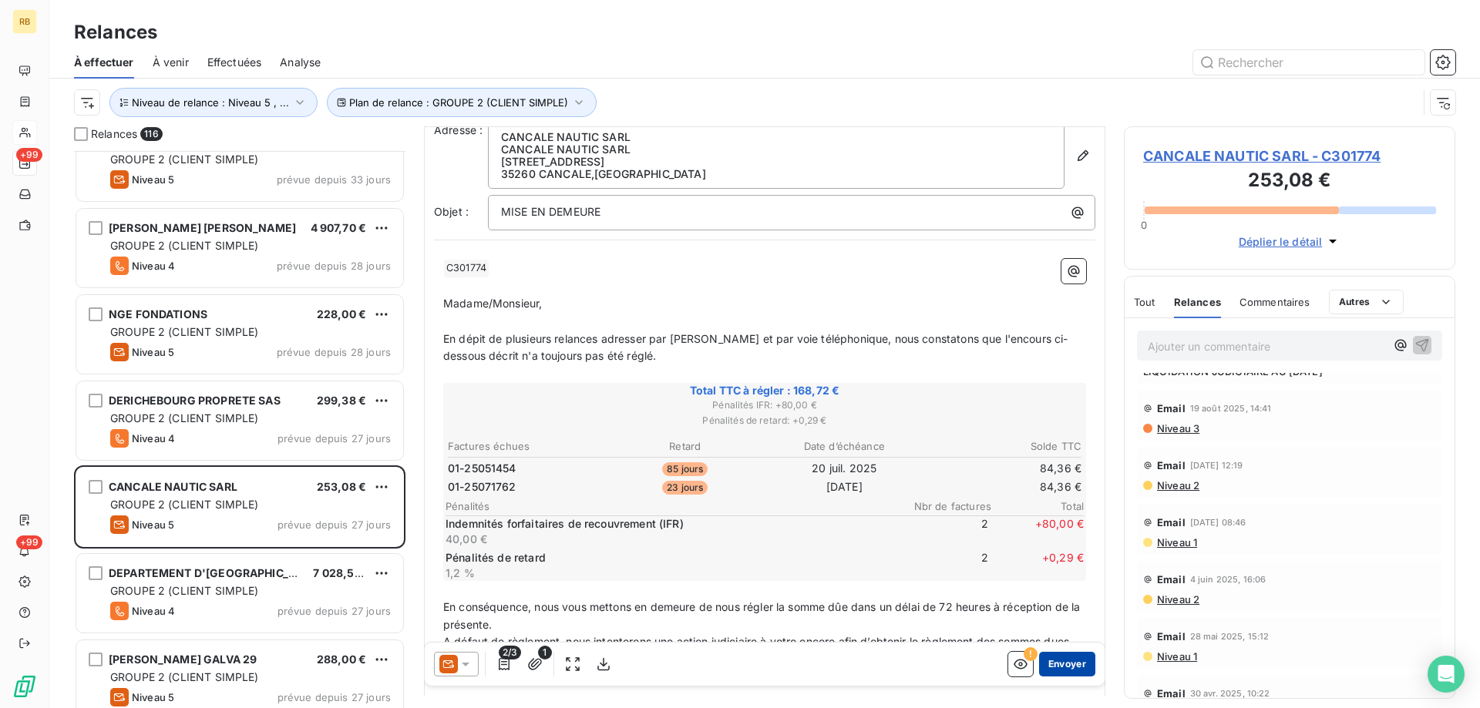
click at [1048, 662] on button "Envoyer" at bounding box center [1067, 664] width 56 height 25
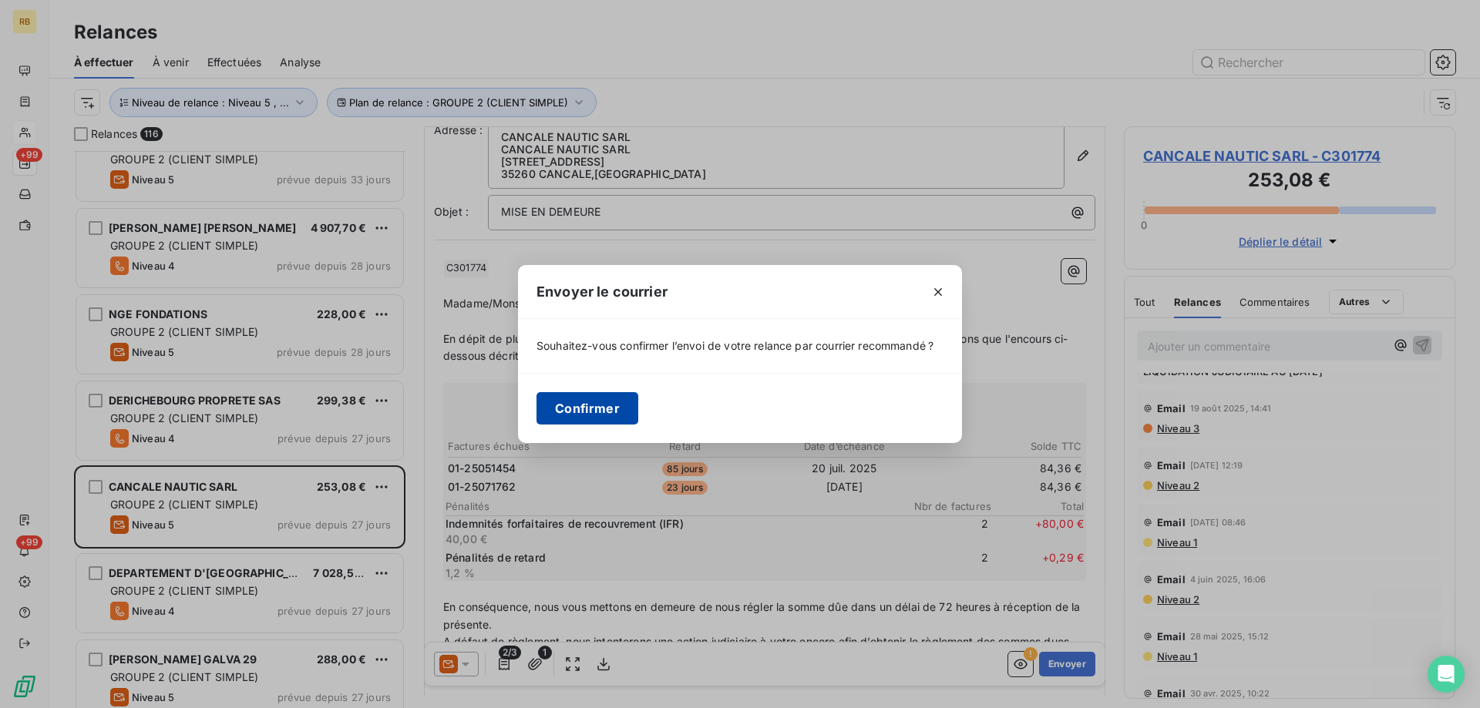
click at [564, 409] on button "Confirmer" at bounding box center [587, 408] width 102 height 32
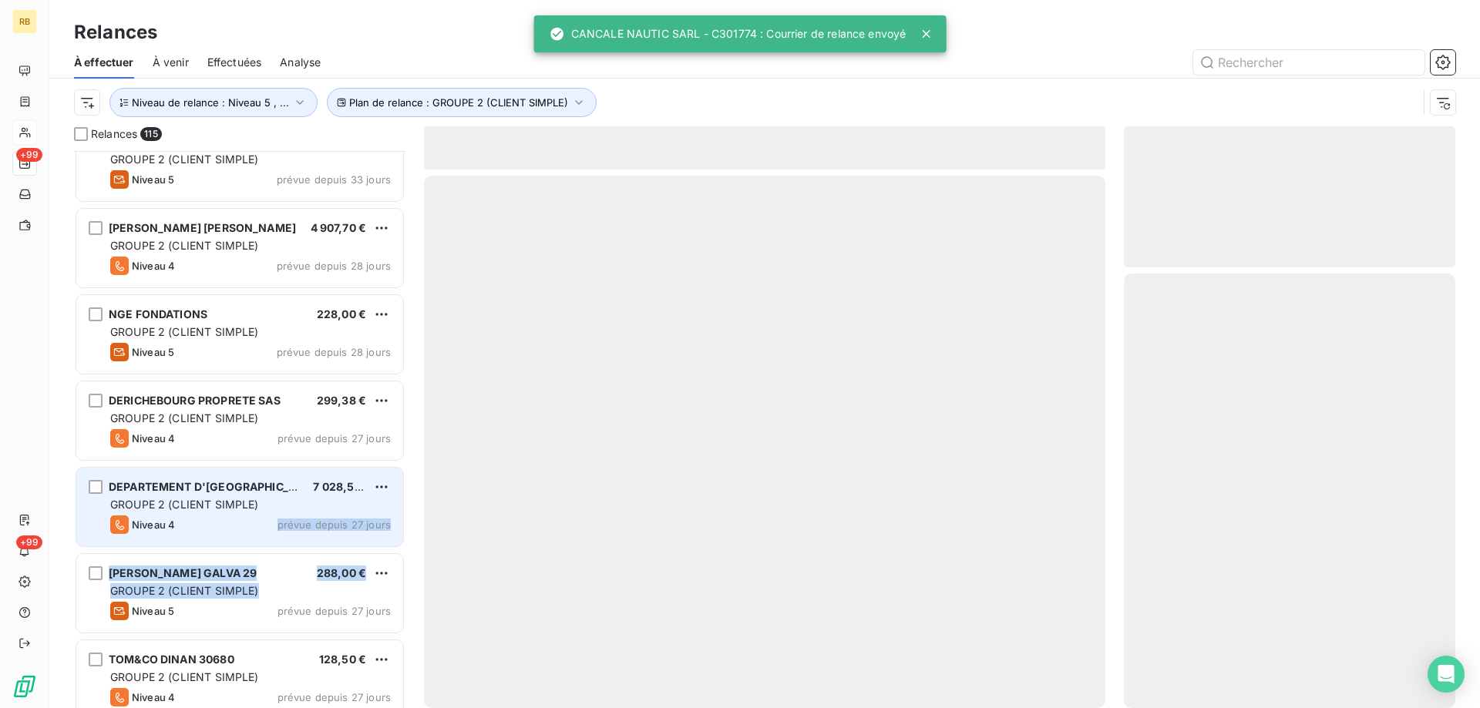
drag, startPoint x: 274, startPoint y: 582, endPoint x: 261, endPoint y: 518, distance: 65.1
click at [259, 514] on div "DEPARTEMENT D'[GEOGRAPHIC_DATA] 7 028,55 € GROUPE 2 (CLIENT SIMPLE) Niveau 4 pr…" at bounding box center [239, 507] width 327 height 79
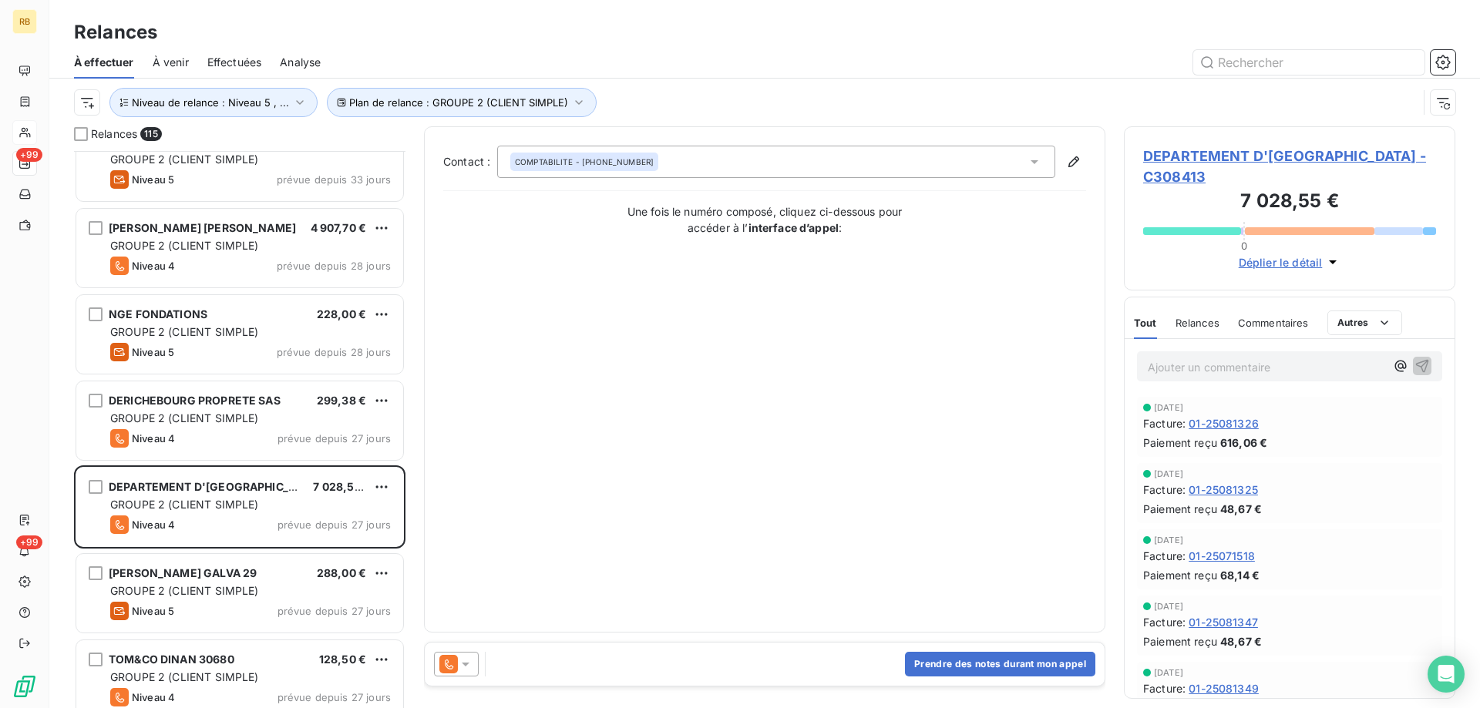
click at [458, 658] on icon at bounding box center [465, 664] width 15 height 15
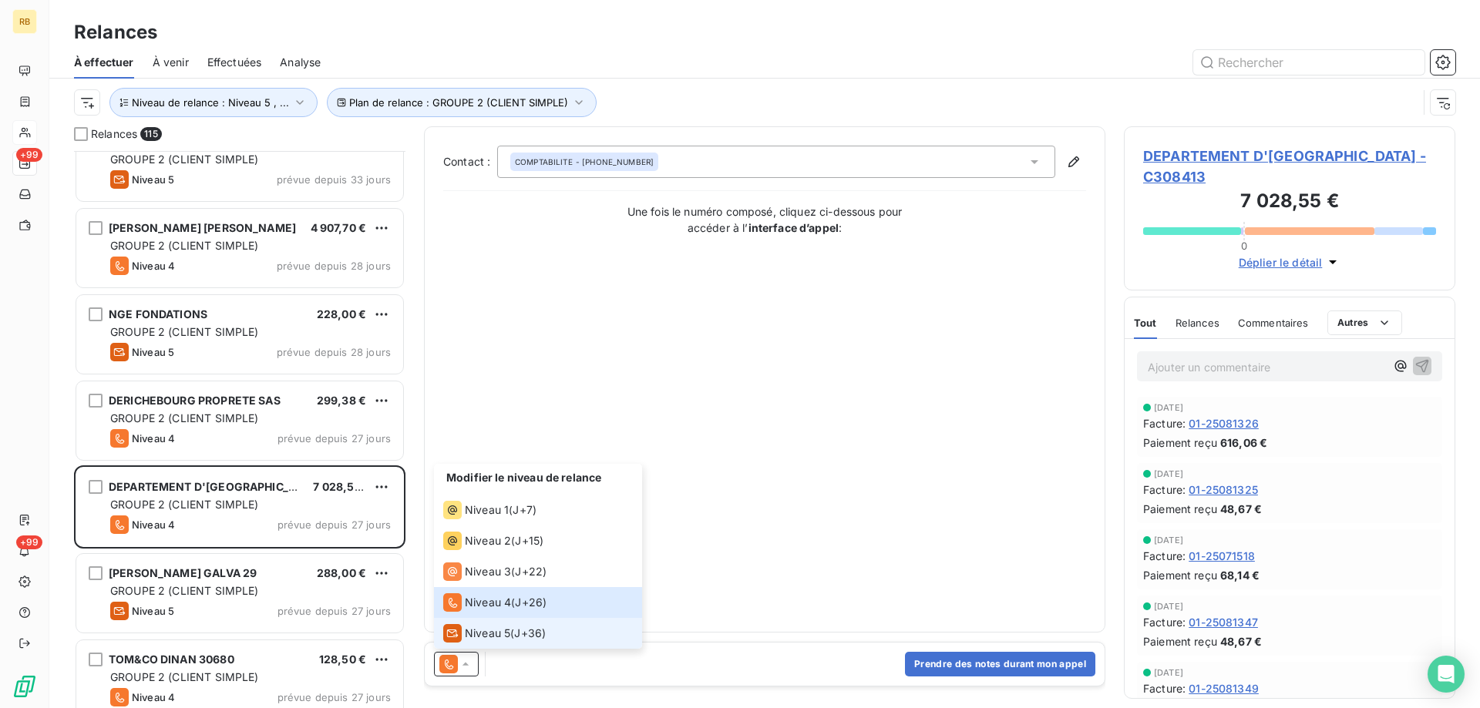
click at [475, 634] on span "Niveau 5" at bounding box center [487, 633] width 45 height 15
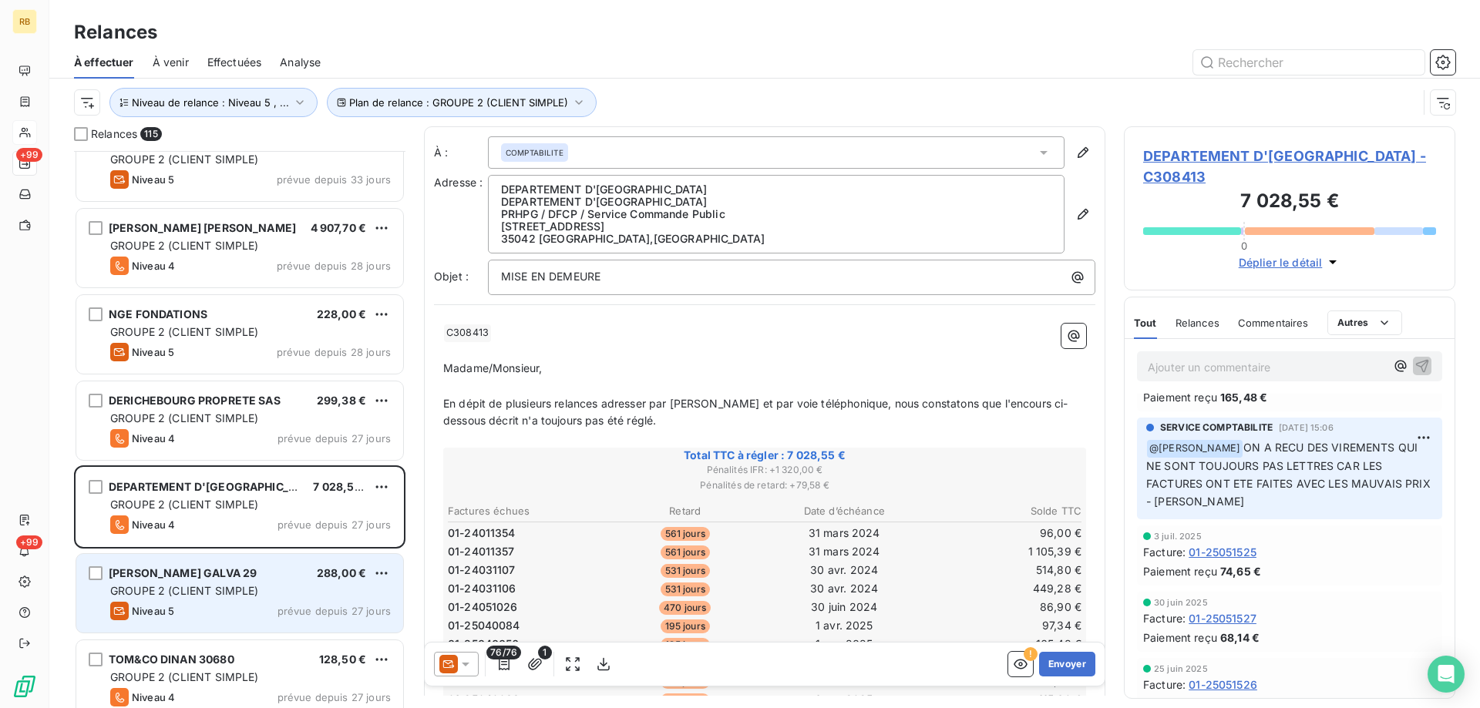
click at [268, 597] on div "GROUPE 2 (CLIENT SIMPLE)" at bounding box center [250, 590] width 281 height 15
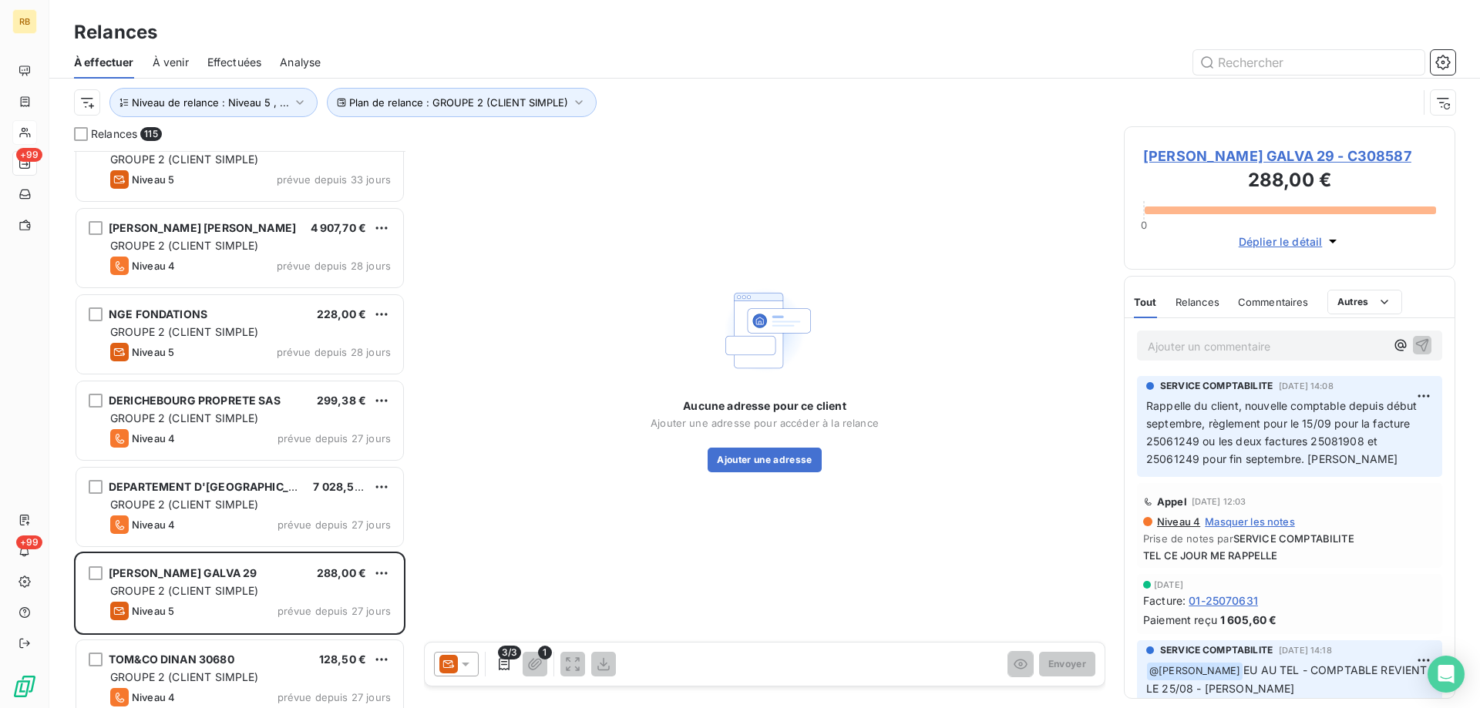
click at [470, 664] on icon at bounding box center [465, 664] width 15 height 15
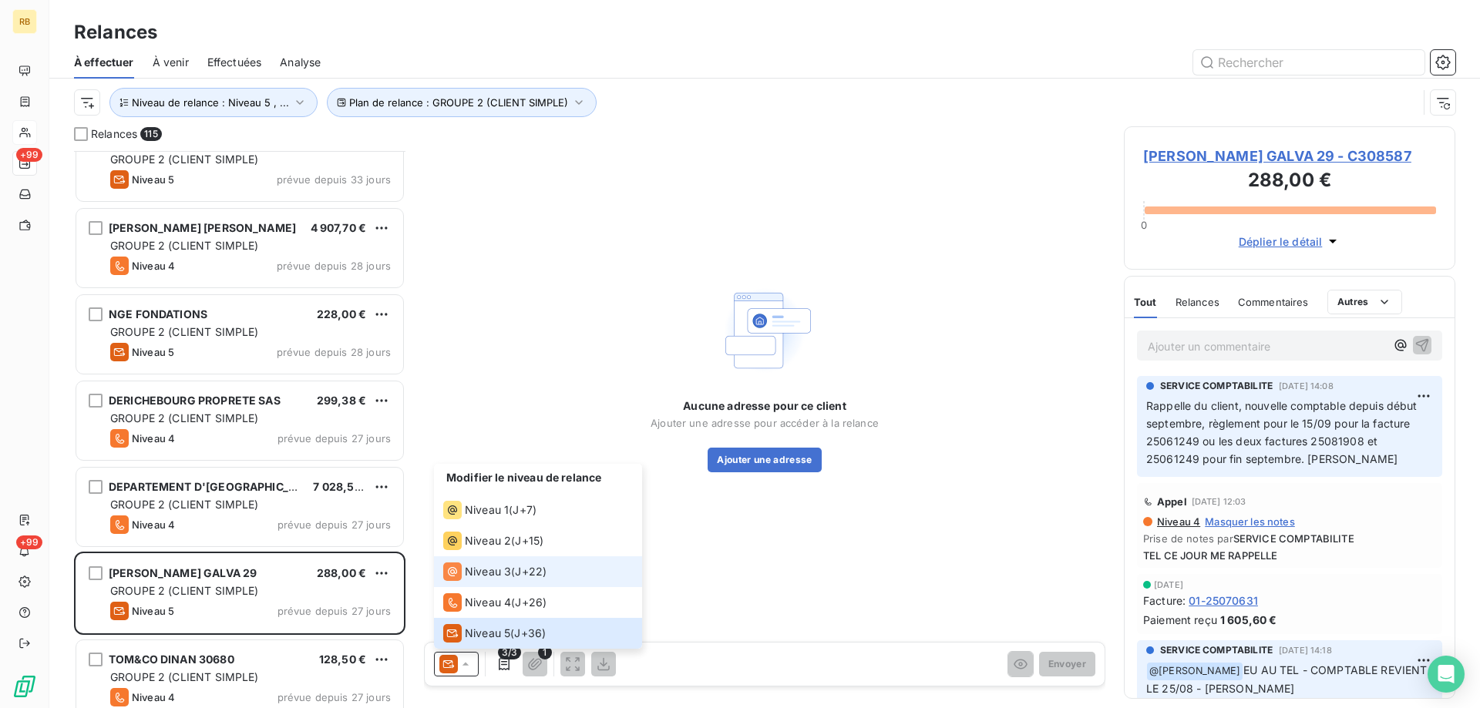
click at [496, 579] on span "Niveau 3" at bounding box center [488, 571] width 46 height 15
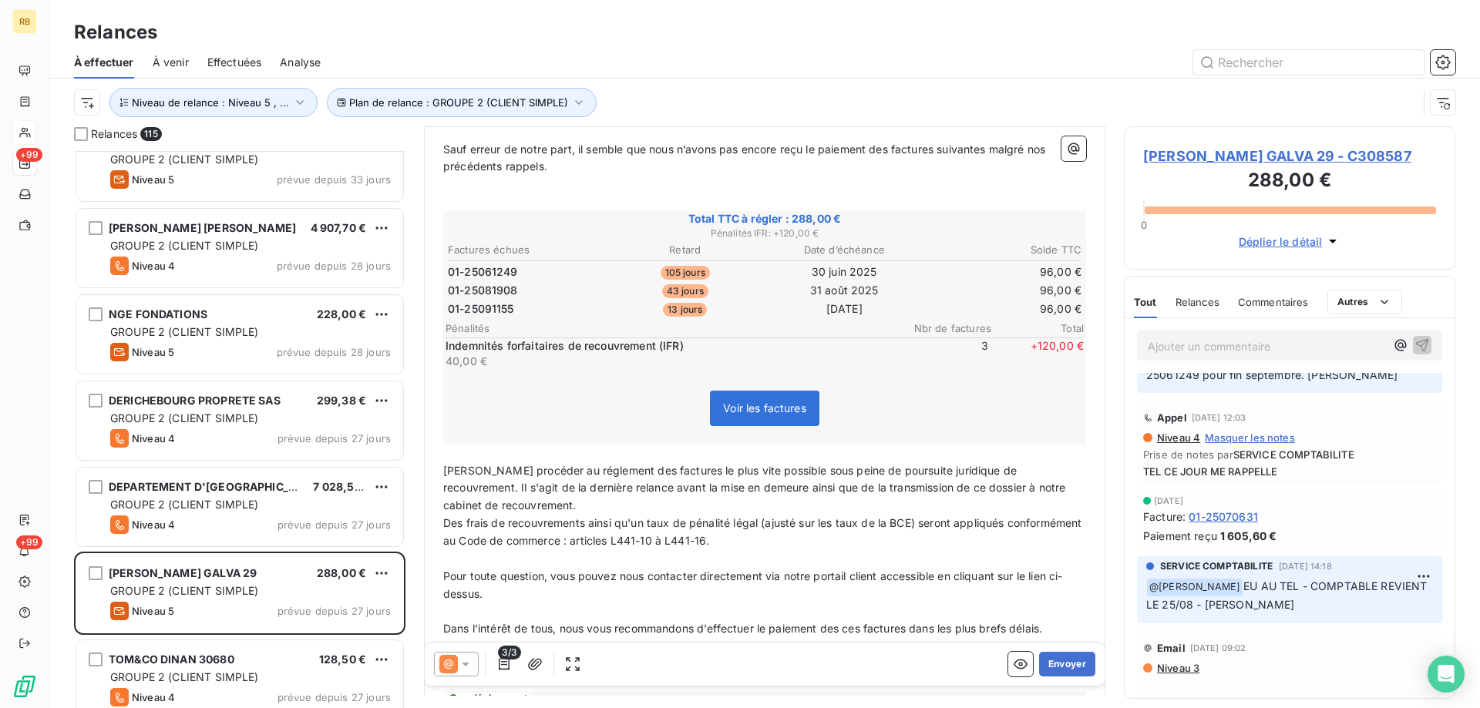
scroll to position [308, 0]
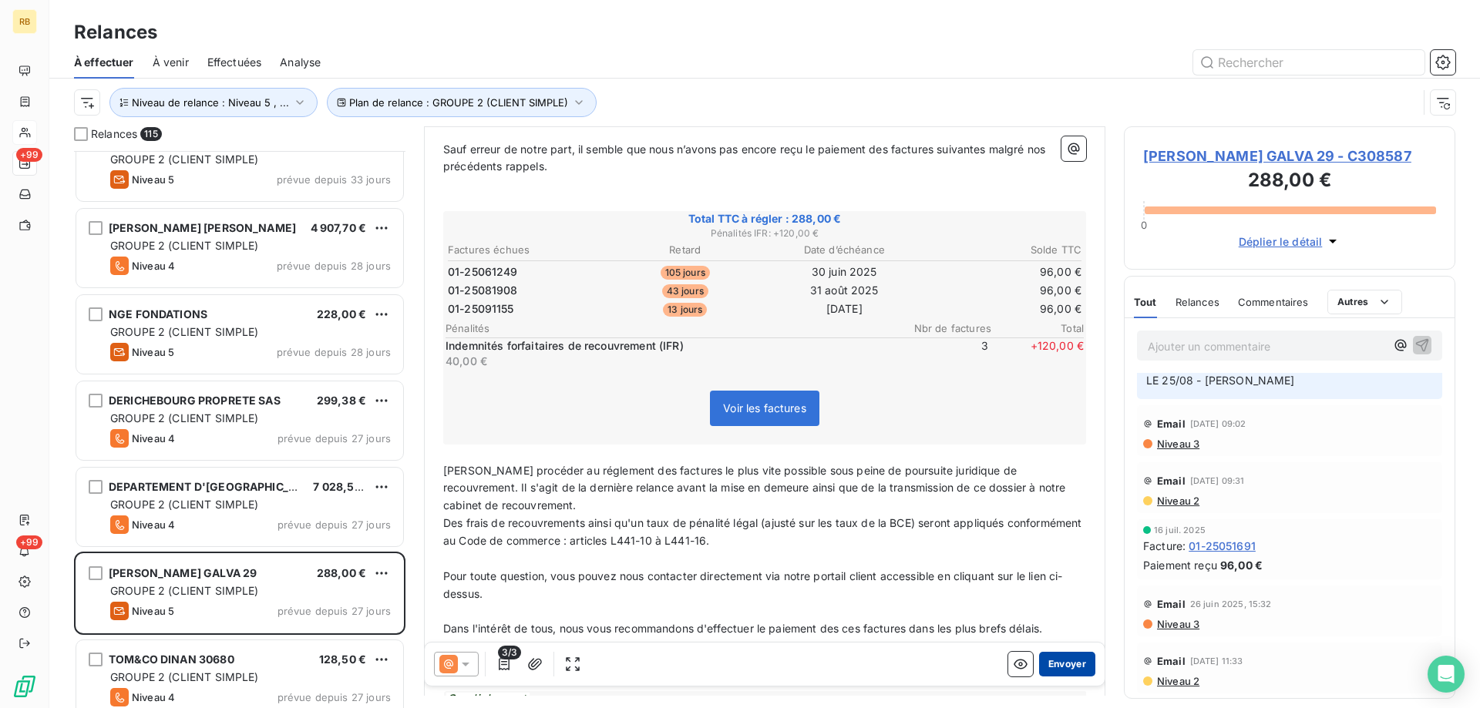
click at [1046, 668] on button "Envoyer" at bounding box center [1067, 664] width 56 height 25
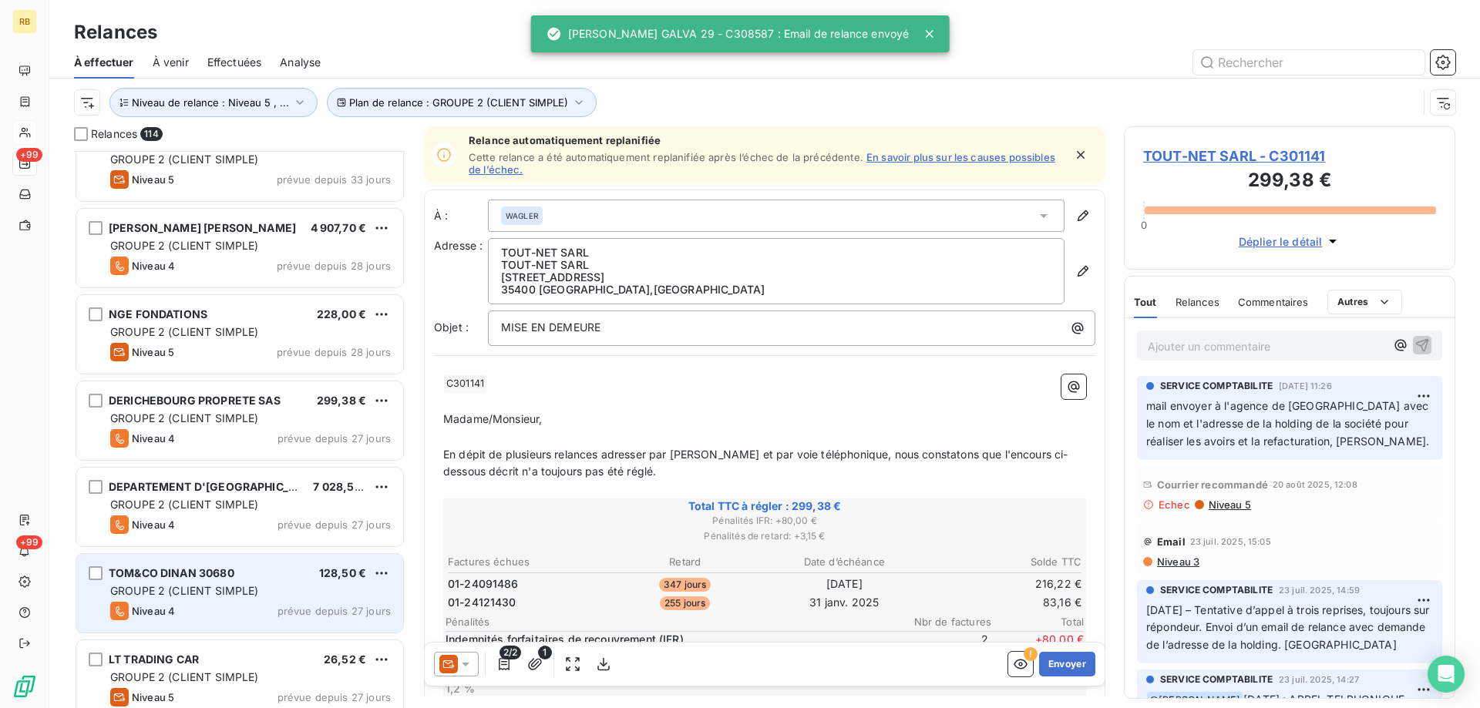
click at [270, 589] on div "GROUPE 2 (CLIENT SIMPLE)" at bounding box center [250, 590] width 281 height 15
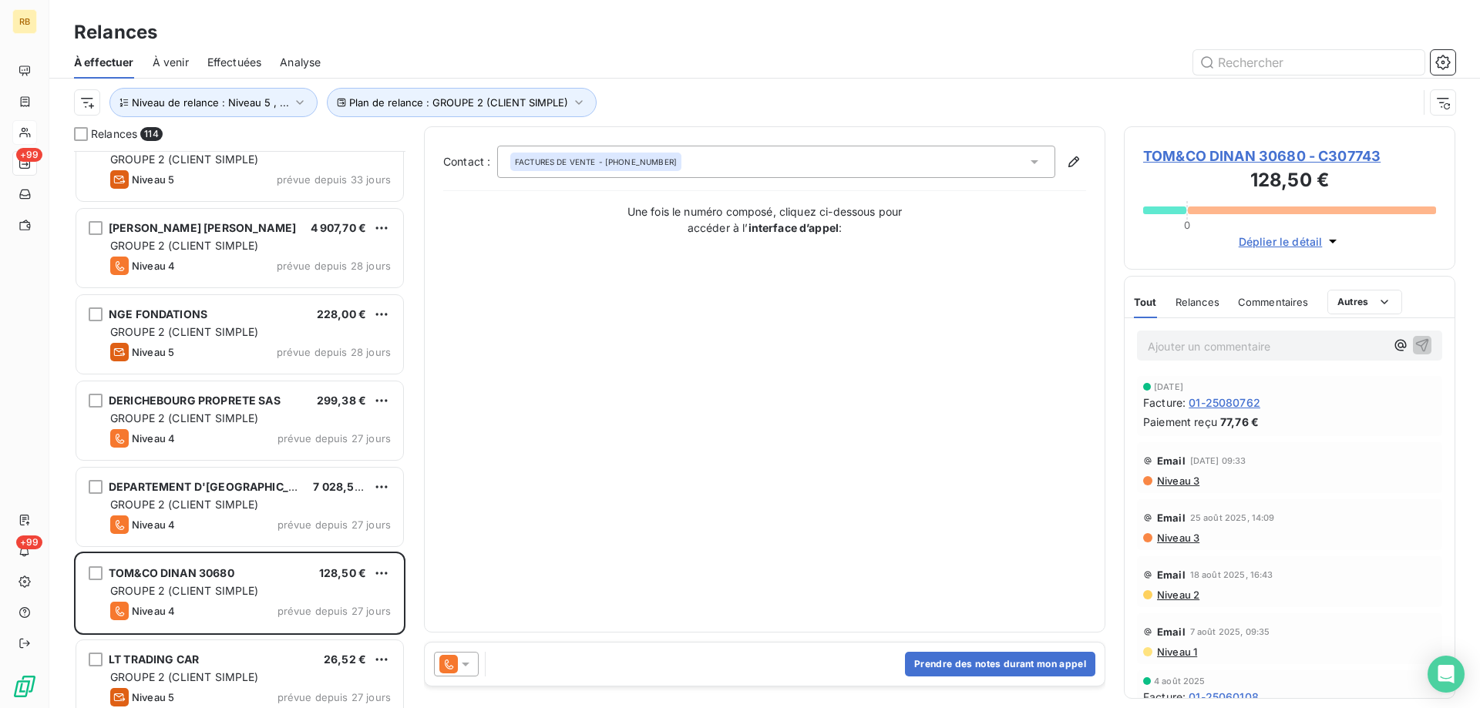
click at [469, 661] on icon at bounding box center [465, 664] width 15 height 15
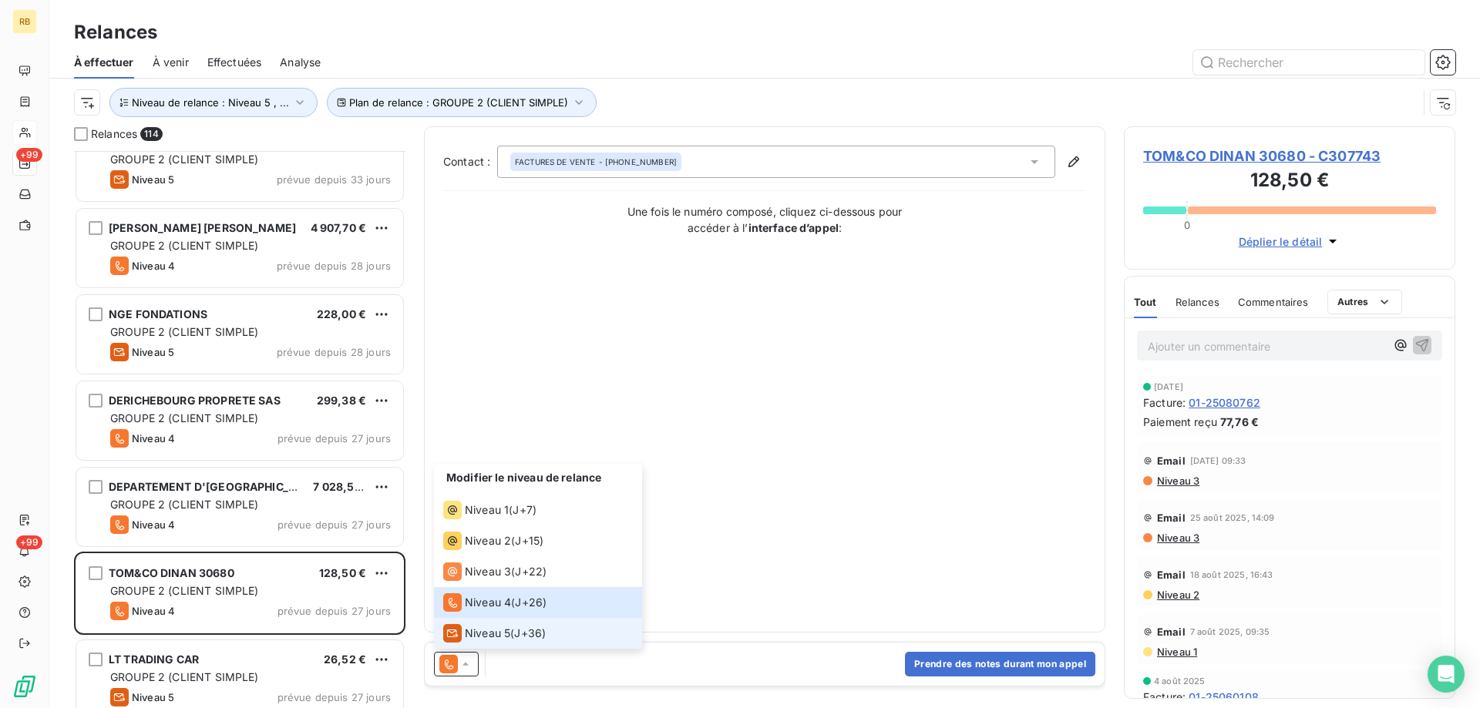
click at [482, 632] on span "Niveau 5" at bounding box center [487, 633] width 45 height 15
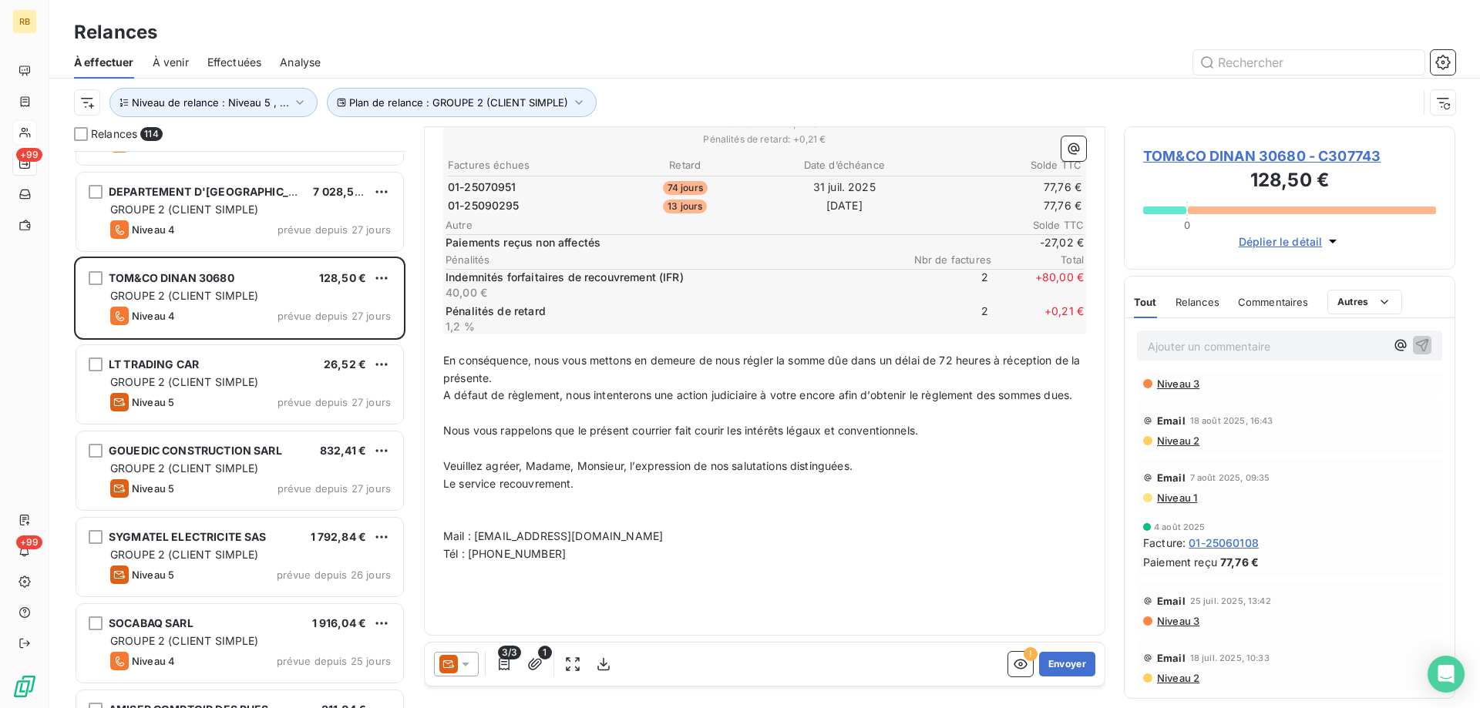
scroll to position [2930, 0]
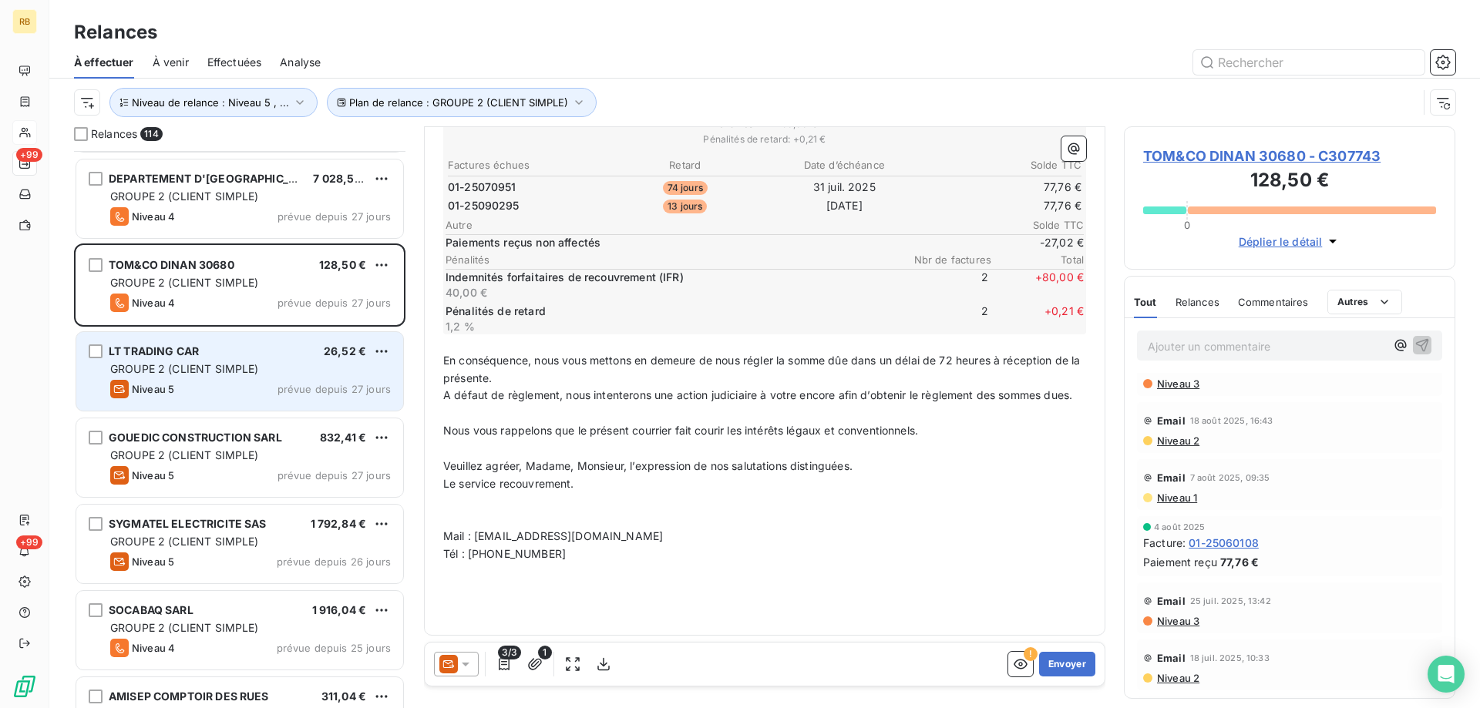
click at [243, 354] on div "LT TRADING CAR 26,52 €" at bounding box center [250, 352] width 281 height 14
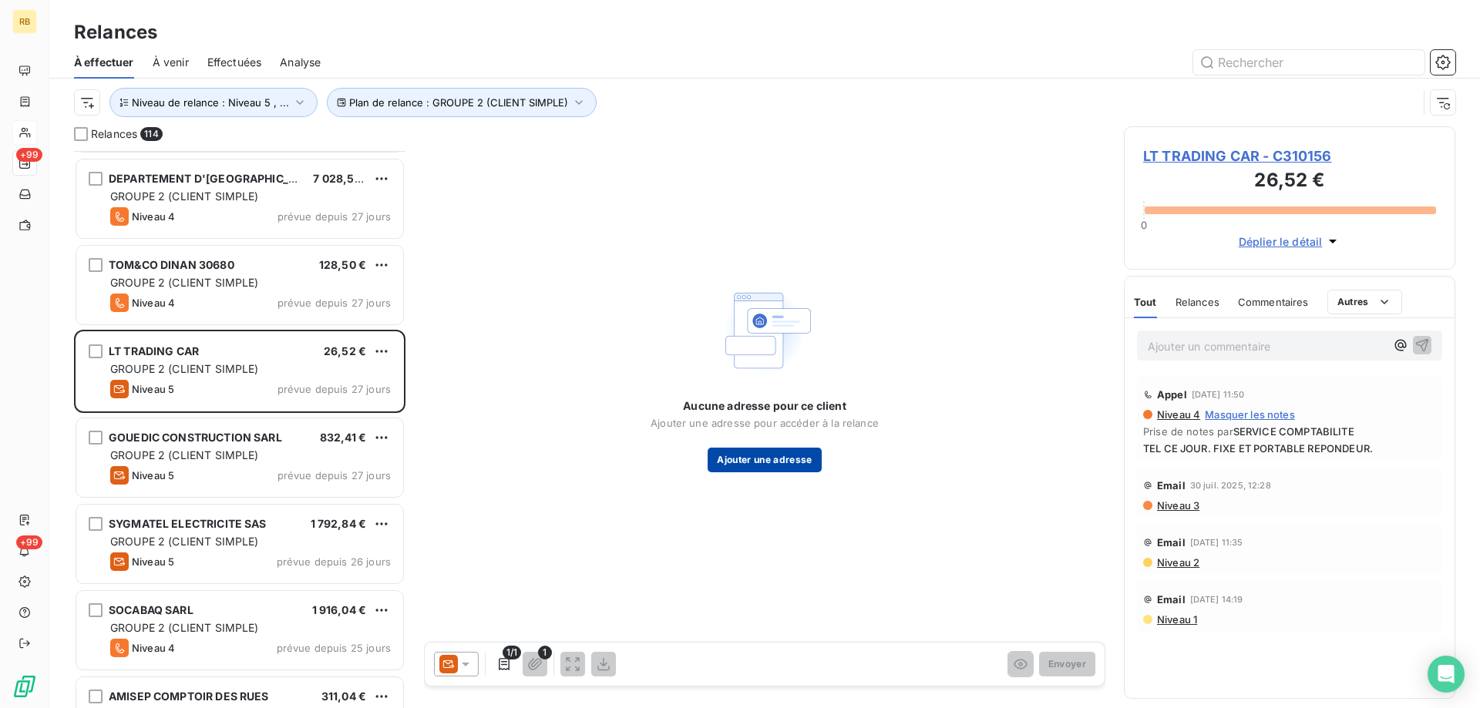
click at [745, 455] on button "Ajouter une adresse" at bounding box center [764, 460] width 113 height 25
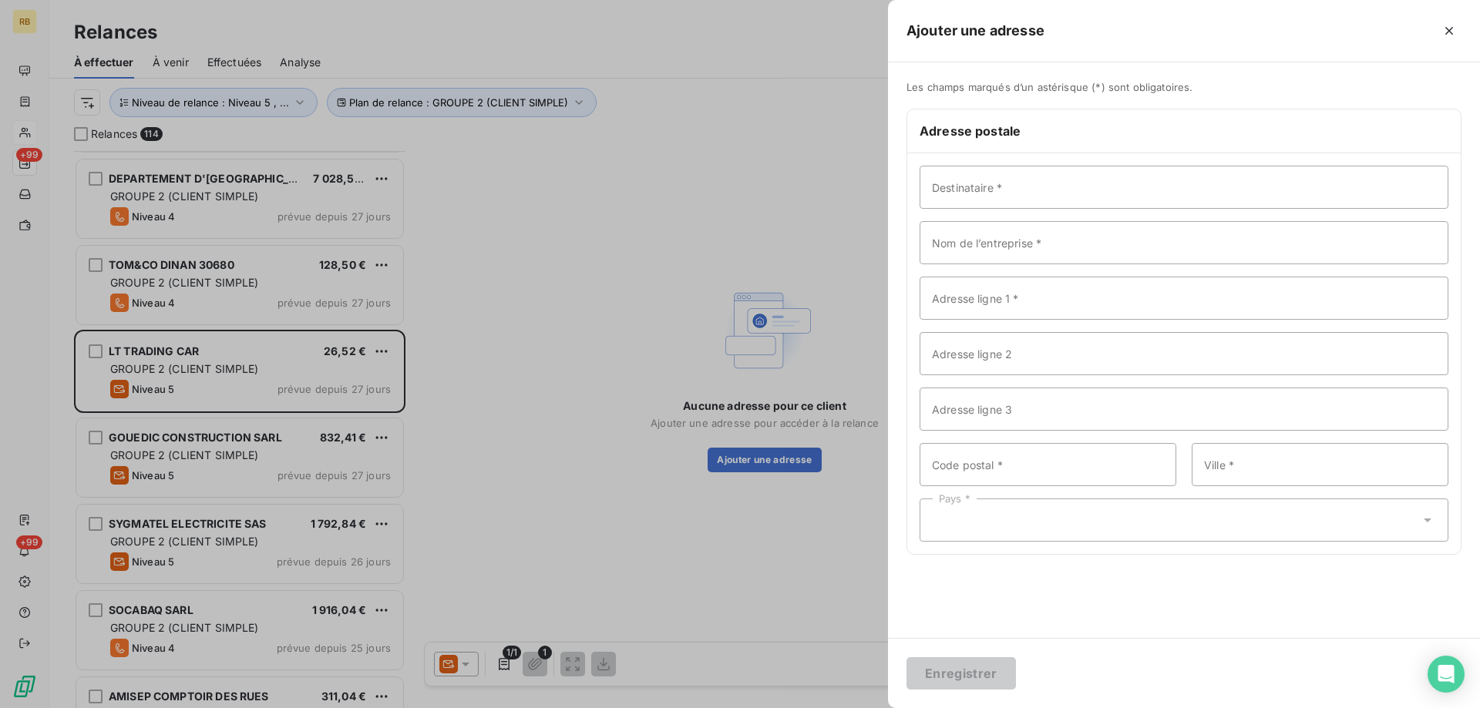
click at [981, 157] on div "Destinataire * Nom de l’entreprise * Adresse ligne 1 * Adresse ligne 2 Adresse …" at bounding box center [1183, 353] width 553 height 401
drag, startPoint x: 945, startPoint y: 199, endPoint x: 958, endPoint y: 203, distance: 13.7
click at [945, 199] on input "Destinataire *" at bounding box center [1183, 187] width 529 height 43
click at [945, 244] on input "Nom de l’entreprise *" at bounding box center [1183, 242] width 529 height 43
click at [950, 264] on input "Nom de l’entreprise *" at bounding box center [1183, 255] width 529 height 43
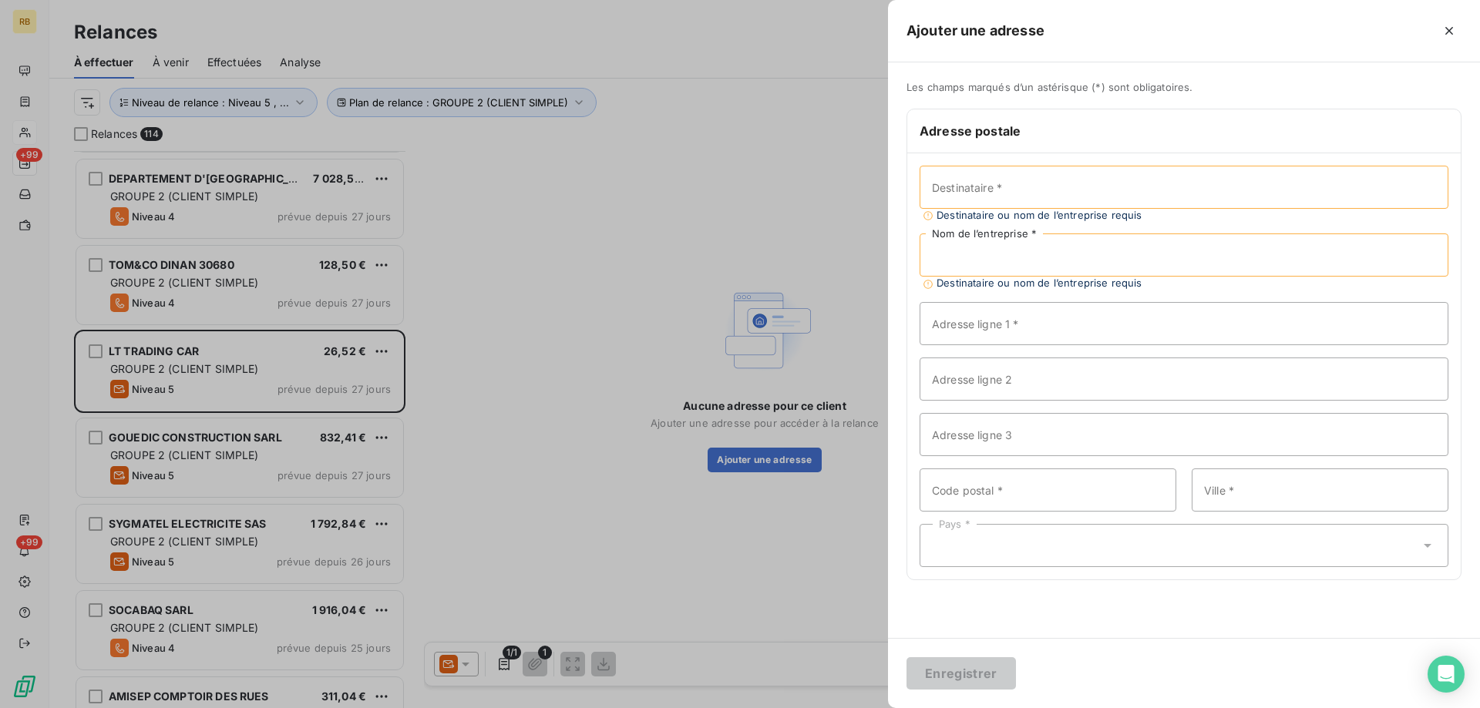
paste input "LT TRADING CAR"
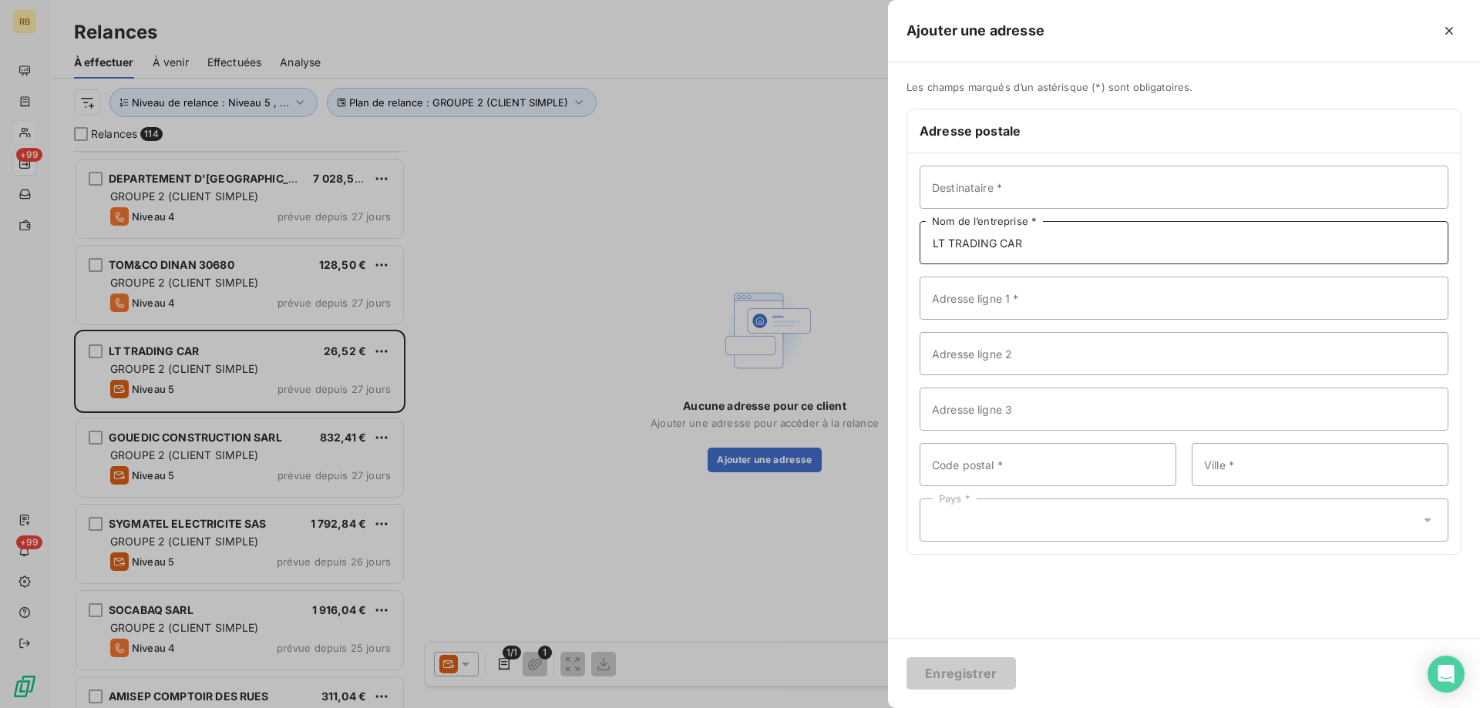
type input "LT TRADING CAR"
click at [973, 291] on input "Adresse ligne 1 *" at bounding box center [1183, 298] width 529 height 43
click at [1076, 289] on input "Adresse ligne 1 *" at bounding box center [1183, 298] width 529 height 43
paste input "[STREET_ADDRESS]"
type input "[STREET_ADDRESS]"
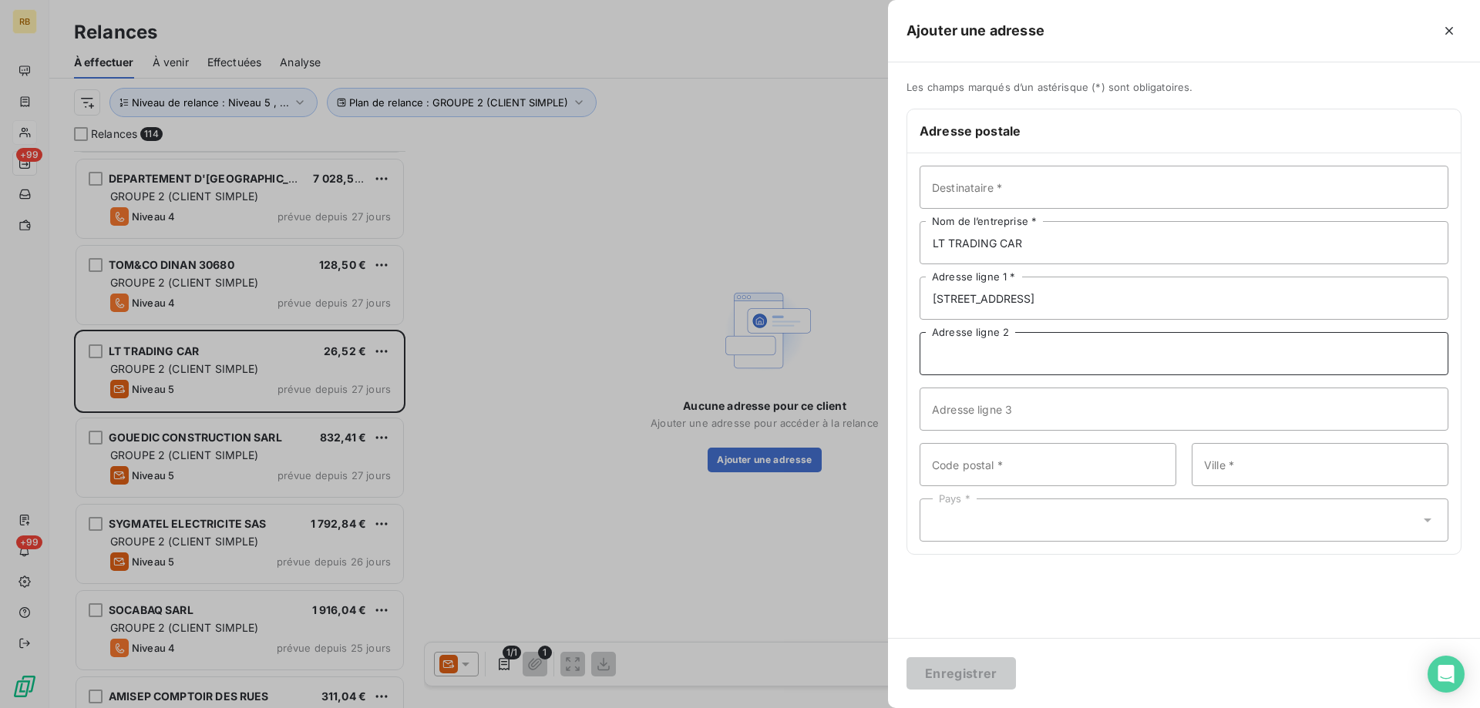
click at [991, 358] on input "Adresse ligne 2" at bounding box center [1183, 353] width 529 height 43
paste input "ZA LA MOTTAIS"
type input "ZA LA MOTTAIS"
click at [970, 452] on input "Code postal *" at bounding box center [1047, 464] width 257 height 43
click at [1252, 454] on input "Ville *" at bounding box center [1320, 464] width 257 height 43
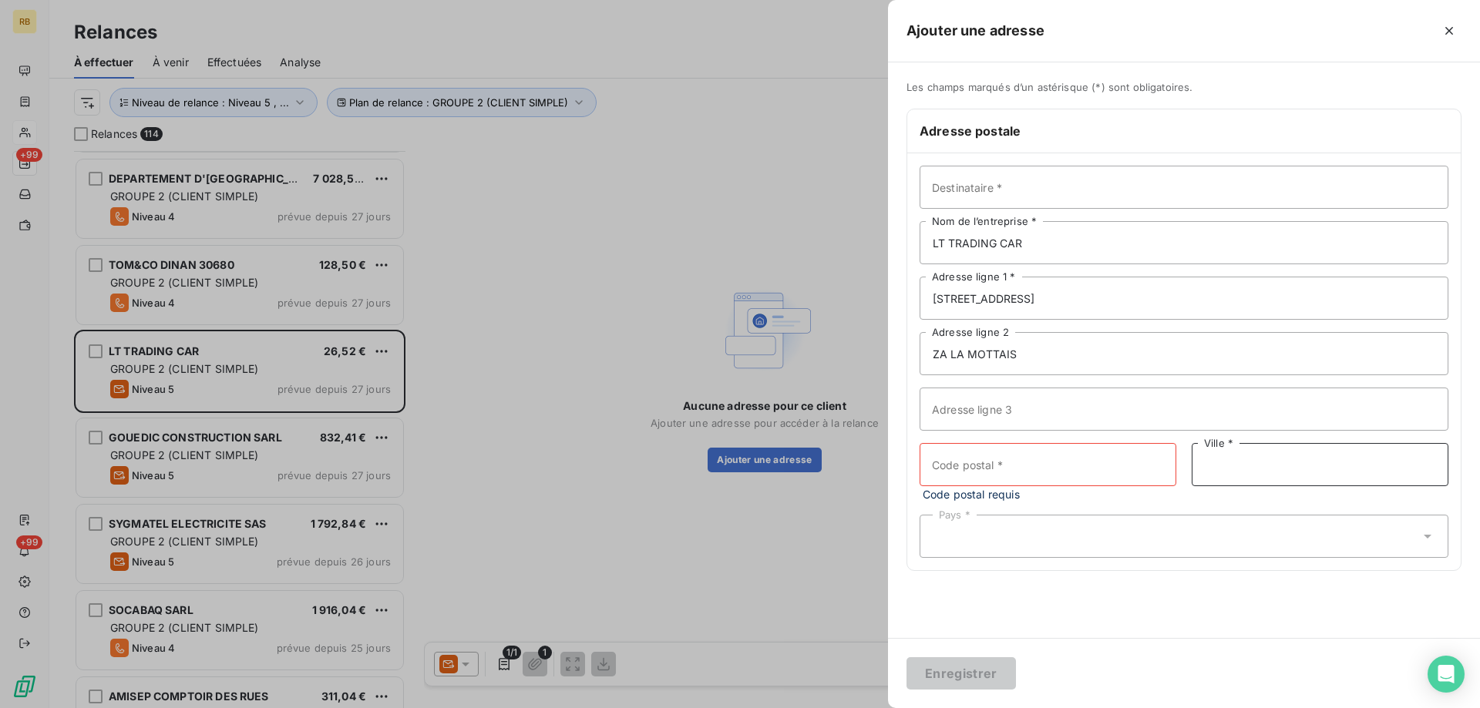
paste input "ST AUBIN DU CORMIER"
type input "ST AUBIN DU CORMIER"
click at [974, 466] on input "Code postal *" at bounding box center [1047, 464] width 257 height 43
paste input "35140"
type input "35140"
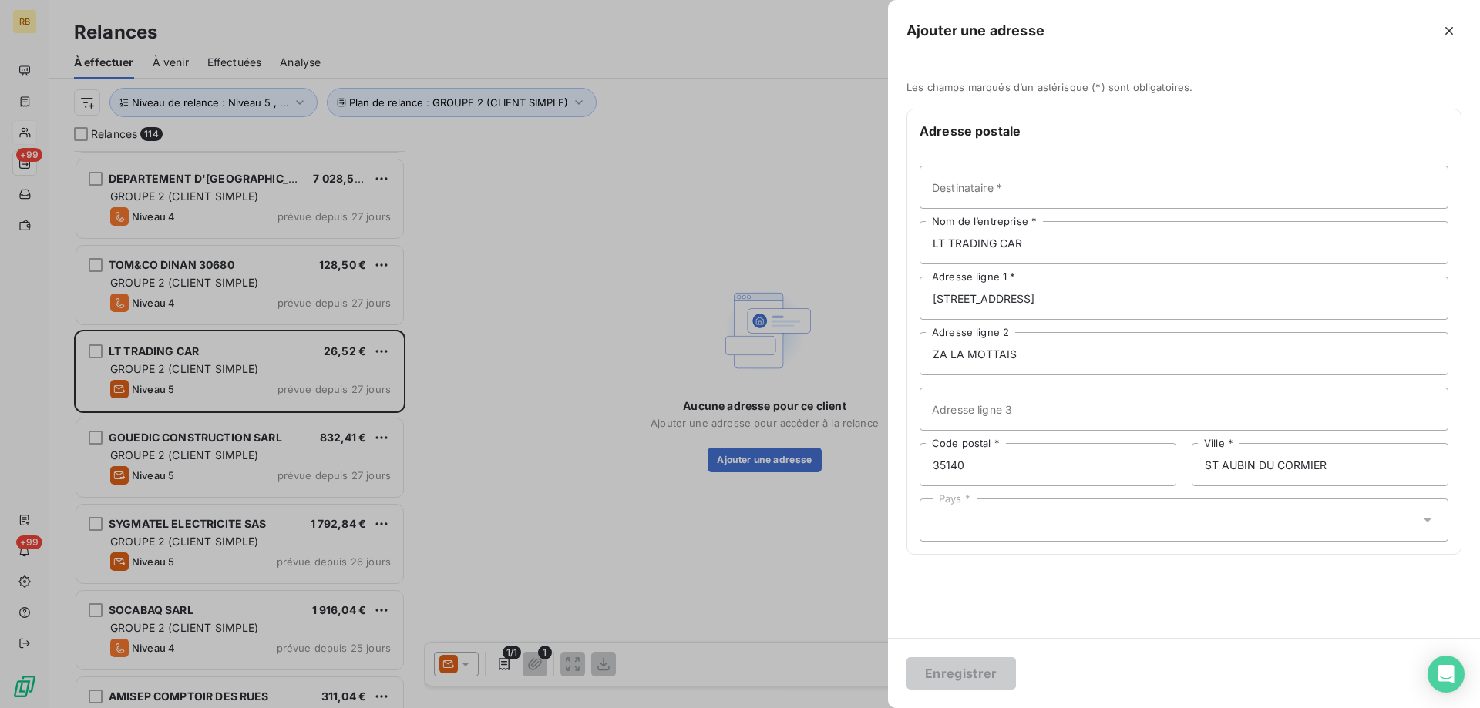
click at [955, 526] on div "Pays *" at bounding box center [1183, 520] width 529 height 43
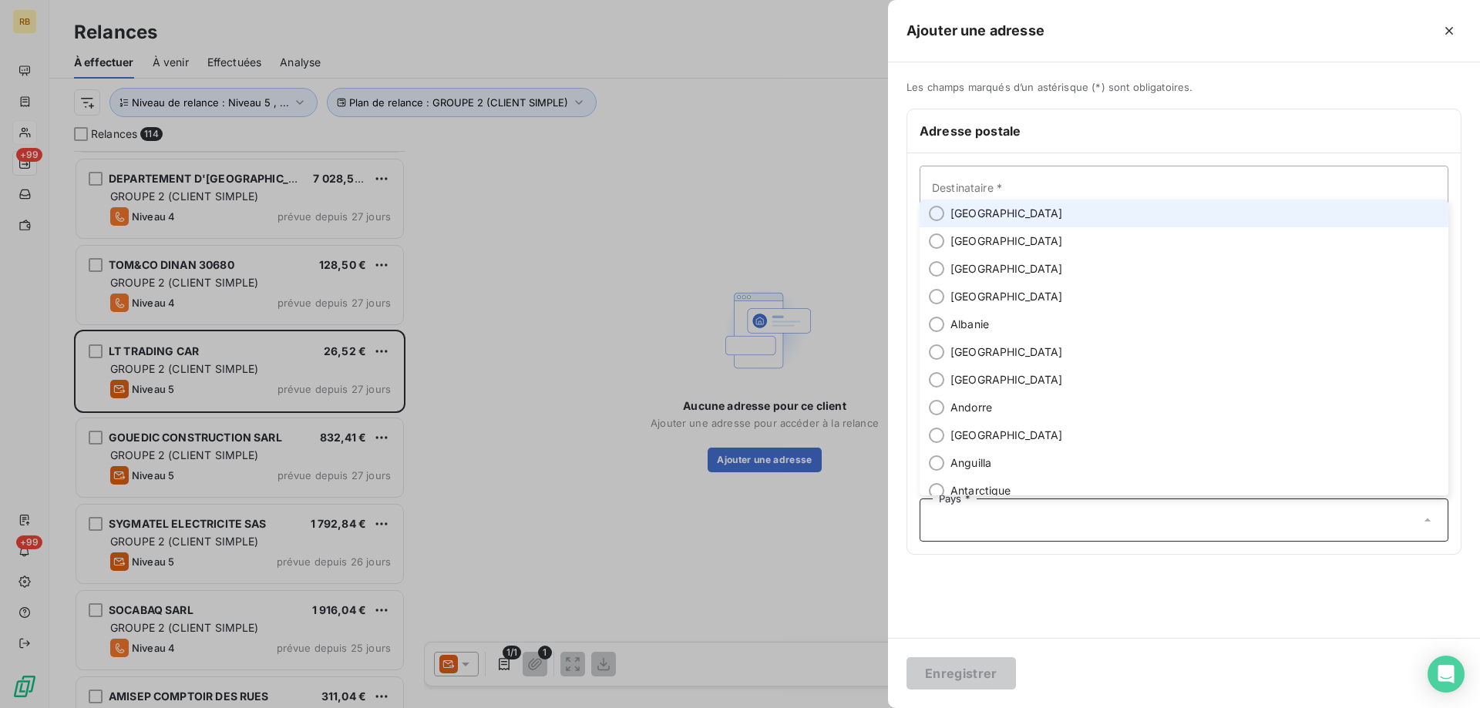
click at [980, 210] on span "[GEOGRAPHIC_DATA]" at bounding box center [1006, 213] width 113 height 15
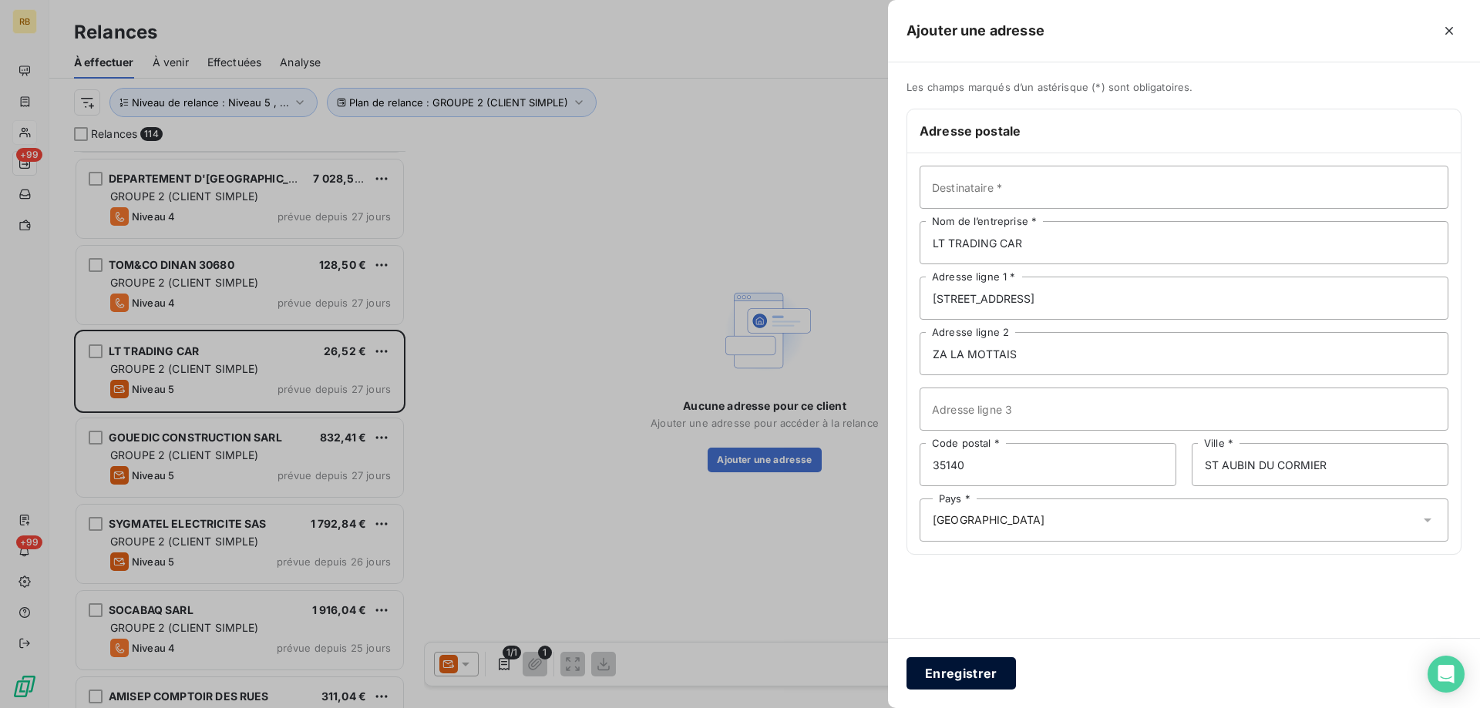
click at [970, 673] on button "Enregistrer" at bounding box center [960, 673] width 109 height 32
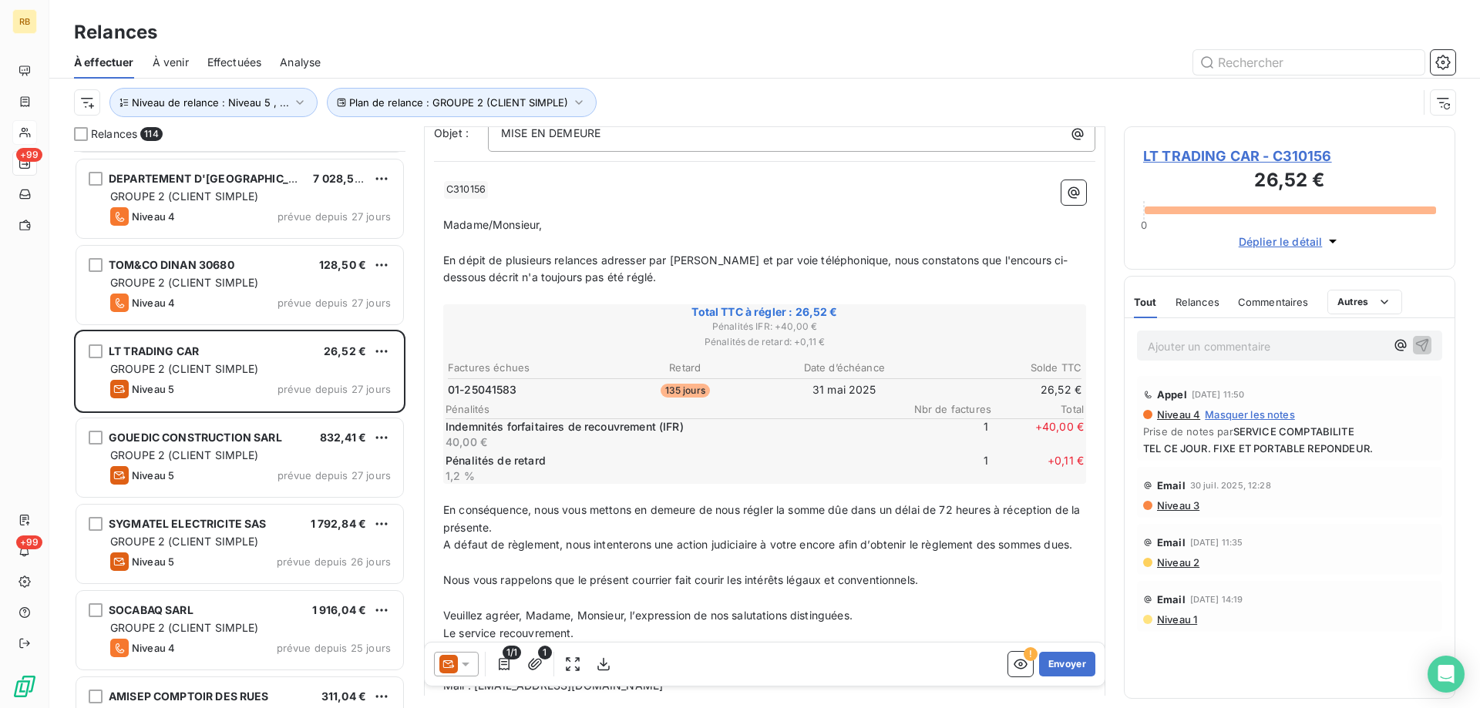
scroll to position [299, 0]
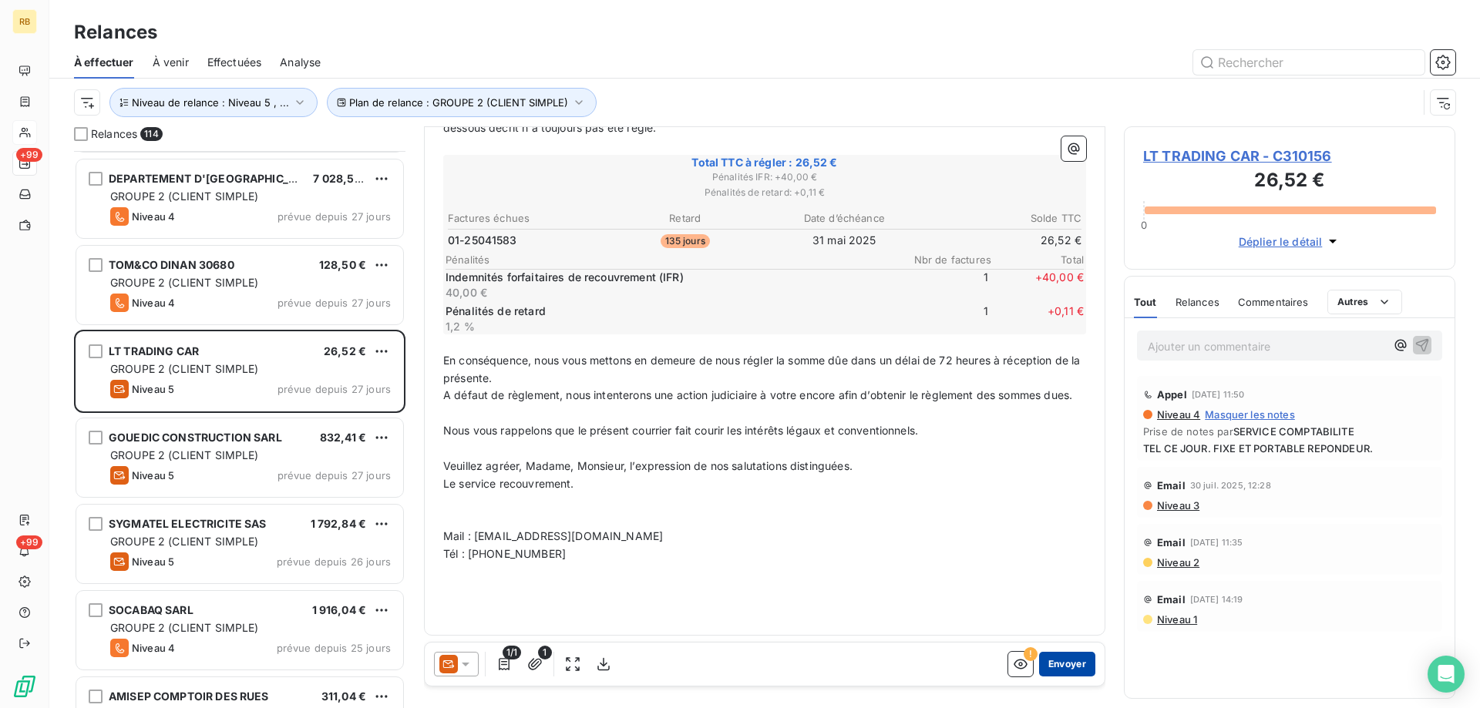
click at [1058, 667] on button "Envoyer" at bounding box center [1067, 664] width 56 height 25
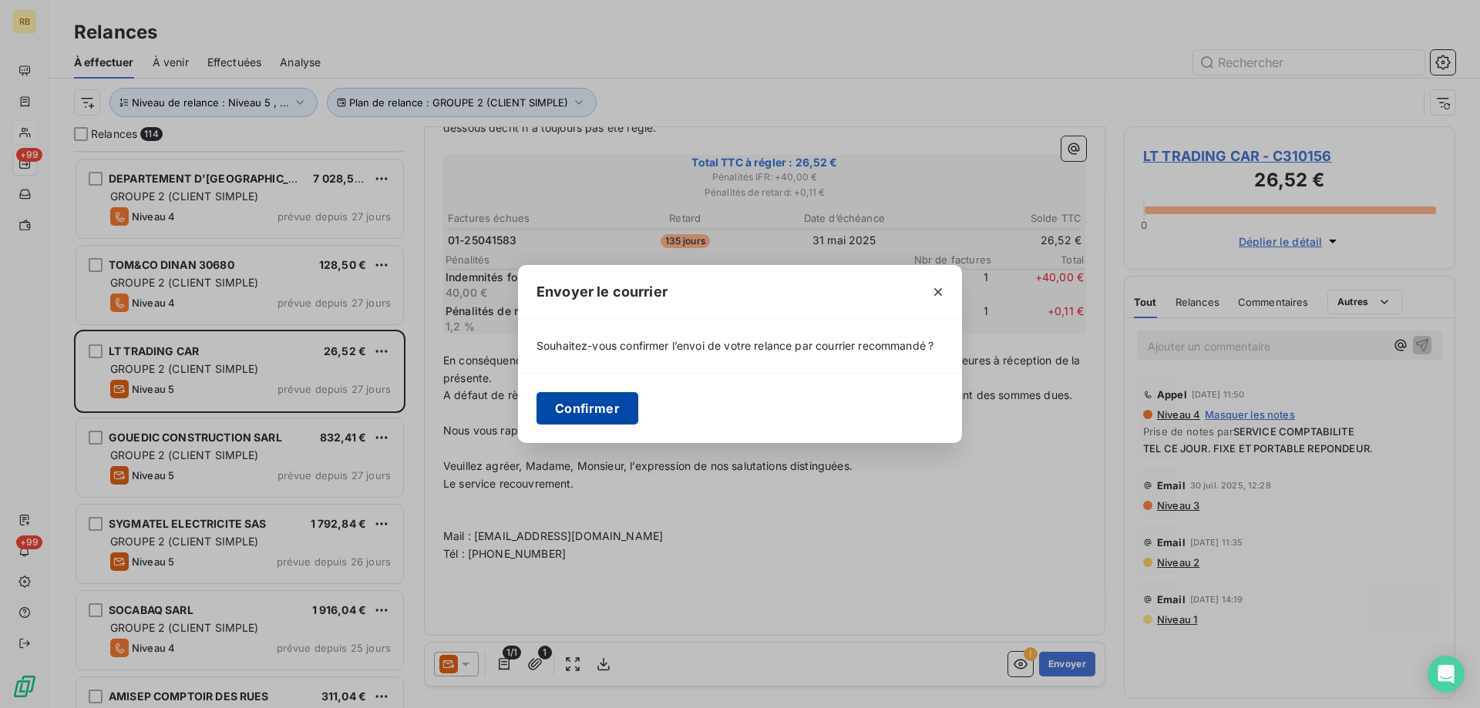
click at [570, 401] on button "Confirmer" at bounding box center [587, 408] width 102 height 32
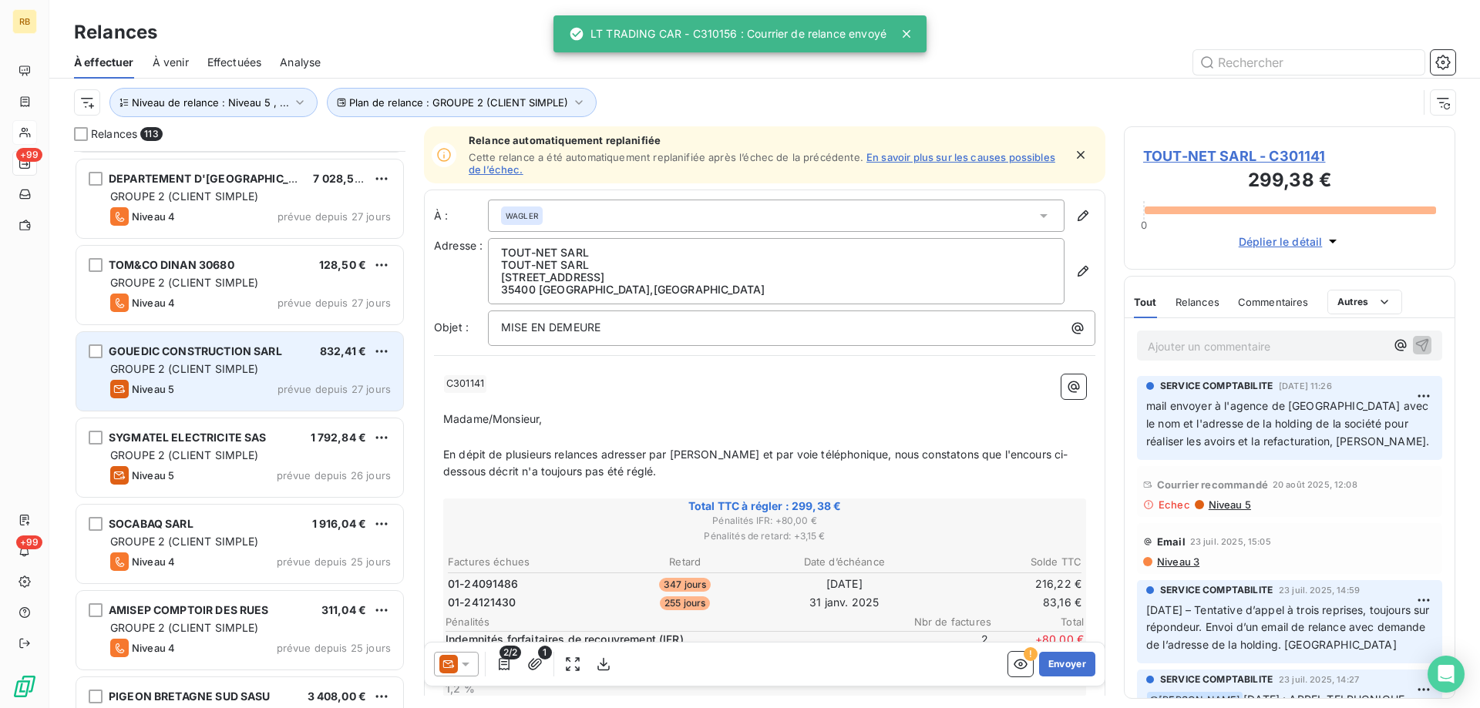
click at [193, 369] on span "GROUPE 2 (CLIENT SIMPLE)" at bounding box center [184, 368] width 149 height 13
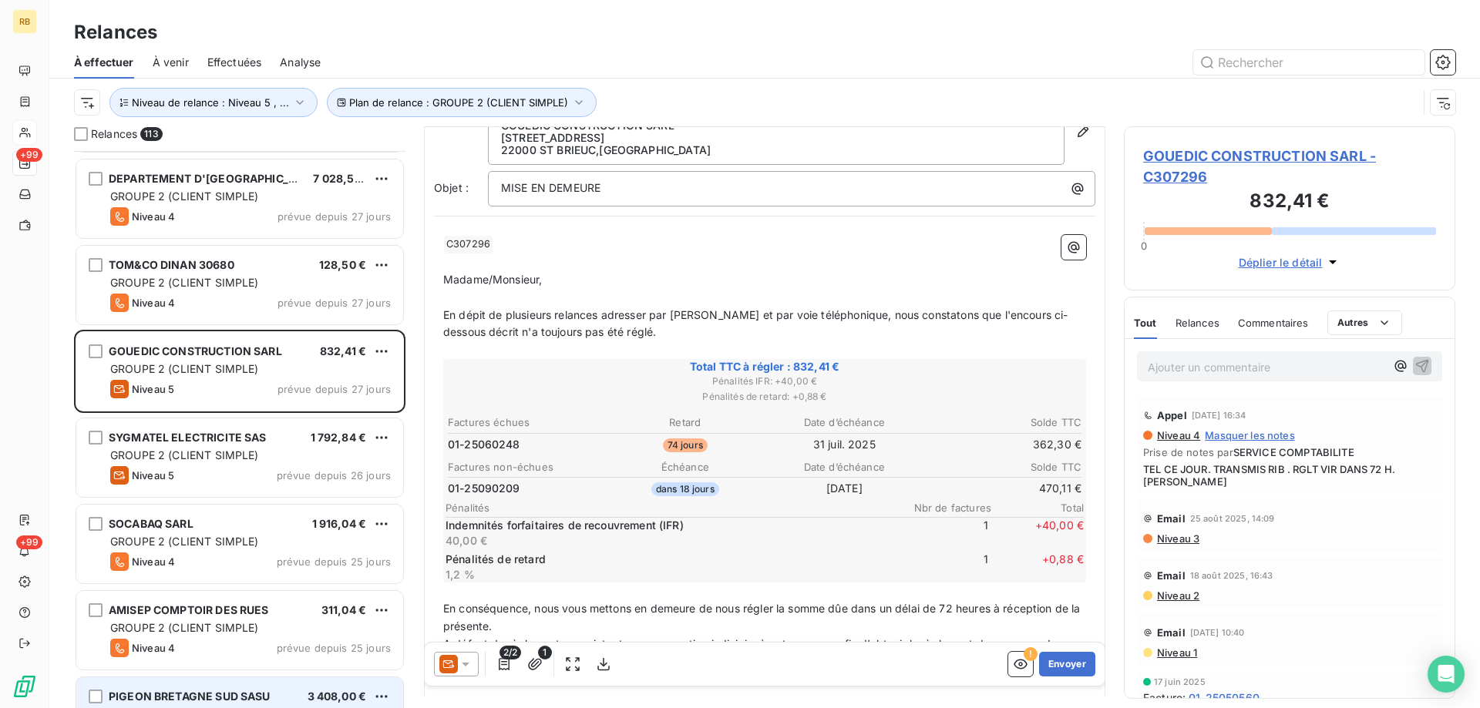
scroll to position [78, 0]
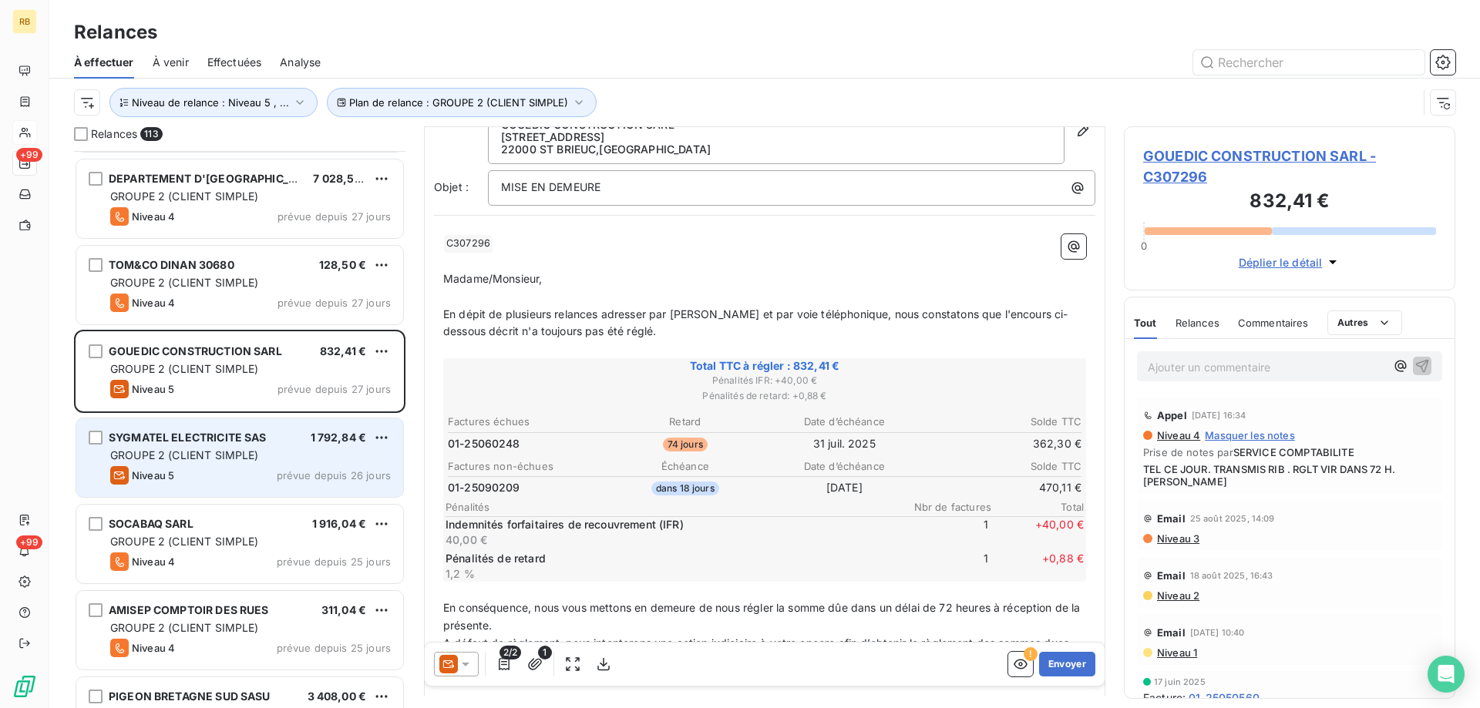
click at [189, 469] on div "Niveau 5 prévue depuis 26 jours" at bounding box center [250, 475] width 281 height 18
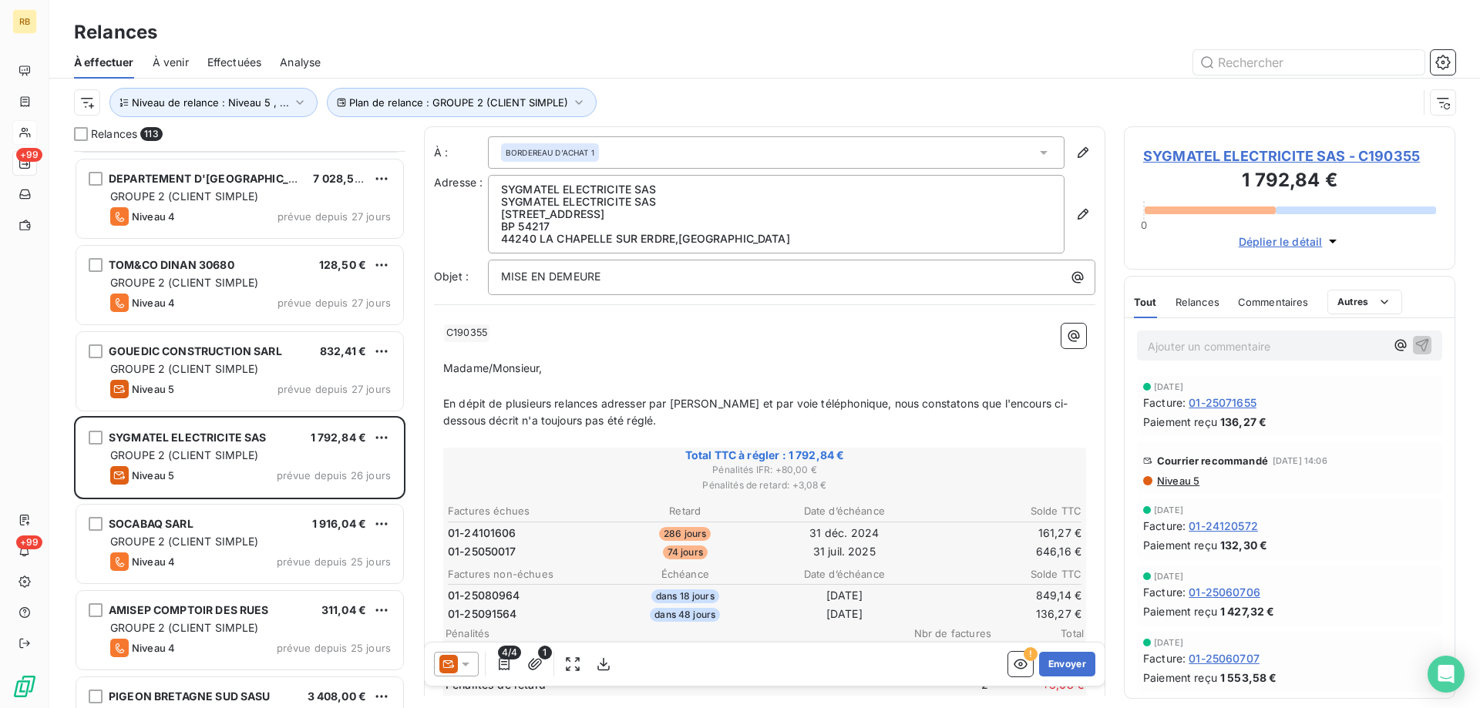
scroll to position [232, 0]
